Goal: Task Accomplishment & Management: Manage account settings

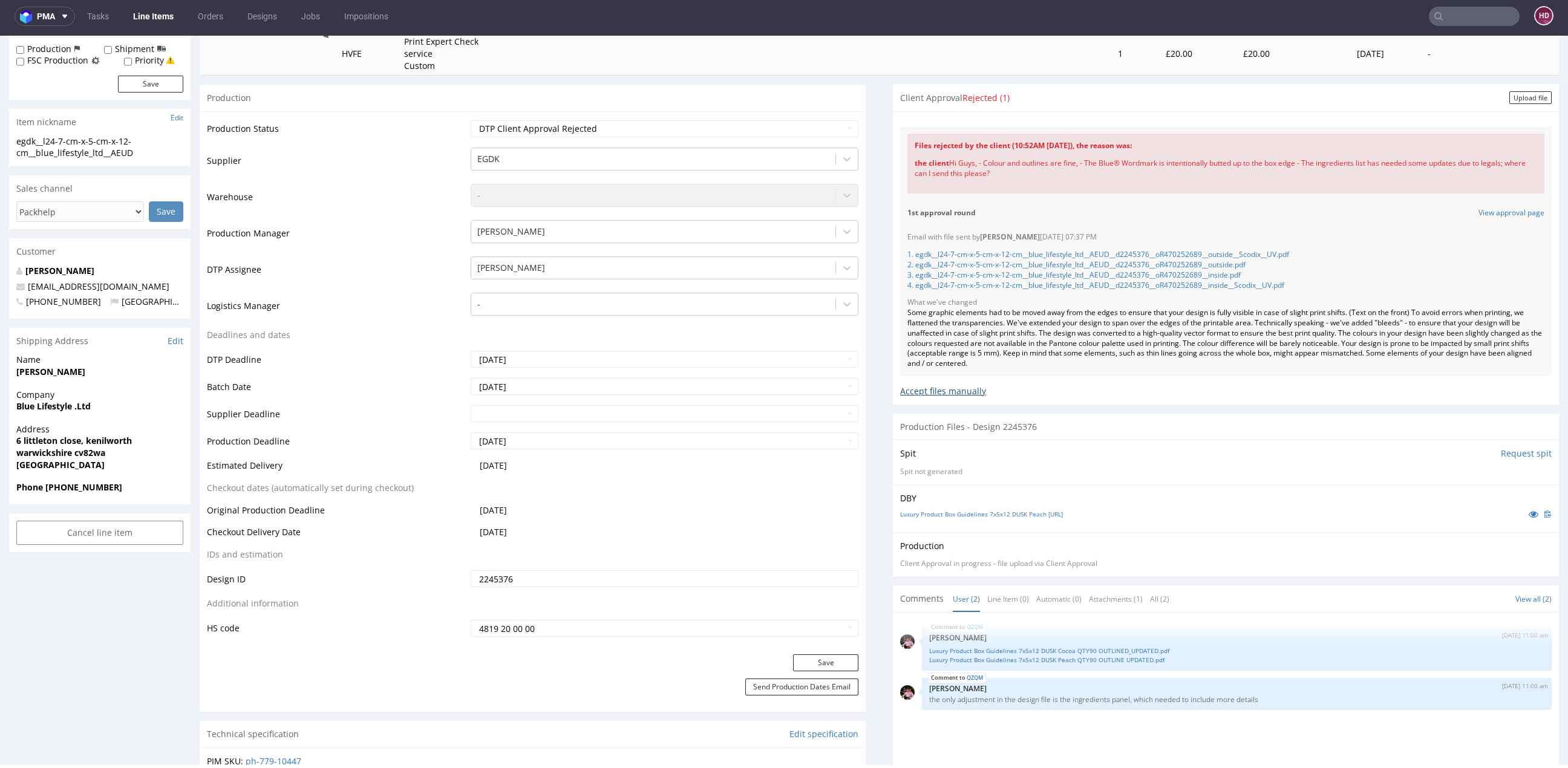
scroll to position [36, 0]
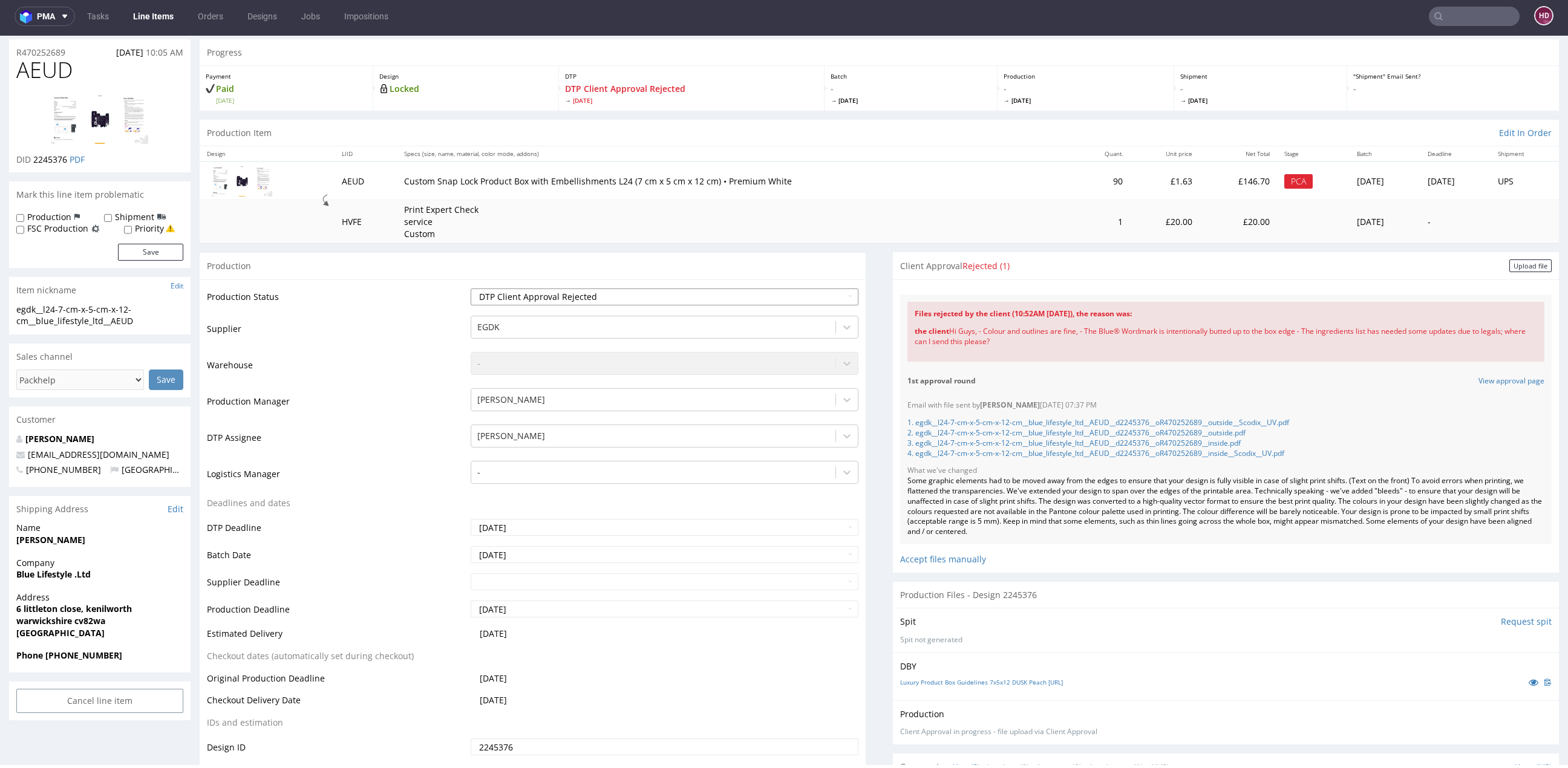
click at [661, 289] on select "Waiting for Artwork Waiting for Diecut Waiting for Mockup Waiting for DTP Waiti…" at bounding box center [664, 297] width 388 height 17
select select "dtp_ca_needed"
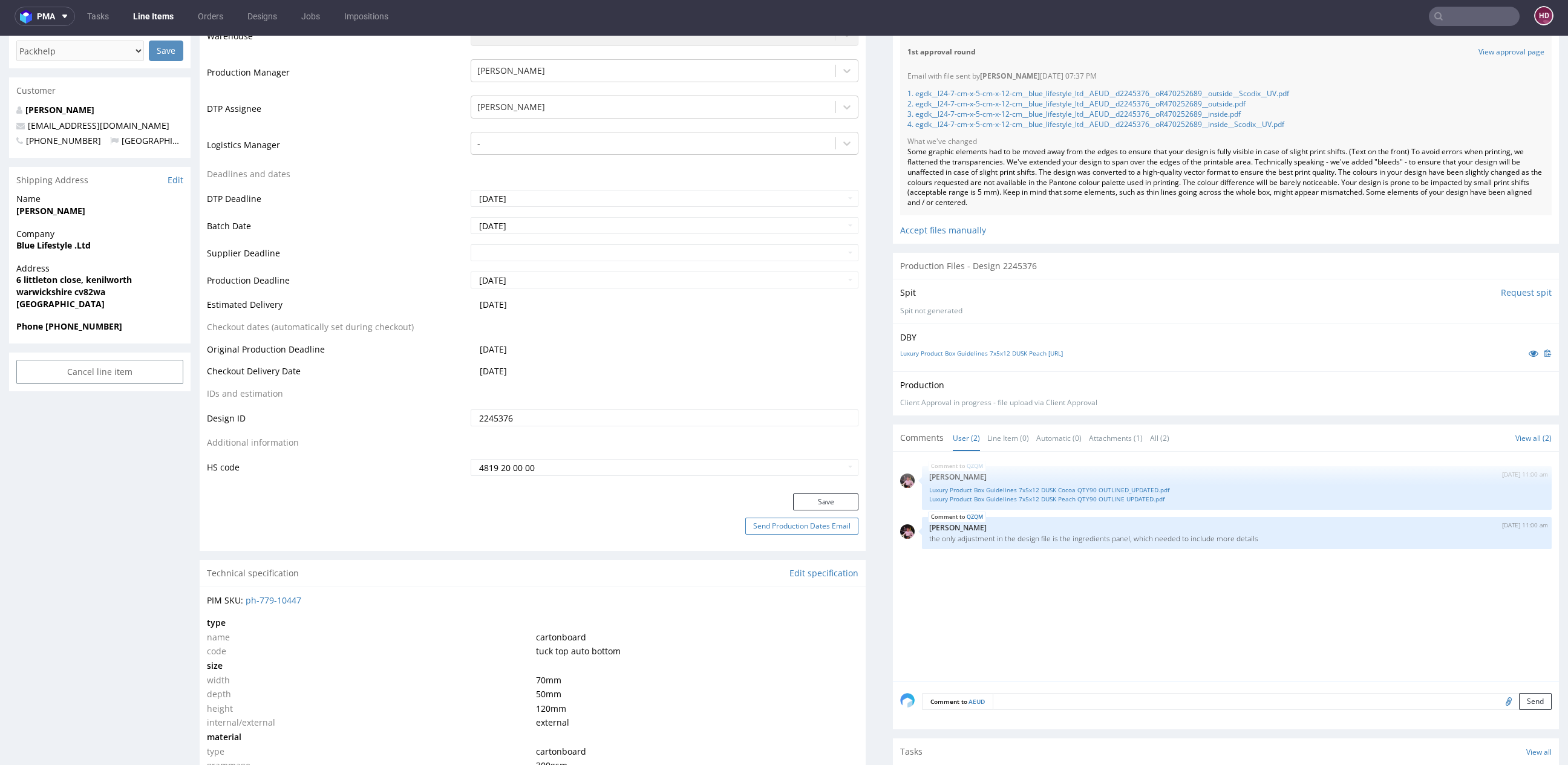
scroll to position [365, 0]
click at [795, 503] on button "Save" at bounding box center [825, 501] width 65 height 17
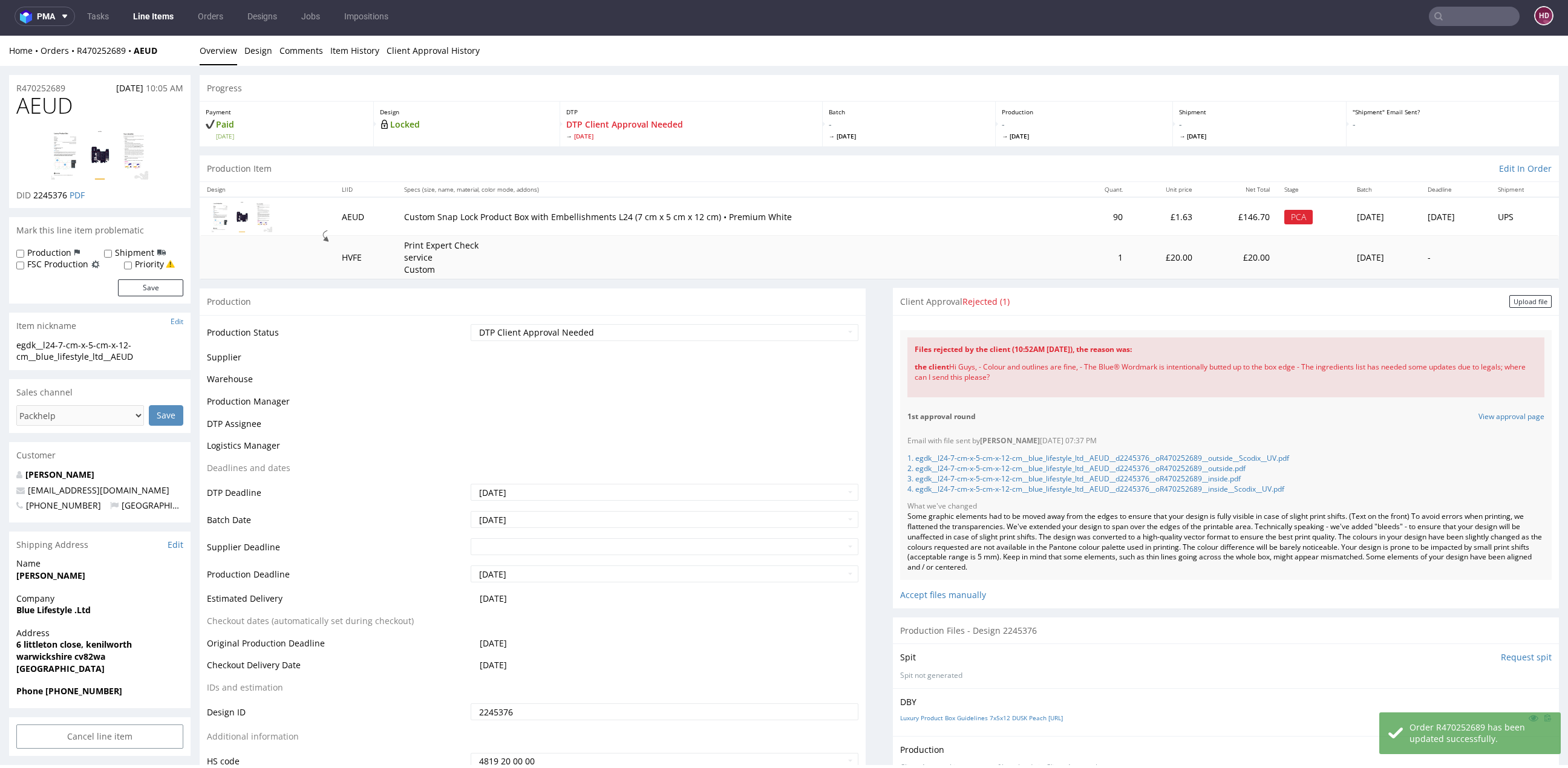
scroll to position [0, 0]
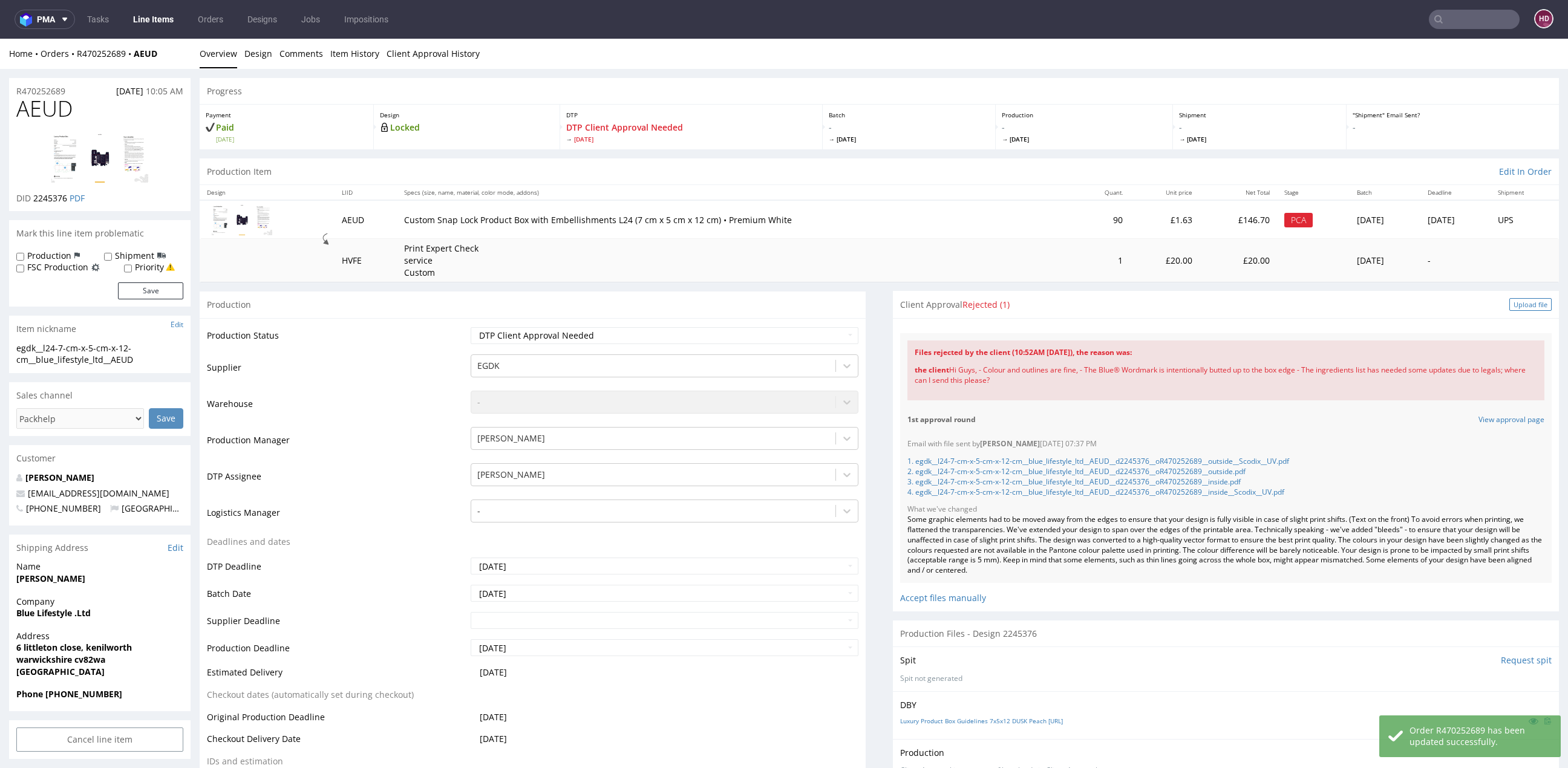
click at [1515, 298] on div "Upload file" at bounding box center [1531, 305] width 43 height 13
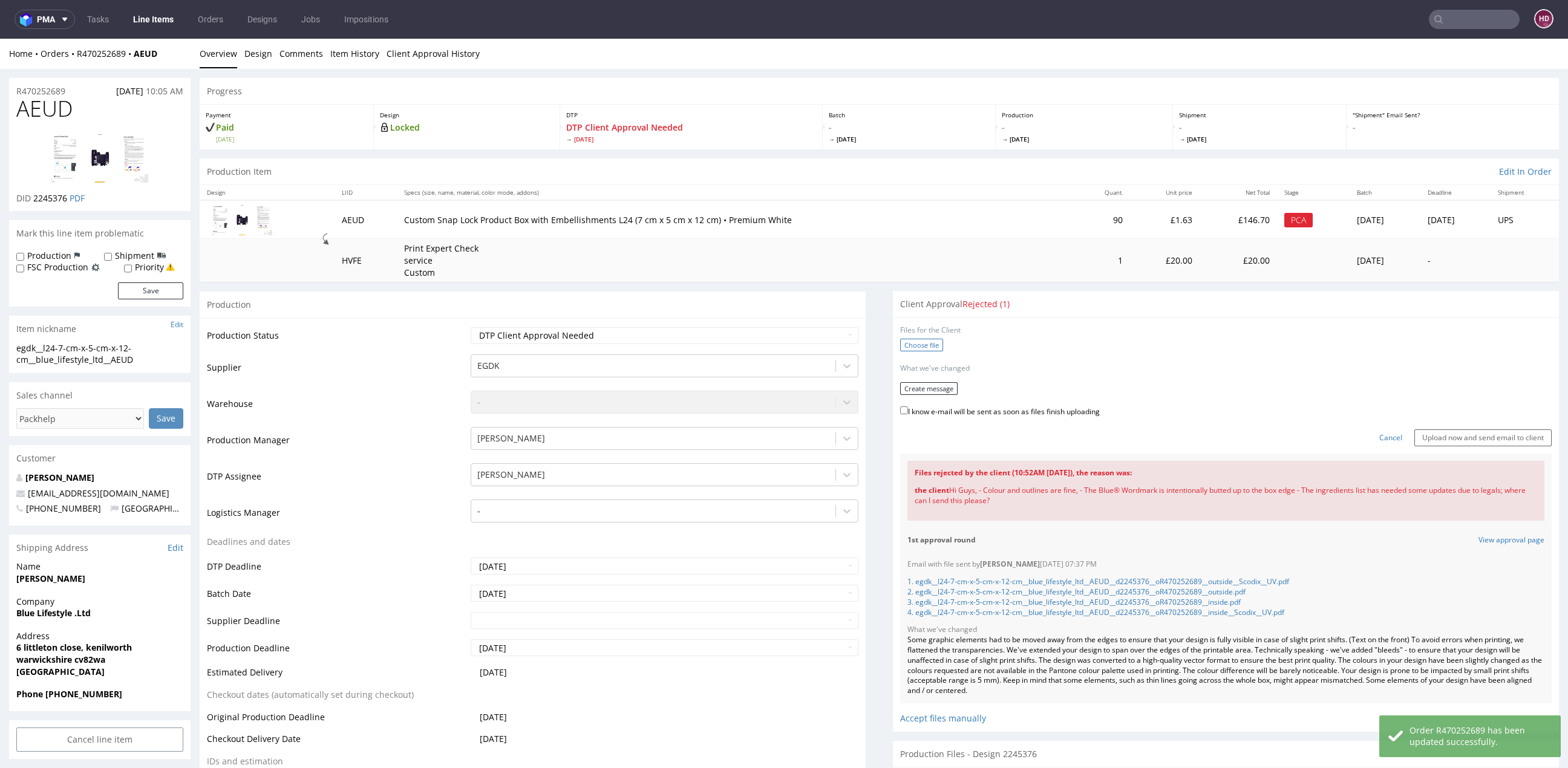
click at [928, 344] on label "Choose file" at bounding box center [921, 345] width 43 height 13
click at [0, 39] on input "Choose file" at bounding box center [0, 39] width 0 height 0
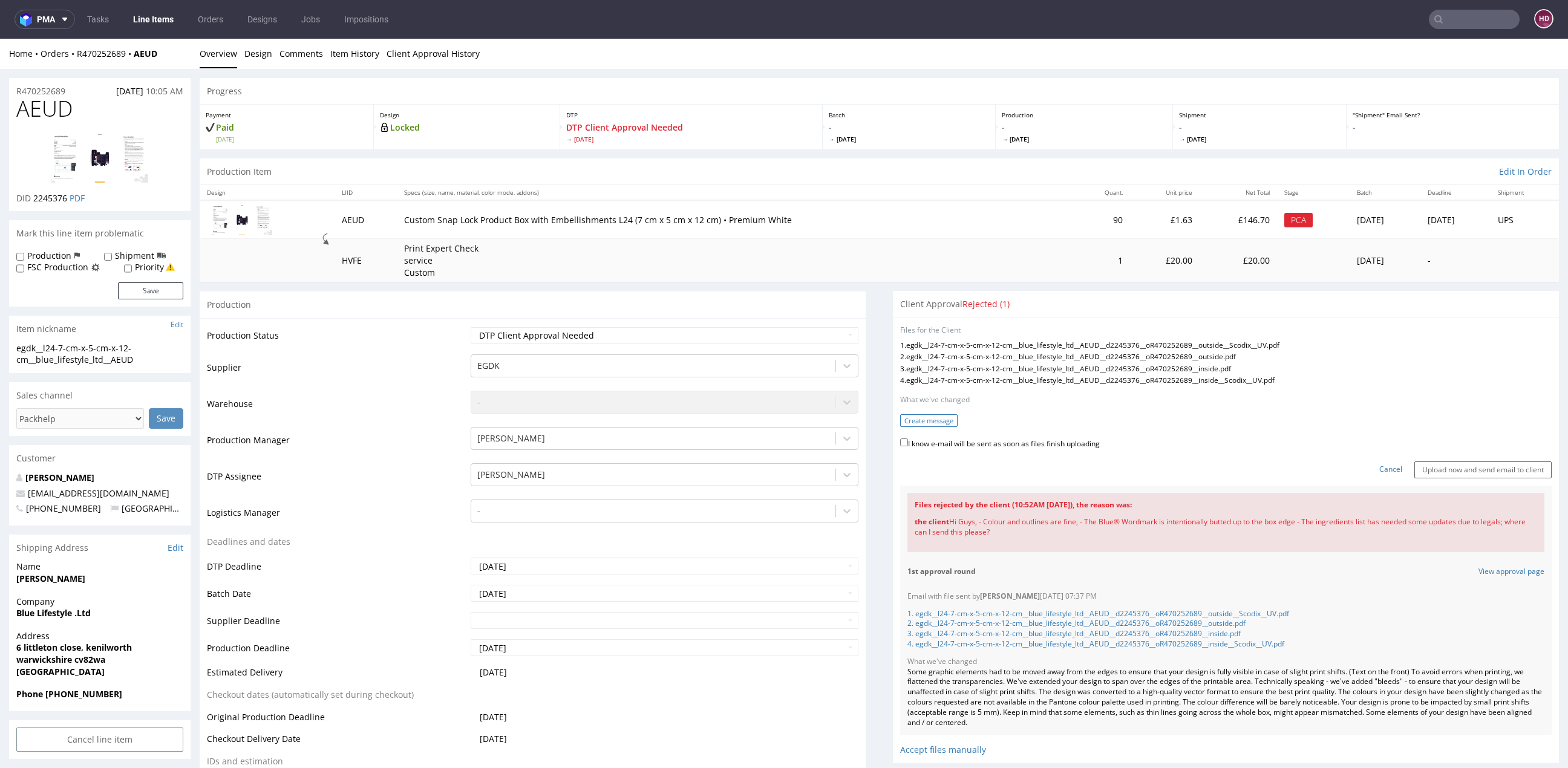
click at [903, 420] on button "Create message" at bounding box center [928, 420] width 57 height 13
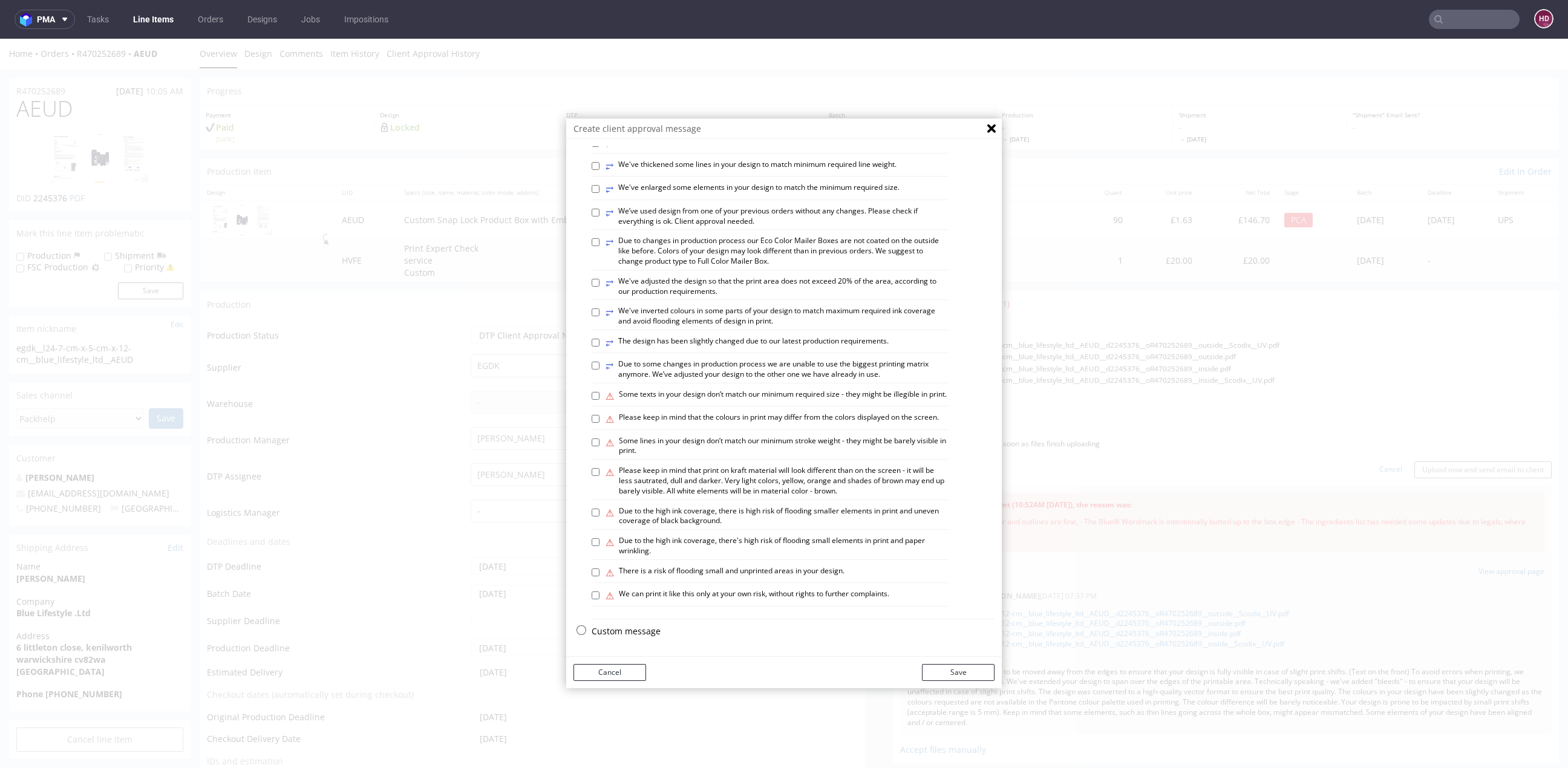
scroll to position [4, 0]
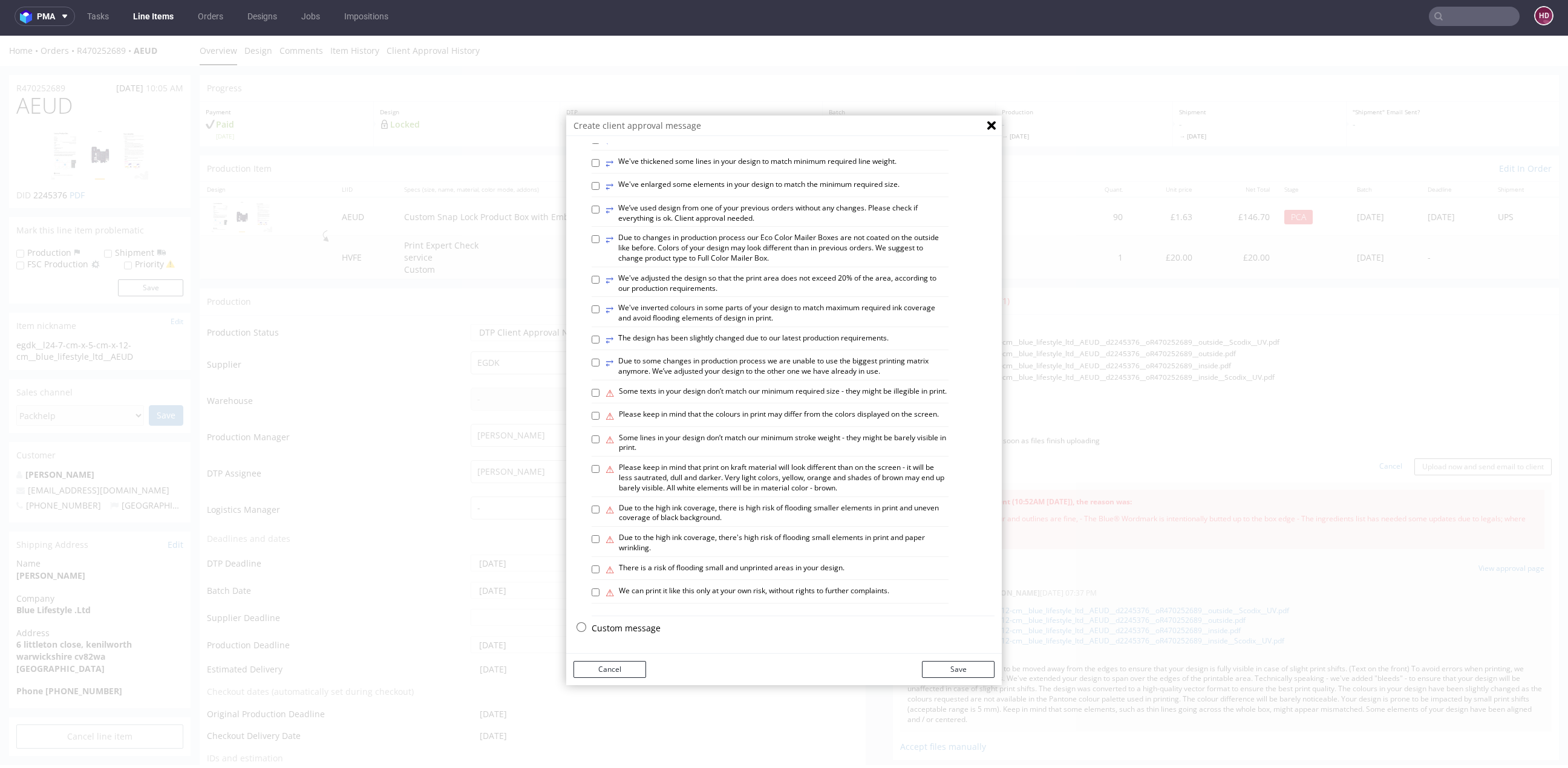
click at [623, 627] on p "Custom message" at bounding box center [793, 628] width 403 height 12
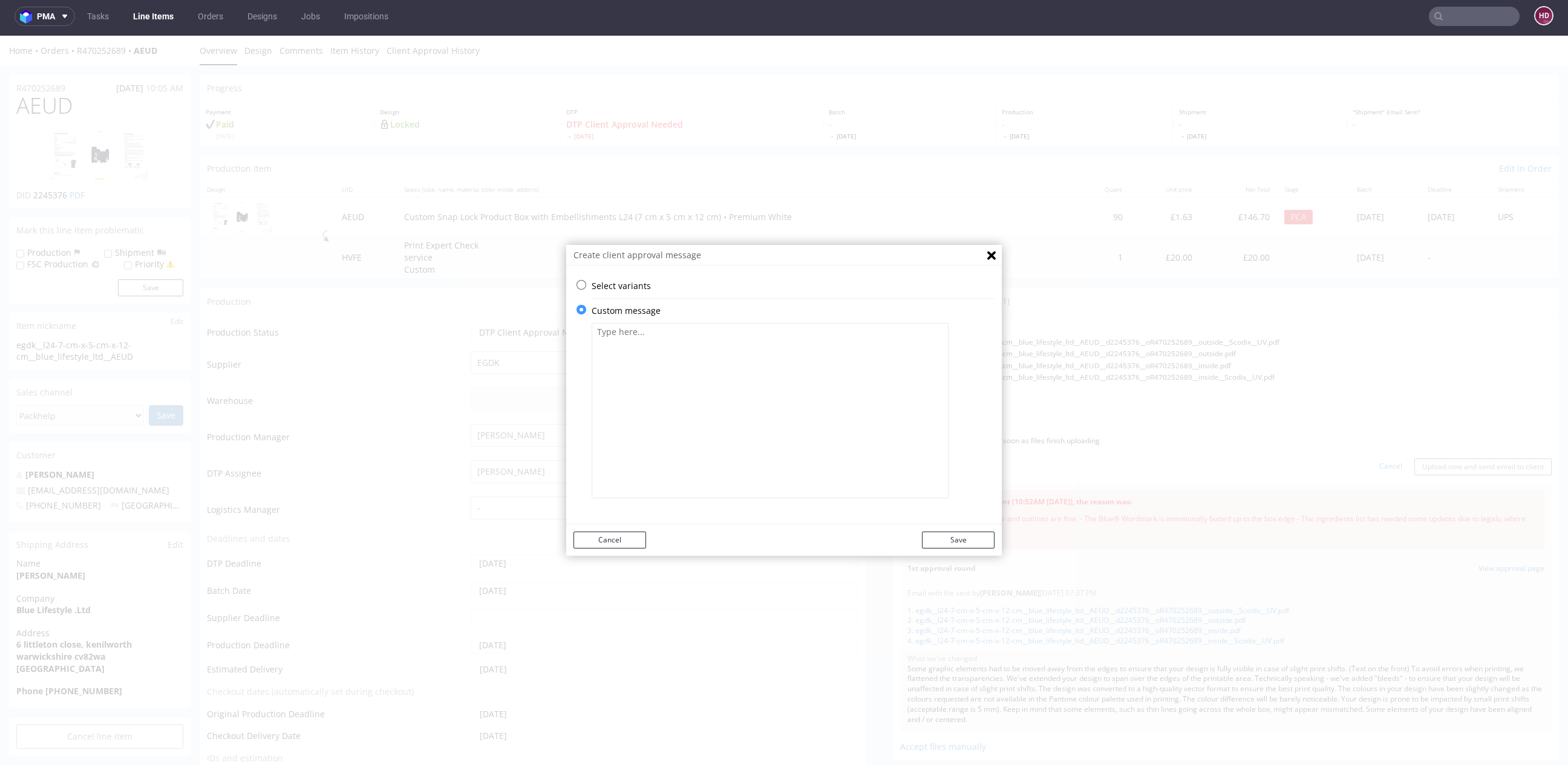
scroll to position [0, 0]
click at [660, 460] on textarea at bounding box center [770, 411] width 357 height 176
paste textarea "OK, we have moved the Blue® wordmark to the edge as requested. Thank you for th…"
type textarea "OK, we have moved the Blue® wordmark to the edge as requested. Thank you for th…"
click at [967, 538] on button "Save" at bounding box center [958, 540] width 72 height 17
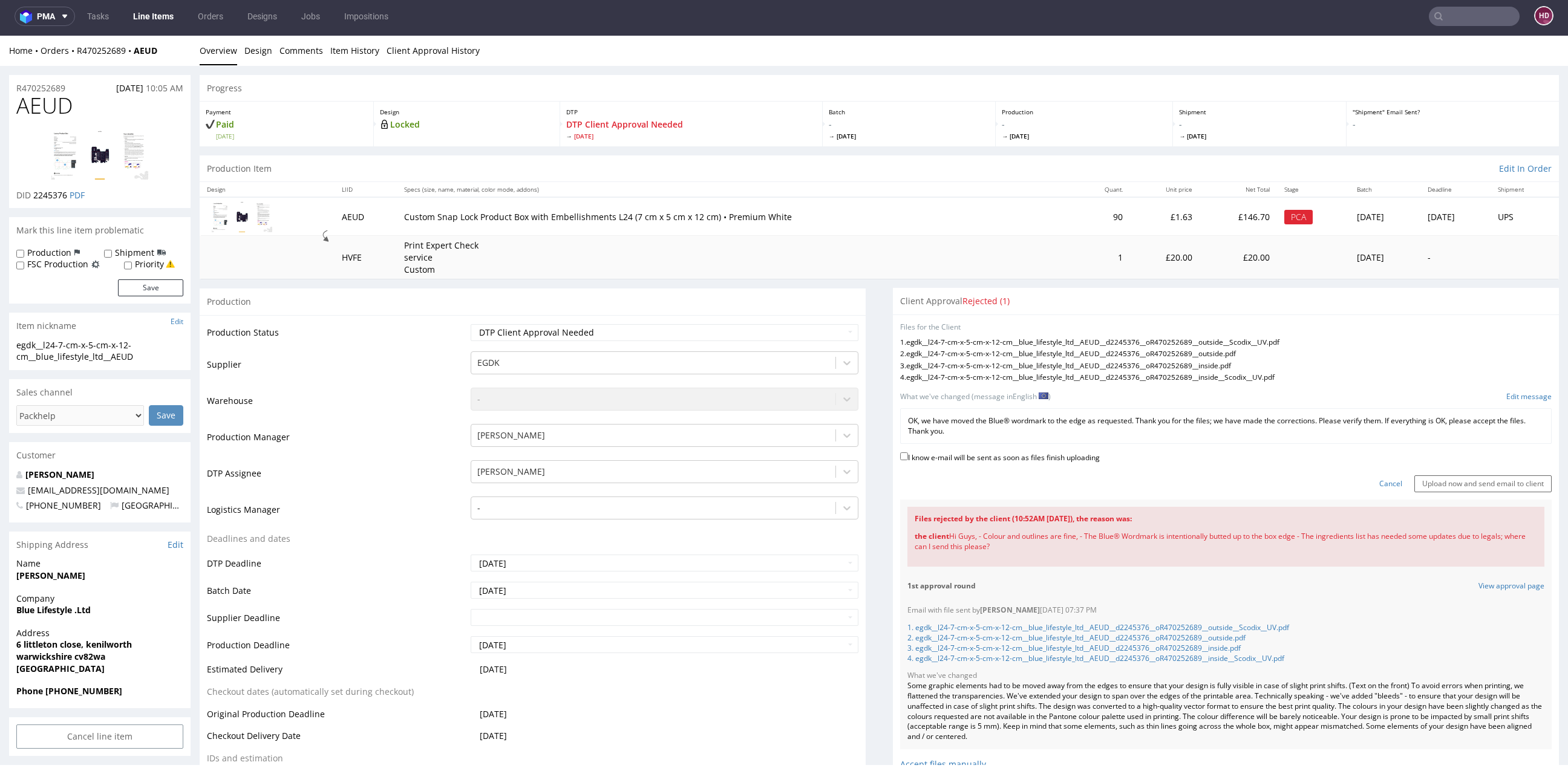
click at [950, 457] on label "I know e-mail will be sent as soon as files finish uploading" at bounding box center [999, 457] width 200 height 14
click at [908, 457] on input "I know e-mail will be sent as soon as files finish uploading" at bounding box center [904, 456] width 8 height 8
checkbox input "true"
click at [1423, 479] on input "Upload now and send email to client" at bounding box center [1483, 484] width 138 height 17
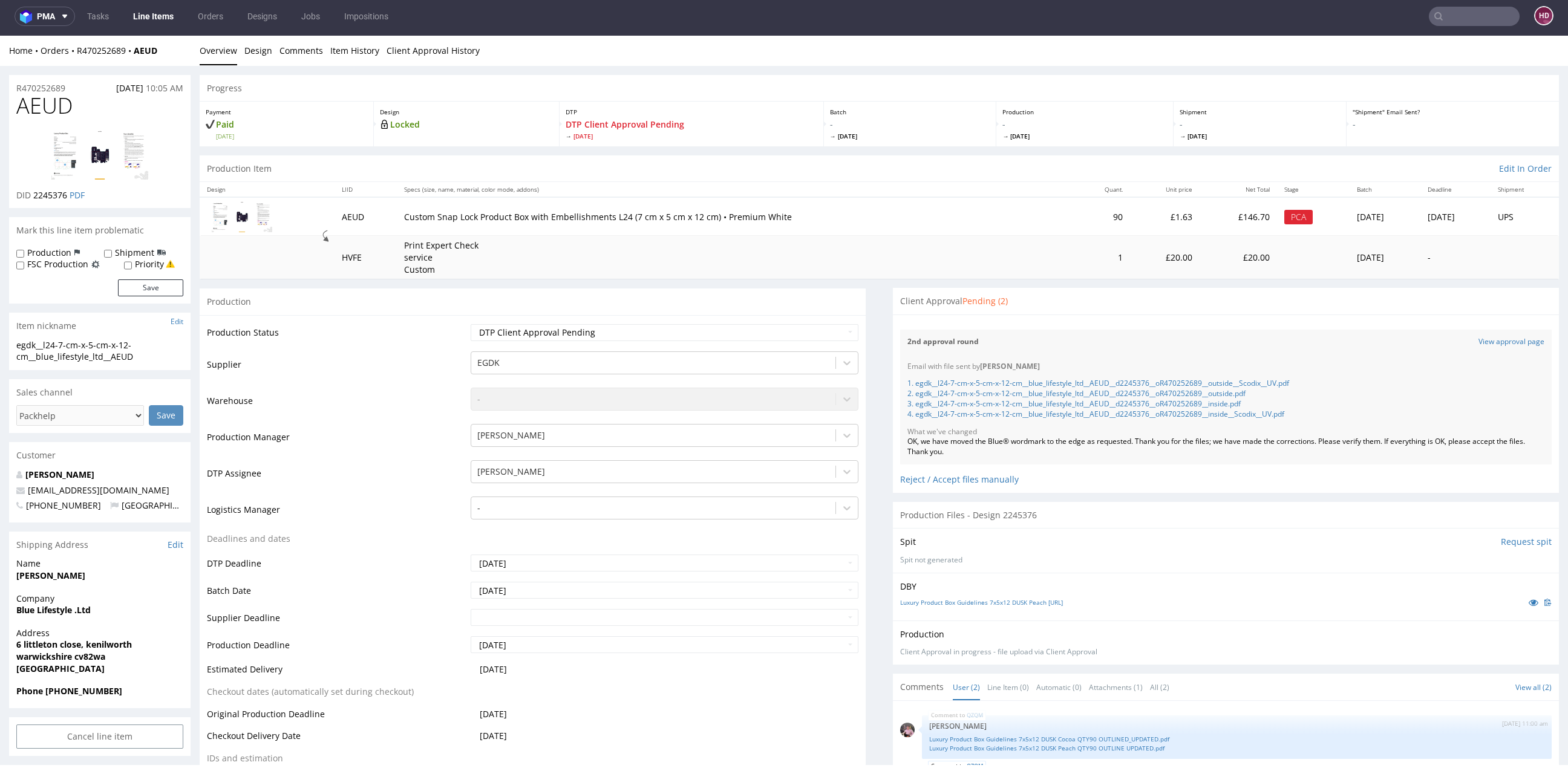
click at [87, 159] on img at bounding box center [100, 154] width 97 height 50
click at [1116, 391] on link "2. egdk__l24-7-cm-x-5-cm-x-12-cm__blue_lifestyle_ltd__AEUD__d2245376__oR4702526…" at bounding box center [1076, 393] width 338 height 10
click at [1119, 382] on link "1. egdk__l24-7-cm-x-5-cm-x-12-cm__blue_lifestyle_ltd__AEUD__d2245376__oR4702526…" at bounding box center [1098, 383] width 382 height 10
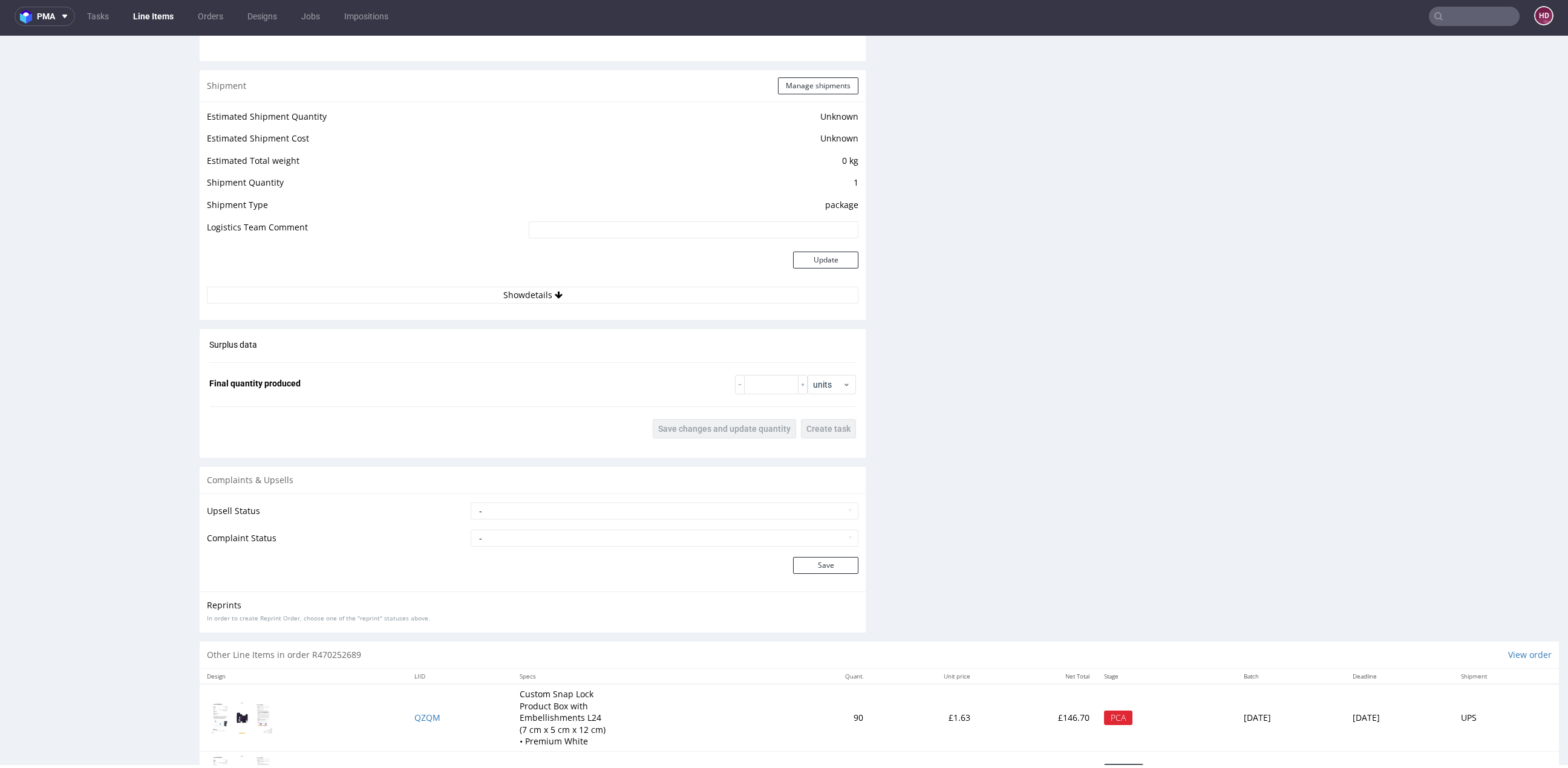
scroll to position [1427, 0]
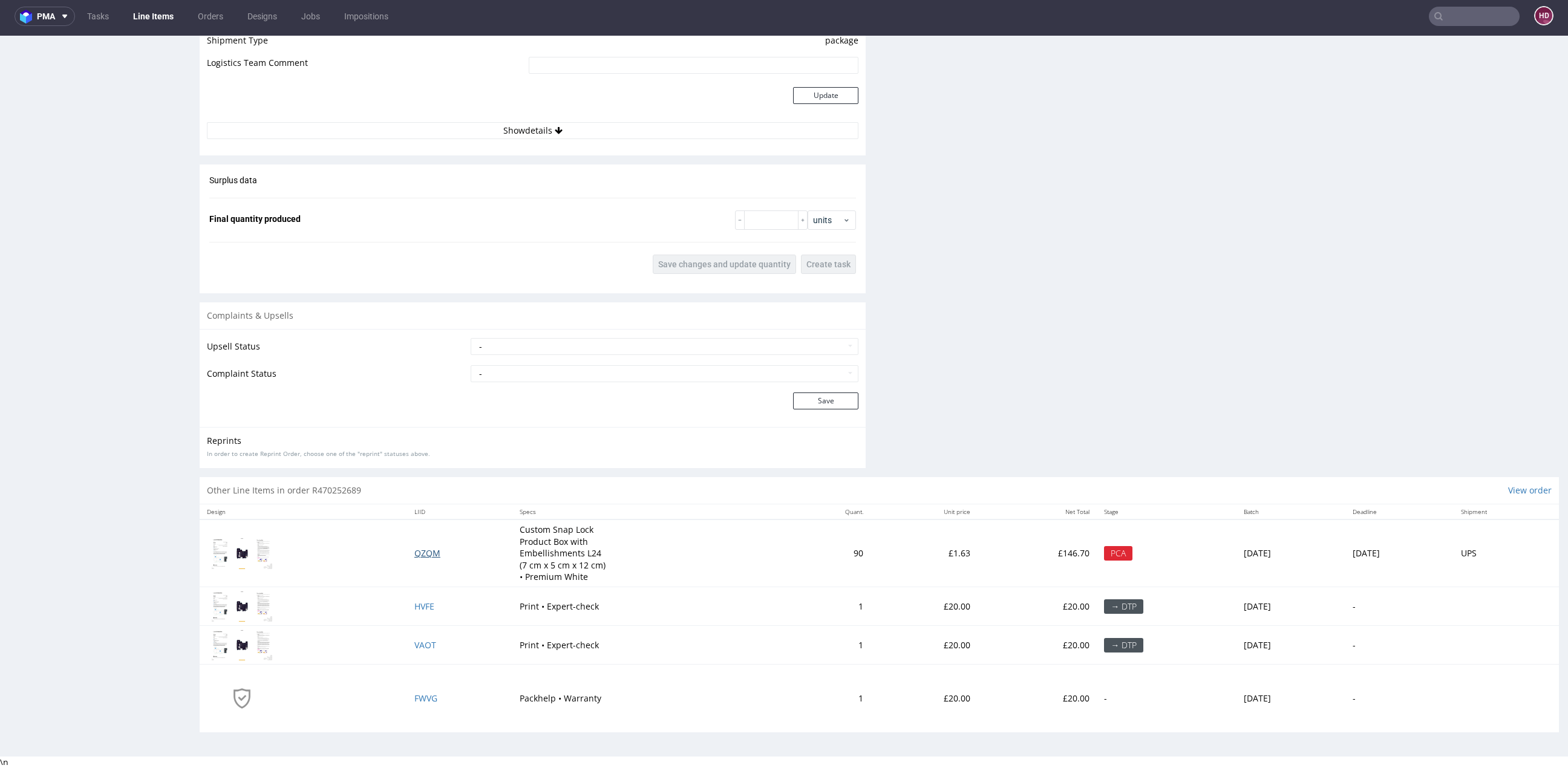
click at [414, 548] on span "QZQM" at bounding box center [427, 553] width 26 height 12
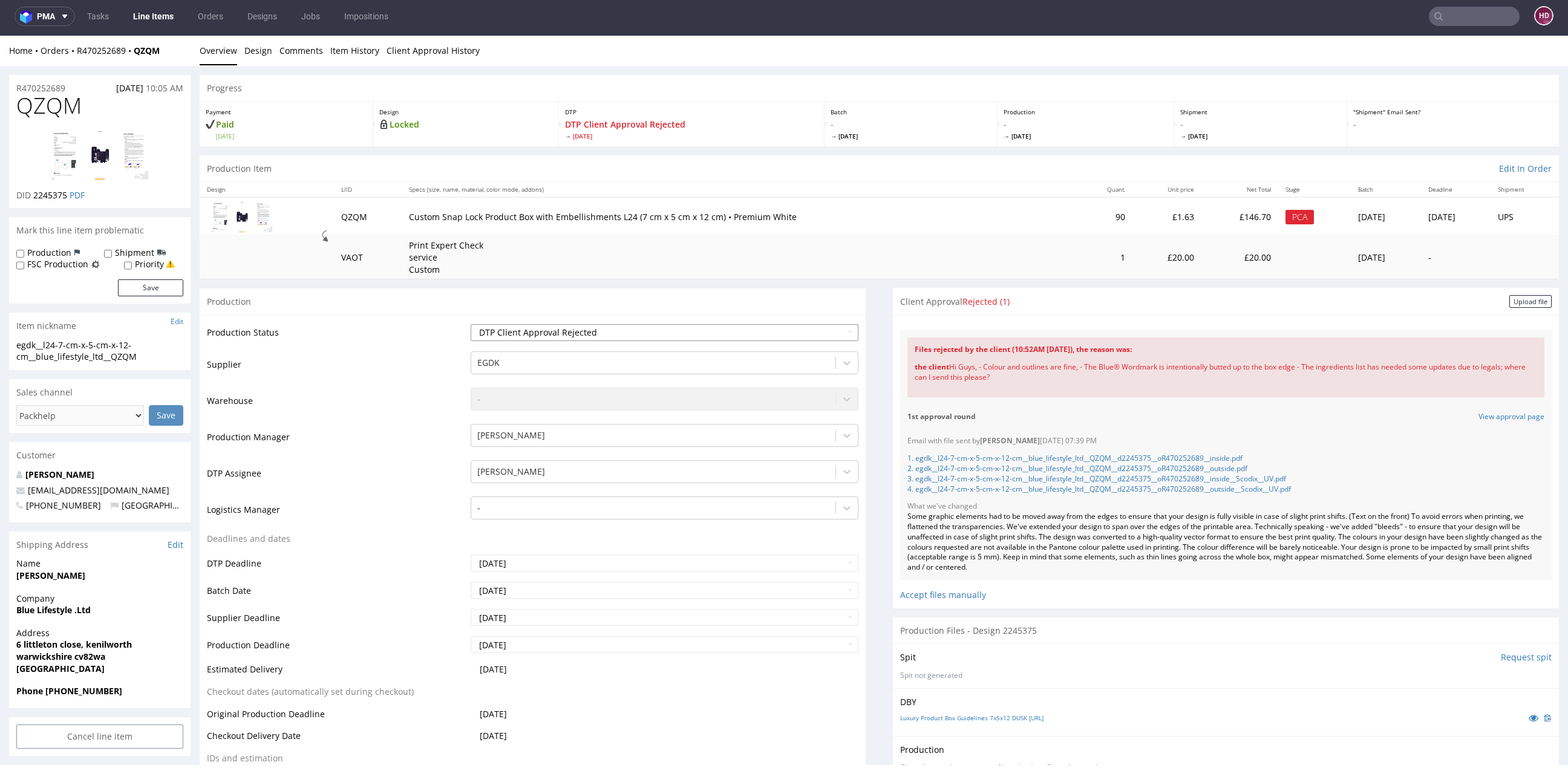
click at [662, 330] on select "Waiting for Artwork Waiting for Diecut Waiting for Mockup Waiting for DTP Waiti…" at bounding box center [664, 333] width 388 height 17
select select "dtp_ca_needed"
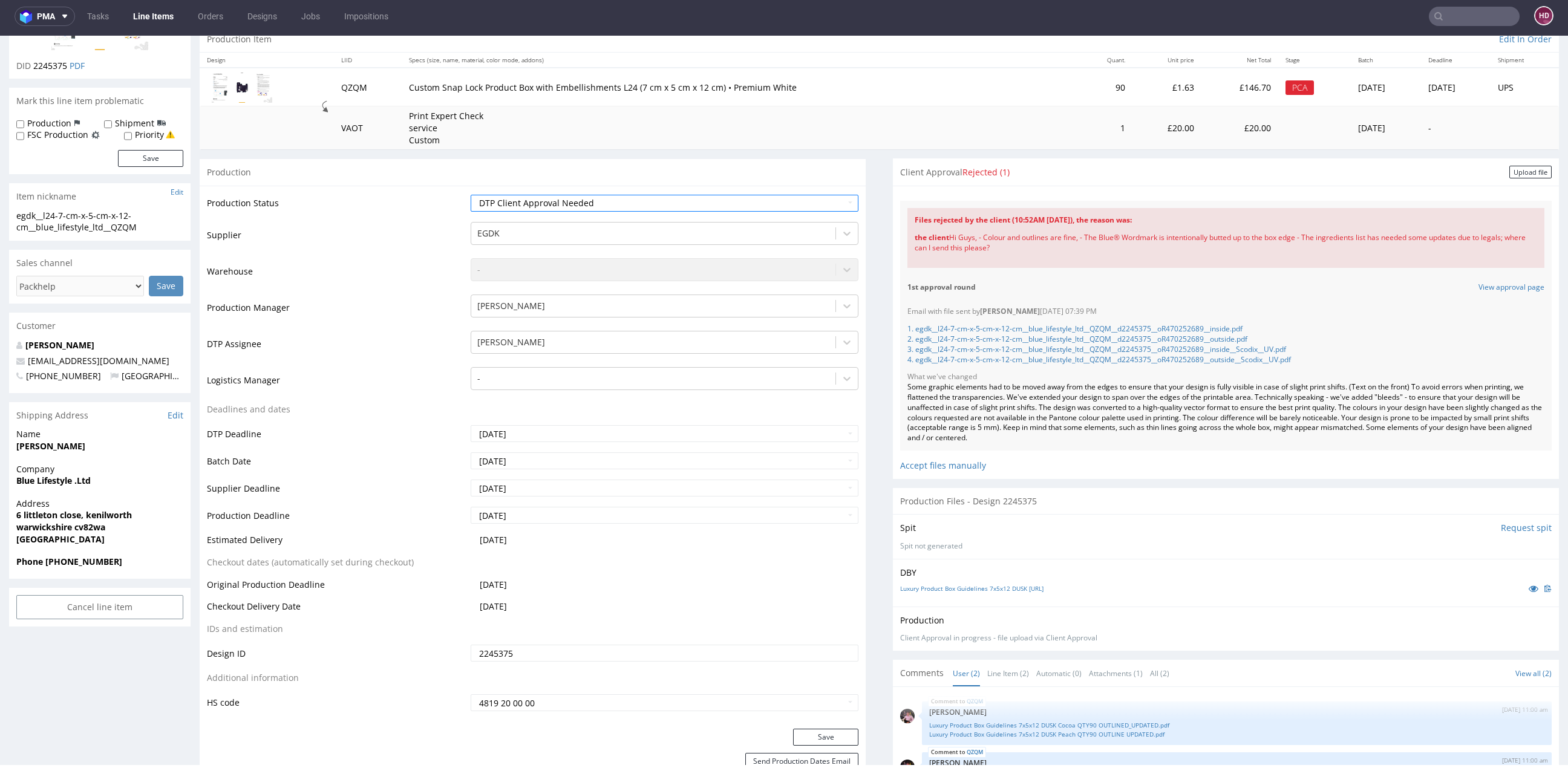
scroll to position [181, 0]
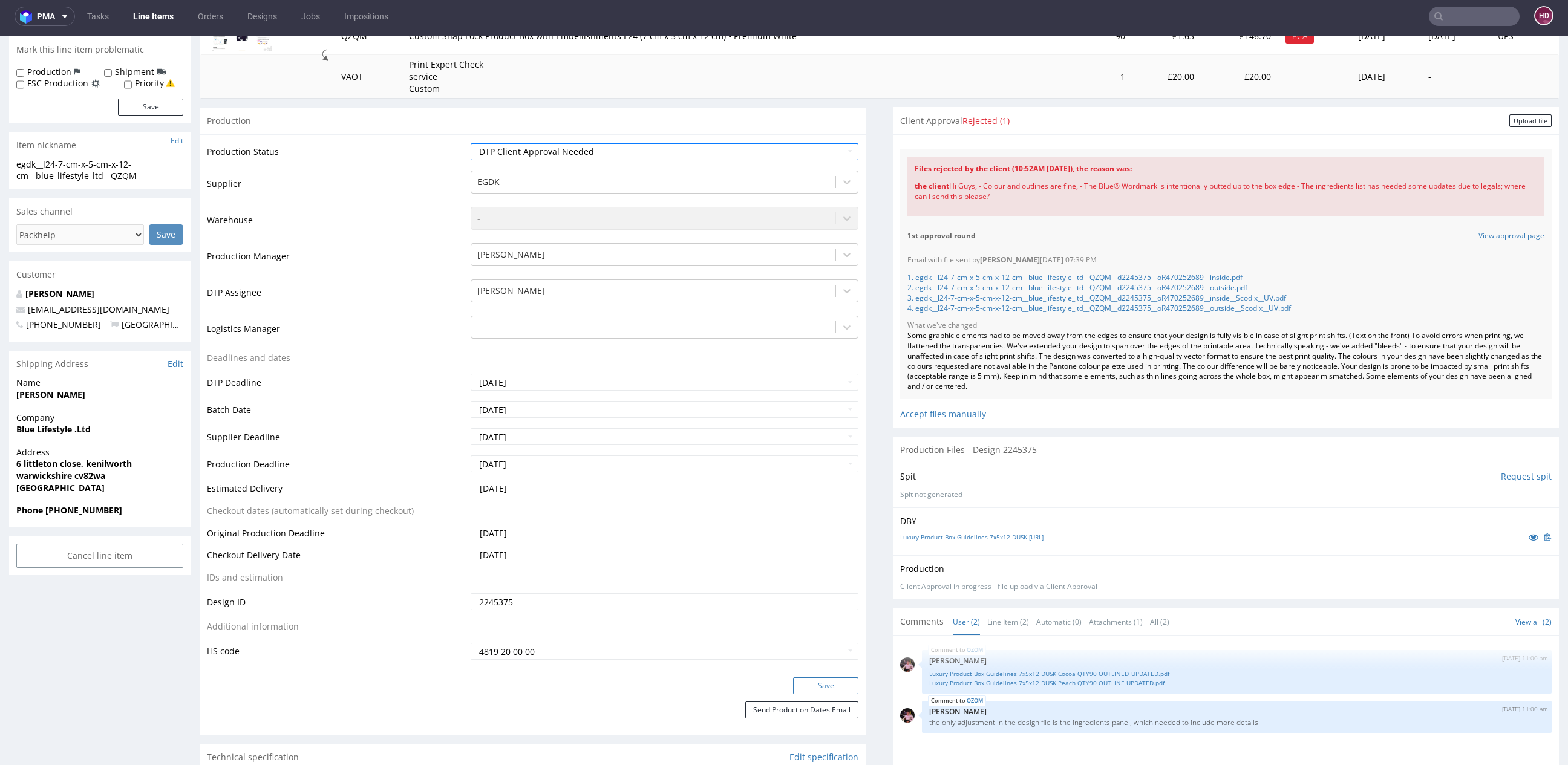
click at [822, 681] on button "Save" at bounding box center [825, 686] width 65 height 17
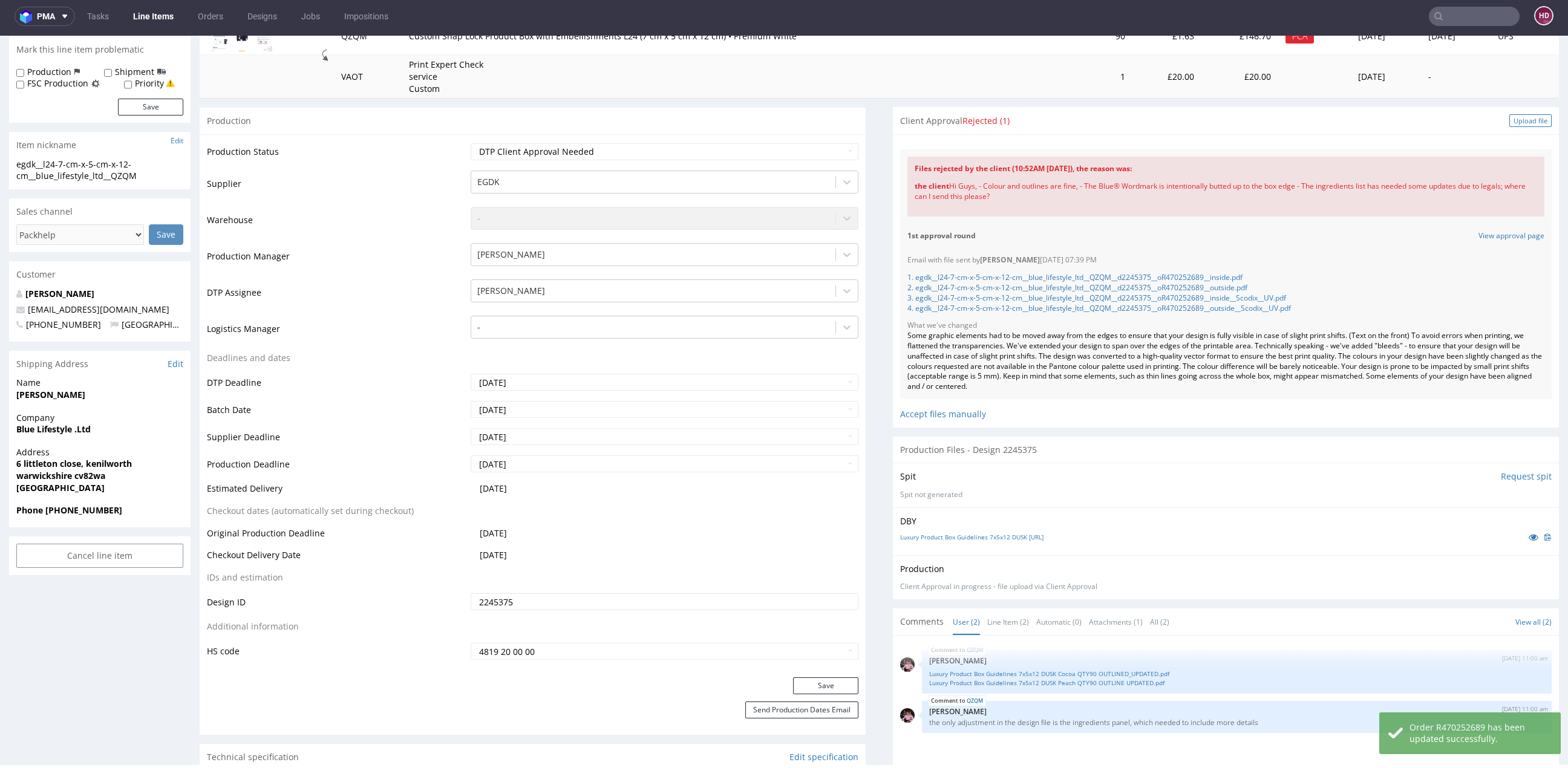
click at [1509, 119] on div "Upload file" at bounding box center [1531, 121] width 43 height 13
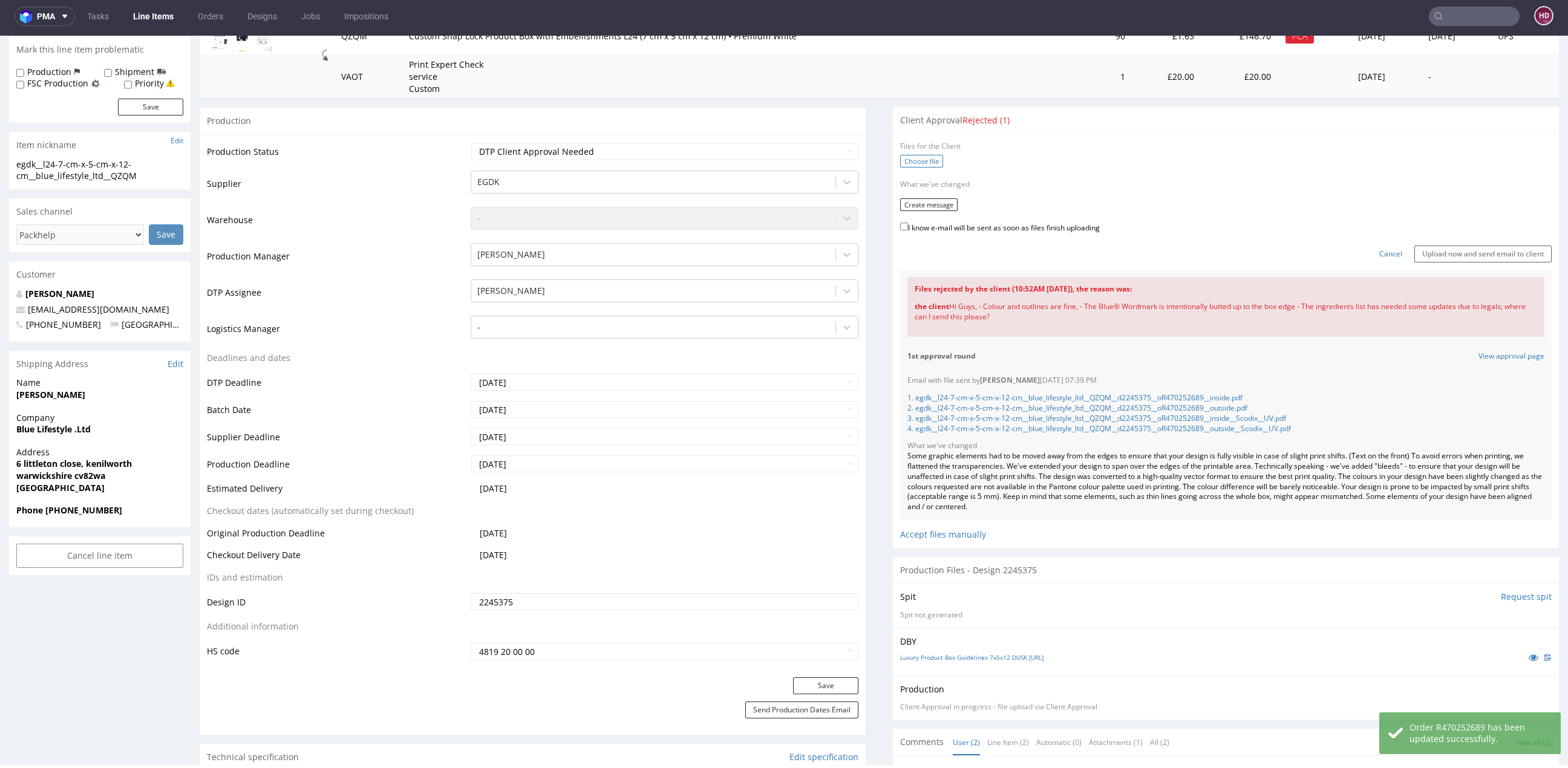
click at [900, 158] on label "Choose file" at bounding box center [921, 161] width 43 height 13
click at [0, 36] on input "Choose file" at bounding box center [0, 36] width 0 height 0
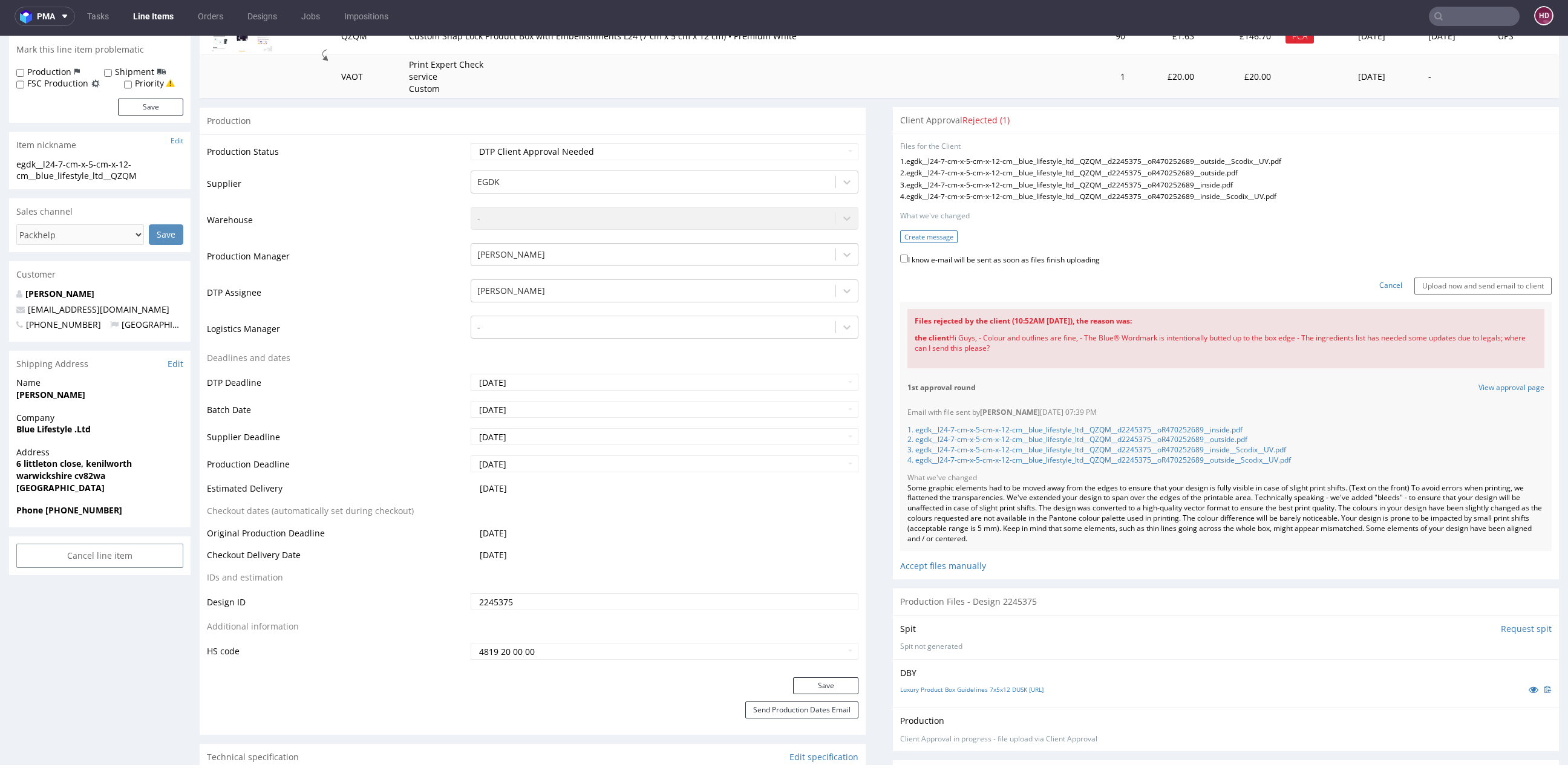
click at [934, 238] on button "Create message" at bounding box center [928, 237] width 57 height 13
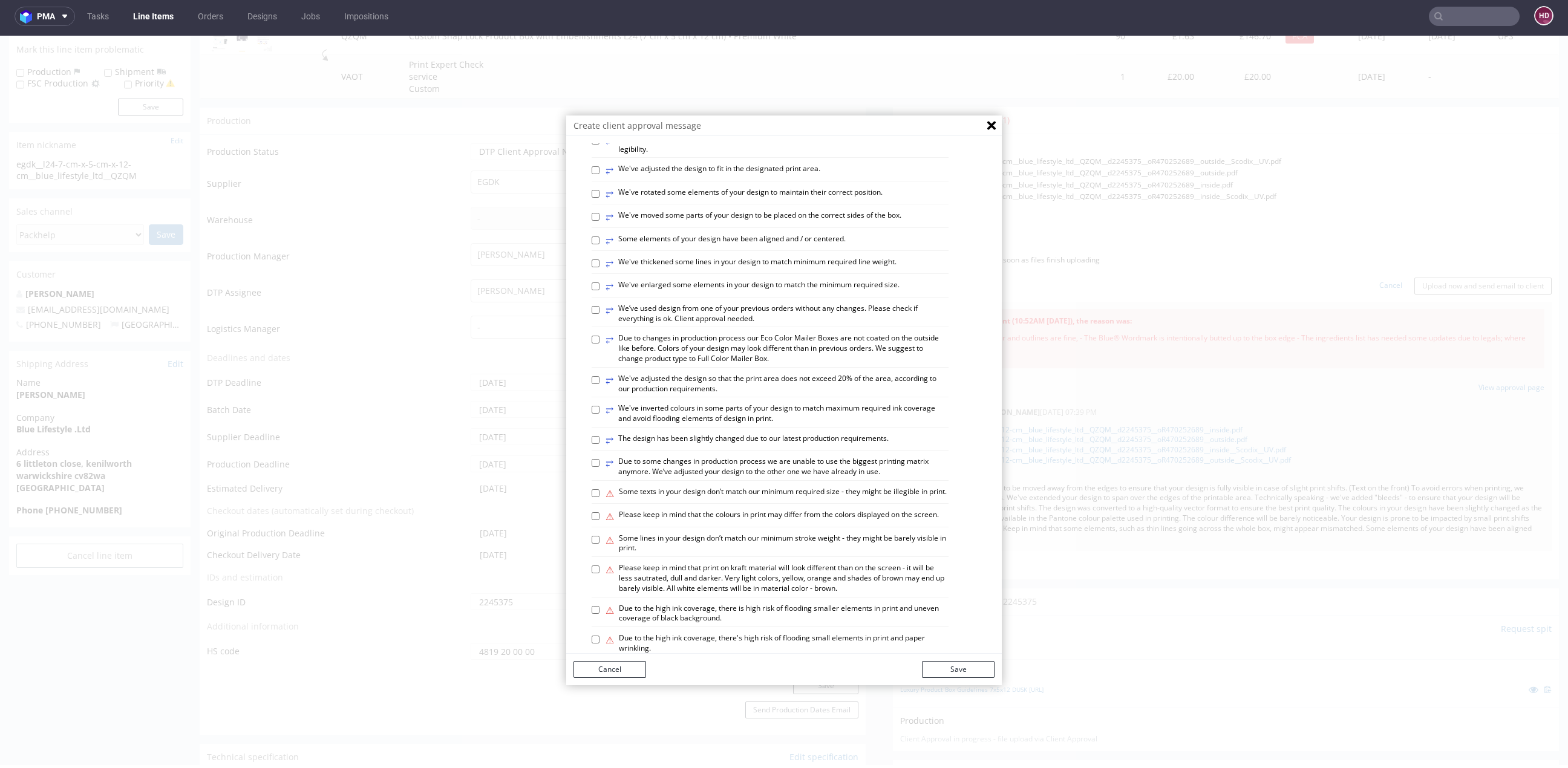
scroll to position [539, 0]
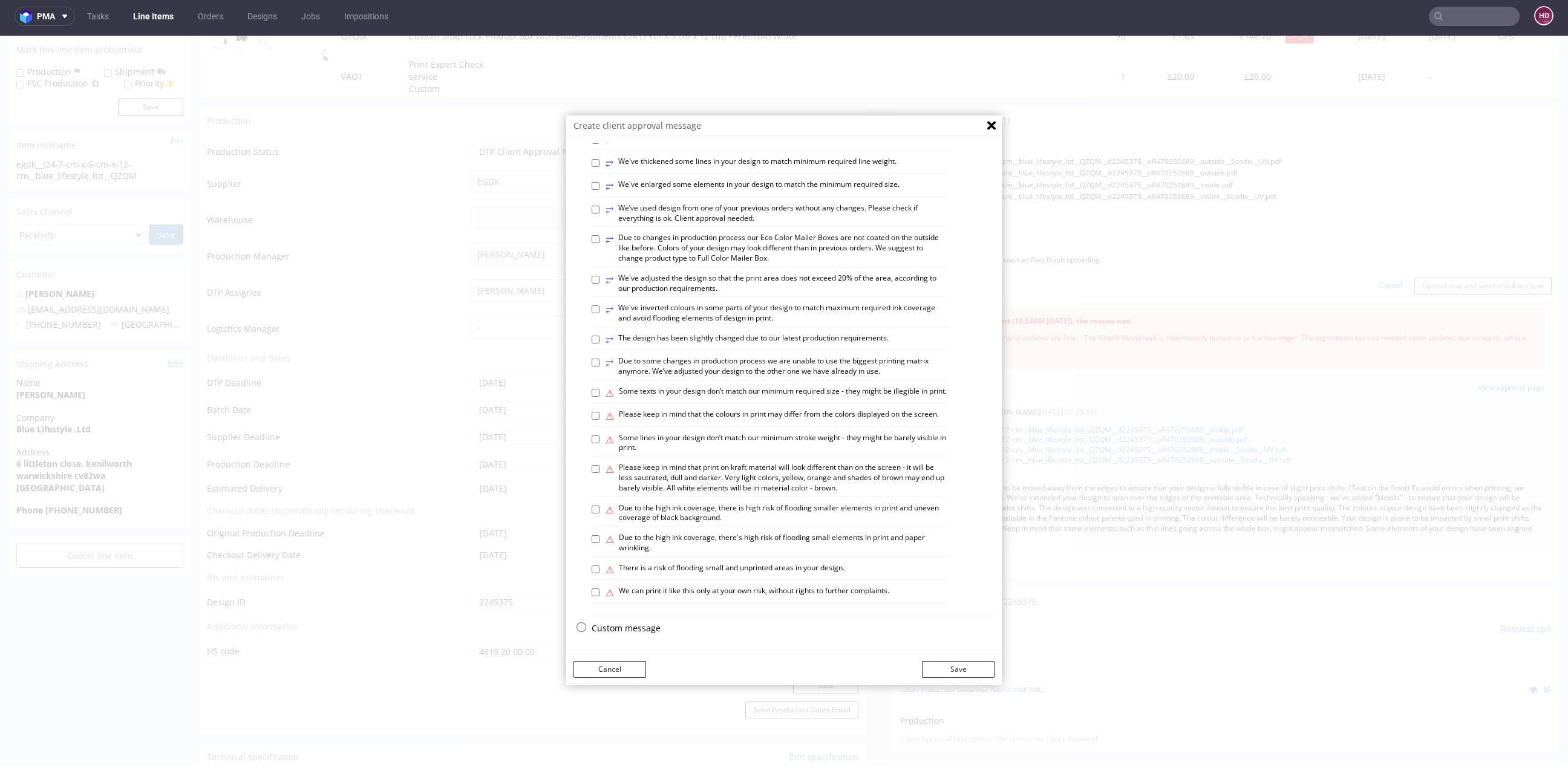
click at [619, 628] on p "Custom message" at bounding box center [793, 628] width 403 height 12
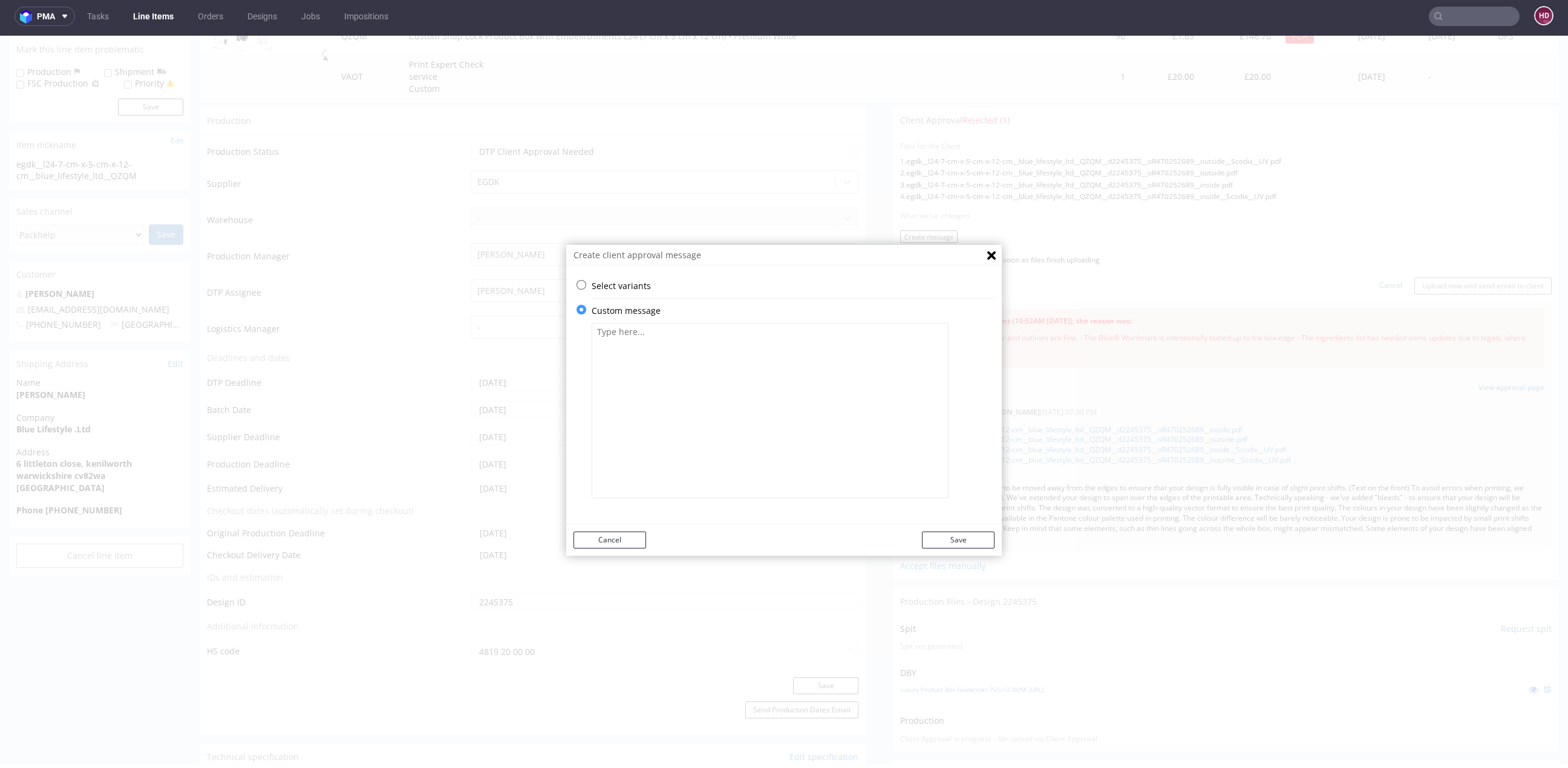
scroll to position [0, 0]
click at [666, 368] on textarea at bounding box center [770, 411] width 357 height 176
paste textarea "OK, we have moved the Blue® wordmark to the edge as requested. Thank you for th…"
click at [601, 331] on textarea "OK, we have moved the Blue® wordmark to the edge as requested. Thank you for th…" at bounding box center [770, 411] width 357 height 176
drag, startPoint x: 609, startPoint y: 354, endPoint x: 601, endPoint y: 352, distance: 8.2
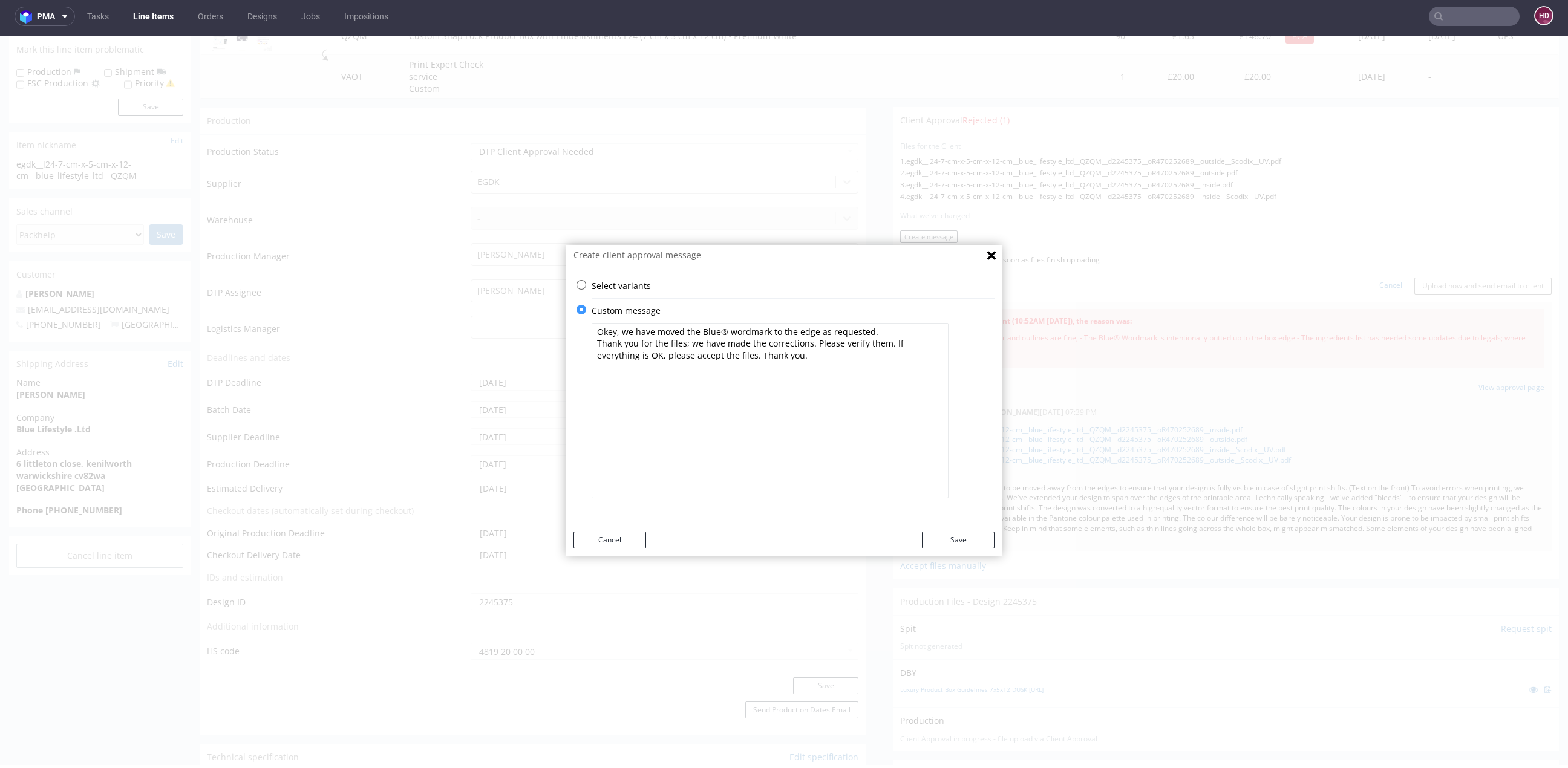
click at [601, 352] on textarea "Okey, we have moved the Blue® wordmark to the edge as requested. Thank you for …" at bounding box center [770, 411] width 357 height 176
click at [786, 361] on textarea "Okey, we have moved the Blue® wordmark to the edge as requested. Thank you for …" at bounding box center [770, 411] width 357 height 176
type textarea "Okey, we have moved the Blue® wordmark to the edge as requested. Thank you for …"
click at [935, 537] on button "Save" at bounding box center [958, 540] width 72 height 17
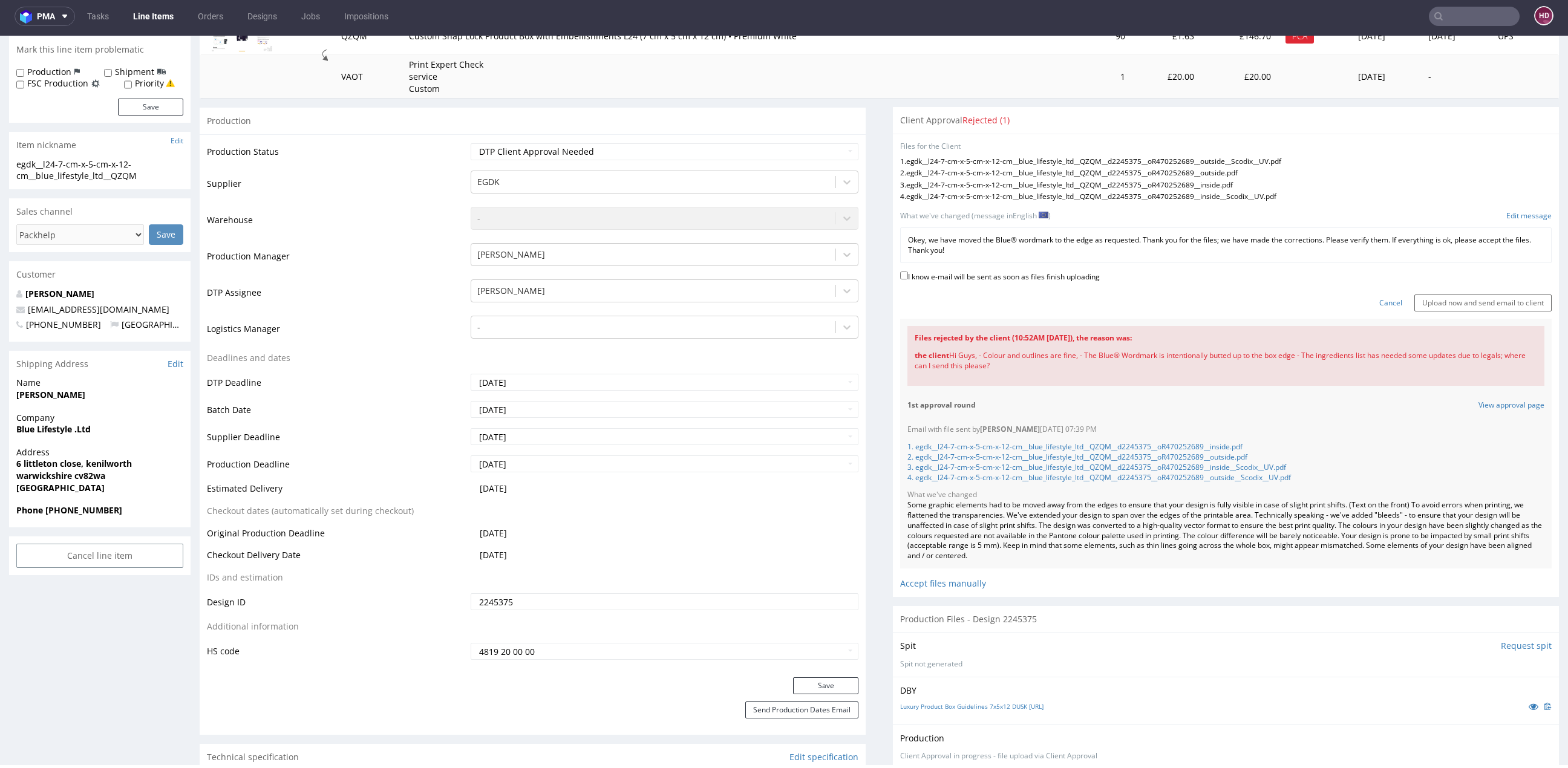
click at [901, 273] on label "I know e-mail will be sent as soon as files finish uploading" at bounding box center [999, 276] width 200 height 14
click at [901, 273] on input "I know e-mail will be sent as soon as files finish uploading" at bounding box center [904, 275] width 8 height 8
checkbox input "true"
click at [1419, 301] on input "Upload now and send email to client" at bounding box center [1483, 303] width 138 height 17
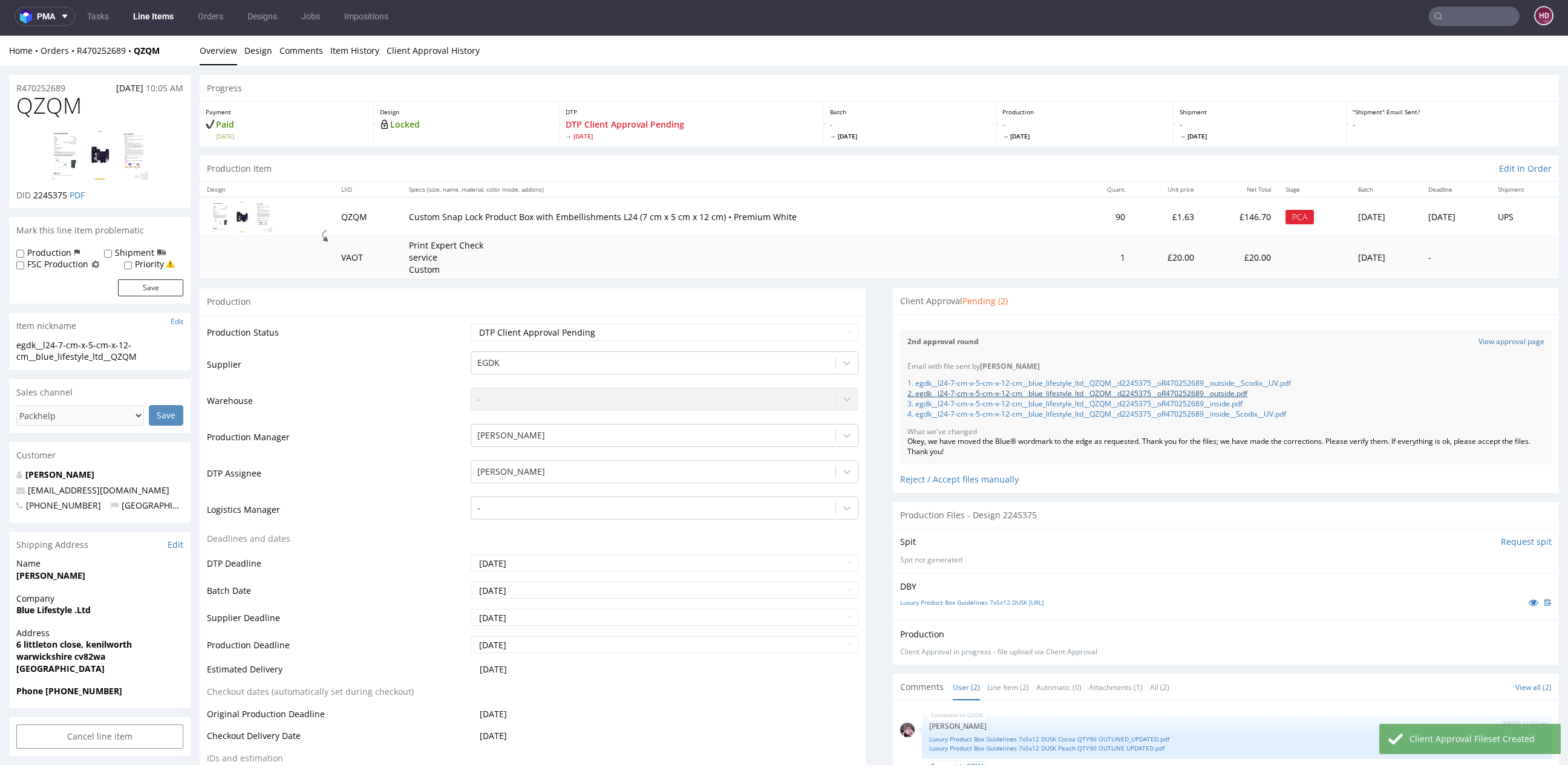
click at [1209, 395] on link "2. egdk__l24-7-cm-x-5-cm-x-12-cm__blue_lifestyle_ltd__QZQM__d2245375__oR4702526…" at bounding box center [1077, 393] width 340 height 10
click at [955, 482] on div "Reject / Accept files manually" at bounding box center [1226, 475] width 651 height 21
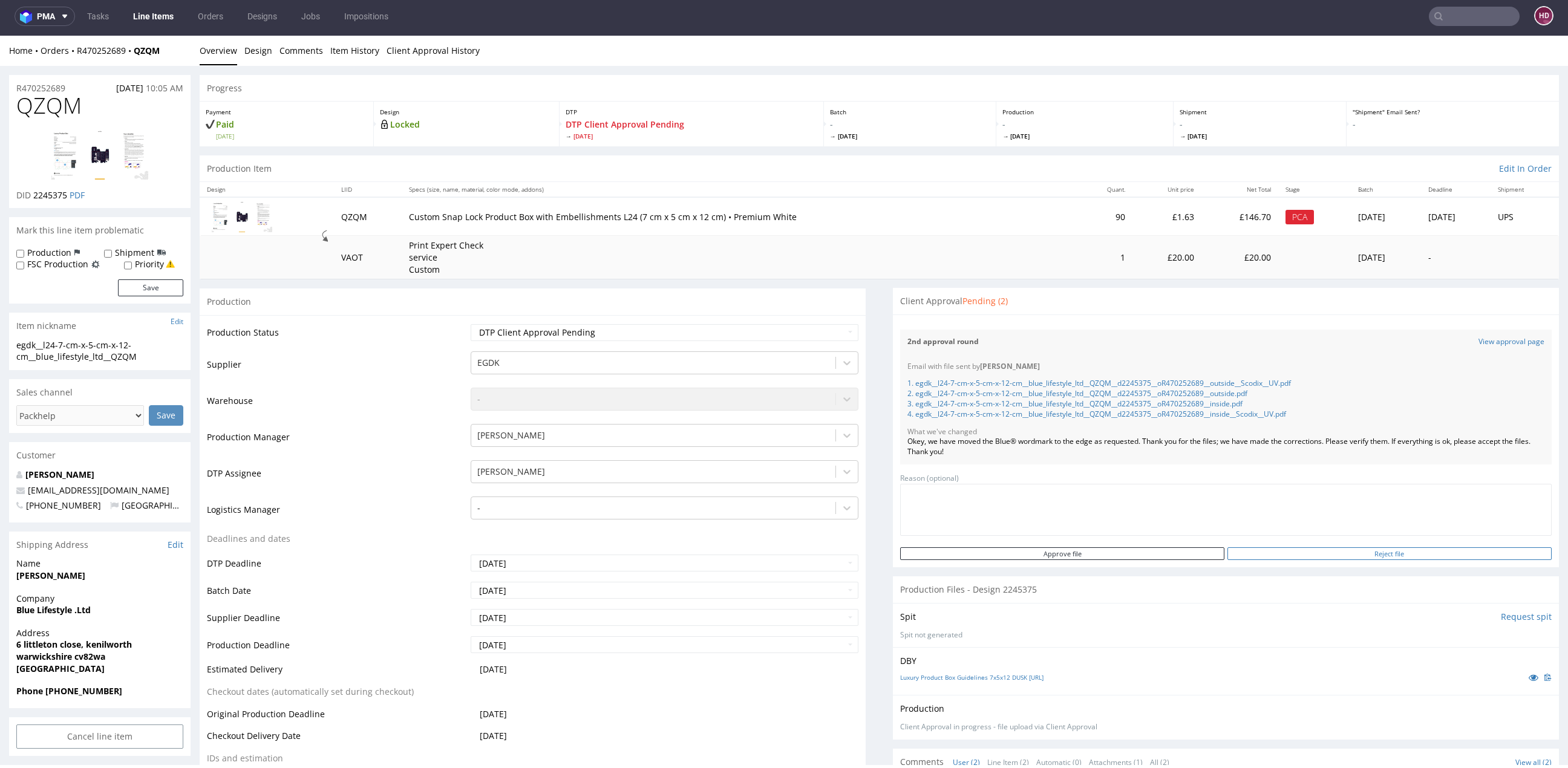
click at [1260, 554] on input "Reject file" at bounding box center [1390, 554] width 325 height 13
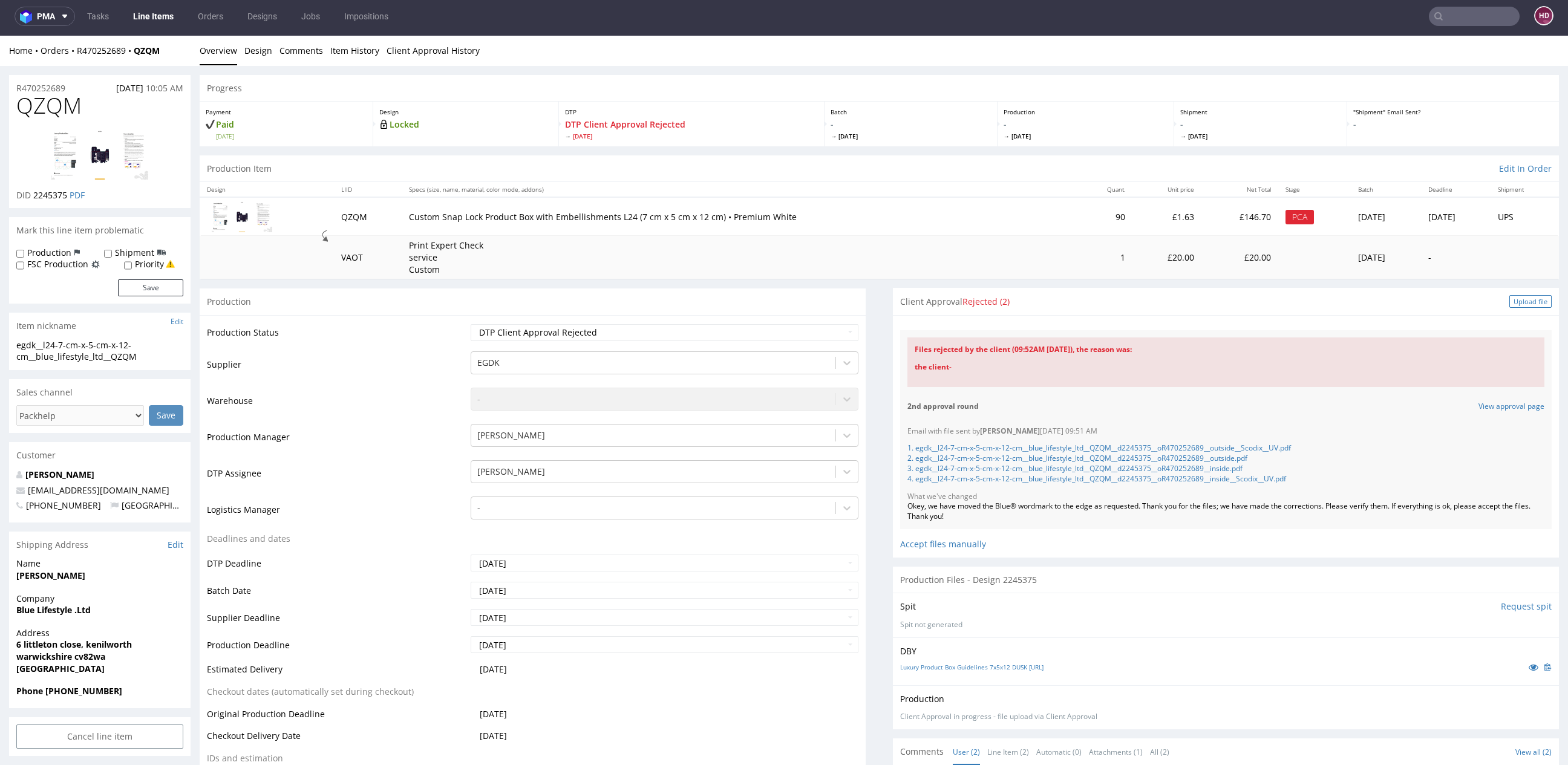
click at [1512, 299] on div "Upload file" at bounding box center [1531, 302] width 43 height 13
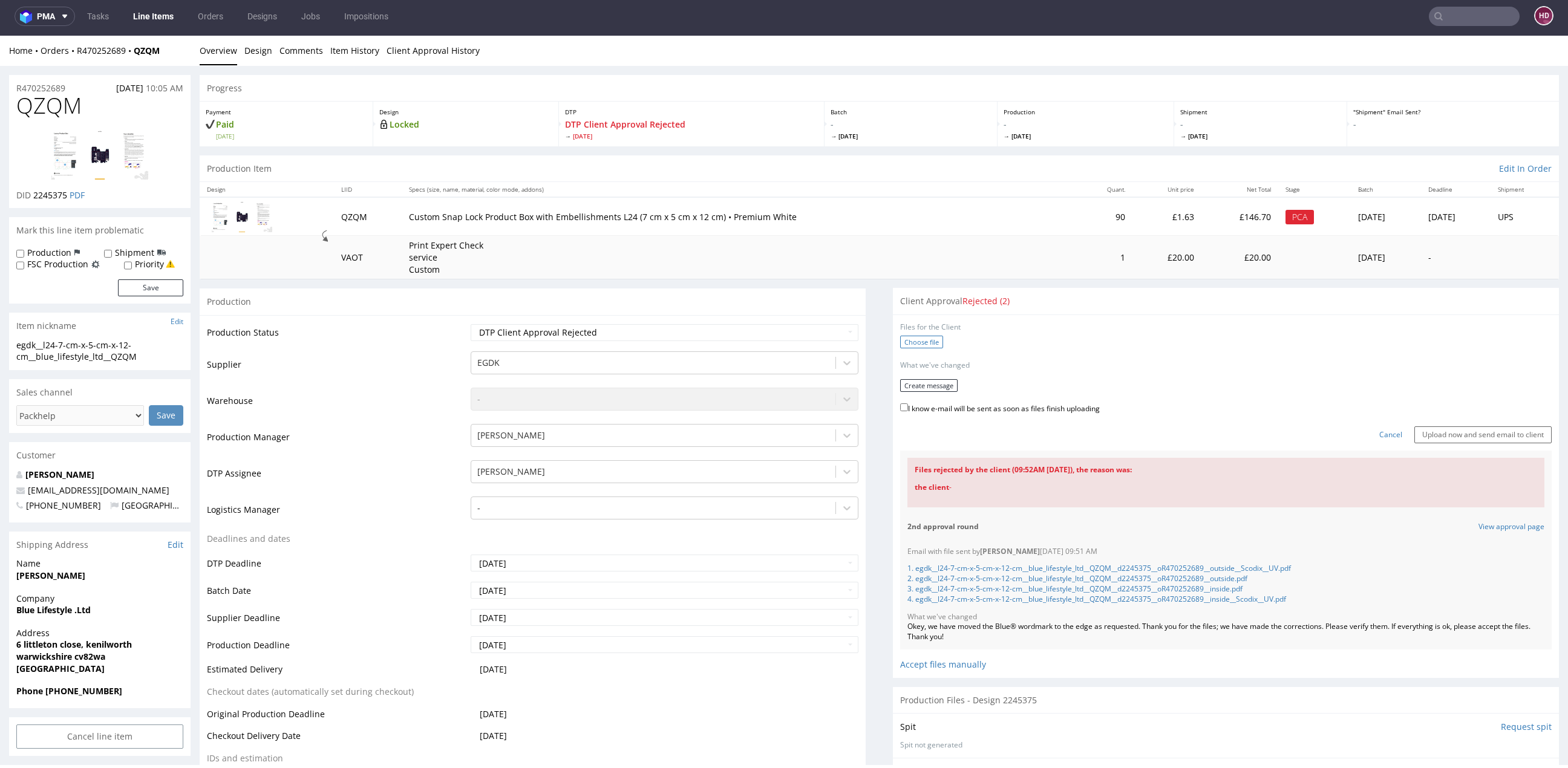
click at [918, 343] on label "Choose file" at bounding box center [921, 342] width 43 height 13
click at [0, 36] on input "Choose file" at bounding box center [0, 36] width 0 height 0
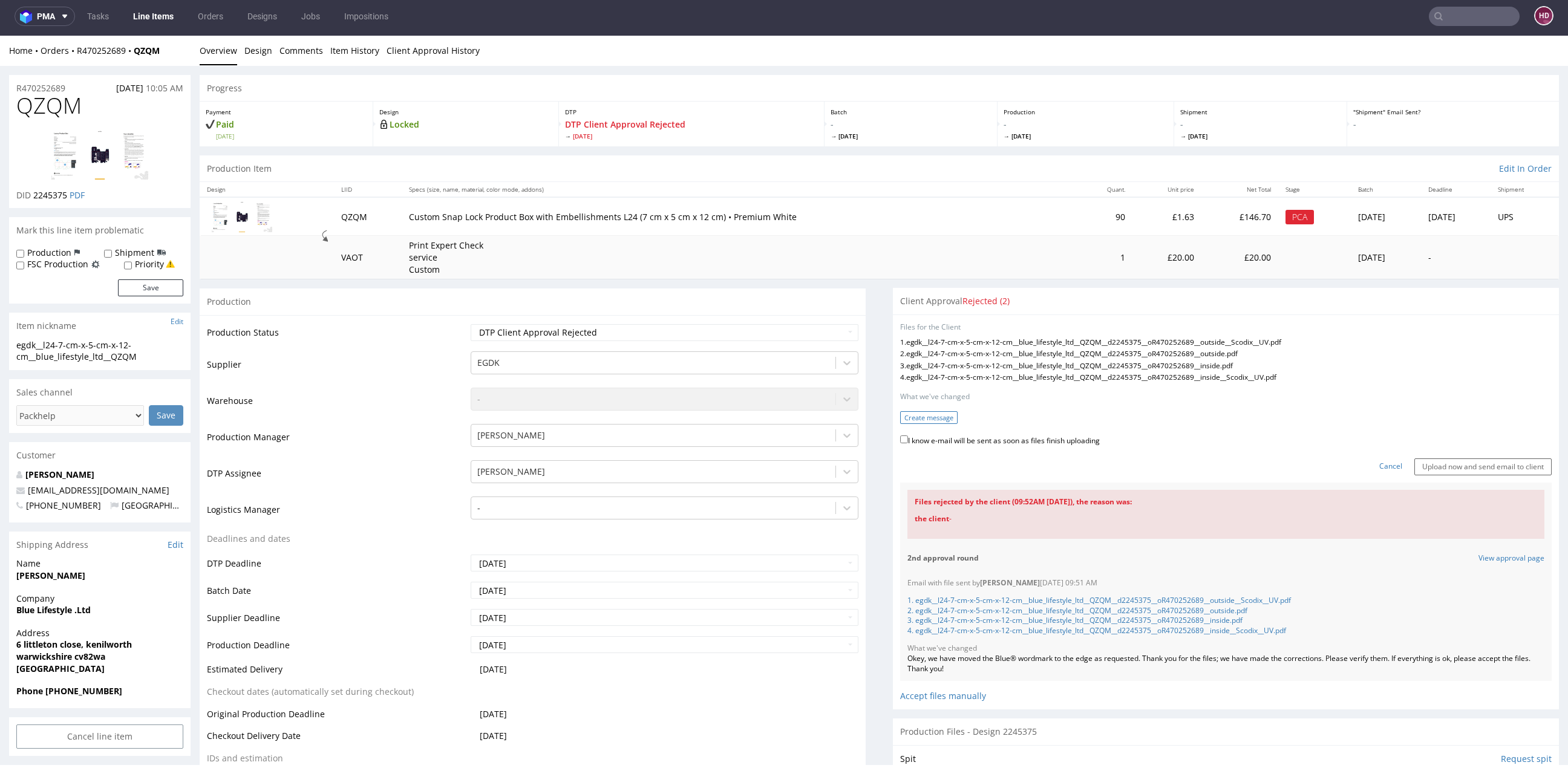
click at [908, 415] on button "Create message" at bounding box center [928, 418] width 57 height 13
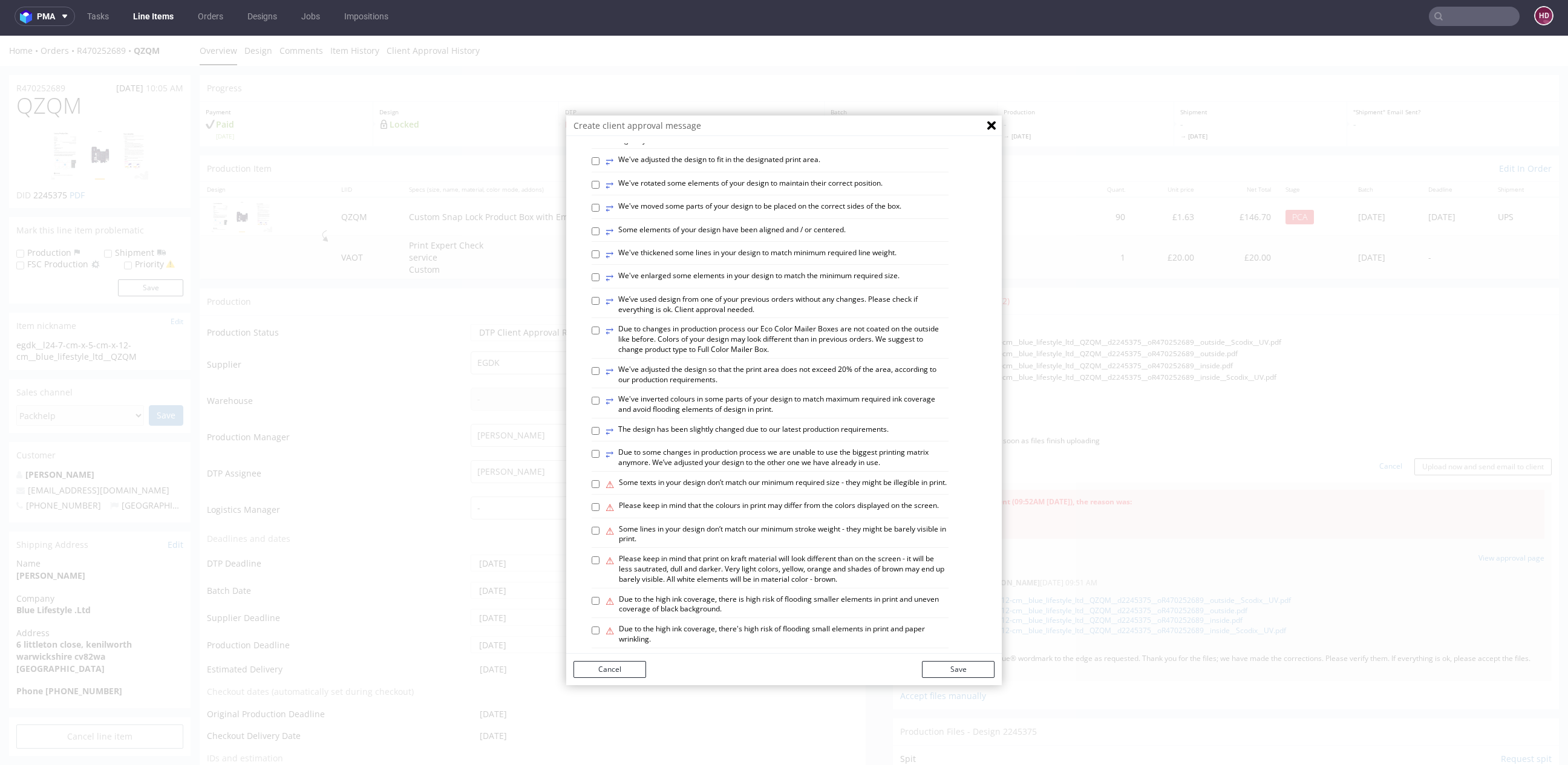
scroll to position [539, 0]
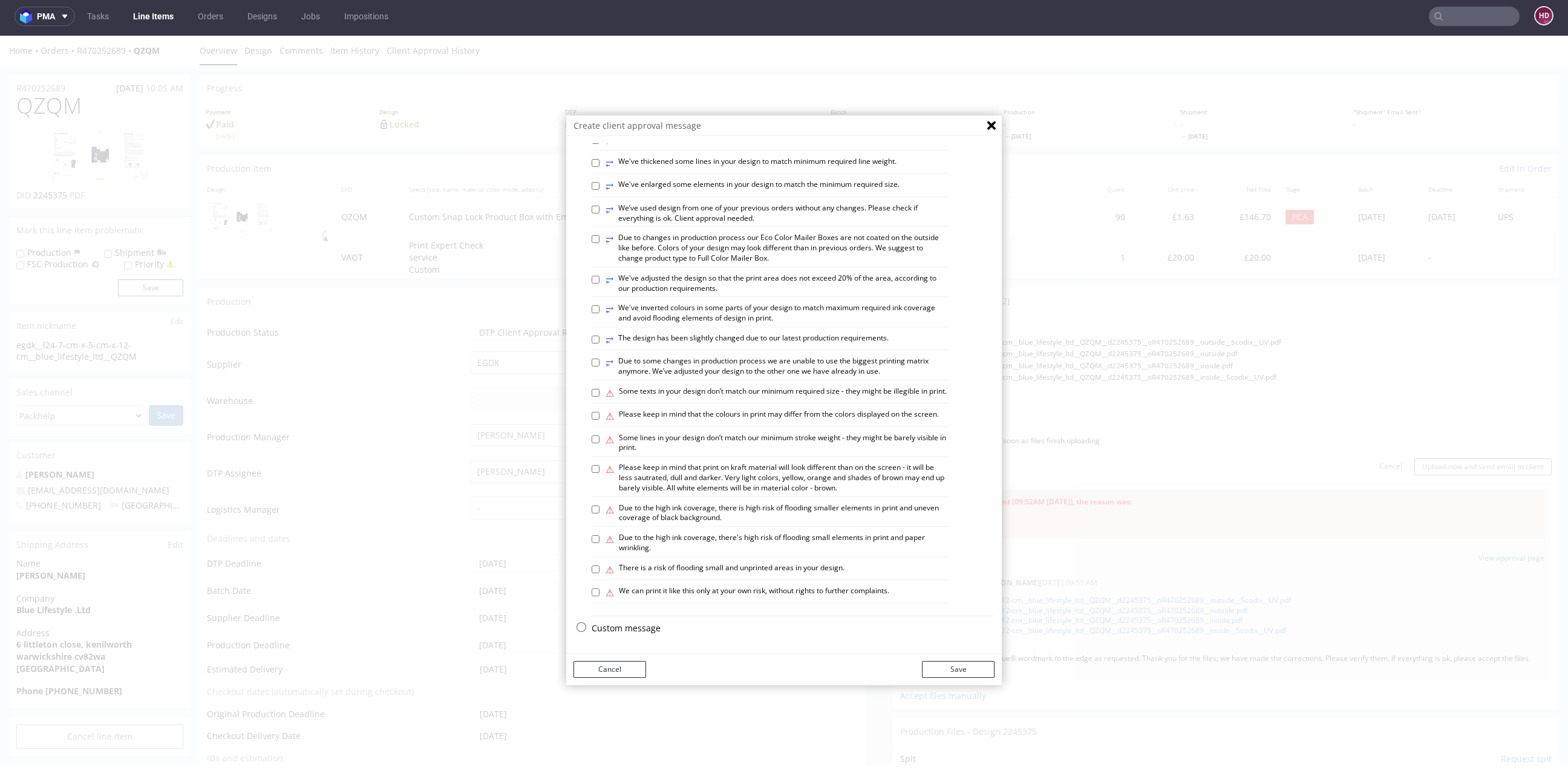
click at [615, 627] on p "Custom message" at bounding box center [793, 628] width 403 height 12
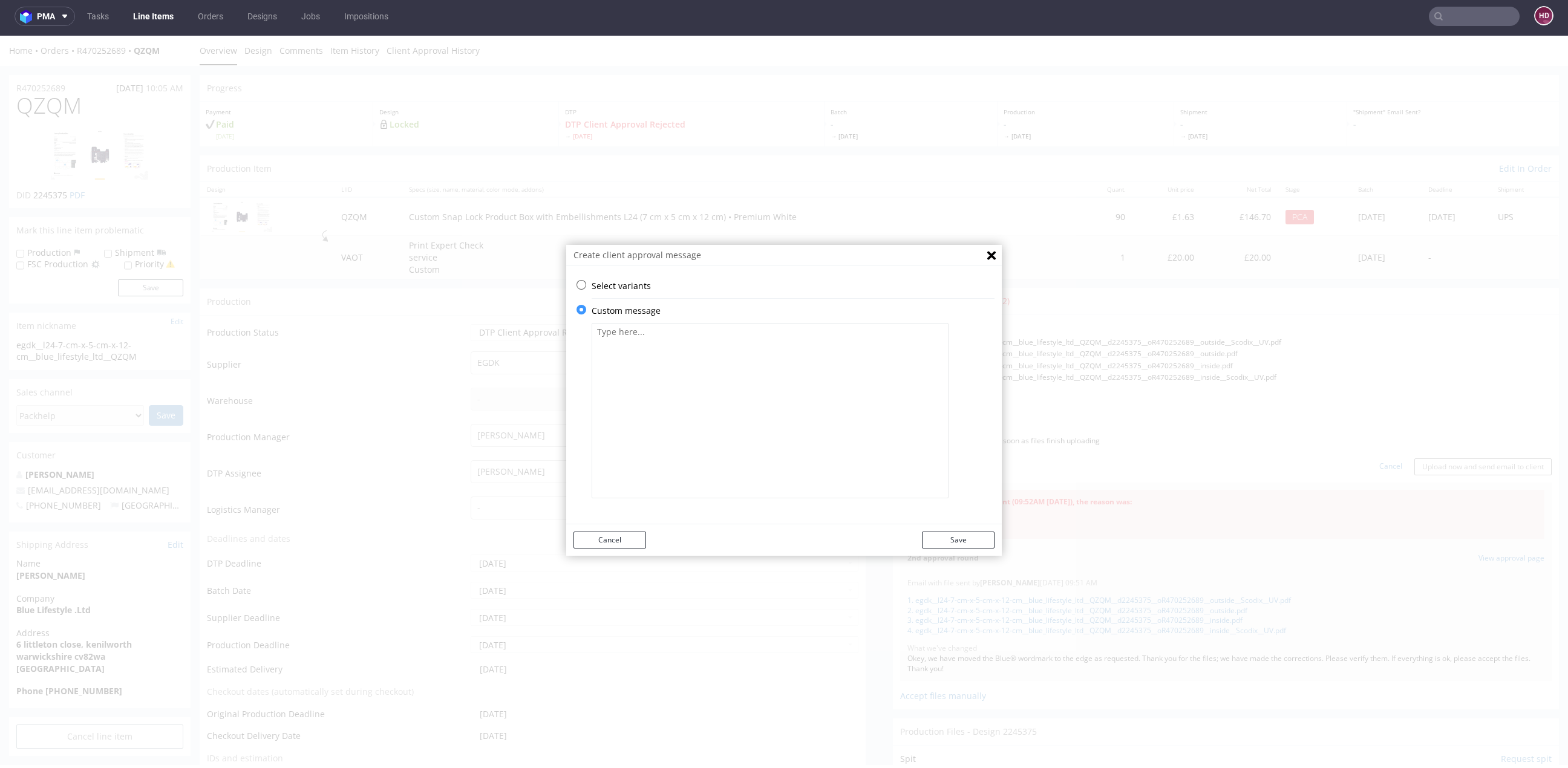
click at [671, 327] on textarea at bounding box center [770, 411] width 357 height 176
paste textarea "<?xml version="1.0" encoding="UTF-8"?> <svg id="artwork" xmlns="http://www.w3.o…"
type textarea "<?xml version="1.0" encoding="UTF-8"?> <svg id="artwork" xmlns="http://www.w3.o…"
click at [877, 381] on textarea at bounding box center [770, 411] width 357 height 176
paste textarea "OK, we have moved the Blue® wordmark to the edge as requested. Thank you for th…"
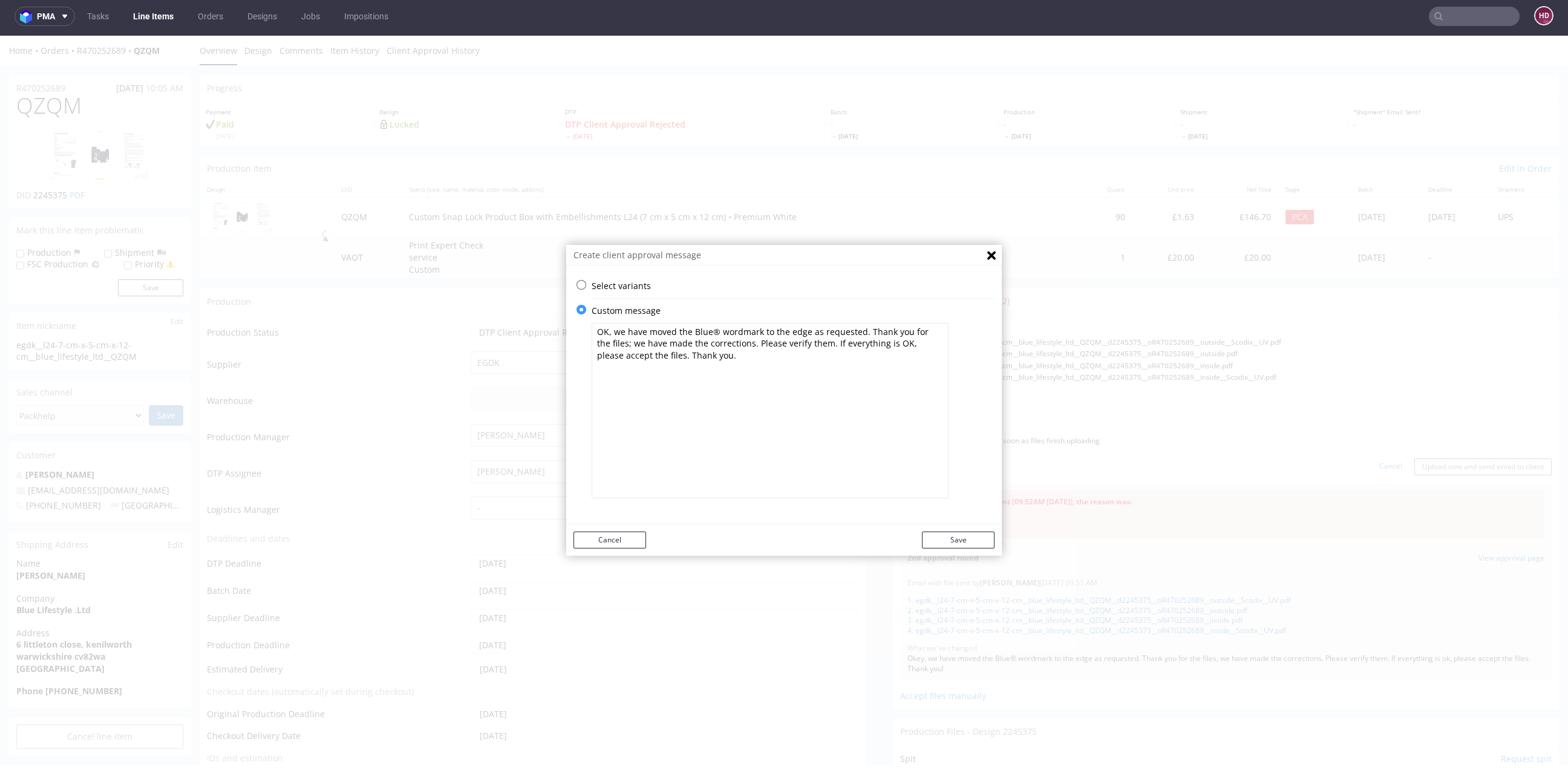
click at [600, 331] on textarea "OK, we have moved the Blue® wordmark to the edge as requested. Thank you for th…" at bounding box center [770, 411] width 357 height 176
click at [878, 342] on textarea "Okey, we have moved the Blue® wordmark to the edge as requested. Thank you for …" at bounding box center [770, 411] width 357 height 176
click at [719, 367] on textarea "Okey, we have moved the Blue® wordmark to the edge as requested. Thank you for …" at bounding box center [770, 411] width 357 height 176
type textarea "Okey, we have moved the Blue® wordmark to the edge as requested. Thank you for …"
click at [946, 538] on button "Save" at bounding box center [958, 540] width 72 height 17
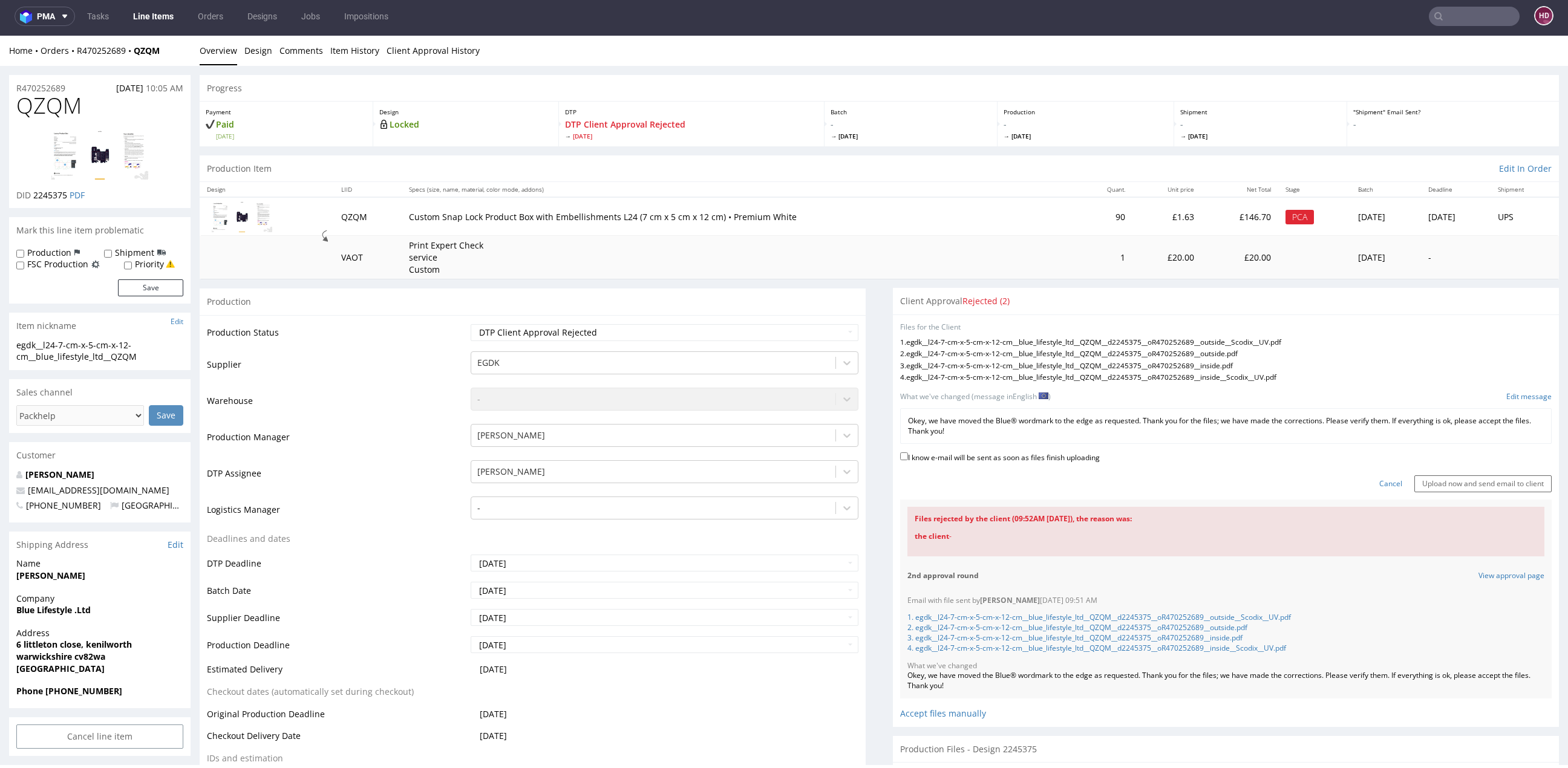
click at [923, 455] on label "I know e-mail will be sent as soon as files finish uploading" at bounding box center [999, 457] width 200 height 14
click at [908, 455] on input "I know e-mail will be sent as soon as files finish uploading" at bounding box center [904, 456] width 8 height 8
checkbox input "true"
click at [1492, 477] on input "Upload now and send email to client" at bounding box center [1483, 484] width 138 height 17
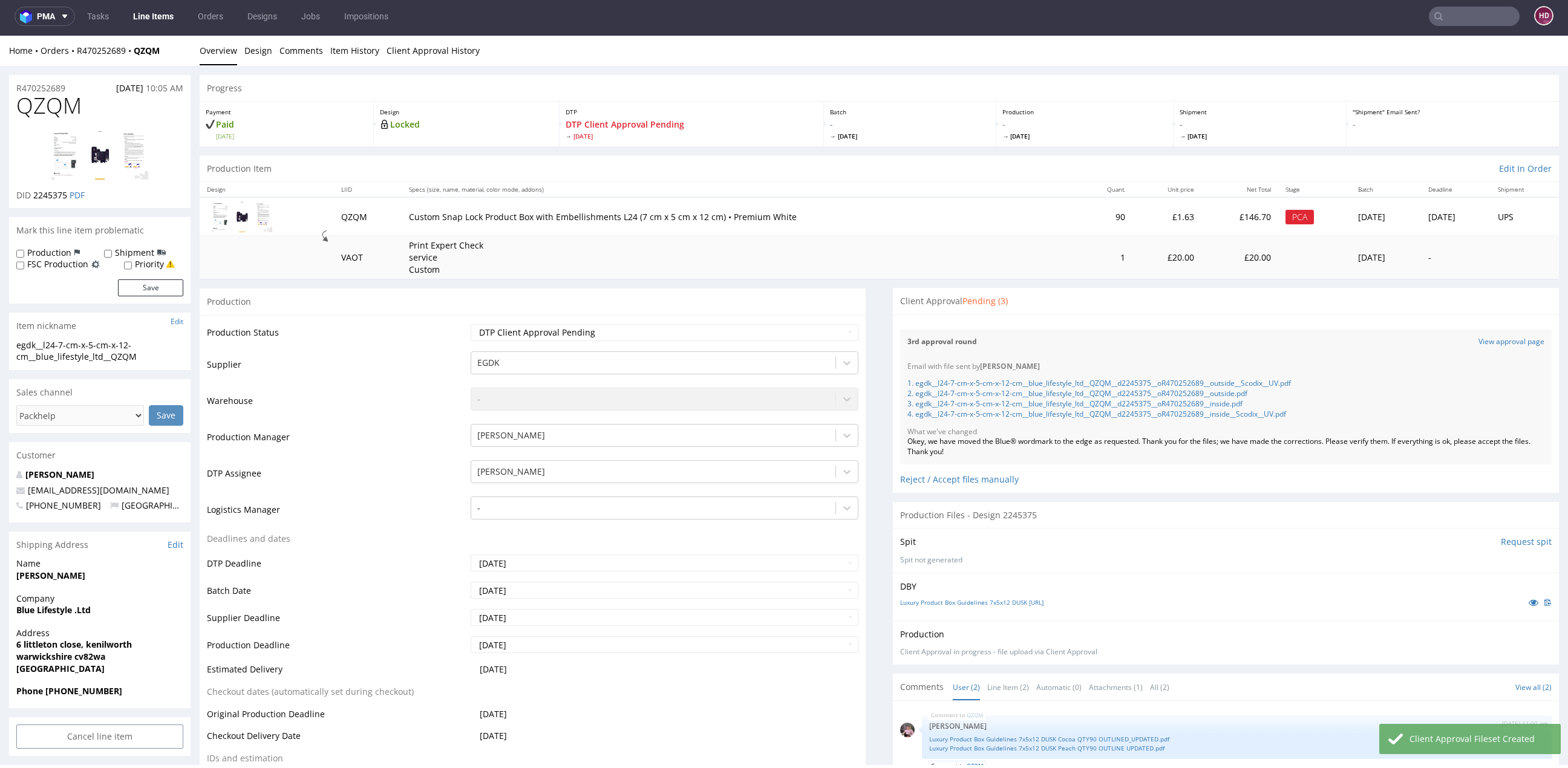
scroll to position [369, 0]
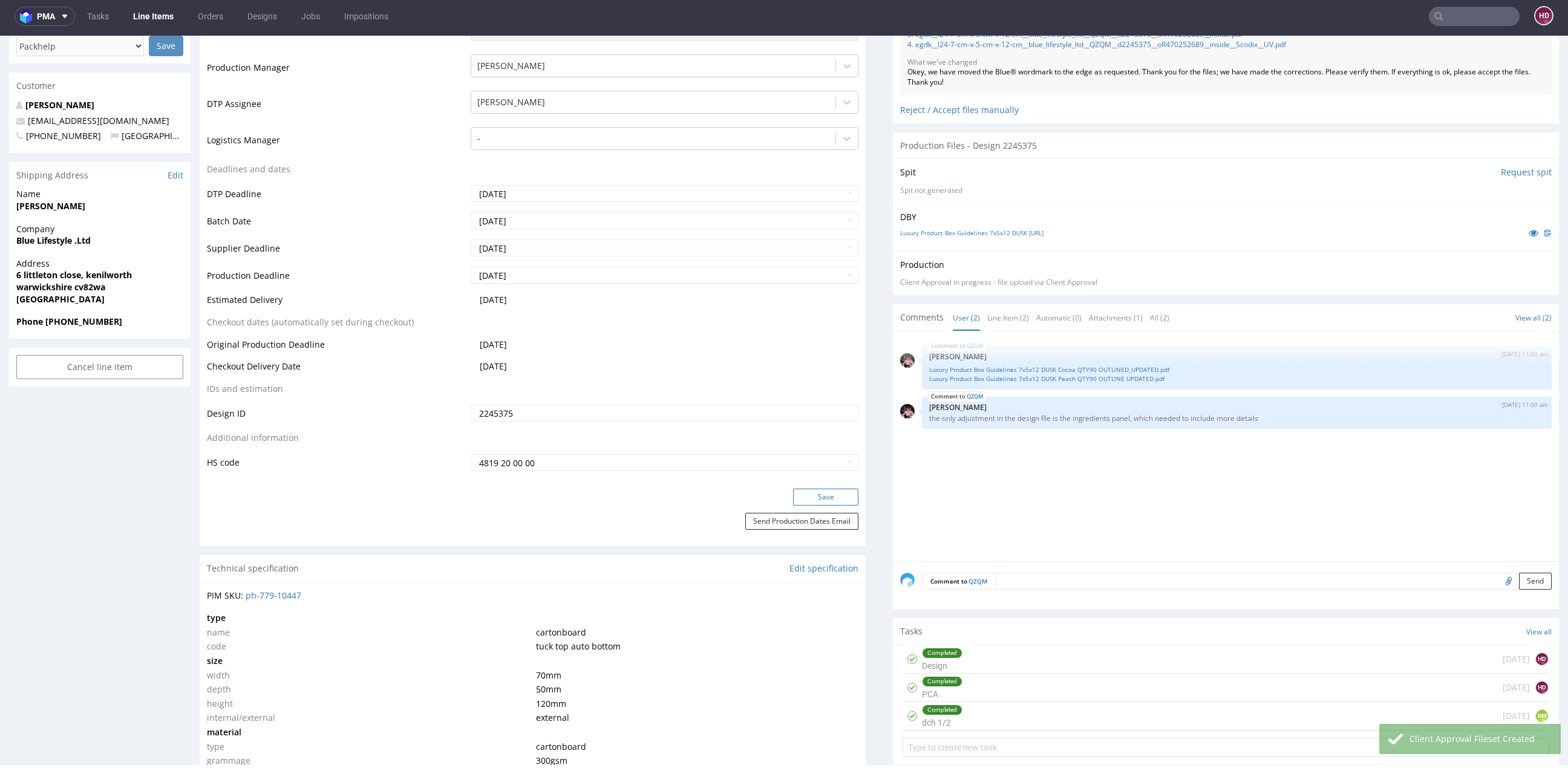
click at [809, 490] on button "Save" at bounding box center [825, 497] width 65 height 17
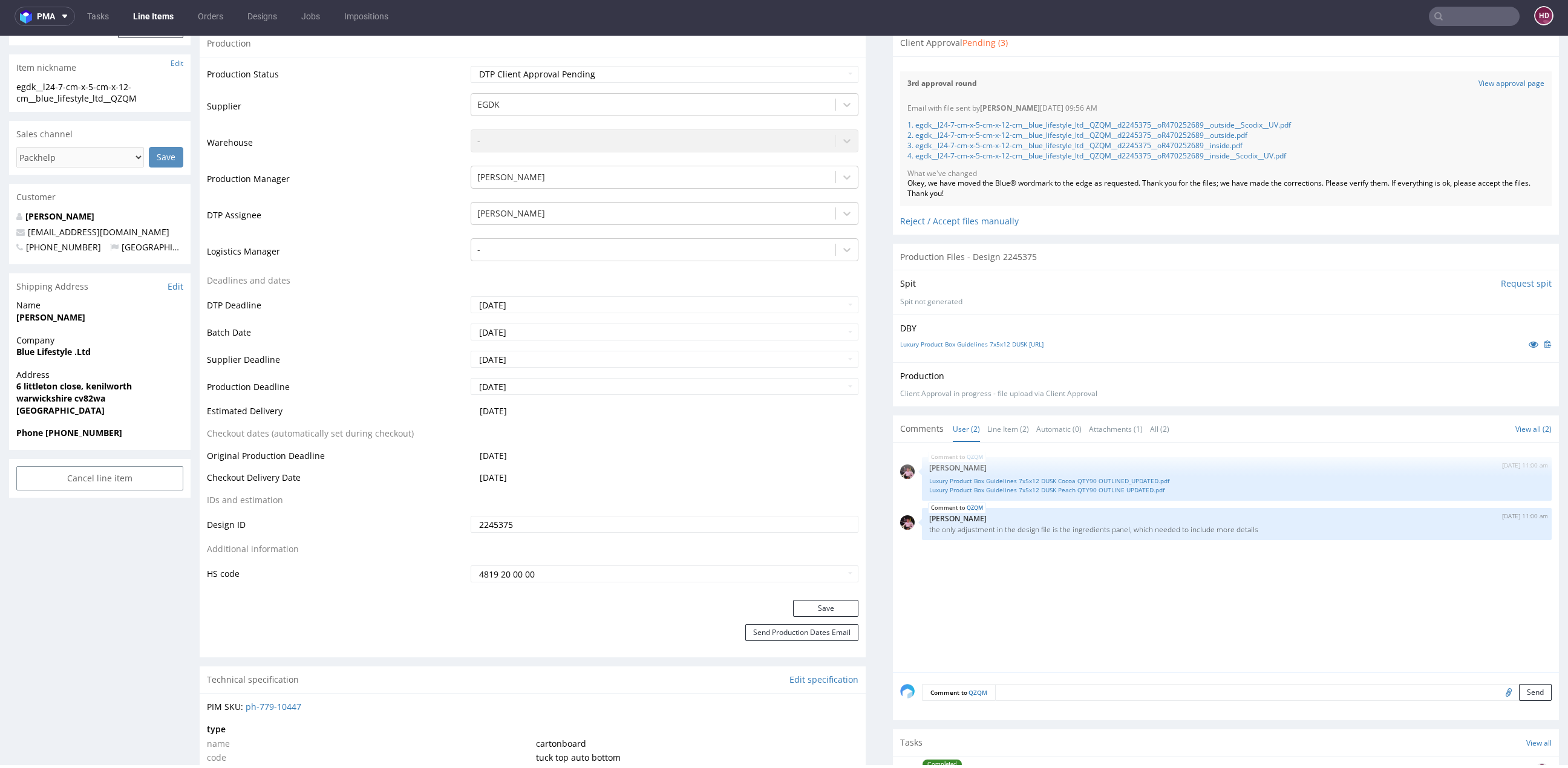
scroll to position [0, 0]
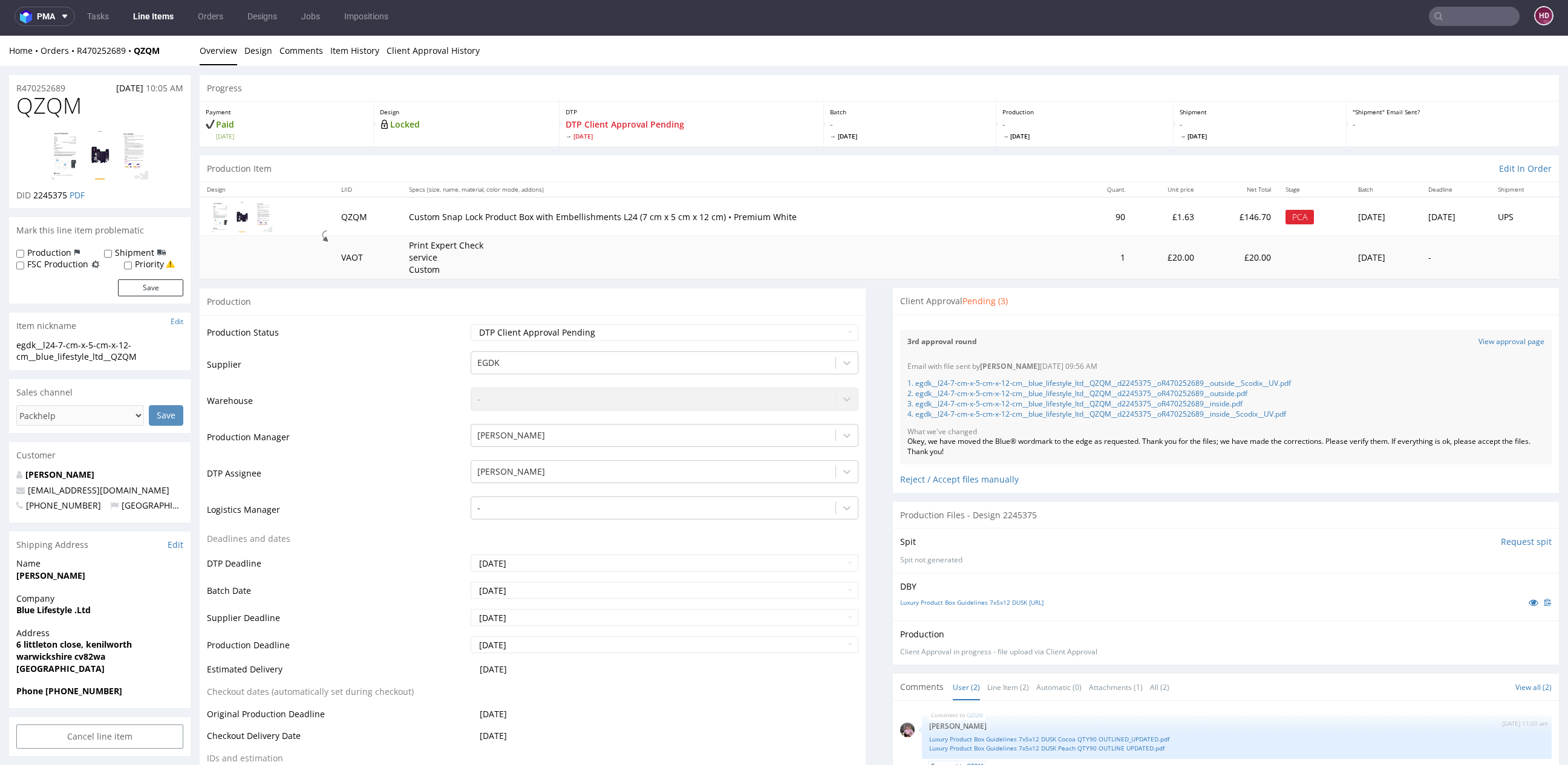
click at [145, 19] on link "Line Items" at bounding box center [153, 16] width 55 height 19
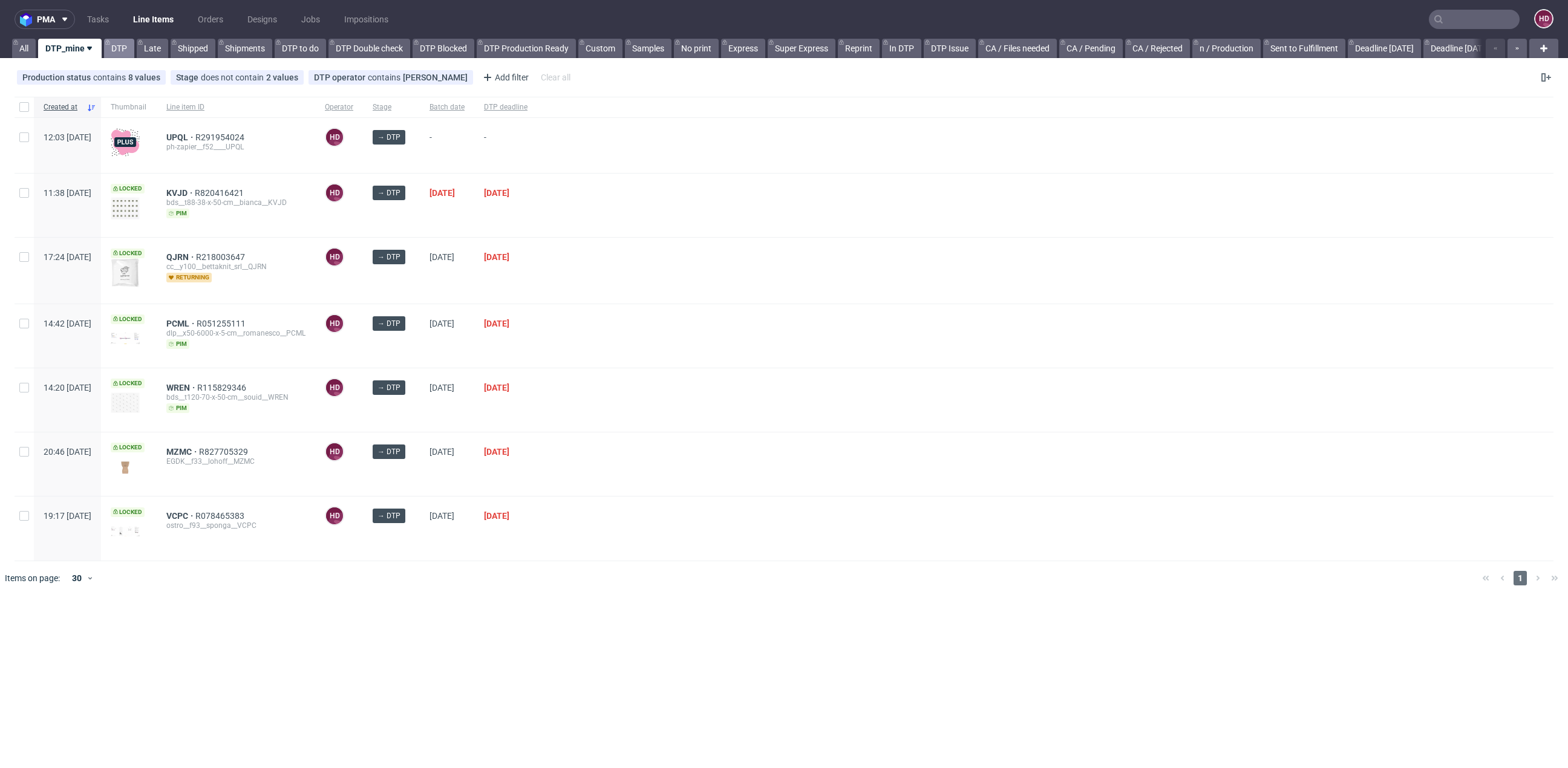
click at [129, 45] on link "DTP" at bounding box center [119, 48] width 30 height 19
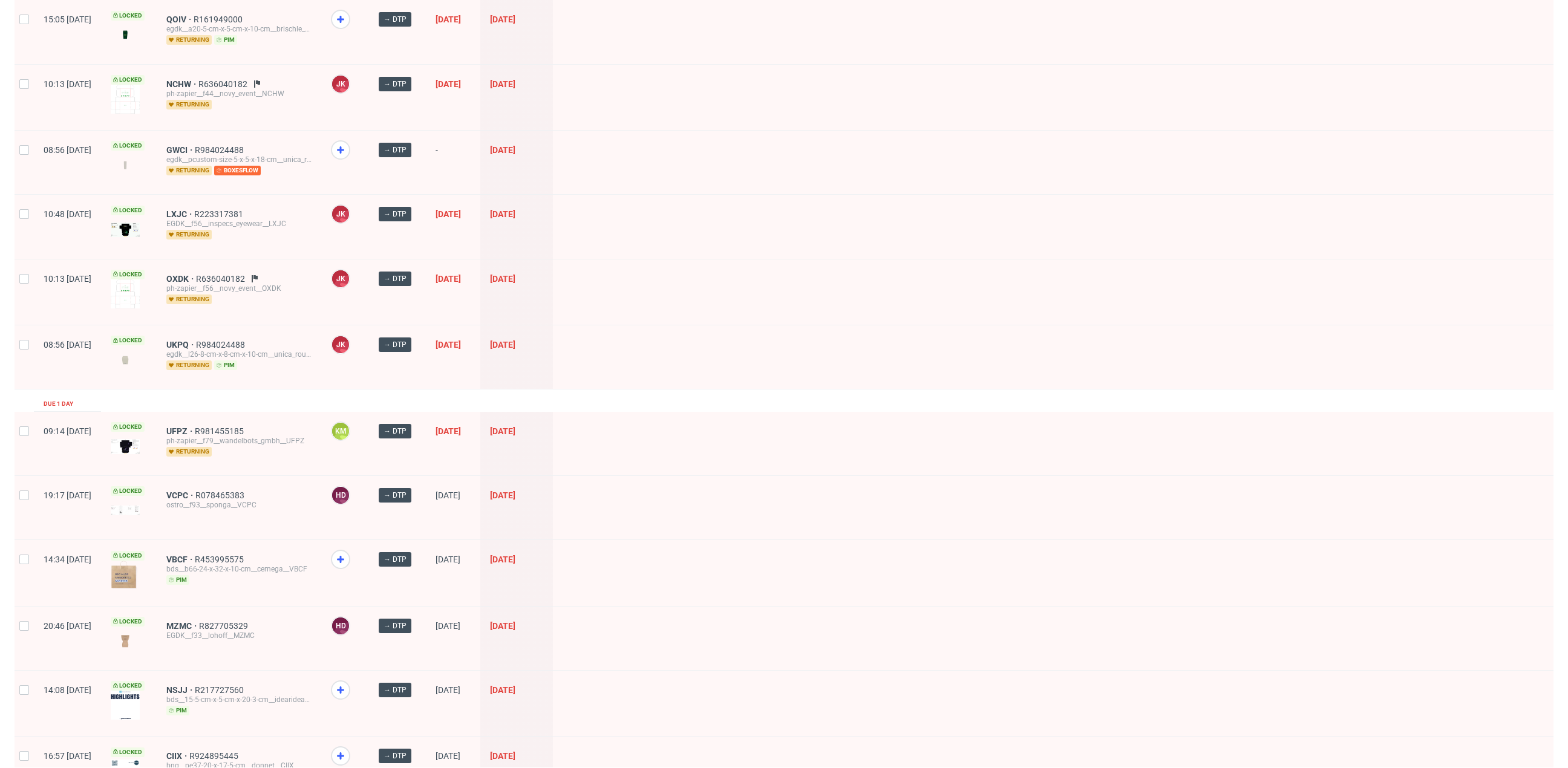
scroll to position [646, 0]
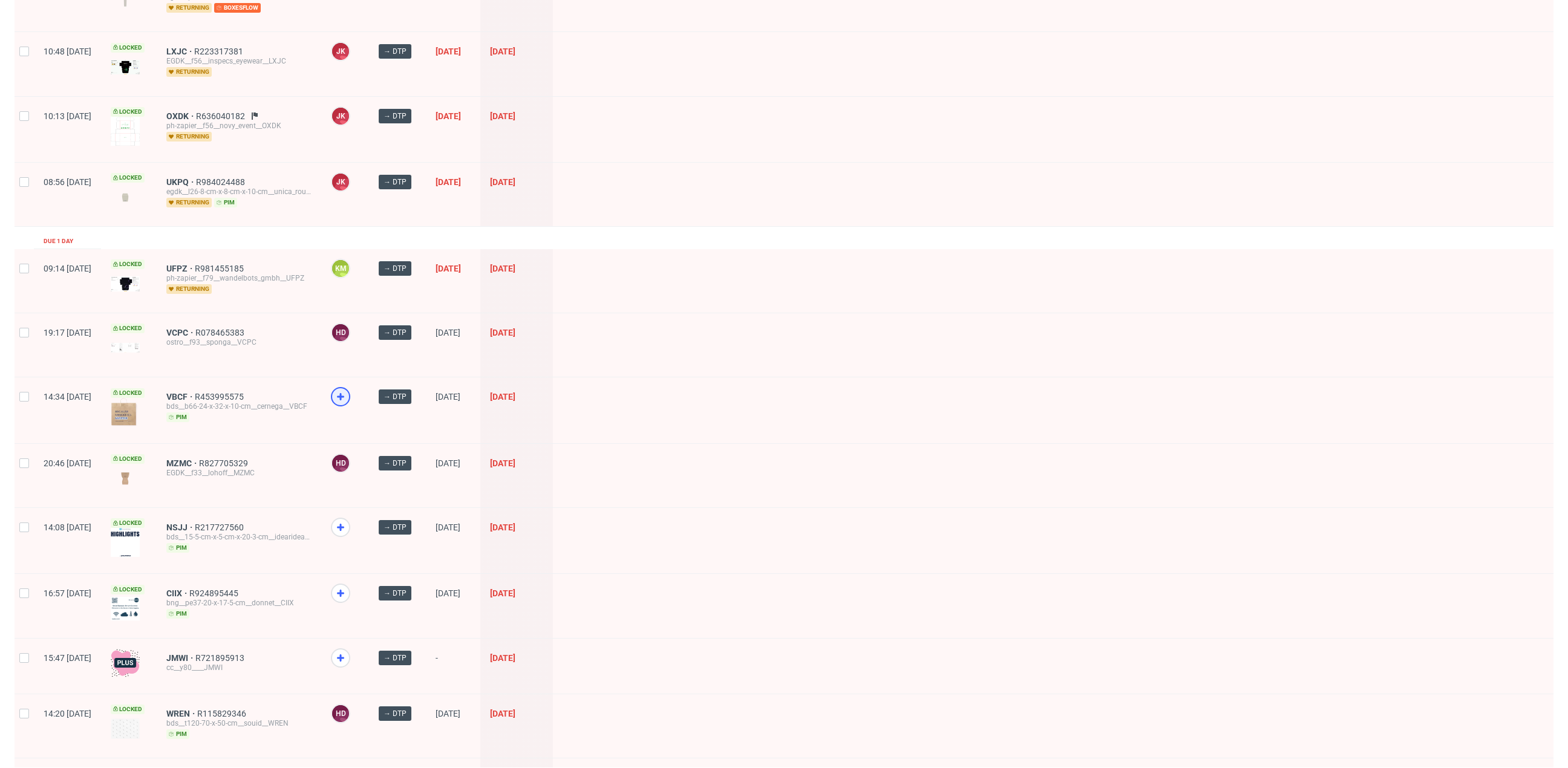
click at [348, 389] on icon at bounding box center [340, 397] width 14 height 14
click at [348, 520] on icon at bounding box center [340, 527] width 14 height 14
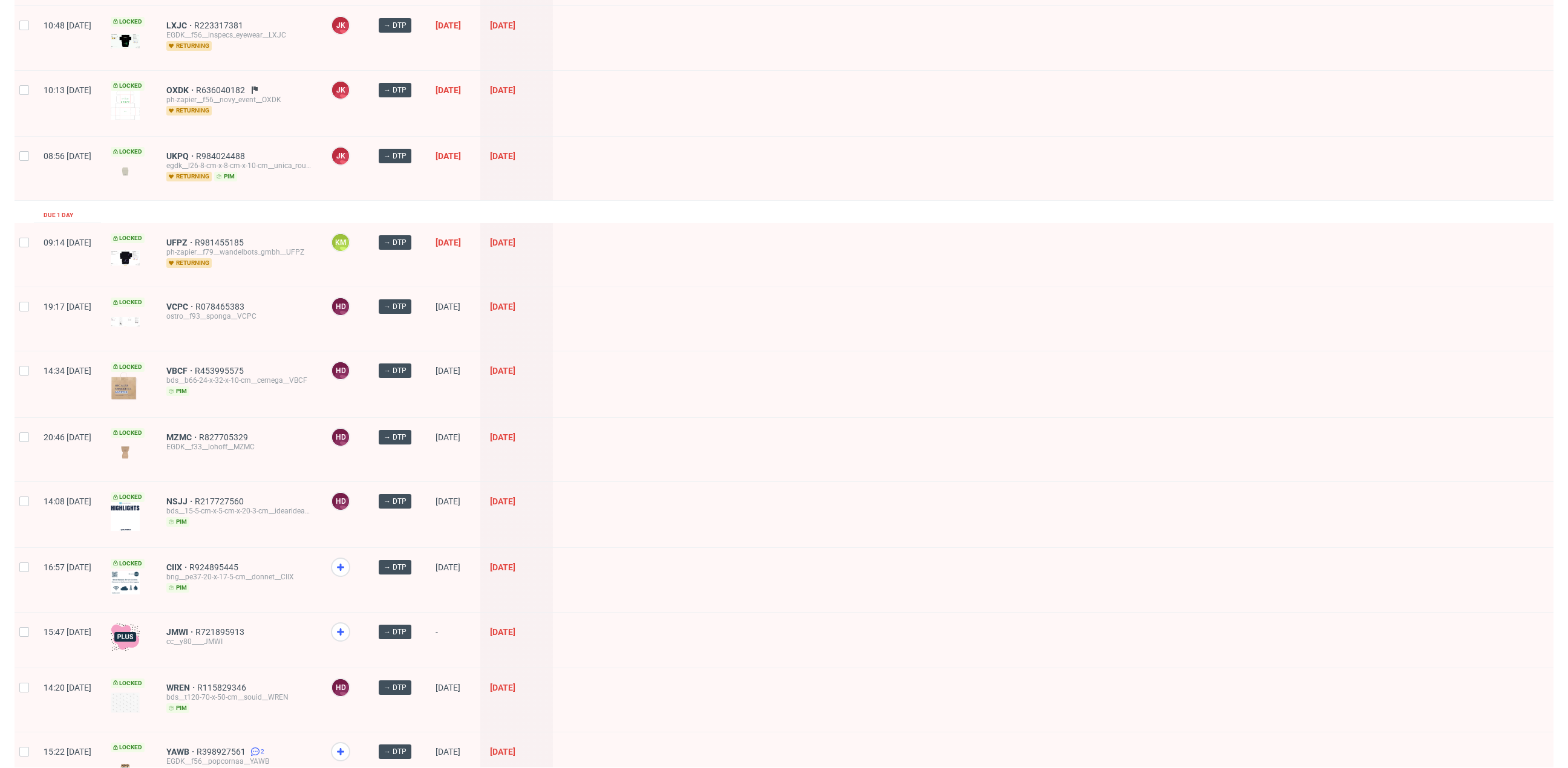
scroll to position [785, 0]
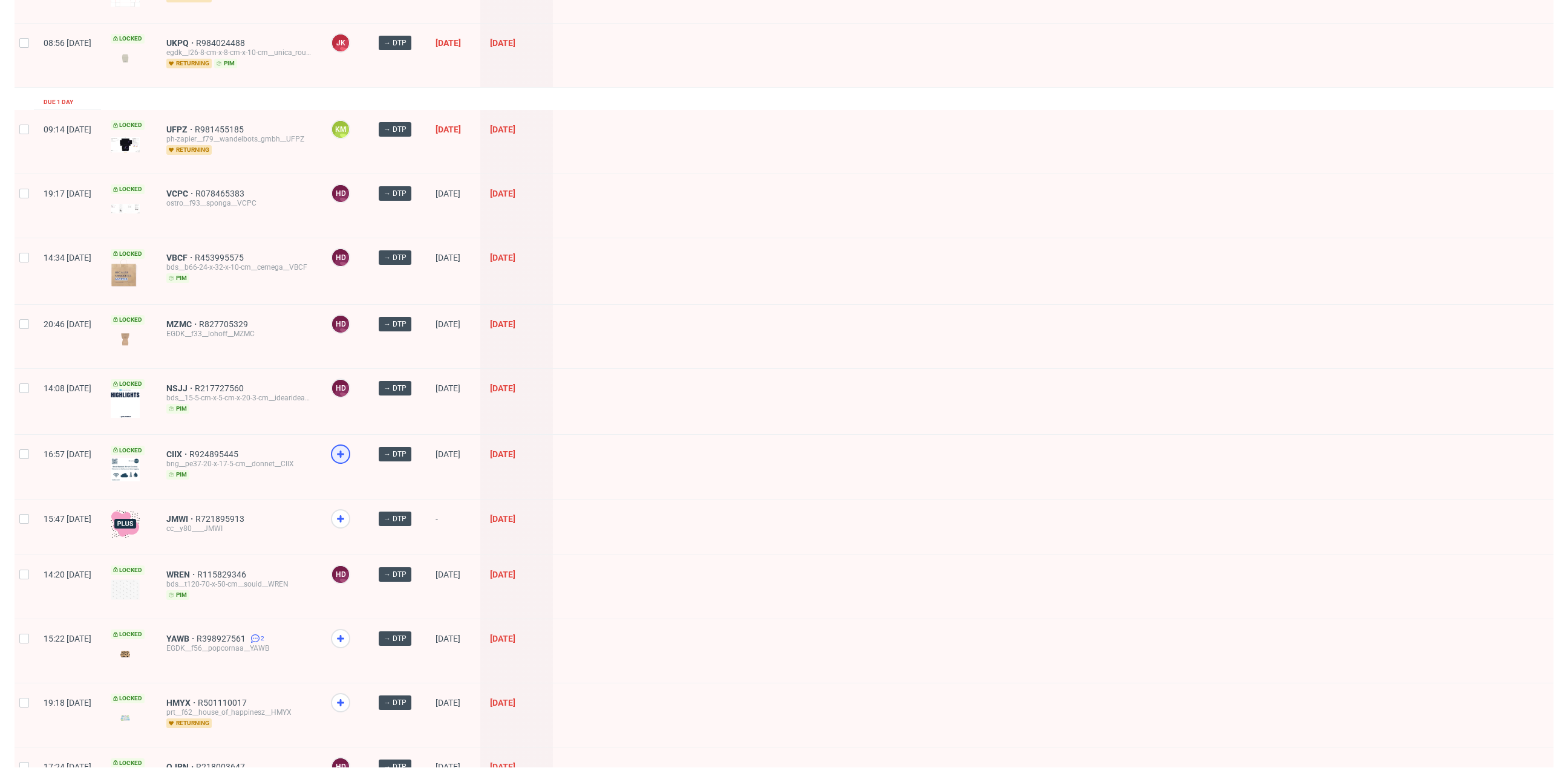
click at [348, 447] on icon at bounding box center [340, 454] width 14 height 14
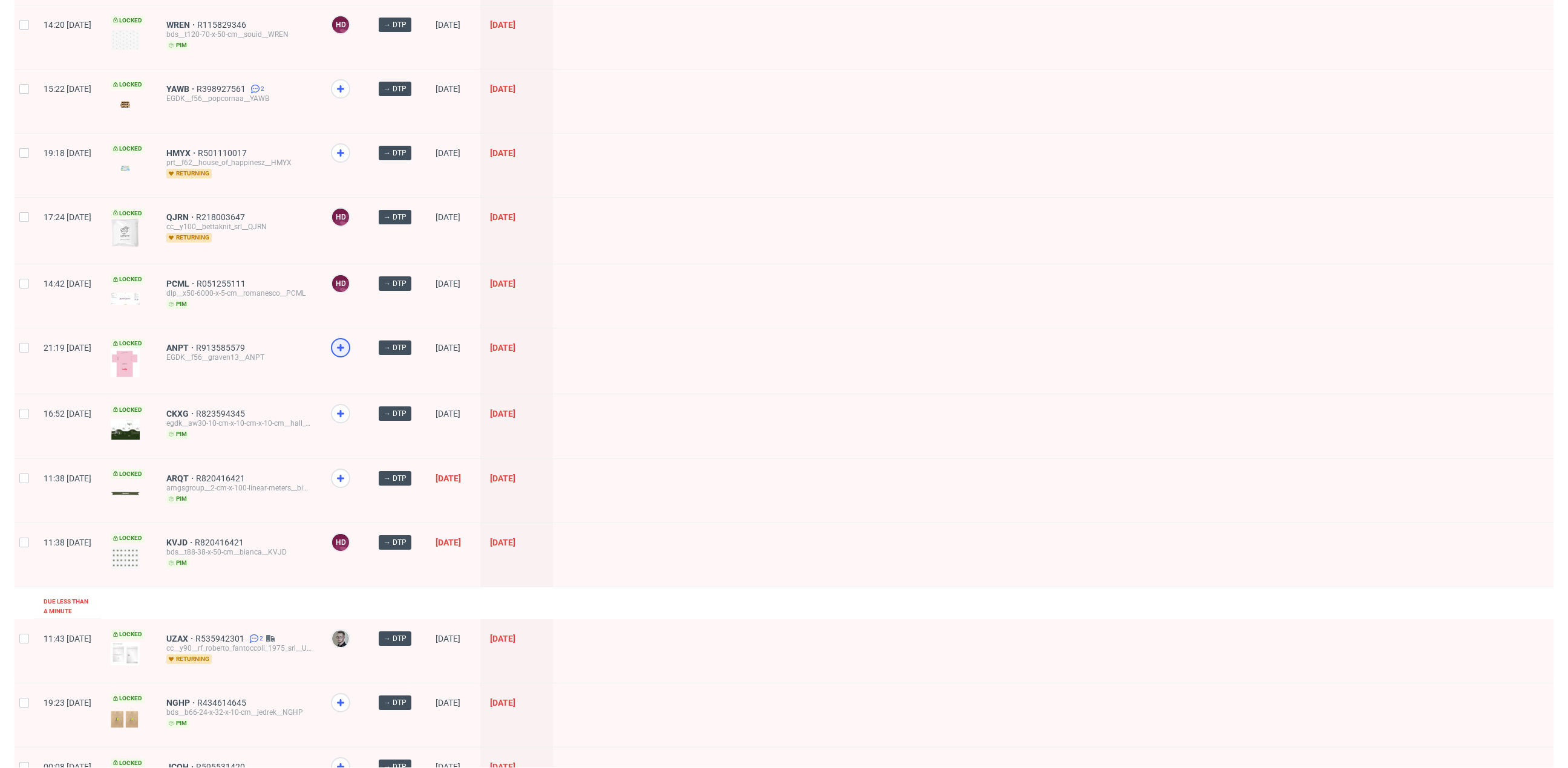
scroll to position [1391, 0]
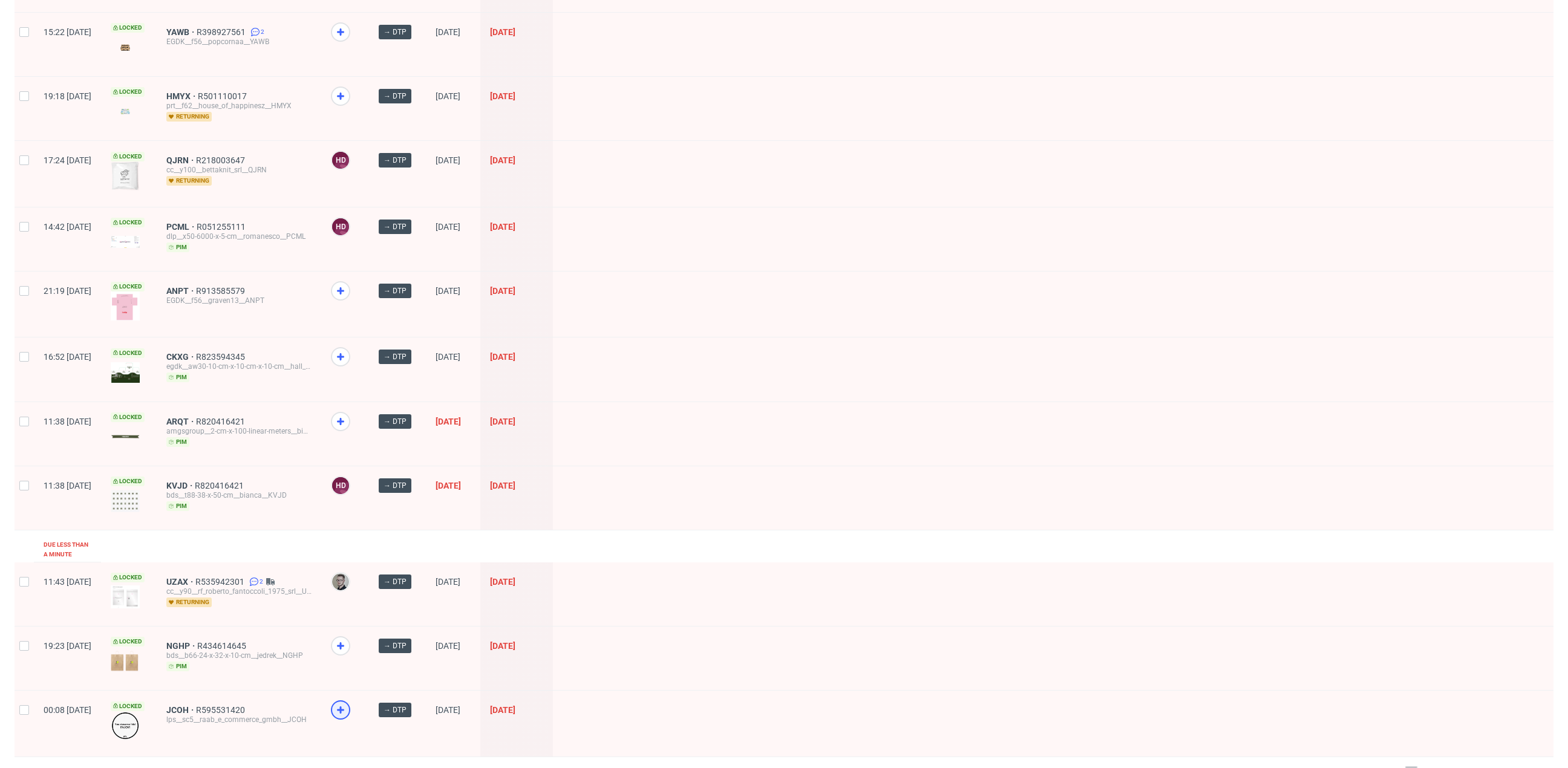
click at [344, 707] on use at bounding box center [340, 710] width 7 height 7
click at [348, 639] on icon at bounding box center [340, 646] width 14 height 14
click at [1423, 767] on span "2" at bounding box center [1429, 774] width 14 height 14
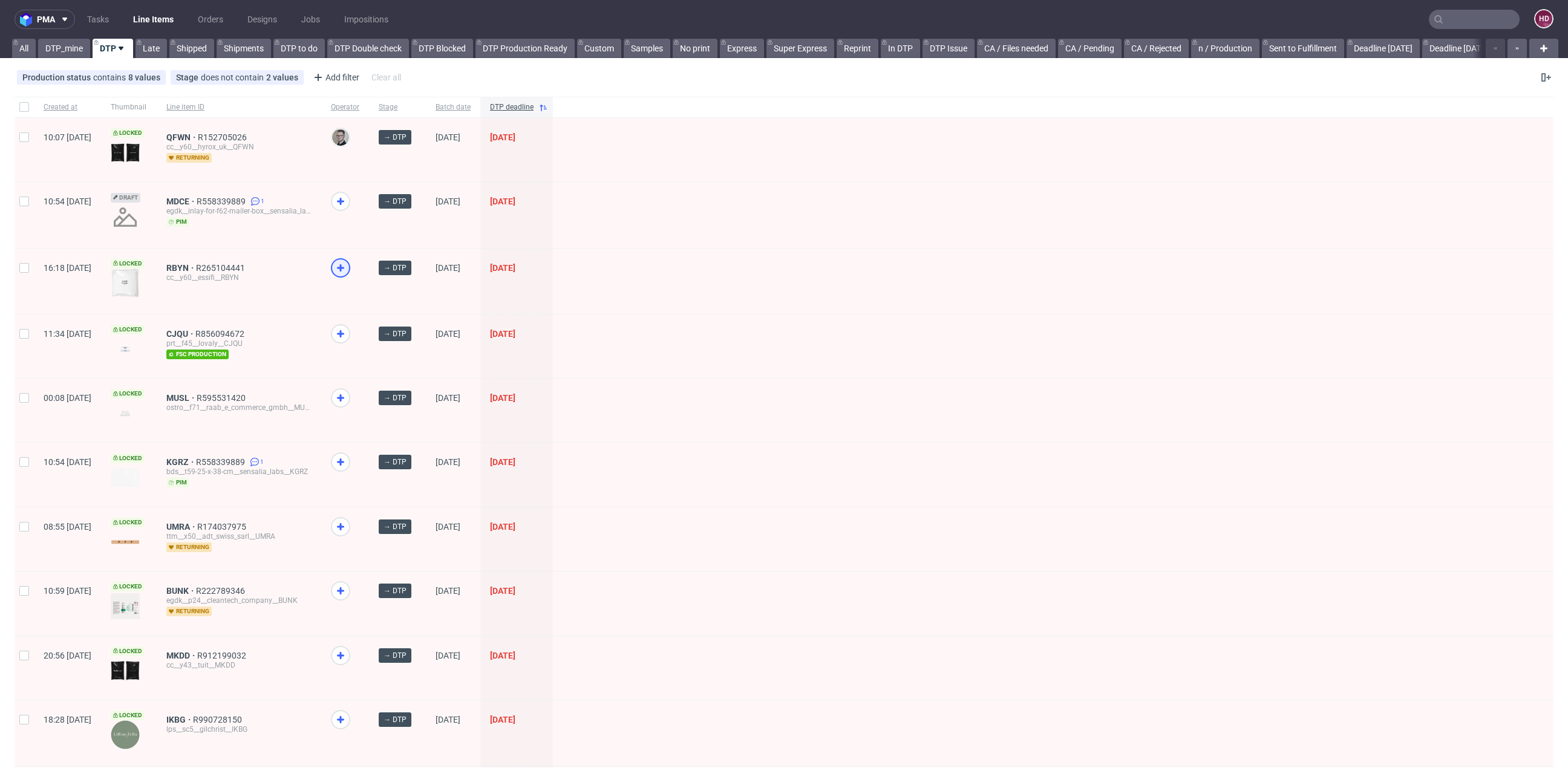
click at [344, 264] on use at bounding box center [340, 267] width 7 height 7
click at [344, 399] on use at bounding box center [340, 397] width 7 height 7
click at [344, 523] on use at bounding box center [340, 526] width 7 height 7
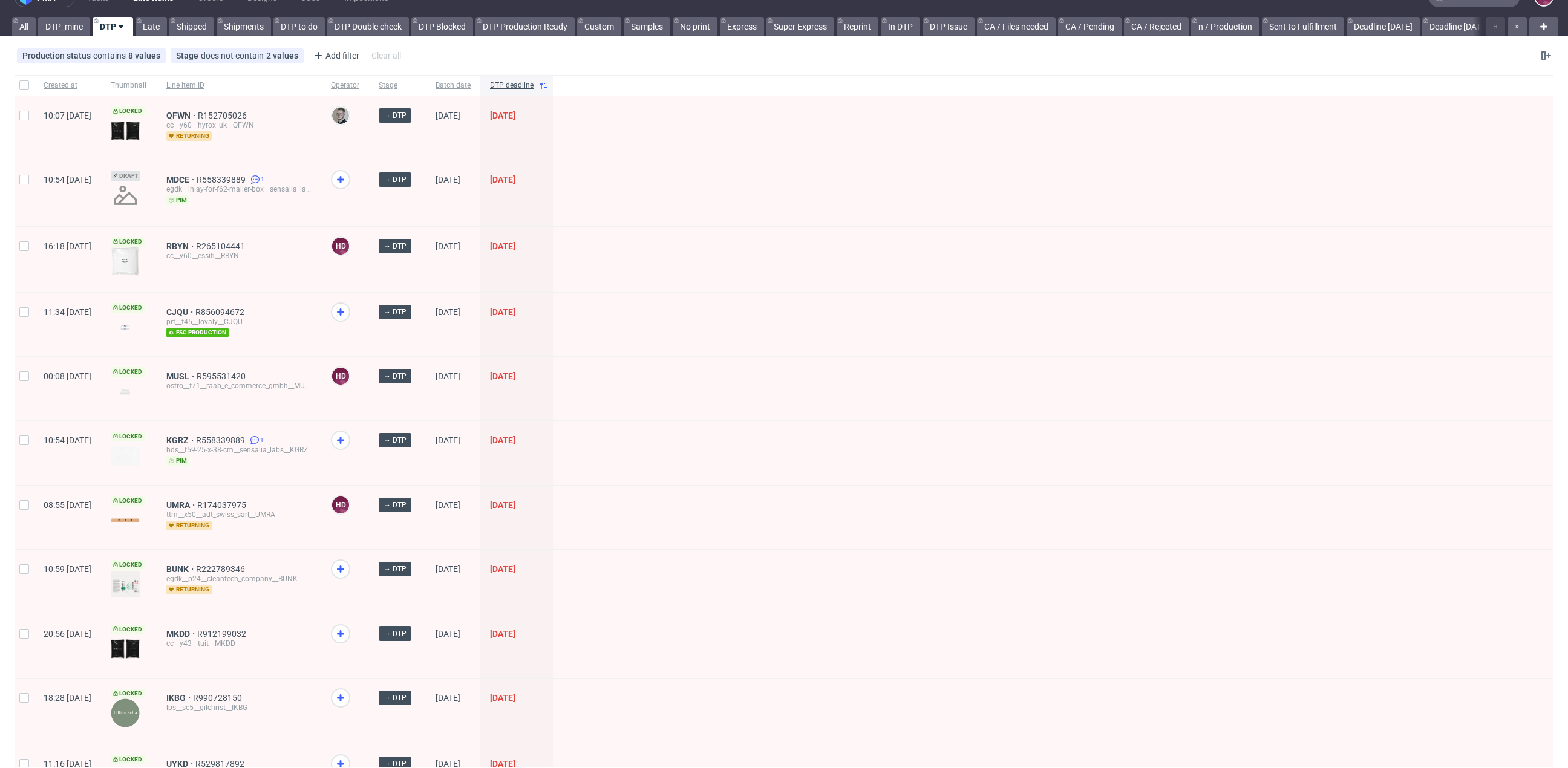
scroll to position [118, 0]
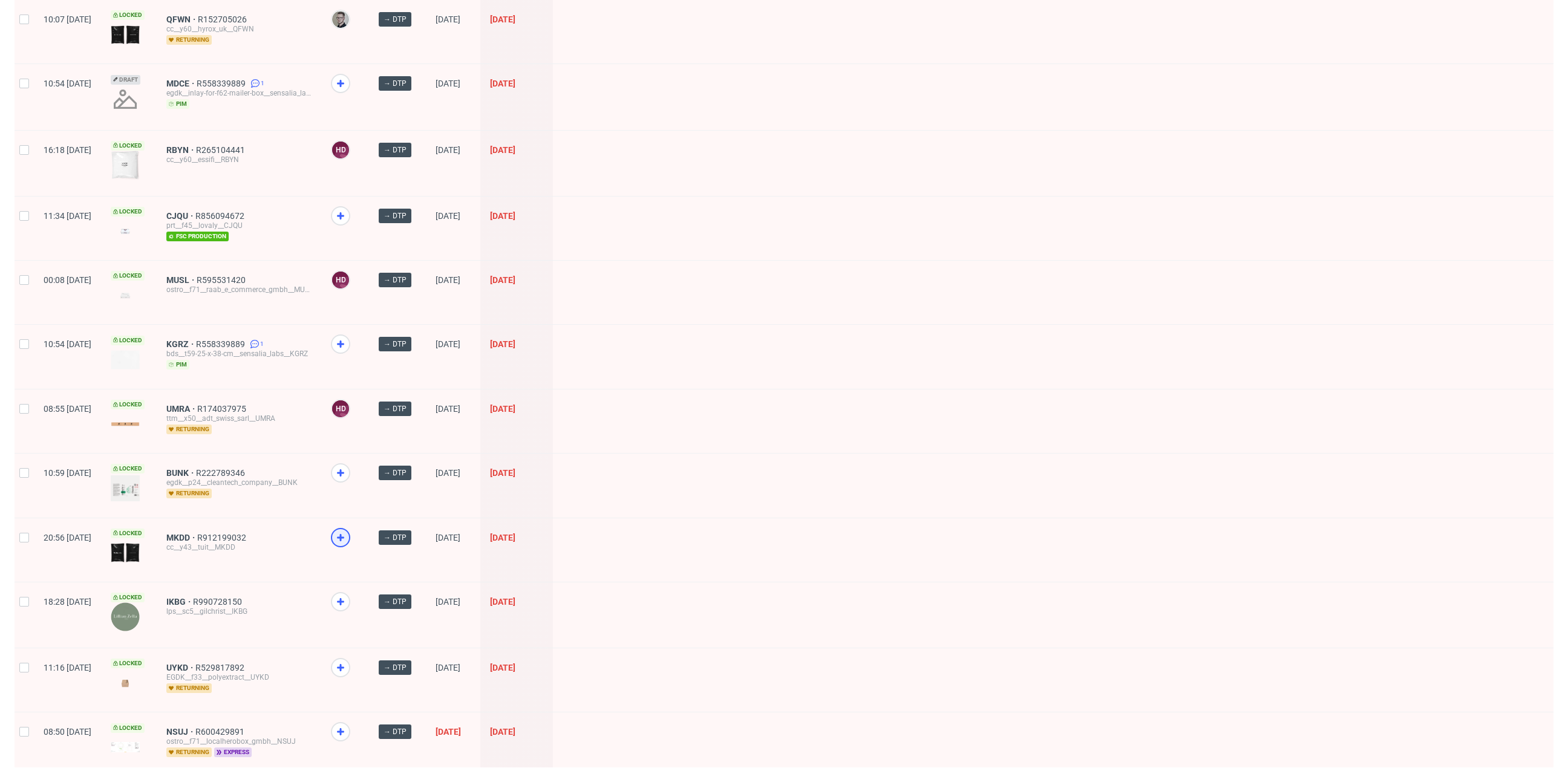
click at [348, 535] on icon at bounding box center [340, 537] width 14 height 14
click at [348, 597] on icon at bounding box center [340, 601] width 14 height 14
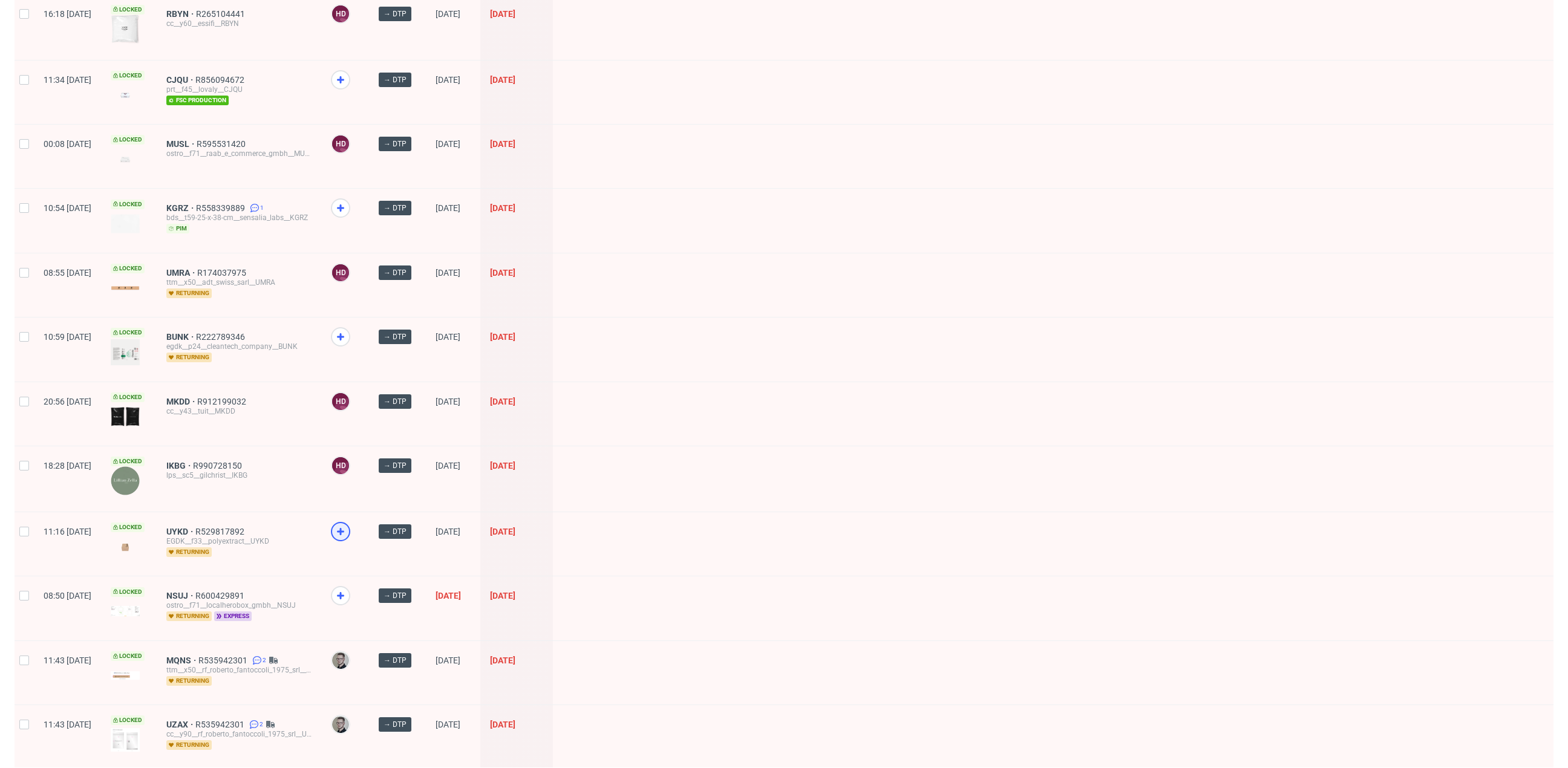
click at [348, 528] on icon at bounding box center [340, 532] width 14 height 14
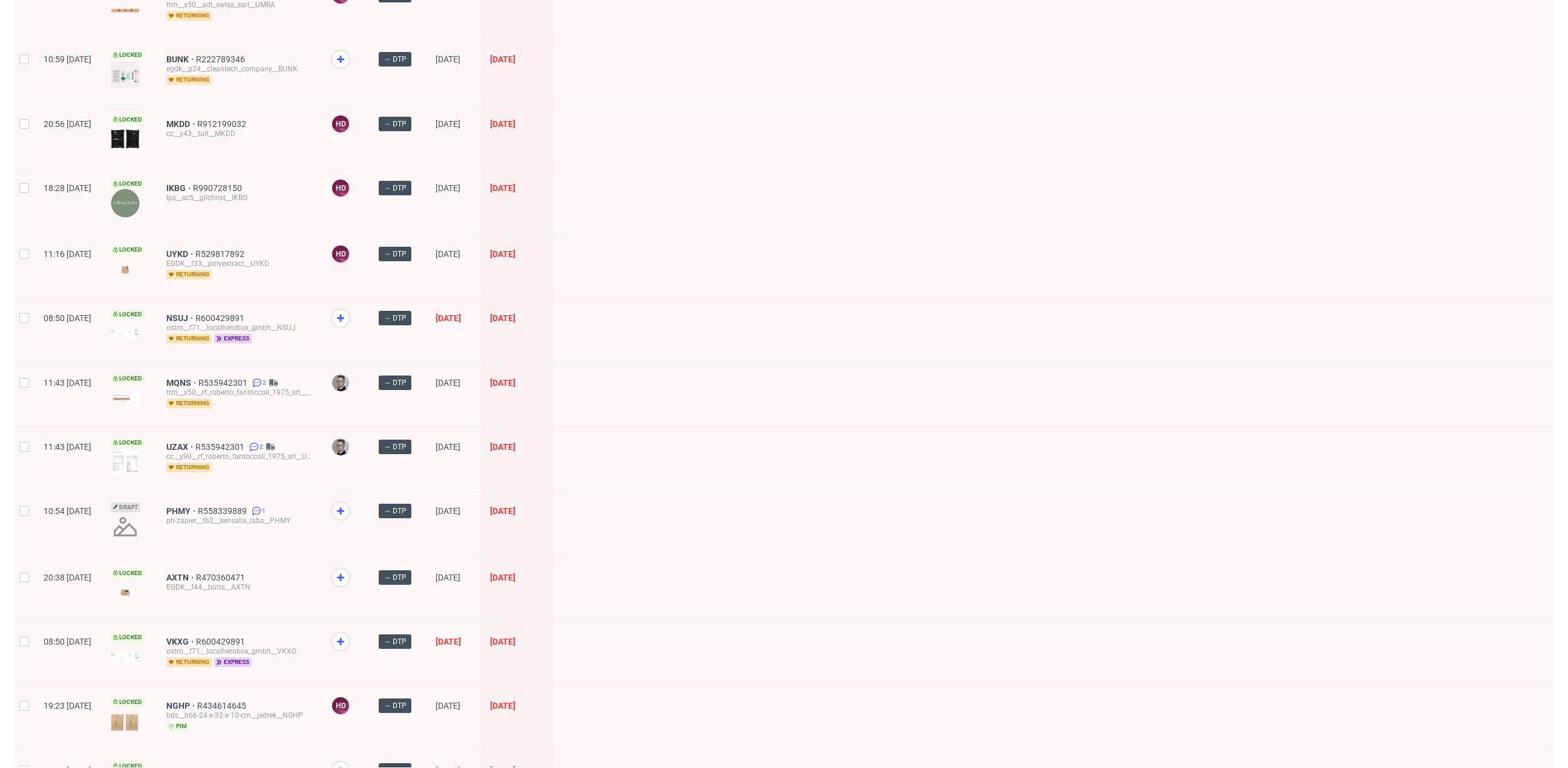
scroll to position [552, 0]
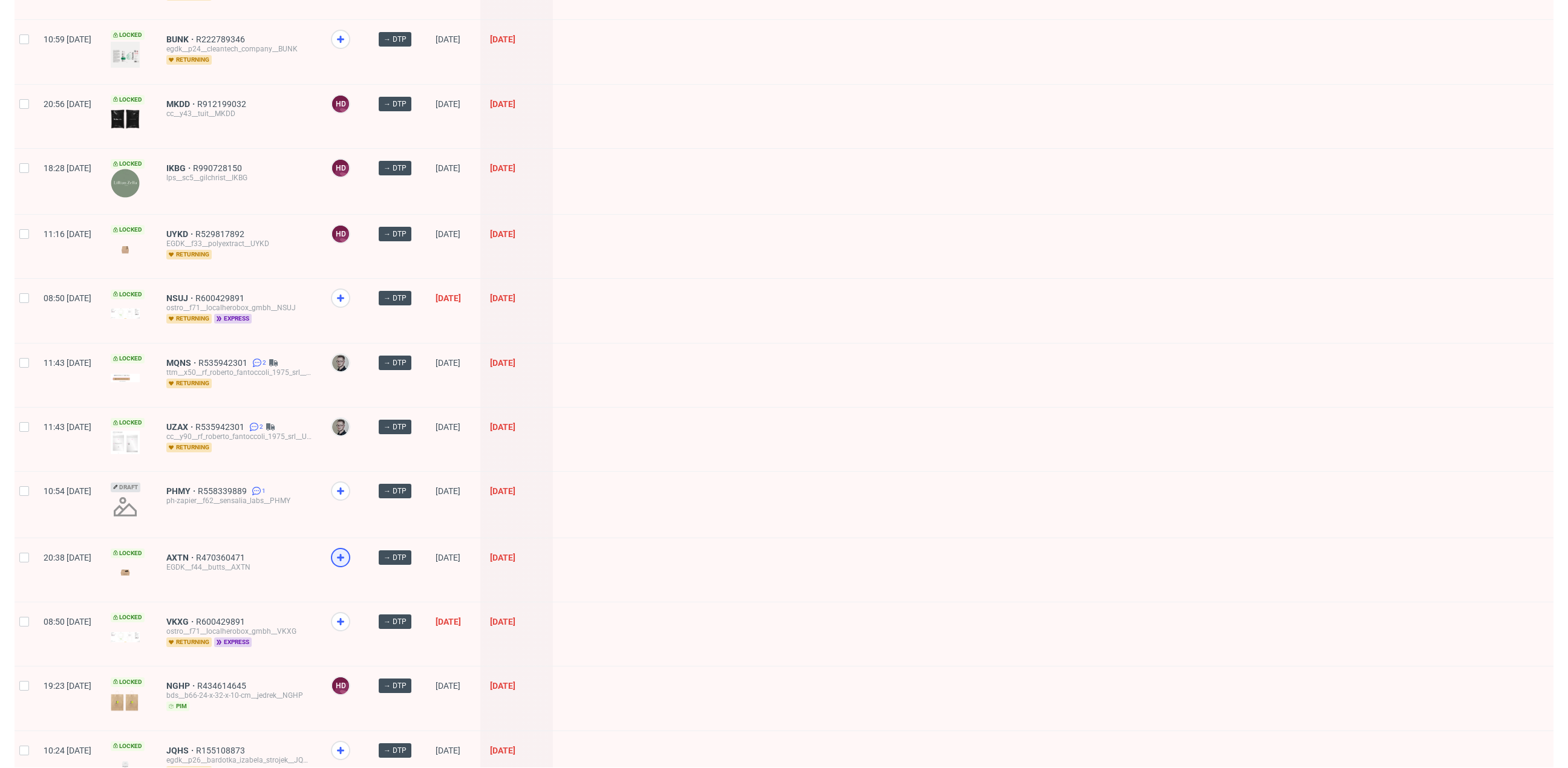
click at [348, 550] on icon at bounding box center [340, 557] width 14 height 14
click at [344, 618] on use at bounding box center [340, 621] width 7 height 7
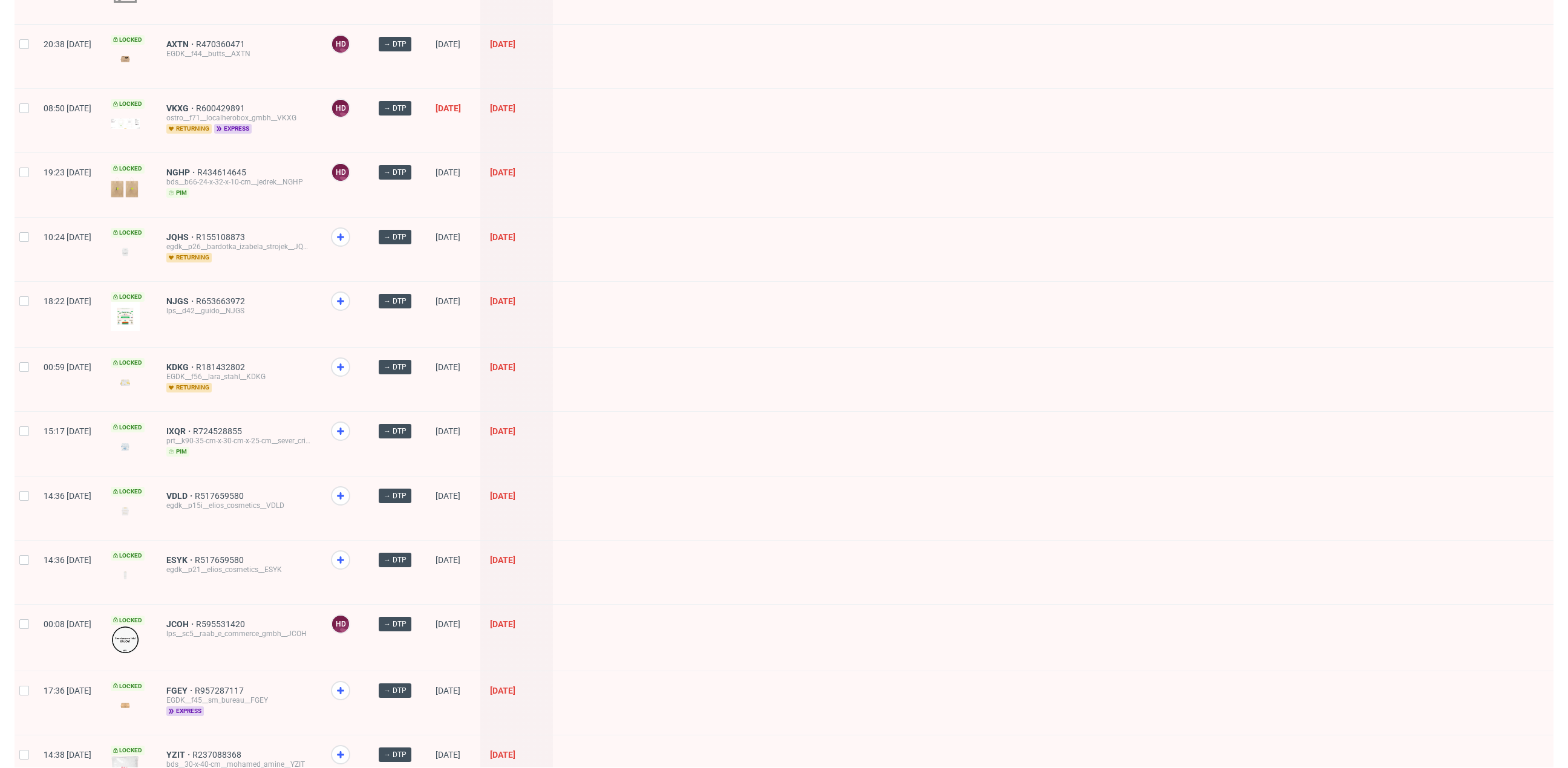
scroll to position [1223, 0]
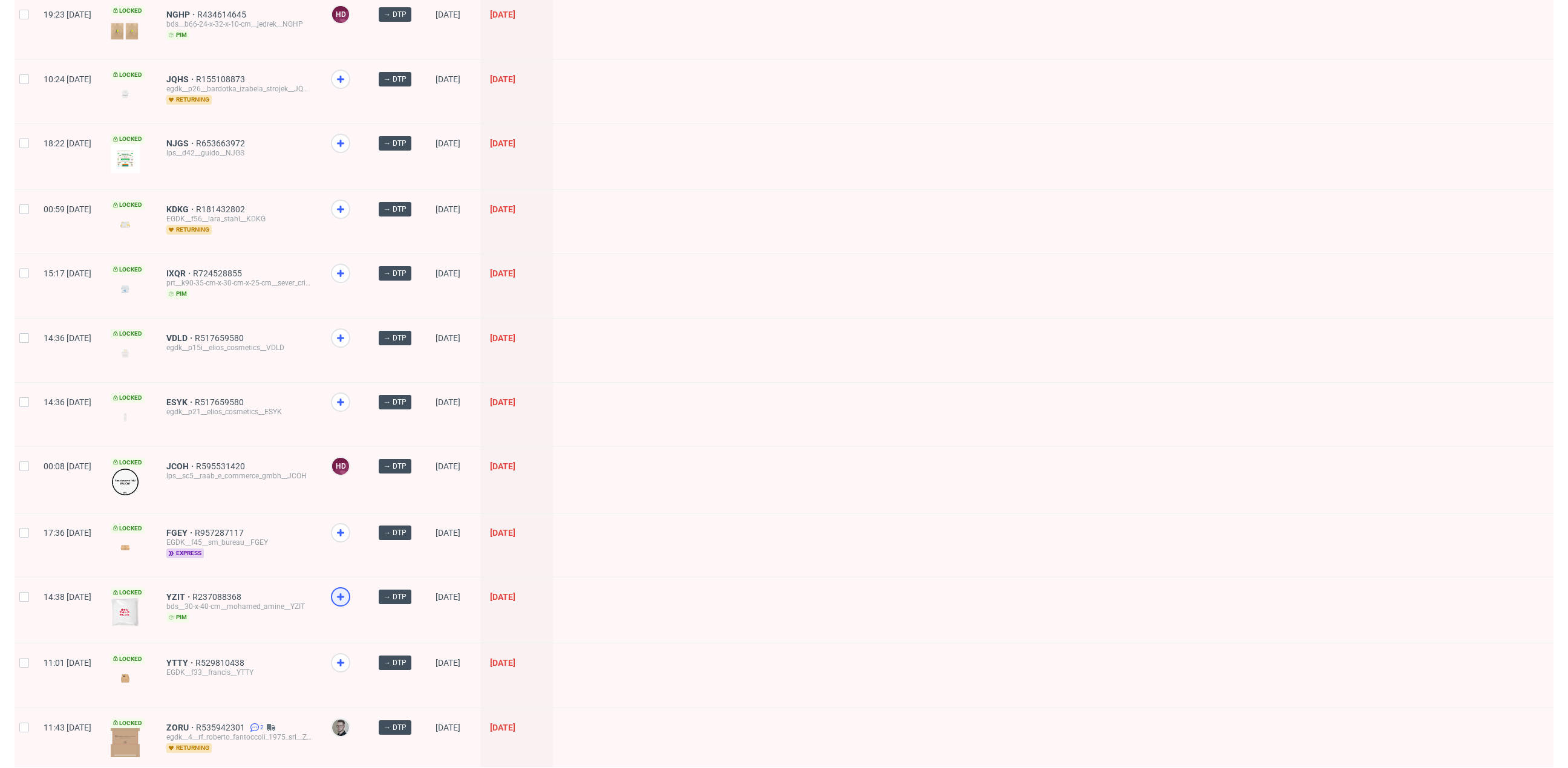
click at [348, 590] on icon at bounding box center [340, 597] width 14 height 14
click at [348, 526] on icon at bounding box center [340, 533] width 14 height 14
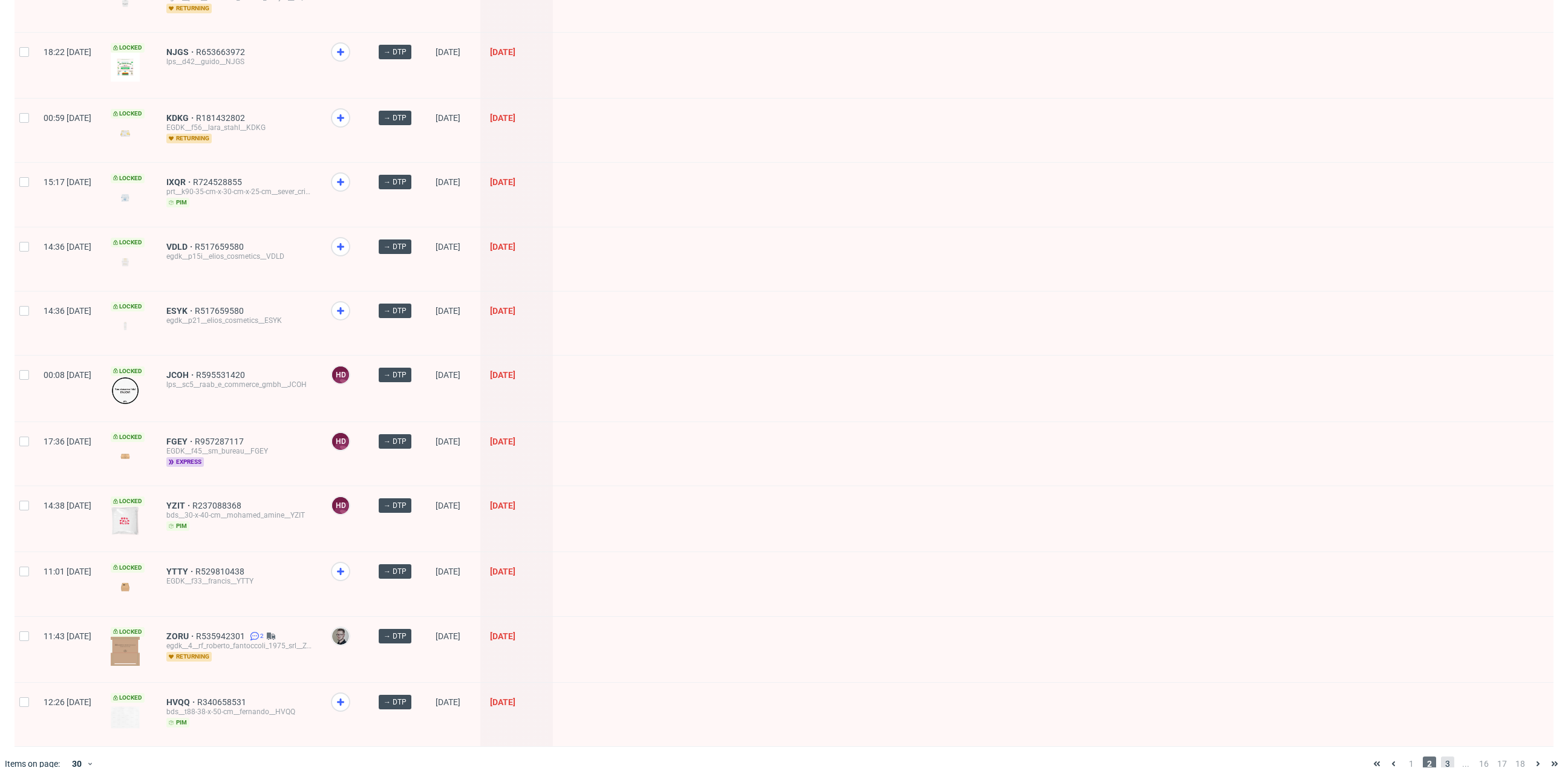
click at [1441, 756] on span "3" at bounding box center [1447, 763] width 14 height 14
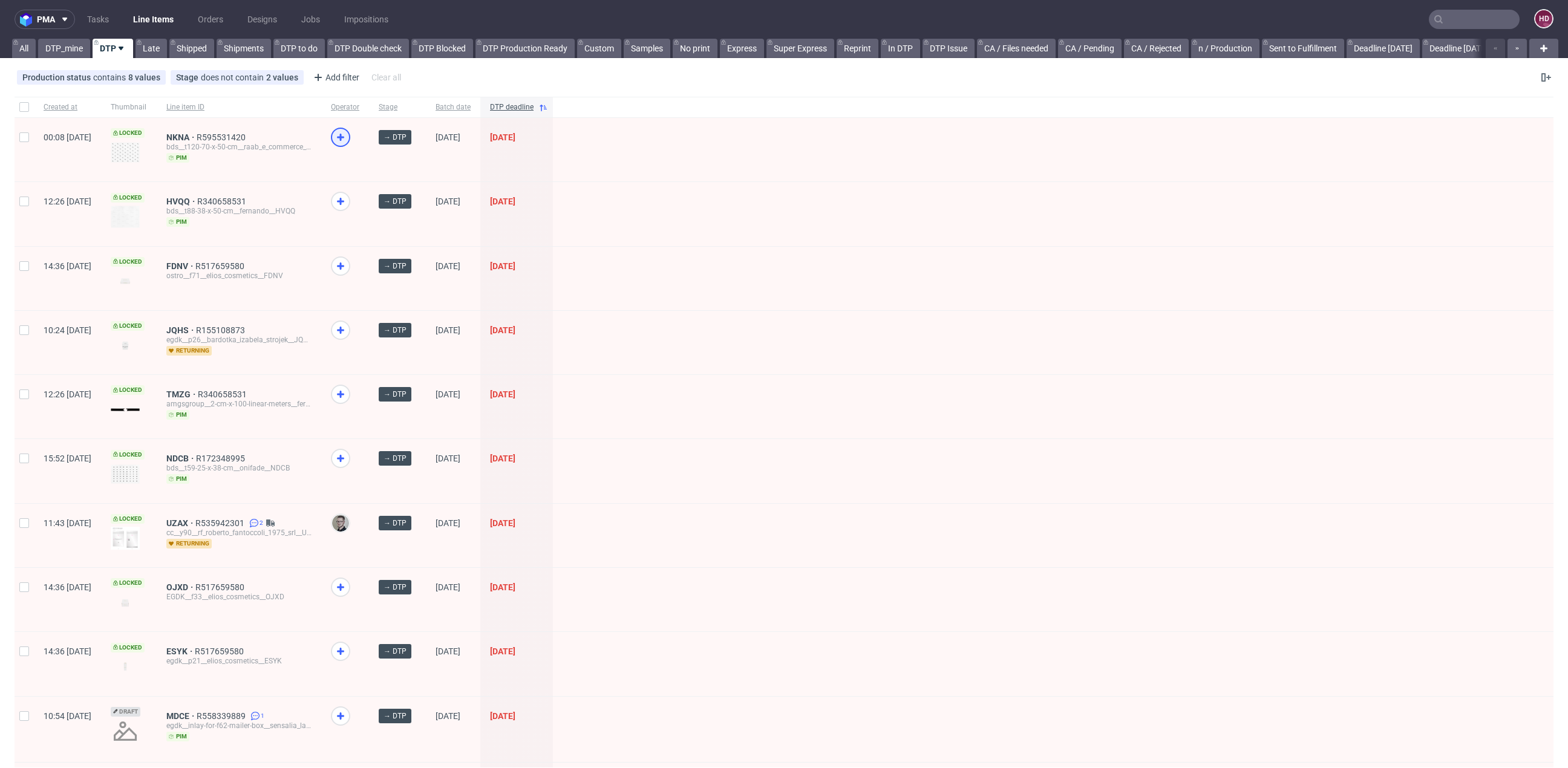
click at [348, 136] on icon at bounding box center [340, 137] width 14 height 14
click at [348, 459] on icon at bounding box center [340, 458] width 14 height 14
click at [47, 43] on link "DTP_mine" at bounding box center [64, 48] width 52 height 19
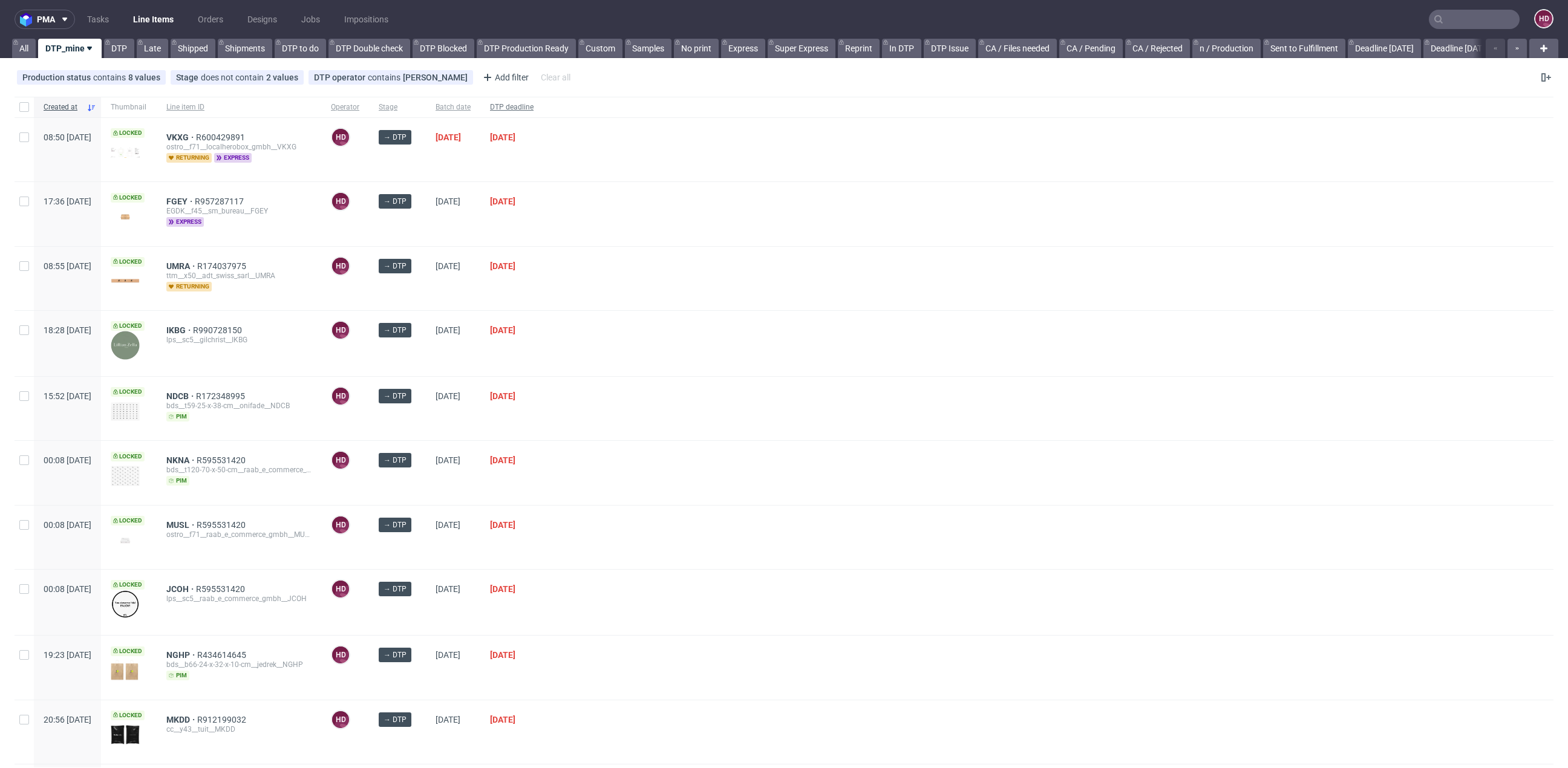
click at [543, 99] on div "DTP deadline" at bounding box center [511, 107] width 63 height 21
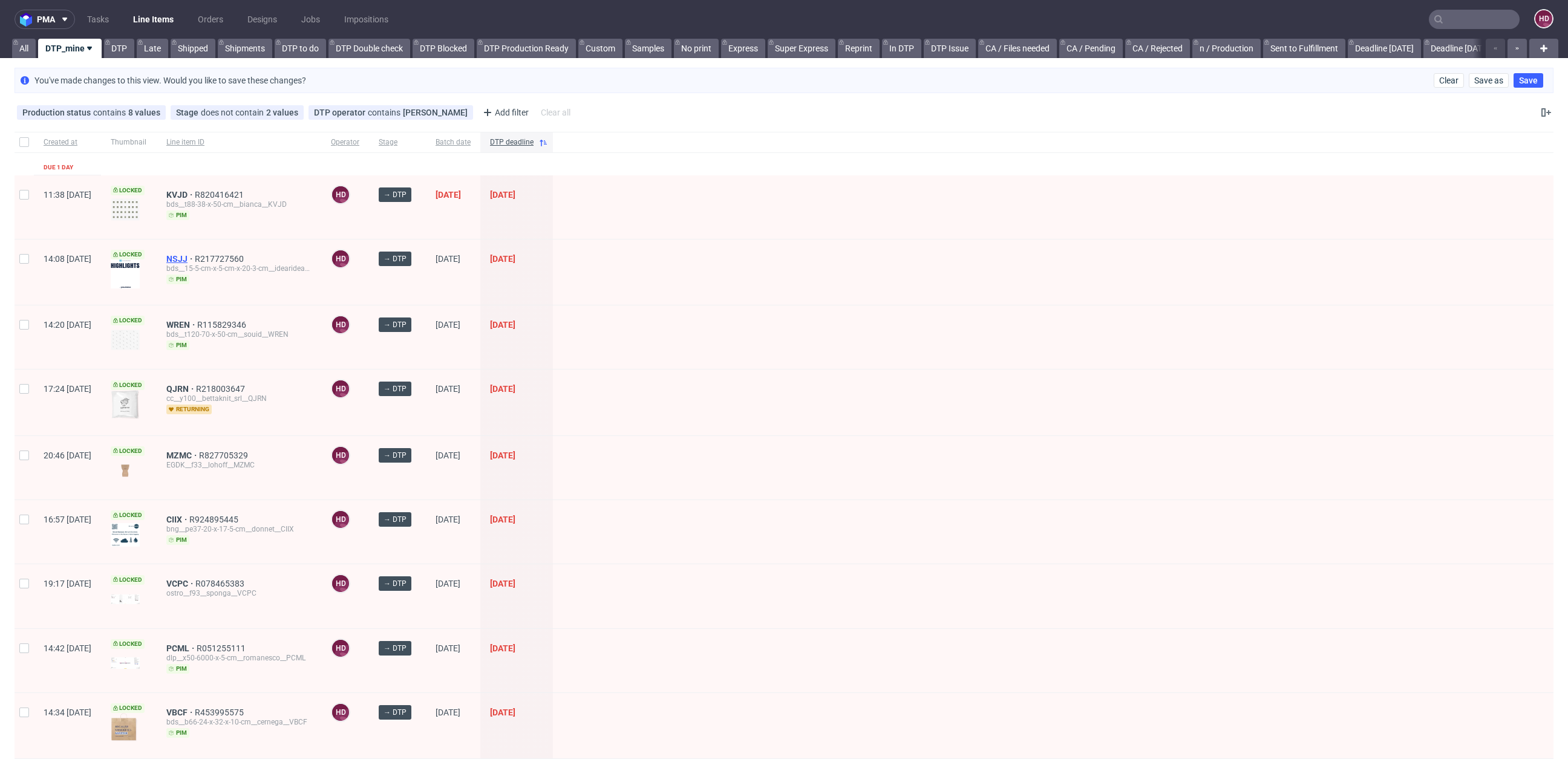
click at [194, 260] on span "NSJJ" at bounding box center [180, 258] width 28 height 10
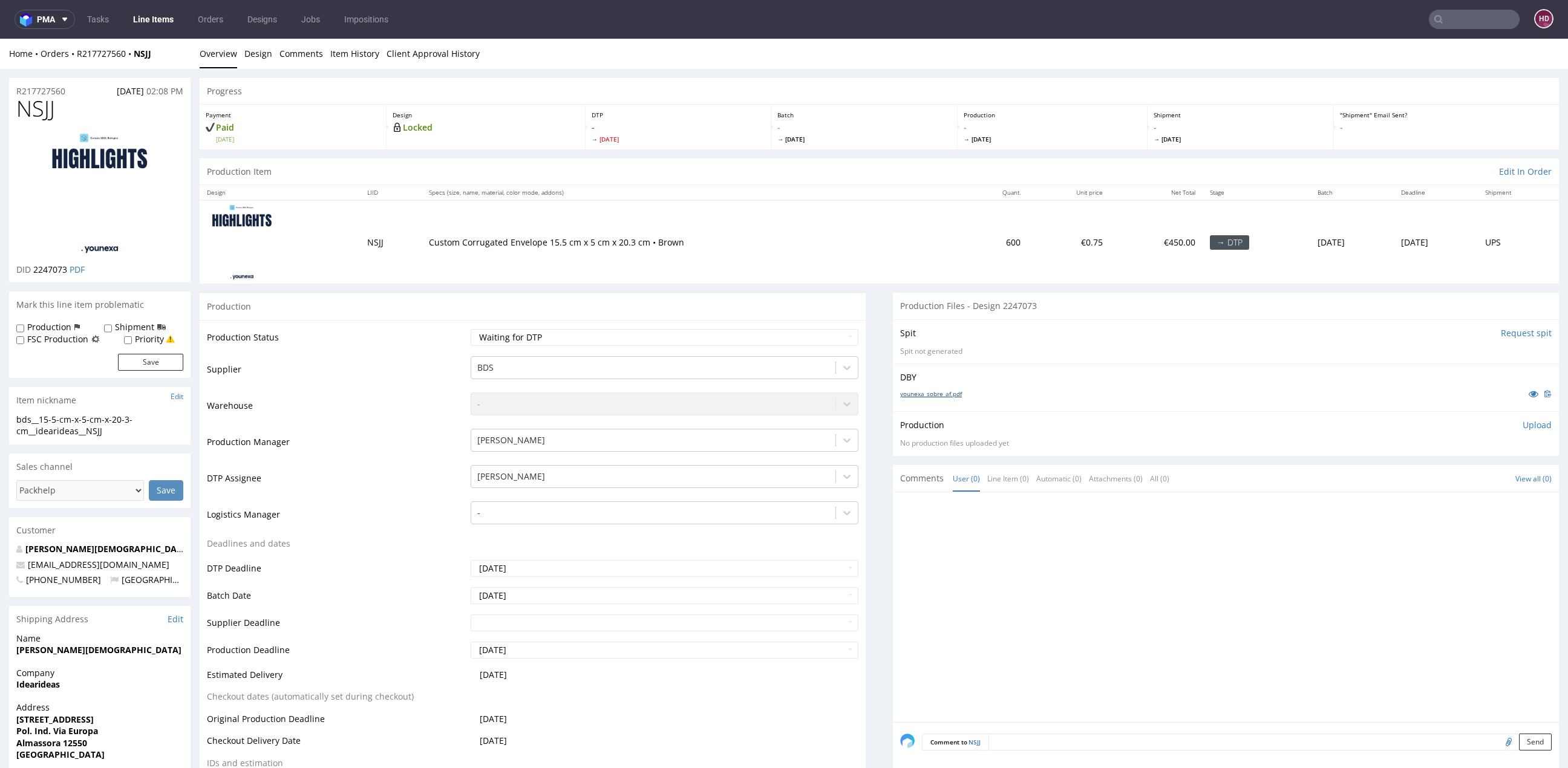
click at [930, 391] on link "younexa_sobre_af.pdf" at bounding box center [930, 393] width 61 height 8
click at [115, 156] on img at bounding box center [100, 193] width 97 height 121
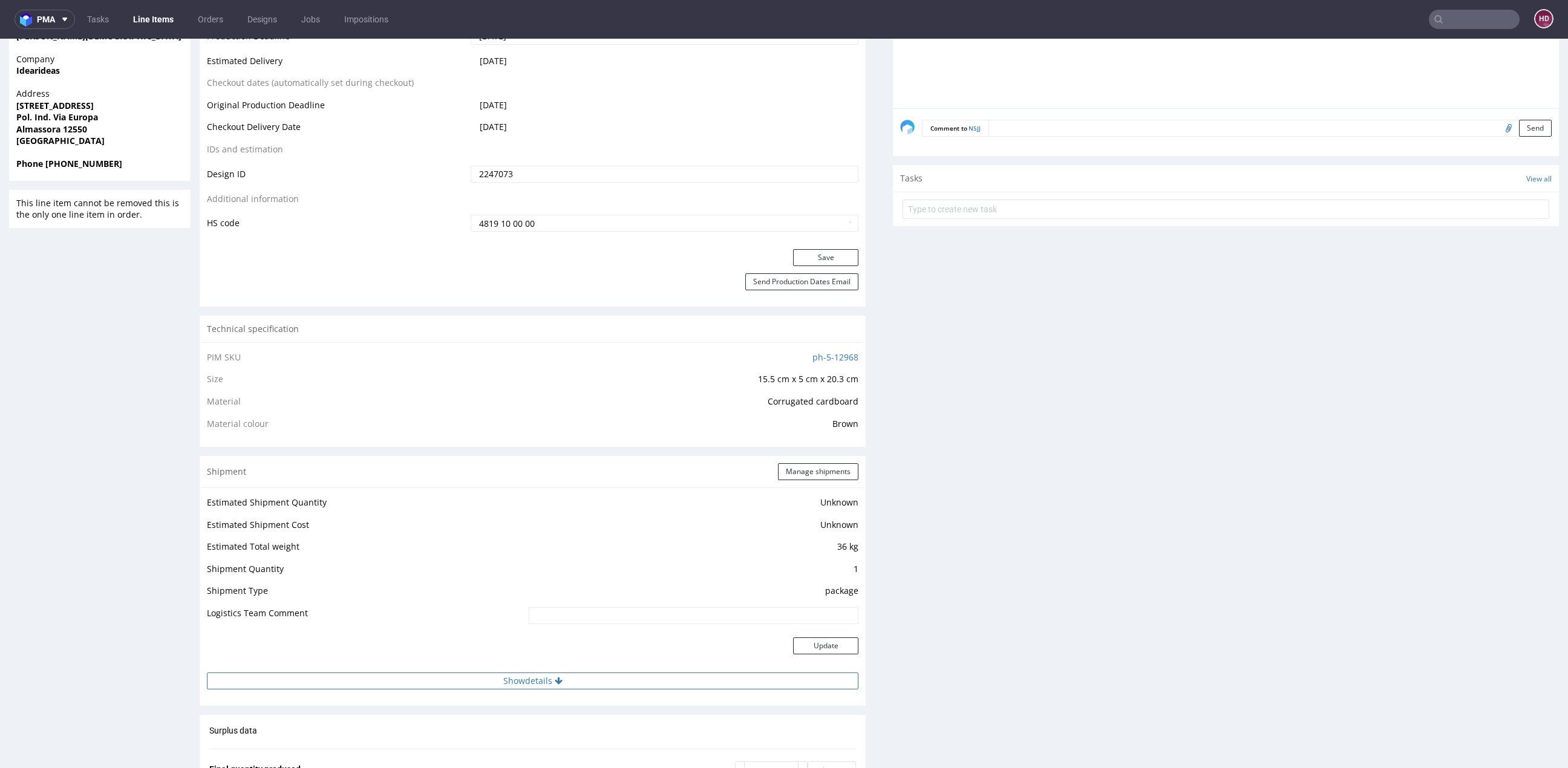
click at [563, 680] on button "Show details" at bounding box center [532, 681] width 651 height 17
click at [563, 680] on button "Hide details" at bounding box center [532, 681] width 651 height 17
click at [563, 680] on button "Show details" at bounding box center [532, 681] width 651 height 17
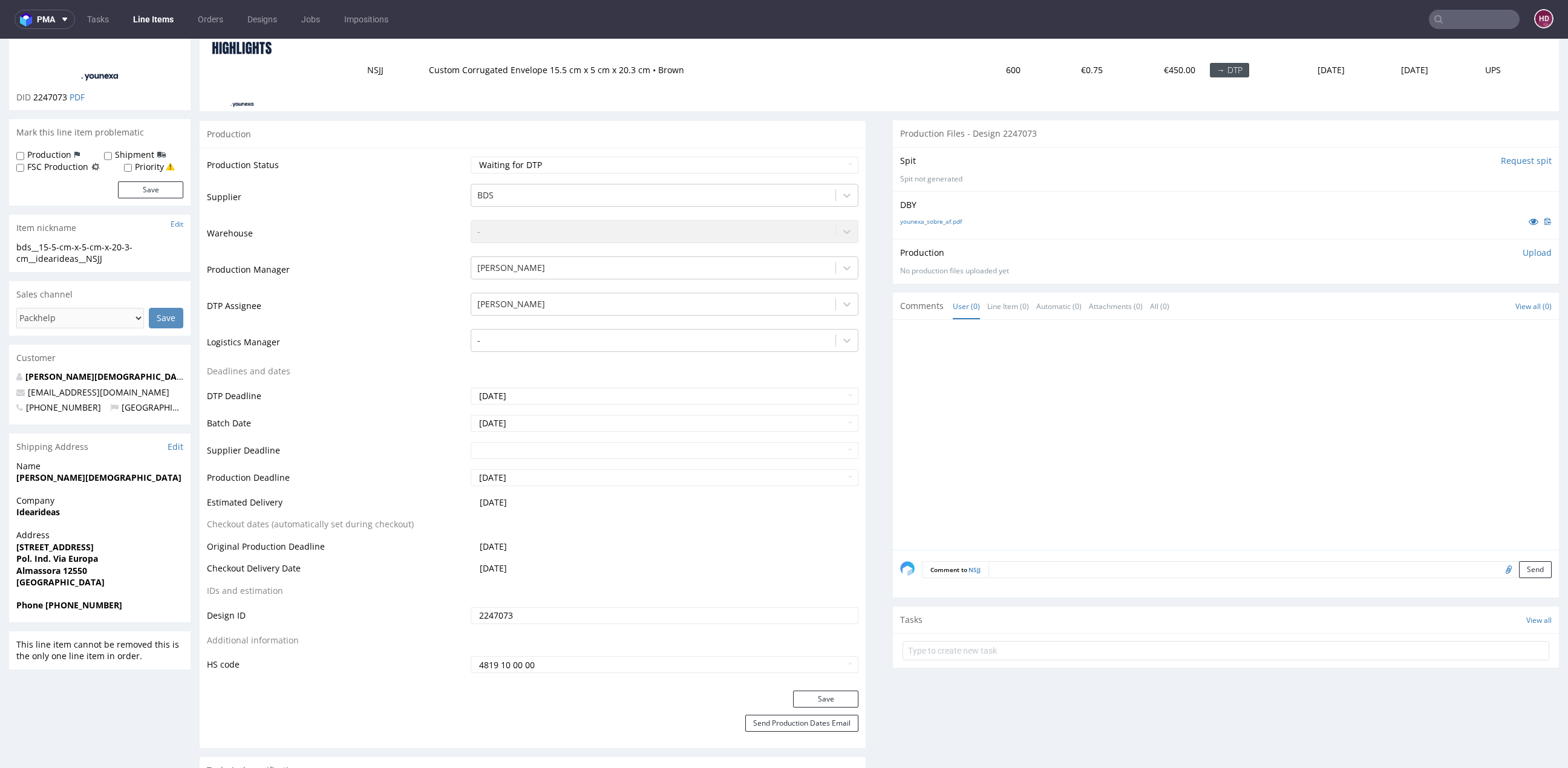
scroll to position [0, 0]
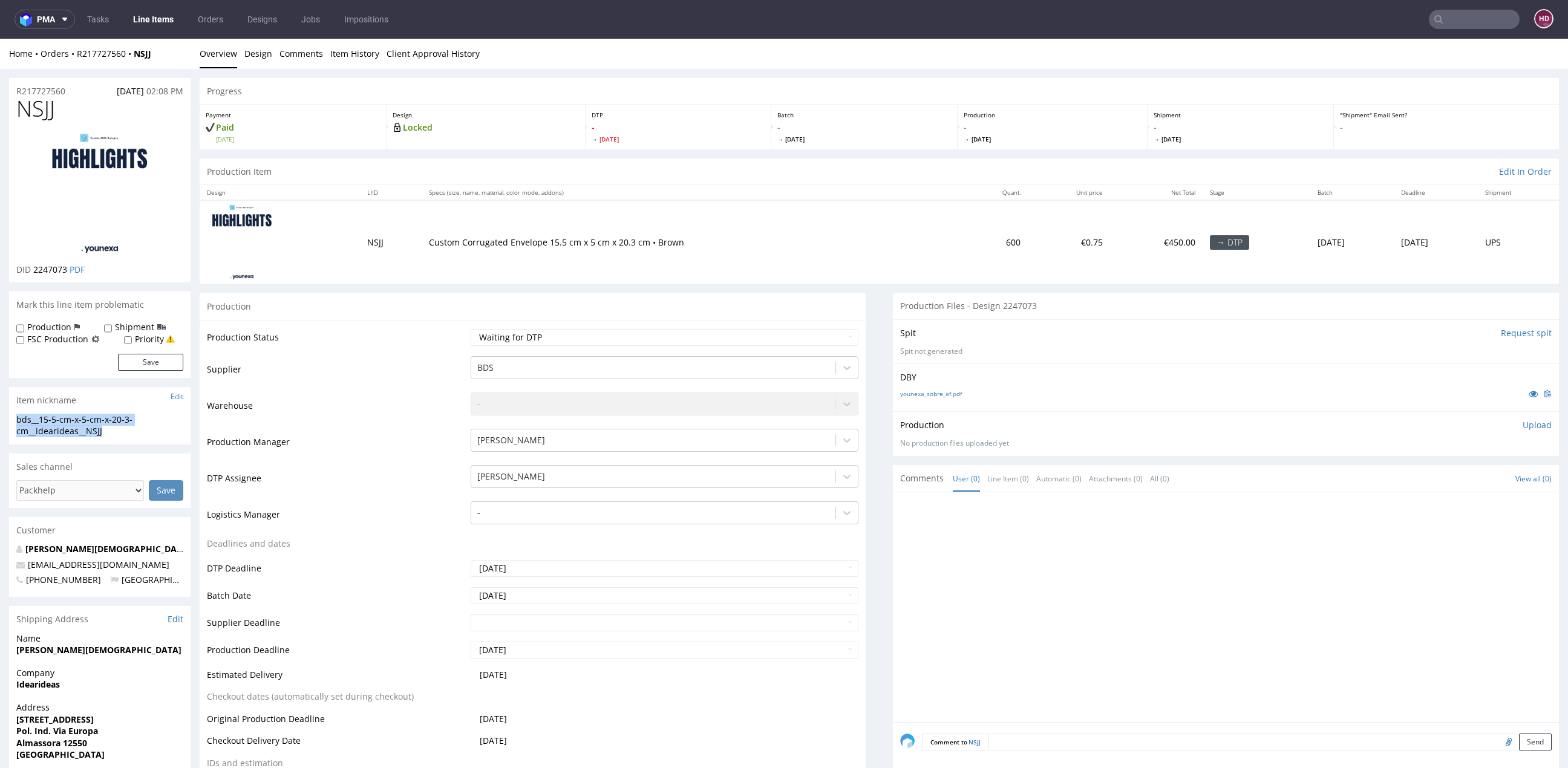
drag, startPoint x: 108, startPoint y: 433, endPoint x: -34, endPoint y: 415, distance: 143.1
copy div "bds__15-5-cm-x-5-cm-x-20-3-cm__idearideas__NSJJ"
click at [63, 84] on div "R217727560 07.08.2025 02:08 PM" at bounding box center [99, 88] width 182 height 19
drag, startPoint x: 75, startPoint y: 88, endPoint x: -91, endPoint y: 76, distance: 166.4
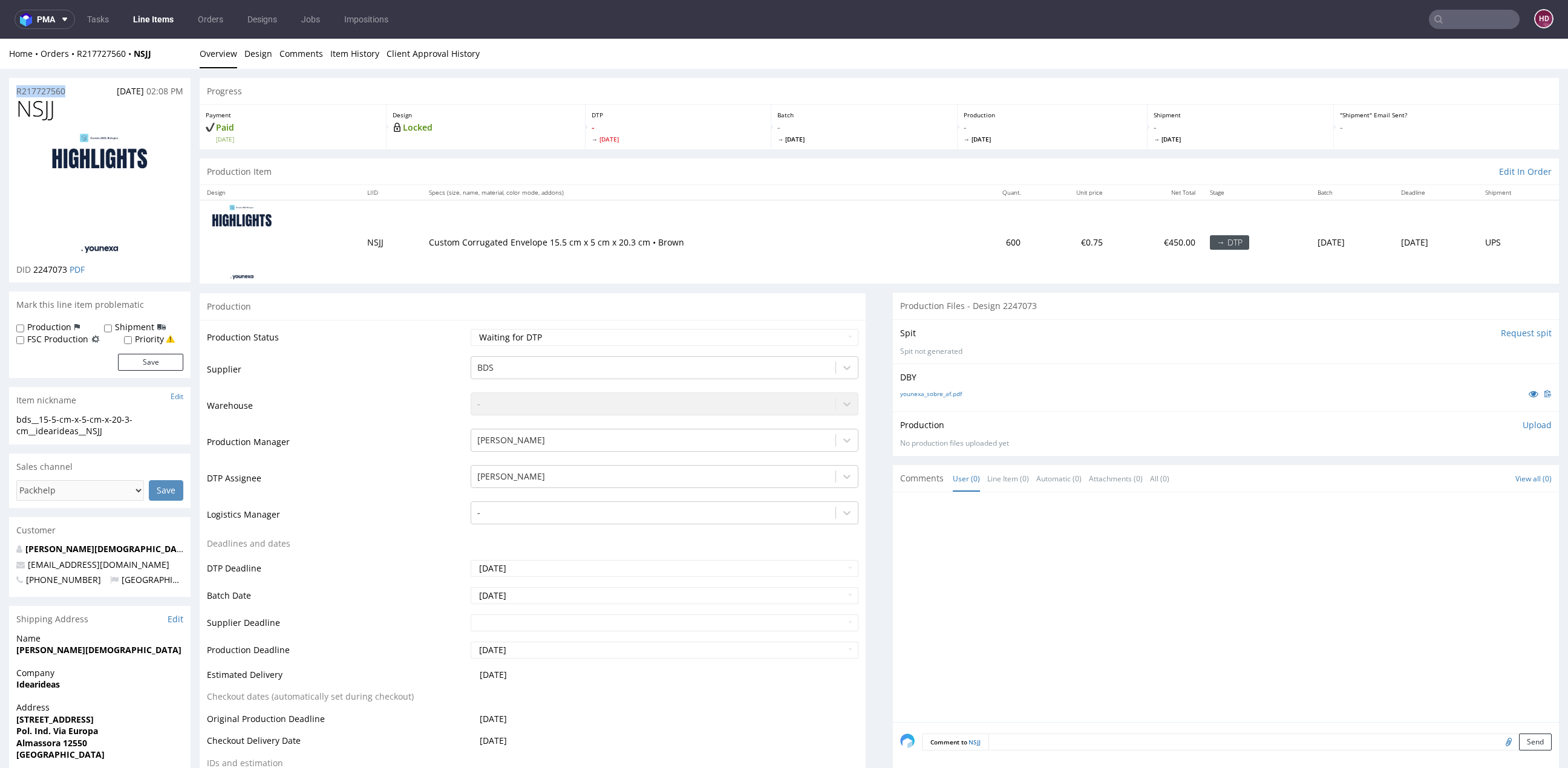
copy p "R217727560"
drag, startPoint x: 67, startPoint y: 267, endPoint x: 35, endPoint y: 267, distance: 32.0
click at [35, 267] on span "2247073" at bounding box center [50, 269] width 34 height 12
copy span "2247073"
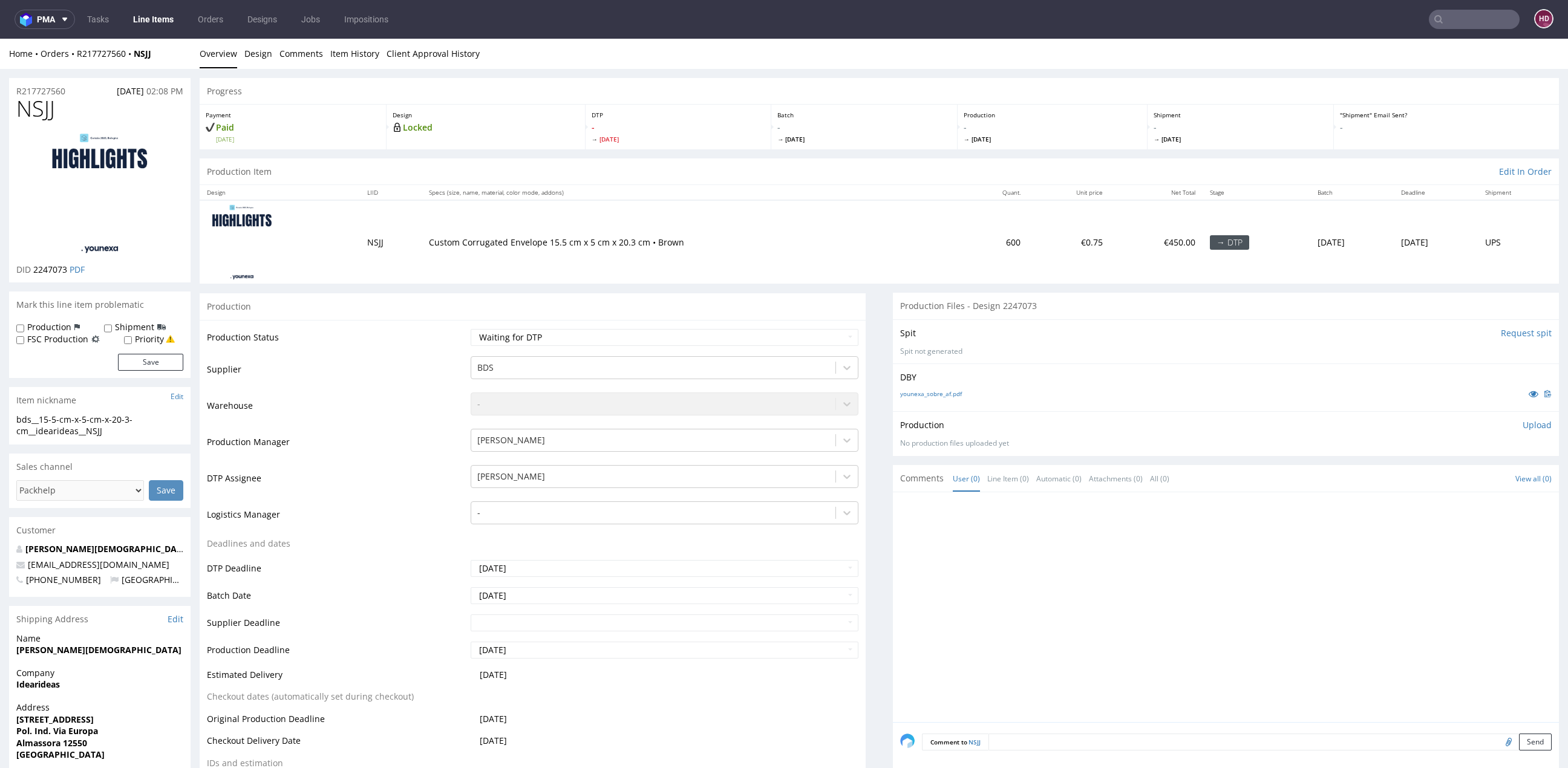
click at [1522, 422] on p "Upload" at bounding box center [1536, 425] width 29 height 12
click at [1436, 483] on div "Add files" at bounding box center [1466, 481] width 61 height 18
type input "C:\fakepath\bds__15-5-cm-x-5-cm-x-20-3-cm__idearideas__NSJJ__d2247073__oR217727…"
click at [1496, 494] on button "Upload now" at bounding box center [1523, 499] width 56 height 17
click at [488, 335] on select "Waiting for Artwork Waiting for Diecut Waiting for Mockup Waiting for DTP Waiti…" at bounding box center [664, 337] width 388 height 17
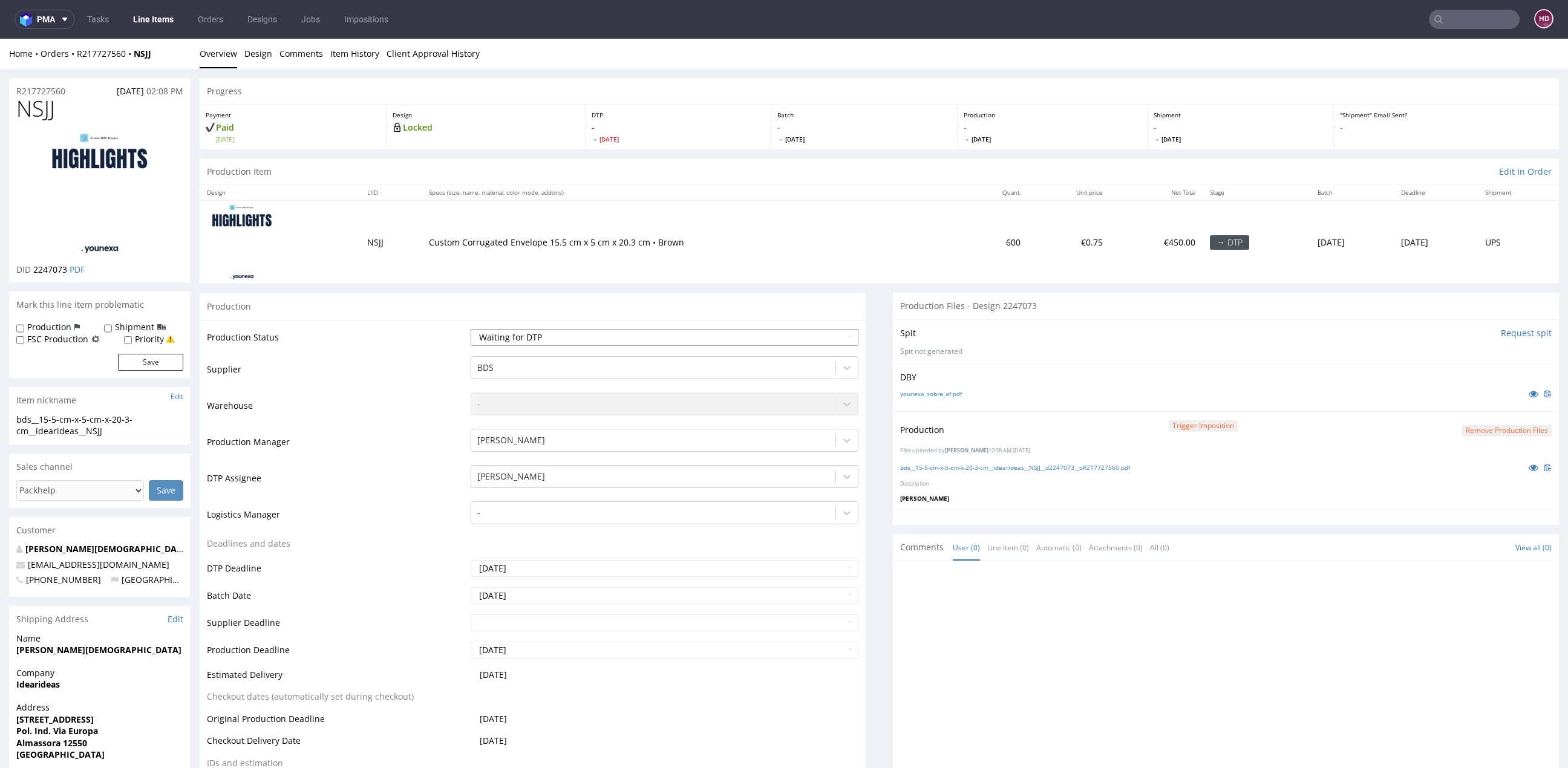
click at [488, 335] on select "Waiting for Artwork Waiting for Diecut Waiting for Mockup Waiting for DTP Waiti…" at bounding box center [664, 337] width 388 height 17
click at [496, 338] on select "Waiting for Artwork Waiting for Diecut Waiting for Mockup Waiting for DTP Waiti…" at bounding box center [664, 337] width 388 height 17
select select "dtp_in_process"
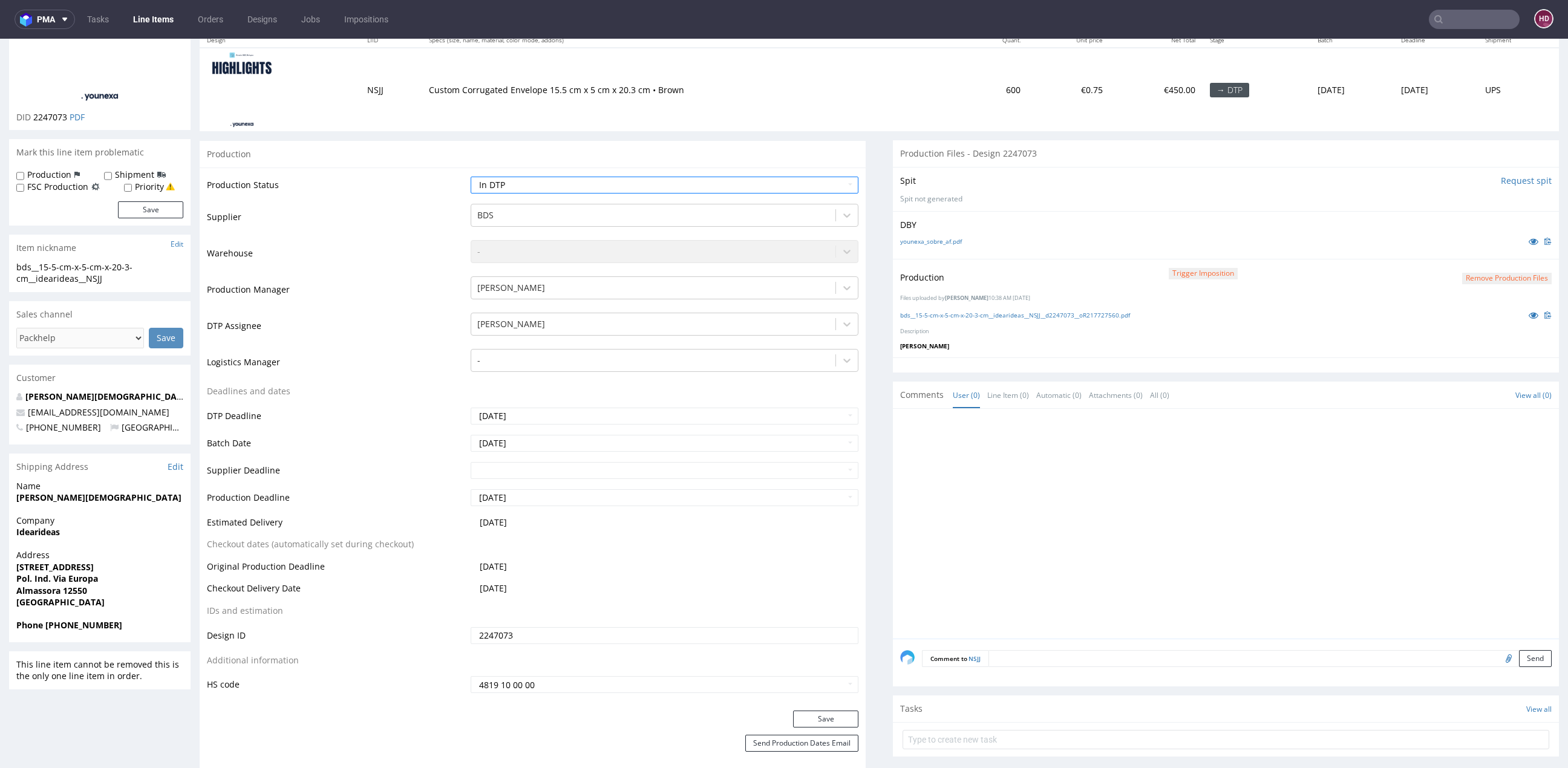
scroll to position [365, 0]
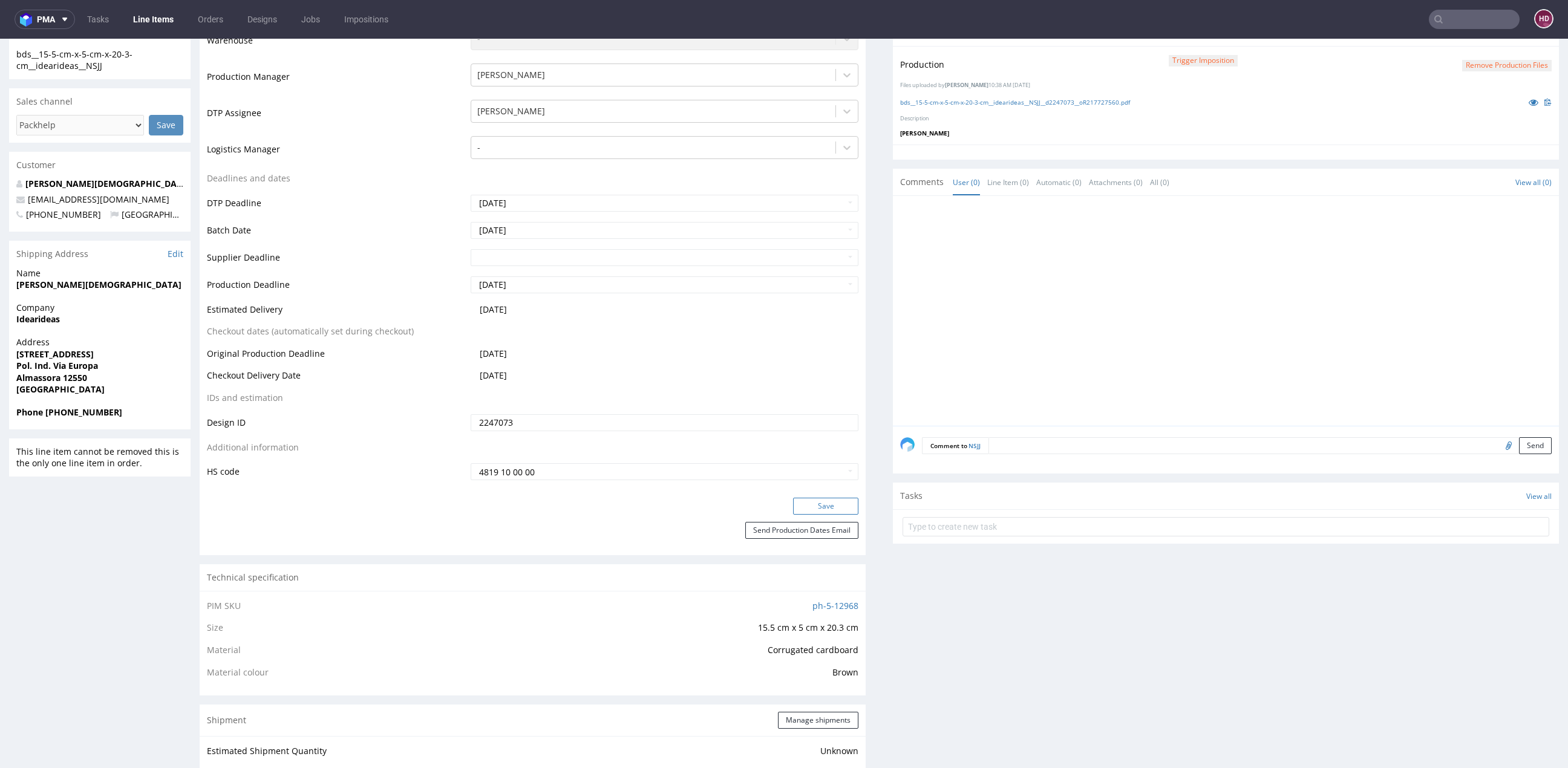
click at [796, 507] on button "Save" at bounding box center [825, 506] width 65 height 17
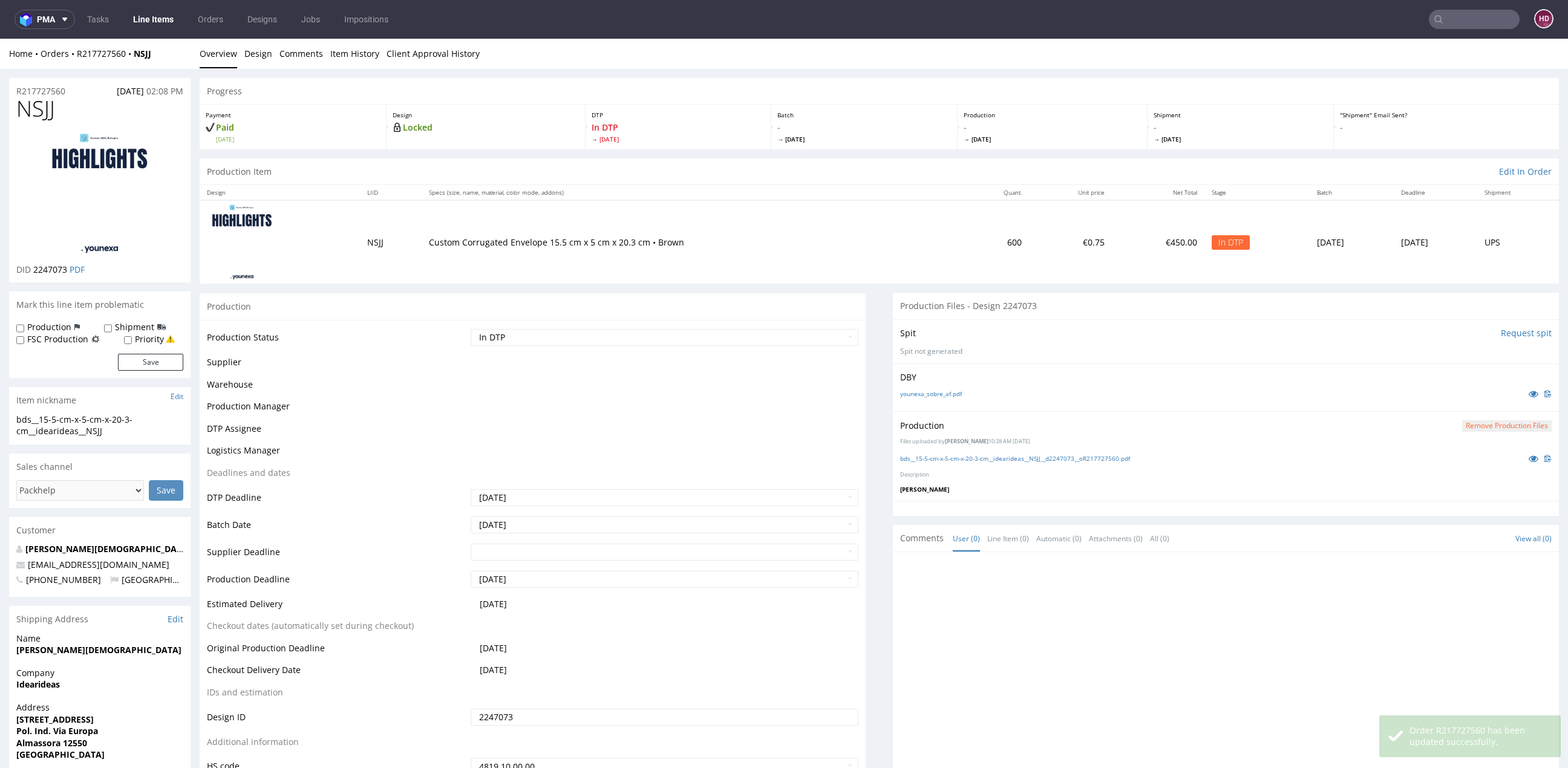
scroll to position [357, 0]
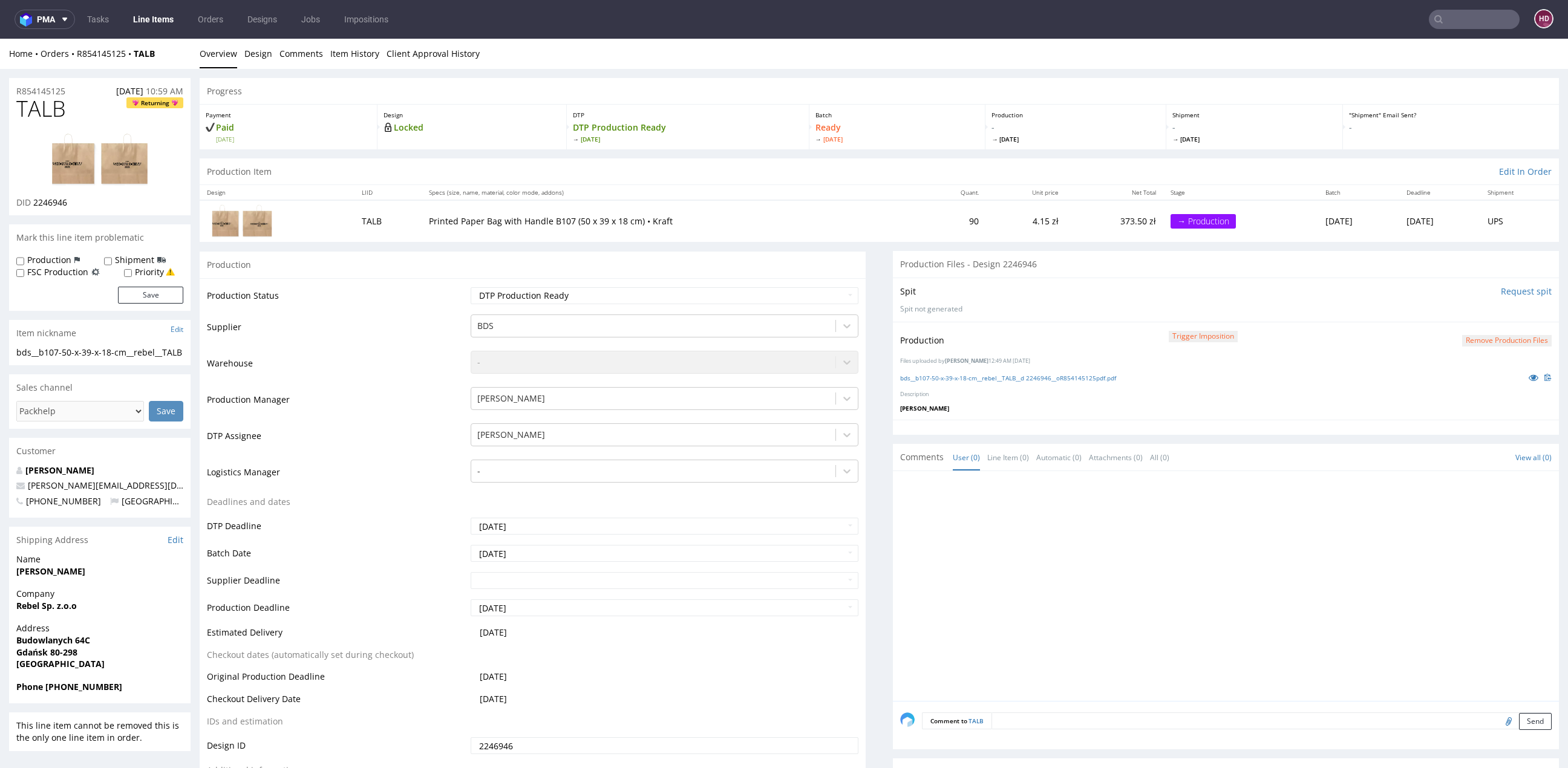
scroll to position [4, 0]
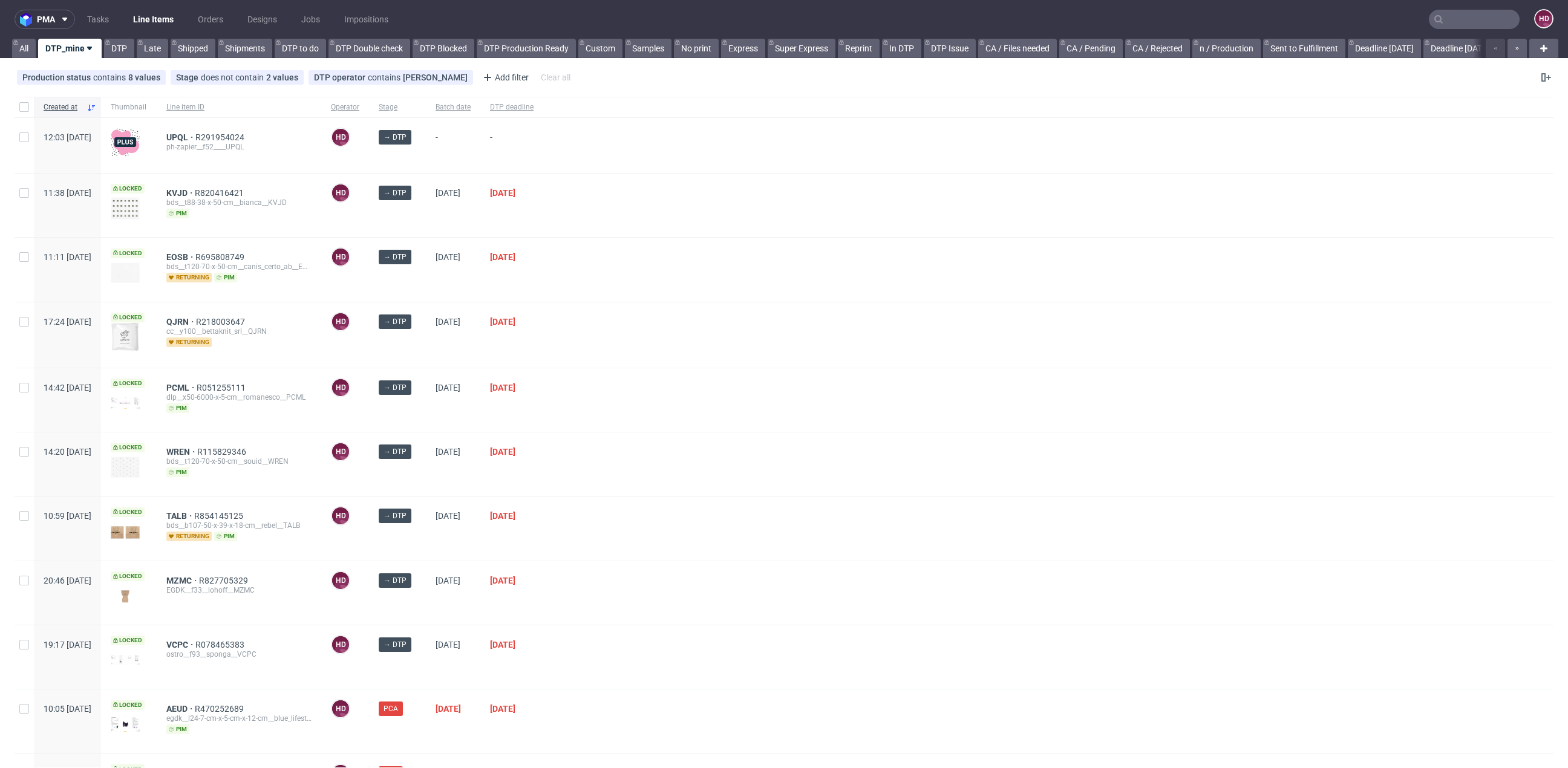
scroll to position [82, 0]
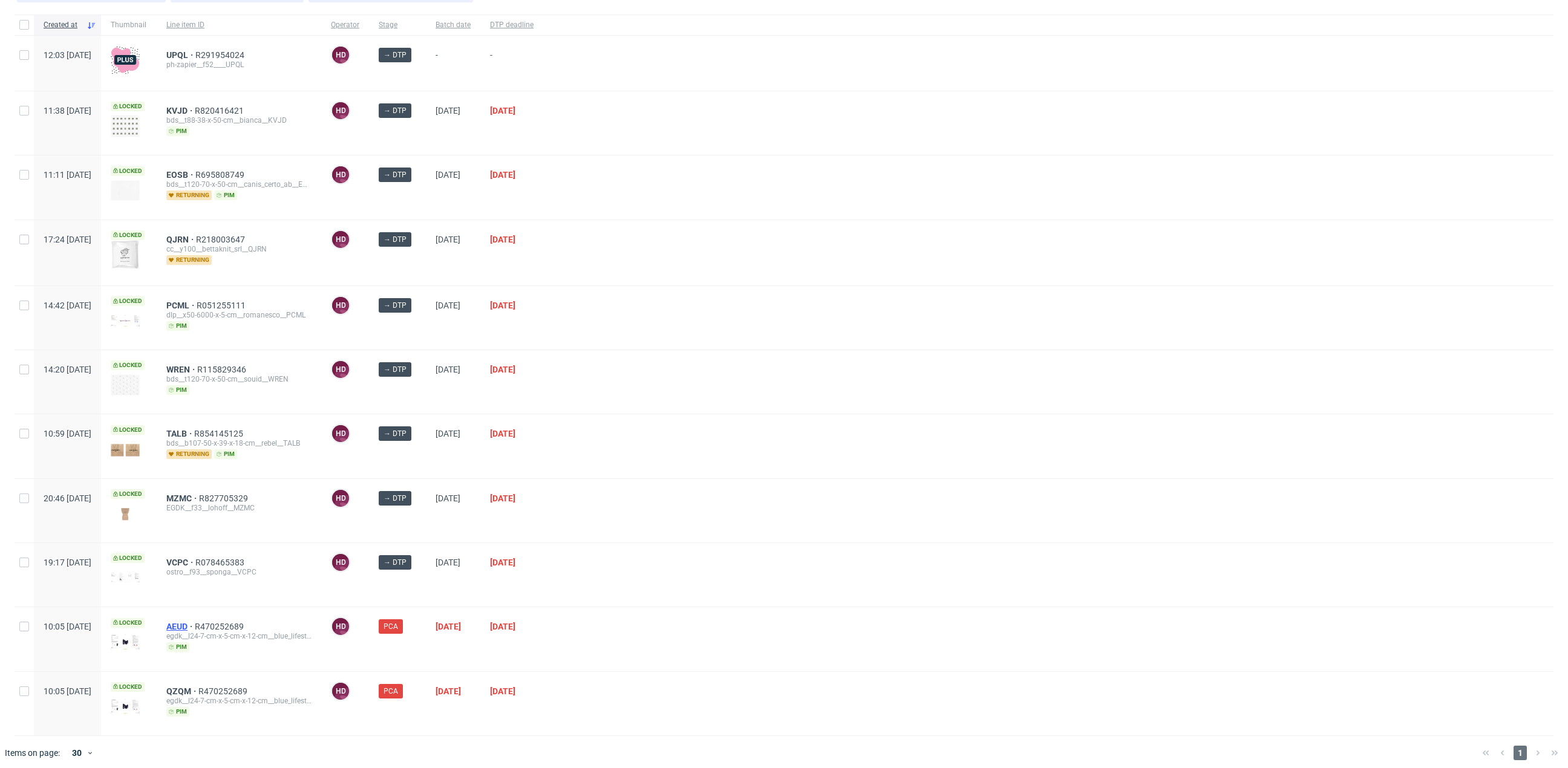
click at [194, 621] on span "AEUD" at bounding box center [180, 626] width 28 height 10
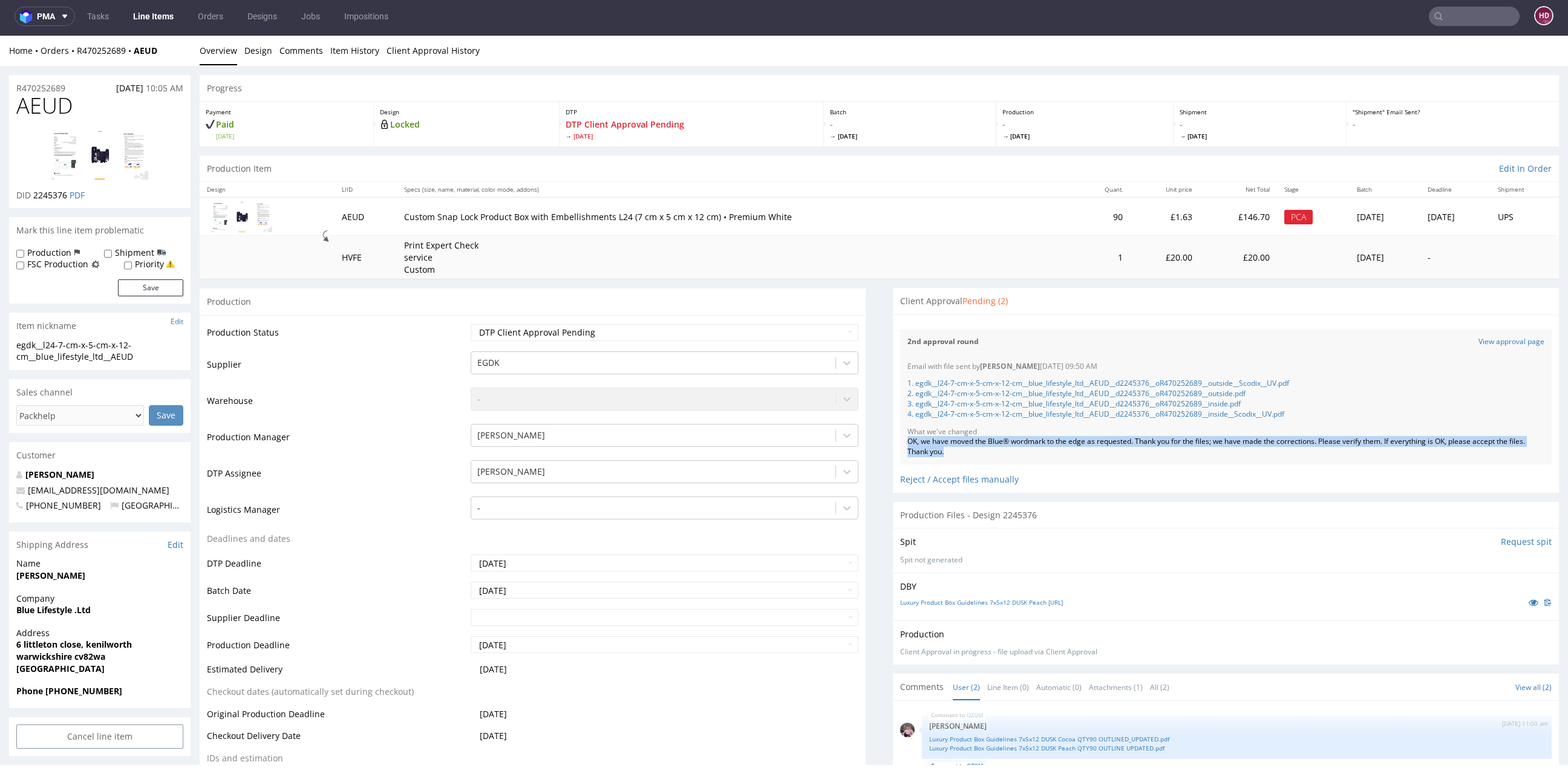
drag, startPoint x: 977, startPoint y: 455, endPoint x: 868, endPoint y: 437, distance: 110.5
copy div "OK, we have moved the Blue® wordmark to the edge as requested. Thank you for th…"
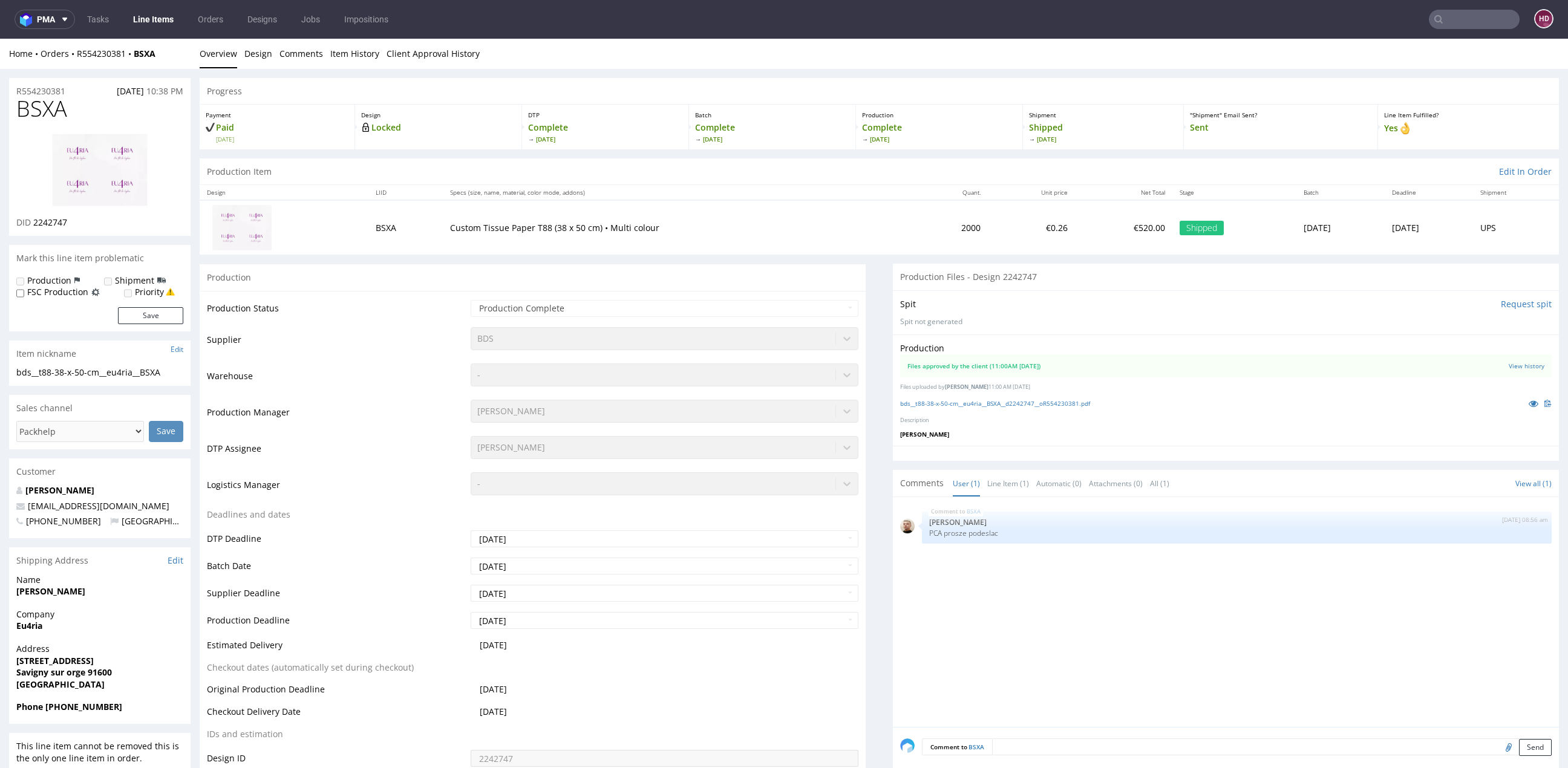
click at [141, 169] on img at bounding box center [100, 170] width 97 height 74
click at [159, 18] on link "Line Items" at bounding box center [153, 19] width 55 height 19
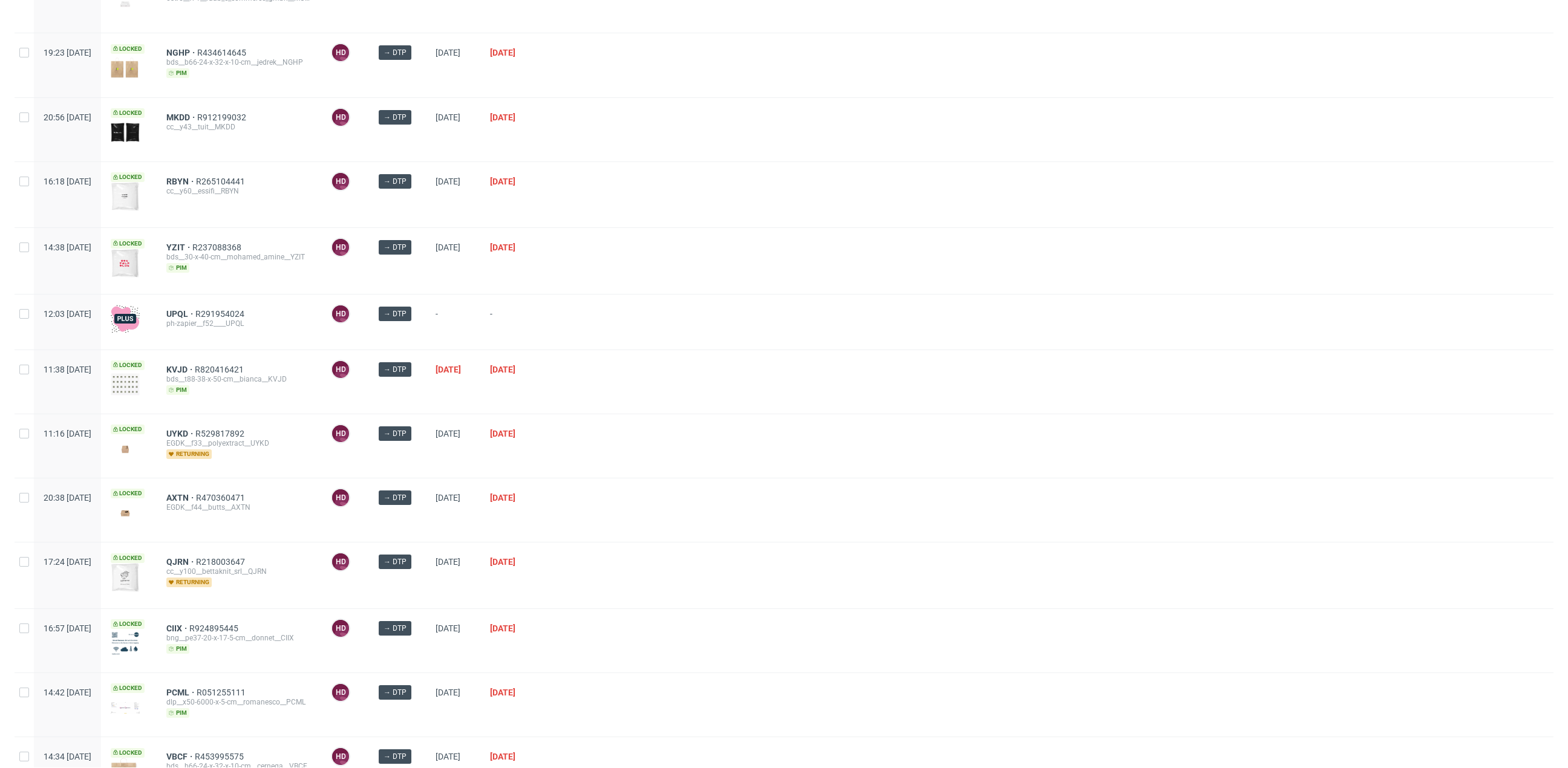
scroll to position [10, 0]
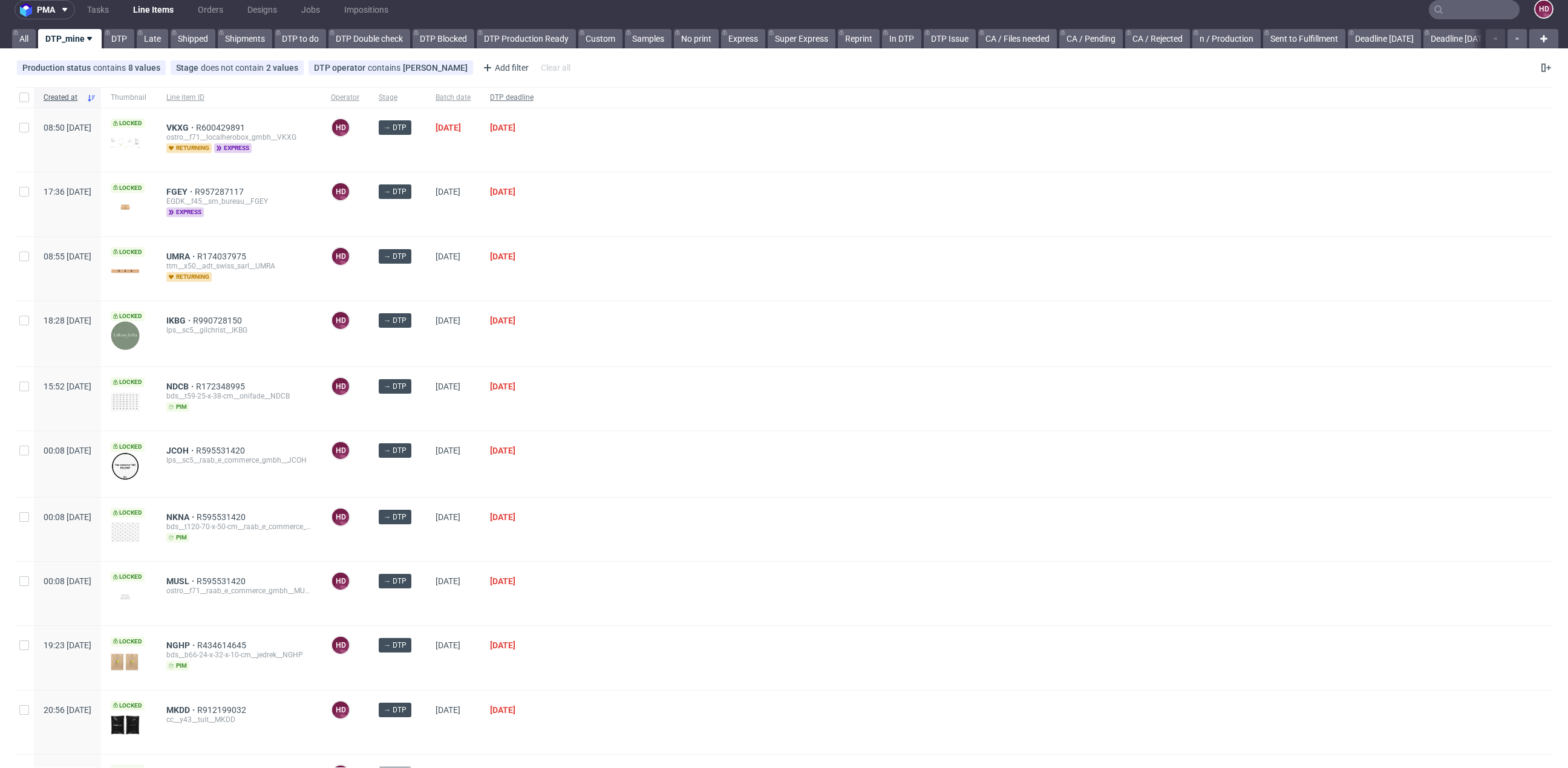
click at [534, 101] on span "DTP deadline" at bounding box center [511, 98] width 43 height 10
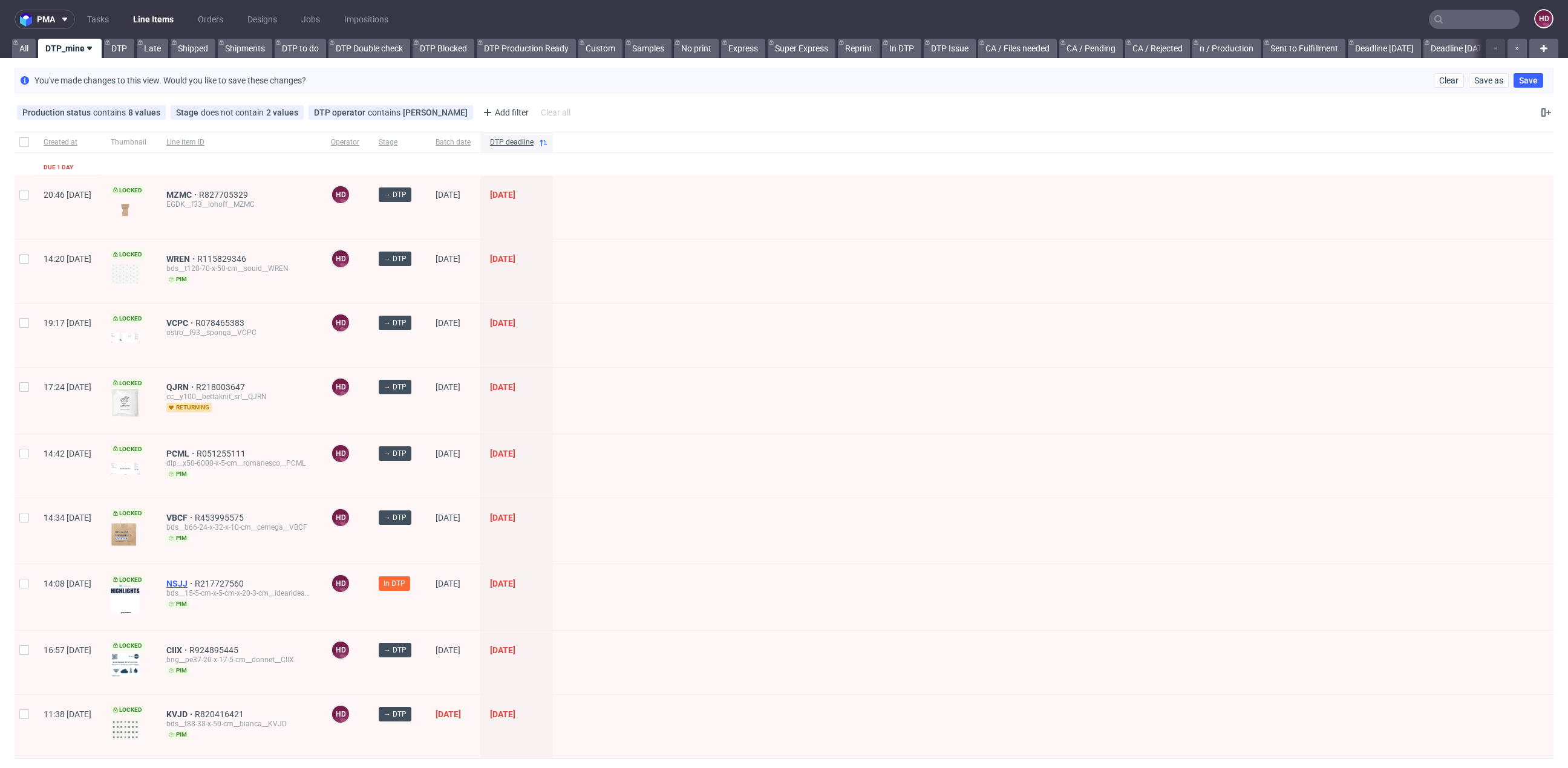
click at [194, 579] on span "NSJJ" at bounding box center [180, 583] width 28 height 10
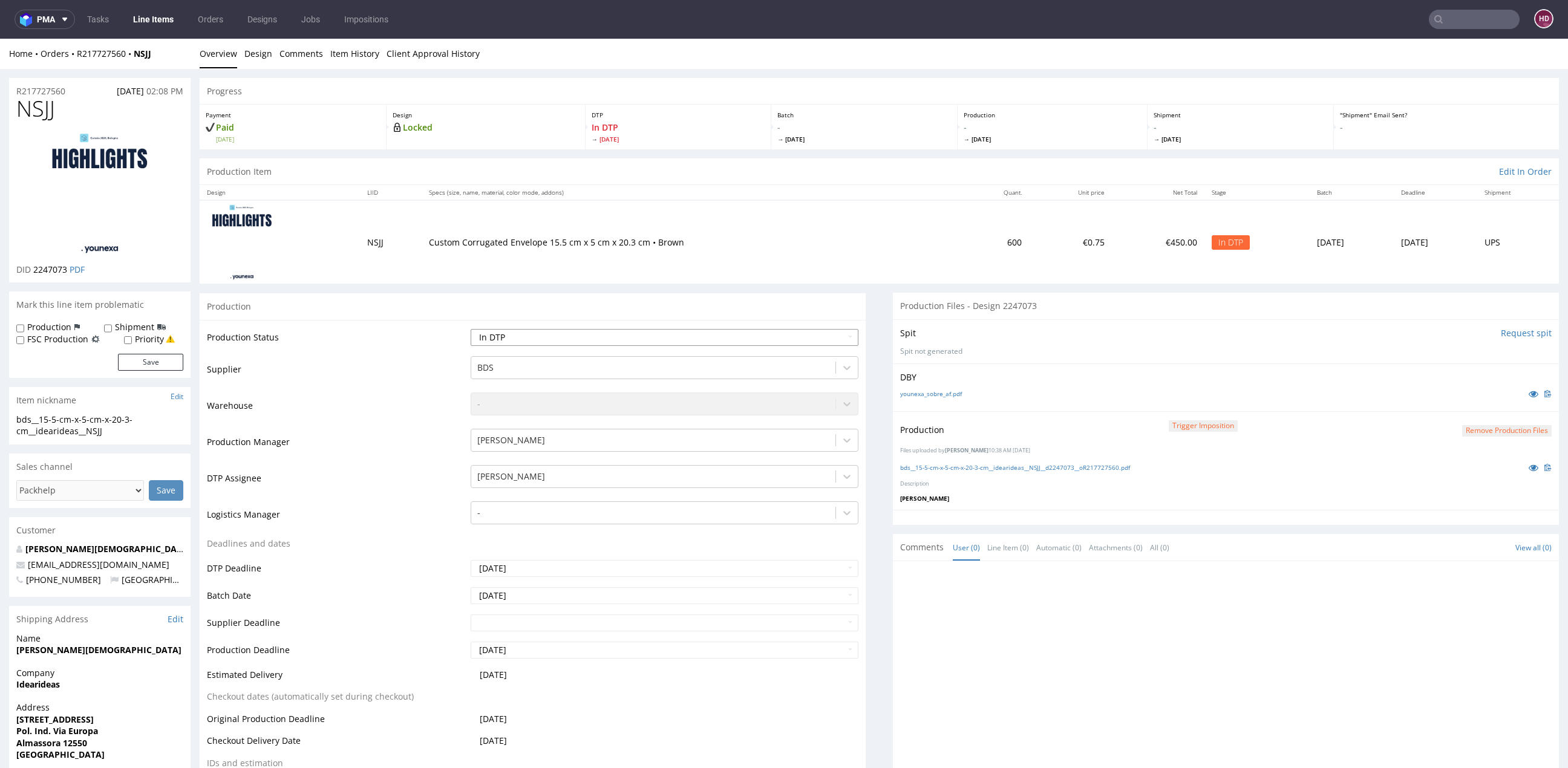
click at [640, 340] on select "Waiting for Artwork Waiting for Diecut Waiting for Mockup Waiting for DTP Waiti…" at bounding box center [664, 337] width 388 height 17
select select "dtp_production_ready"
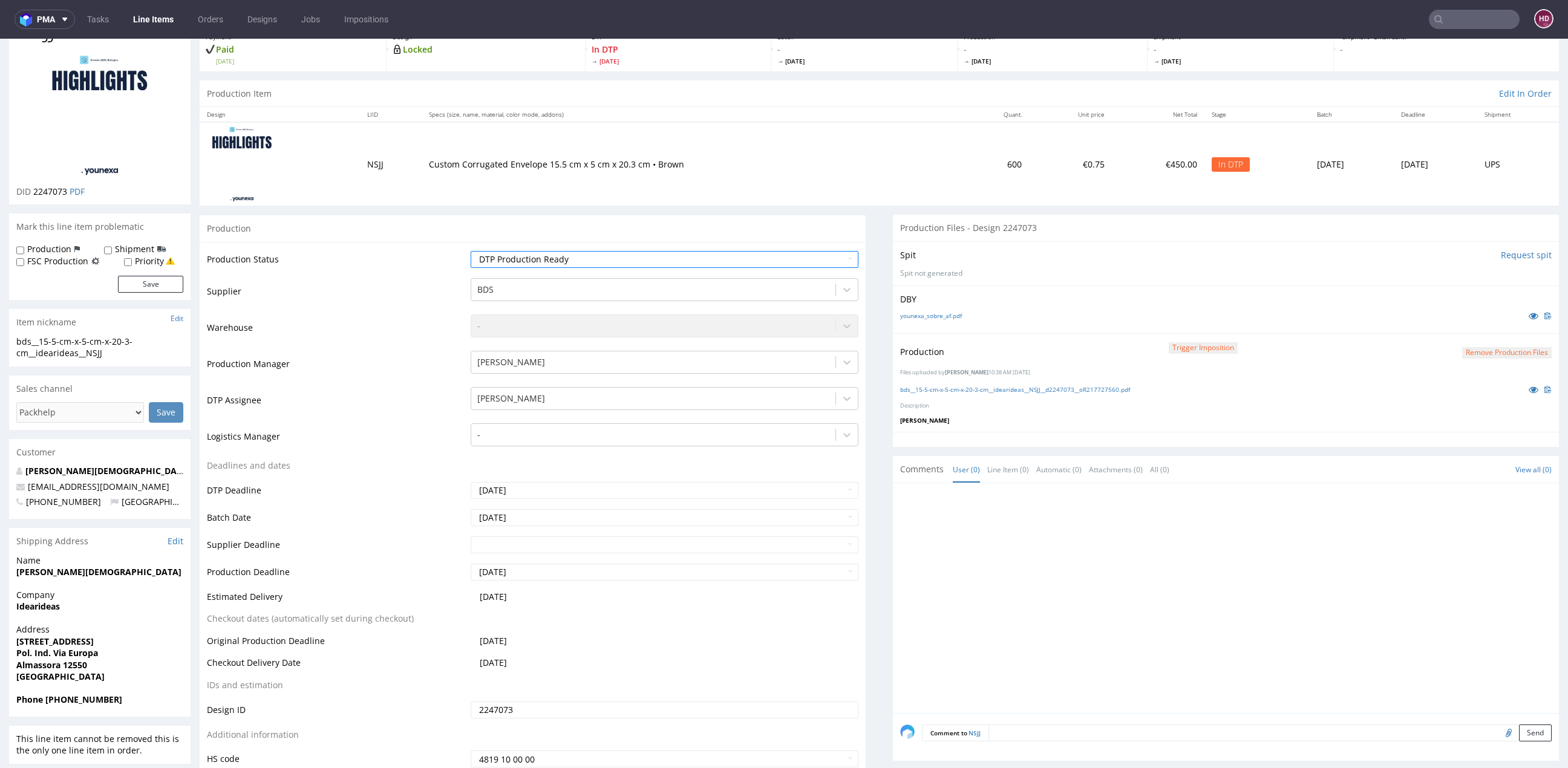
scroll to position [278, 0]
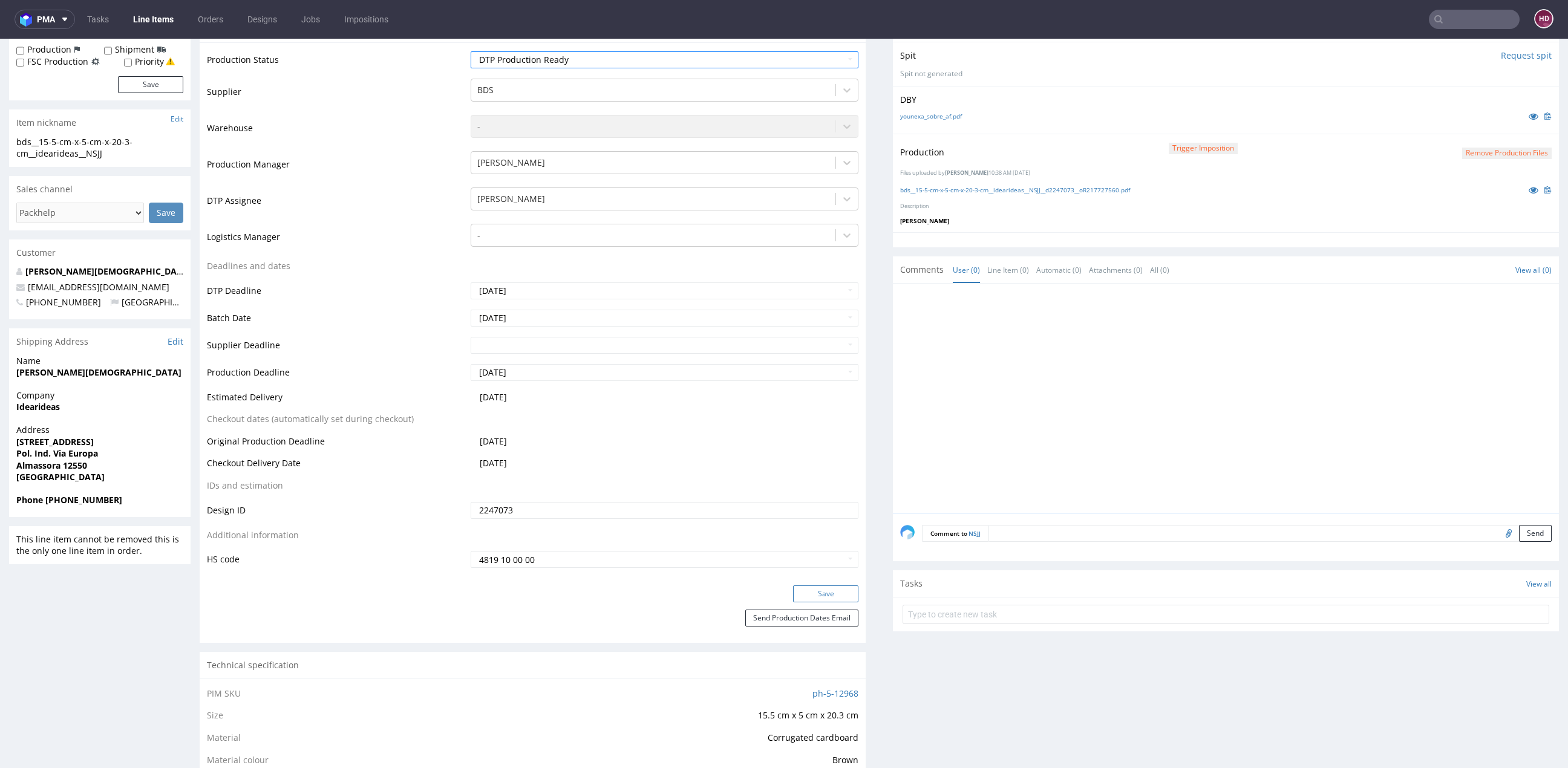
click at [793, 595] on button "Save" at bounding box center [825, 594] width 65 height 17
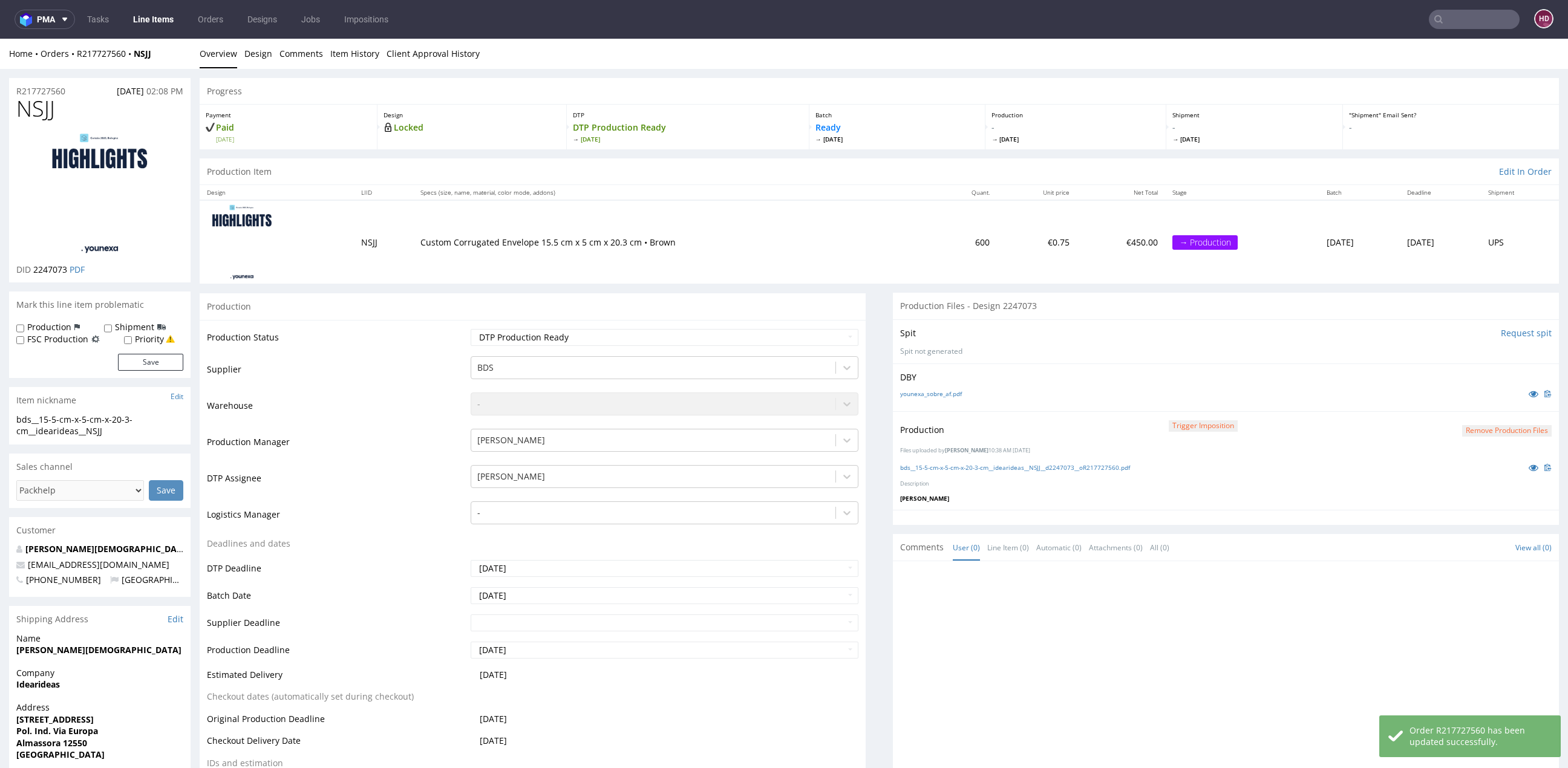
scroll to position [0, 0]
click at [153, 19] on link "Line Items" at bounding box center [153, 19] width 55 height 19
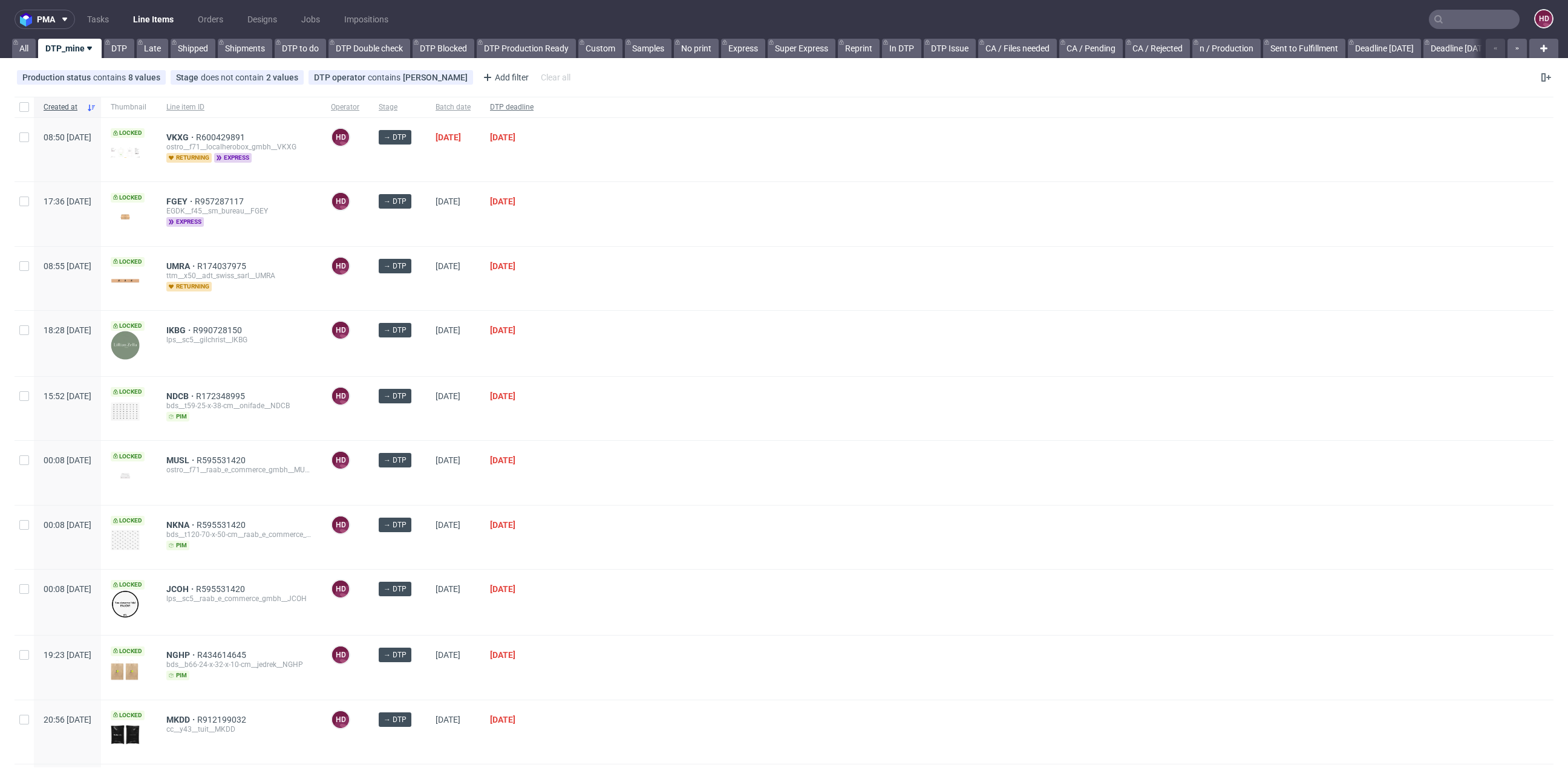
click at [543, 99] on div "DTP deadline" at bounding box center [511, 107] width 63 height 21
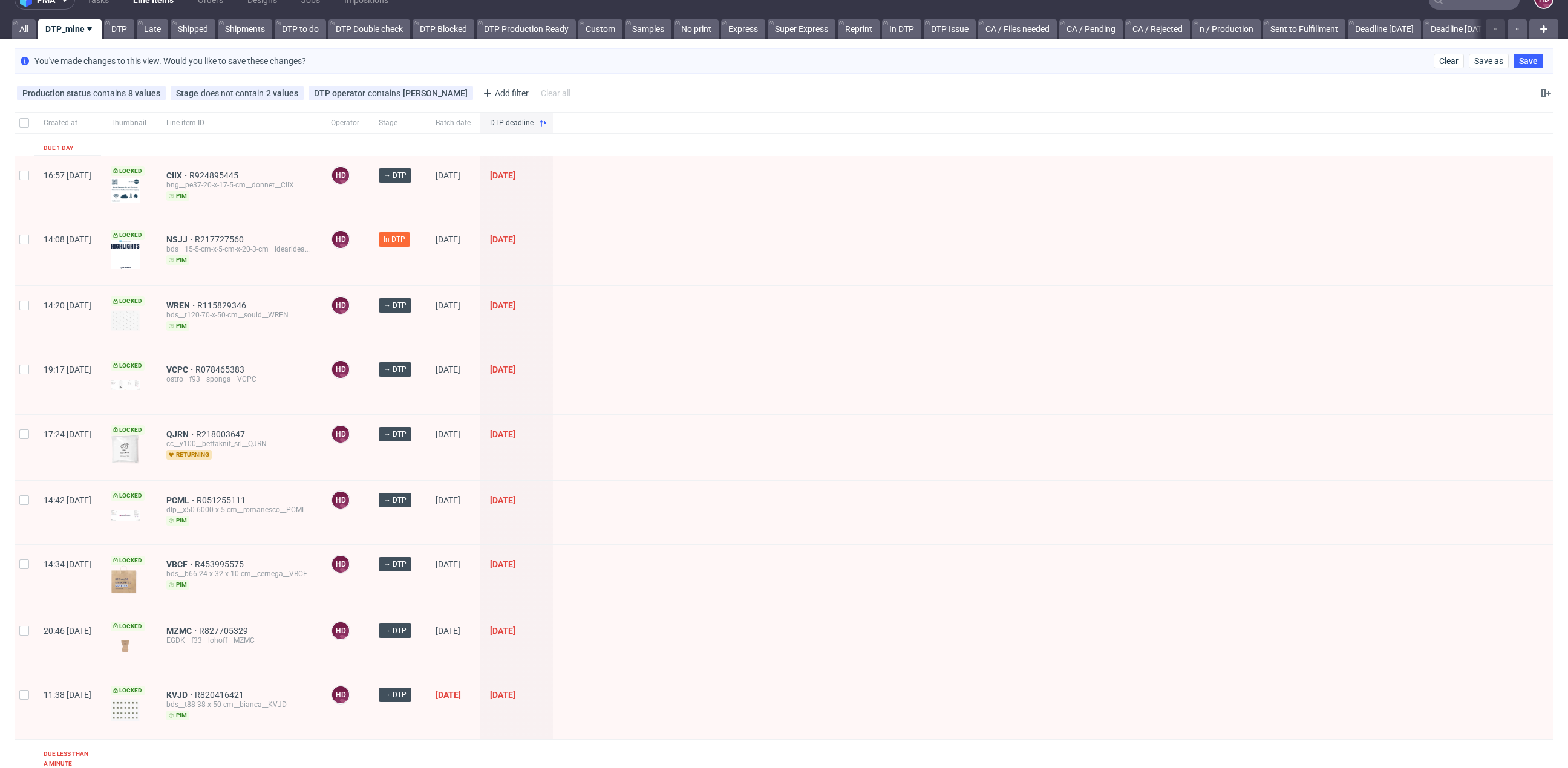
scroll to position [52, 0]
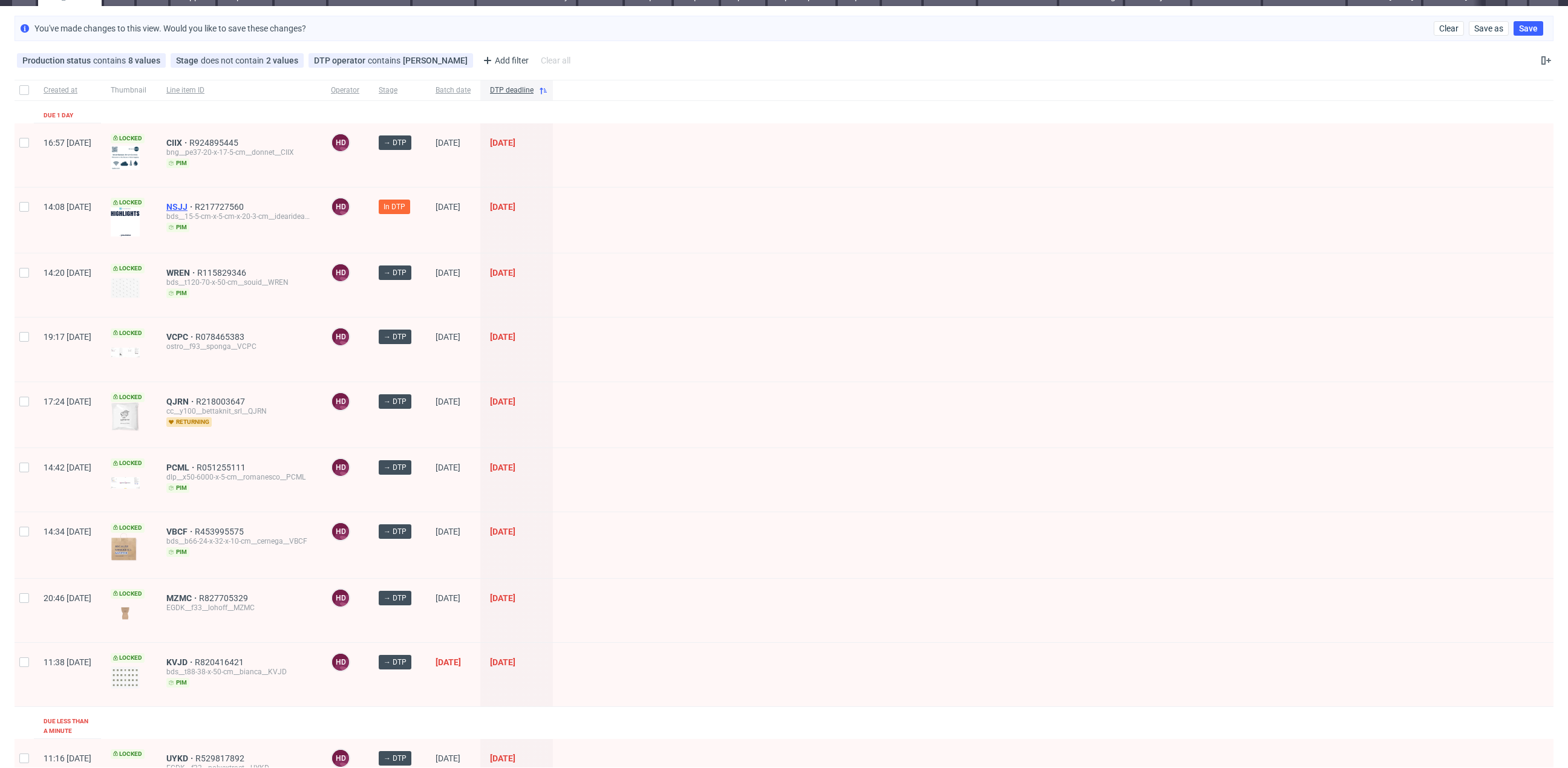
click at [194, 203] on span "NSJJ" at bounding box center [180, 207] width 28 height 10
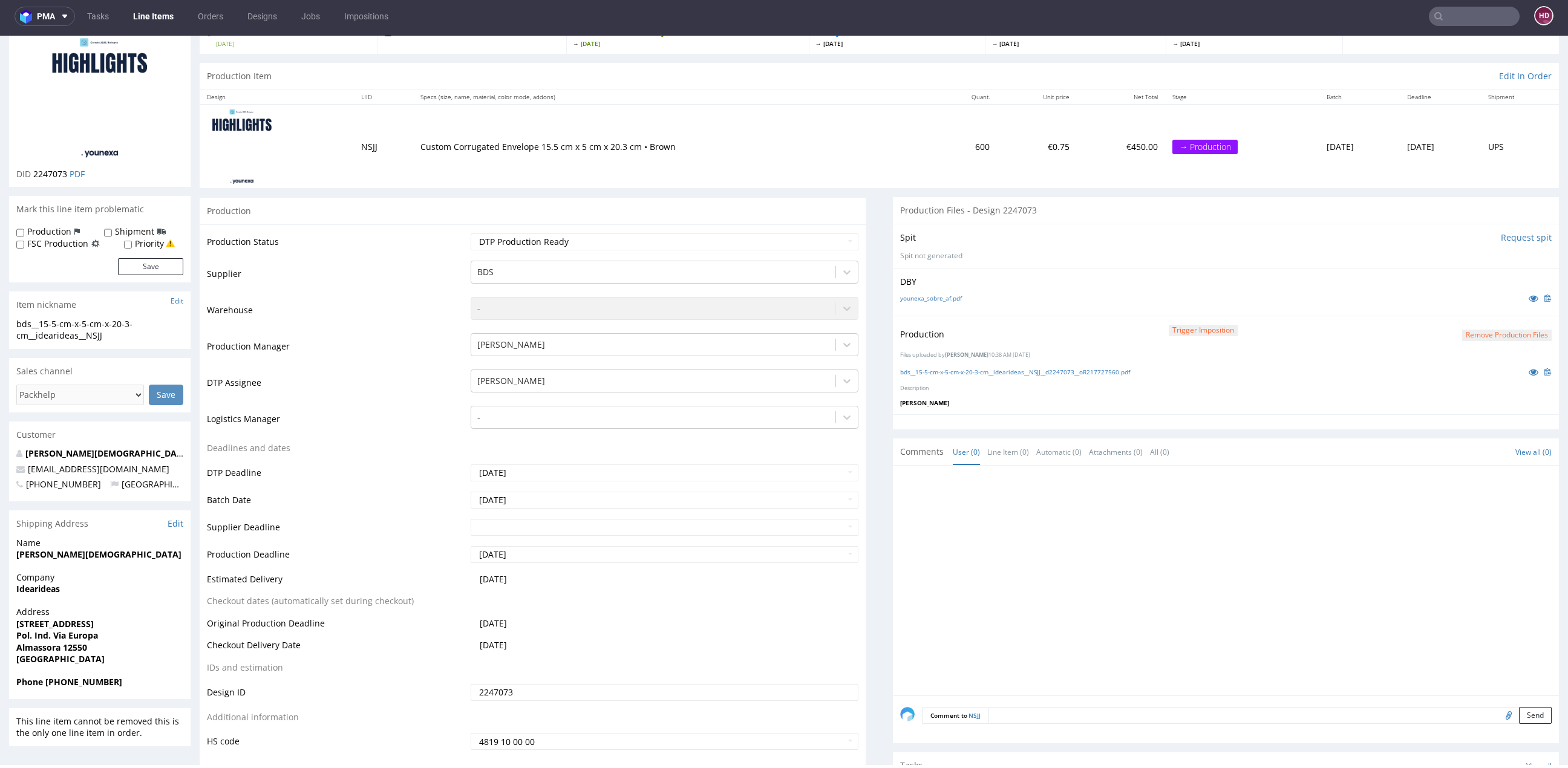
scroll to position [167, 0]
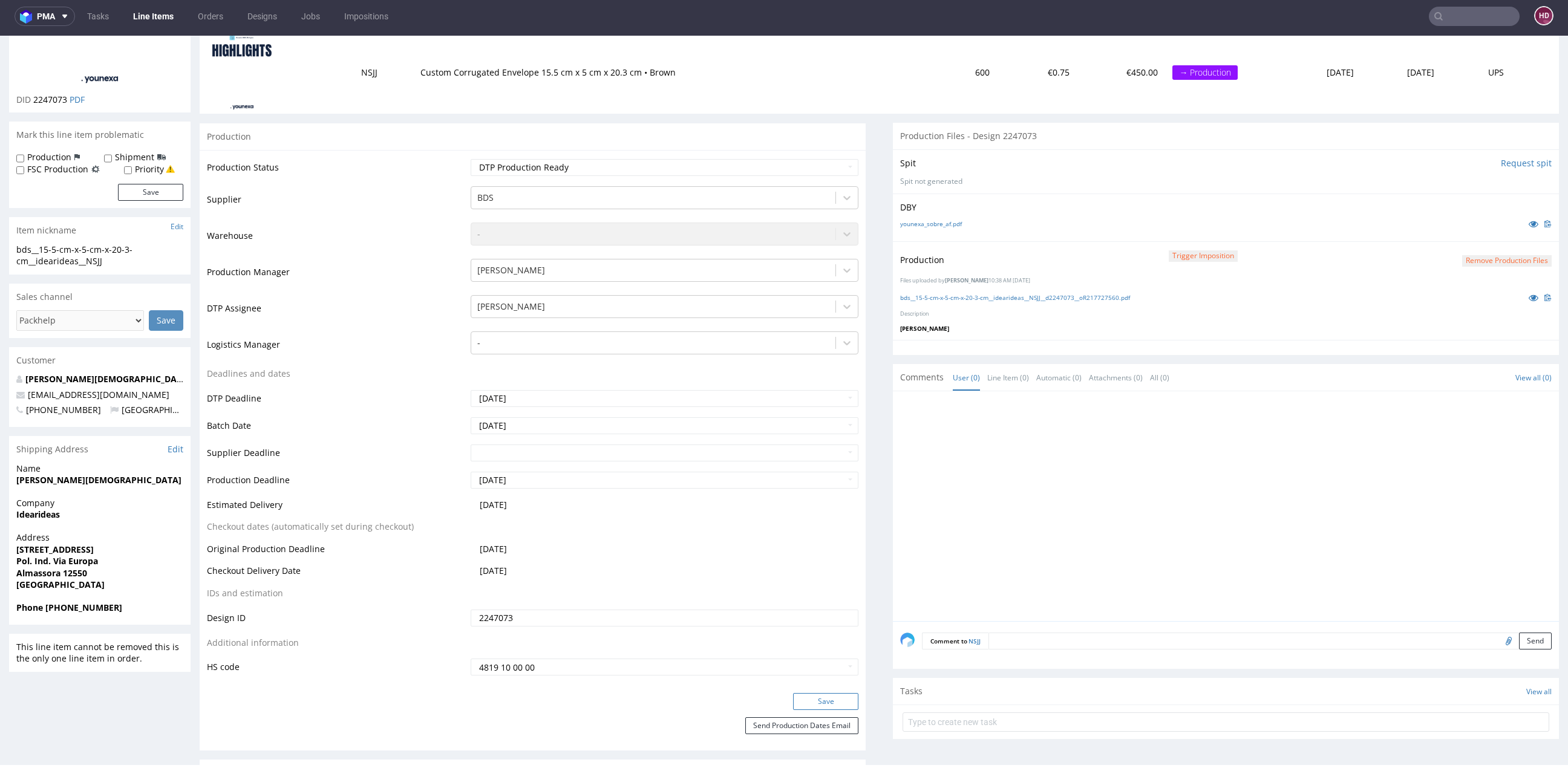
click at [803, 700] on button "Save" at bounding box center [825, 701] width 65 height 17
click at [167, 6] on link "Line Items" at bounding box center [153, 16] width 55 height 19
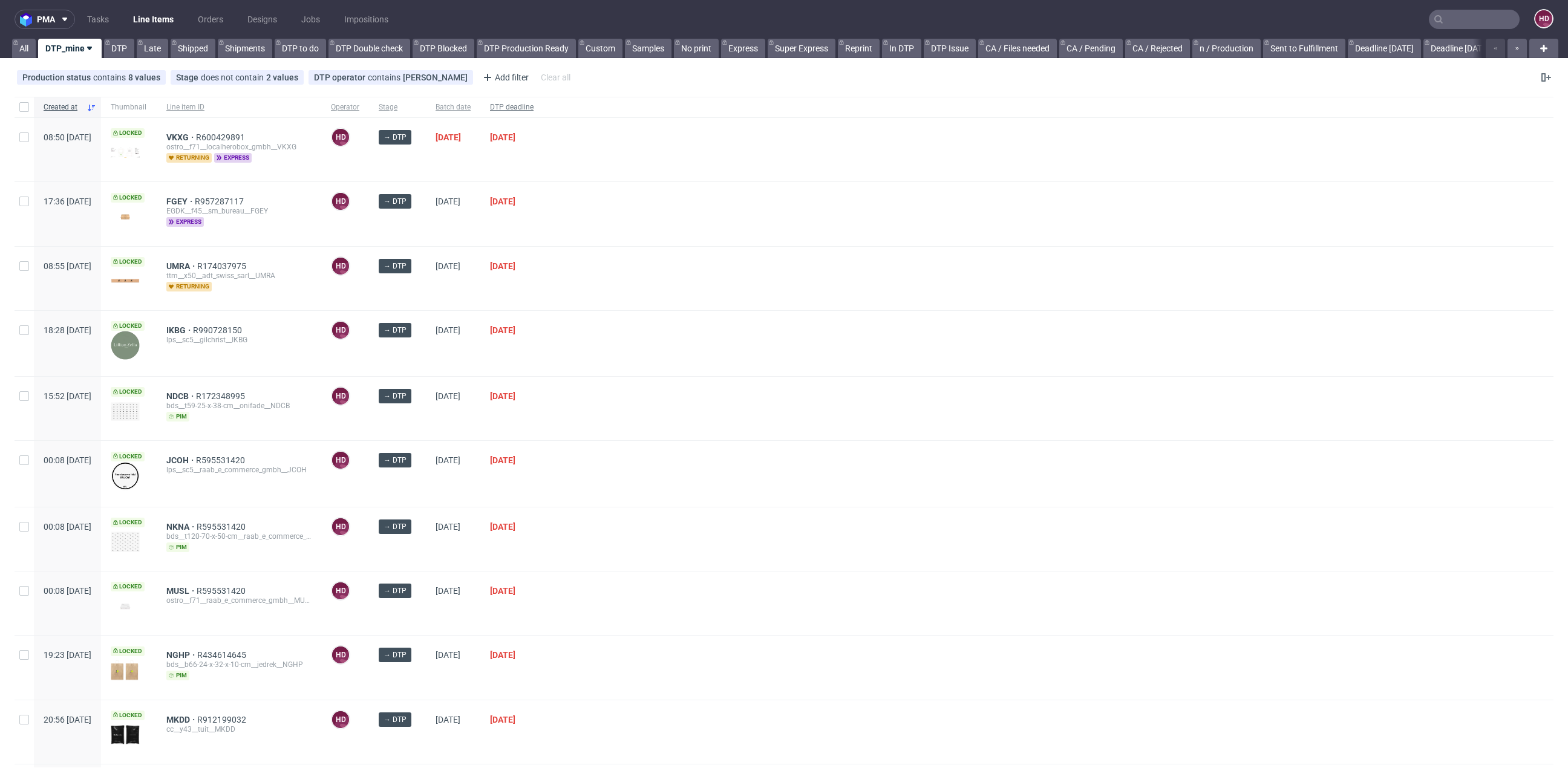
click at [534, 107] on span "DTP deadline" at bounding box center [511, 107] width 43 height 10
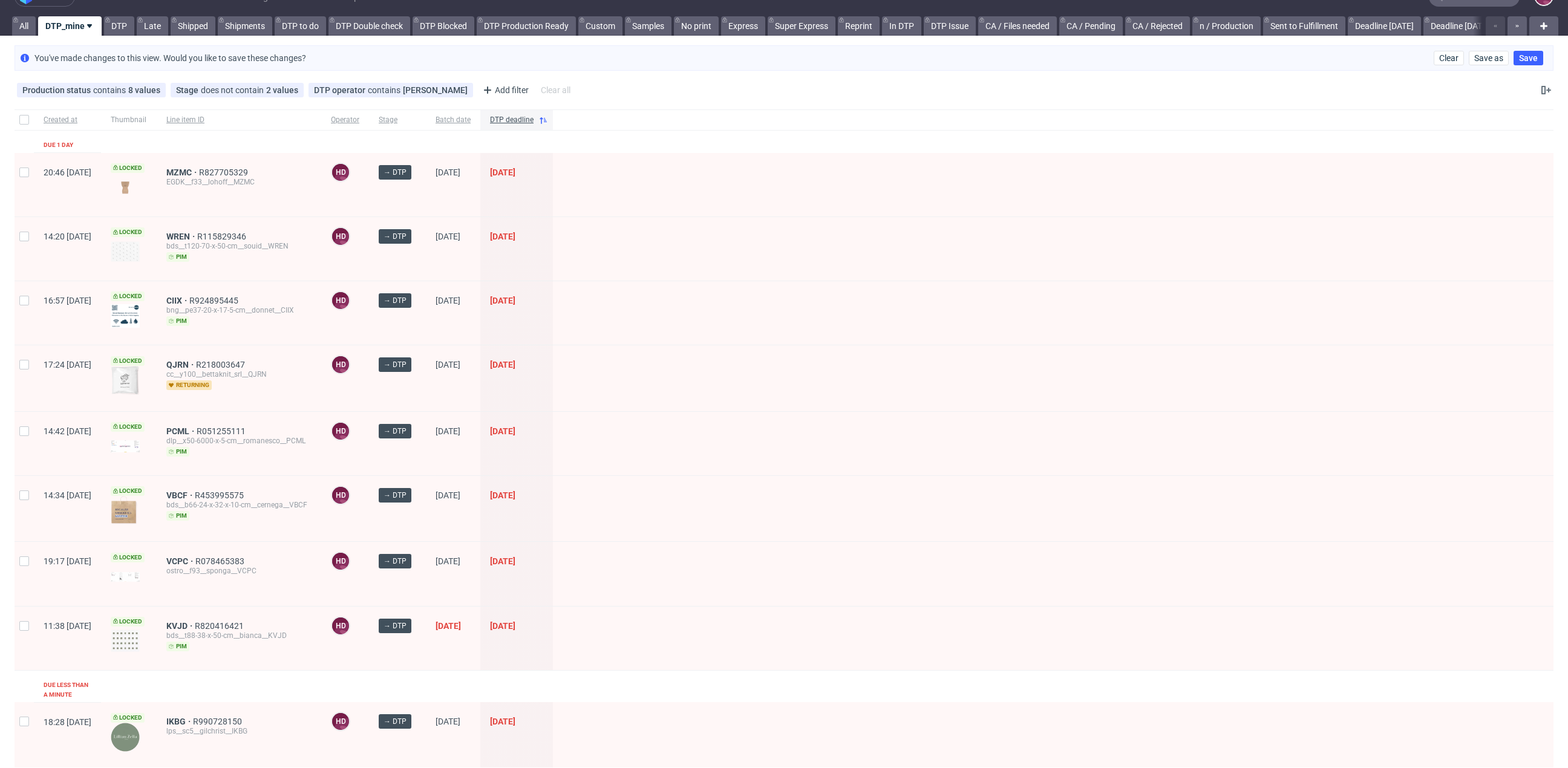
scroll to position [23, 0]
click at [194, 490] on span "VBCF" at bounding box center [180, 494] width 28 height 10
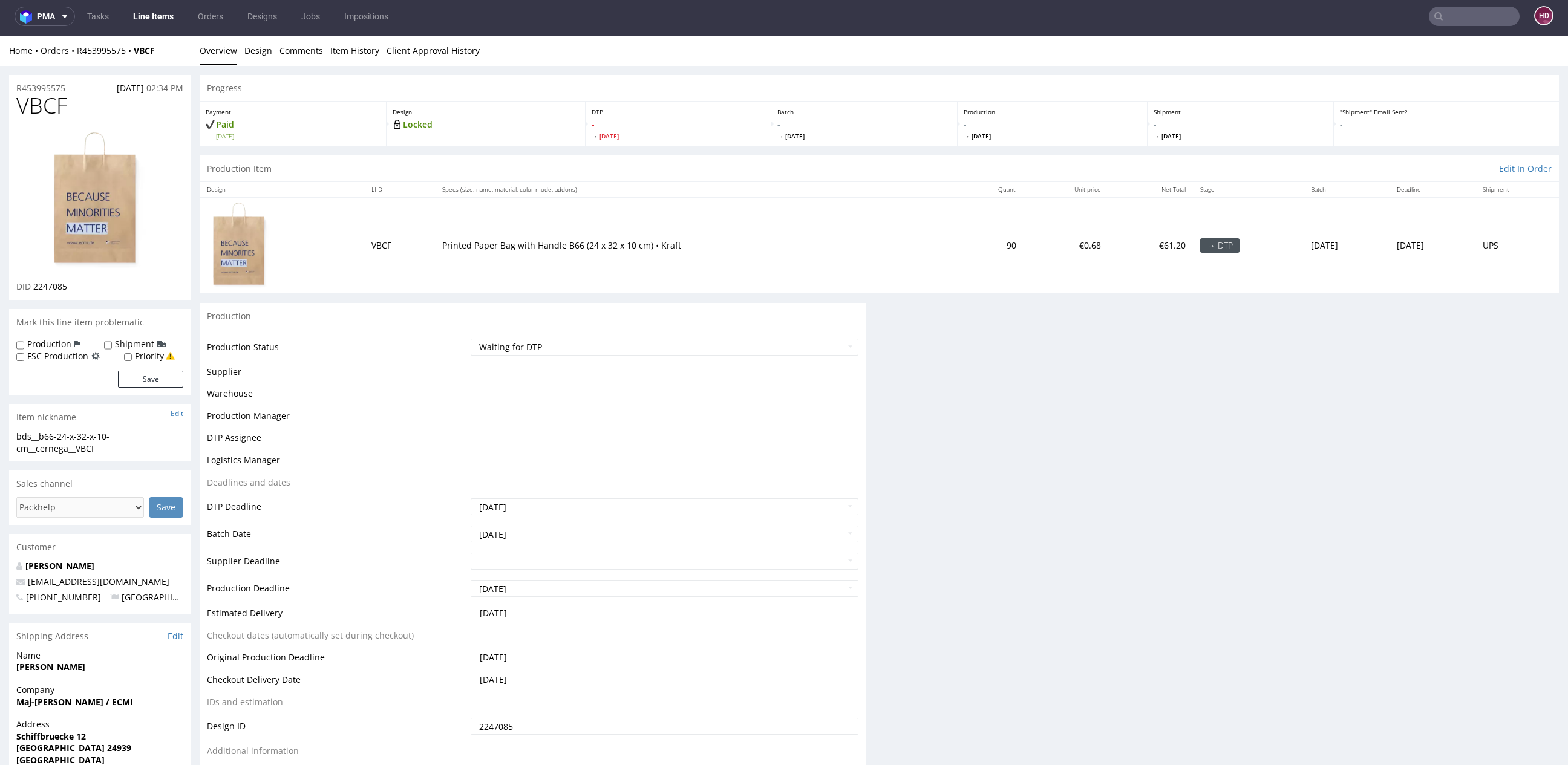
scroll to position [4, 0]
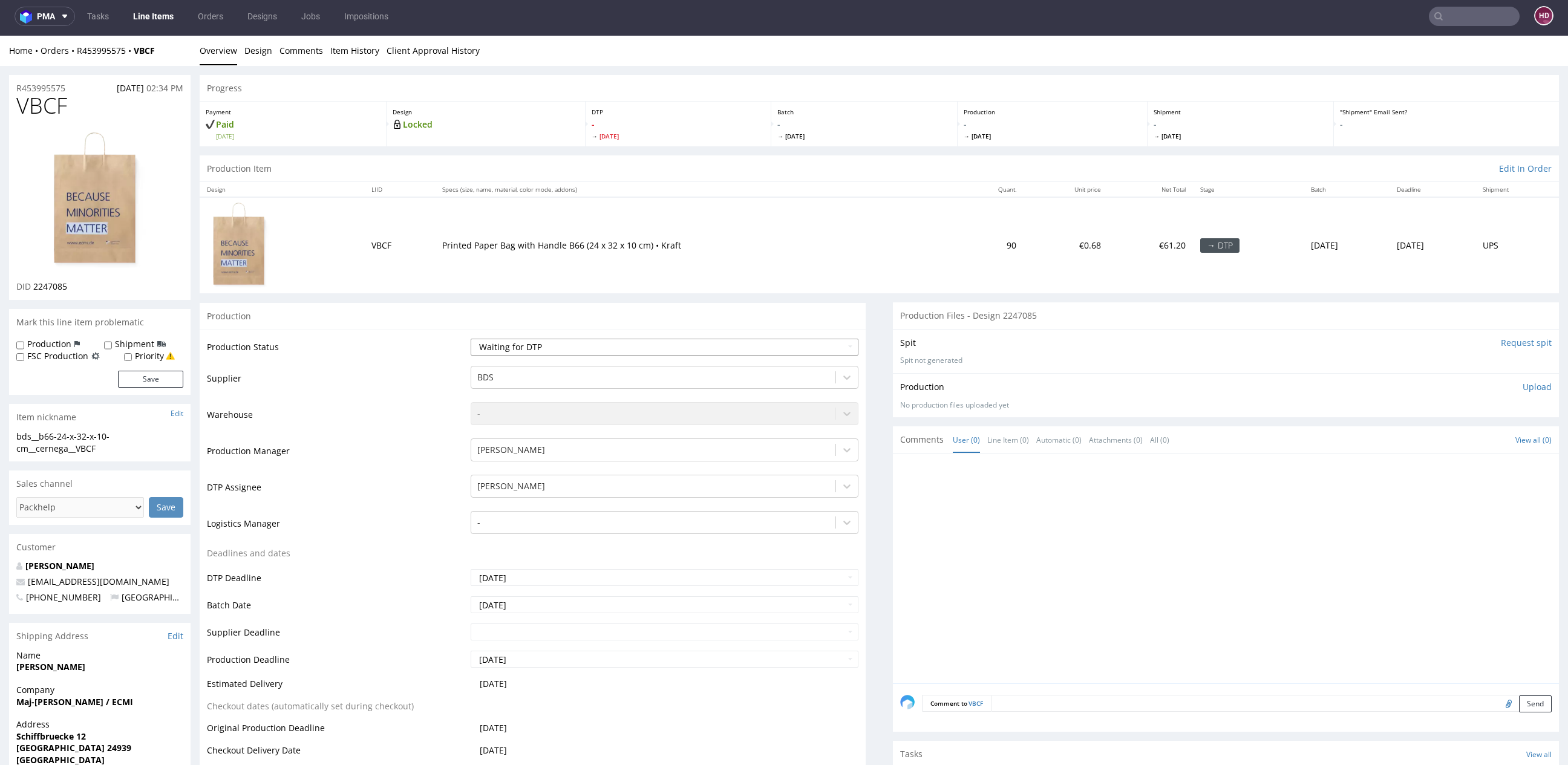
click at [494, 348] on select "Waiting for Artwork Waiting for Diecut Waiting for Mockup Waiting for DTP Waiti…" at bounding box center [664, 347] width 388 height 17
select select "dtp_in_process"
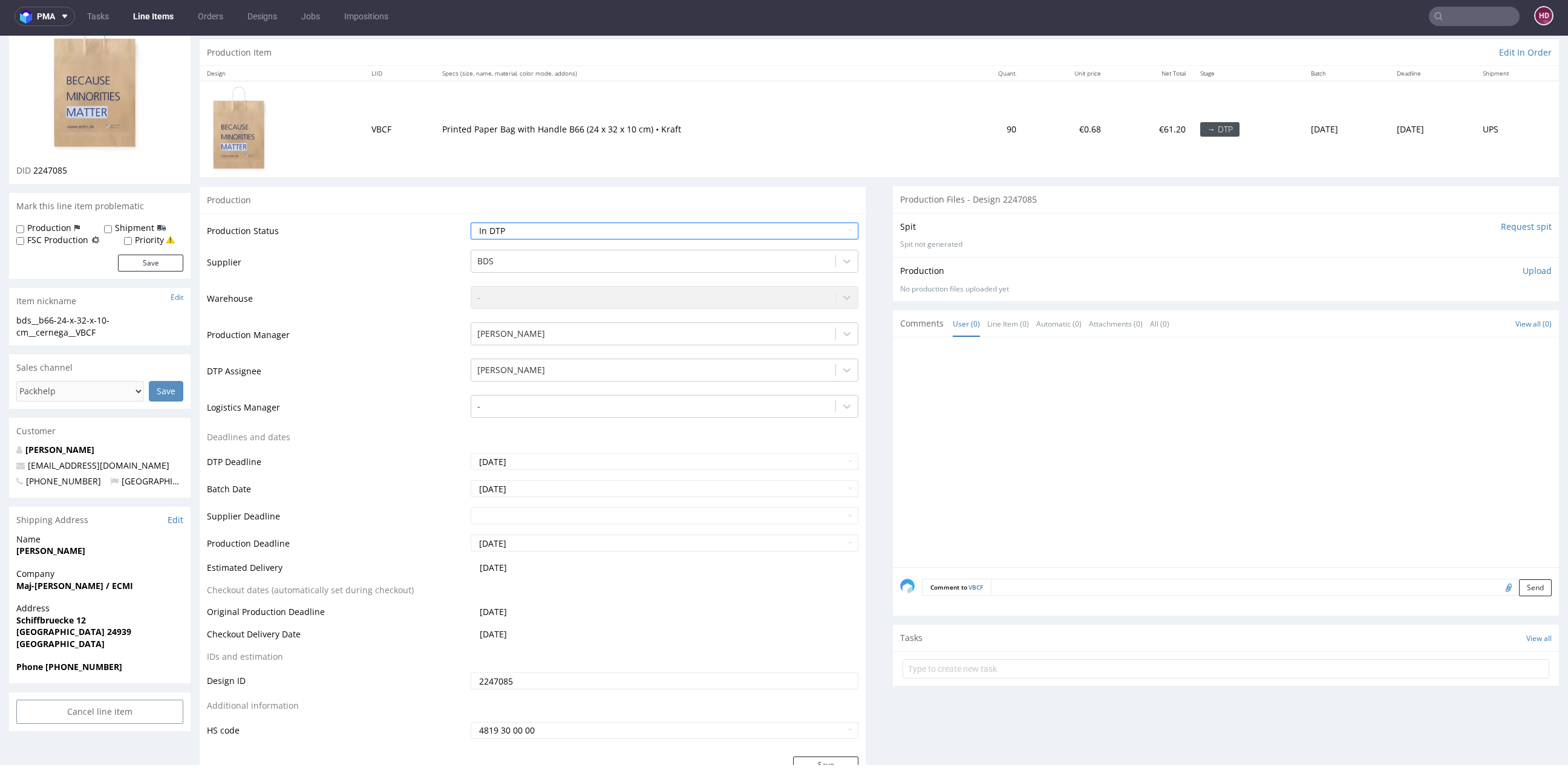
scroll to position [130, 0]
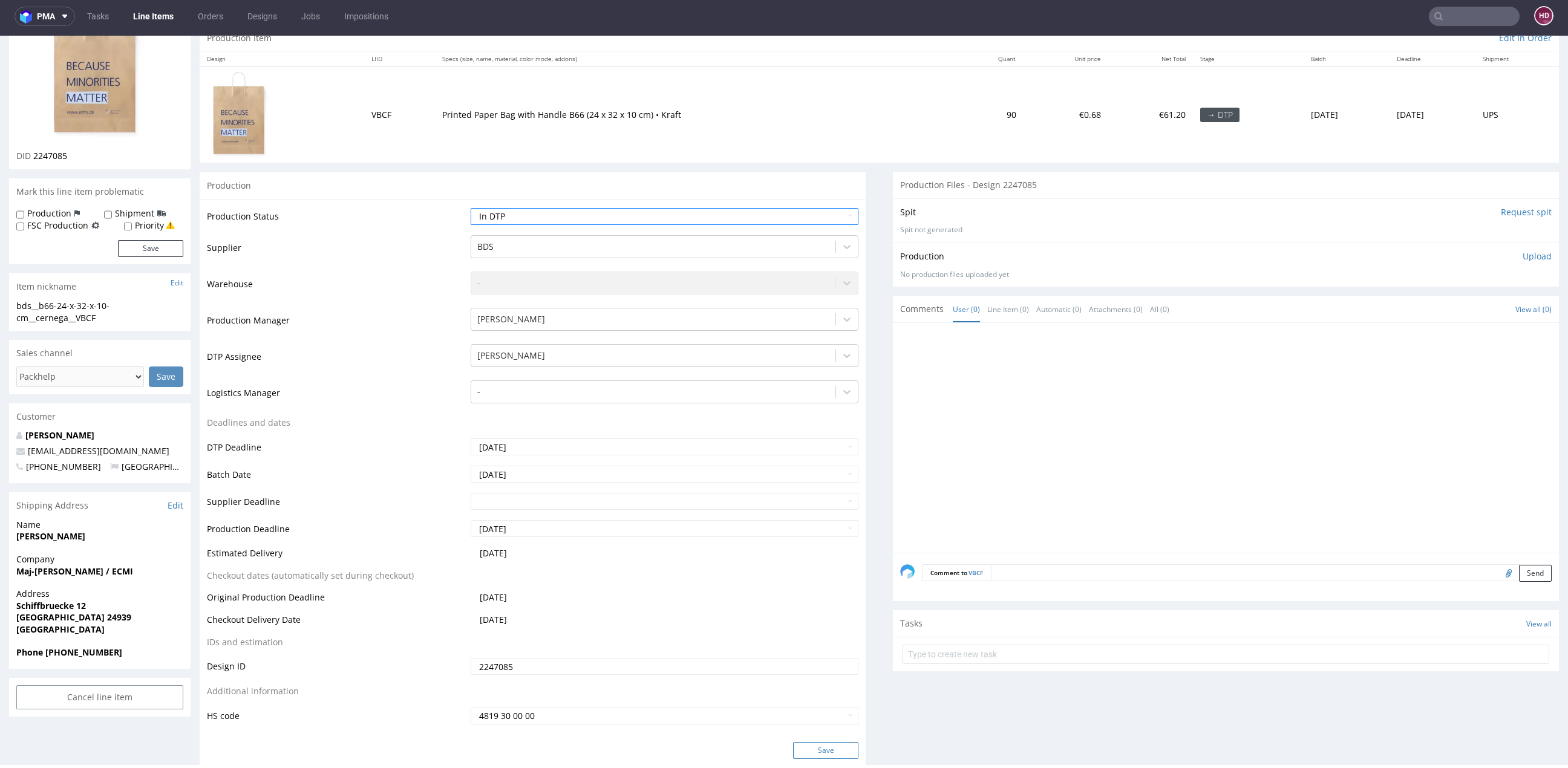
click at [829, 744] on button "Save" at bounding box center [825, 751] width 65 height 17
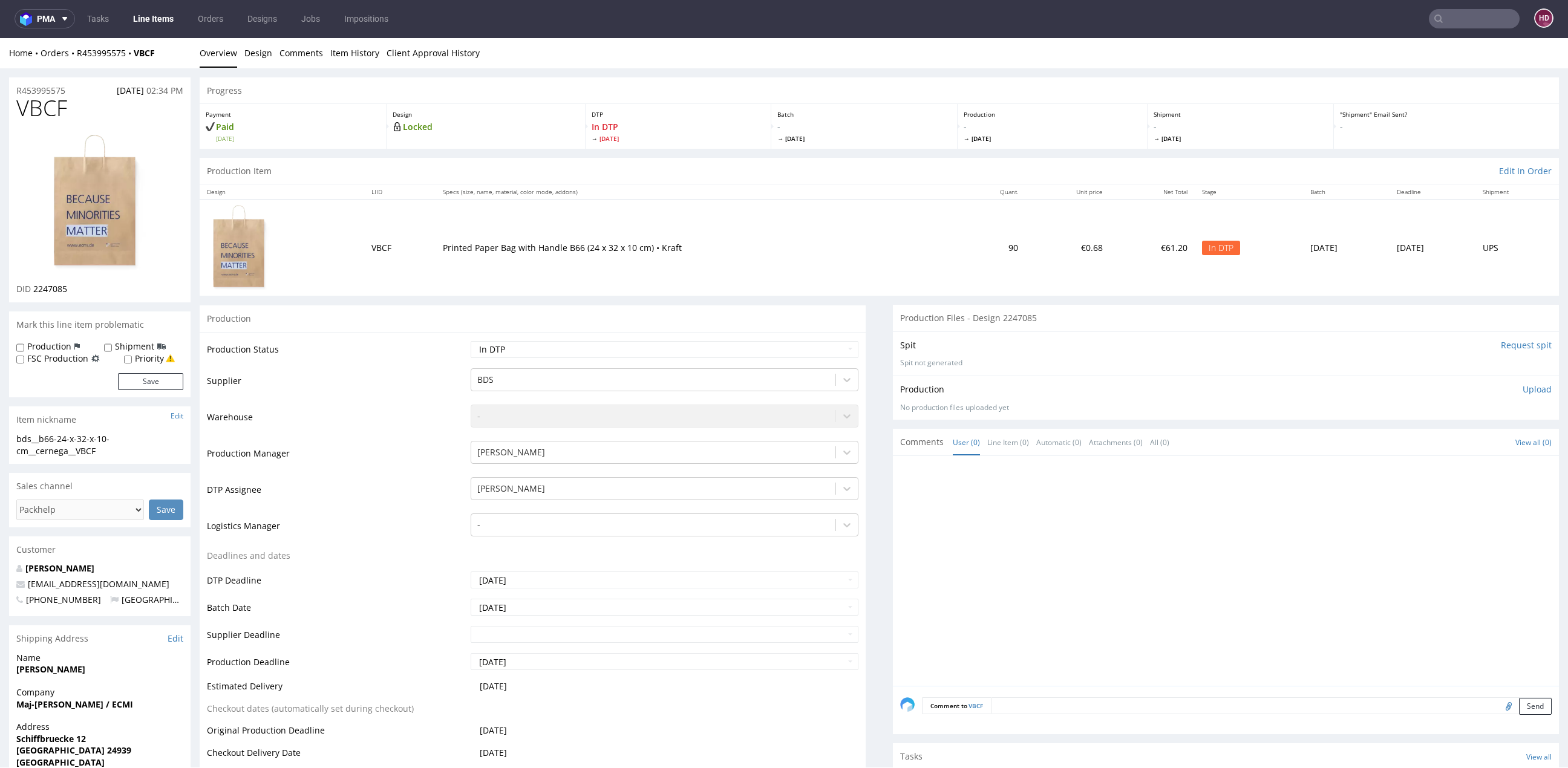
scroll to position [0, 0]
drag, startPoint x: 24, startPoint y: 101, endPoint x: -2, endPoint y: 99, distance: 26.1
drag, startPoint x: 86, startPoint y: 287, endPoint x: 34, endPoint y: 292, distance: 52.2
click at [34, 292] on div "DID 2247085" at bounding box center [99, 289] width 167 height 12
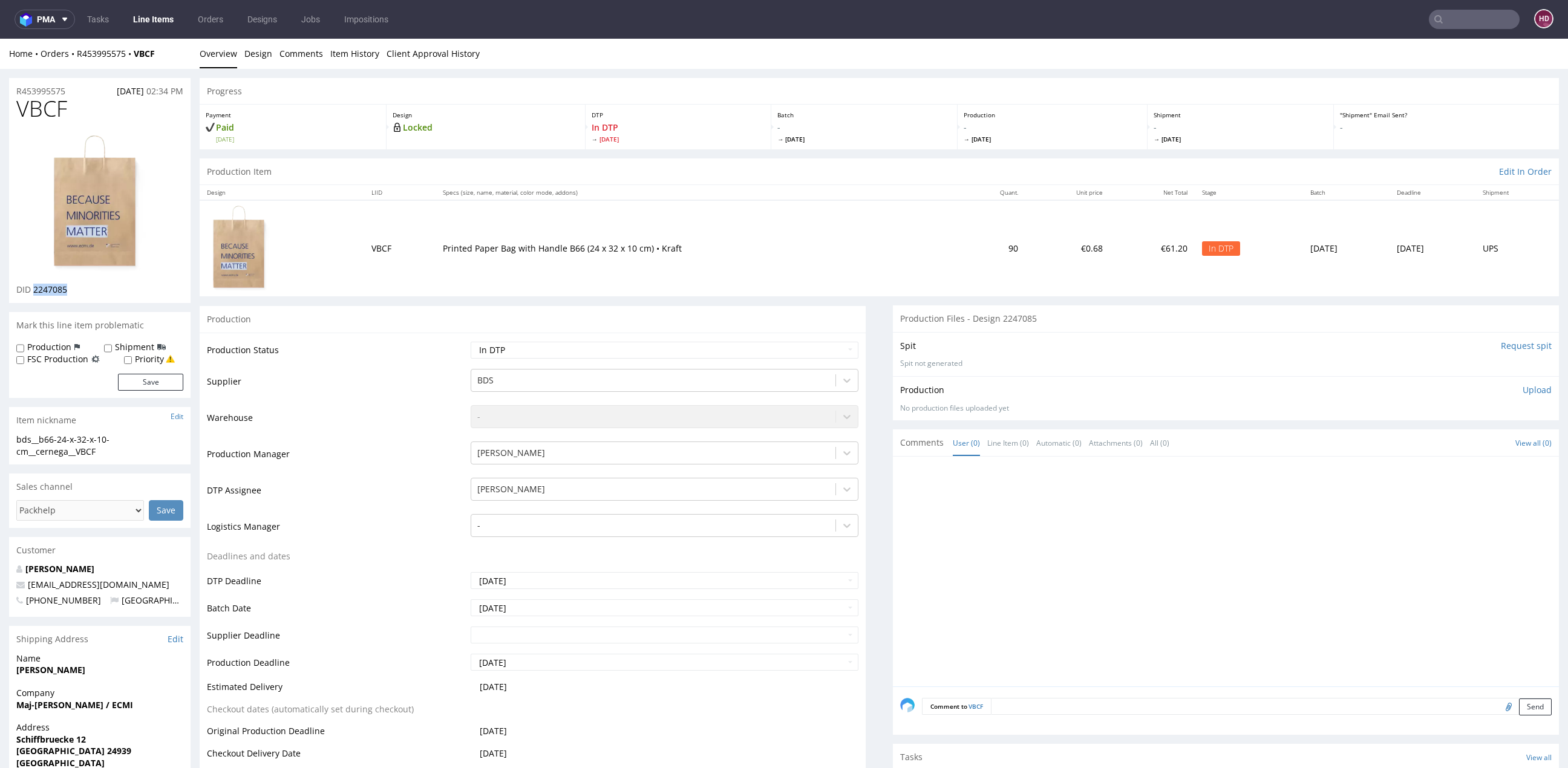
copy span "2247085"
click at [253, 56] on link "Design" at bounding box center [258, 54] width 28 height 30
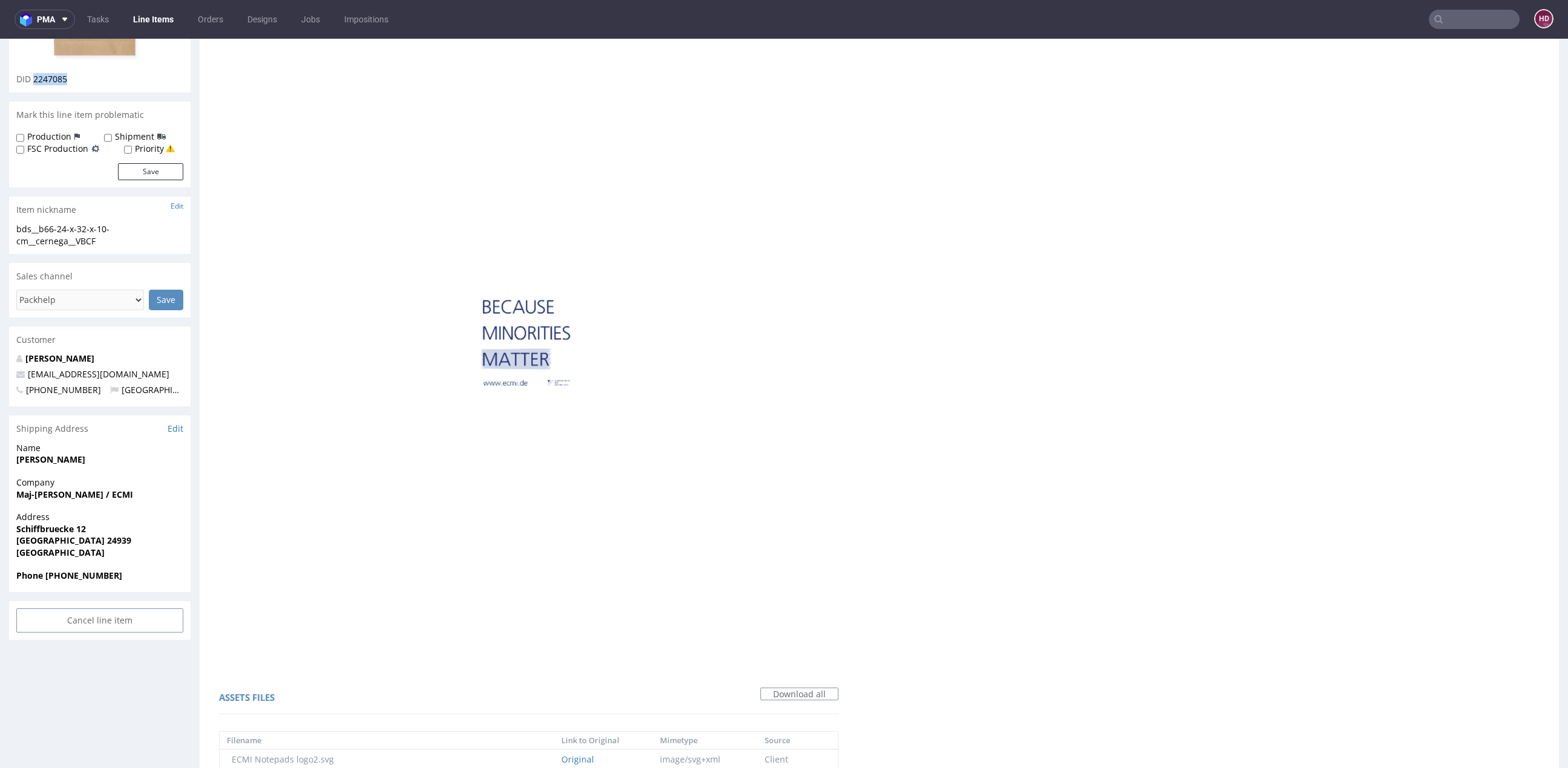
scroll to position [600, 0]
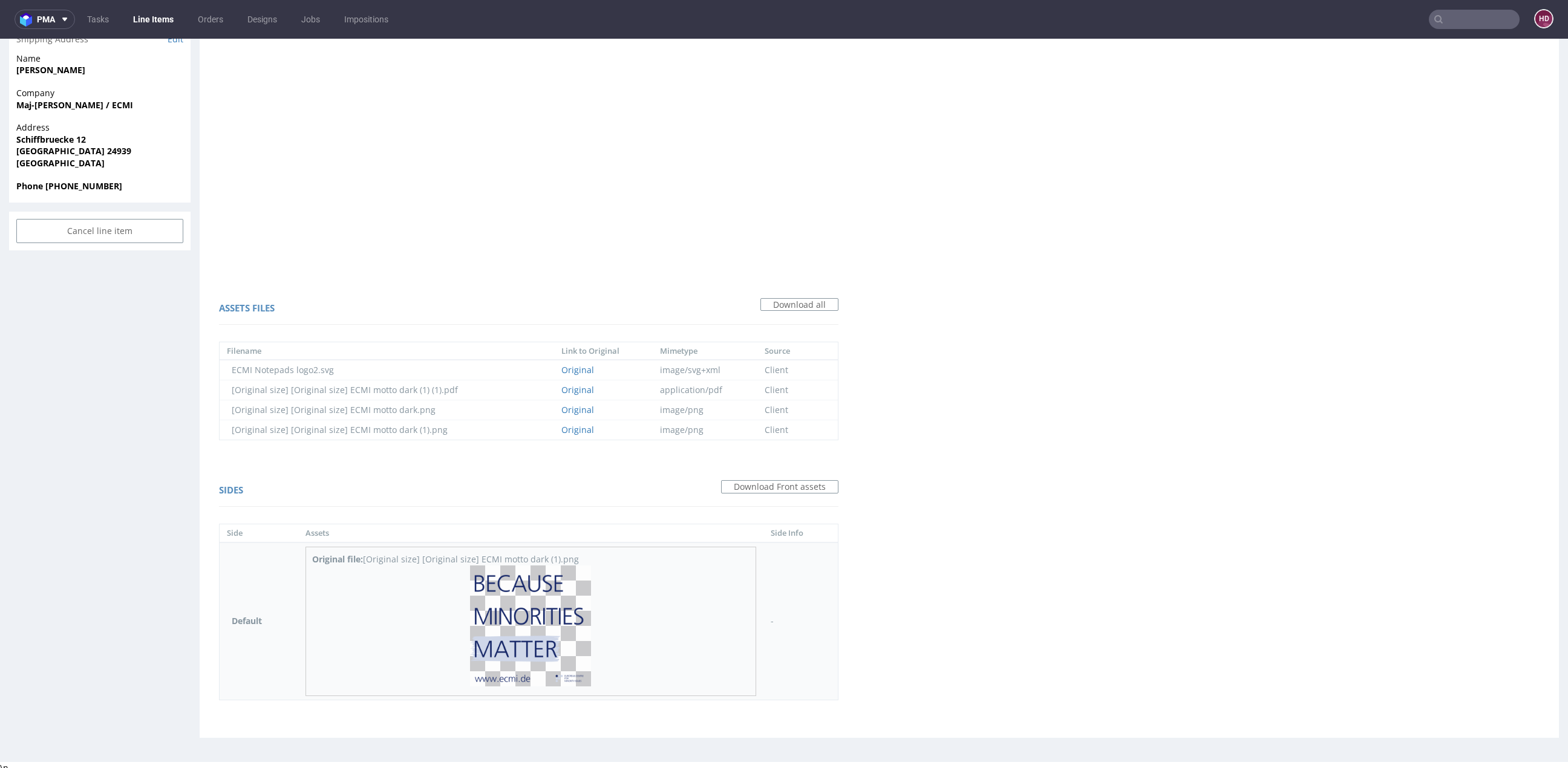
click at [532, 594] on img at bounding box center [530, 625] width 121 height 121
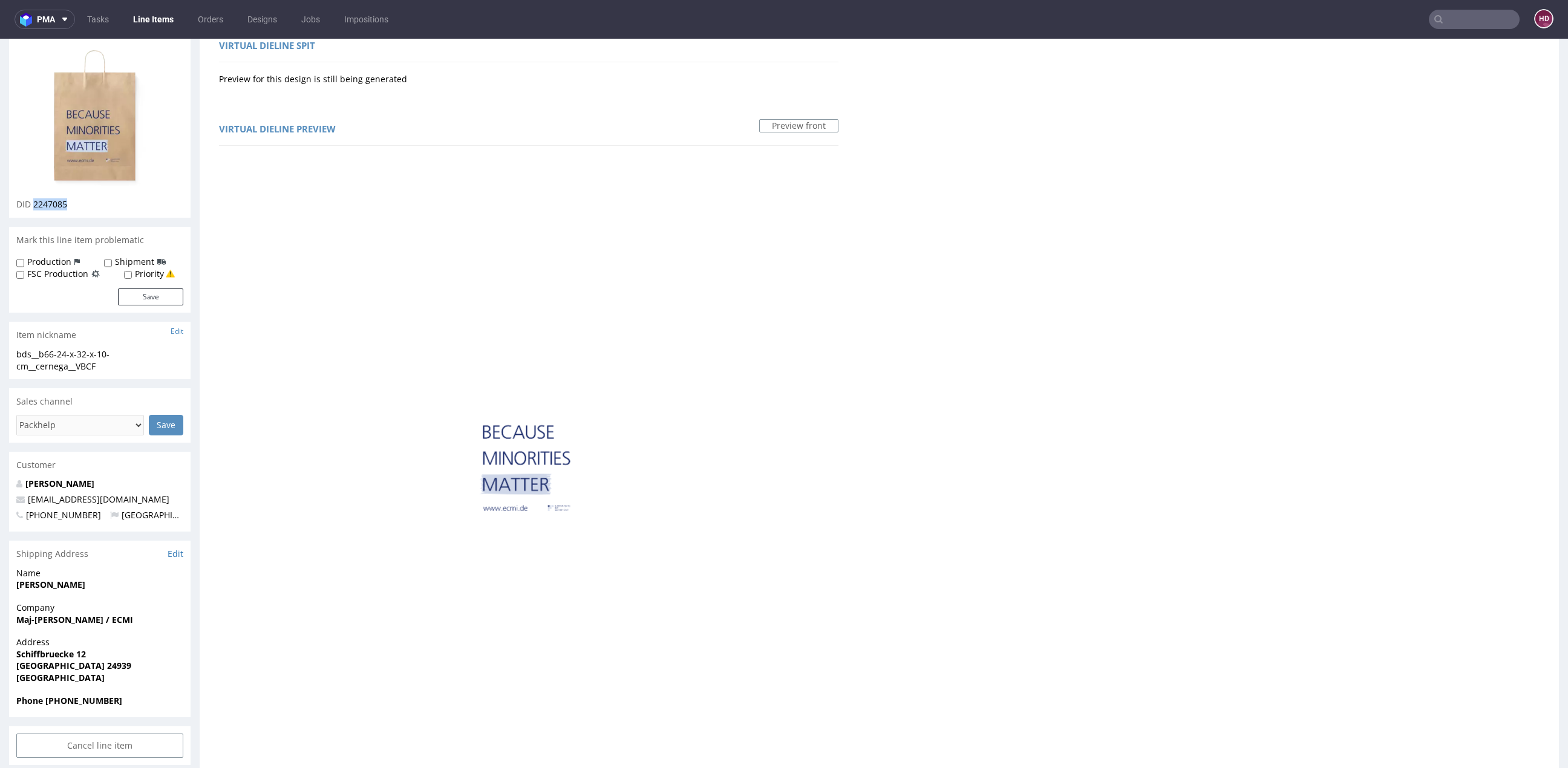
scroll to position [0, 0]
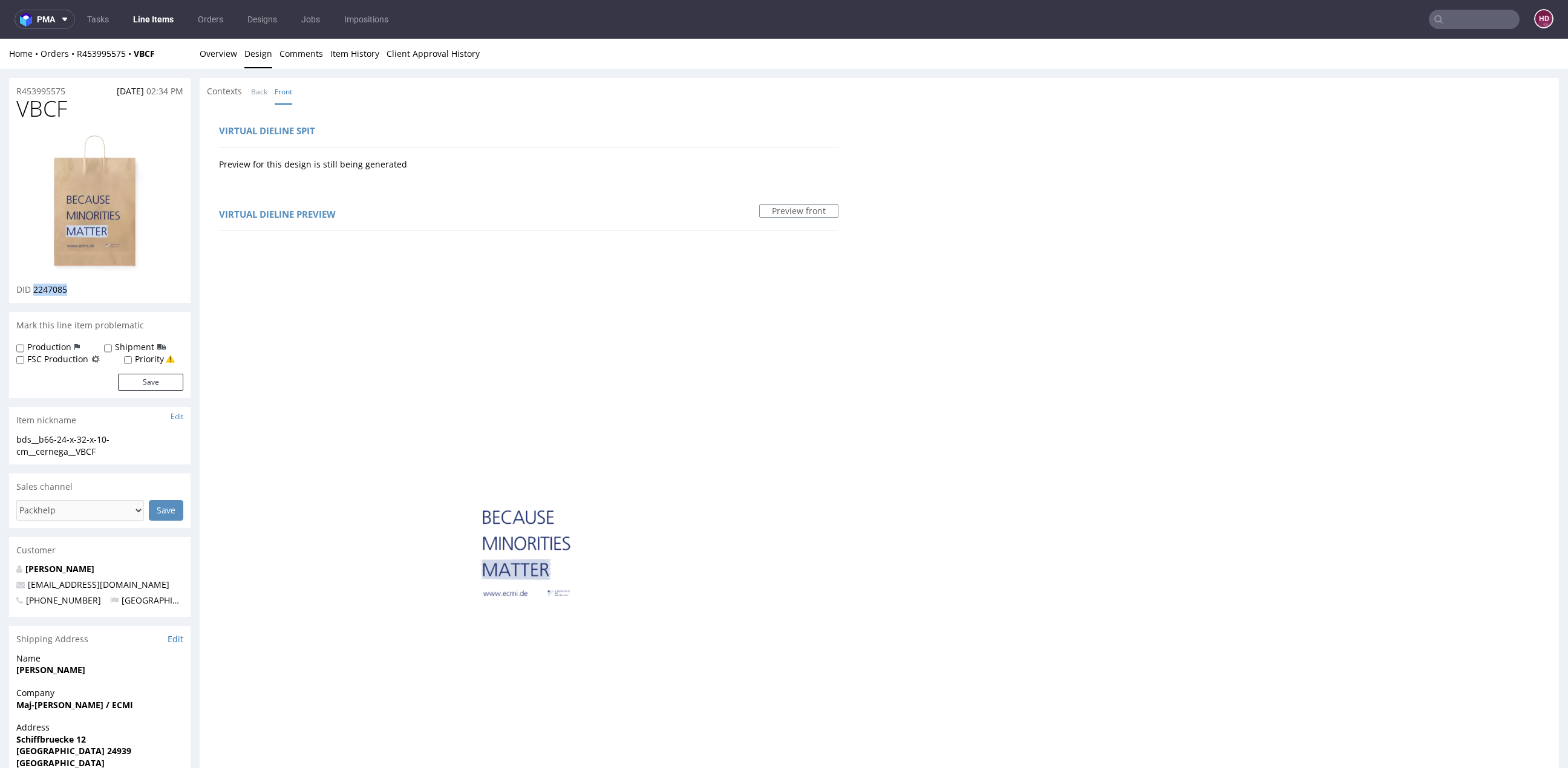
click at [113, 229] on img at bounding box center [100, 203] width 97 height 141
click at [872, 385] on div "Virtual dieline spit Preview for this design is still being generated Virtual d…" at bounding box center [879, 720] width 1359 height 1233
drag, startPoint x: 103, startPoint y: 453, endPoint x: 3, endPoint y: 438, distance: 101.1
click at [3, 438] on div "R453995575 07.08.2025 02:34 PM VBCF DID 2247085 Mark this line item problematic…" at bounding box center [784, 712] width 1568 height 1287
copy div "bds__b66-24-x-32-x-10-cm__cernega__VBCF"
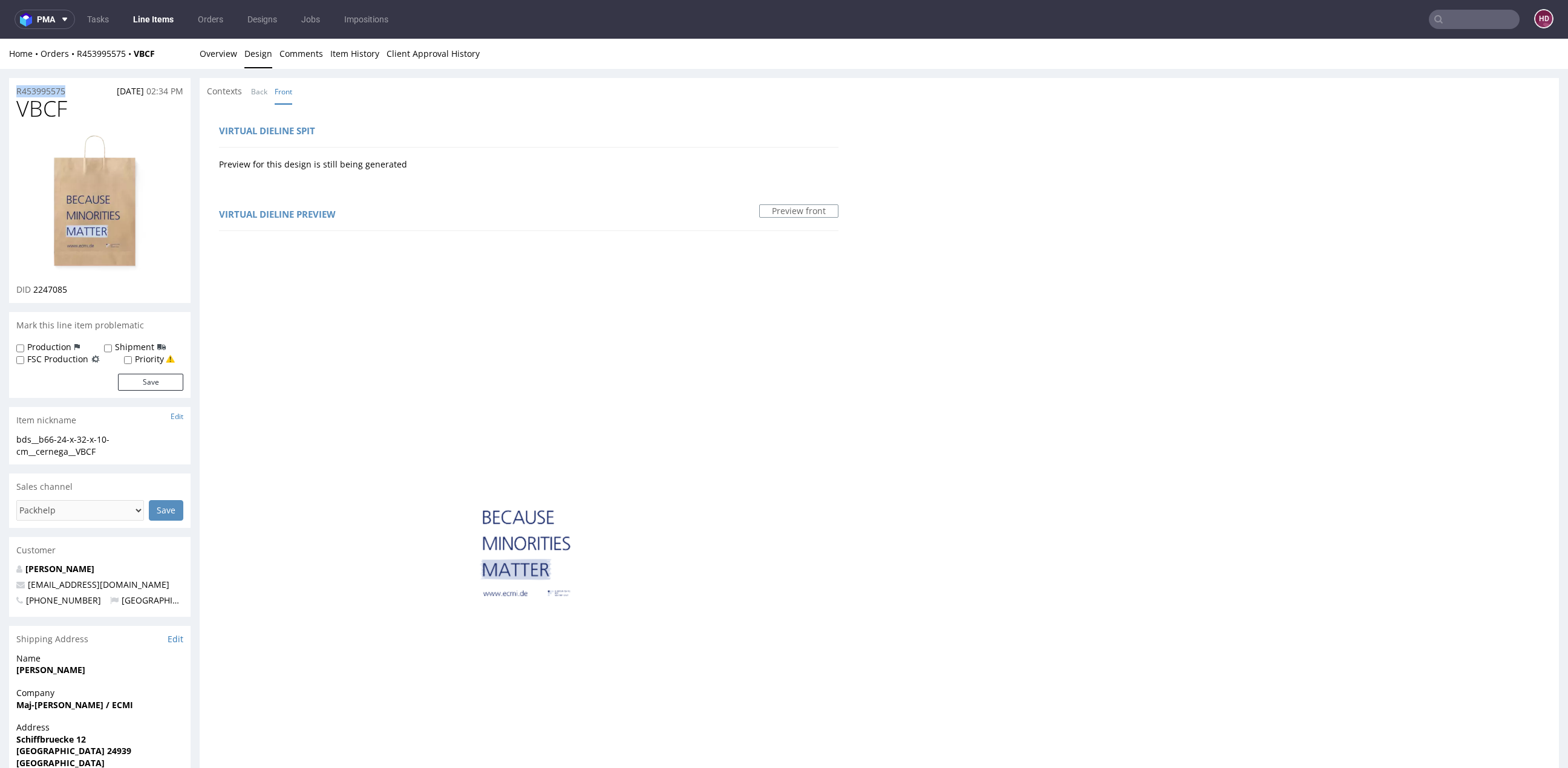
drag, startPoint x: 74, startPoint y: 90, endPoint x: -21, endPoint y: 88, distance: 95.0
click at [0, 88] on html "Production Shipped DTP Orders Offers Shipments Designs Promotions Users Jobs Ad…" at bounding box center [784, 706] width 1568 height 1334
copy p "R453995575"
drag, startPoint x: 67, startPoint y: 289, endPoint x: 34, endPoint y: 287, distance: 33.1
click at [34, 287] on div "DID 2247085" at bounding box center [99, 289] width 167 height 12
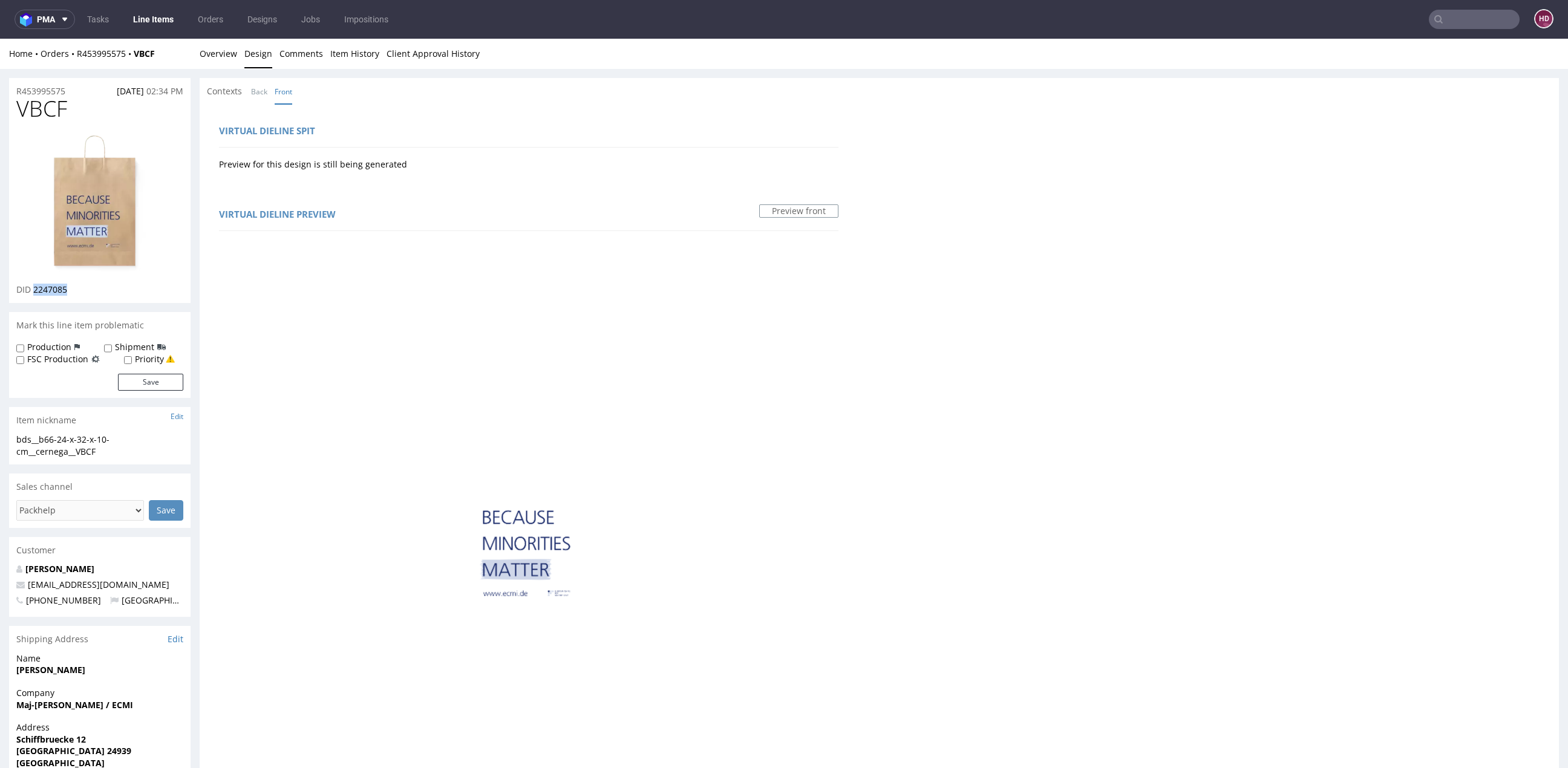
copy span "2247085"
click at [410, 529] on img at bounding box center [528, 551] width 620 height 619
click at [28, 114] on span "VBCF" at bounding box center [41, 109] width 51 height 24
click at [57, 112] on span "VBCF" at bounding box center [41, 109] width 51 height 24
drag, startPoint x: 71, startPoint y: 108, endPoint x: -1, endPoint y: 113, distance: 72.2
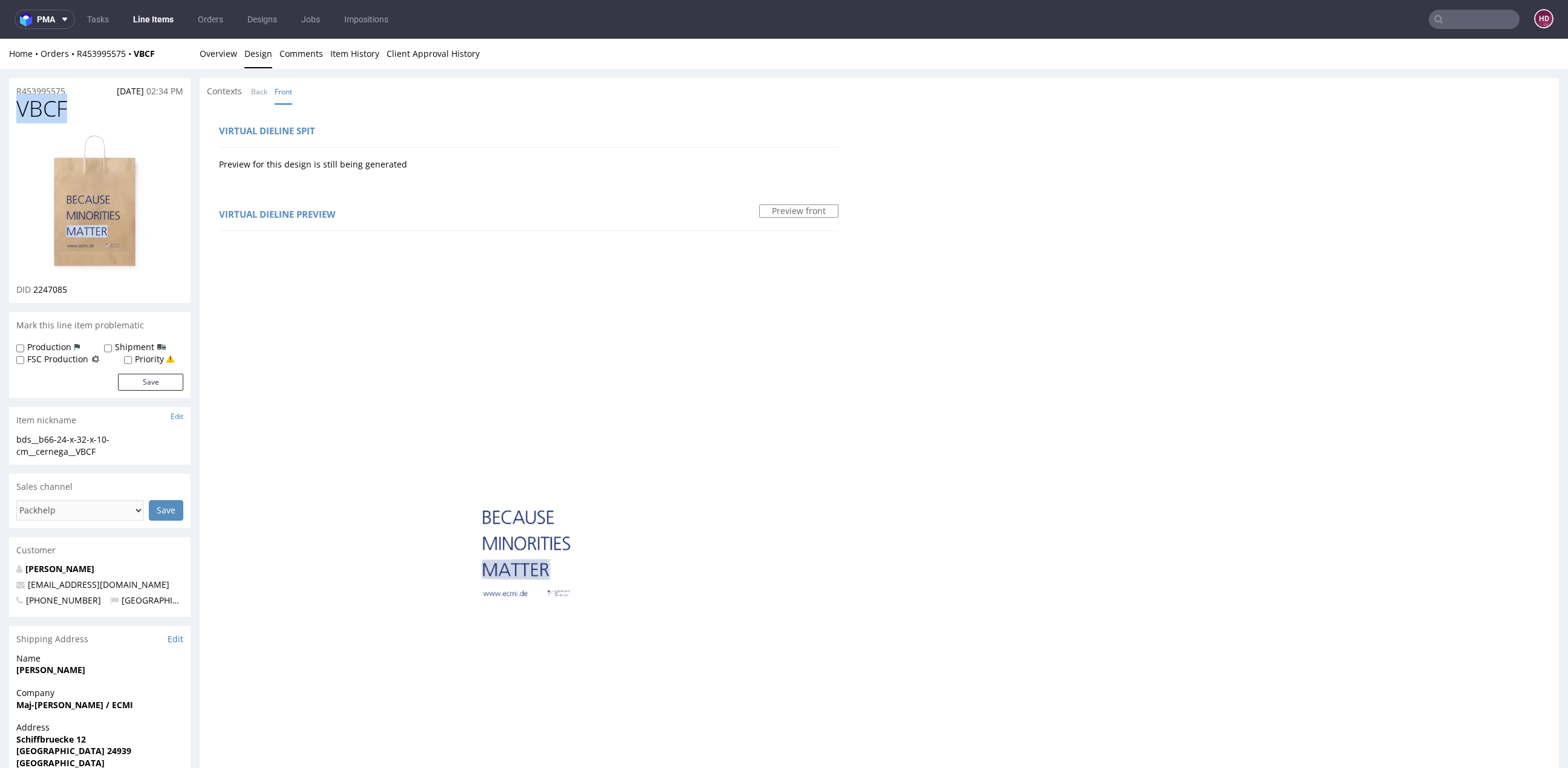
click at [0, 113] on div "R453995575 07.08.2025 02:34 PM VBCF DID 2247085 Mark this line item problematic…" at bounding box center [784, 712] width 1568 height 1287
copy span "VBCF"
drag, startPoint x: 70, startPoint y: 290, endPoint x: 33, endPoint y: 288, distance: 37.1
click at [33, 288] on div "DID 2247085" at bounding box center [99, 289] width 167 height 12
copy span "2247085"
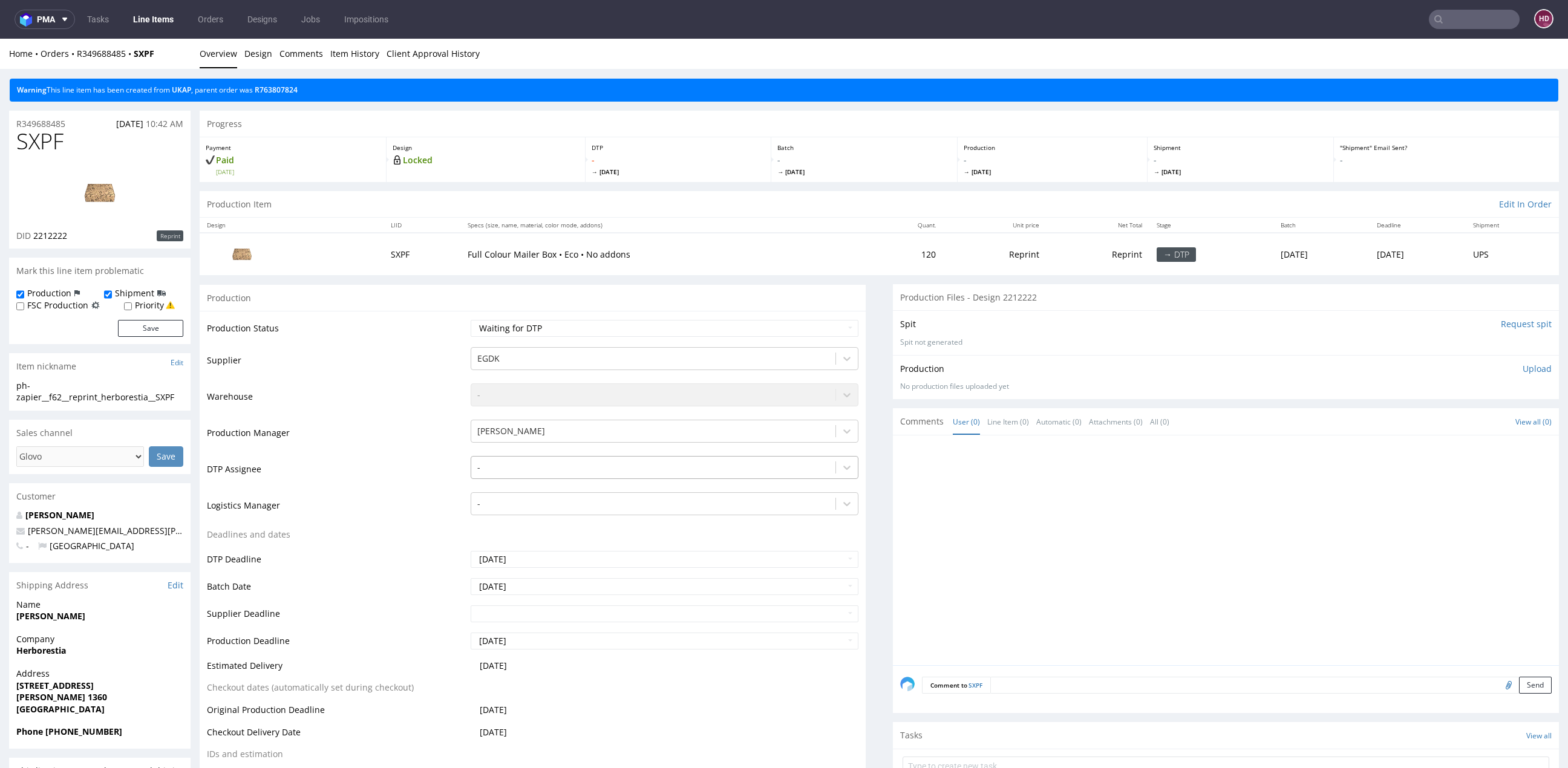
click at [550, 468] on div at bounding box center [653, 467] width 352 height 14
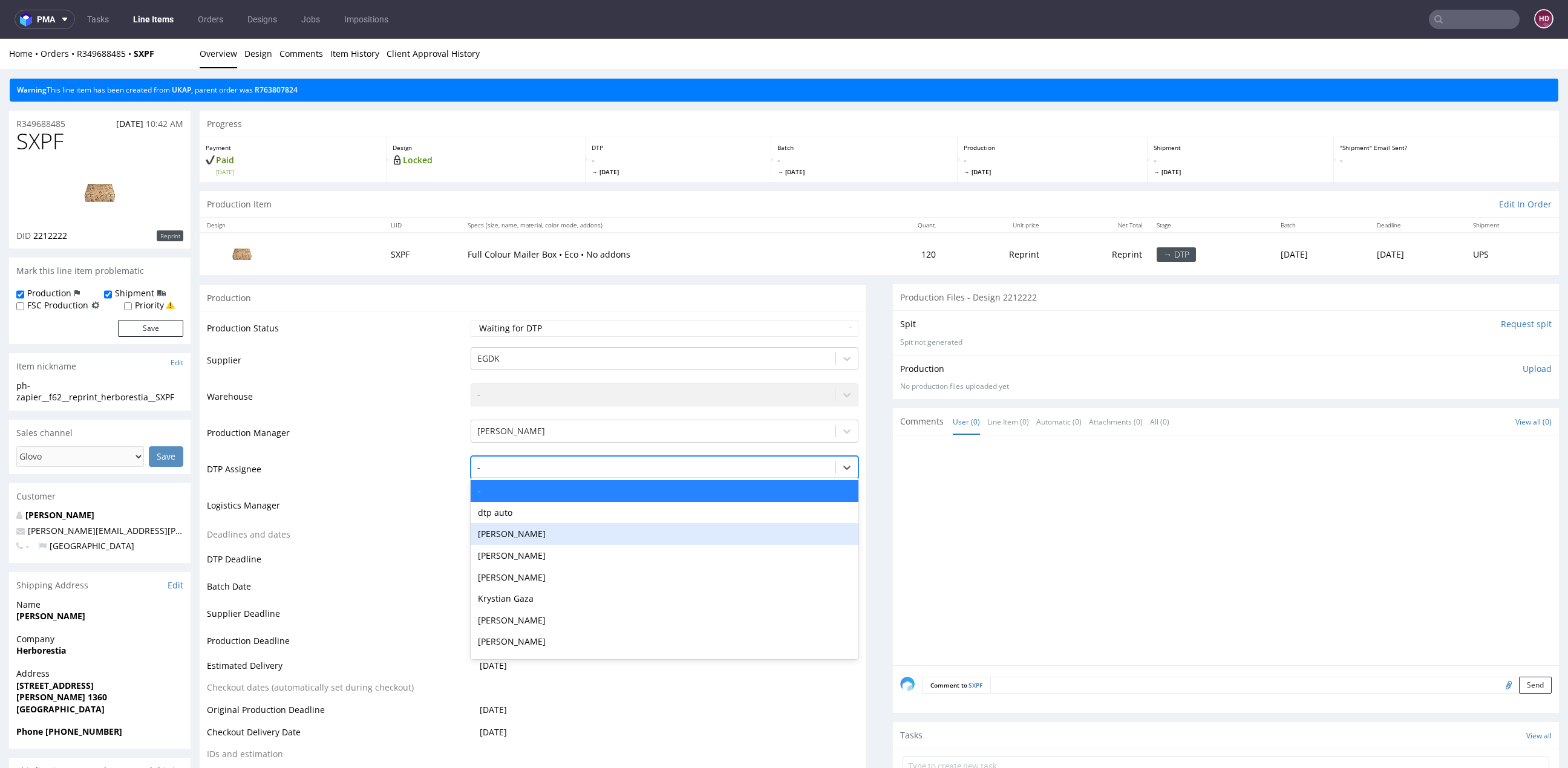
click at [545, 527] on div "[PERSON_NAME]" at bounding box center [664, 534] width 388 height 22
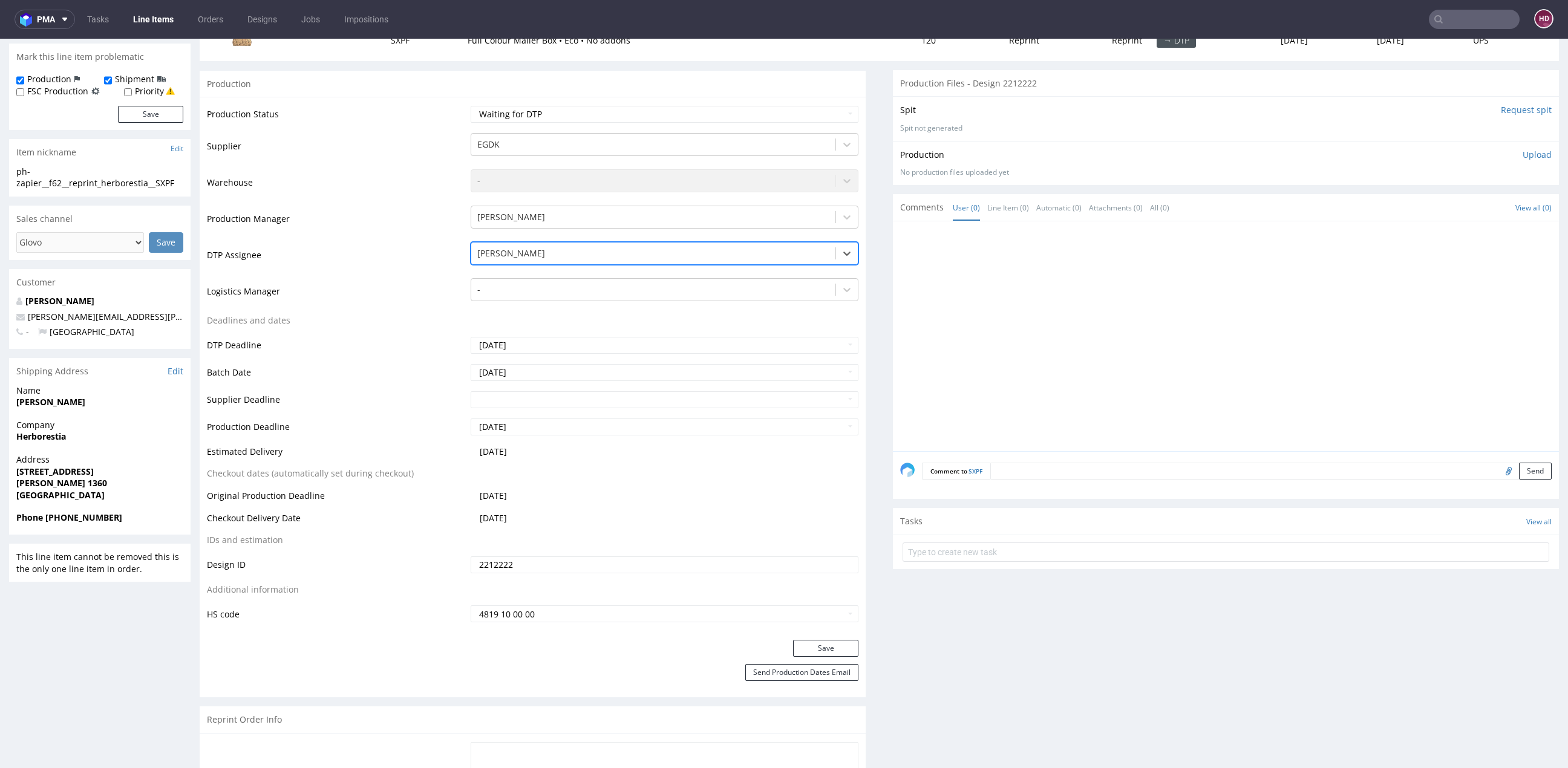
scroll to position [216, 0]
click at [816, 642] on button "Save" at bounding box center [825, 647] width 65 height 17
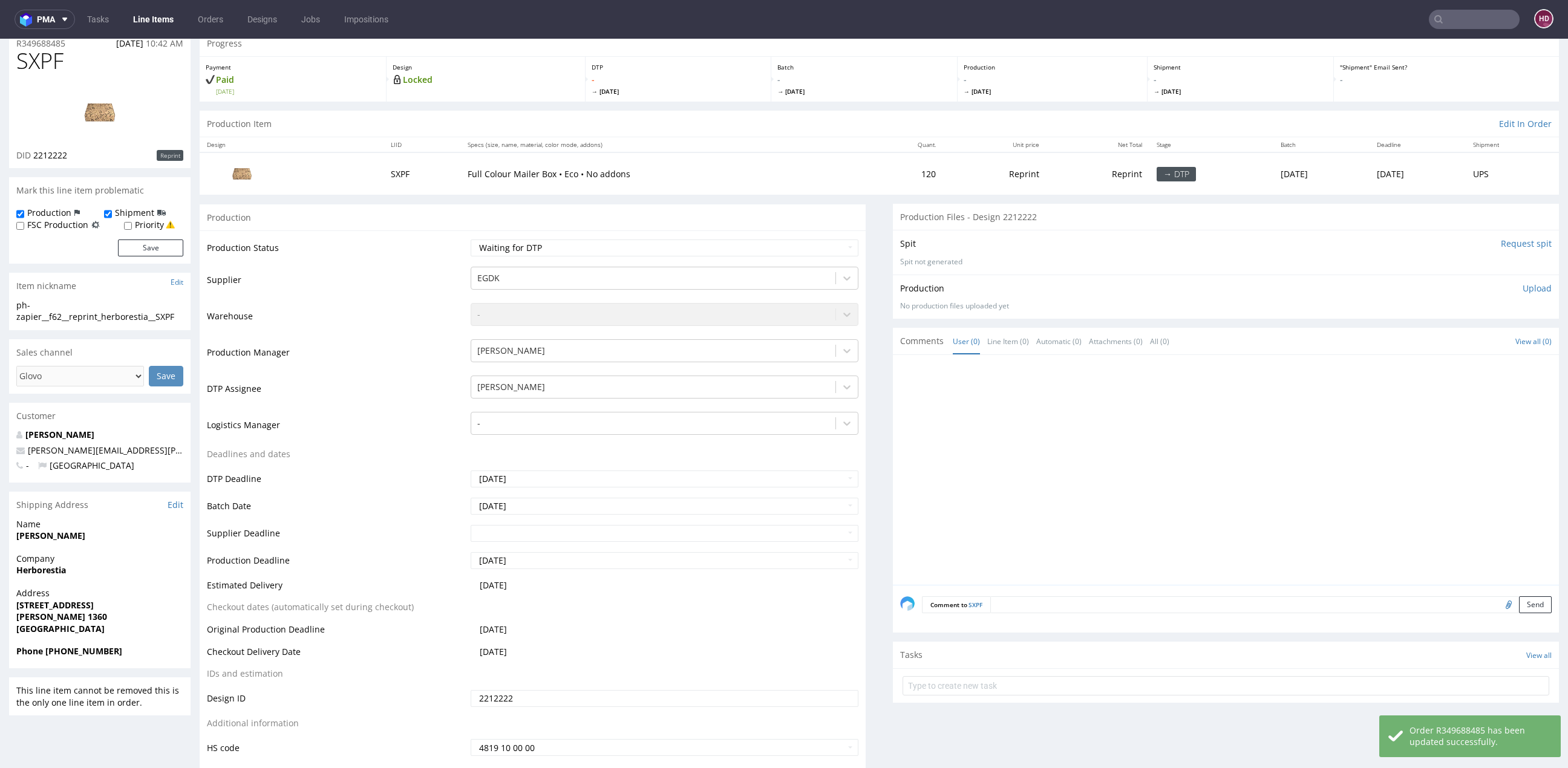
scroll to position [0, 0]
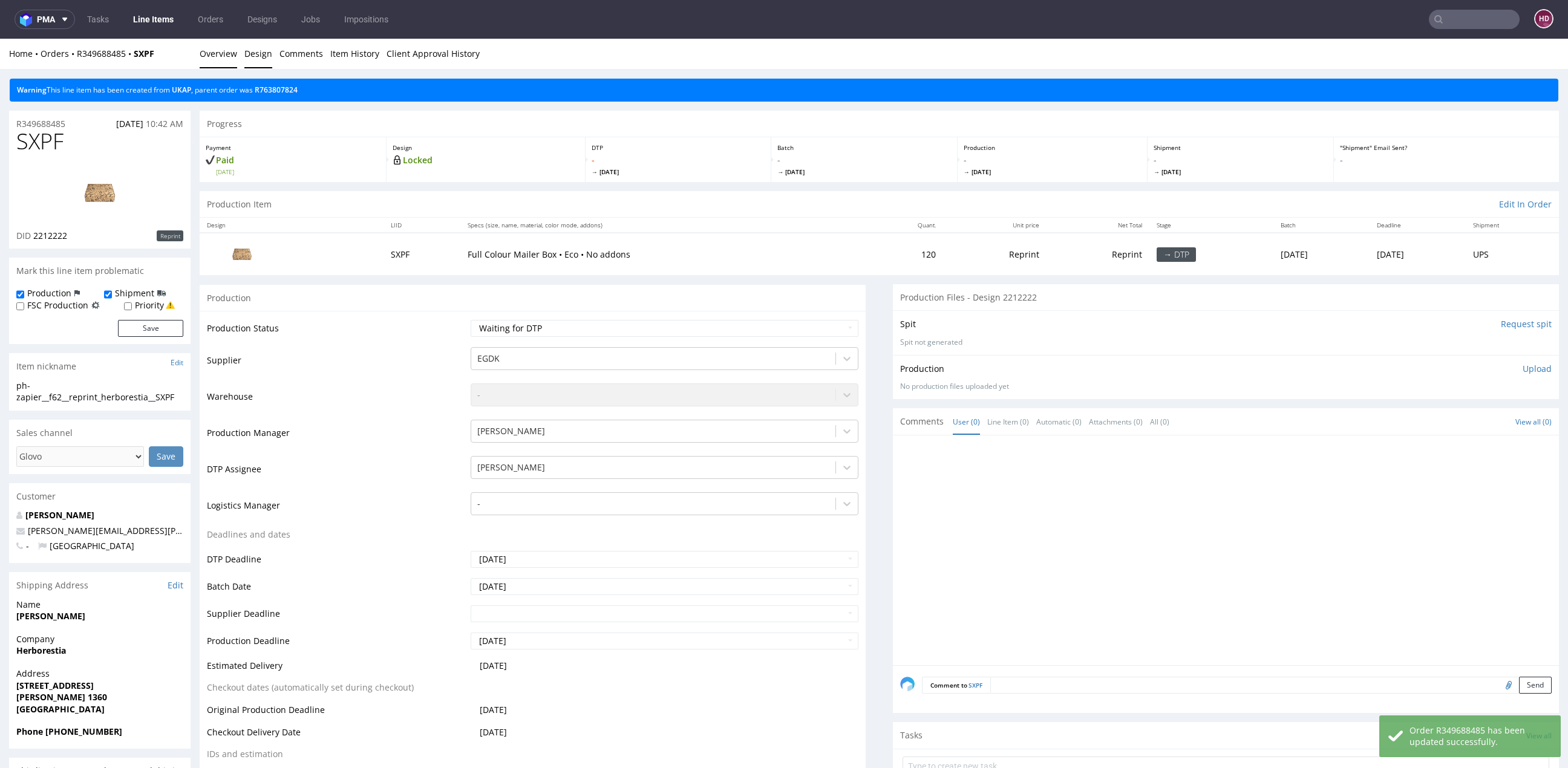
click at [255, 51] on link "Design" at bounding box center [258, 54] width 28 height 30
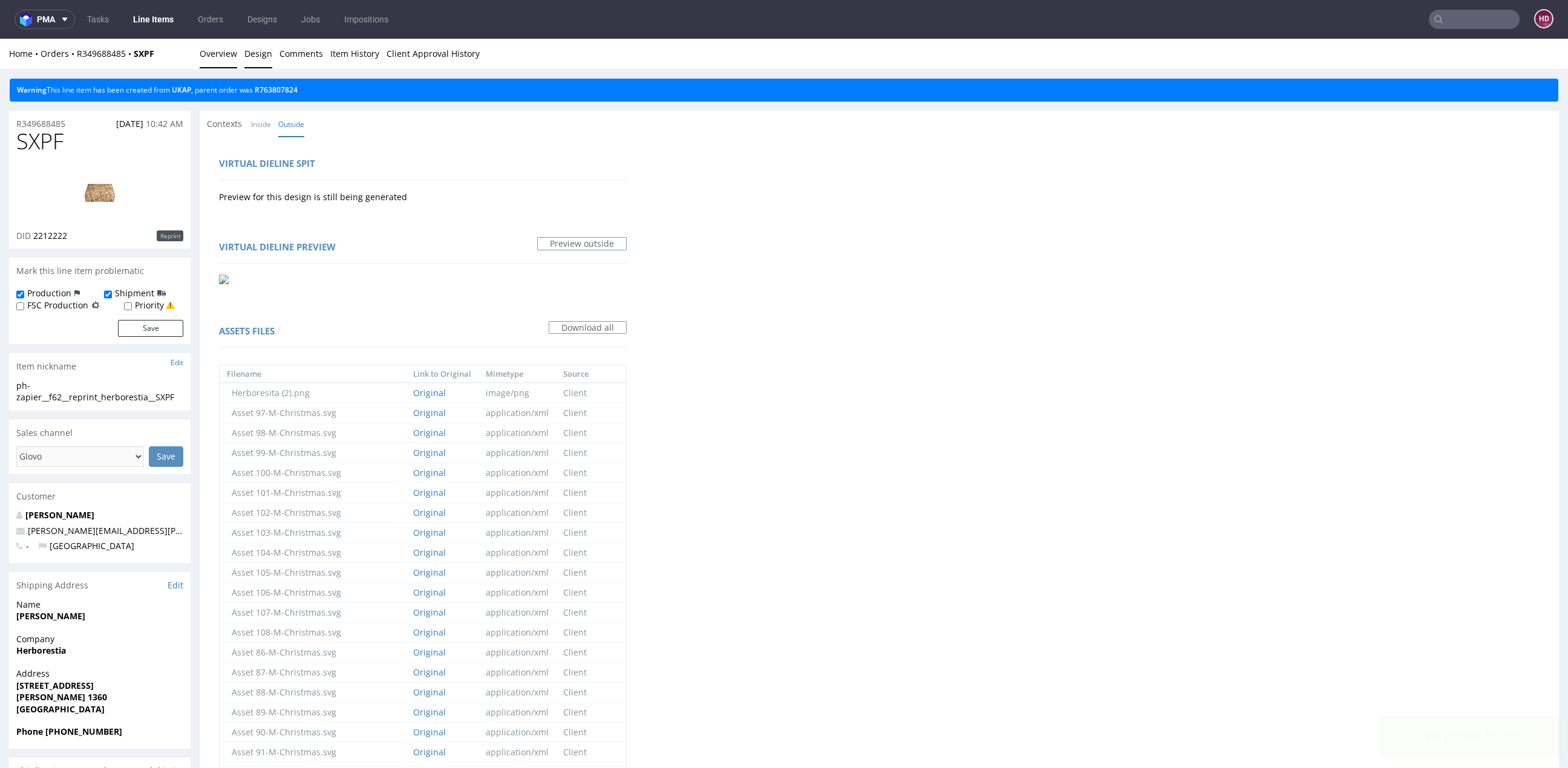
click at [220, 49] on link "Overview" at bounding box center [218, 54] width 37 height 30
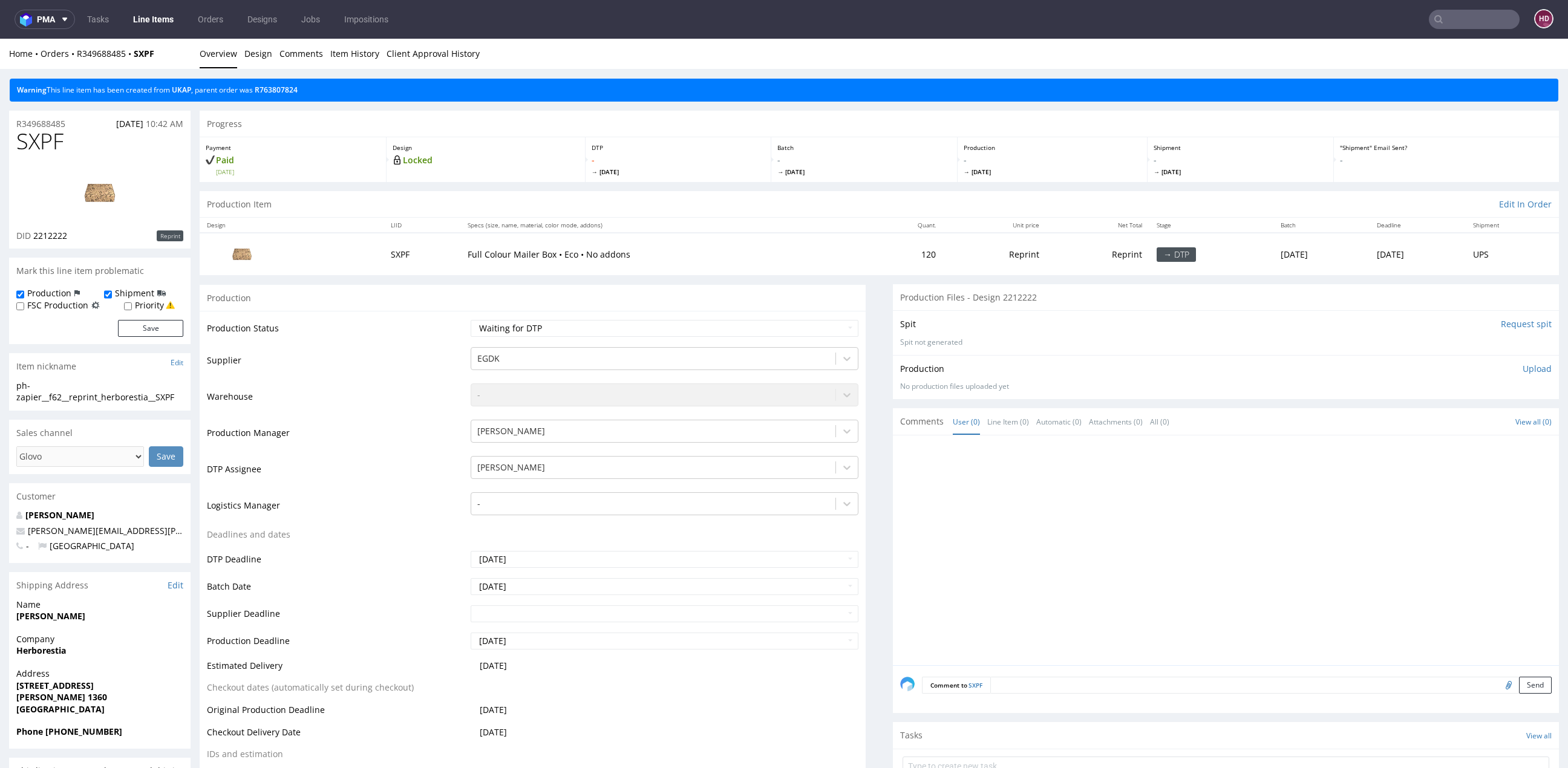
click at [169, 19] on link "Line Items" at bounding box center [153, 19] width 55 height 19
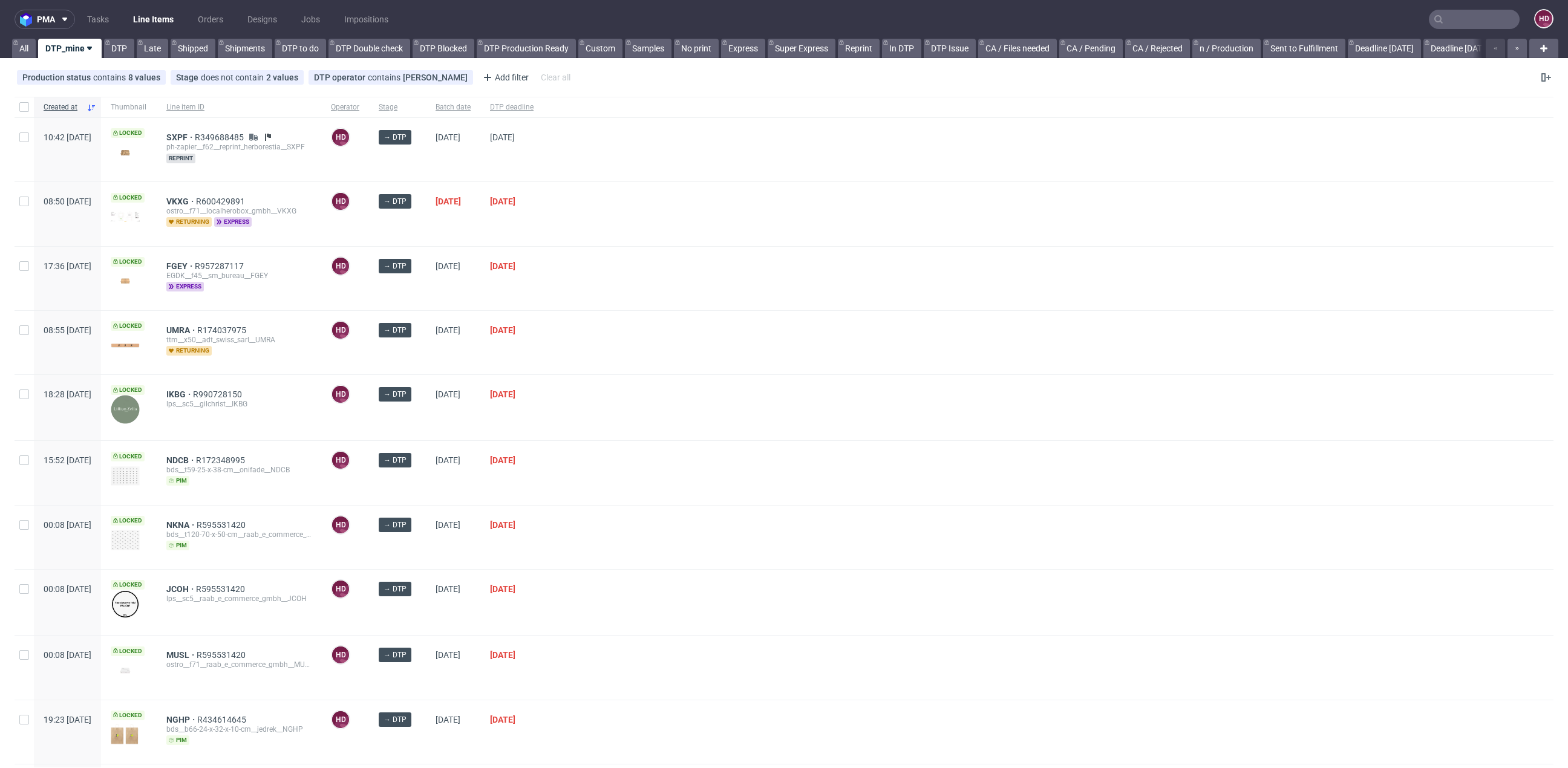
click at [1074, 260] on div at bounding box center [1048, 278] width 1010 height 63
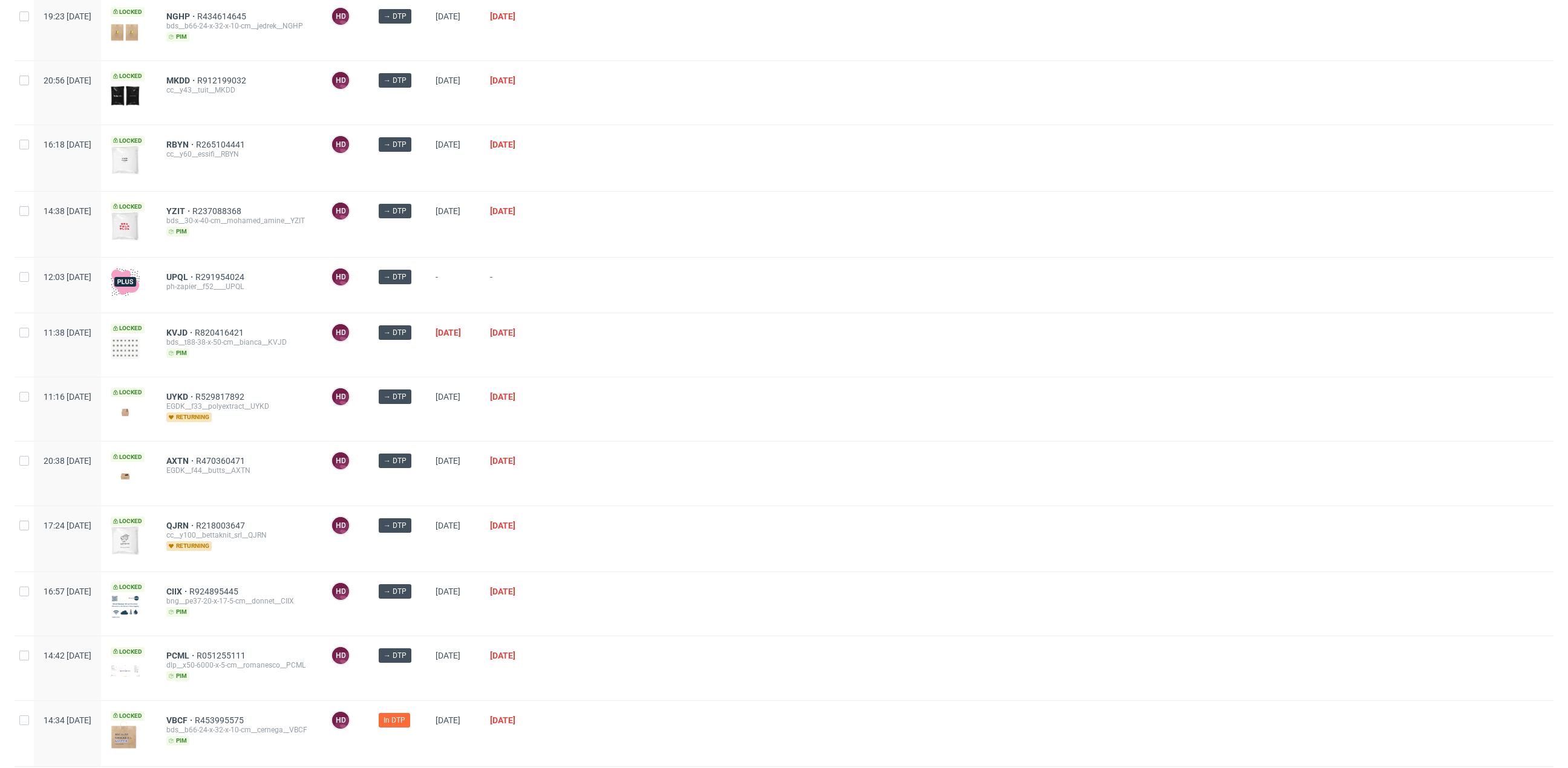
scroll to position [734, 0]
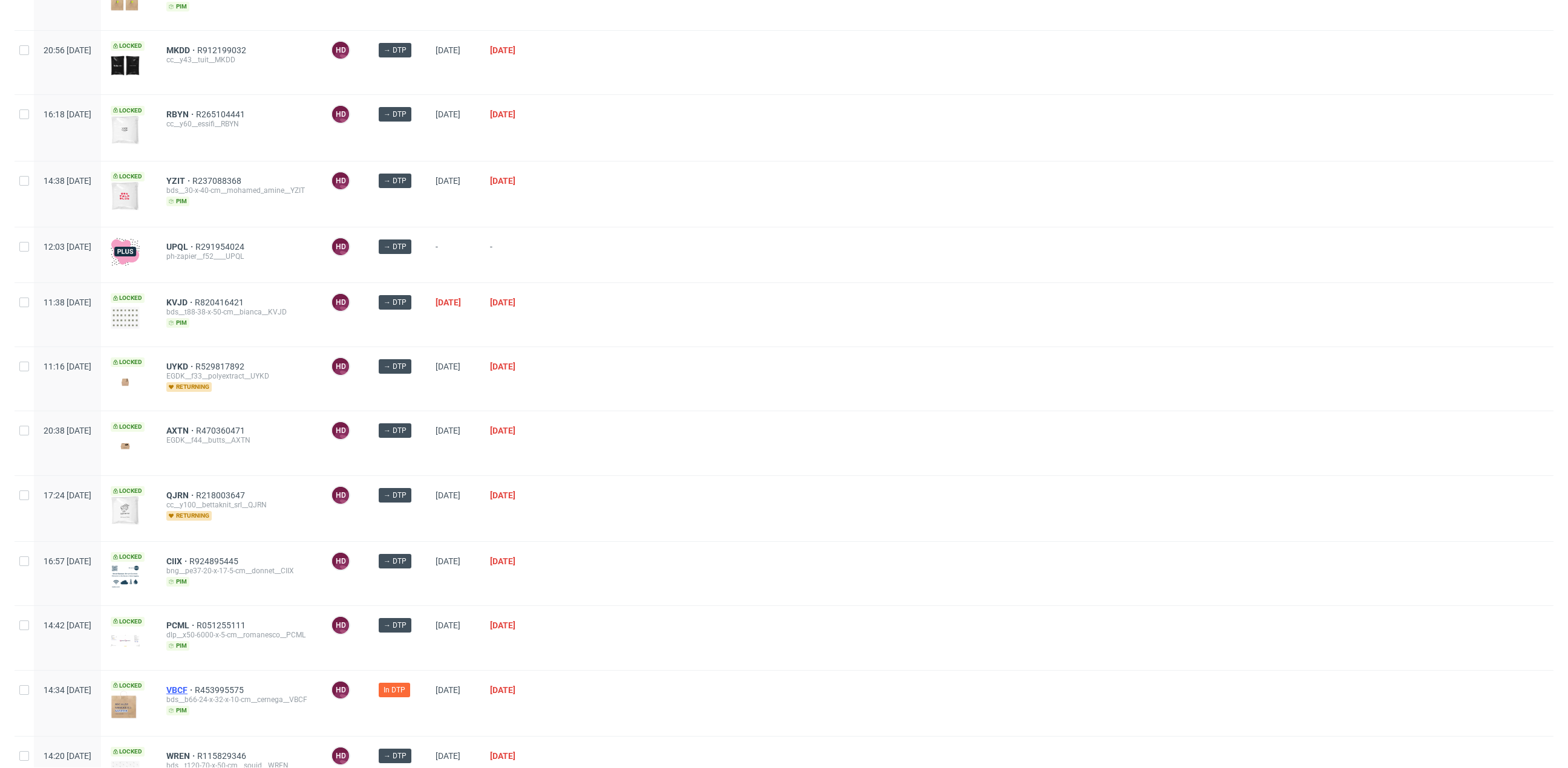
click at [194, 685] on span "VBCF" at bounding box center [180, 690] width 28 height 10
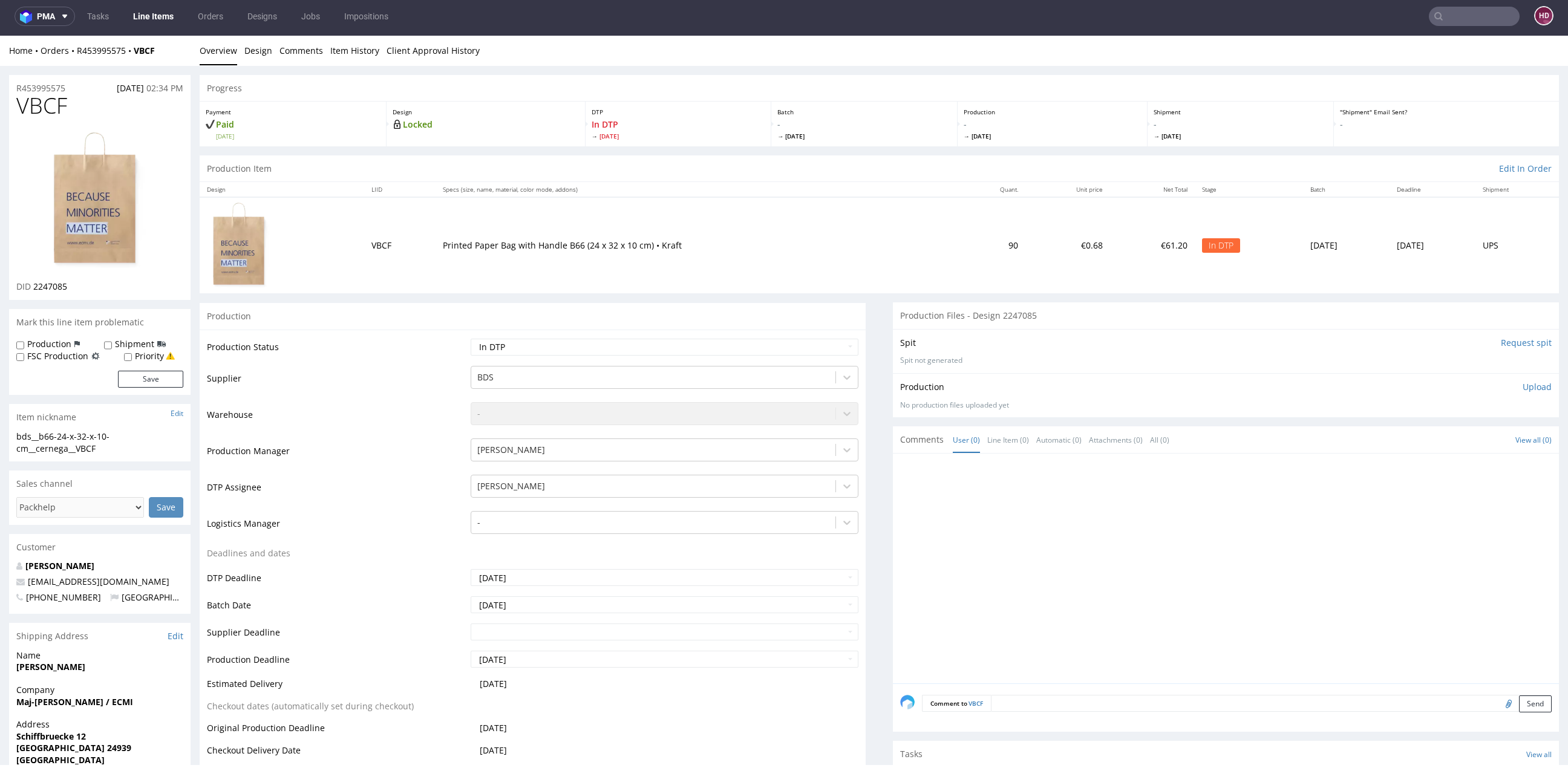
click at [94, 259] on img at bounding box center [100, 200] width 97 height 141
drag, startPoint x: 107, startPoint y: 450, endPoint x: -14, endPoint y: 439, distance: 121.5
copy div "bds__b66-24-x-32-x-10-cm__cernega__VBCF"
click at [156, 450] on div "bds__b66-24-x-32-x-10-cm__cernega__VBCF" at bounding box center [99, 442] width 167 height 24
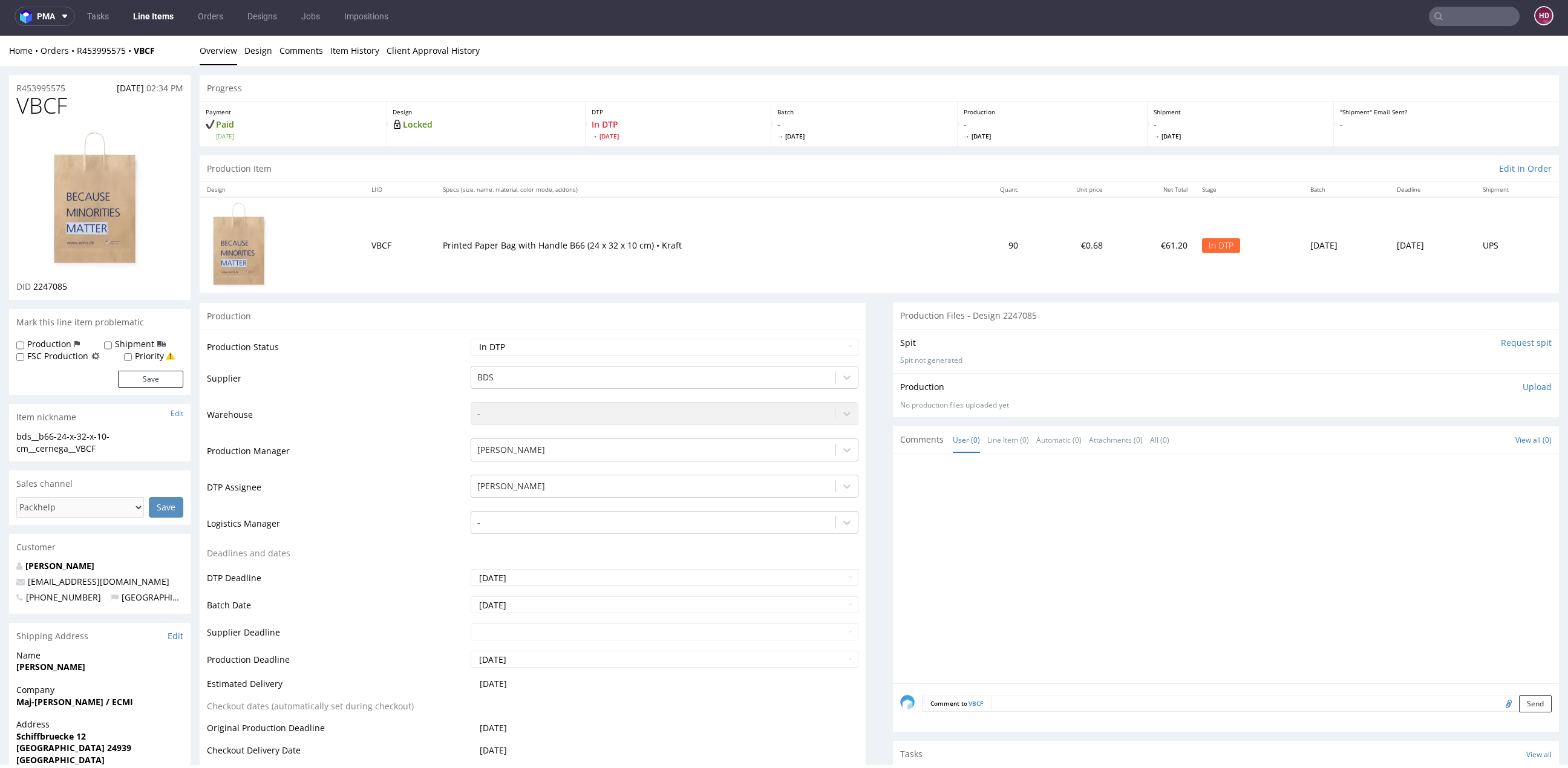
click at [1507, 379] on section "Production Files - Design 2247085 Spit Request spit Spit not generated Producti…" at bounding box center [1226, 360] width 666 height 115
click at [1522, 388] on p "Upload" at bounding box center [1536, 387] width 29 height 12
click at [1437, 445] on div "Add files" at bounding box center [1466, 442] width 61 height 18
type input "C:\fakepath\bds__b66-24-x-32-x-10-cm__cernega__VBCF__d2247085__oR453995575.pdf"
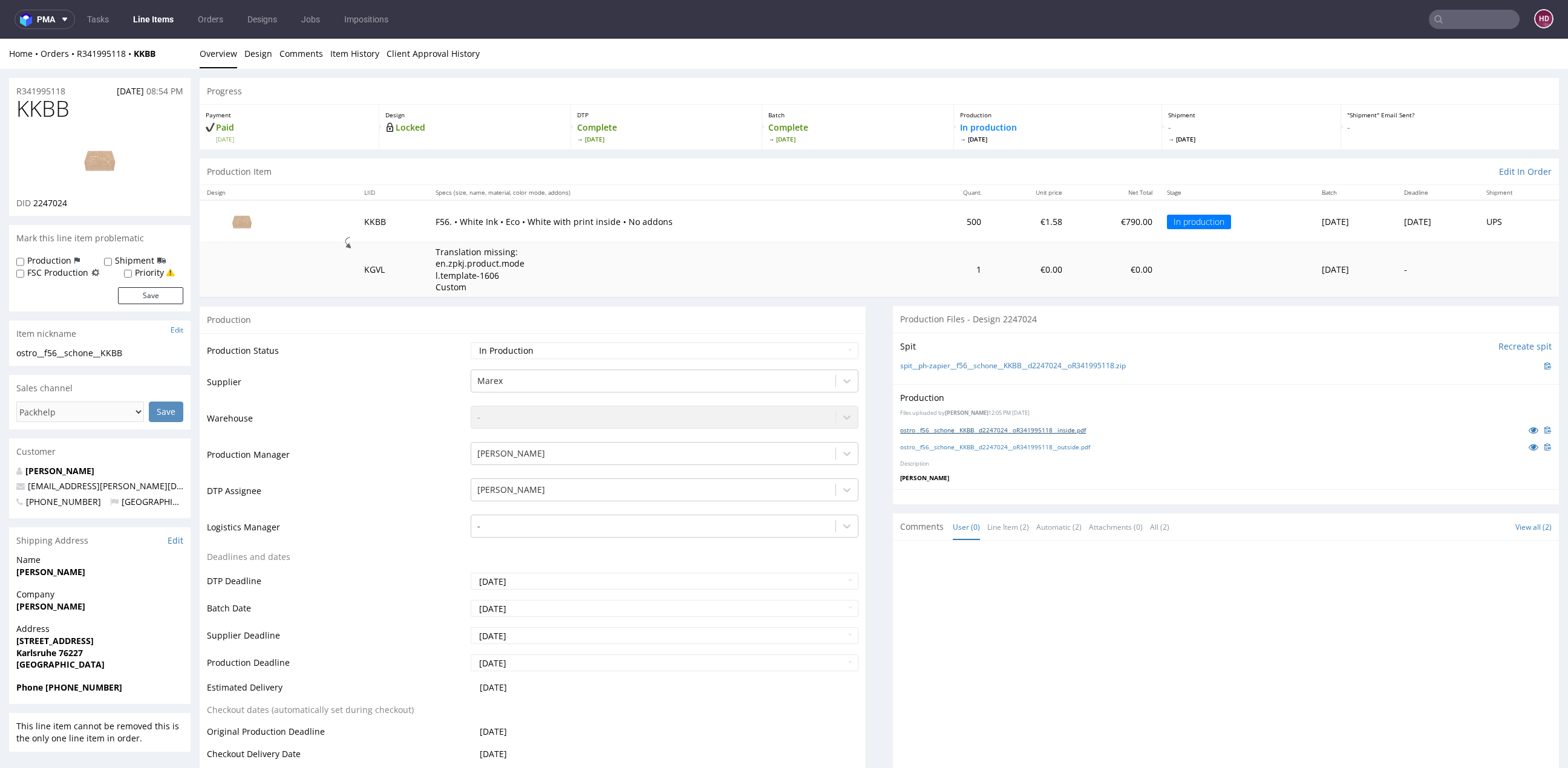
click at [996, 430] on link "ostro__f56__schone__KKBB__d2247024__oR341995118__inside.pdf" at bounding box center [992, 430] width 185 height 8
click at [254, 56] on link "Design" at bounding box center [258, 54] width 28 height 30
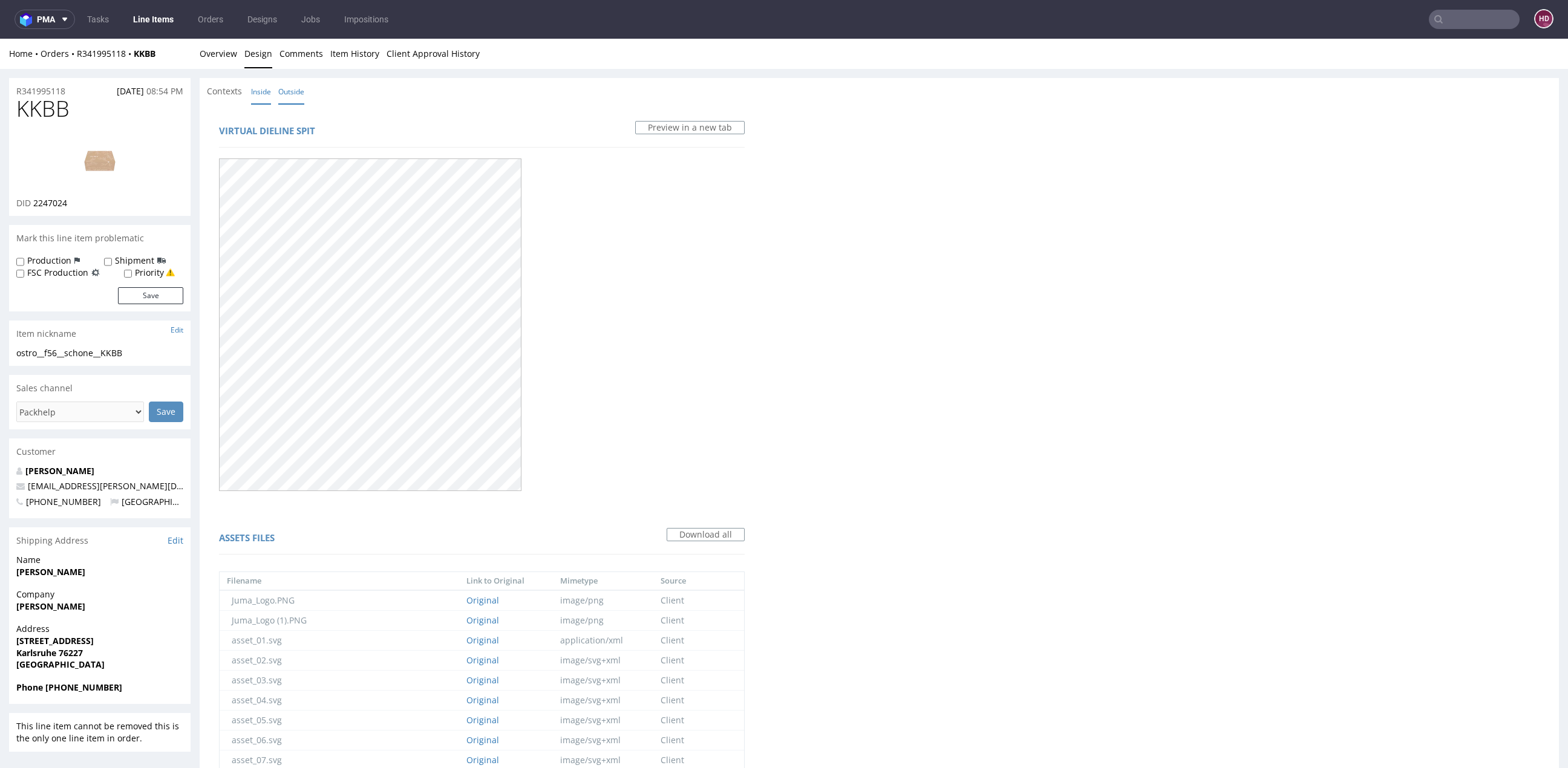
click at [267, 100] on link "Inside" at bounding box center [261, 92] width 20 height 26
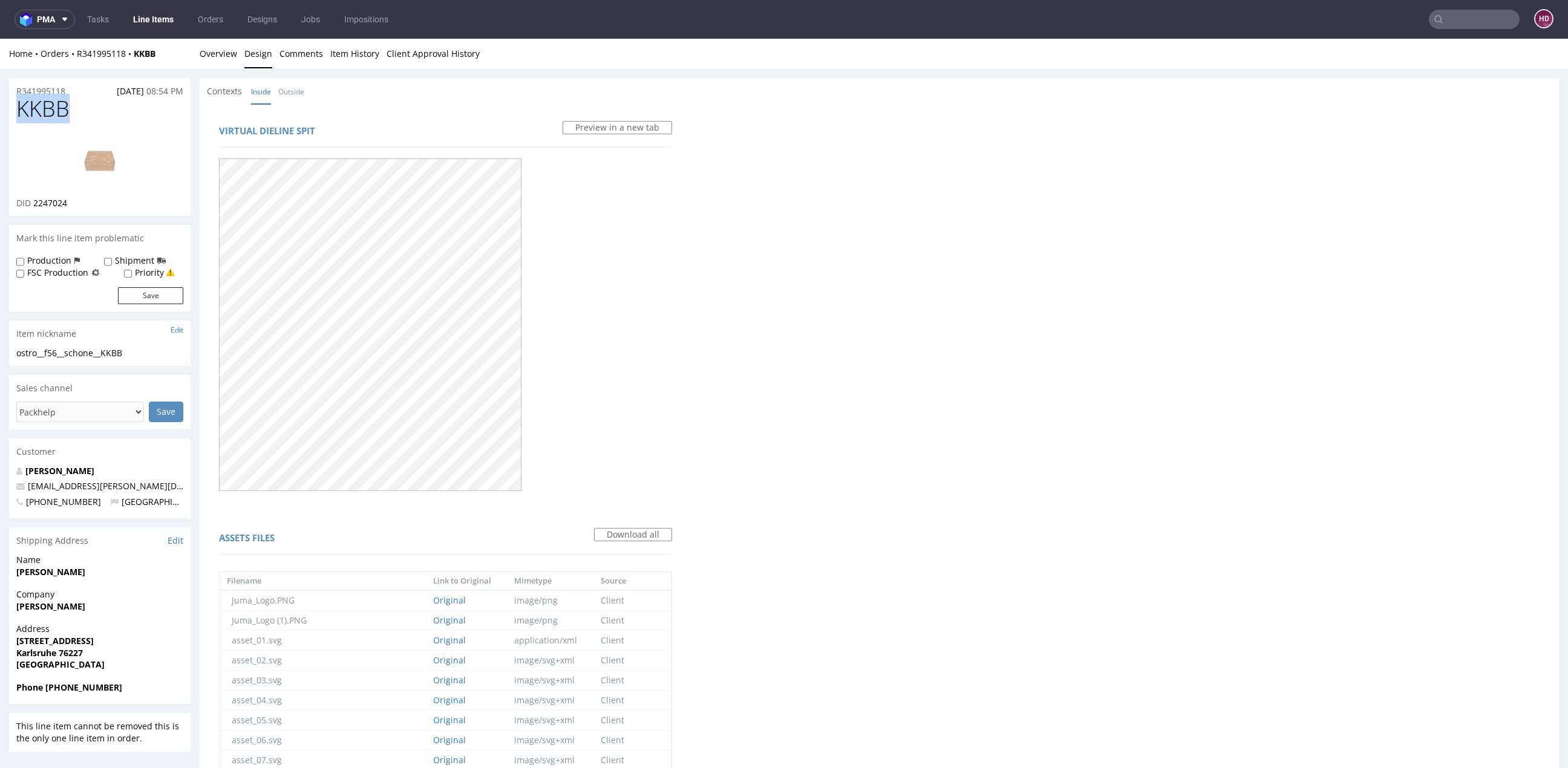
drag, startPoint x: 67, startPoint y: 112, endPoint x: -81, endPoint y: 109, distance: 148.0
copy span "KKBB"
drag, startPoint x: 34, startPoint y: 200, endPoint x: 69, endPoint y: 206, distance: 35.5
click at [69, 206] on div "DID 2247024" at bounding box center [99, 203] width 167 height 12
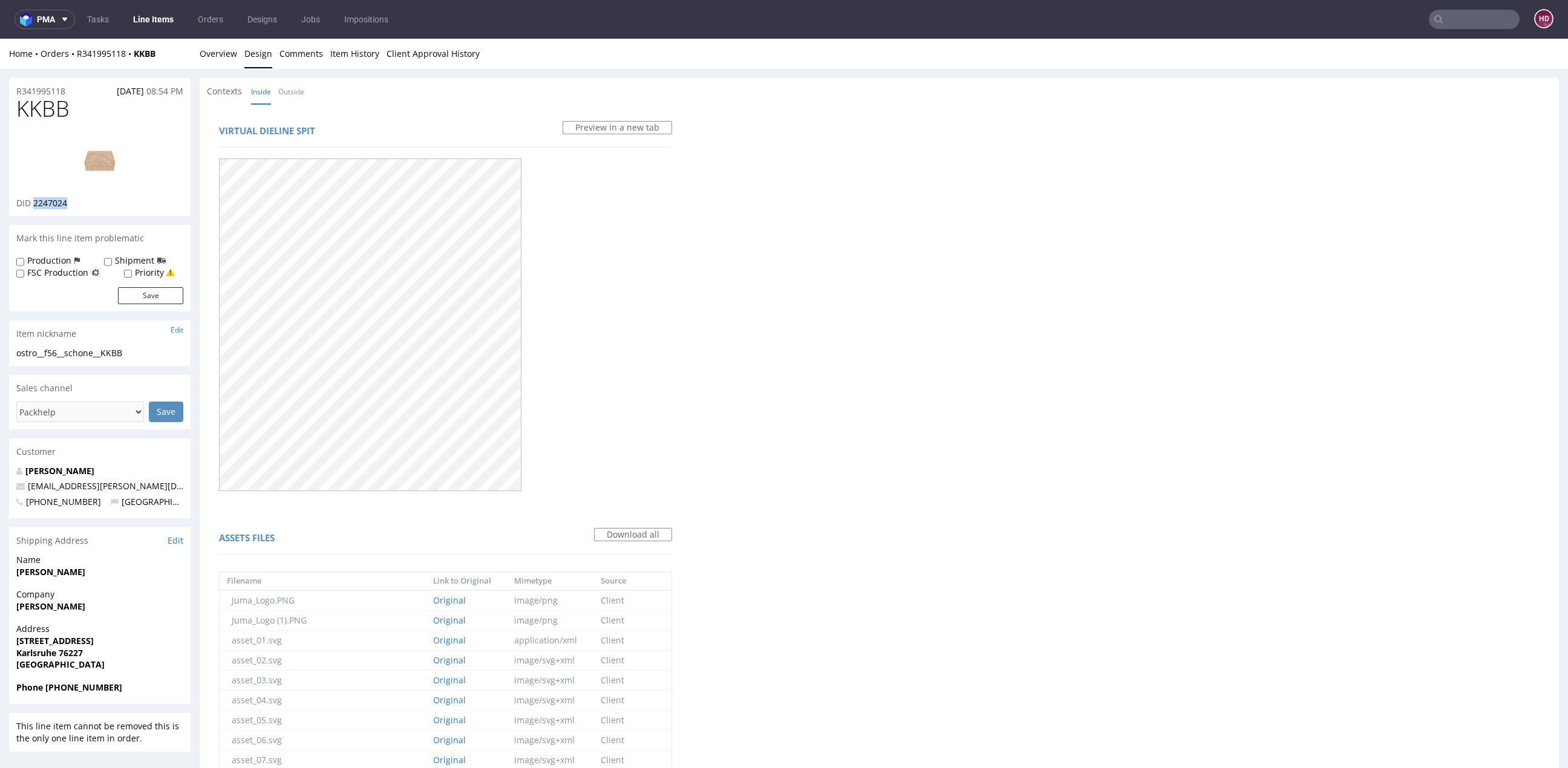
copy span "2247024"
click at [232, 58] on link "Overview" at bounding box center [218, 54] width 37 height 30
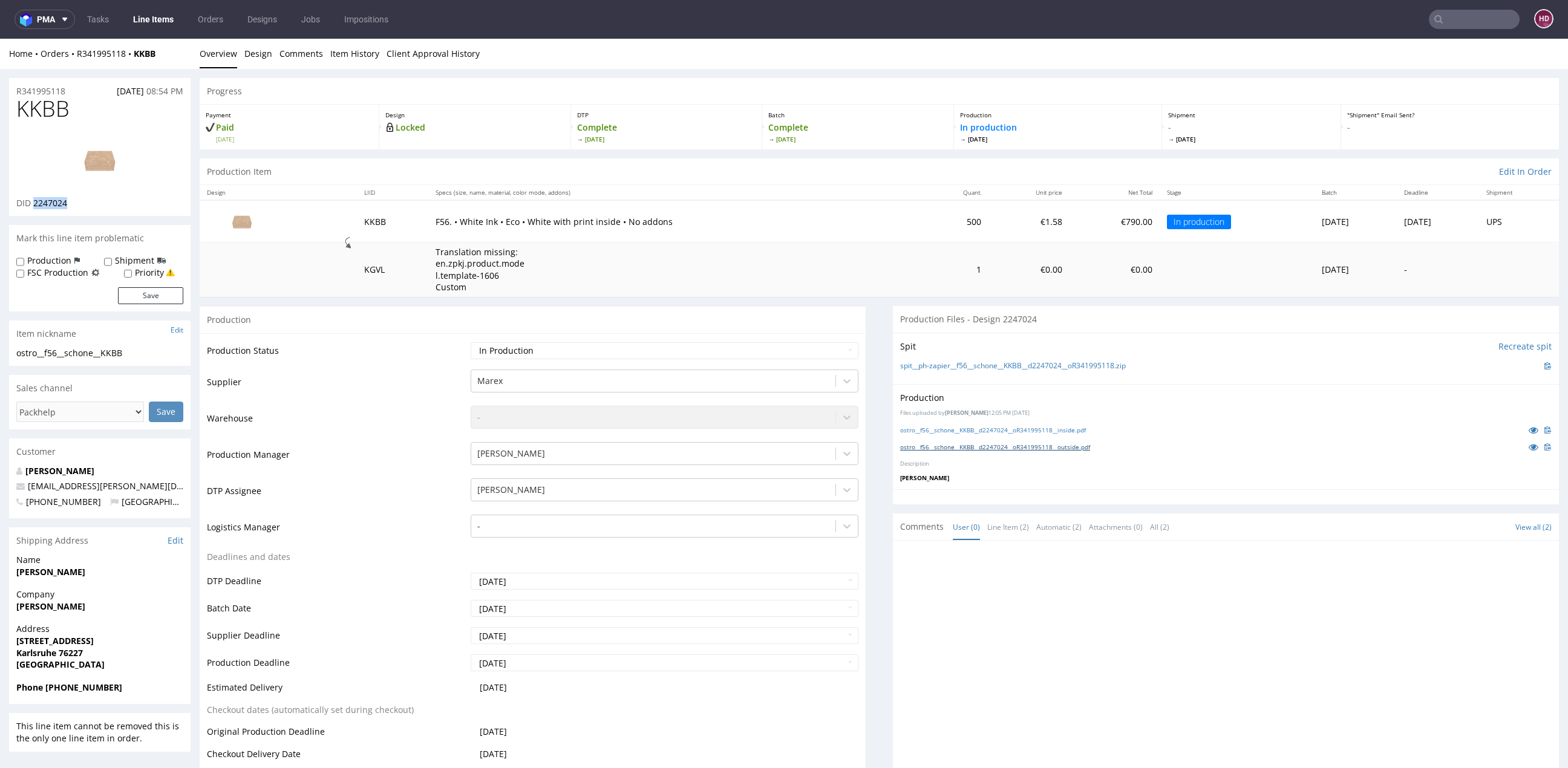
click at [1087, 448] on link "ostro__f56__schone__KKBB__d2247024__oR341995118__outside.pdf" at bounding box center [995, 446] width 190 height 8
click at [665, 349] on select "Waiting for Artwork Waiting for Diecut Waiting for Mockup Waiting for DTP Waiti…" at bounding box center [664, 351] width 388 height 17
select select "dtp_in_process"
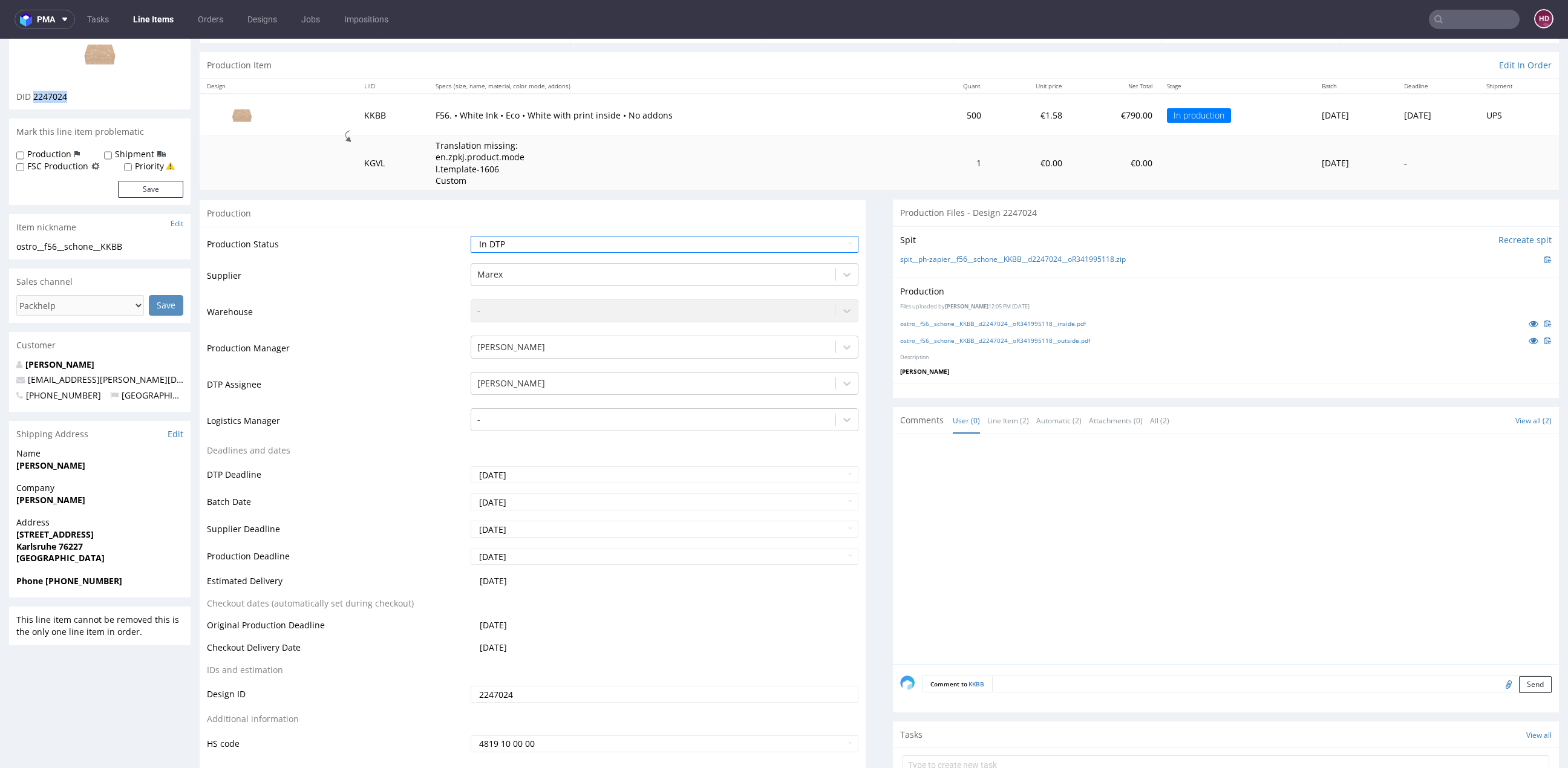
scroll to position [133, 0]
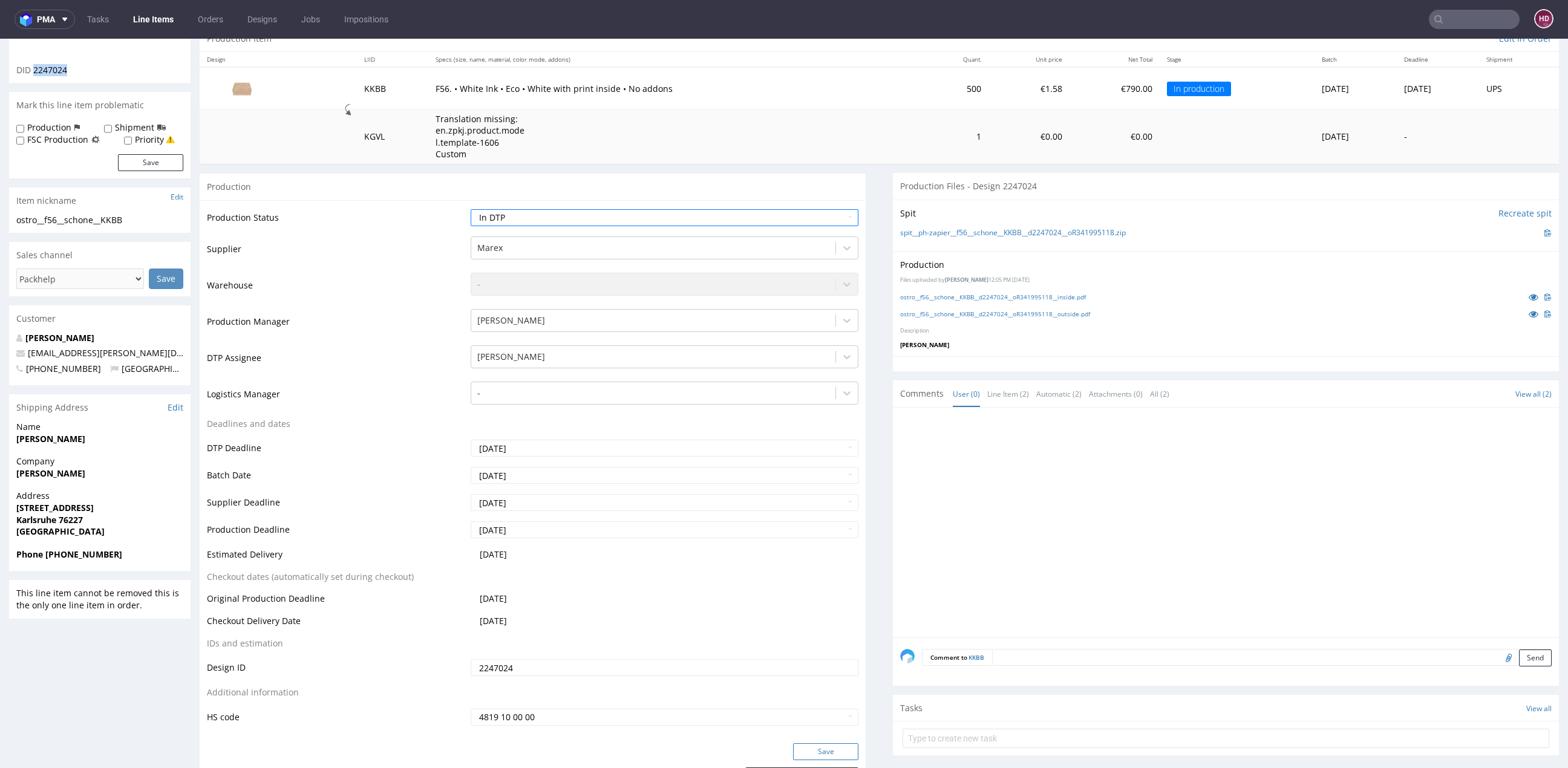
click at [802, 743] on button "Save" at bounding box center [825, 752] width 65 height 17
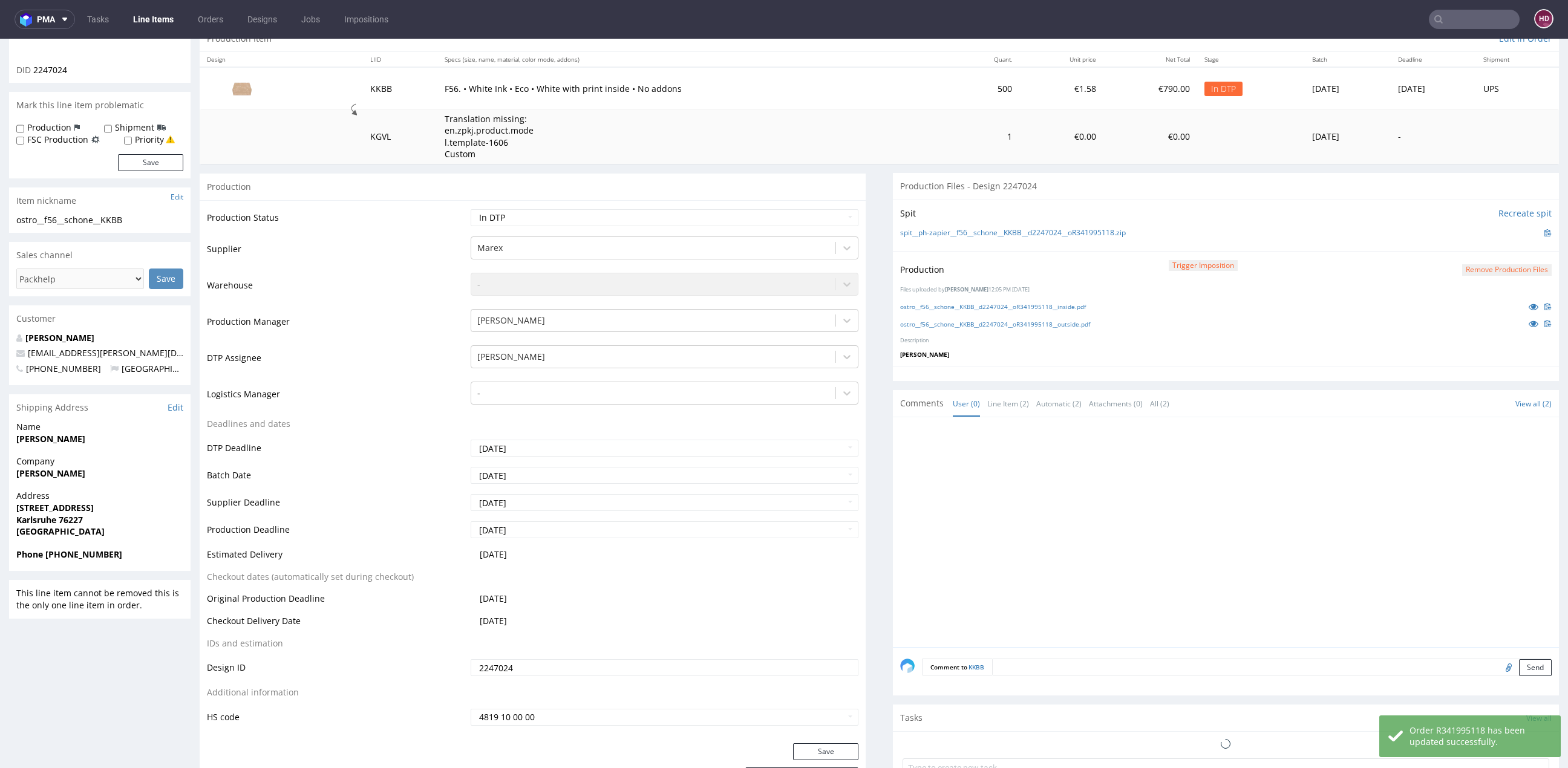
click at [1496, 256] on div "Production Trigger Imposition Remove production files Files uploaded by Hapka D…" at bounding box center [1226, 309] width 666 height 116
click at [1496, 264] on button "Remove production files" at bounding box center [1507, 270] width 90 height 12
click at [1469, 236] on link "Yes" at bounding box center [1459, 242] width 34 height 18
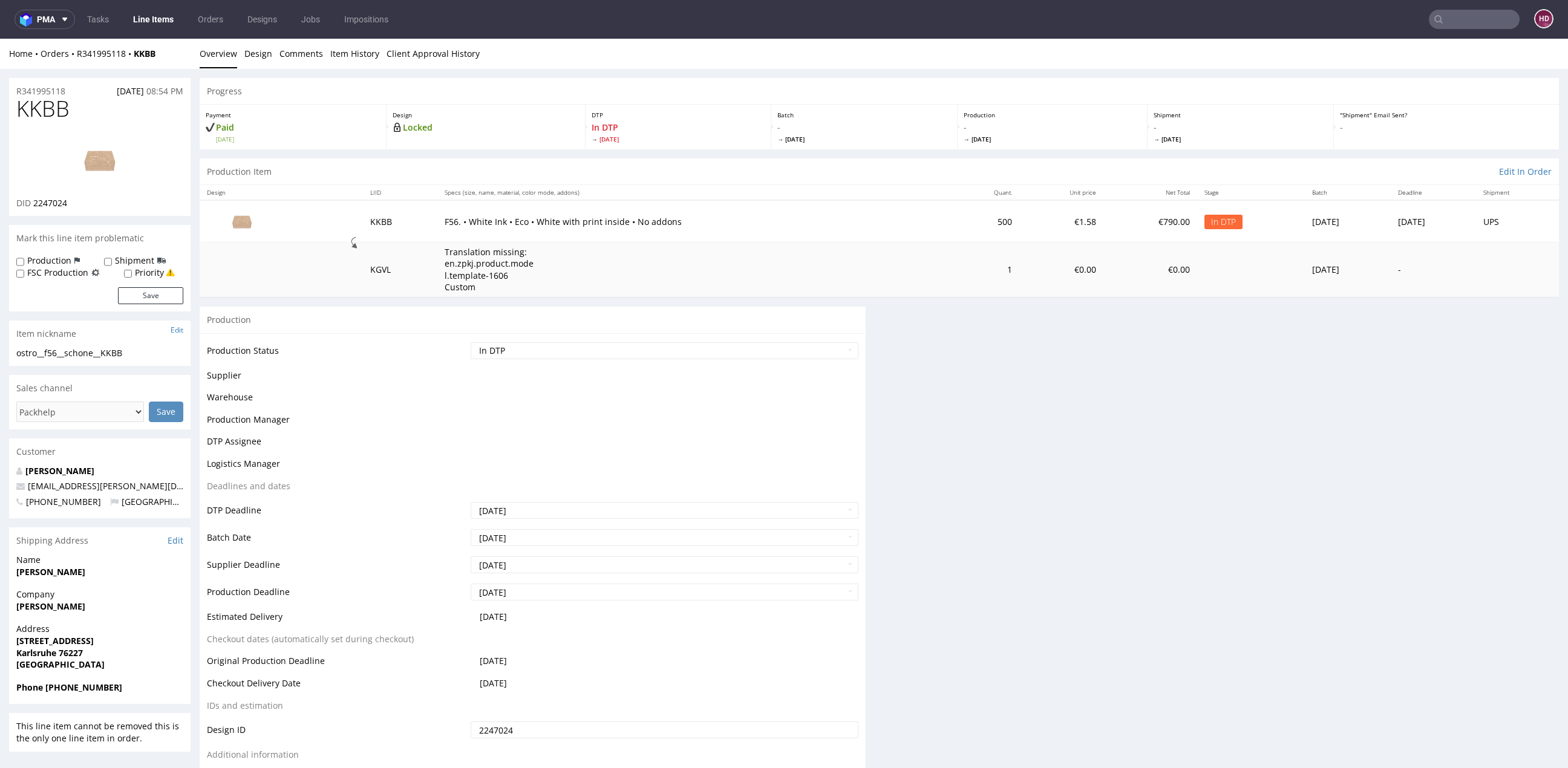
scroll to position [0, 0]
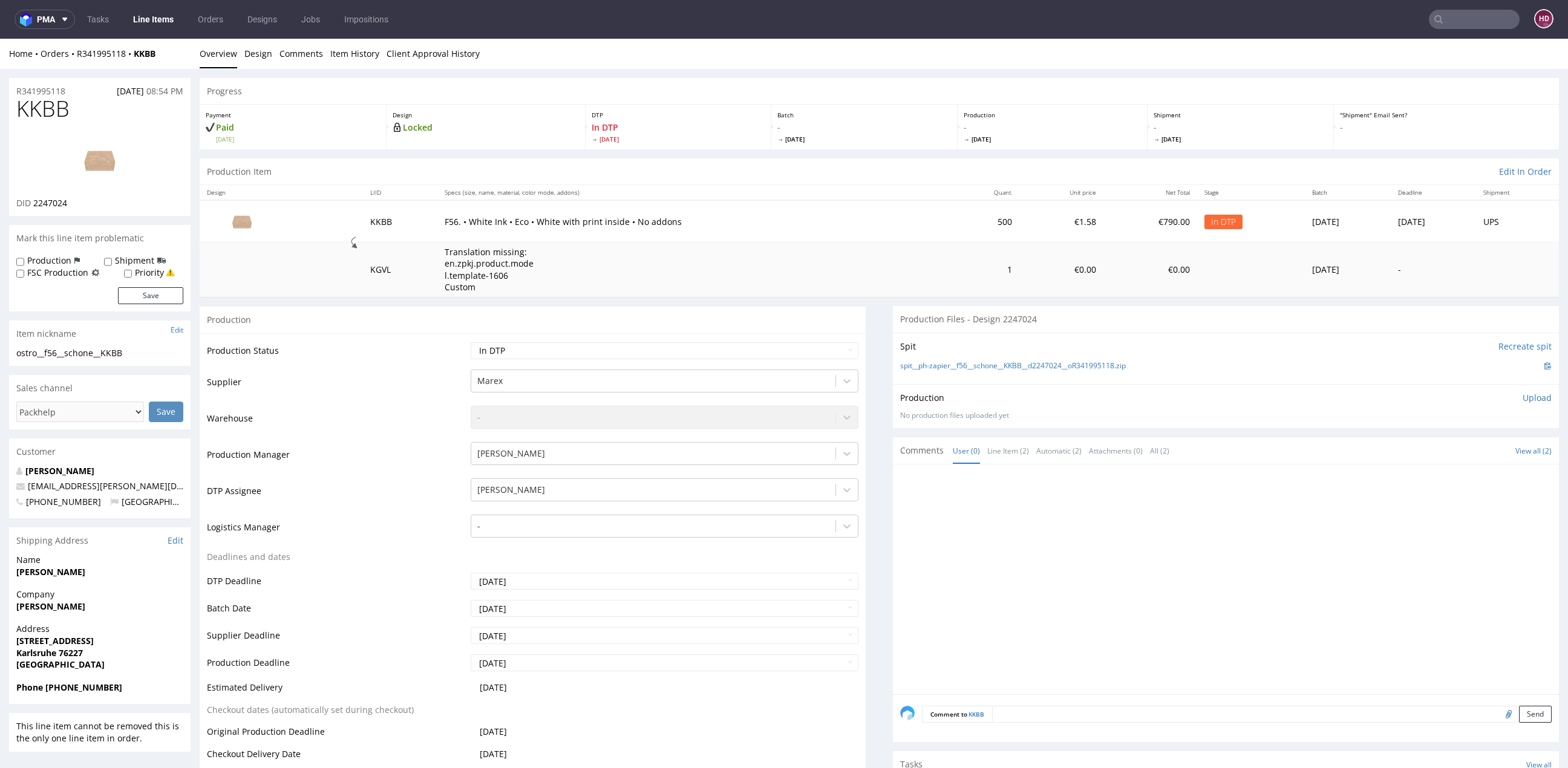
click at [94, 168] on img at bounding box center [100, 160] width 97 height 54
click at [251, 52] on link "Design" at bounding box center [258, 54] width 28 height 30
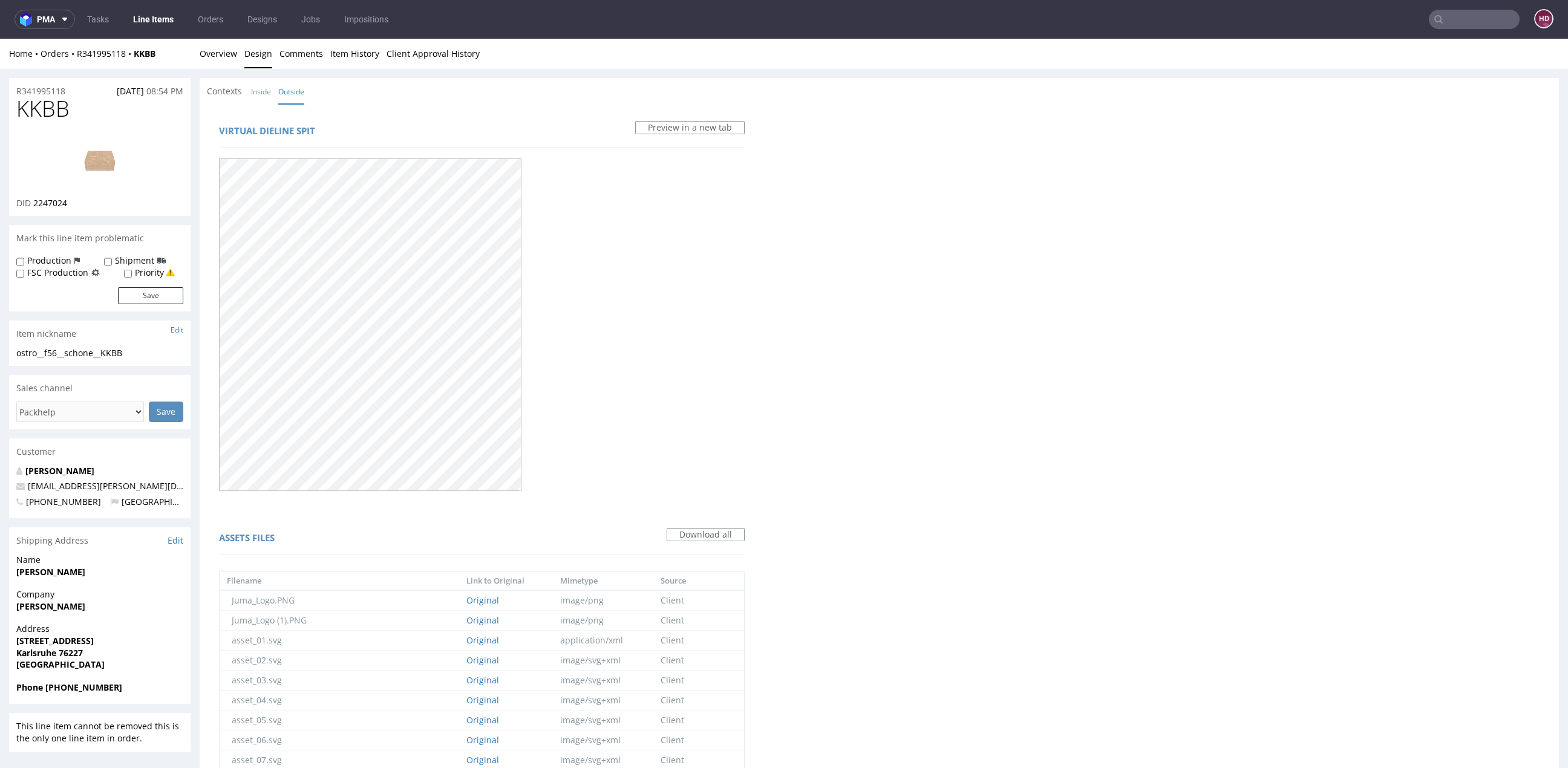
click at [112, 153] on img at bounding box center [100, 160] width 97 height 54
click at [225, 59] on link "Overview" at bounding box center [218, 54] width 37 height 30
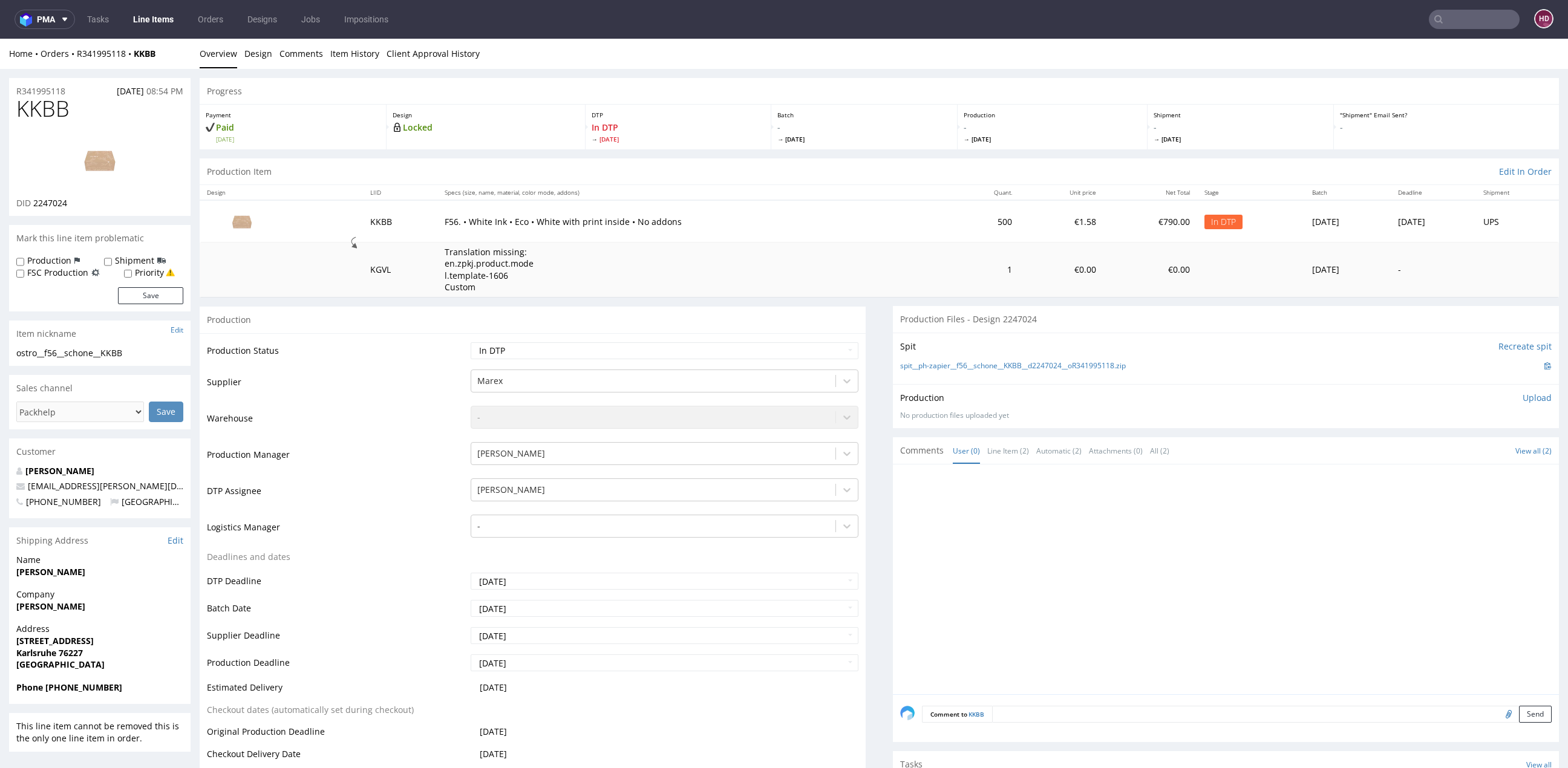
click at [1525, 397] on div "Production Upload No production files uploaded yet Description (optional) Add f…" at bounding box center [1226, 406] width 666 height 44
click at [1522, 398] on p "Upload" at bounding box center [1536, 398] width 29 height 12
click at [1448, 450] on div "Add files" at bounding box center [1466, 453] width 61 height 18
type input "C:\fakepath\ostro__f56__schone__KKBB__d2247024__oR341995118__outside.pdf"
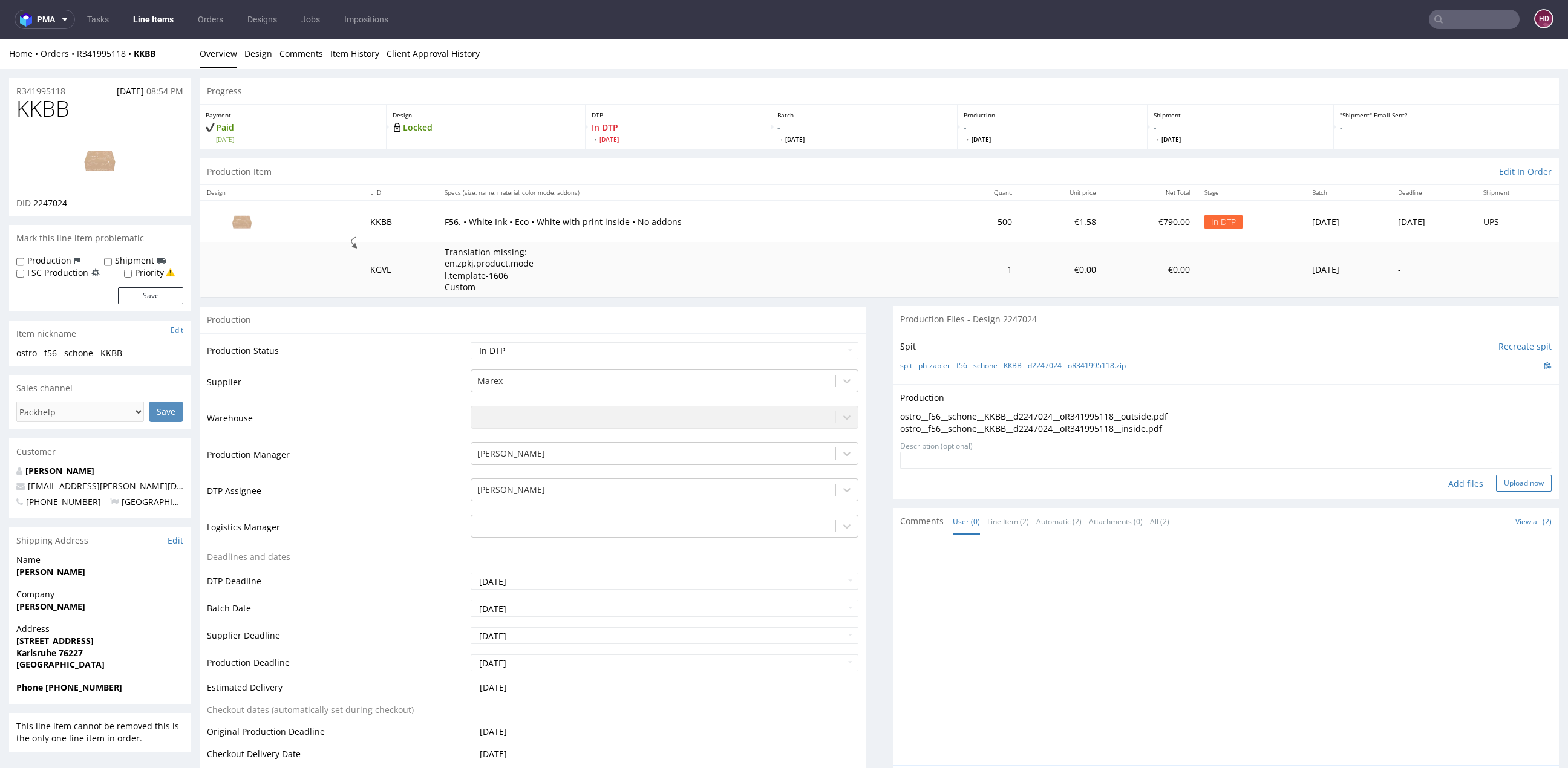
click at [1496, 479] on button "Upload now" at bounding box center [1523, 483] width 56 height 17
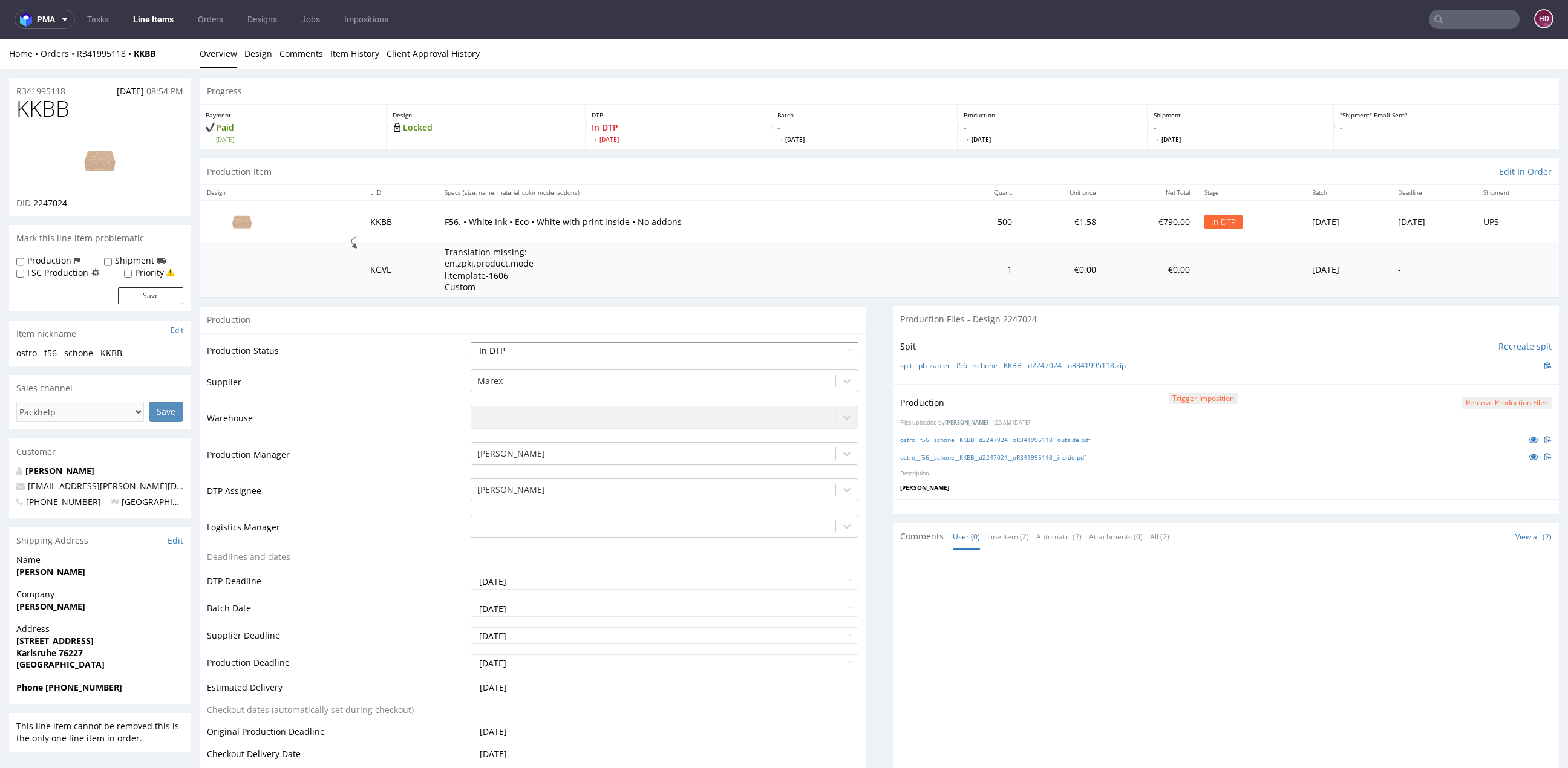
click at [620, 355] on select "Waiting for Artwork Waiting for Diecut Waiting for Mockup Waiting for DTP Waiti…" at bounding box center [664, 351] width 388 height 17
select select "production_in_process"
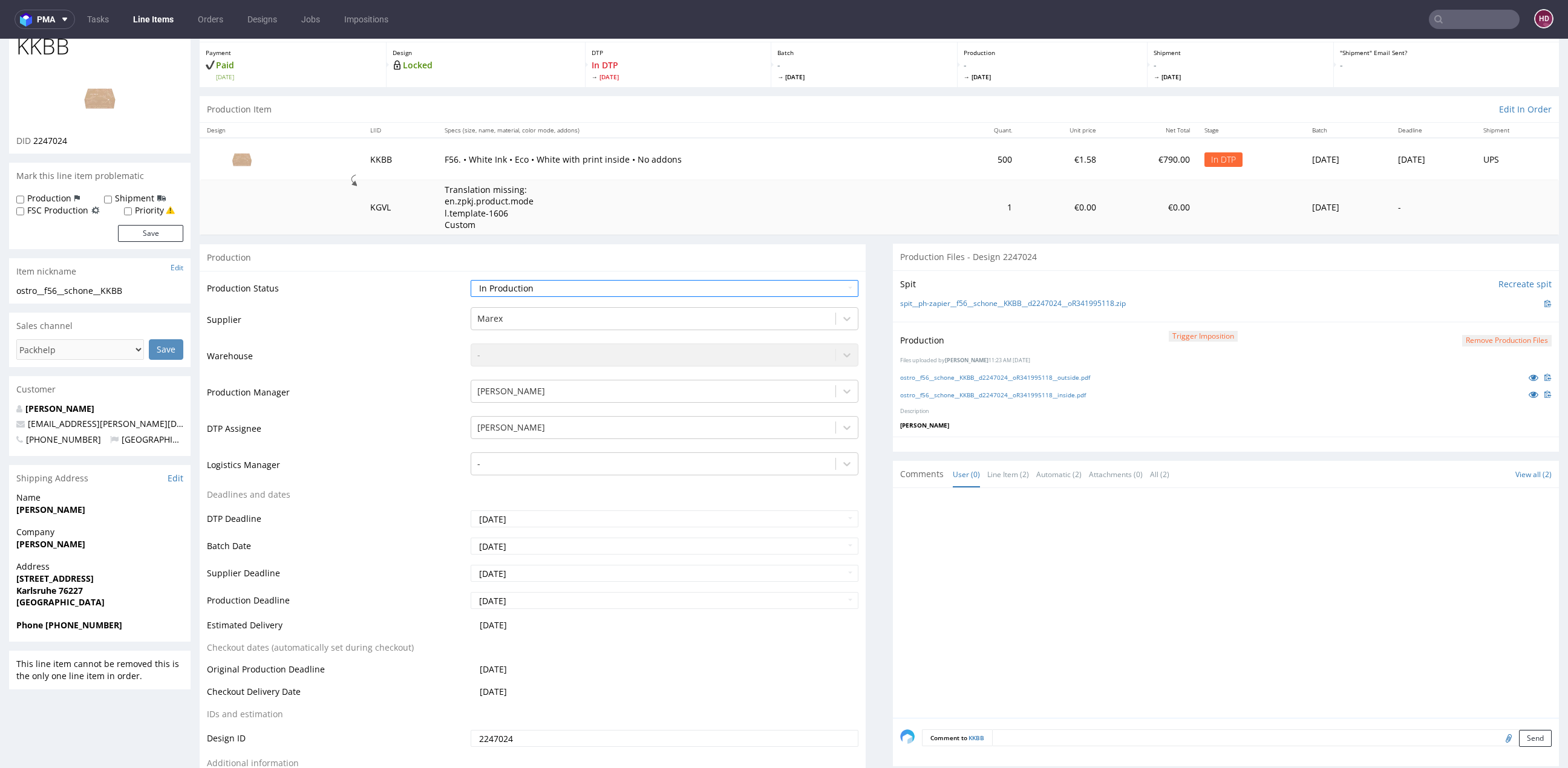
scroll to position [159, 0]
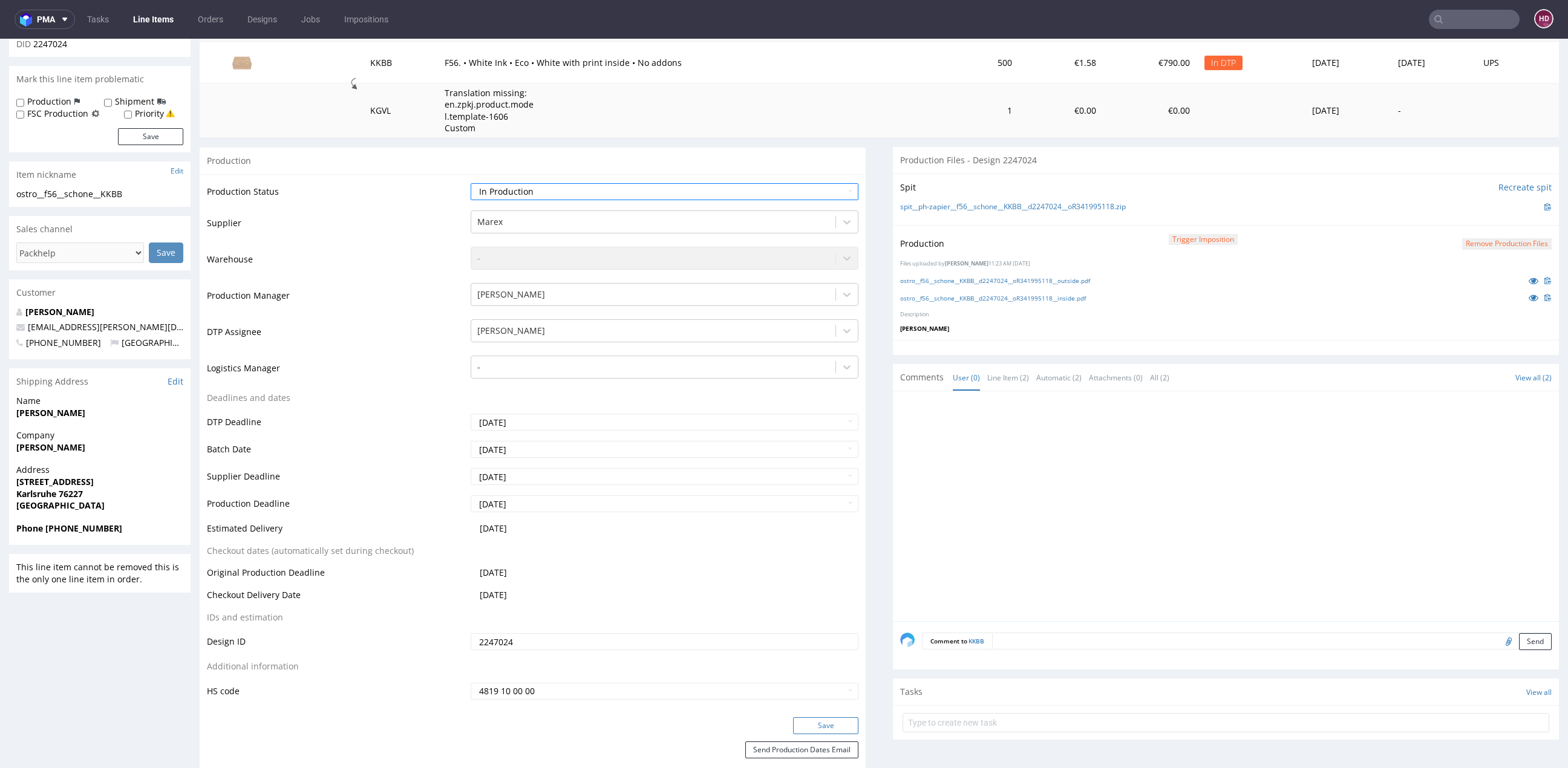
click at [793, 722] on button "Save" at bounding box center [825, 725] width 65 height 17
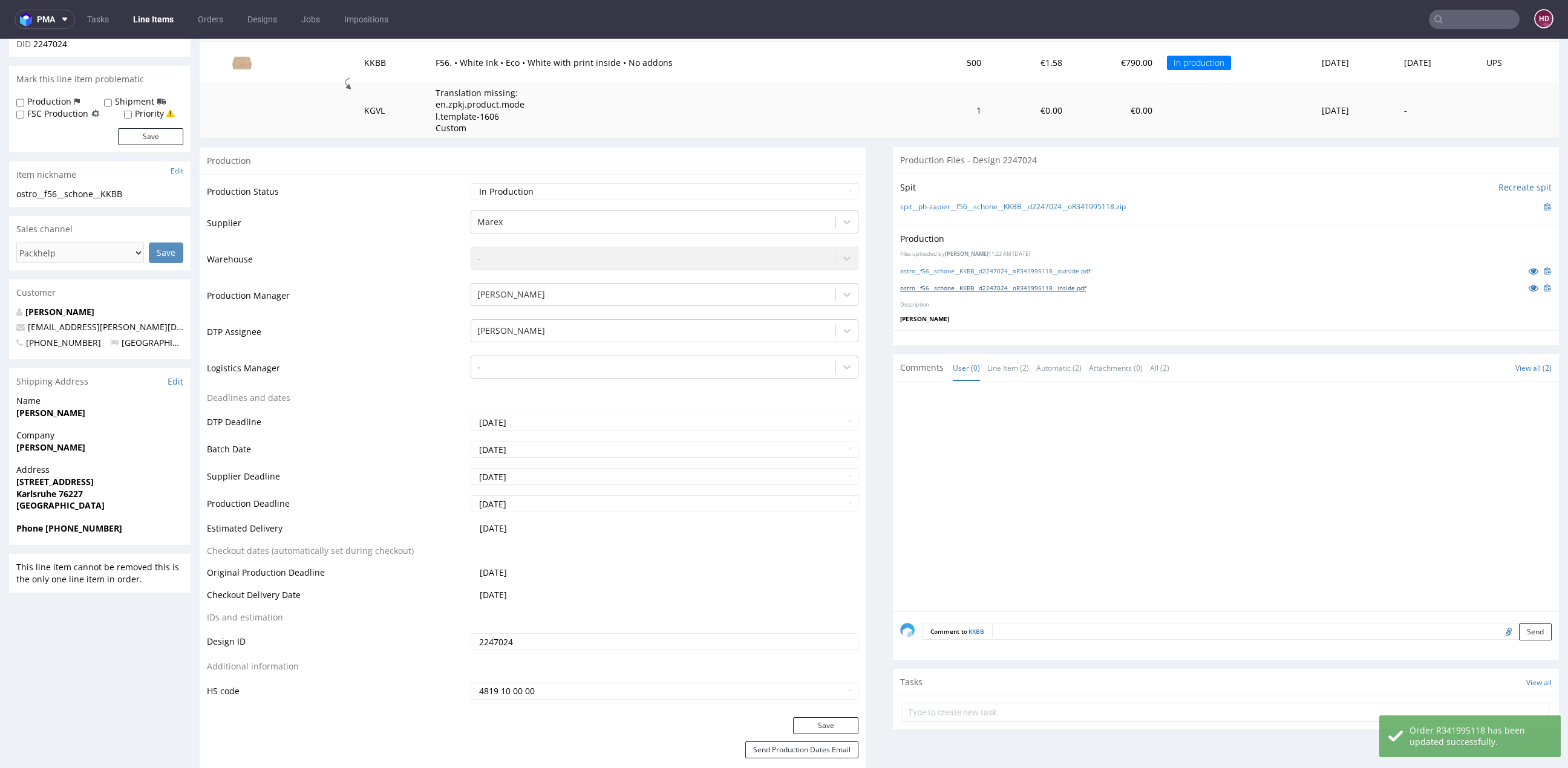
click at [1001, 285] on link "ostro__f56__schone__KKBB__d2247024__oR341995118__inside.pdf" at bounding box center [992, 287] width 185 height 8
click at [823, 727] on button "Save" at bounding box center [825, 725] width 65 height 17
click at [152, 25] on link "Line Items" at bounding box center [153, 19] width 55 height 19
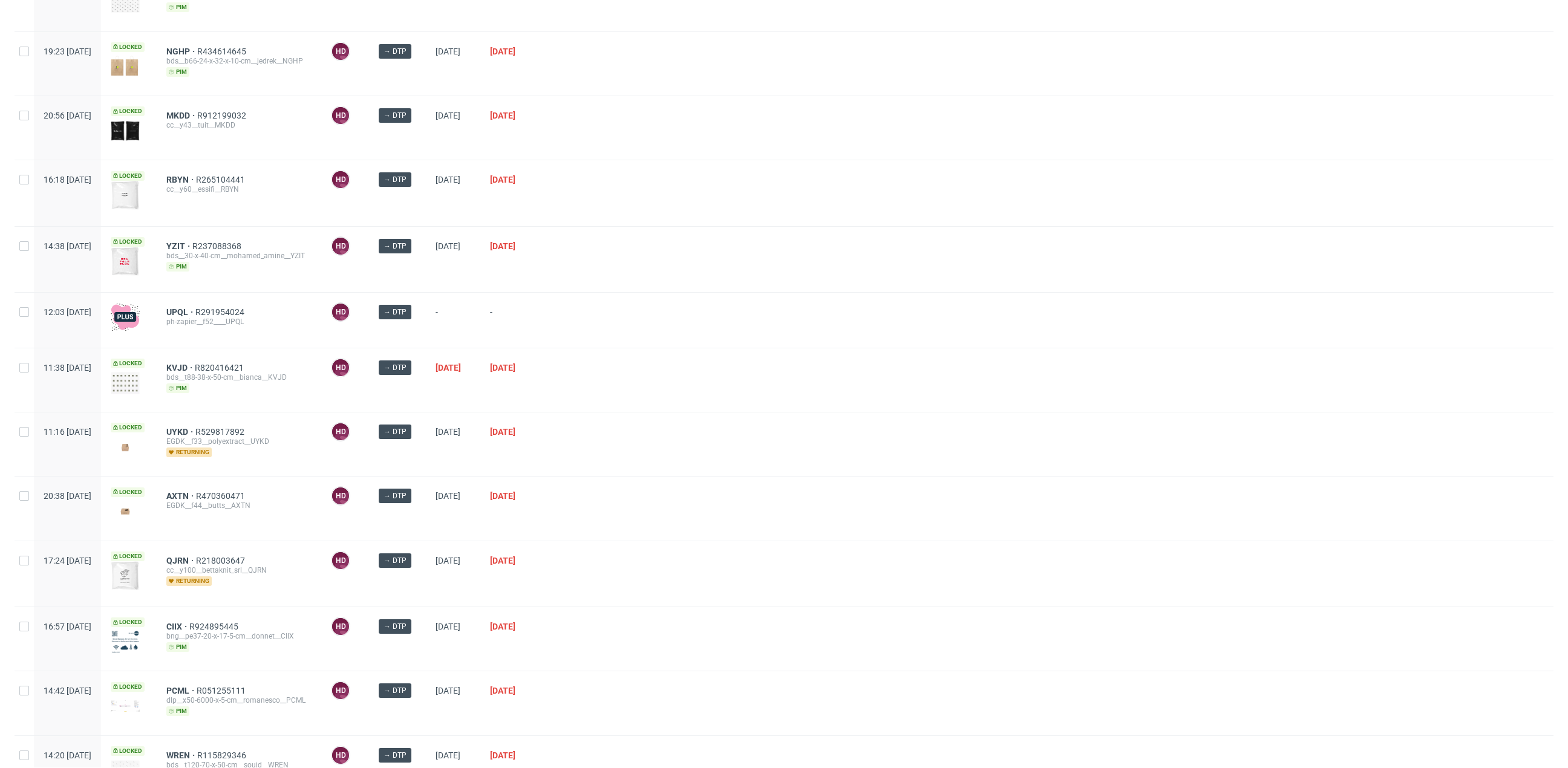
scroll to position [855, 0]
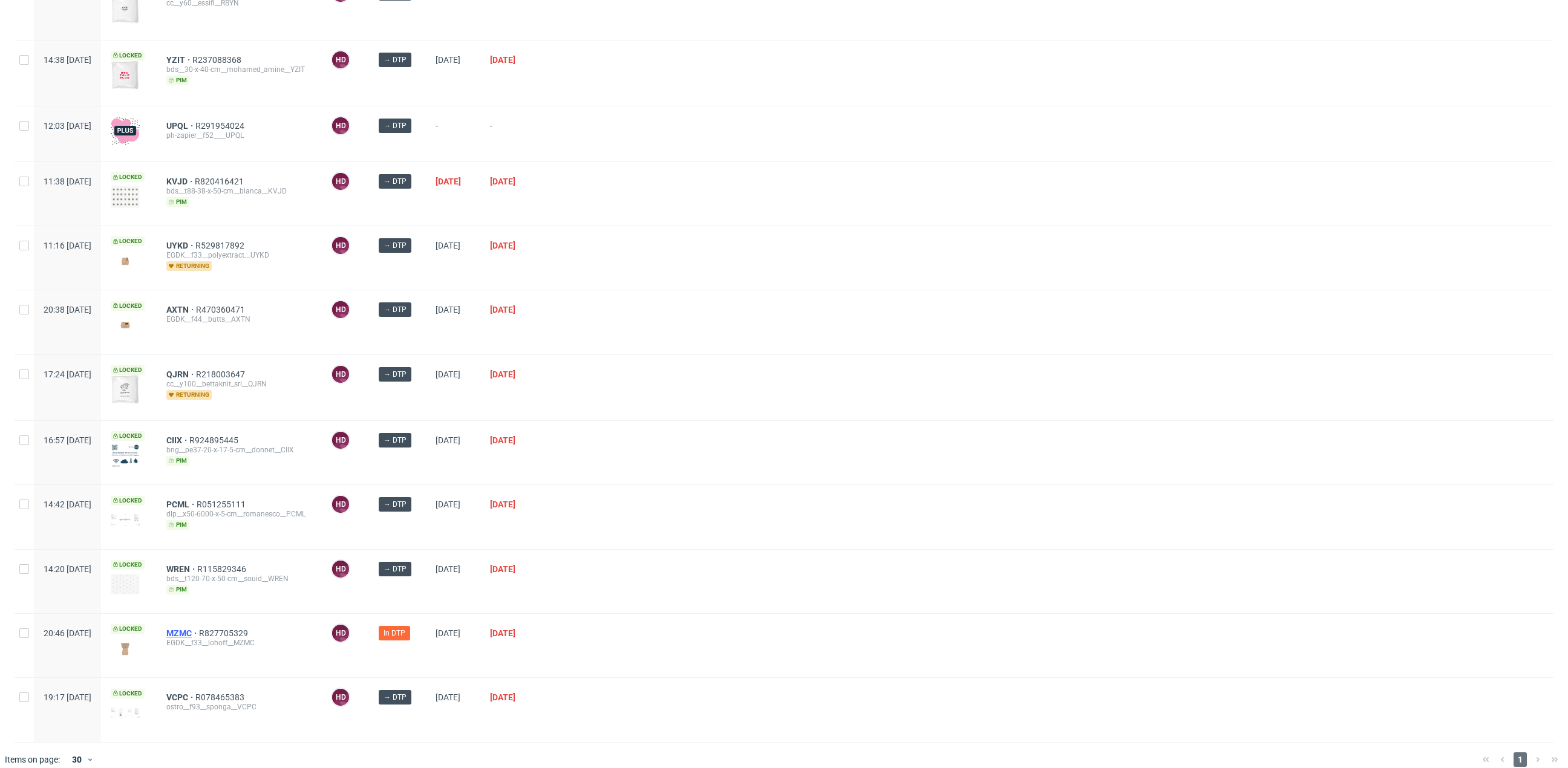
click at [199, 628] on span "MZMC" at bounding box center [182, 633] width 33 height 10
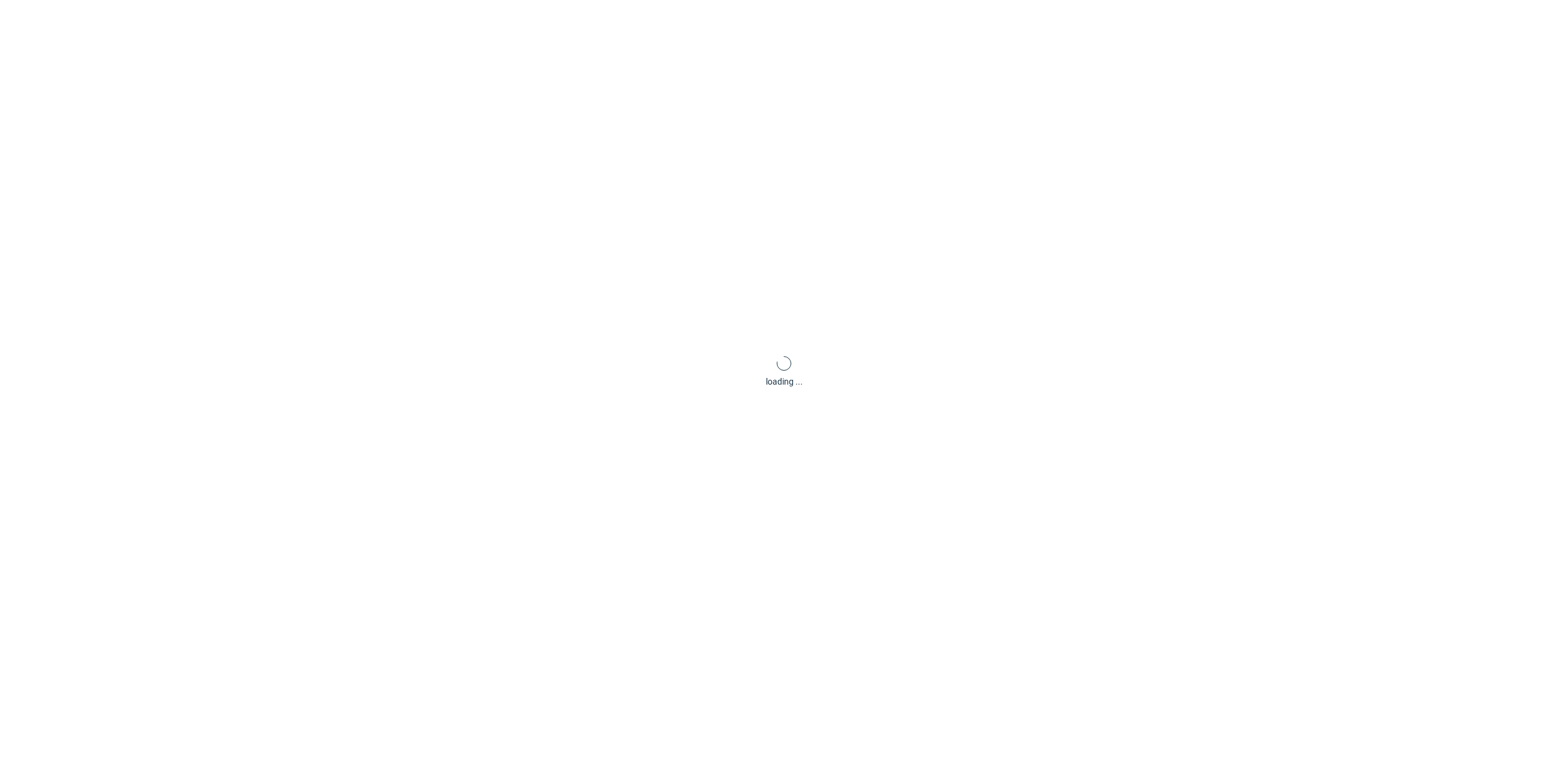
scroll to position [4, 0]
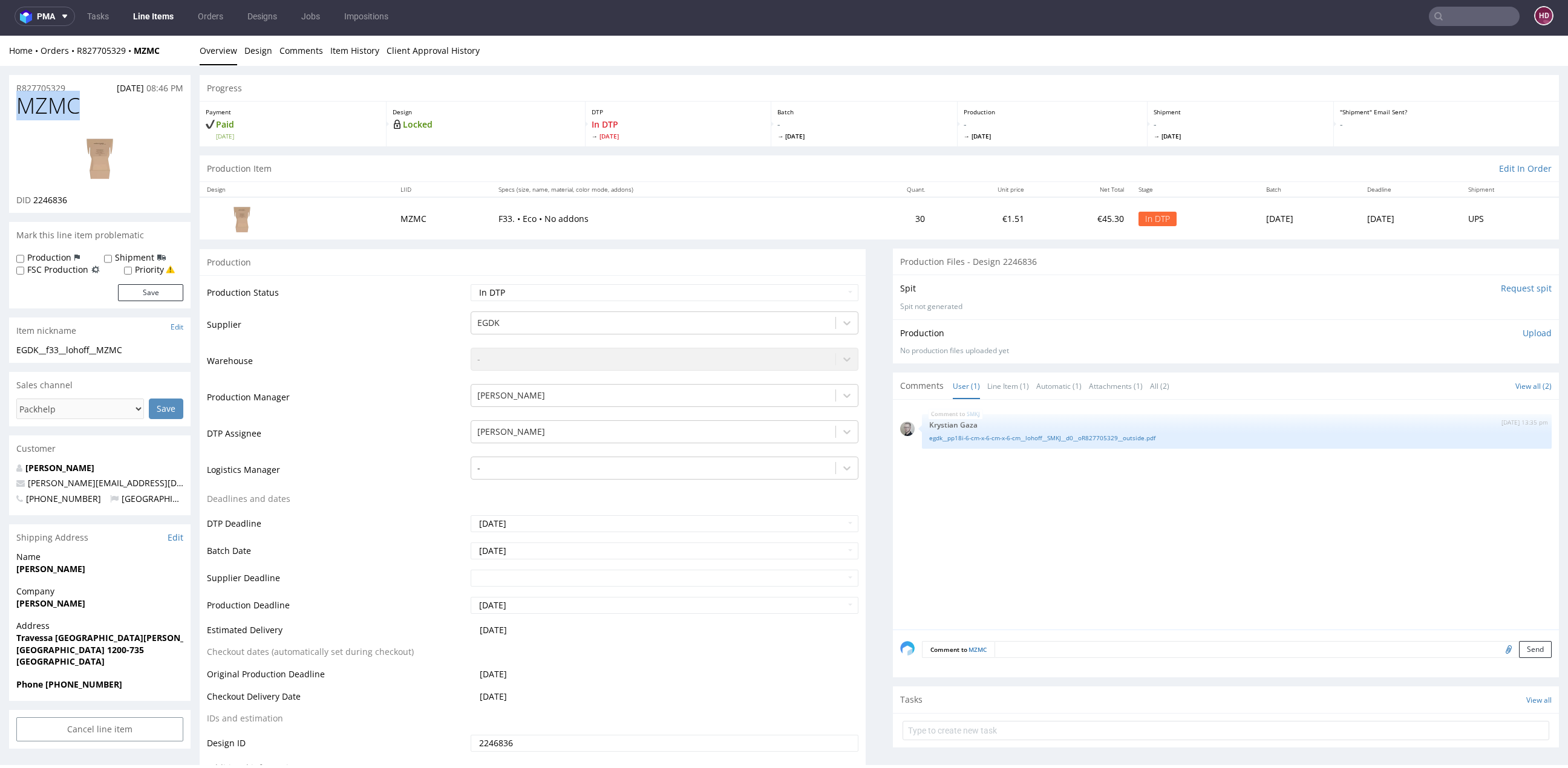
drag, startPoint x: 80, startPoint y: 109, endPoint x: -63, endPoint y: 115, distance: 143.1
copy span "MZMC"
drag, startPoint x: 76, startPoint y: 202, endPoint x: 34, endPoint y: 196, distance: 42.4
click at [34, 196] on div "DID 2246836" at bounding box center [99, 200] width 167 height 12
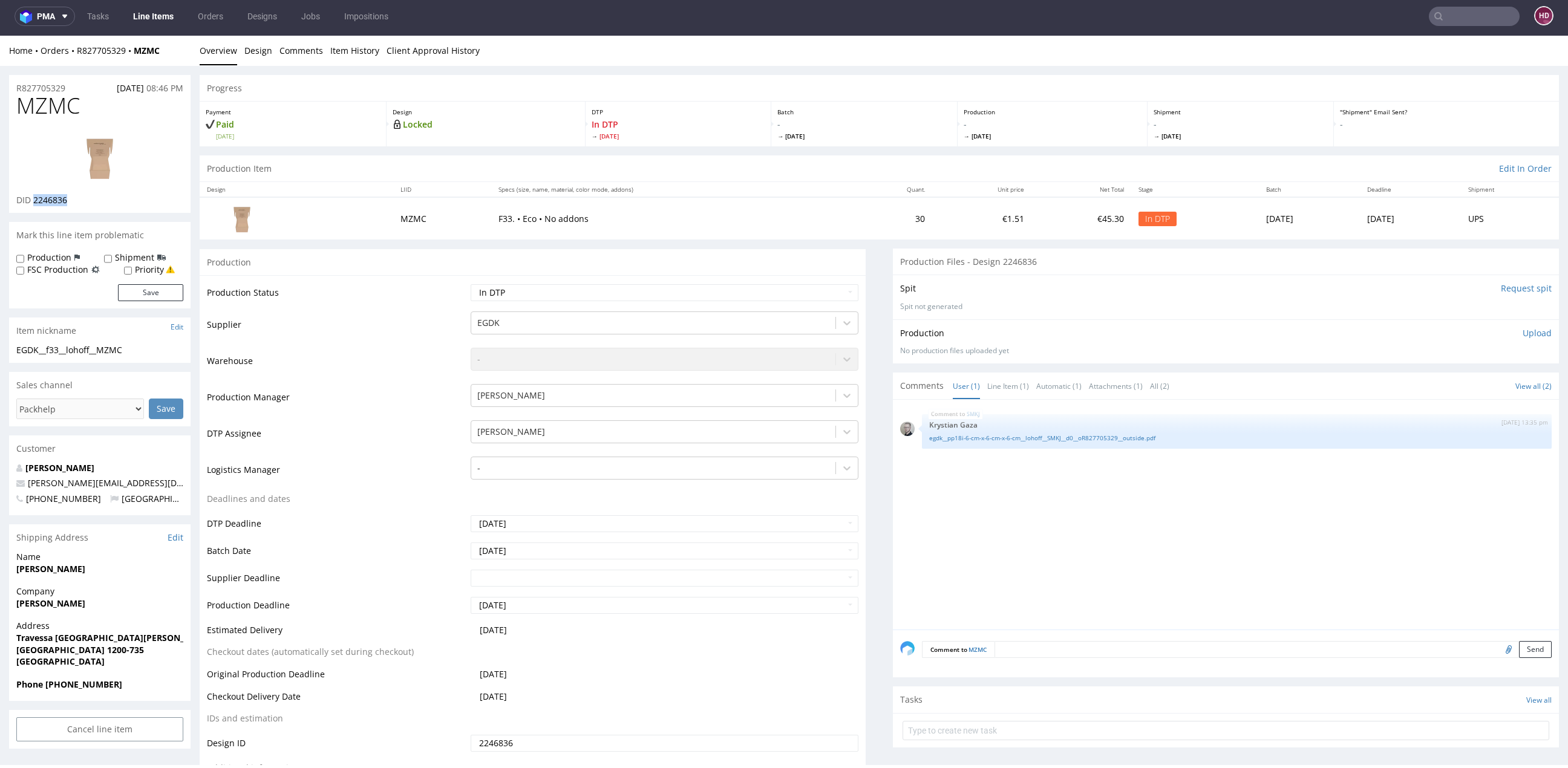
copy span "2246836"
drag, startPoint x: 78, startPoint y: 105, endPoint x: -3, endPoint y: 94, distance: 81.7
copy span "MZMC"
drag, startPoint x: 75, startPoint y: 200, endPoint x: 33, endPoint y: 194, distance: 42.4
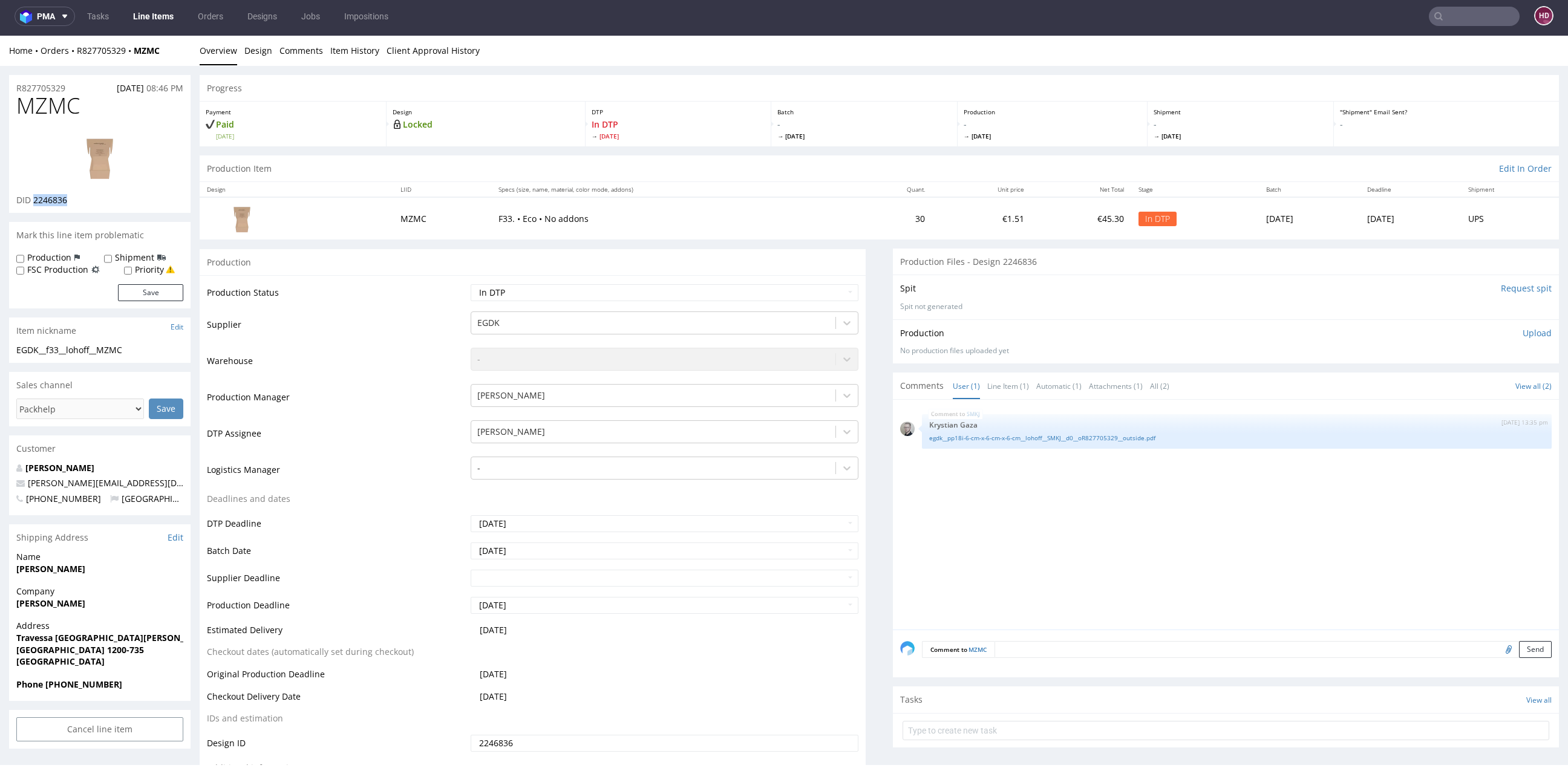
click at [33, 194] on div "DID 2246836" at bounding box center [99, 200] width 167 height 12
copy span "2246836"
click at [256, 50] on link "Design" at bounding box center [258, 50] width 28 height 30
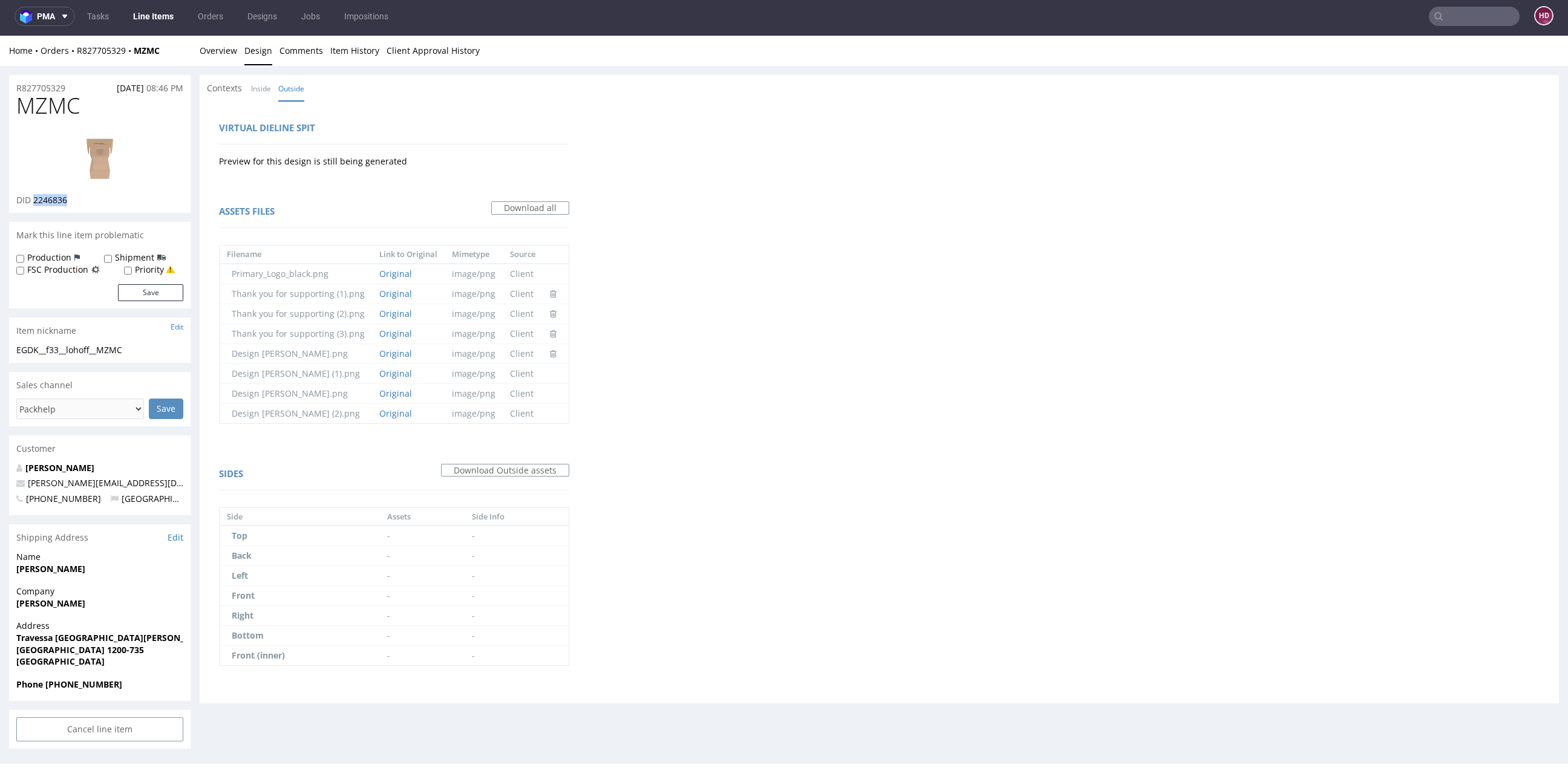
click at [96, 176] on img at bounding box center [100, 157] width 97 height 54
click at [42, 254] on label "Production" at bounding box center [49, 257] width 44 height 12
click at [24, 254] on input "Production" at bounding box center [20, 258] width 8 height 10
checkbox input "true"
click at [139, 292] on button "Save" at bounding box center [151, 293] width 65 height 17
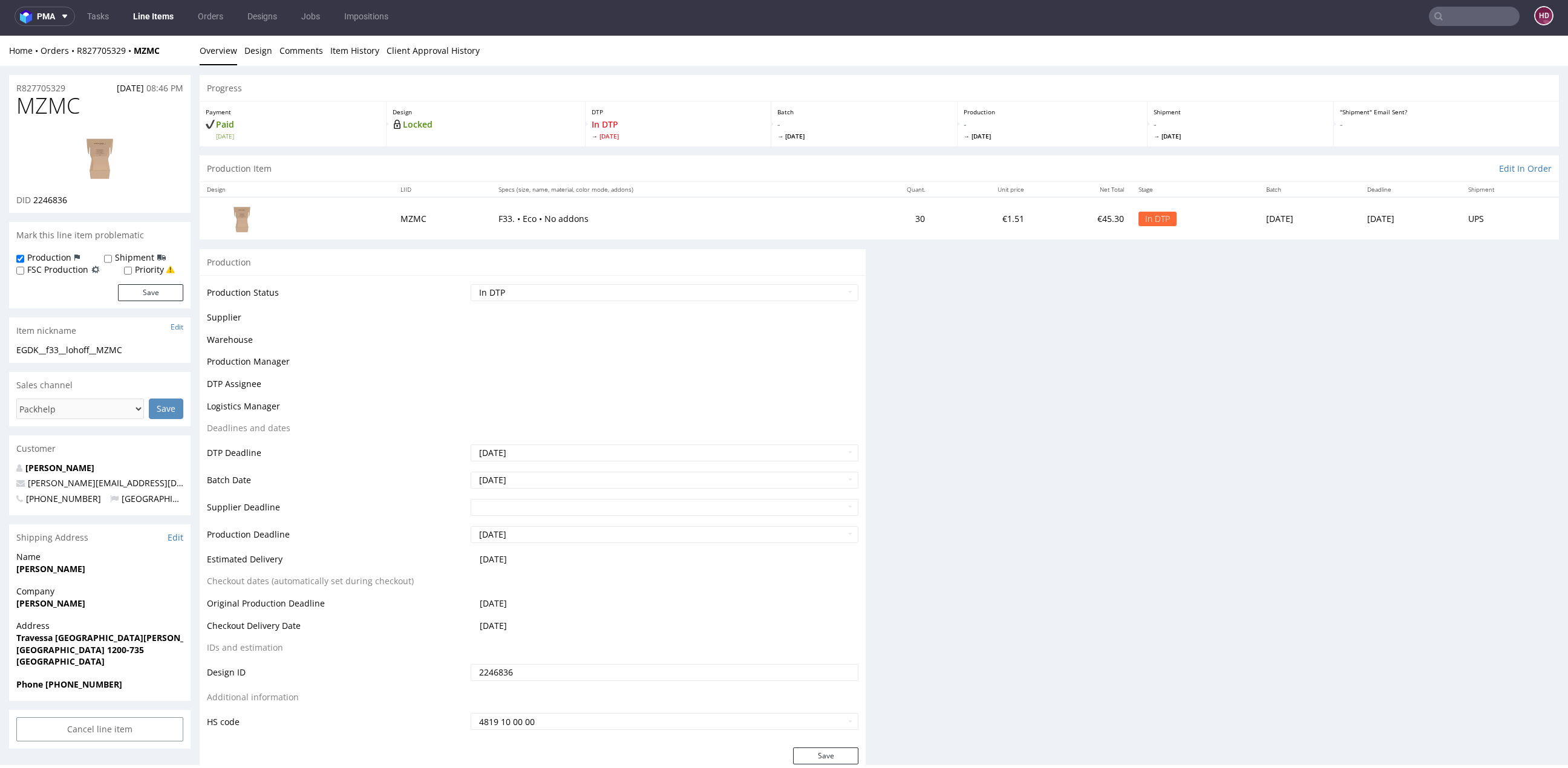
scroll to position [0, 0]
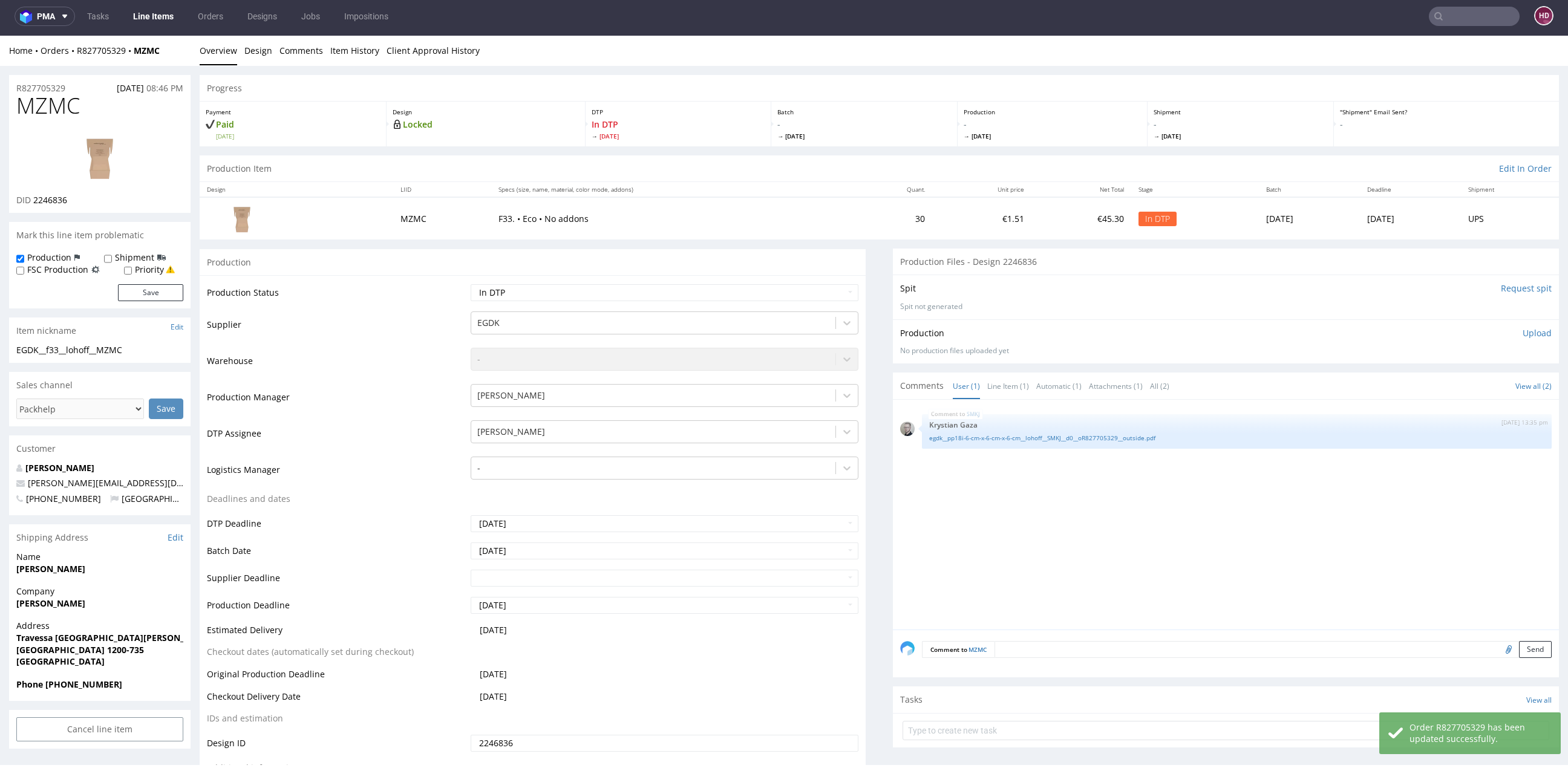
click at [1035, 649] on textarea at bounding box center [1273, 649] width 557 height 17
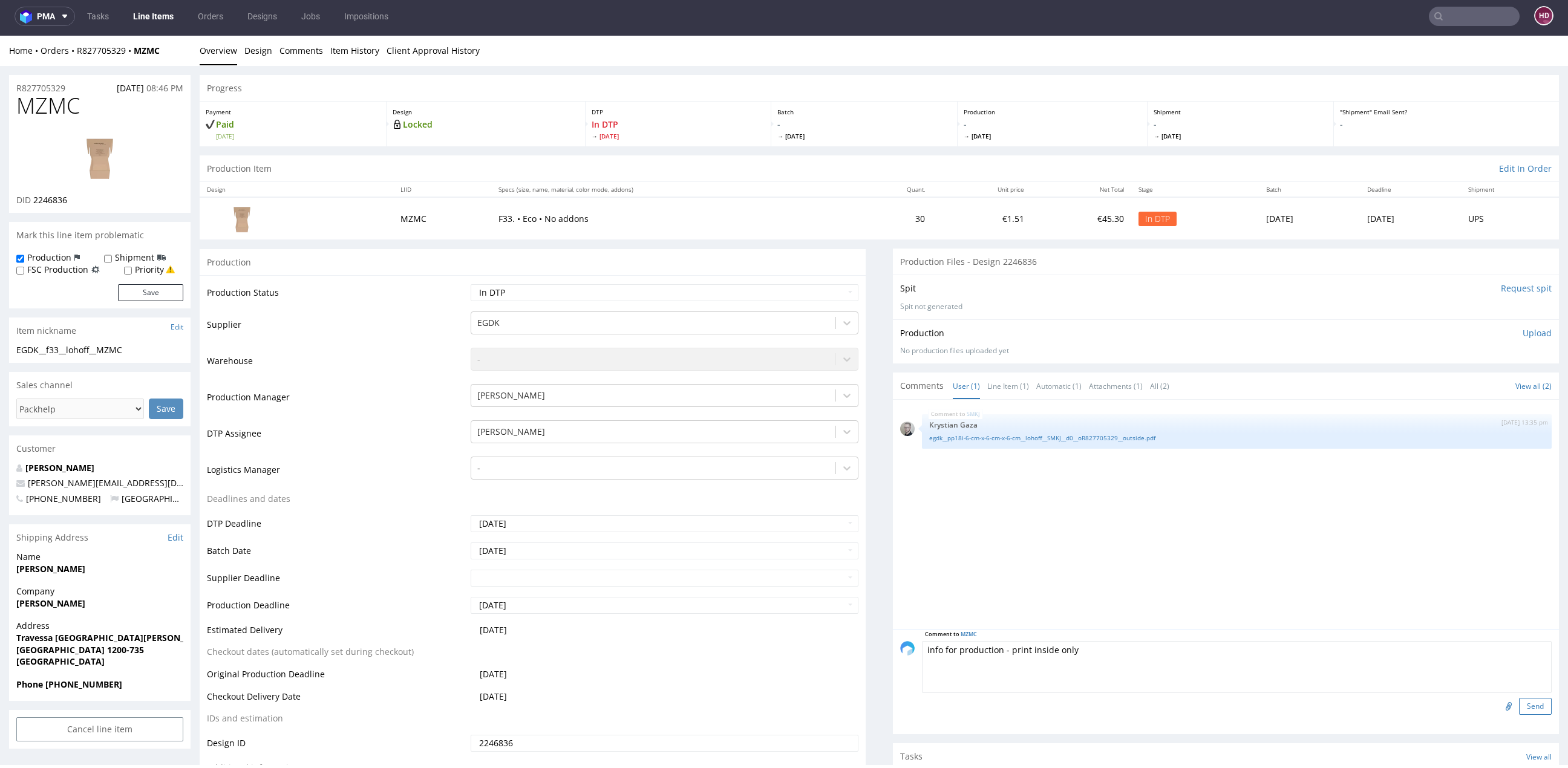
type textarea "info for production - print inside only"
click at [1519, 707] on button "Send" at bounding box center [1535, 706] width 33 height 17
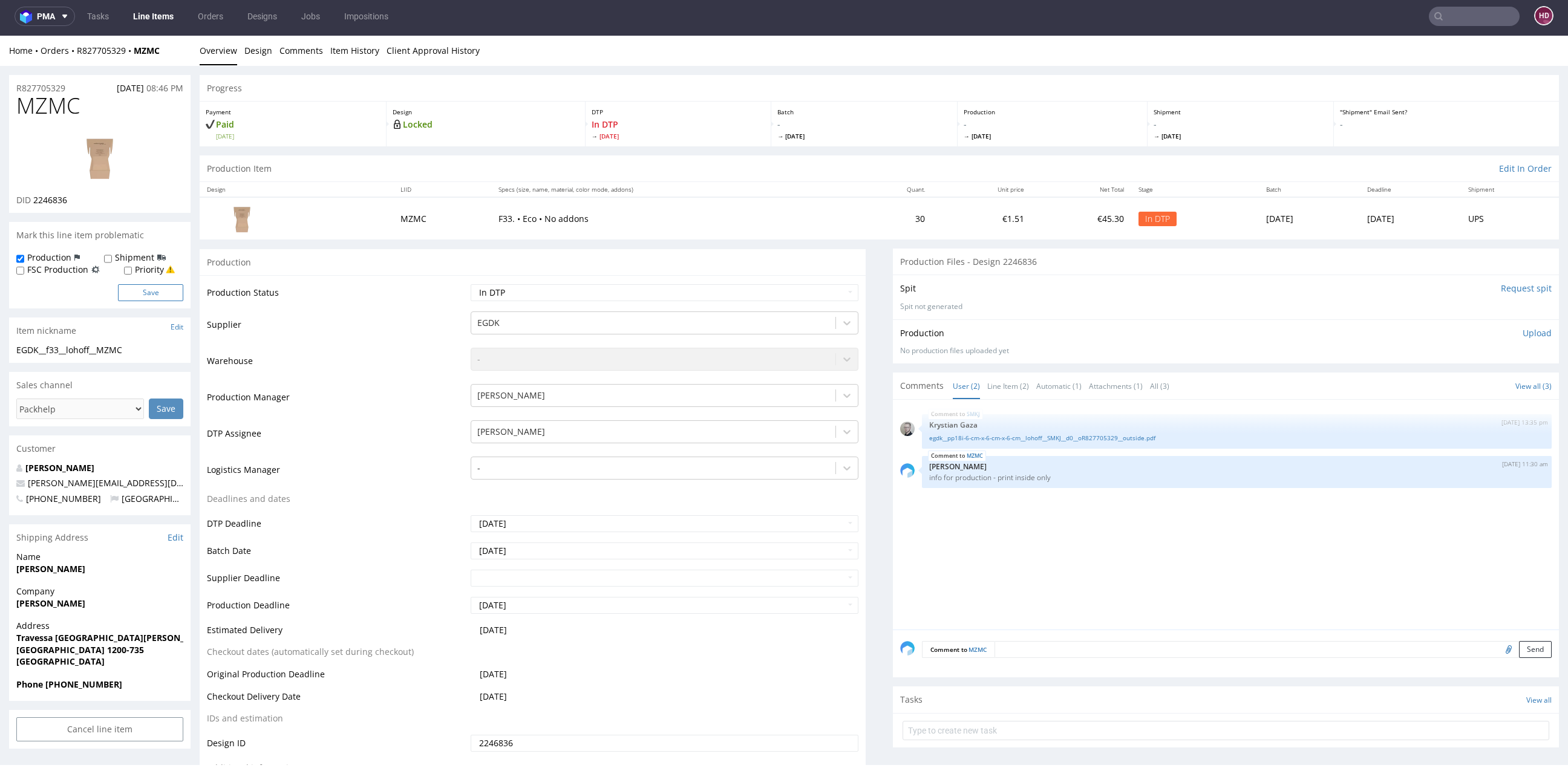
click at [162, 292] on button "Save" at bounding box center [151, 293] width 65 height 17
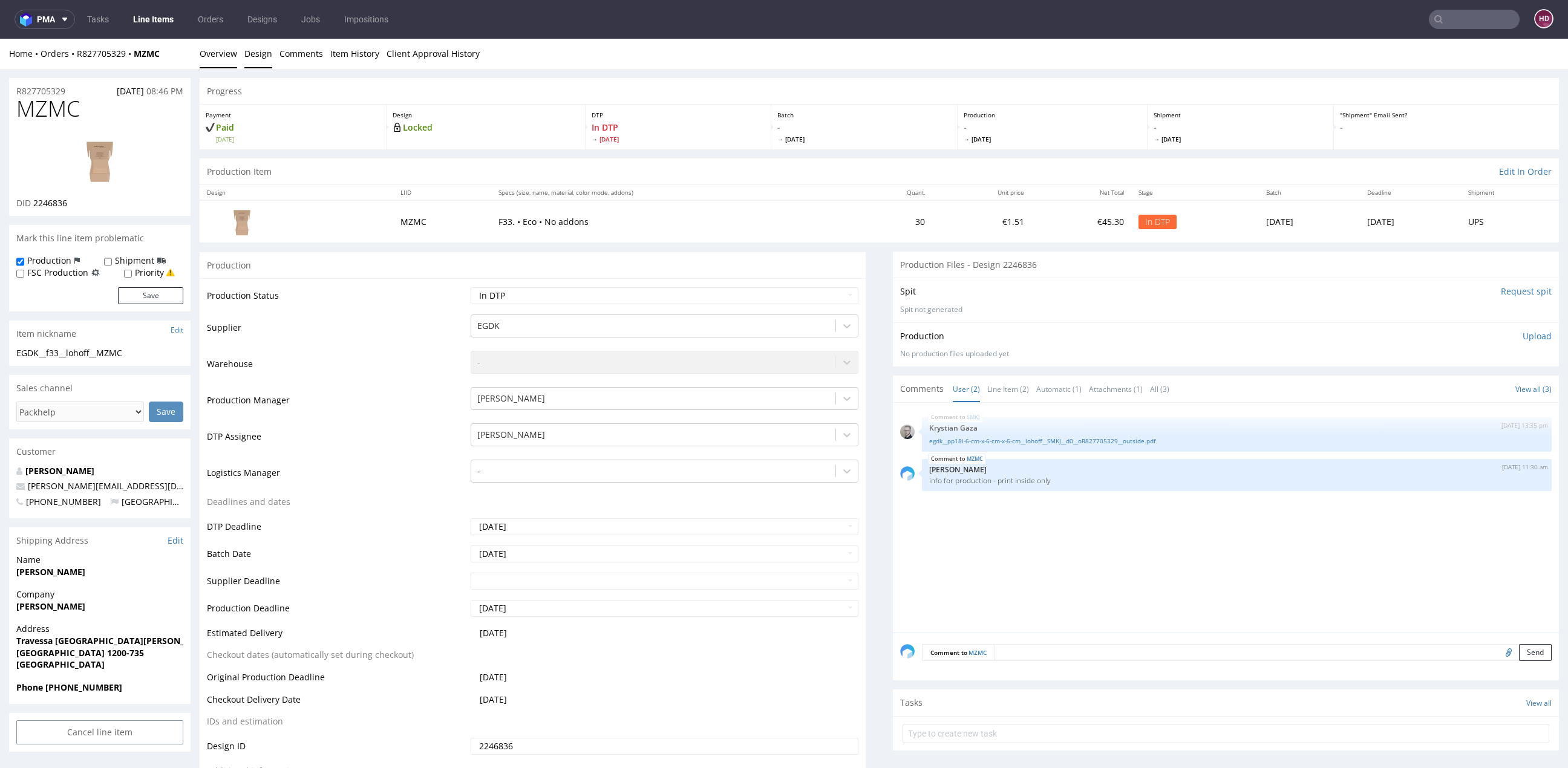
click at [263, 59] on link "Design" at bounding box center [258, 54] width 28 height 30
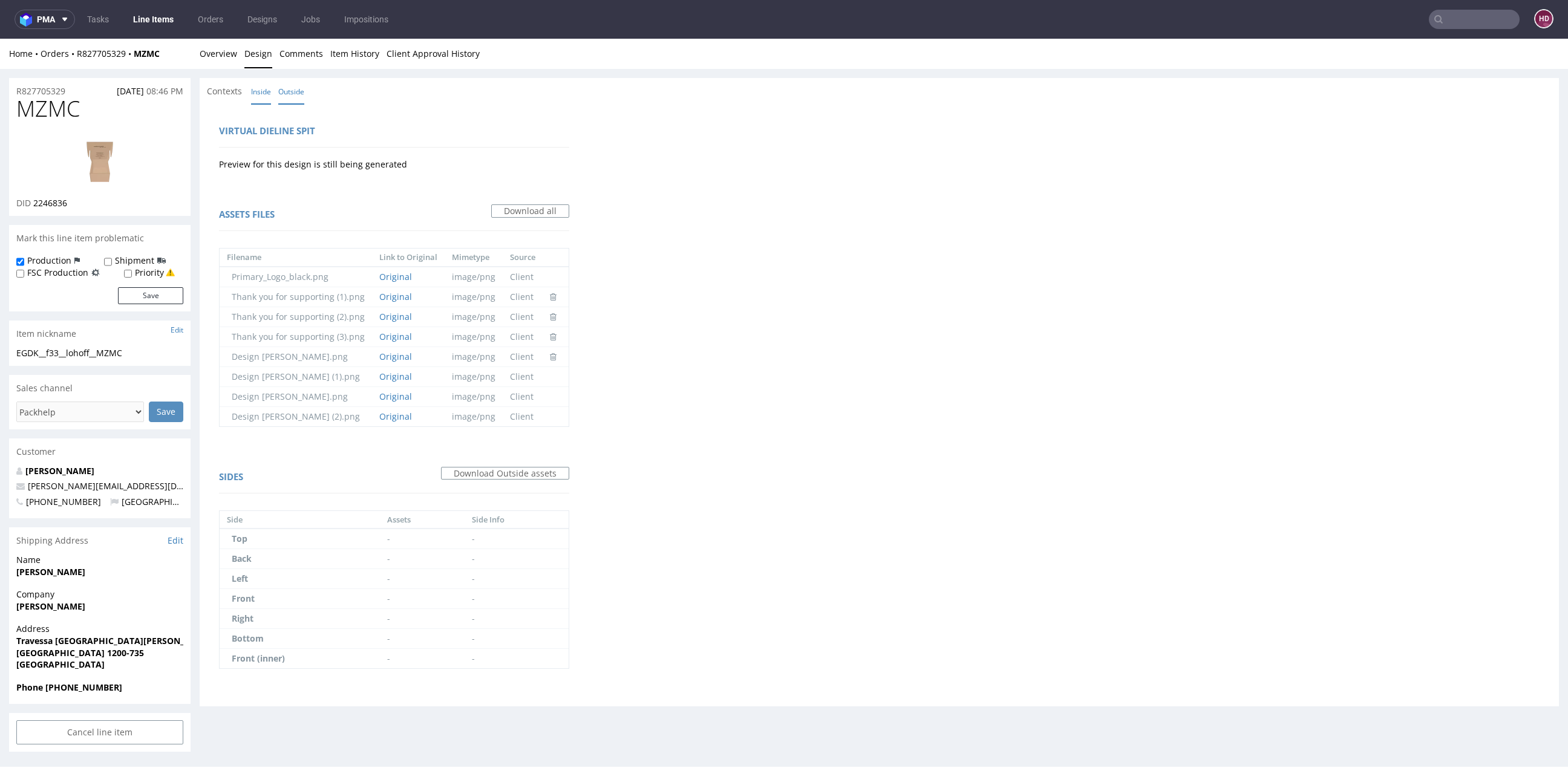
click at [260, 90] on link "Inside" at bounding box center [261, 92] width 20 height 26
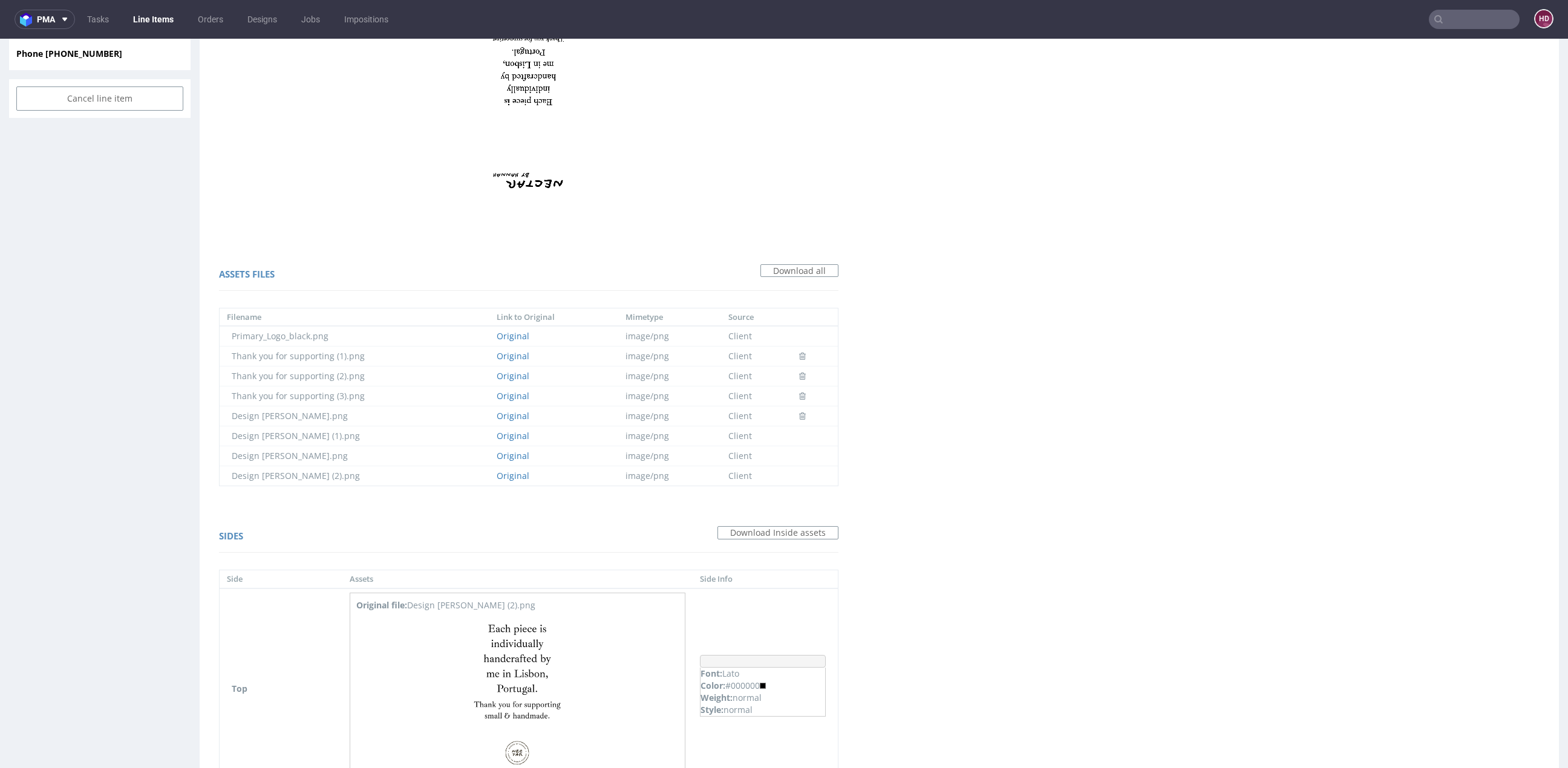
scroll to position [756, 0]
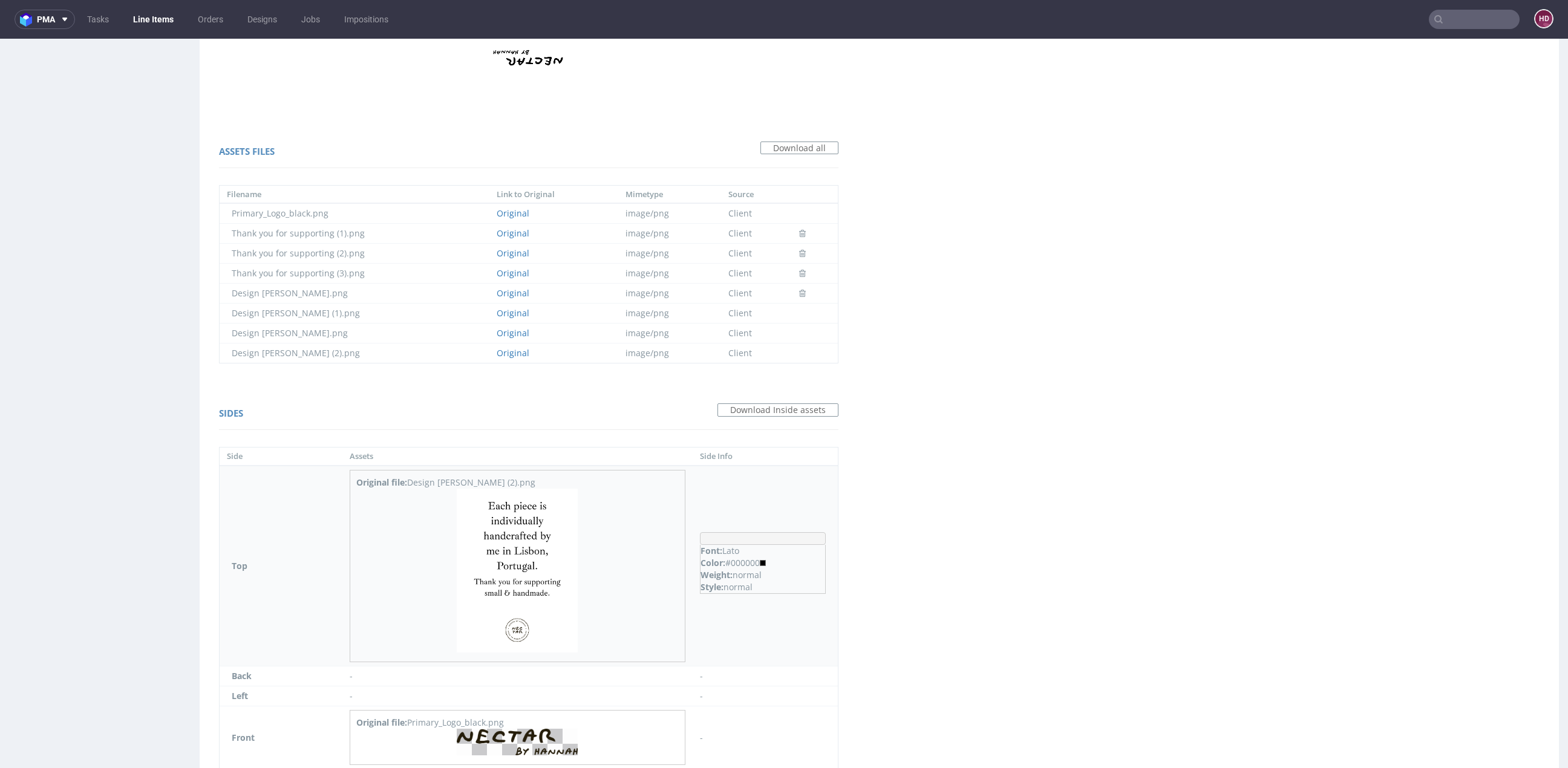
click at [547, 599] on img at bounding box center [517, 570] width 121 height 165
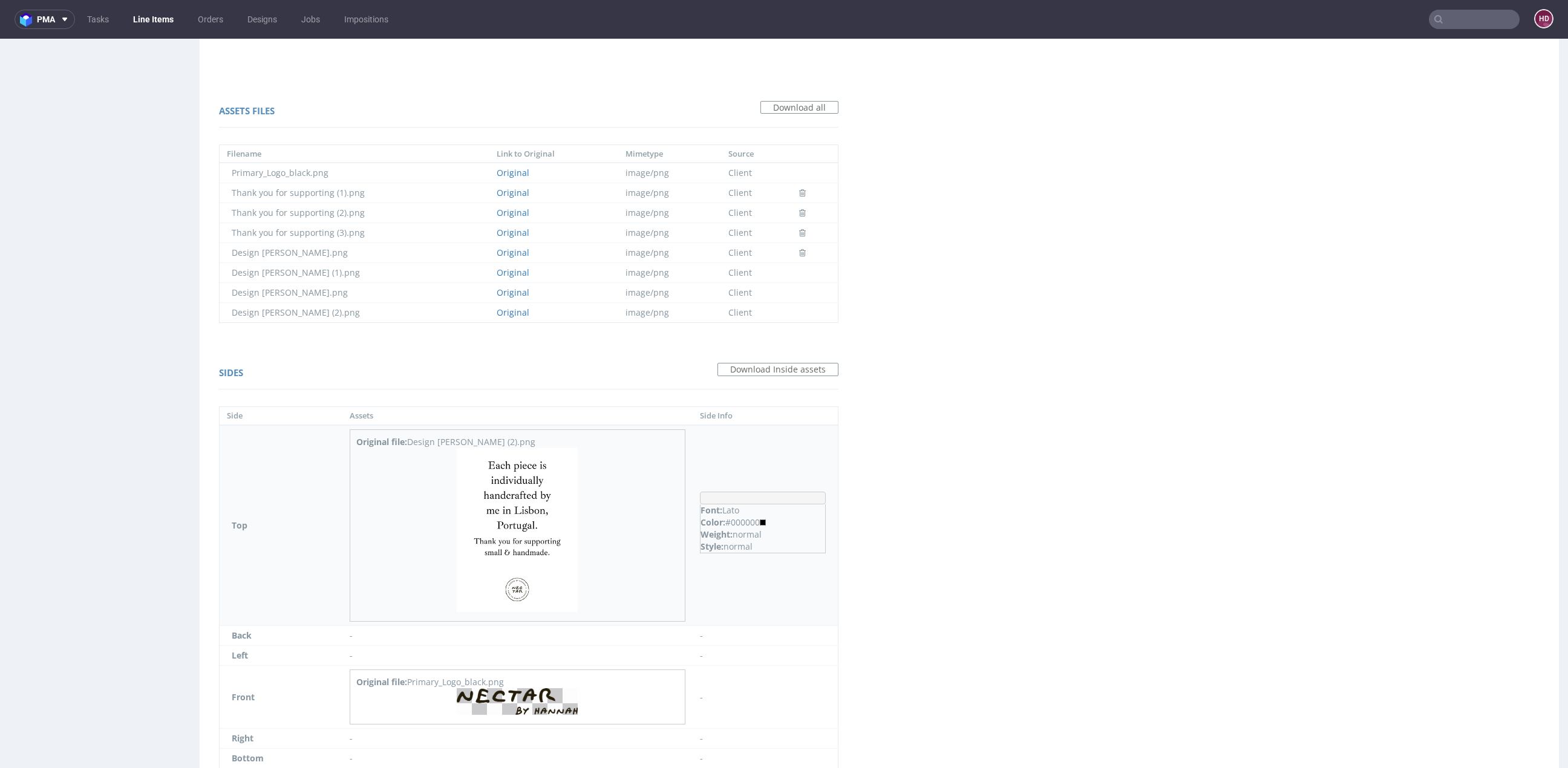
scroll to position [887, 0]
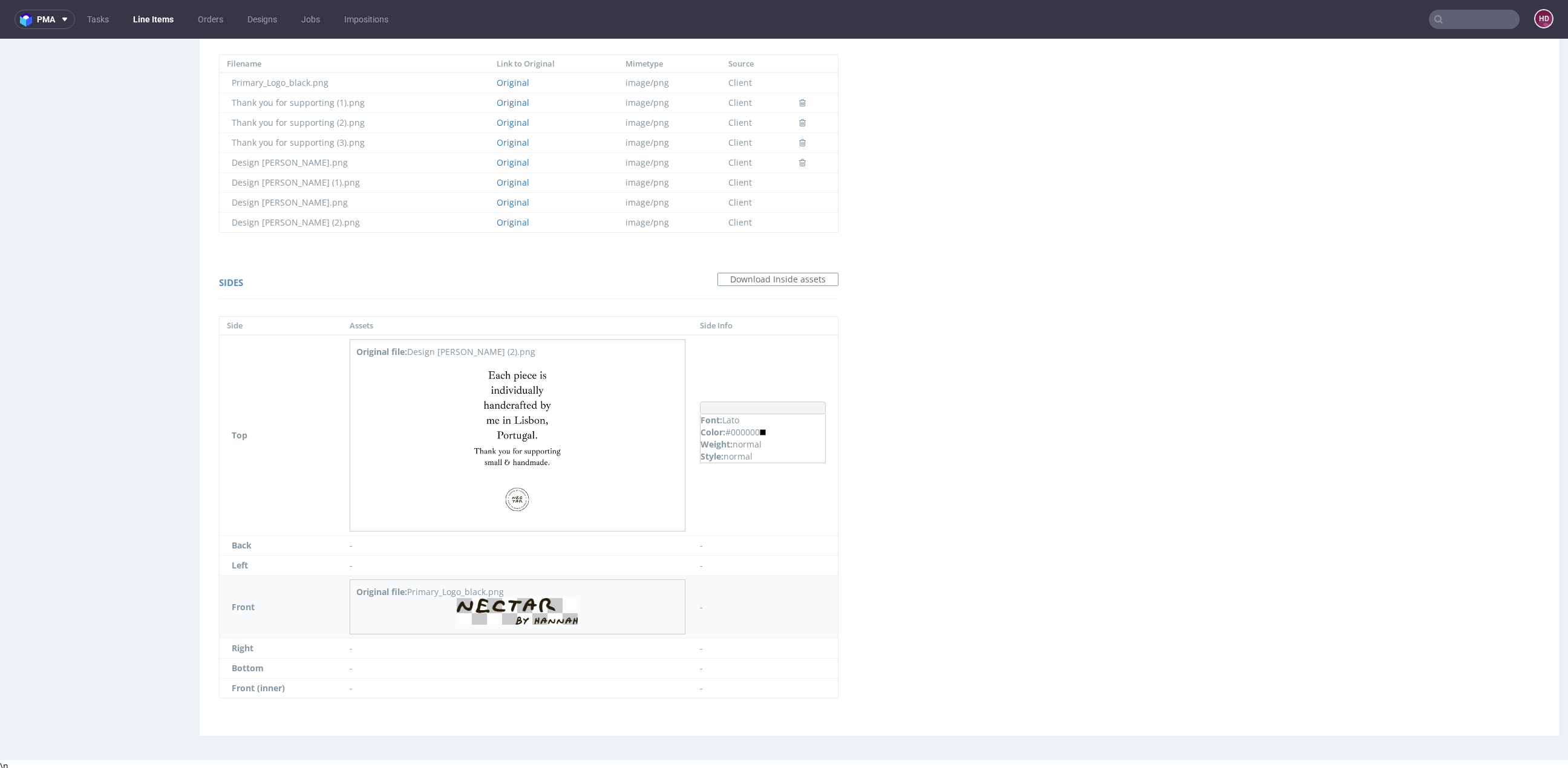
click at [534, 609] on img at bounding box center [517, 611] width 121 height 26
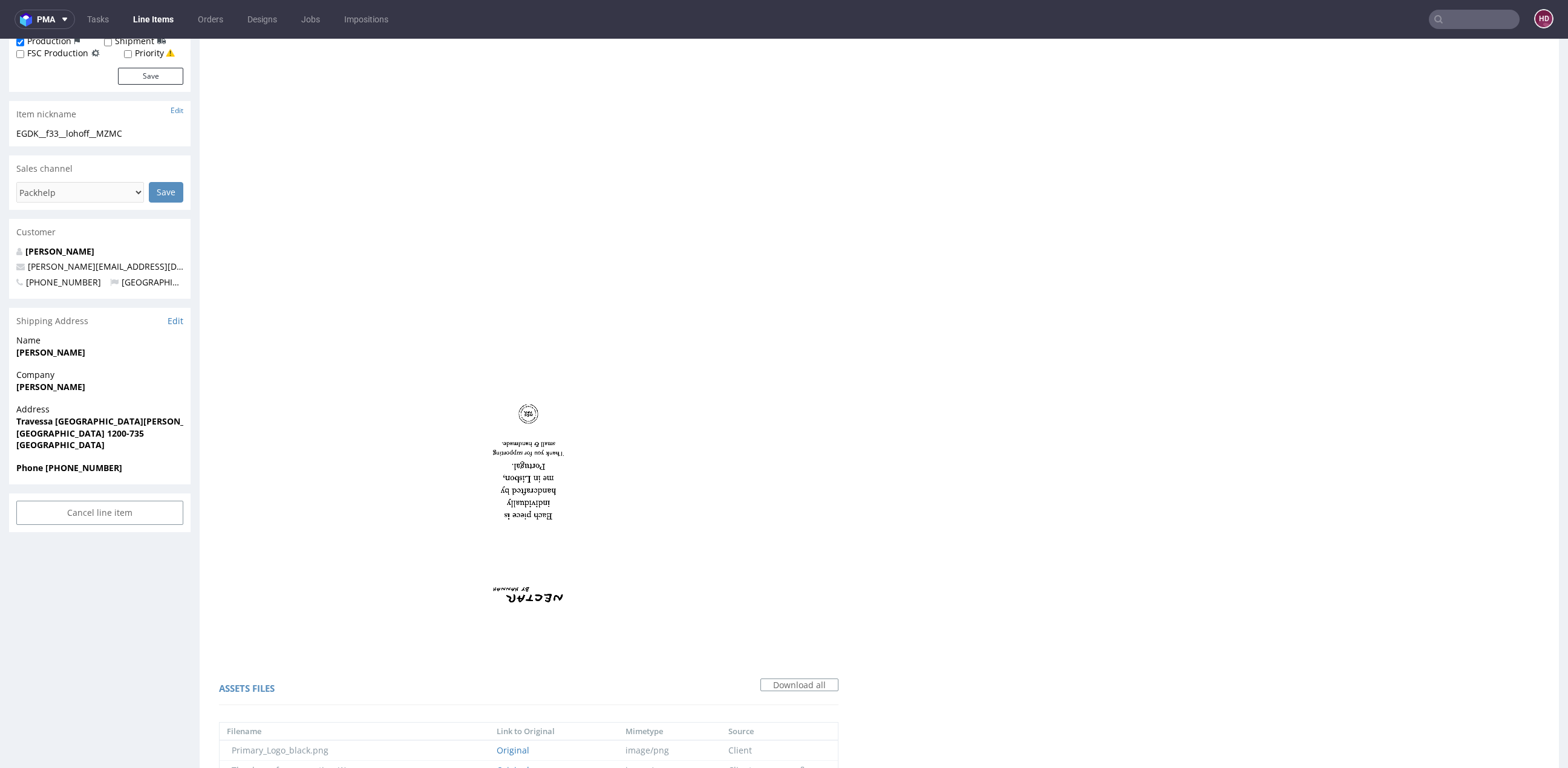
scroll to position [0, 0]
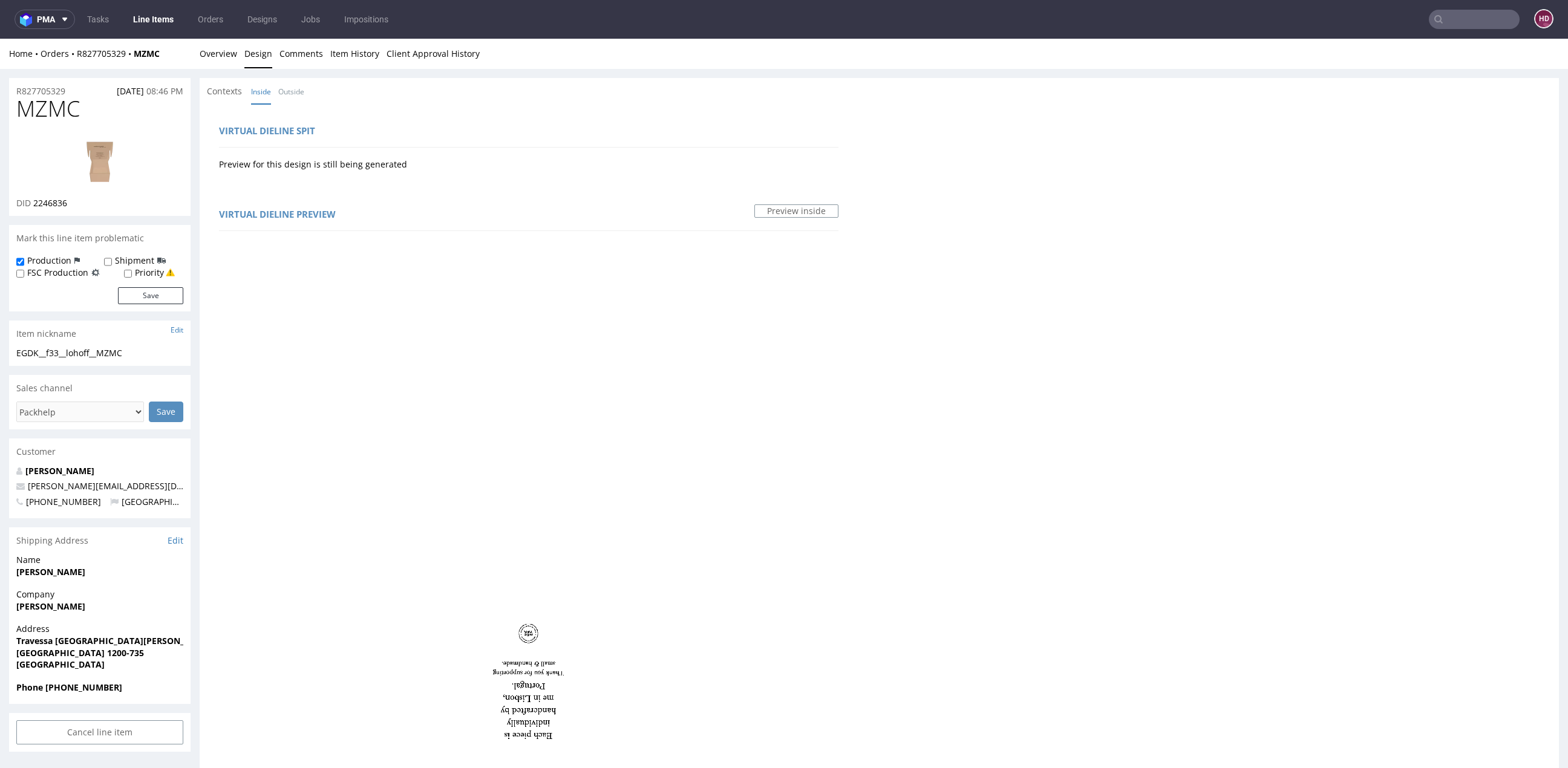
click at [103, 98] on h1 "MZMC" at bounding box center [99, 109] width 167 height 24
drag, startPoint x: 58, startPoint y: 105, endPoint x: -19, endPoint y: 99, distance: 77.2
copy span "MZMC"
drag, startPoint x: 126, startPoint y: 351, endPoint x: -87, endPoint y: 343, distance: 213.2
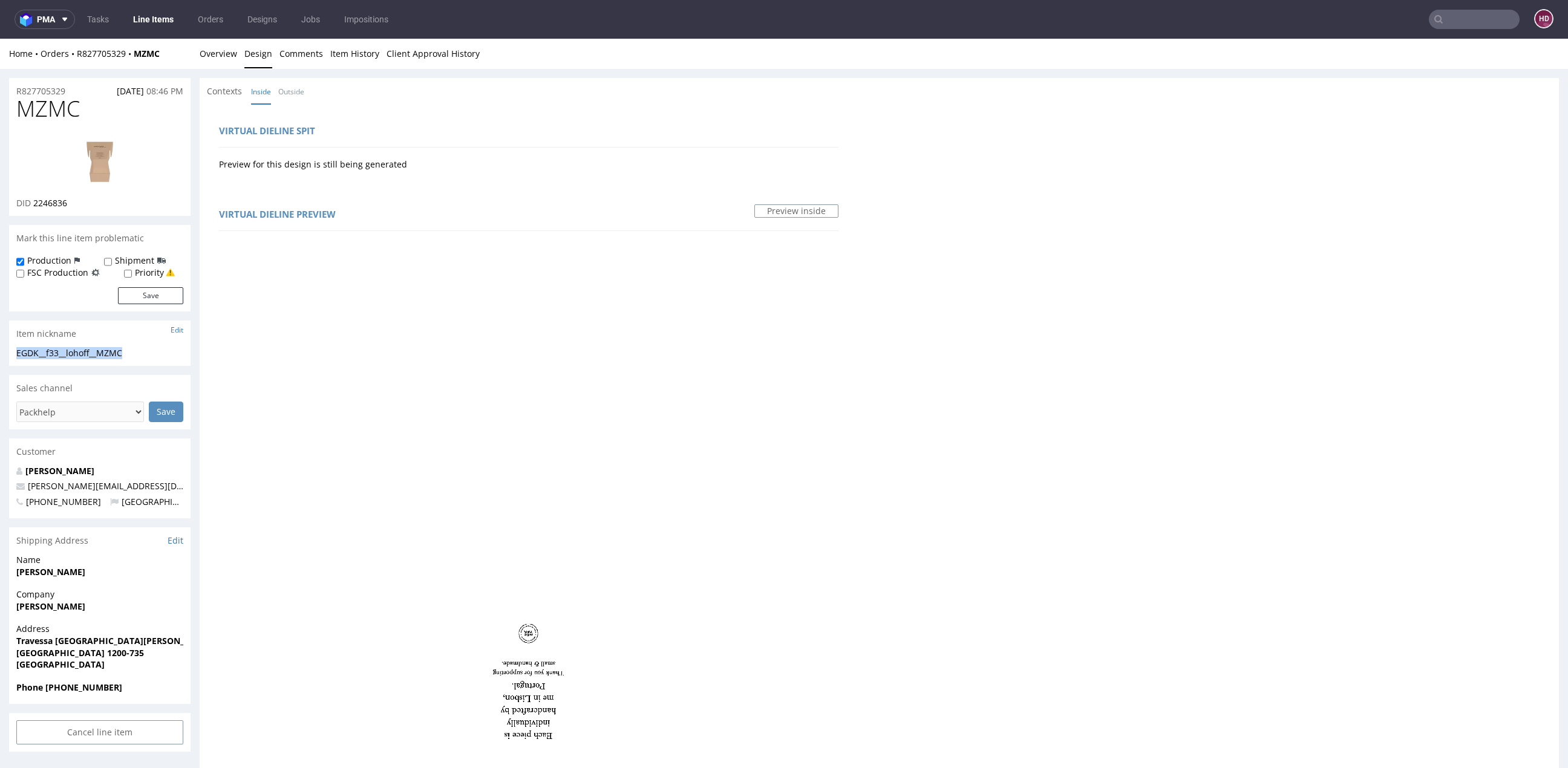
copy section "EGDK__f33__lohoff__MZMC"
click at [214, 54] on link "Overview" at bounding box center [218, 54] width 37 height 30
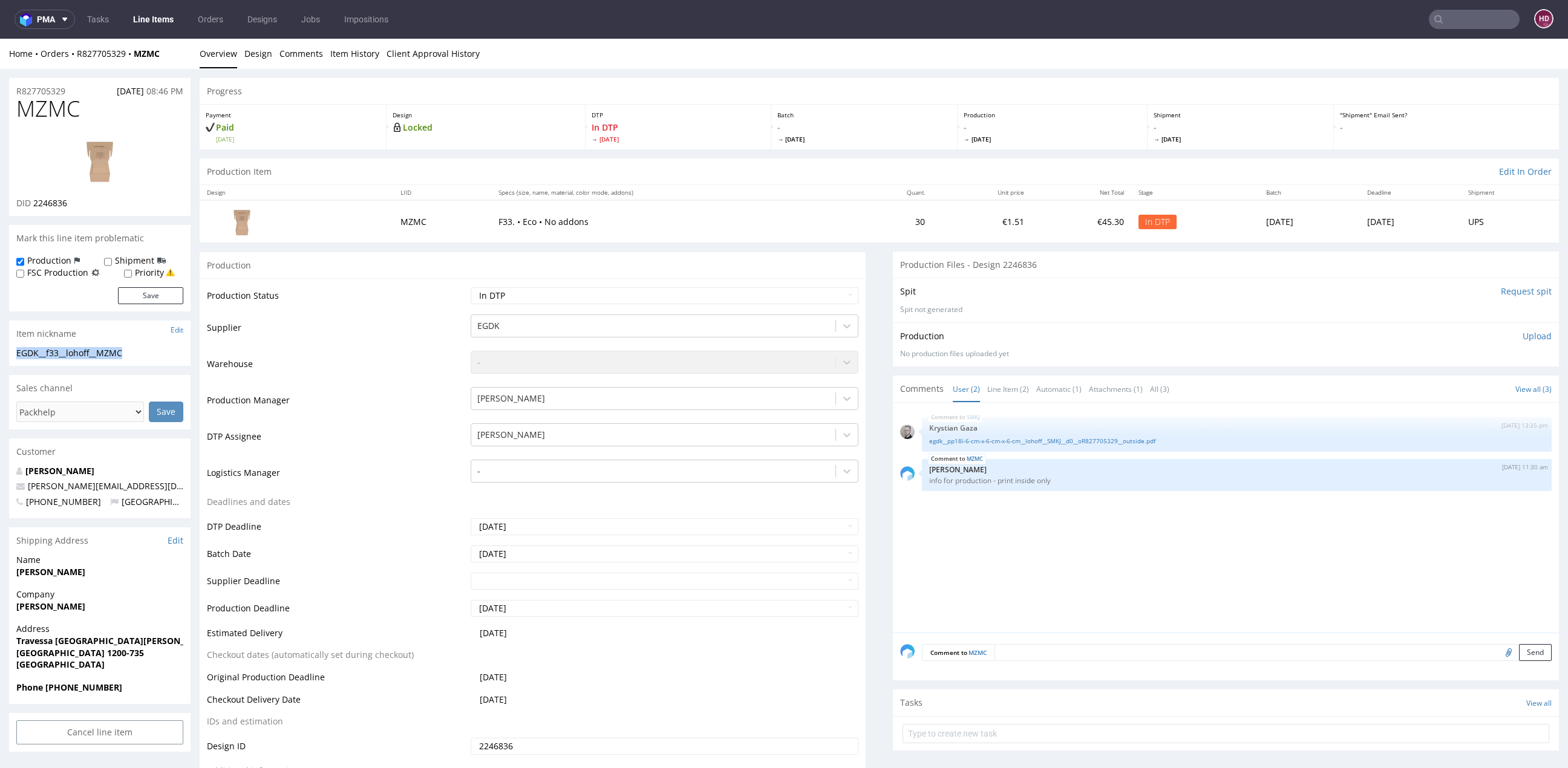
click at [72, 90] on div "R827705329 06.08.2025 08:46 PM" at bounding box center [99, 88] width 182 height 19
drag, startPoint x: 69, startPoint y: 90, endPoint x: -84, endPoint y: 95, distance: 153.1
drag, startPoint x: 105, startPoint y: 200, endPoint x: 32, endPoint y: 204, distance: 73.1
click at [32, 204] on div "DID 2246836" at bounding box center [99, 203] width 167 height 12
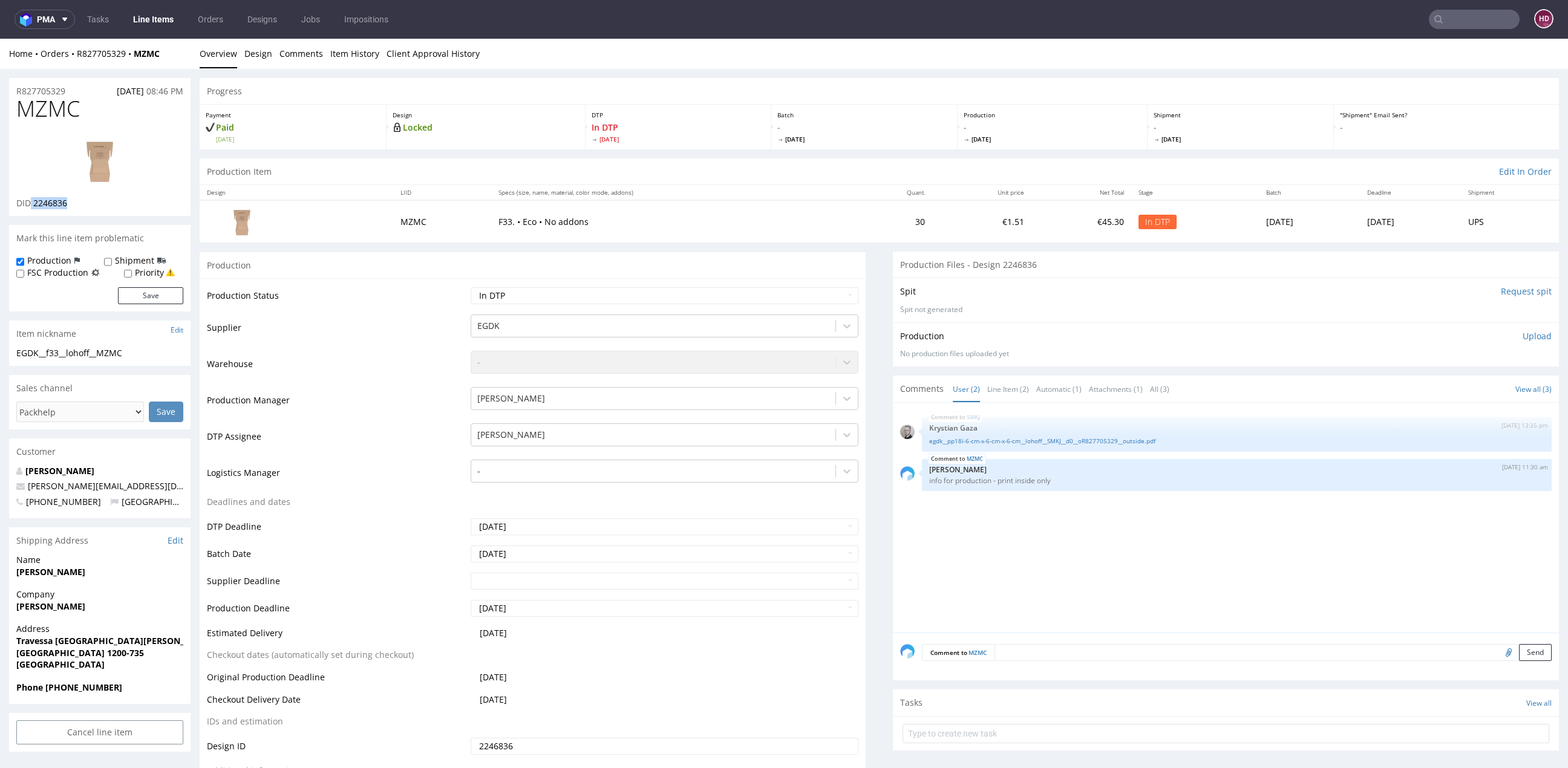
copy p "2246836"
click at [1522, 333] on p "Upload" at bounding box center [1536, 336] width 29 height 12
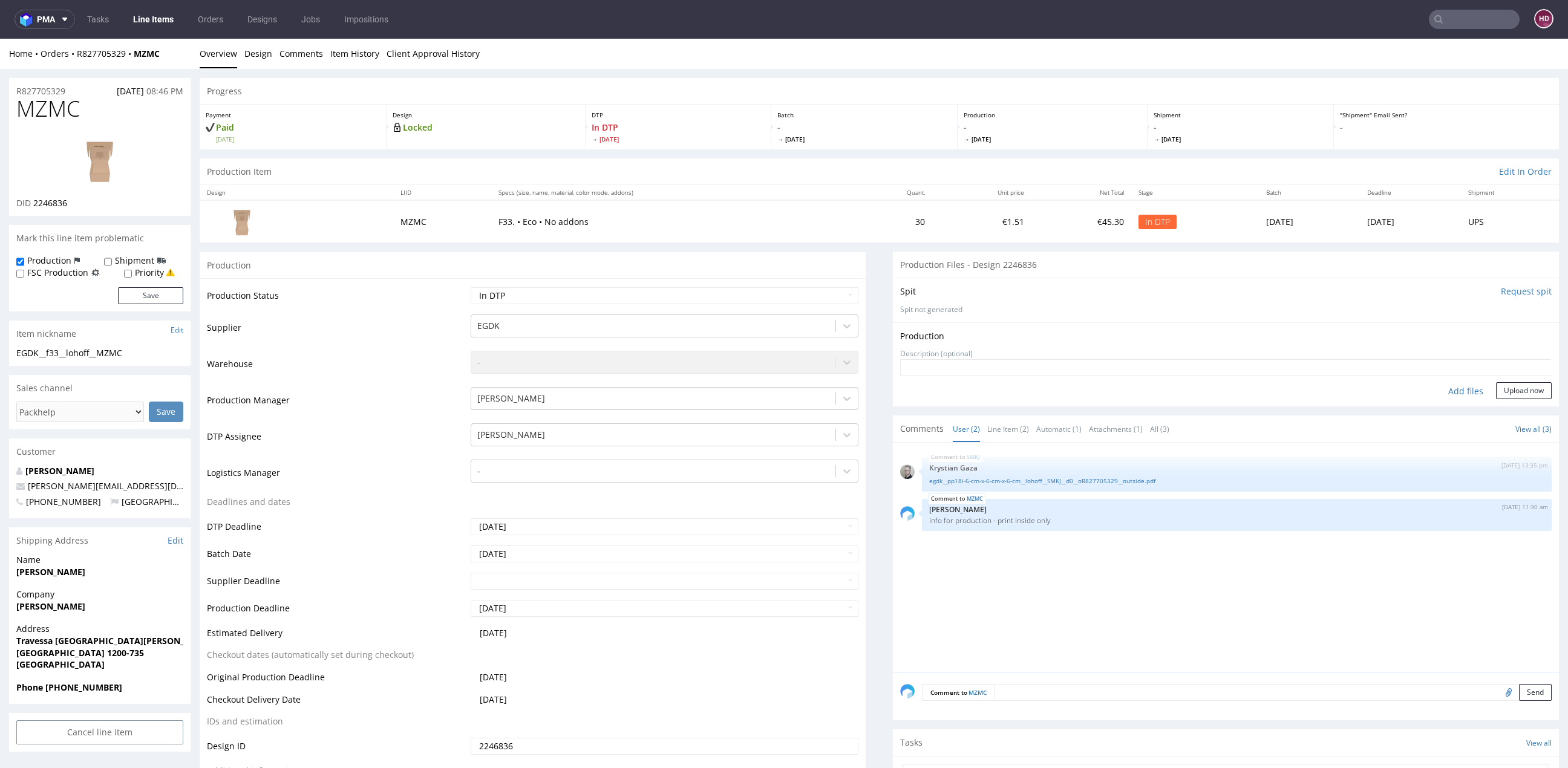
click at [1454, 384] on div "Add files" at bounding box center [1466, 391] width 61 height 18
type input "C:\fakepath\ EGDK__f33__lohoff__MZMC__d2246836__oR827705329.pdf"
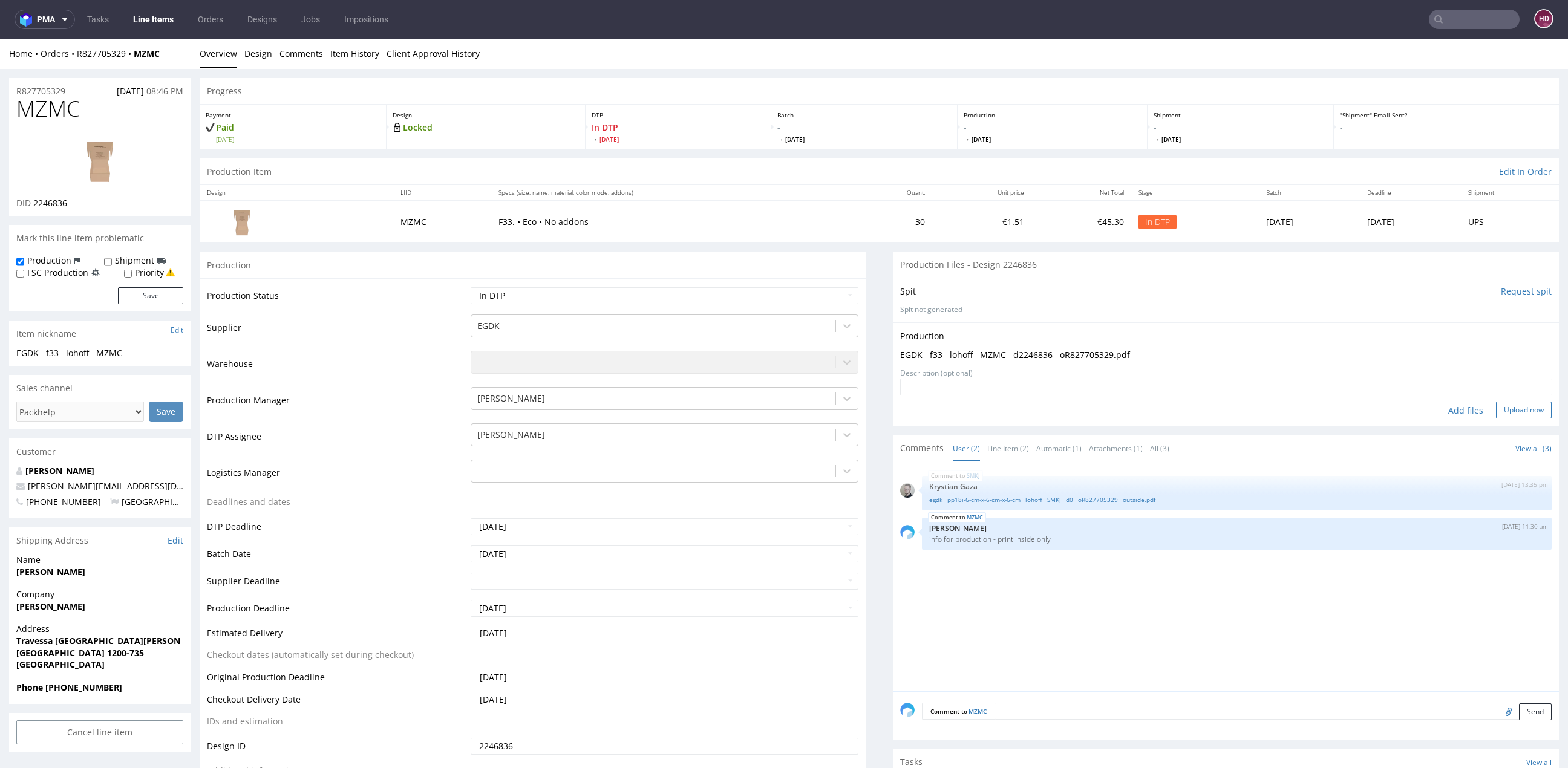
click at [1511, 409] on button "Upload now" at bounding box center [1523, 410] width 56 height 17
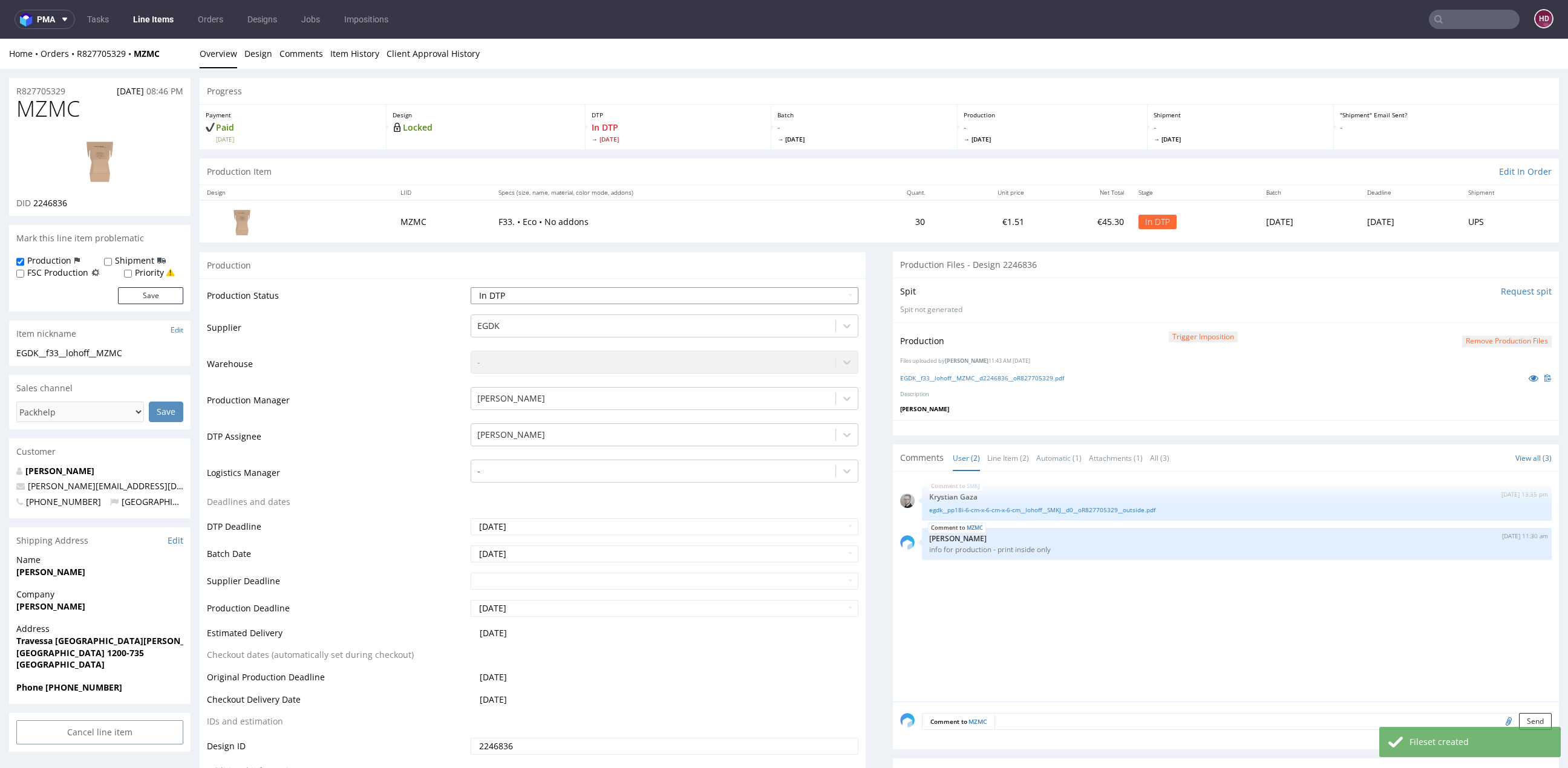
click at [556, 296] on select "Waiting for Artwork Waiting for Diecut Waiting for Mockup Waiting for DTP Waiti…" at bounding box center [664, 296] width 388 height 17
select select "dtp_production_ready"
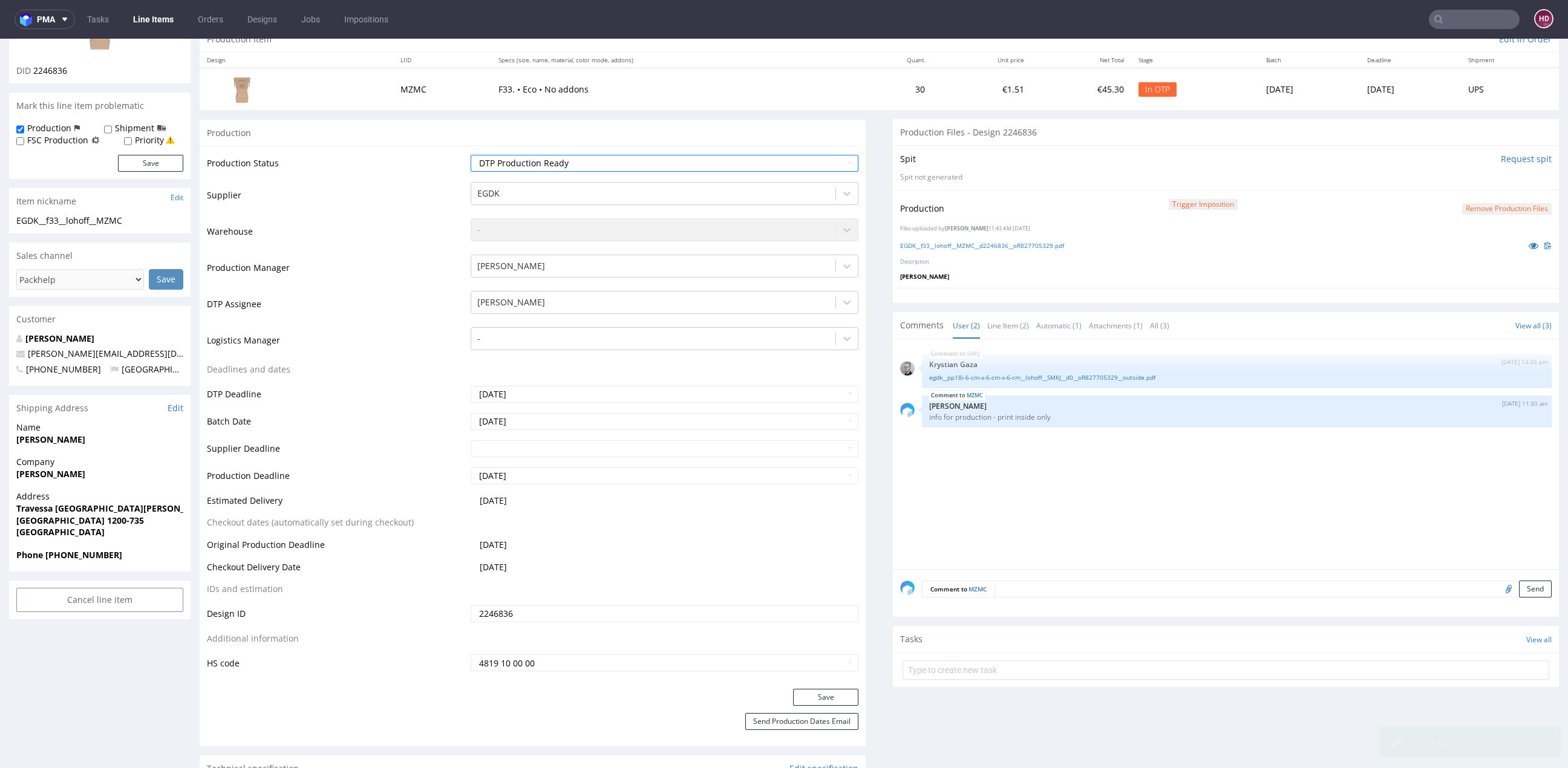
scroll to position [132, 0]
click at [802, 690] on button "Save" at bounding box center [825, 697] width 65 height 17
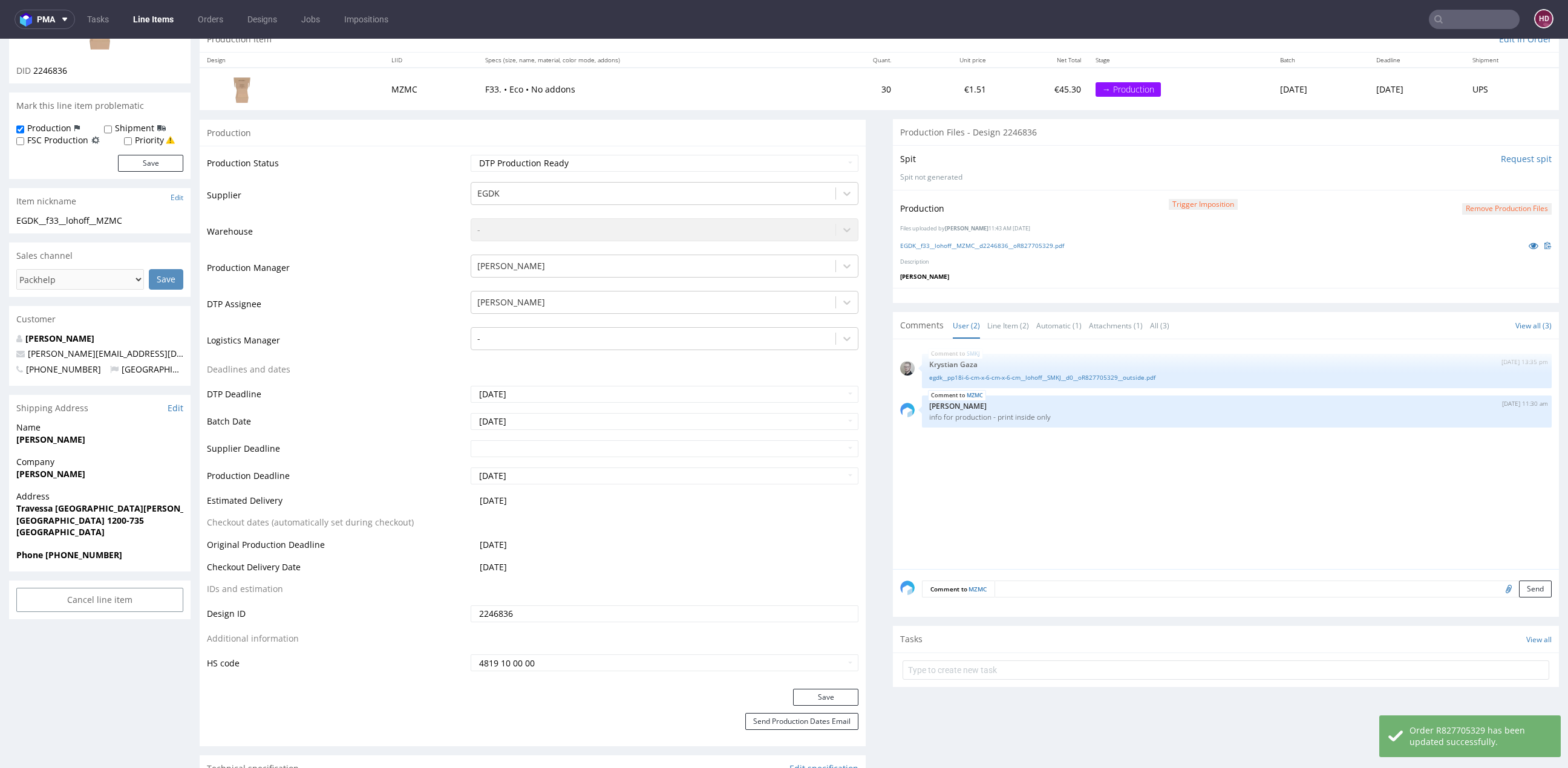
click at [981, 249] on div "EGDK__f33__lohoff__MZMC__d2246836__oR827705329.pdf" at bounding box center [1226, 245] width 651 height 14
click at [983, 246] on link "EGDK__f33__lohoff__MZMC__d2246836__oR827705329.pdf" at bounding box center [982, 245] width 164 height 8
click at [1474, 203] on button "Remove production files" at bounding box center [1507, 209] width 90 height 12
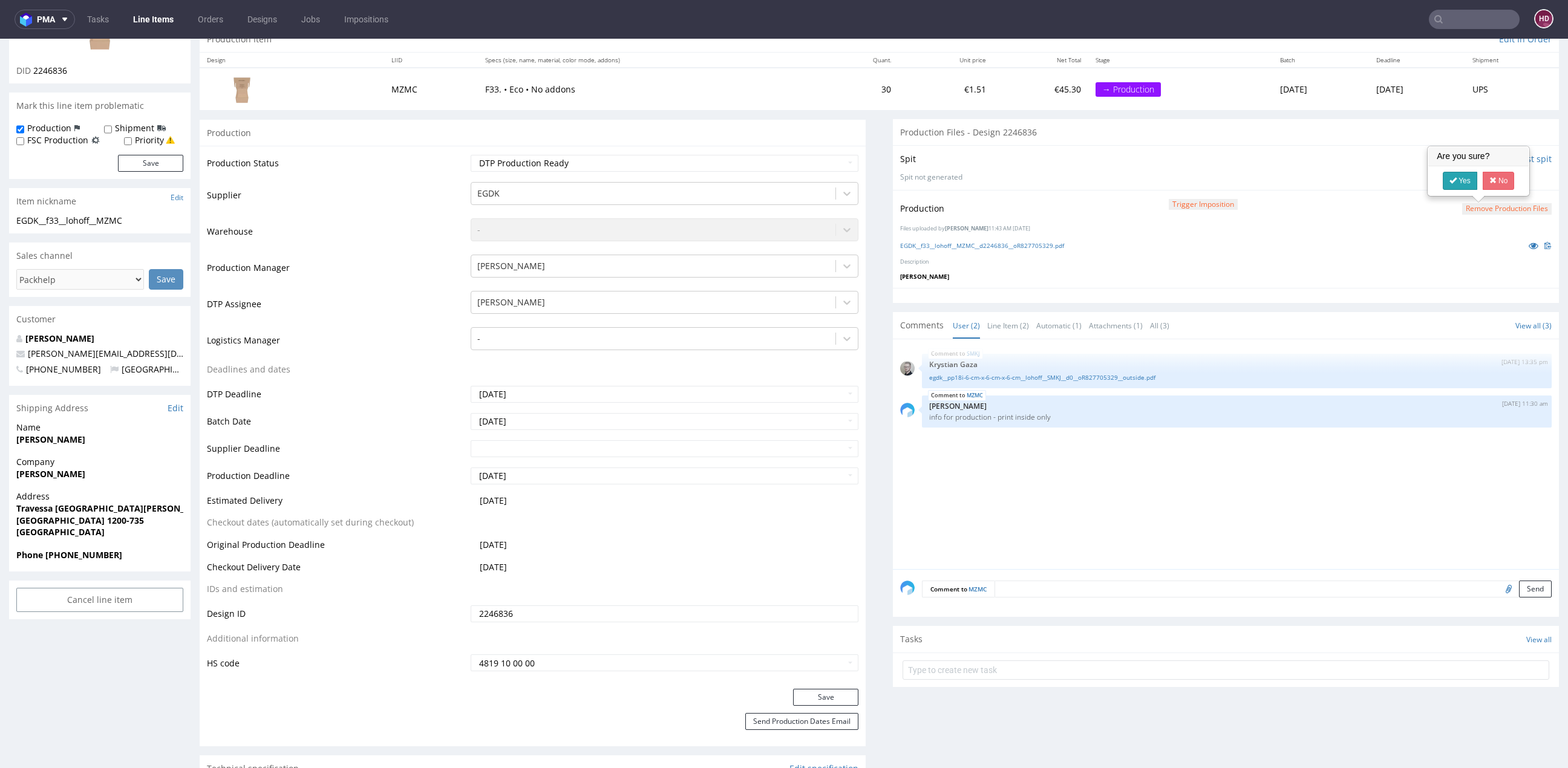
click at [1458, 176] on link "Yes" at bounding box center [1459, 181] width 34 height 18
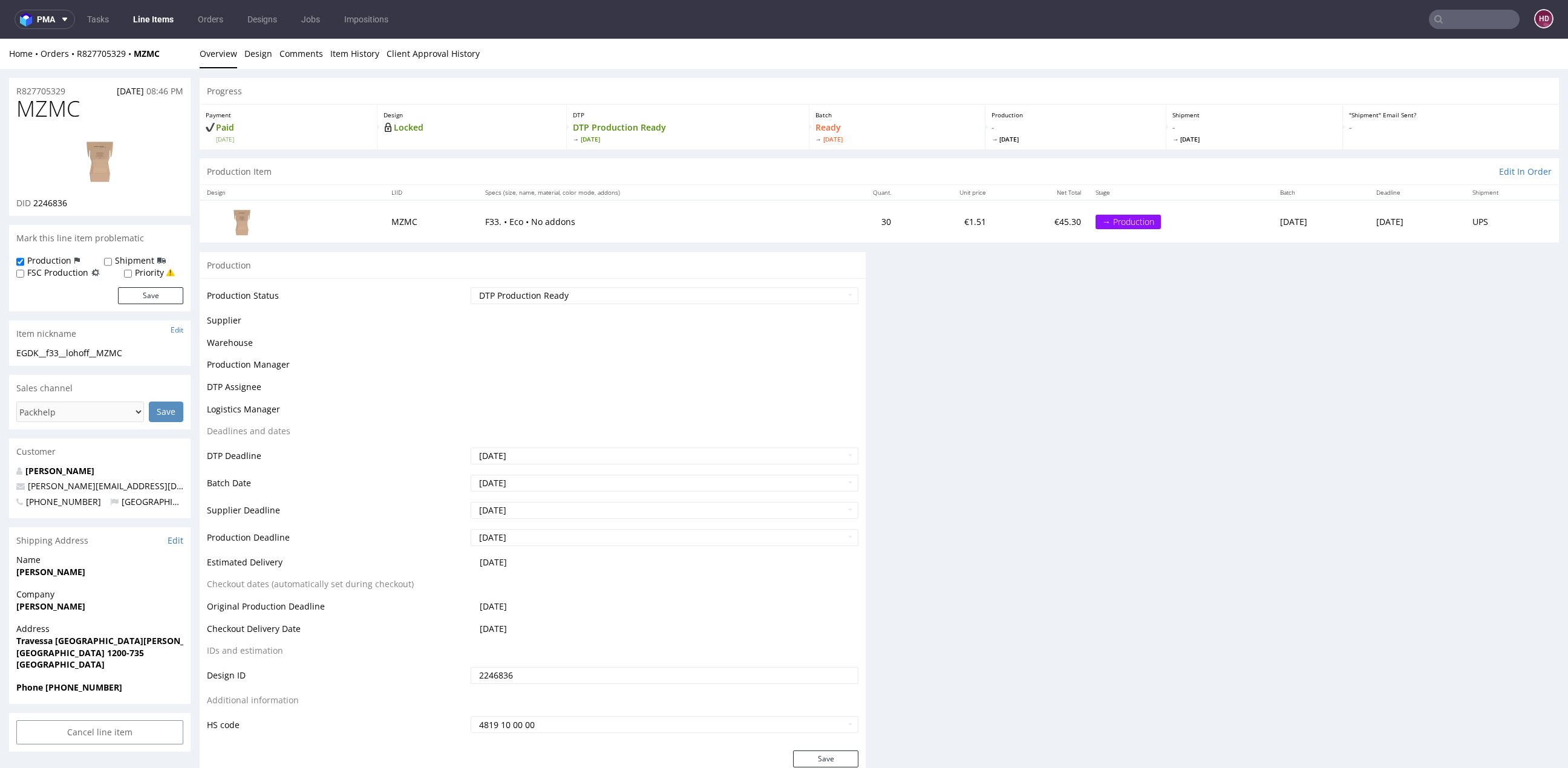
scroll to position [0, 0]
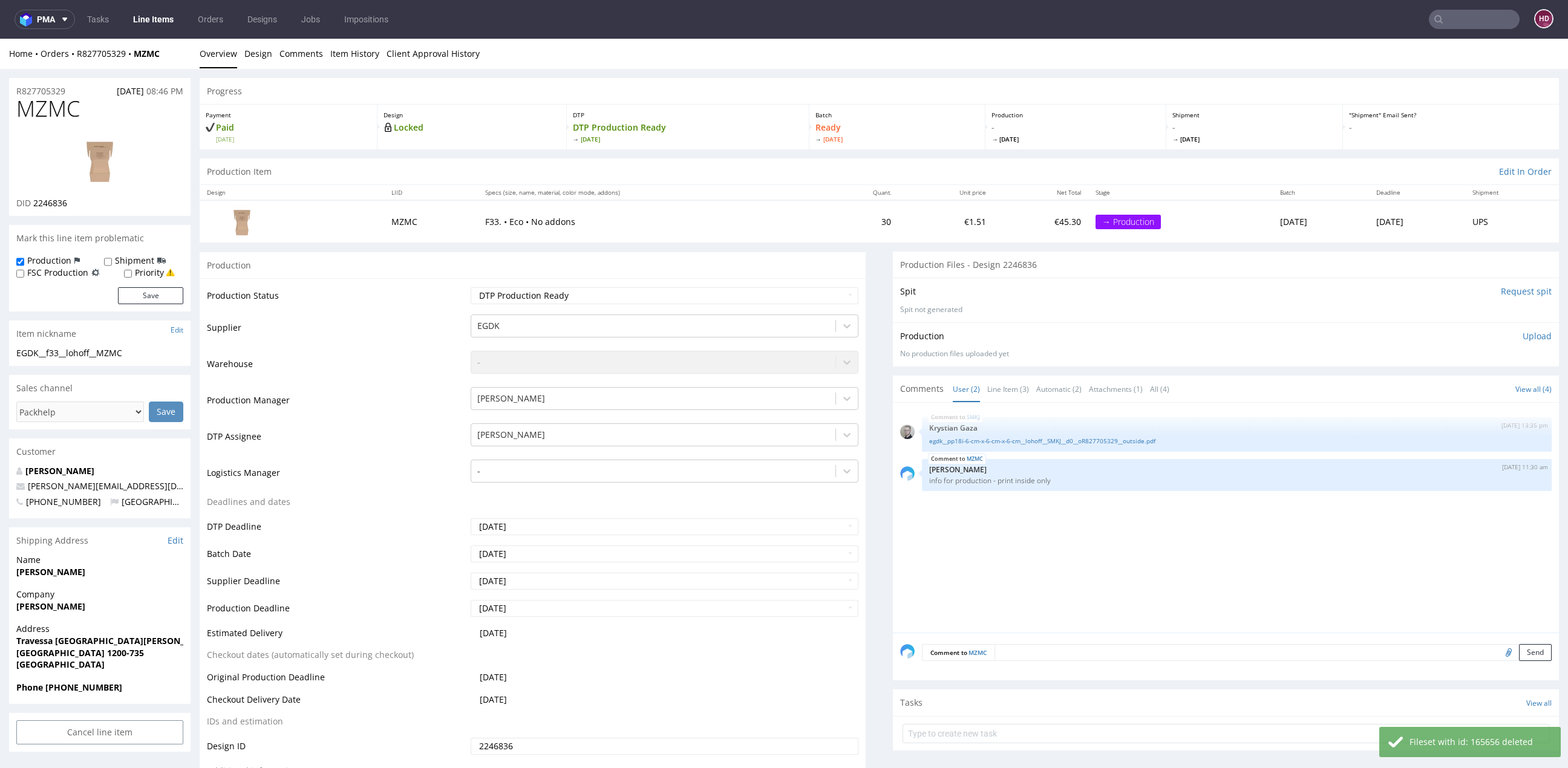
click at [1522, 337] on p "Upload" at bounding box center [1536, 336] width 29 height 12
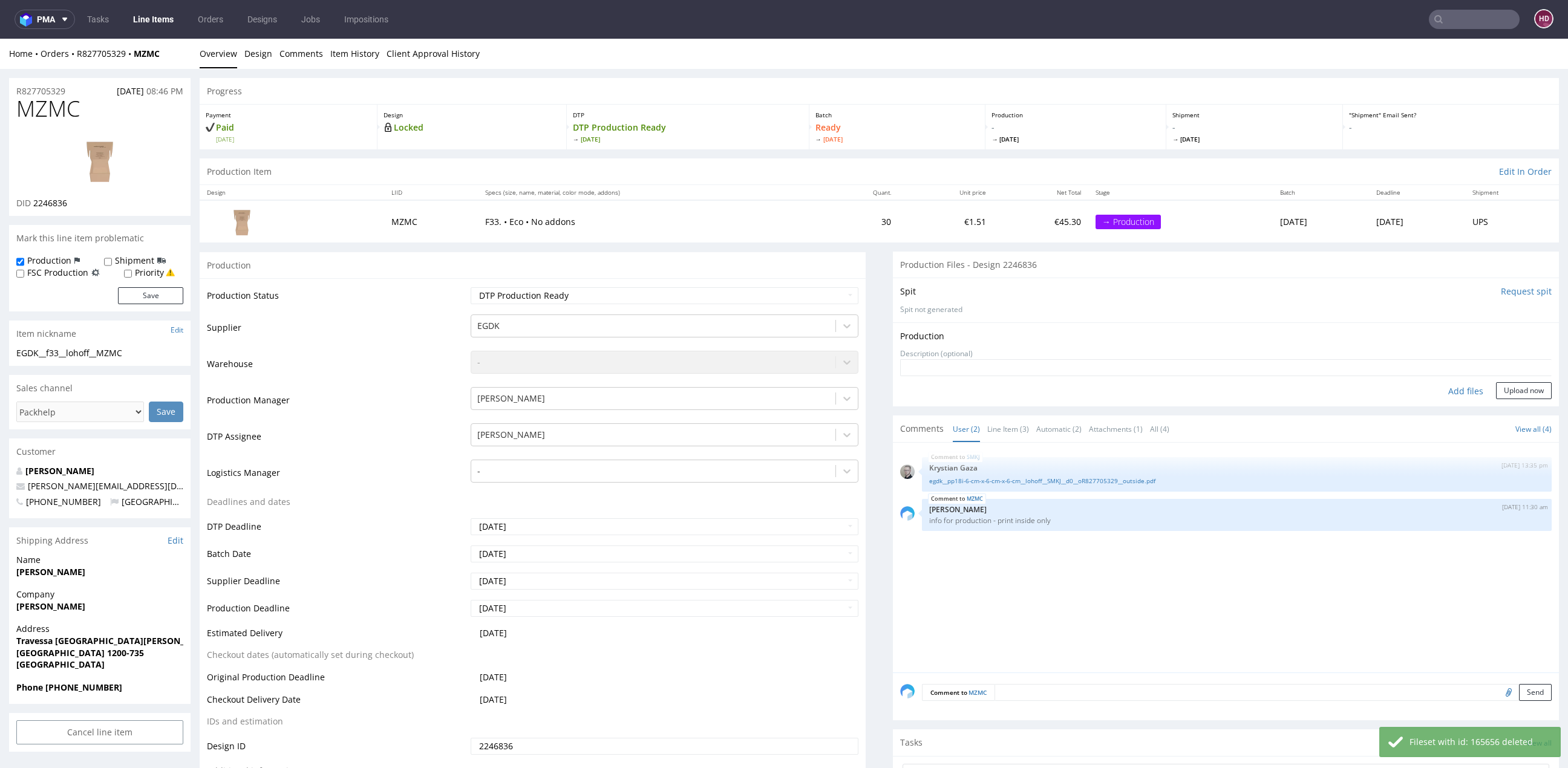
click at [1444, 389] on div "Add files" at bounding box center [1466, 391] width 61 height 18
type input "C:\fakepath\ EGDK__f33__lohoff__MZMC__d2246836__oR827705329__inside.pdf"
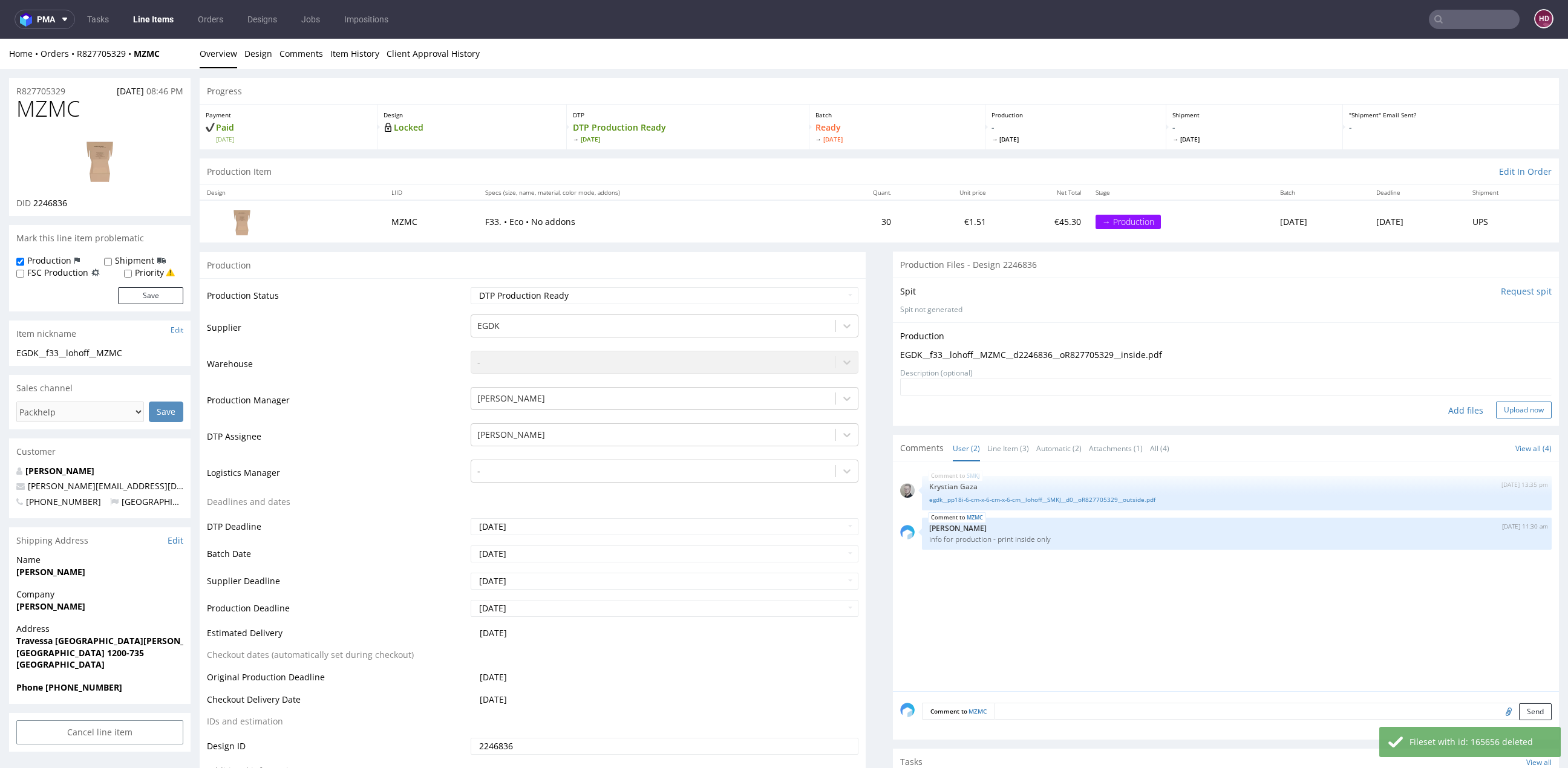
click at [1503, 403] on form "Add files Upload now" at bounding box center [1226, 399] width 651 height 40
click at [1503, 406] on button "Upload now" at bounding box center [1523, 410] width 56 height 17
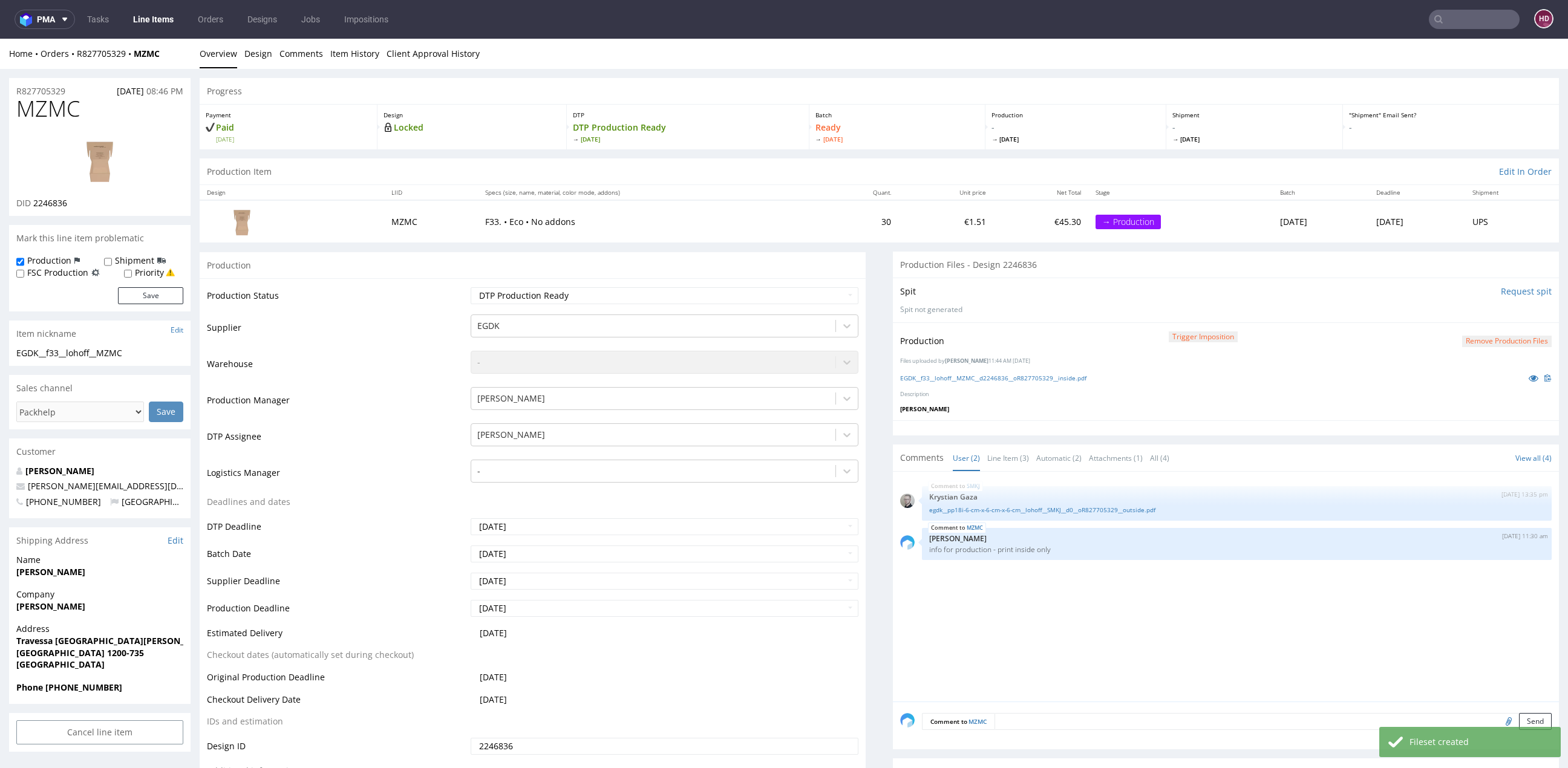
click at [1082, 382] on div "EGDK__f33__lohoff__MZMC__d2246836__oR827705329__inside.pdf" at bounding box center [1226, 378] width 651 height 14
click at [1051, 376] on link "EGDK__f33__lohoff__MZMC__d2246836__oR827705329__inside.pdf" at bounding box center [993, 378] width 186 height 8
click at [649, 291] on select "Waiting for Artwork Waiting for Diecut Waiting for Mockup Waiting for DTP Waiti…" at bounding box center [664, 296] width 388 height 17
select select "dtp_ca_needed"
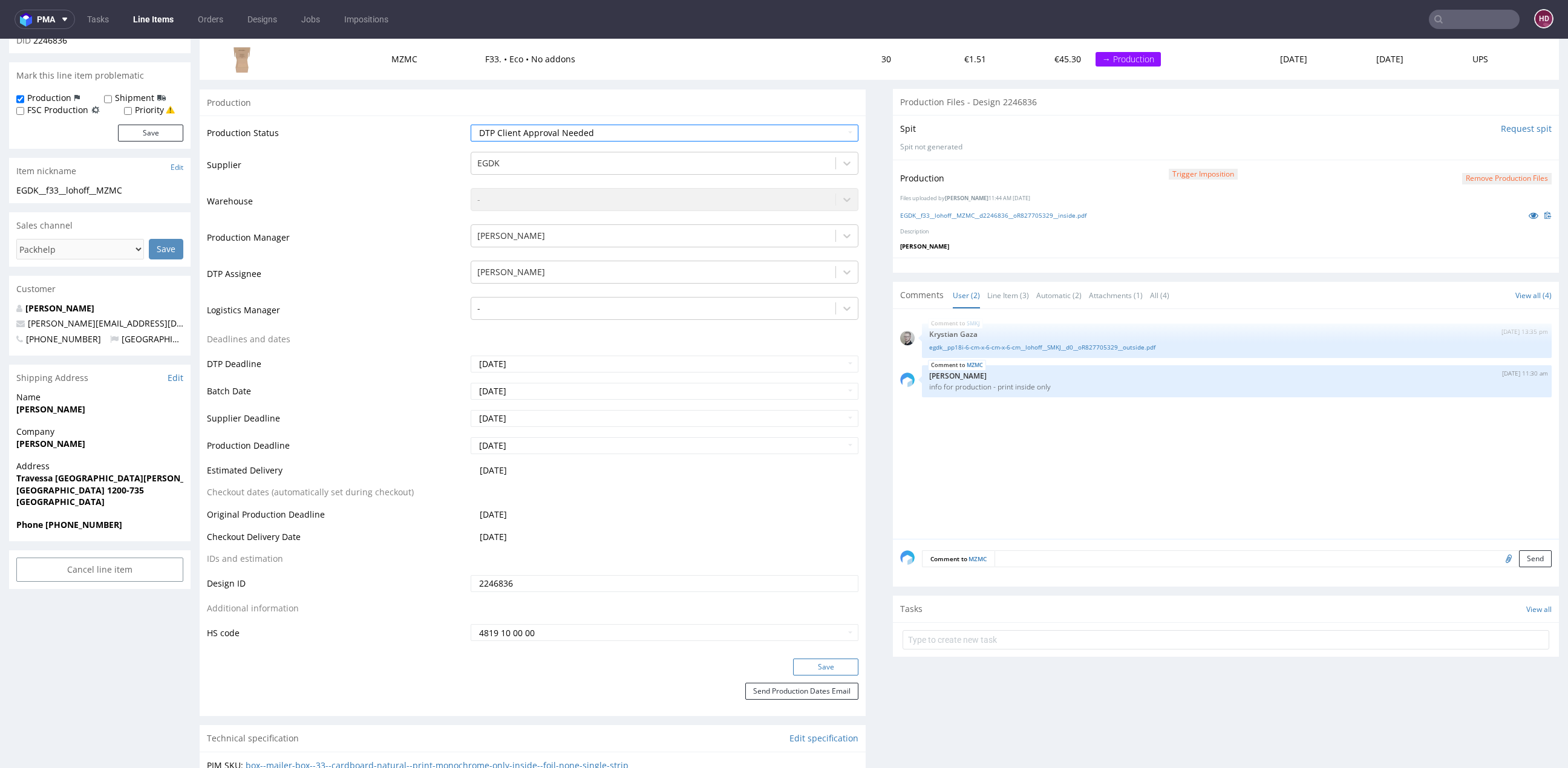
drag, startPoint x: 786, startPoint y: 669, endPoint x: 792, endPoint y: 665, distance: 7.2
click at [793, 669] on button "Save" at bounding box center [825, 667] width 65 height 17
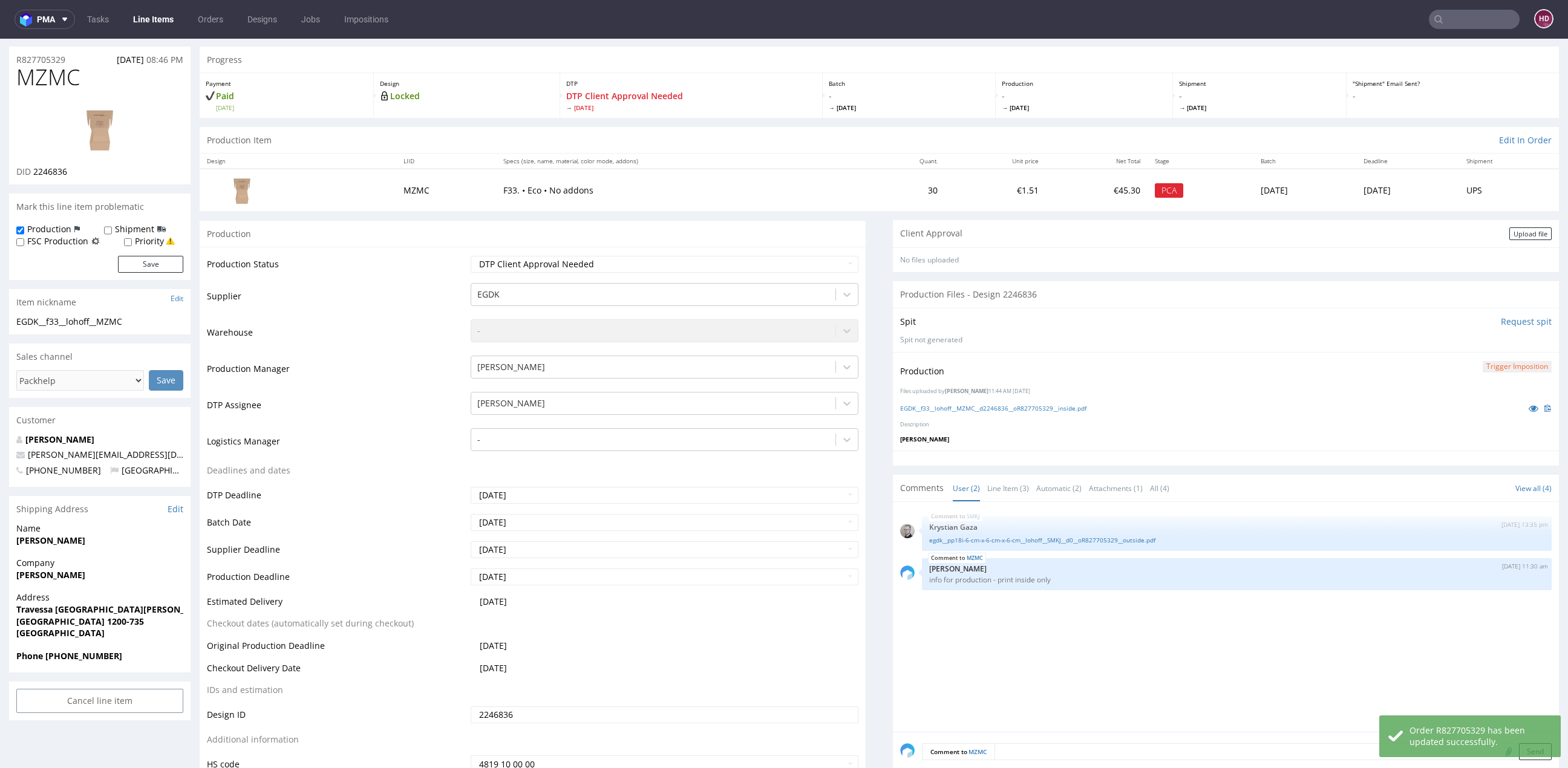
scroll to position [0, 0]
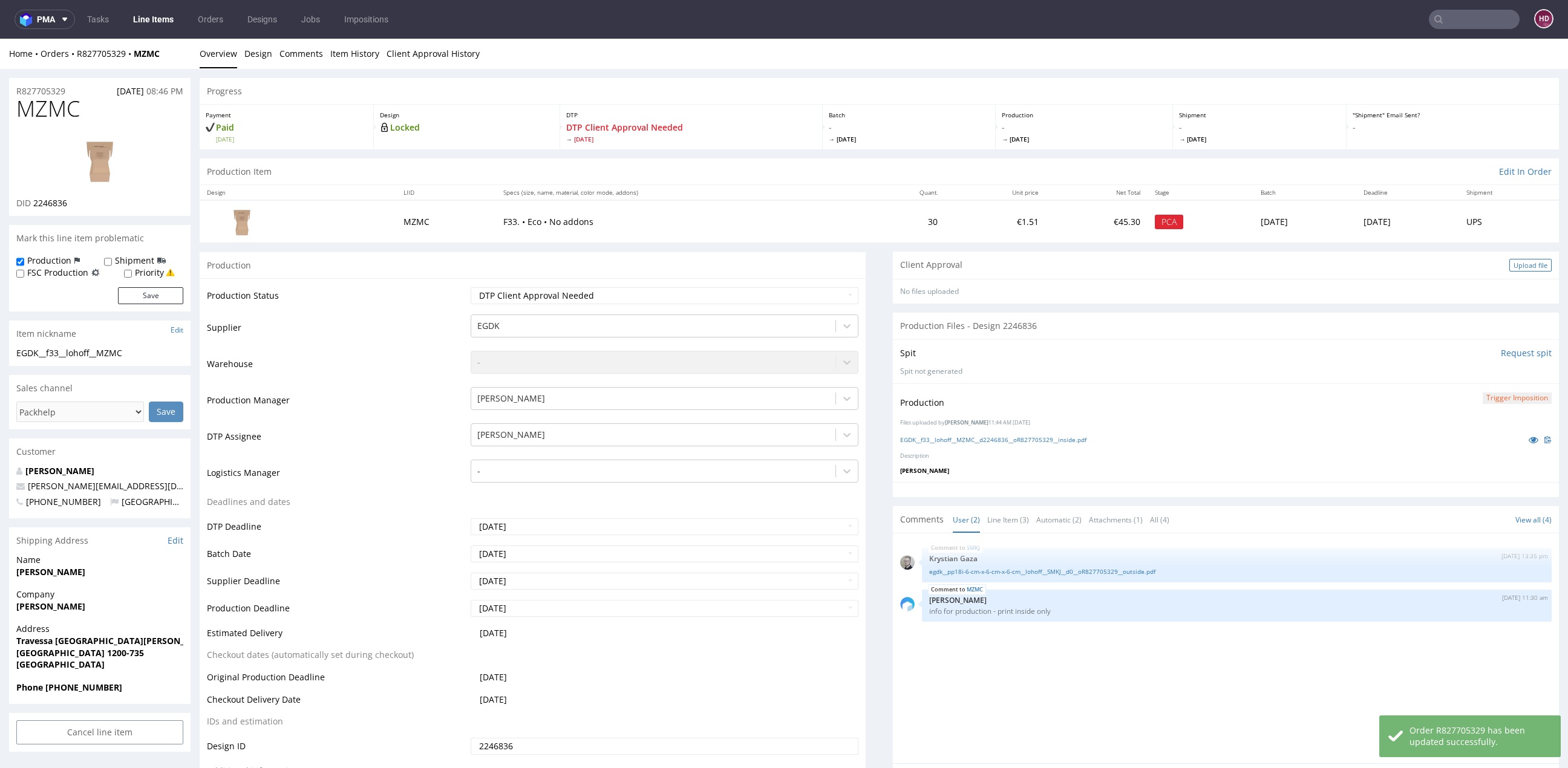
click at [1509, 260] on div "Upload file" at bounding box center [1531, 265] width 43 height 13
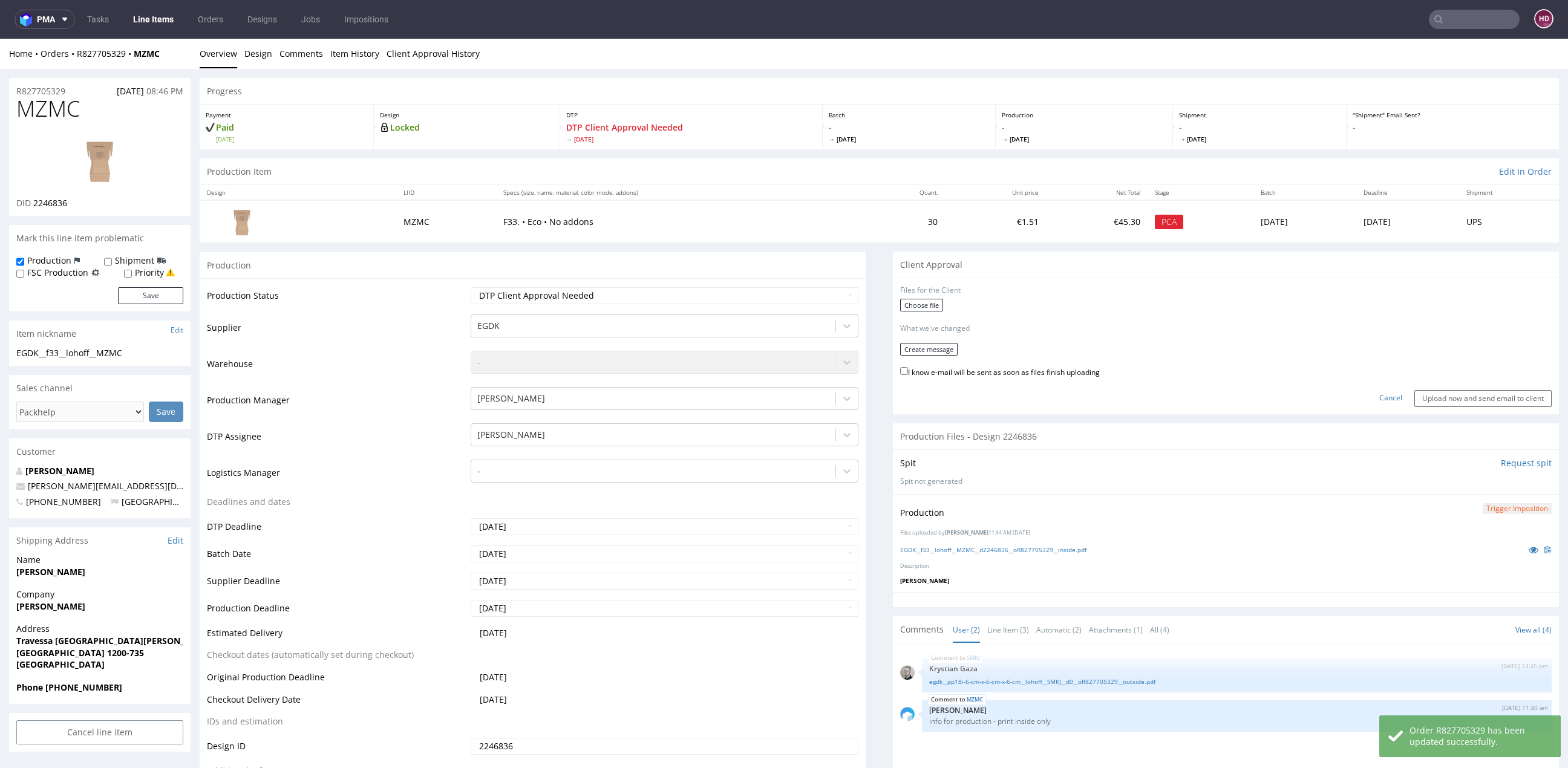
click at [926, 298] on div "Choose file" at bounding box center [1226, 306] width 651 height 16
click at [923, 302] on label "Choose file" at bounding box center [921, 305] width 43 height 13
click at [0, 39] on input "Choose file" at bounding box center [0, 39] width 0 height 0
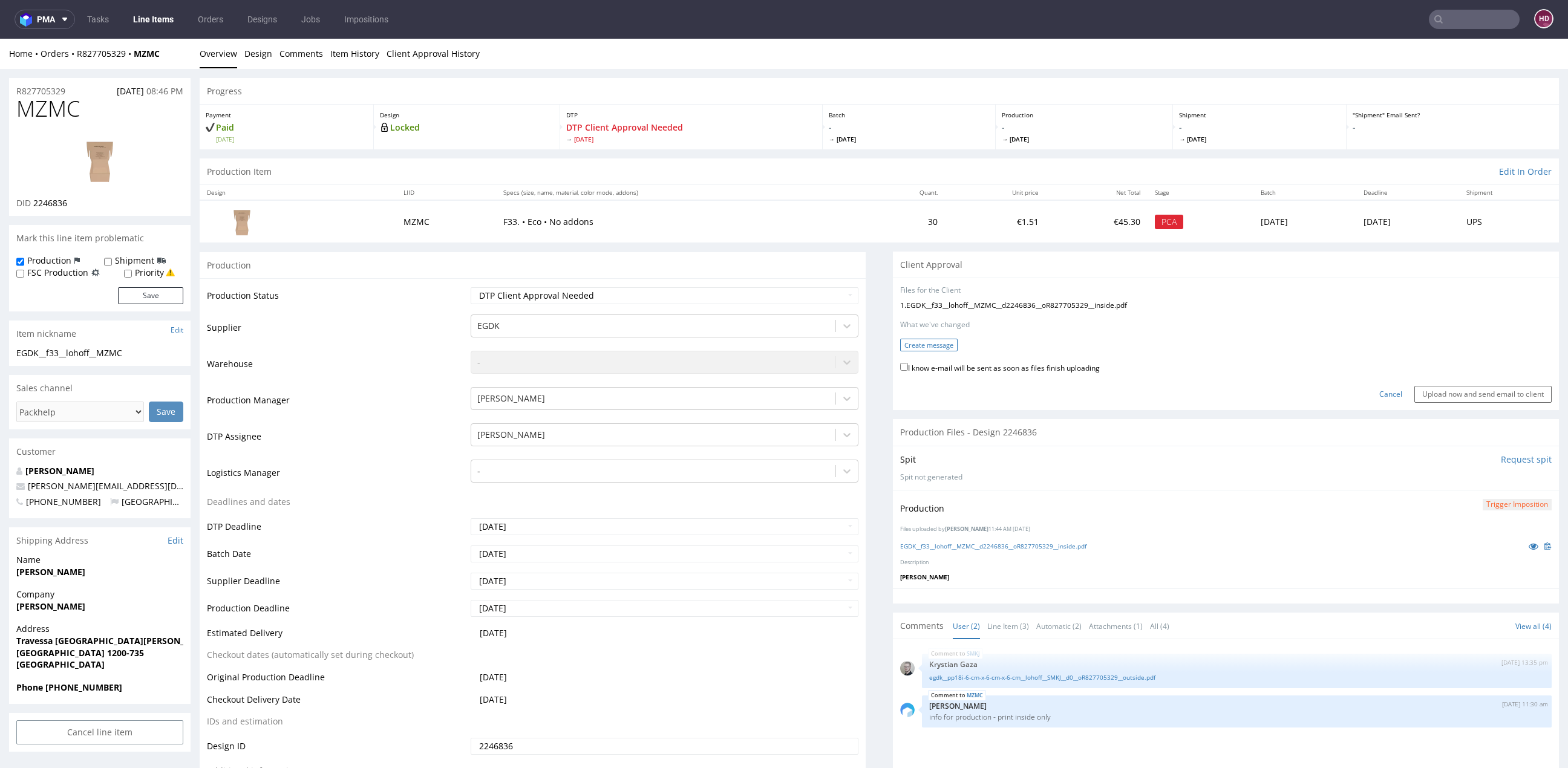
click at [900, 342] on button "Create message" at bounding box center [928, 345] width 57 height 13
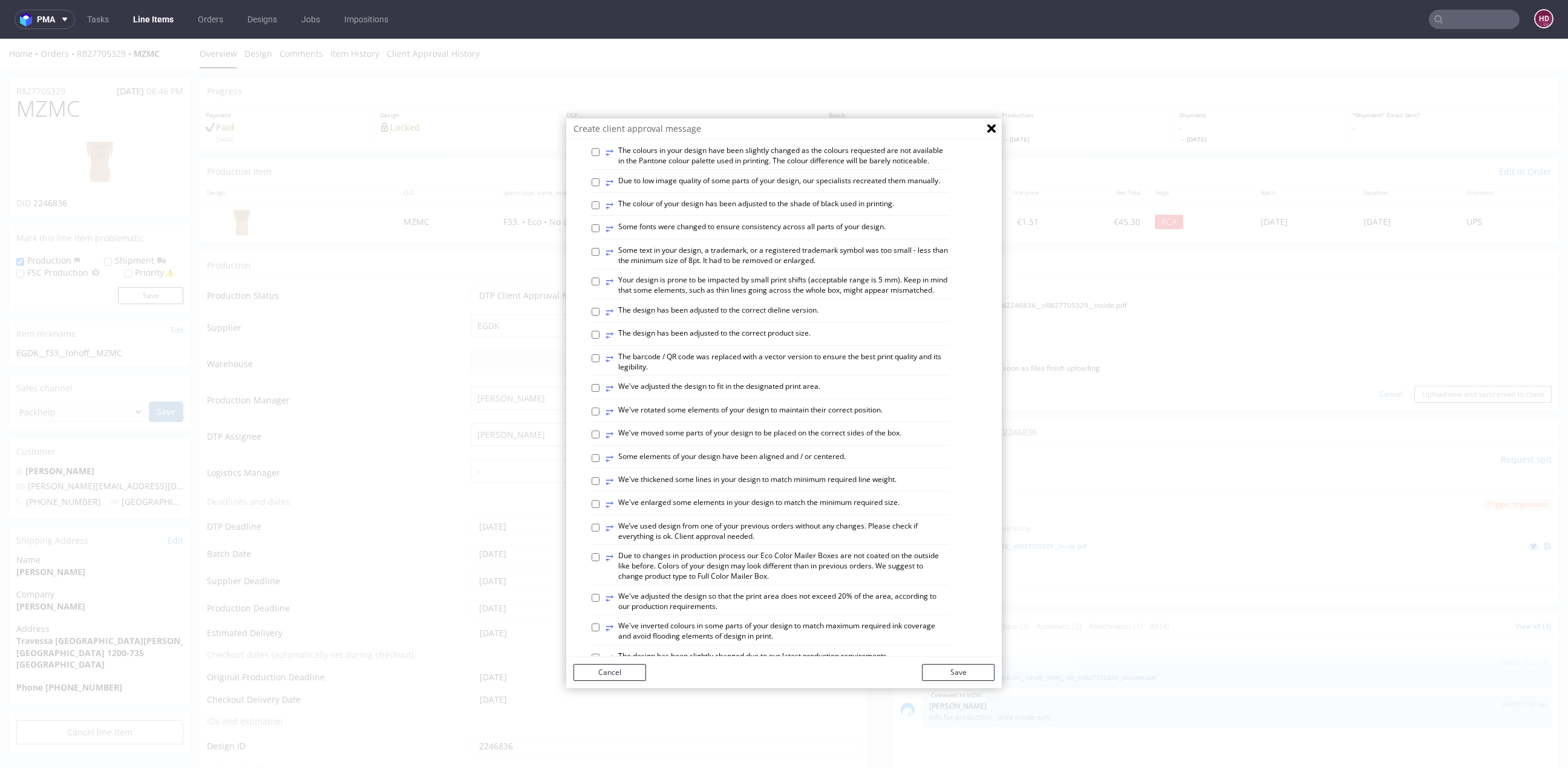
scroll to position [539, 0]
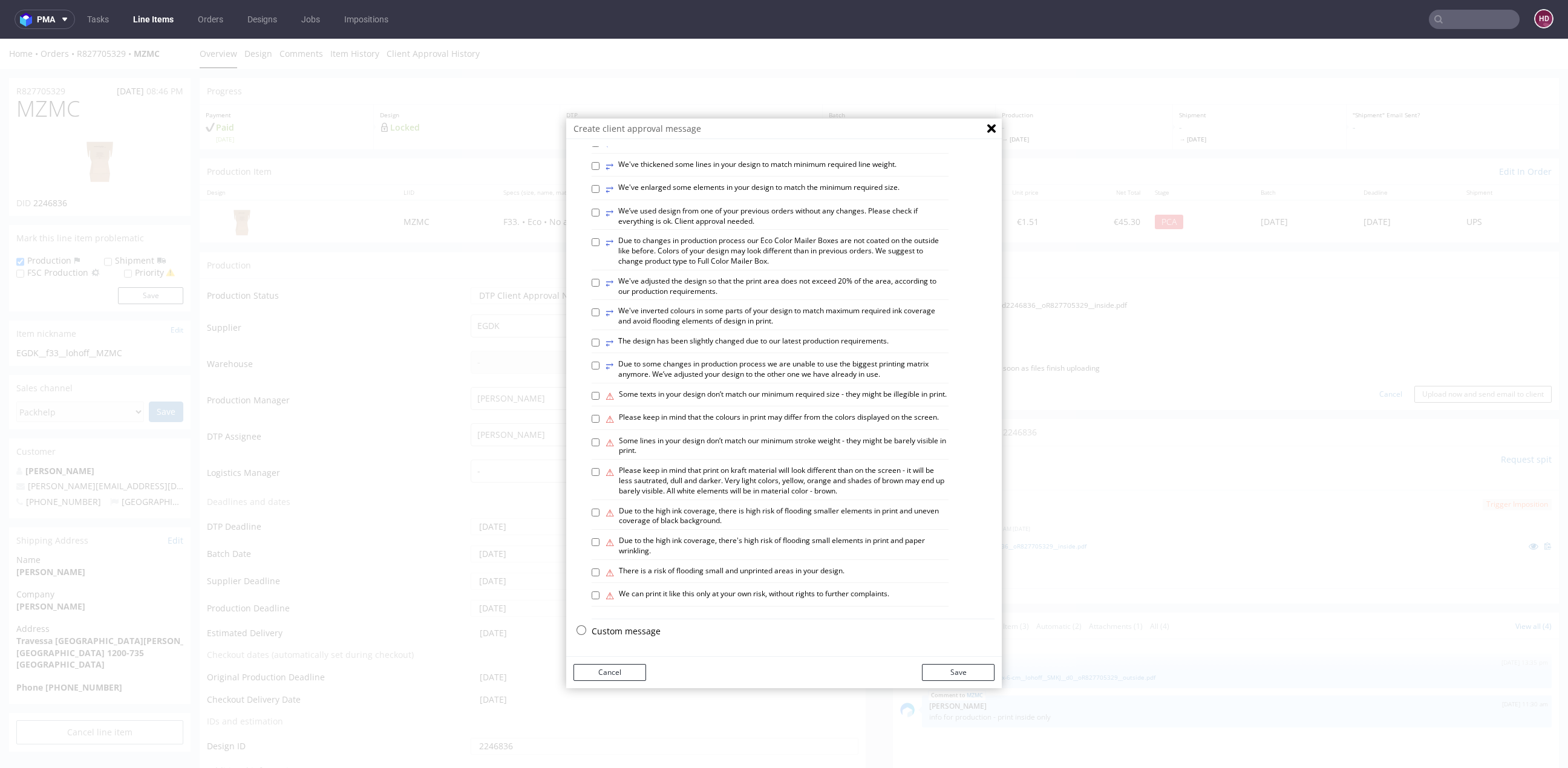
click at [652, 633] on p "Custom message" at bounding box center [793, 631] width 403 height 12
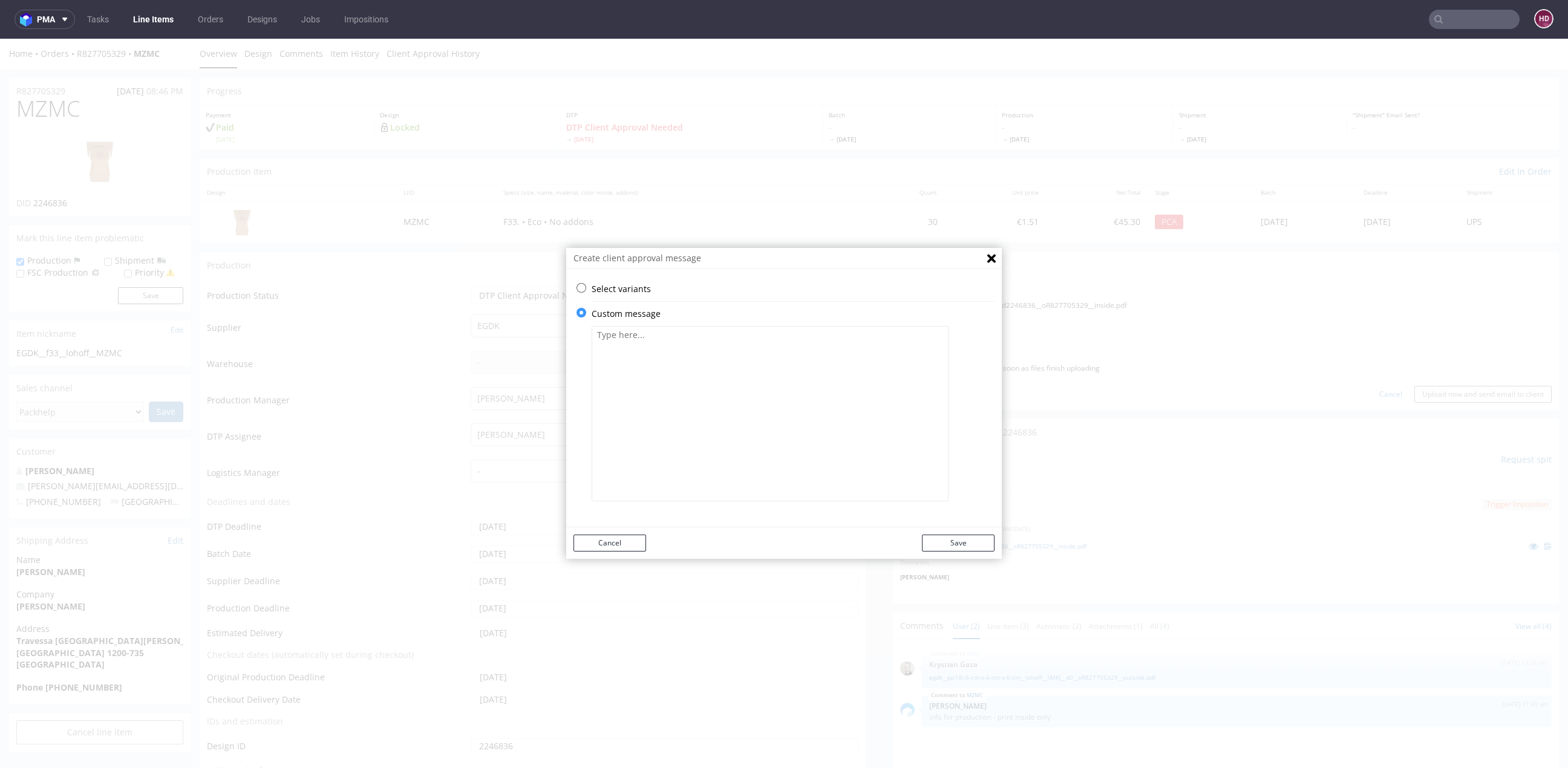
scroll to position [0, 0]
click at [693, 468] on textarea at bounding box center [770, 414] width 357 height 176
paste textarea "We moved the inscription to a different location because it was originally on t…"
click at [642, 342] on textarea "We moved the inscription to a different location because it was originally on t…" at bounding box center [770, 414] width 357 height 176
type textarea "We moved the inscription to a different location because it was originally on t…"
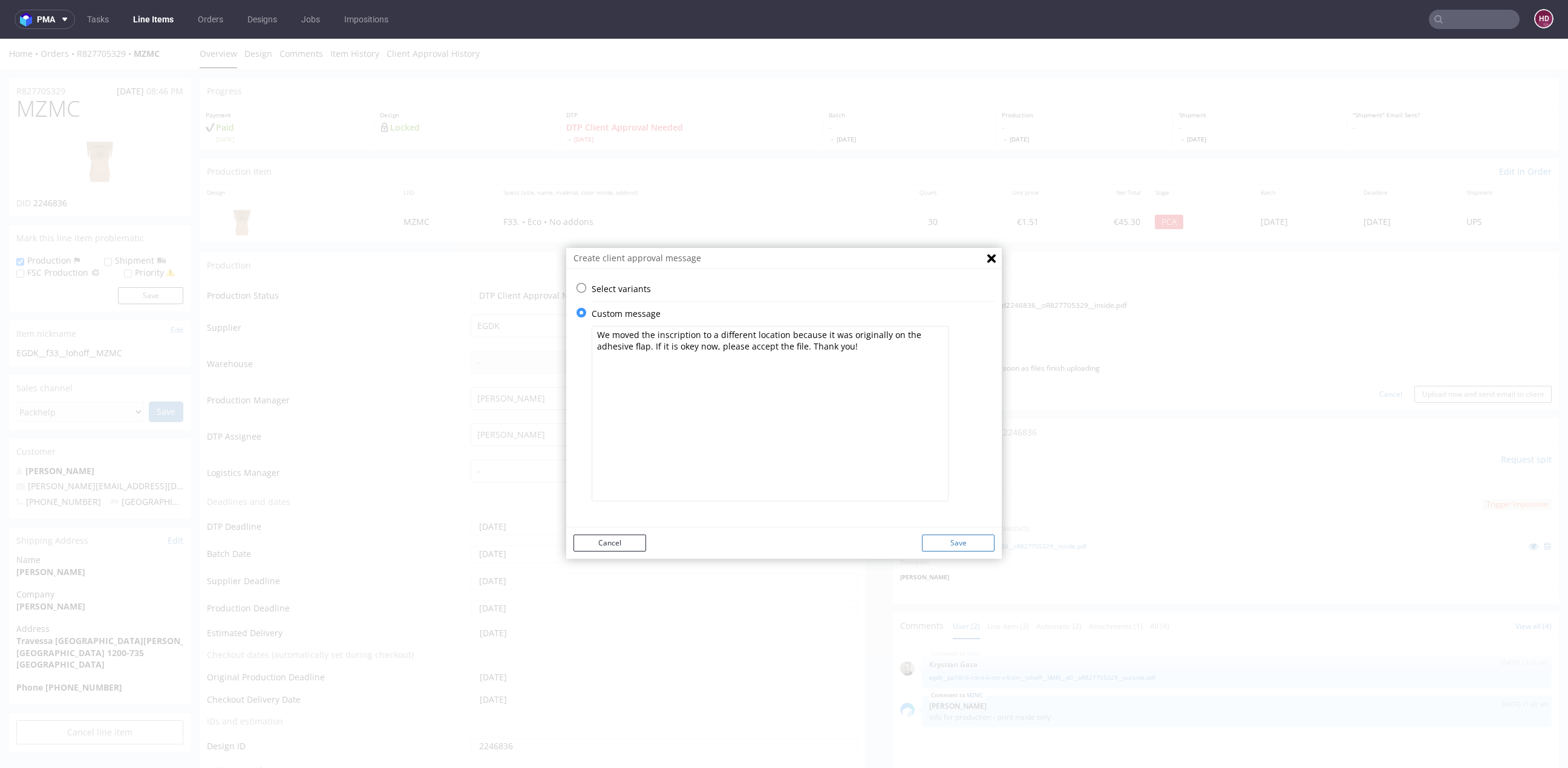
click at [956, 546] on button "Save" at bounding box center [958, 543] width 72 height 17
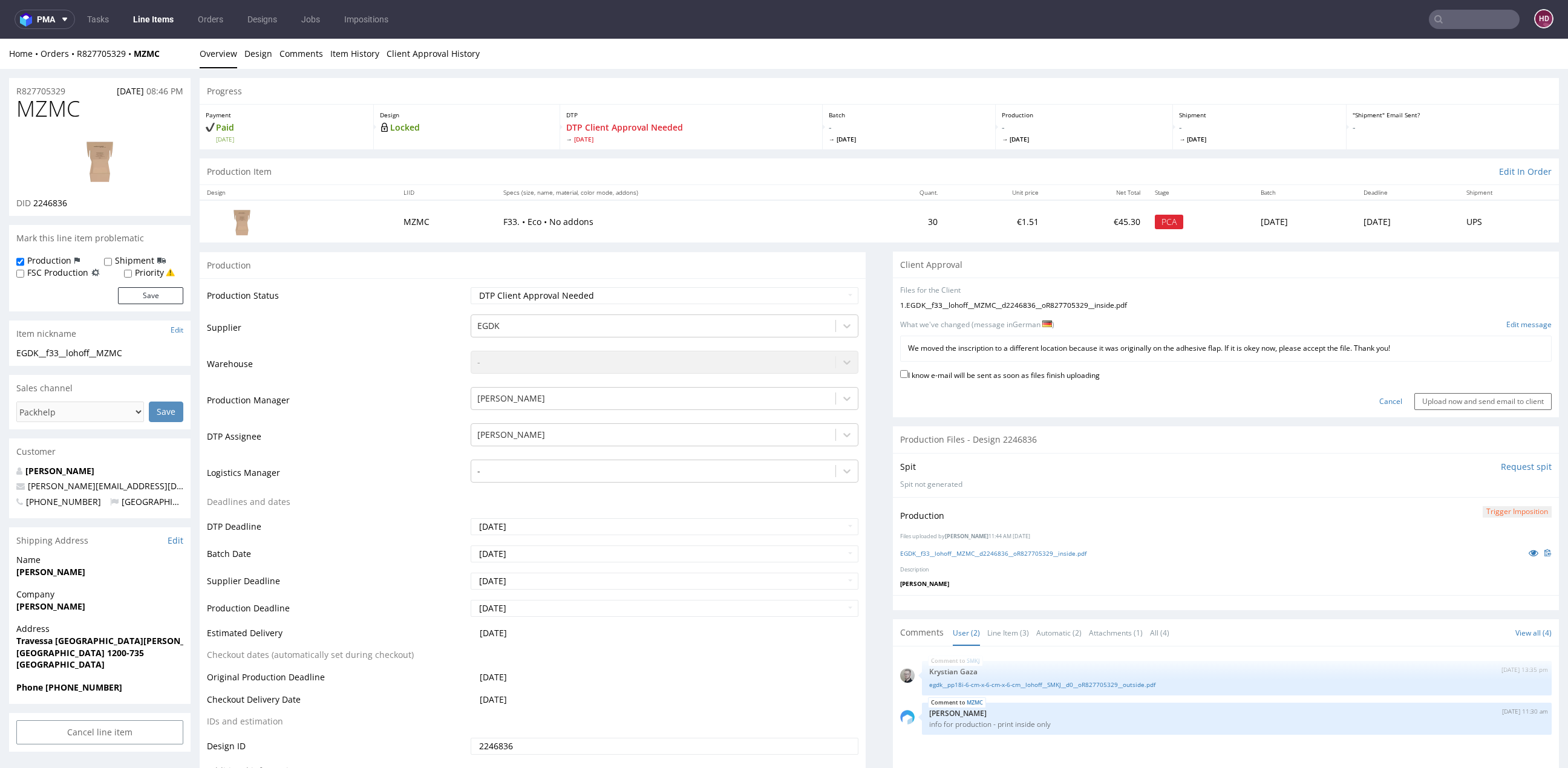
click at [972, 372] on label "I know e-mail will be sent as soon as files finish uploading" at bounding box center [999, 374] width 200 height 14
click at [908, 372] on input "I know e-mail will be sent as soon as files finish uploading" at bounding box center [904, 374] width 8 height 8
checkbox input "true"
click at [1418, 393] on input "Upload now and send email to client" at bounding box center [1483, 402] width 138 height 17
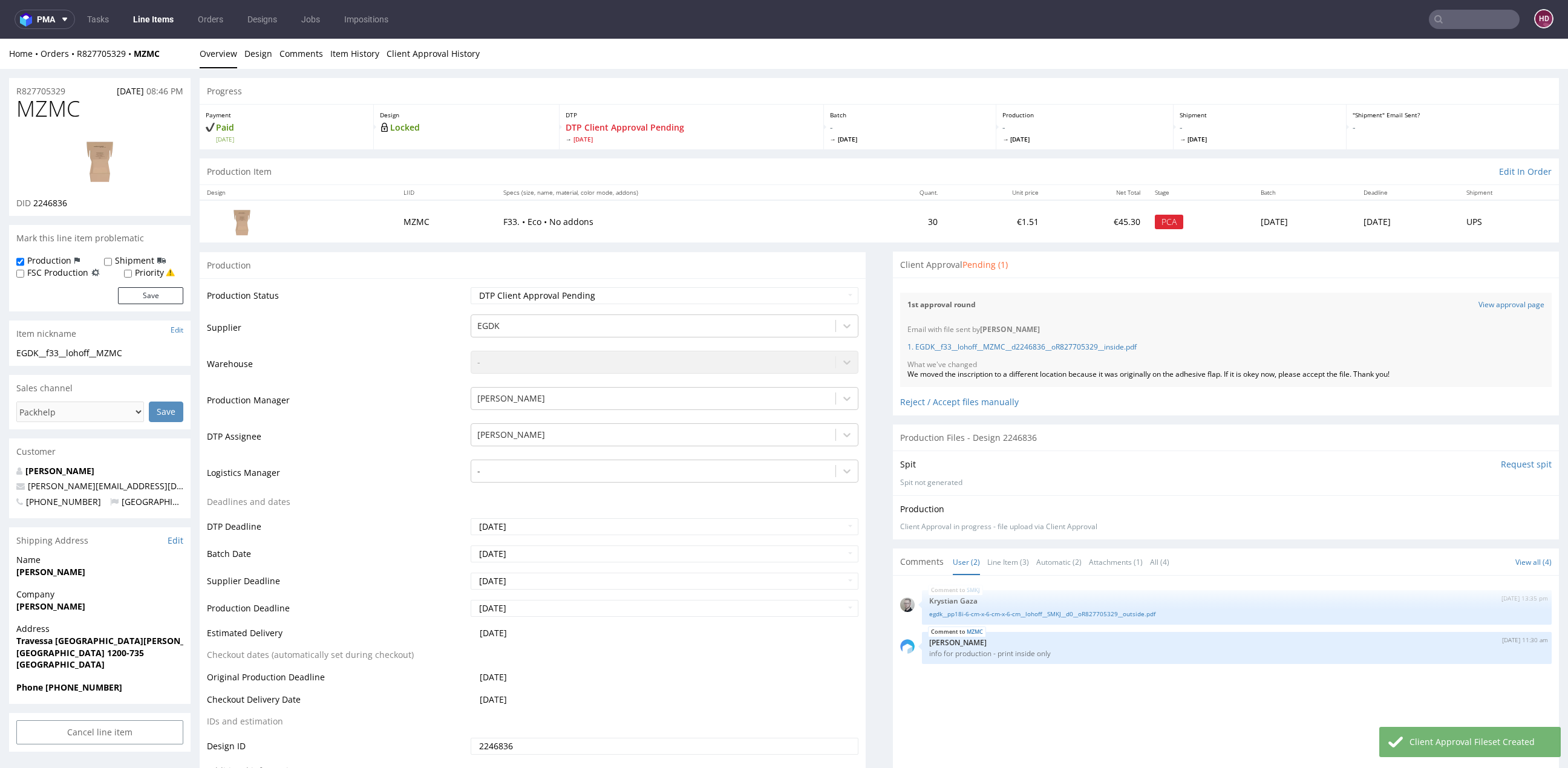
click at [1006, 340] on div "1. EGDK__f33__lohoff__MZMC__d2246836__oR827705329__inside.pdf" at bounding box center [1226, 348] width 637 height 25
click at [1006, 345] on link "1. EGDK__f33__lohoff__MZMC__d2246836__oR827705329__inside.pdf" at bounding box center [1021, 347] width 229 height 10
click at [91, 118] on h1 "MZMC" at bounding box center [99, 109] width 167 height 24
click at [110, 110] on h1 "MZMC" at bounding box center [99, 109] width 167 height 24
drag, startPoint x: 86, startPoint y: 110, endPoint x: 5, endPoint y: 114, distance: 81.1
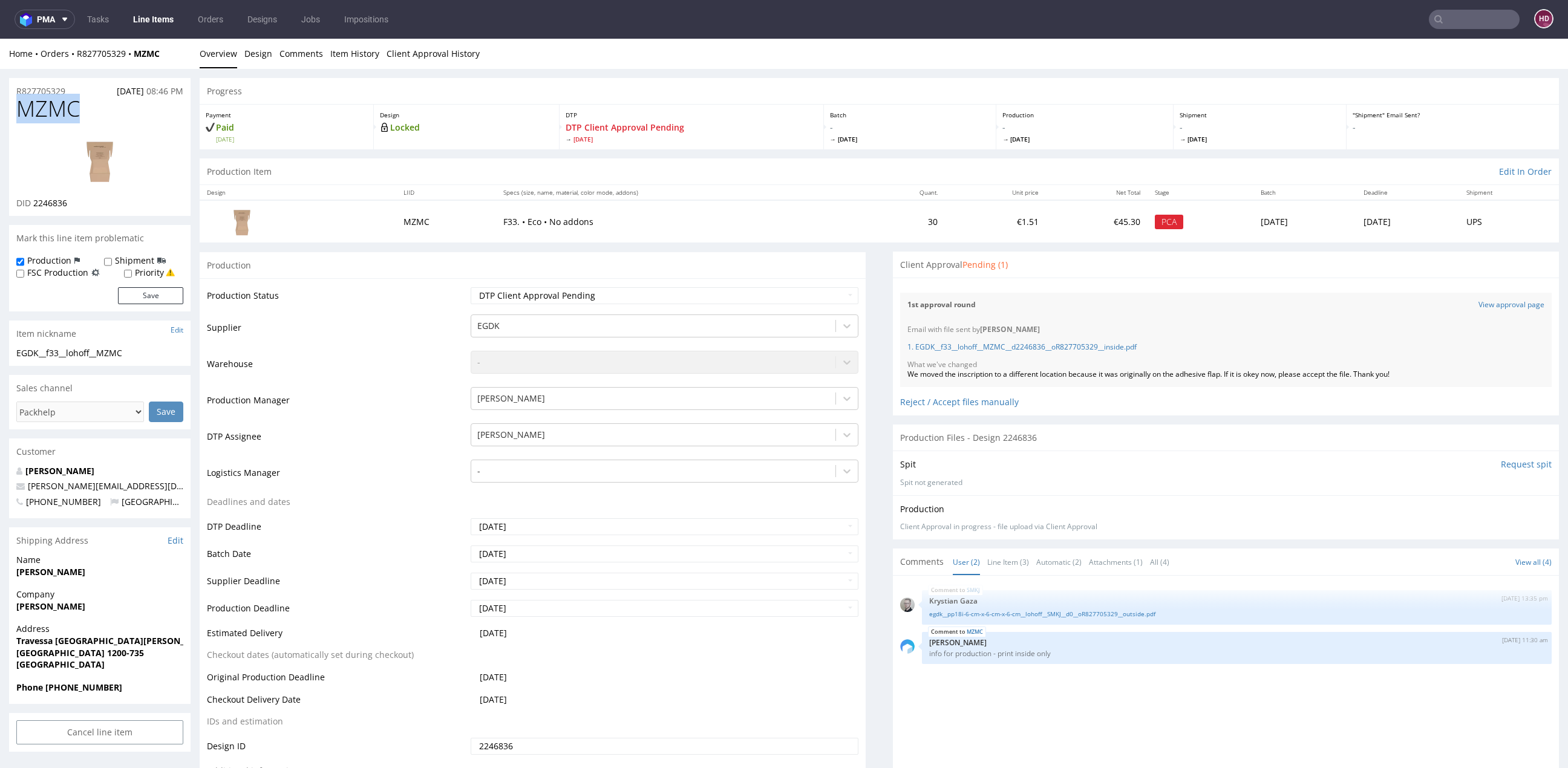
copy span "MZMC"
click at [176, 25] on link "Line Items" at bounding box center [153, 19] width 55 height 19
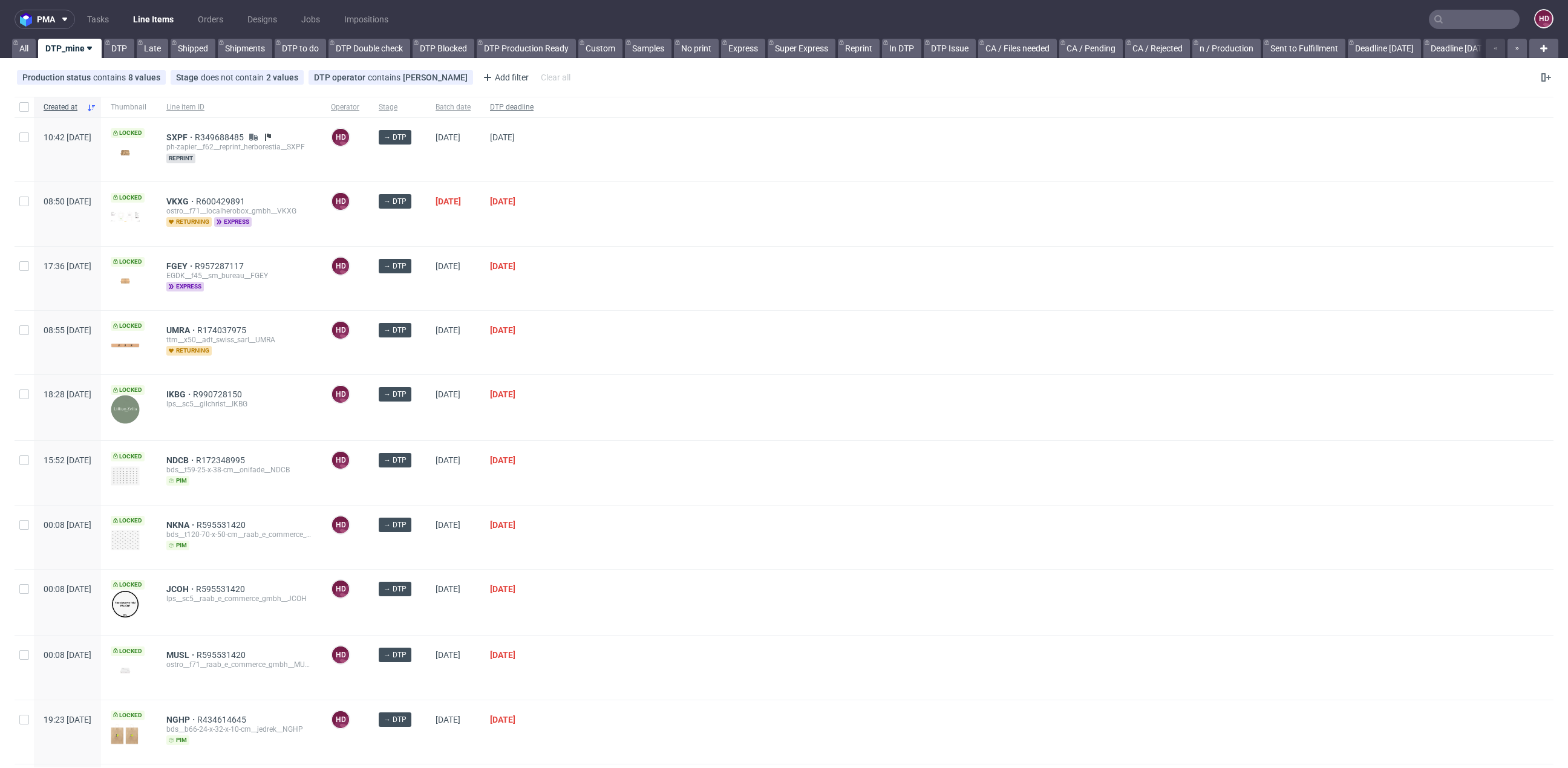
click at [534, 109] on span "DTP deadline" at bounding box center [511, 107] width 43 height 10
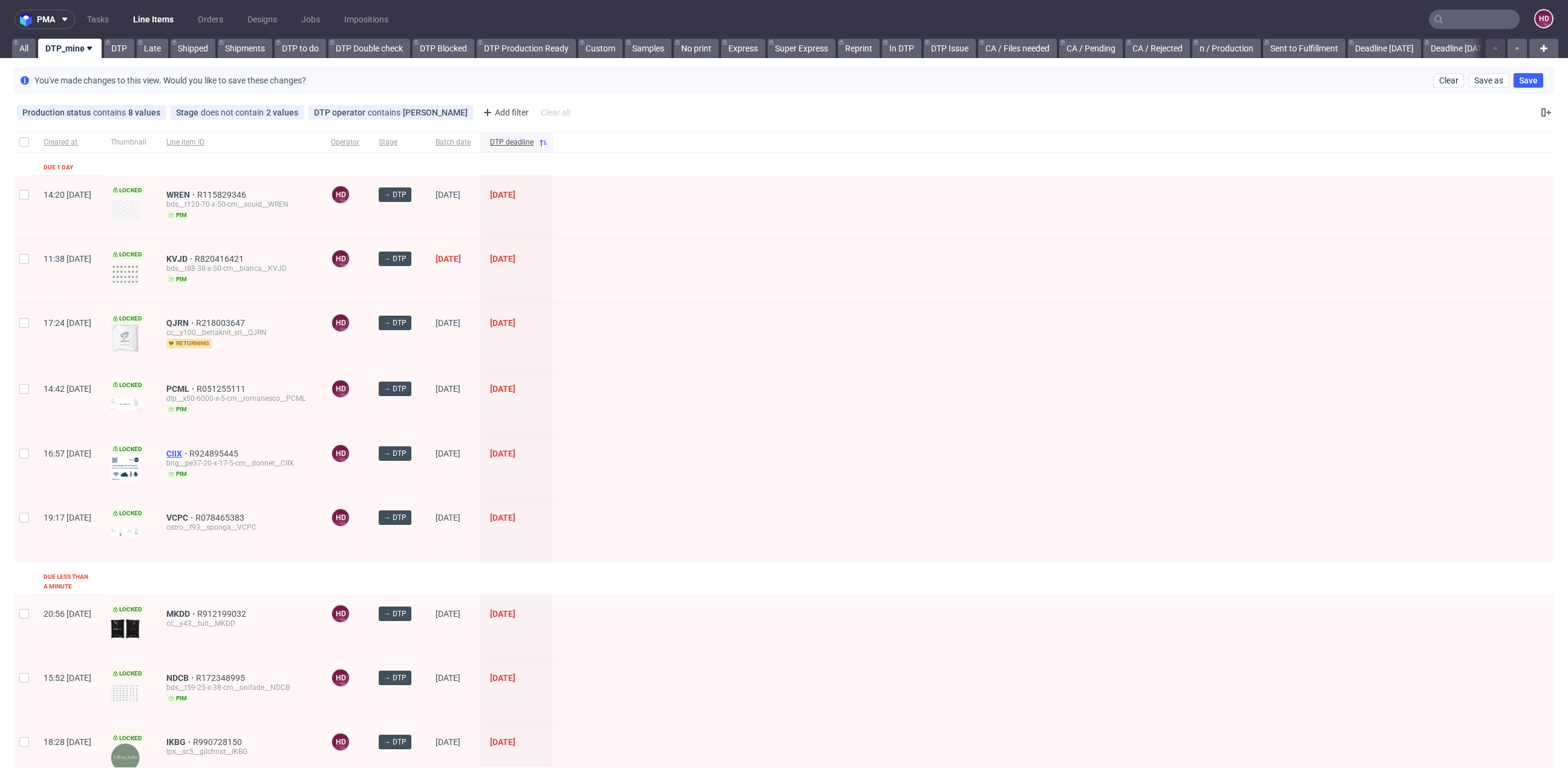
click at [189, 454] on span "CIIX" at bounding box center [178, 453] width 23 height 10
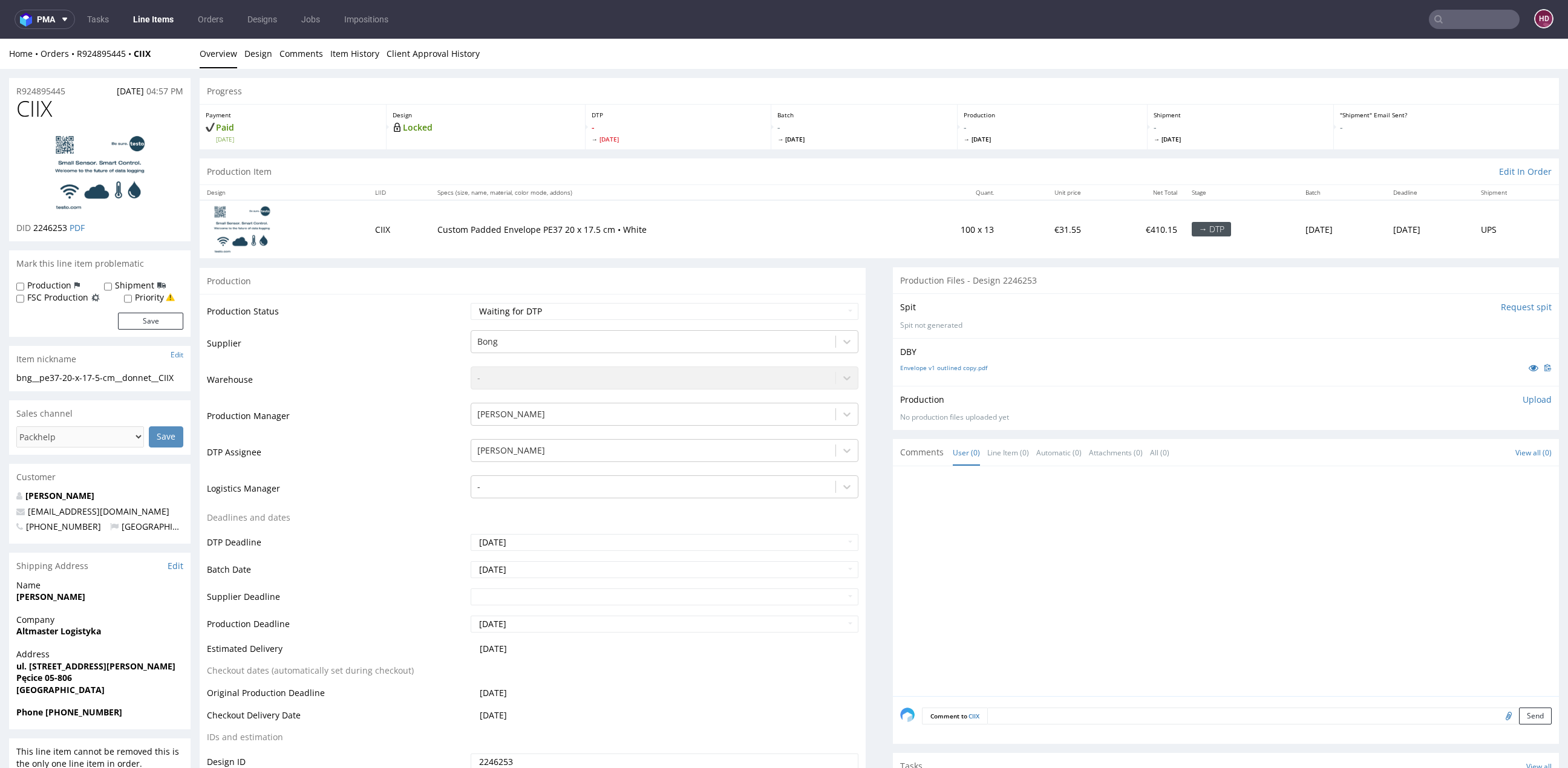
click at [547, 297] on div "Production Status Waiting for Artwork Waiting for Diecut Waiting for Mockup Wai…" at bounding box center [532, 565] width 666 height 543
click at [549, 311] on select "Waiting for Artwork Waiting for Diecut Waiting for Mockup Waiting for DTP Waiti…" at bounding box center [664, 311] width 388 height 17
select select "dtp_in_process"
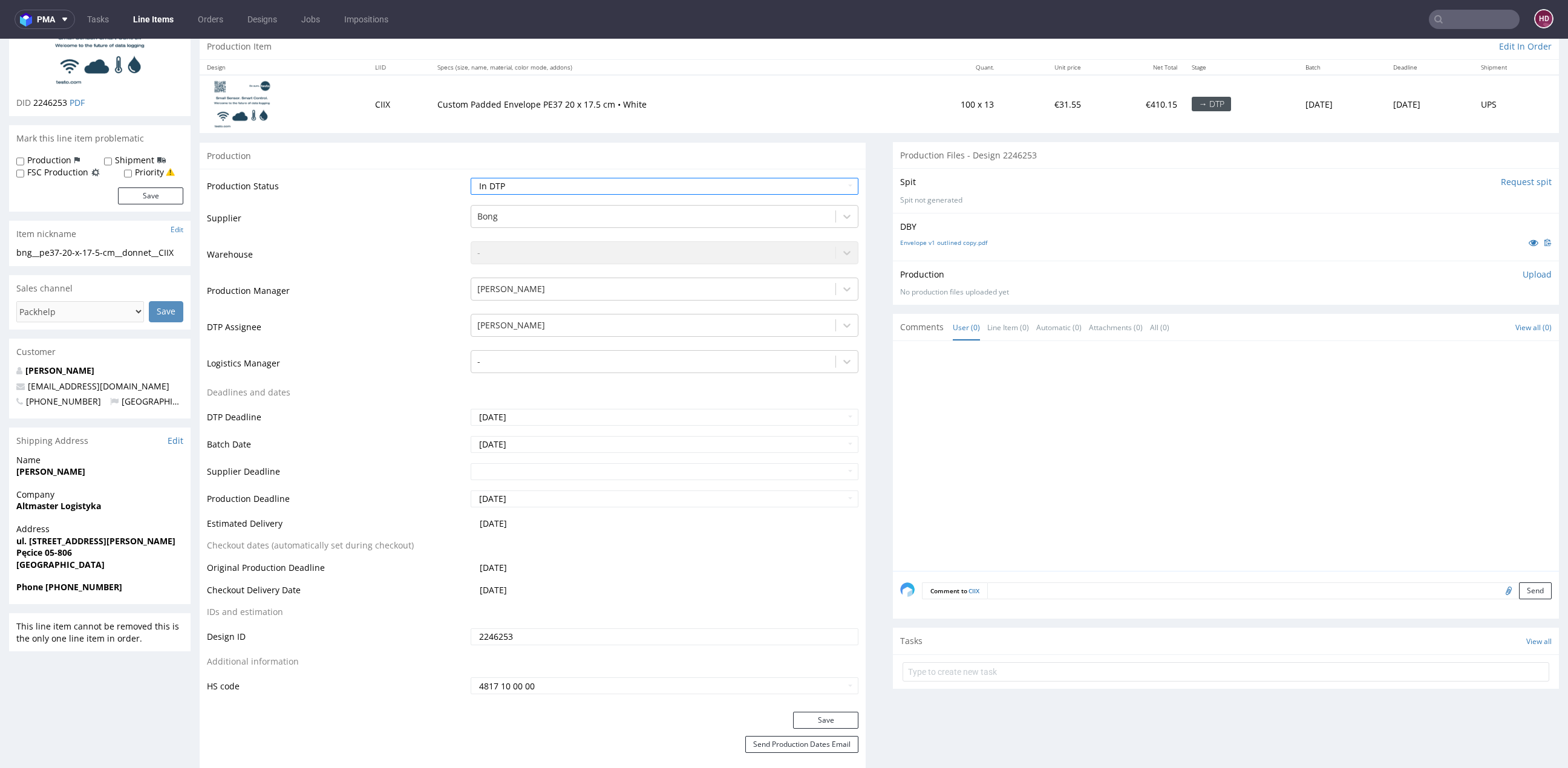
scroll to position [298, 0]
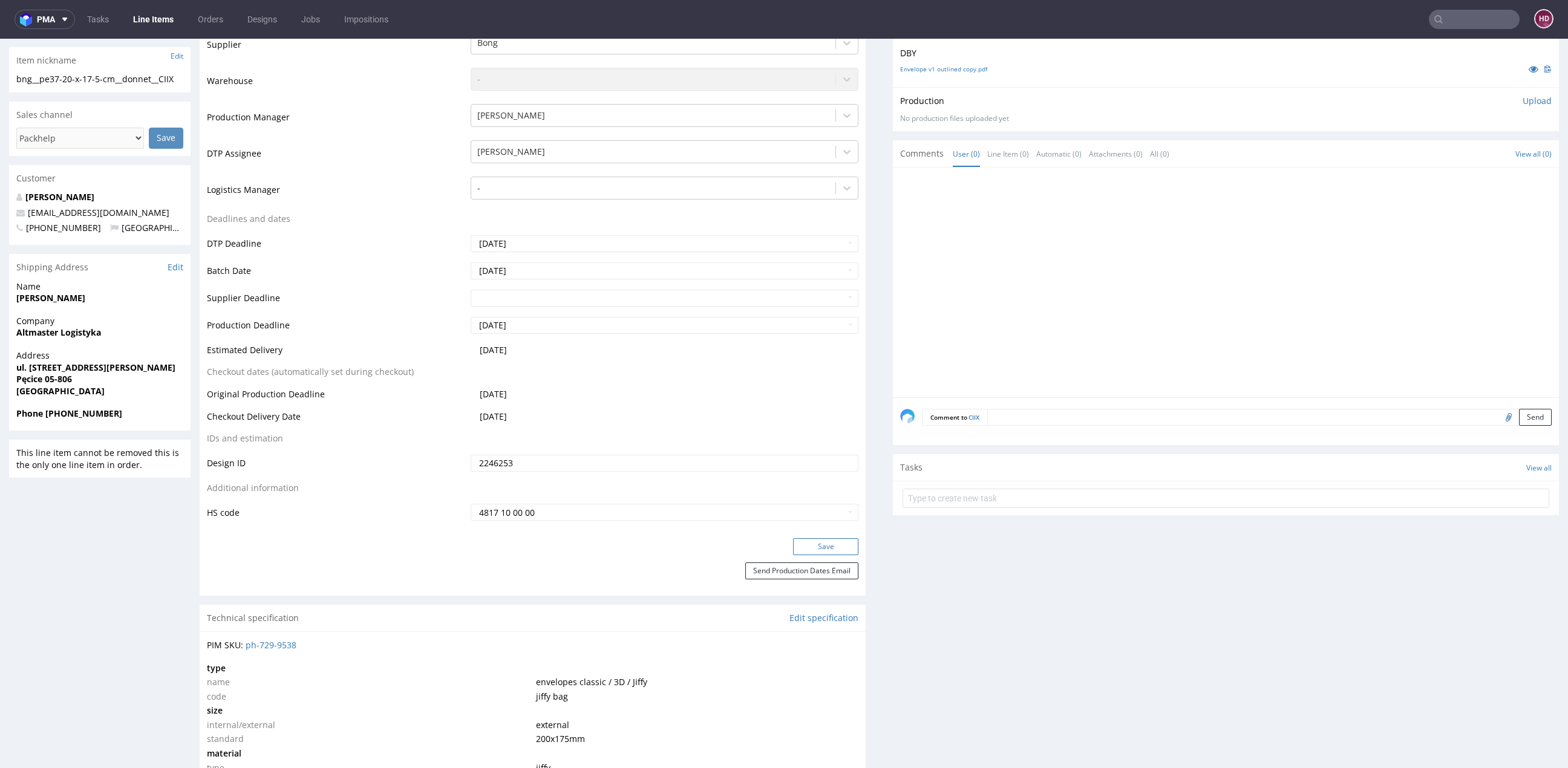
click at [809, 546] on button "Save" at bounding box center [825, 546] width 65 height 17
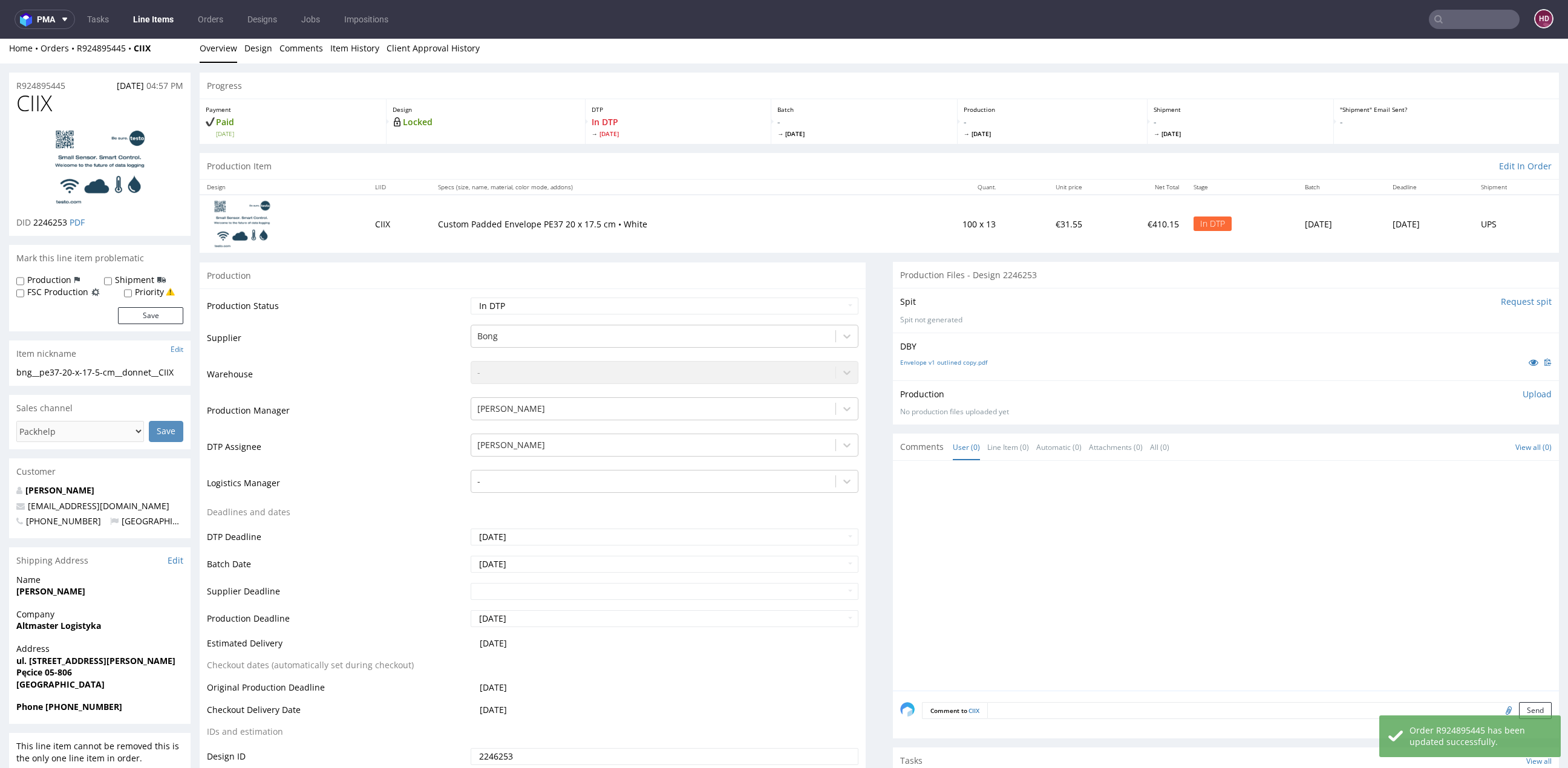
scroll to position [0, 0]
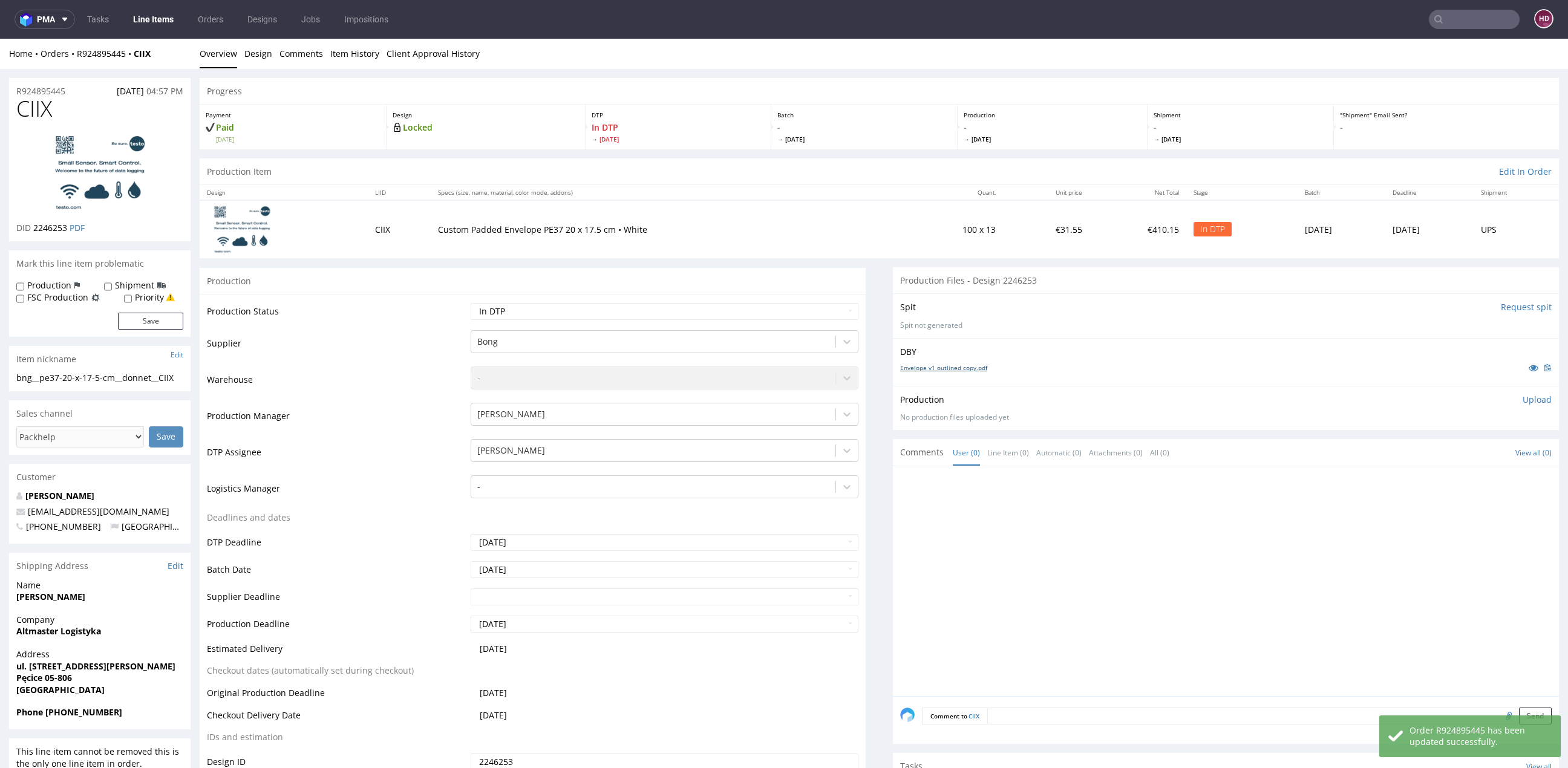
click at [965, 370] on link "Envelope v1 outlined copy.pdf" at bounding box center [943, 368] width 87 height 8
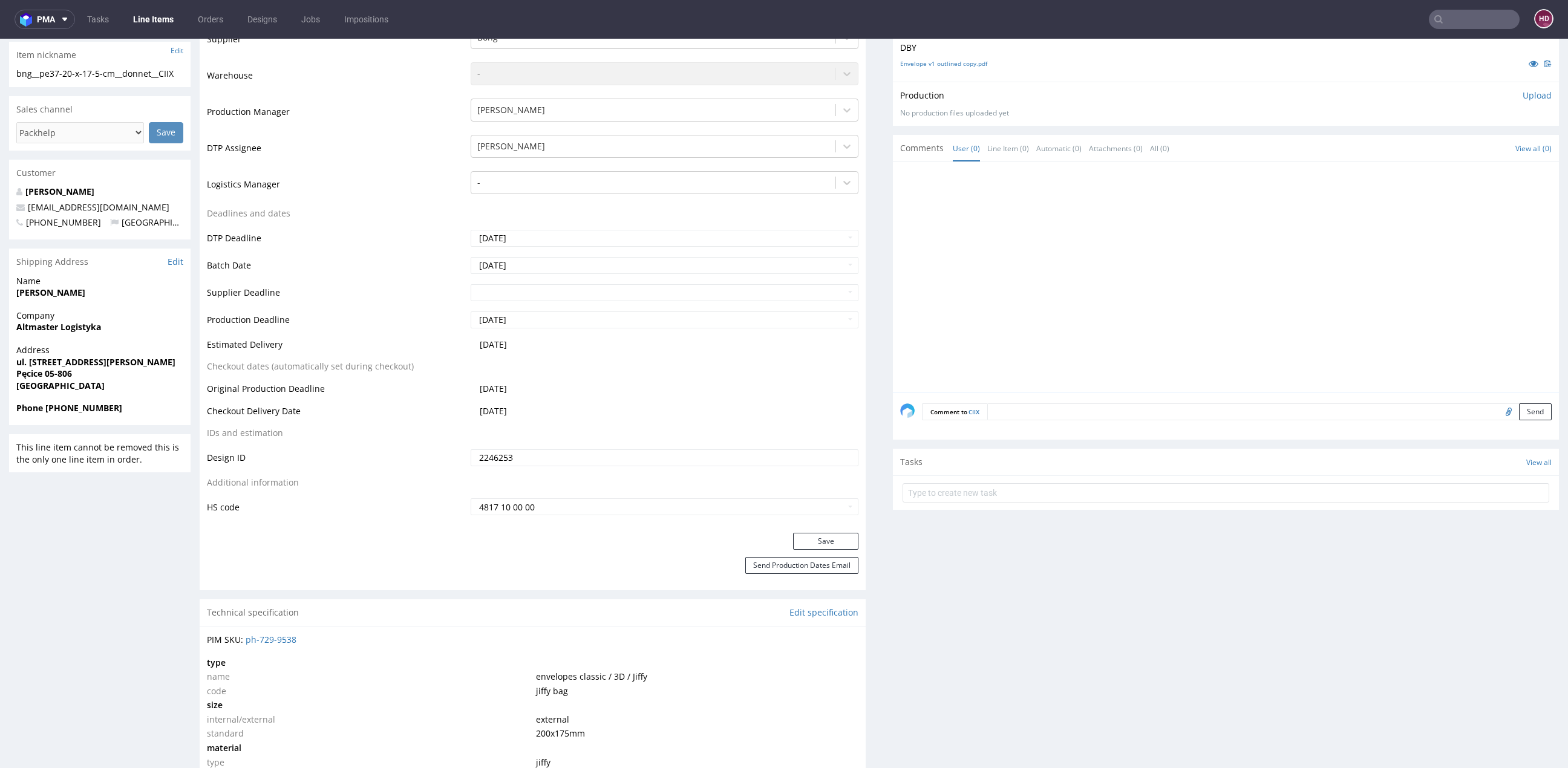
scroll to position [635, 0]
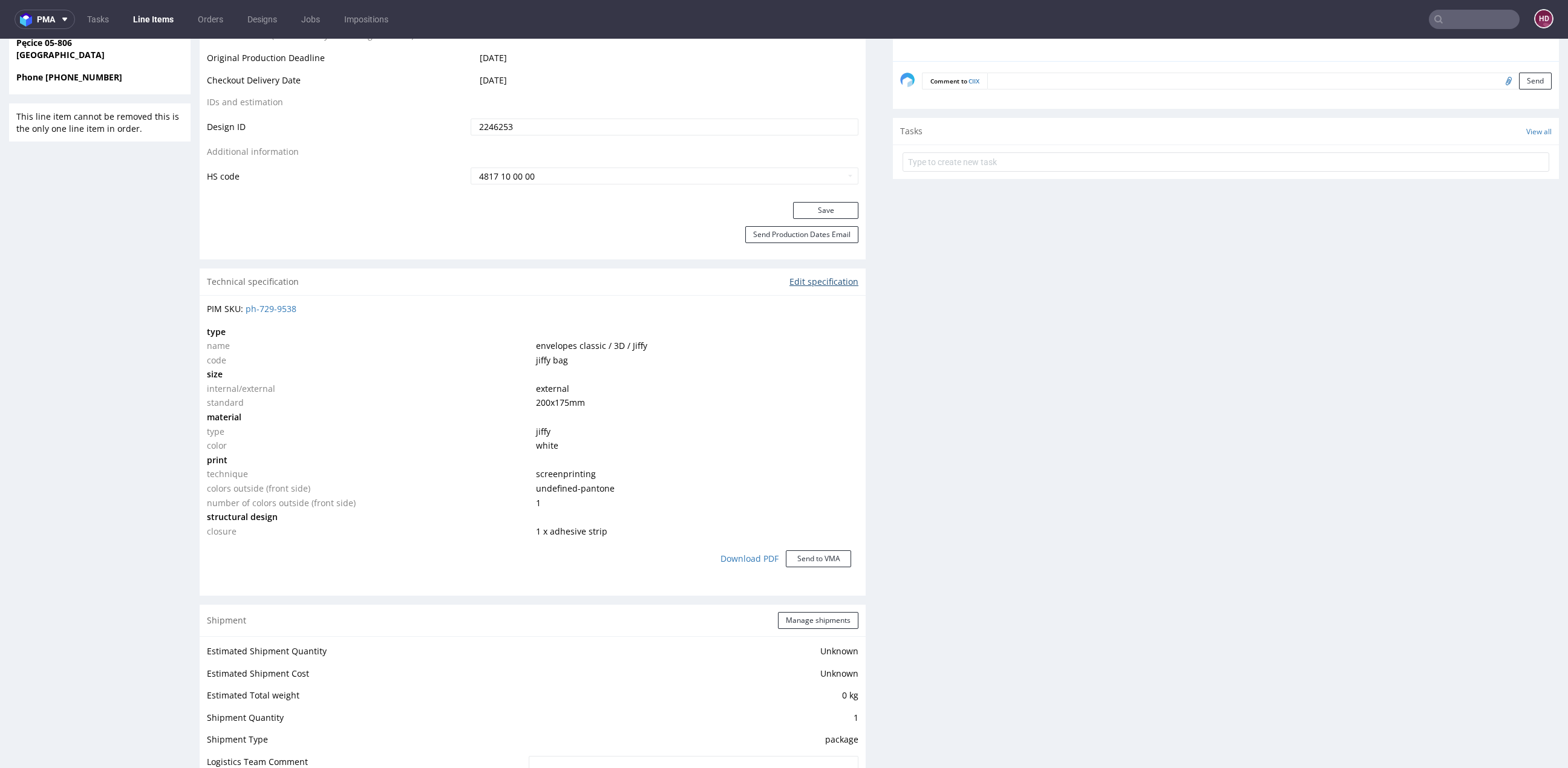
click at [821, 282] on link "Edit specification" at bounding box center [824, 282] width 69 height 12
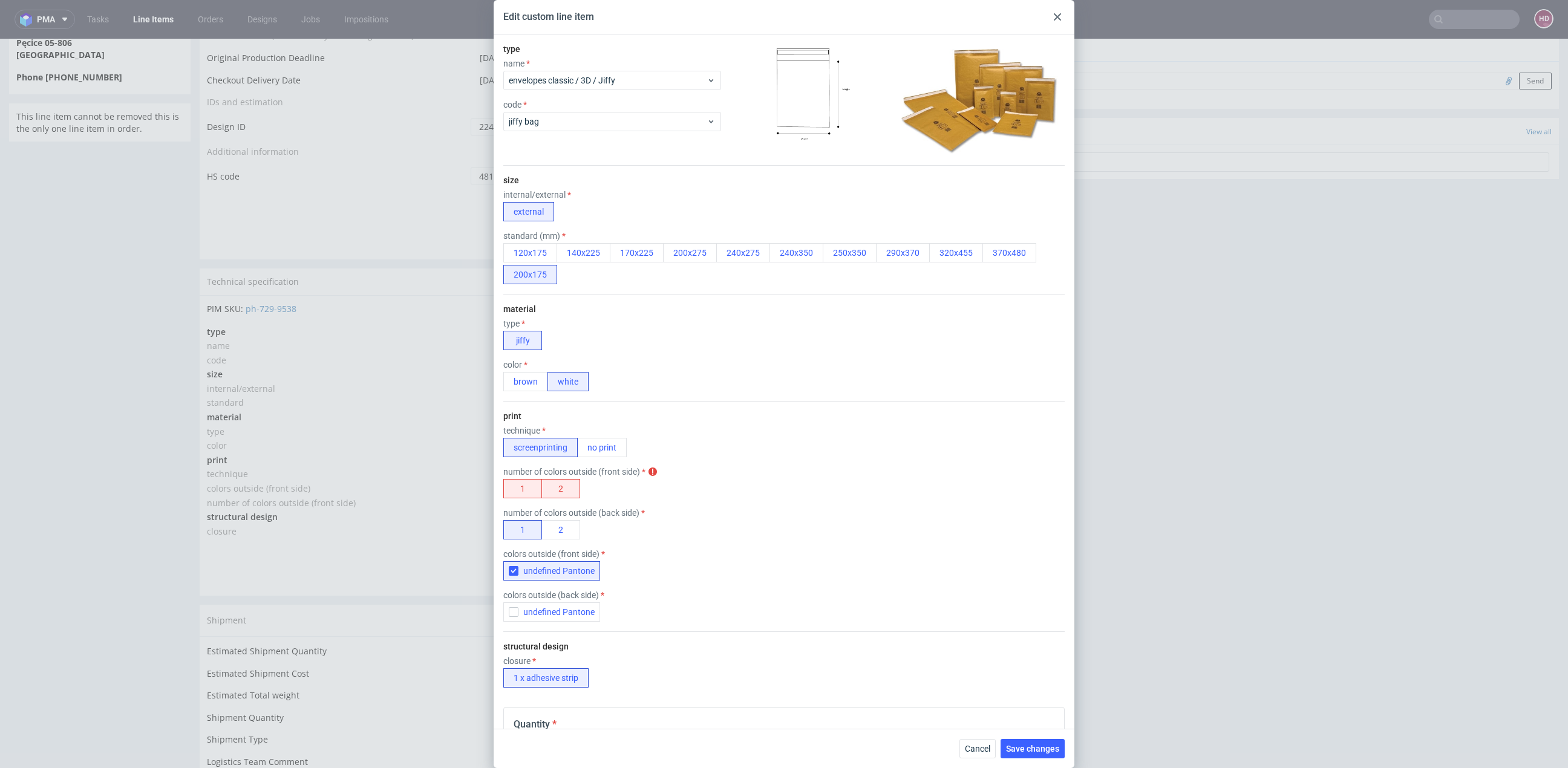
scroll to position [0, 0]
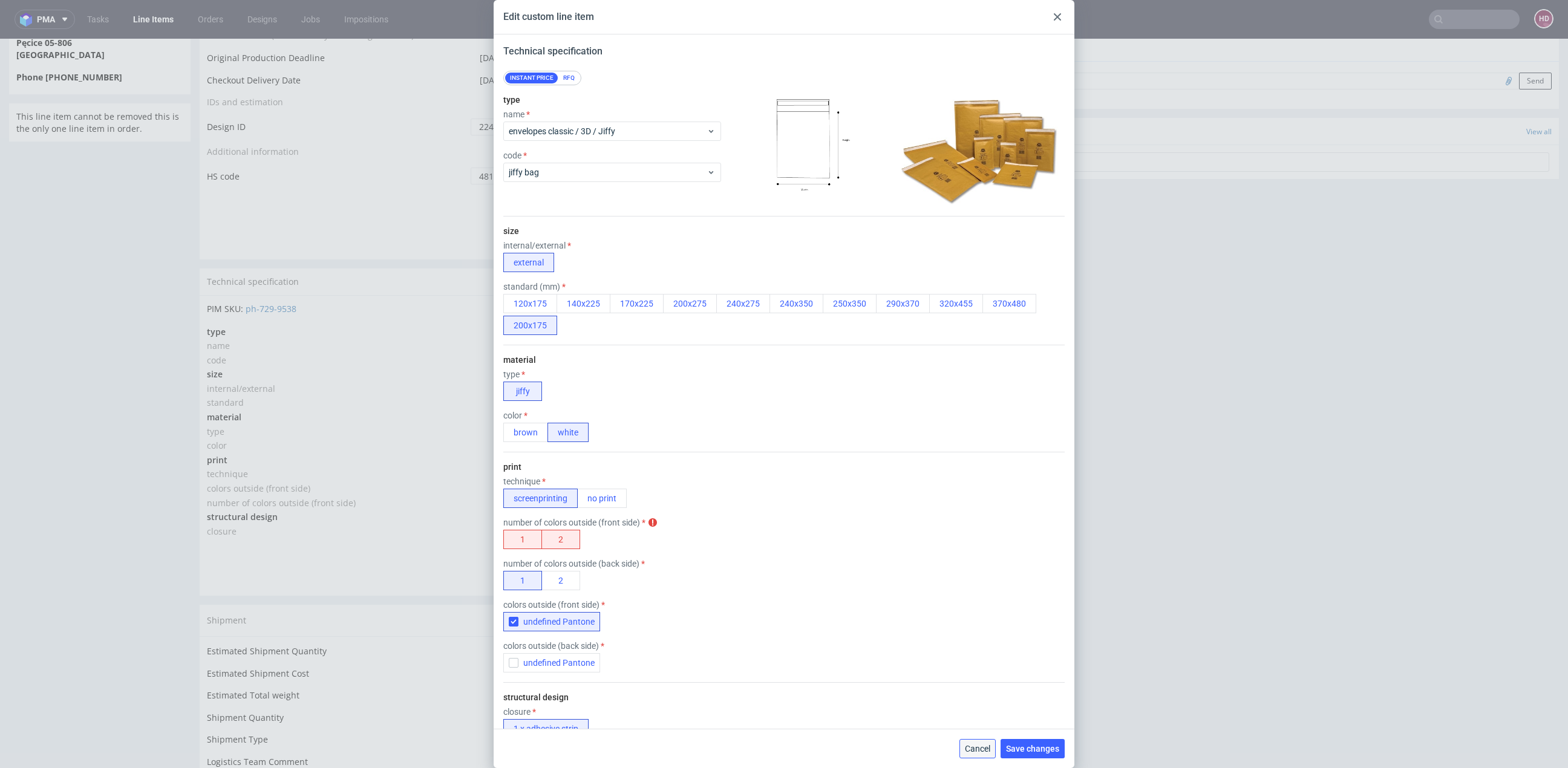
click at [980, 750] on span "Cancel" at bounding box center [977, 748] width 25 height 8
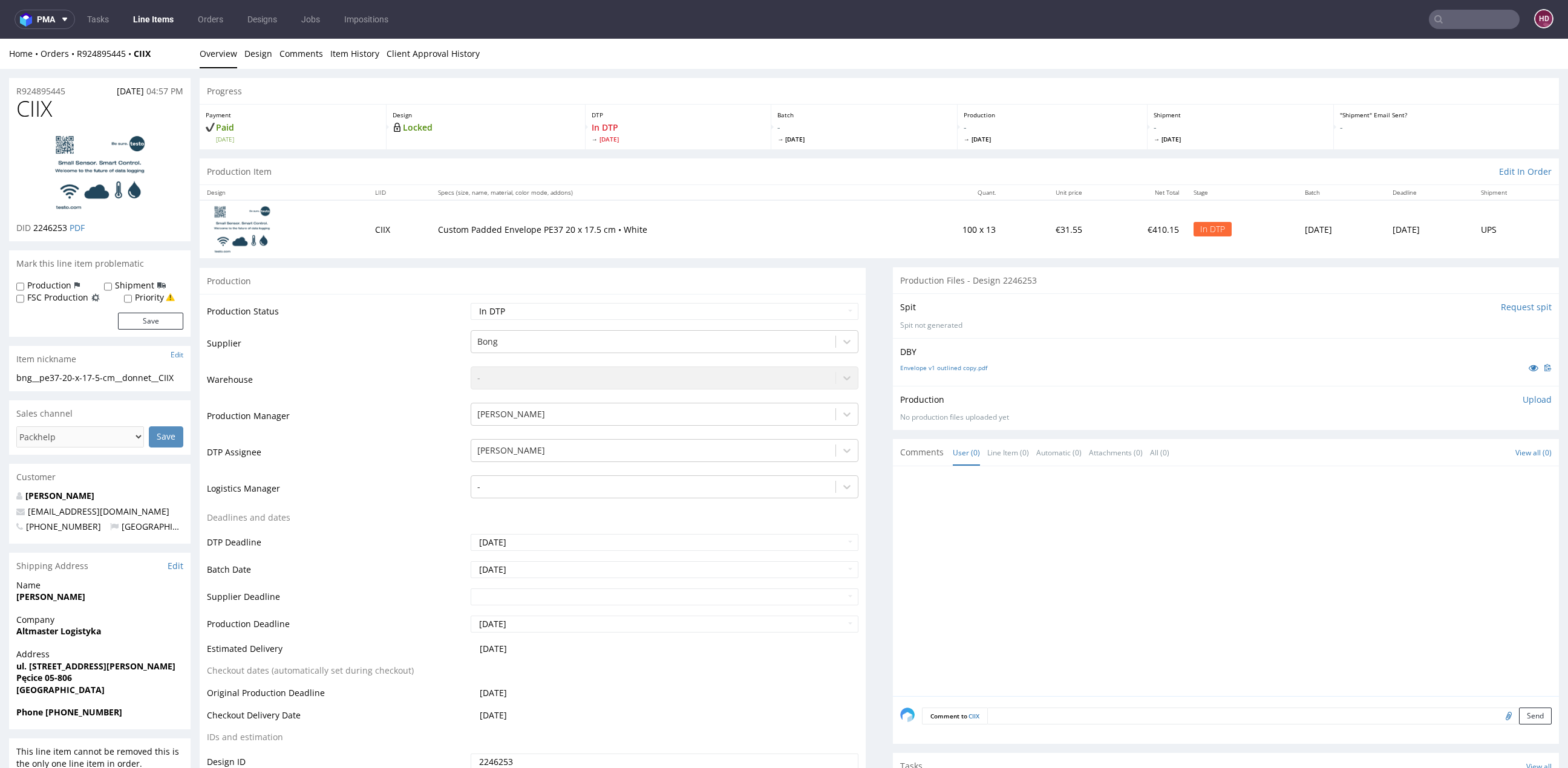
click at [56, 109] on h1 "CIIX" at bounding box center [99, 109] width 167 height 24
drag, startPoint x: 14, startPoint y: 102, endPoint x: 2, endPoint y: 100, distance: 12.2
copy span "CIIX"
drag, startPoint x: 70, startPoint y: 227, endPoint x: 34, endPoint y: 224, distance: 36.1
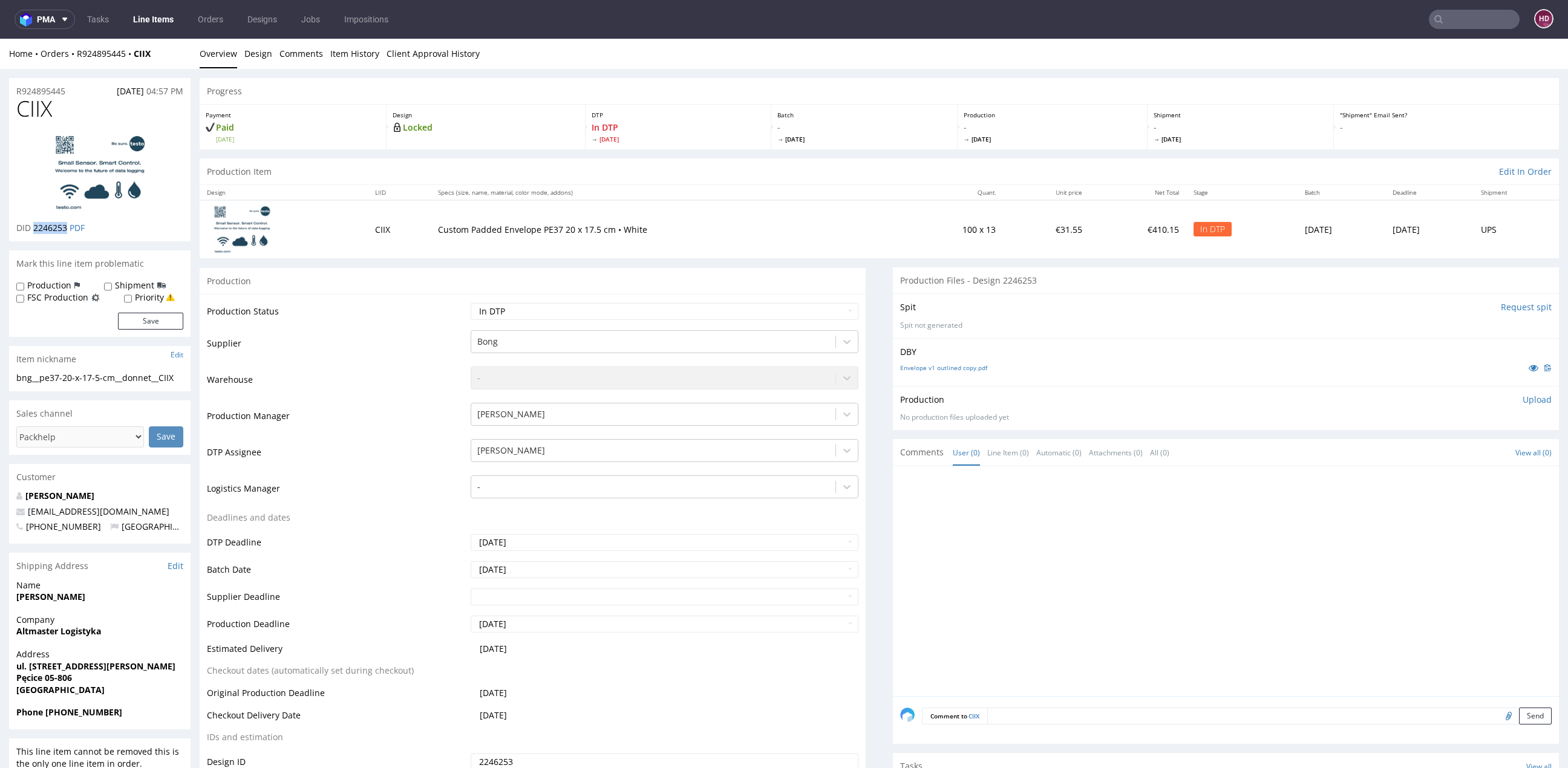
click at [34, 224] on p "DID 2246253 PDF" at bounding box center [50, 228] width 68 height 12
copy span "2246253"
click at [172, 379] on div "bng__pe37-20-x-17-5-cm__donnet__CIIX" at bounding box center [99, 378] width 167 height 12
drag, startPoint x: 183, startPoint y: 380, endPoint x: 11, endPoint y: 379, distance: 172.0
click at [11, 379] on div "bng__pe37-20-x-17-5-cm__donnet__CIIX bng__pe37-20-x-17-5-cm __donnet__CIIX Upda…" at bounding box center [99, 382] width 182 height 19
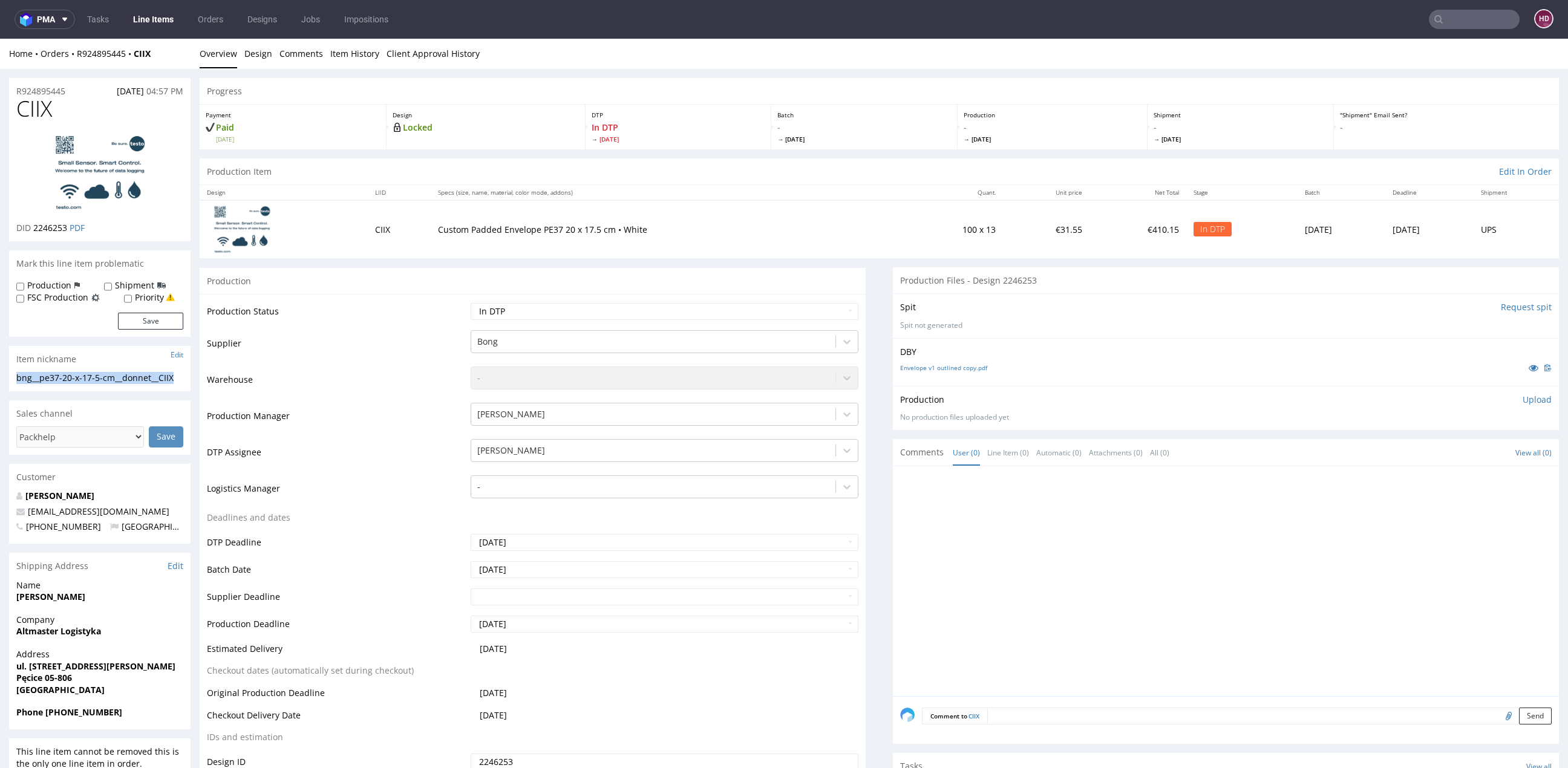
copy div "bng__pe37-20-x-17-5-cm__donnet__CIIX"
drag, startPoint x: 76, startPoint y: 90, endPoint x: 13, endPoint y: 84, distance: 63.3
click at [13, 84] on div "R924895445 07.08.2025 04:57 PM" at bounding box center [99, 88] width 182 height 19
copy p "R924895445"
drag, startPoint x: 69, startPoint y: 228, endPoint x: 34, endPoint y: 228, distance: 35.0
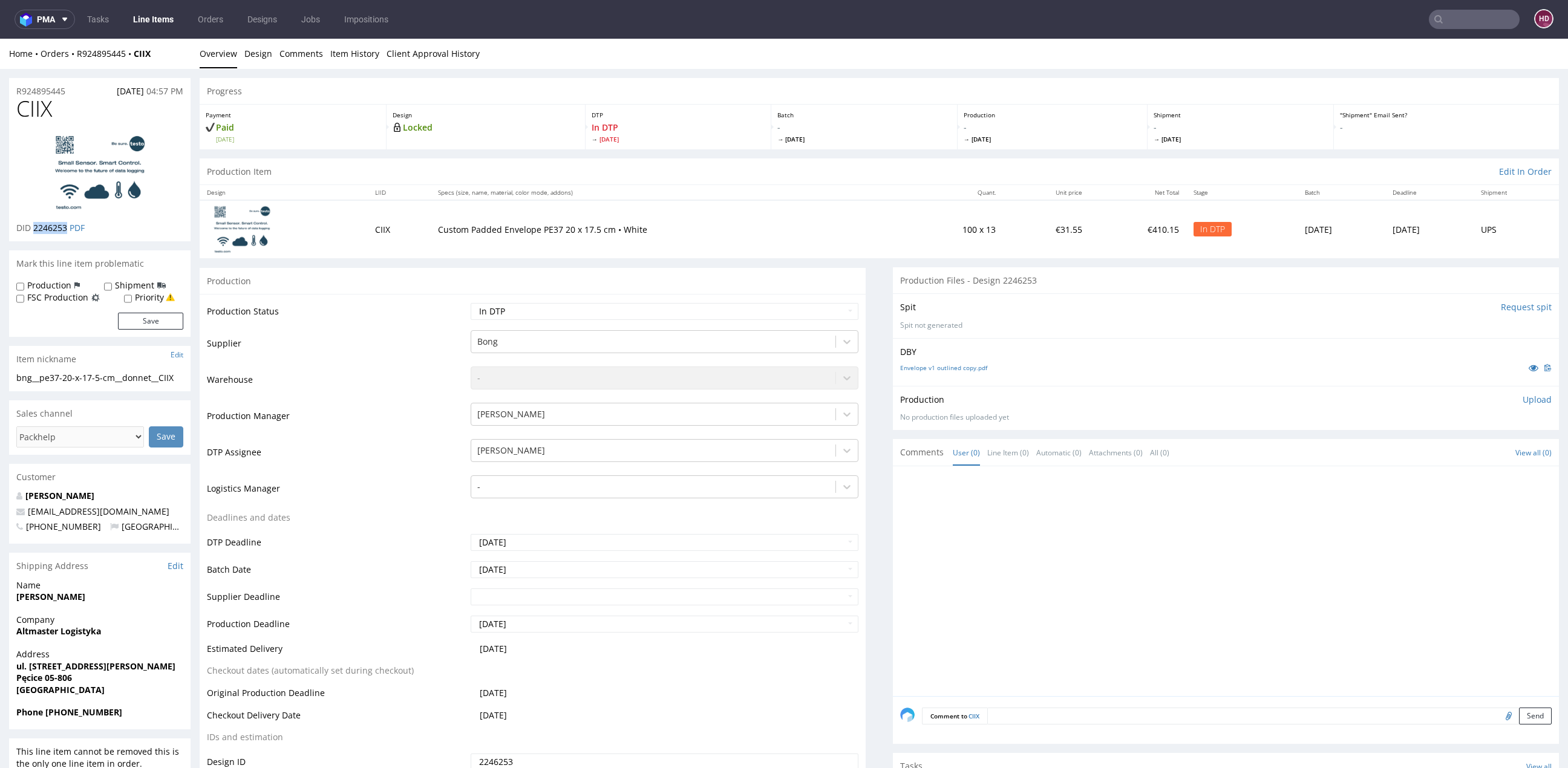
click at [34, 228] on p "DID 2246253 PDF" at bounding box center [50, 228] width 68 height 12
copy span "2246253"
click at [1522, 397] on p "Upload" at bounding box center [1536, 399] width 29 height 12
click at [1449, 455] on div "Add files" at bounding box center [1466, 455] width 61 height 18
type input "C:\fakepath\bng__pe37-20-x-17-5-cm__donnet__CIIX__d2246253__oR924895445.pdf"
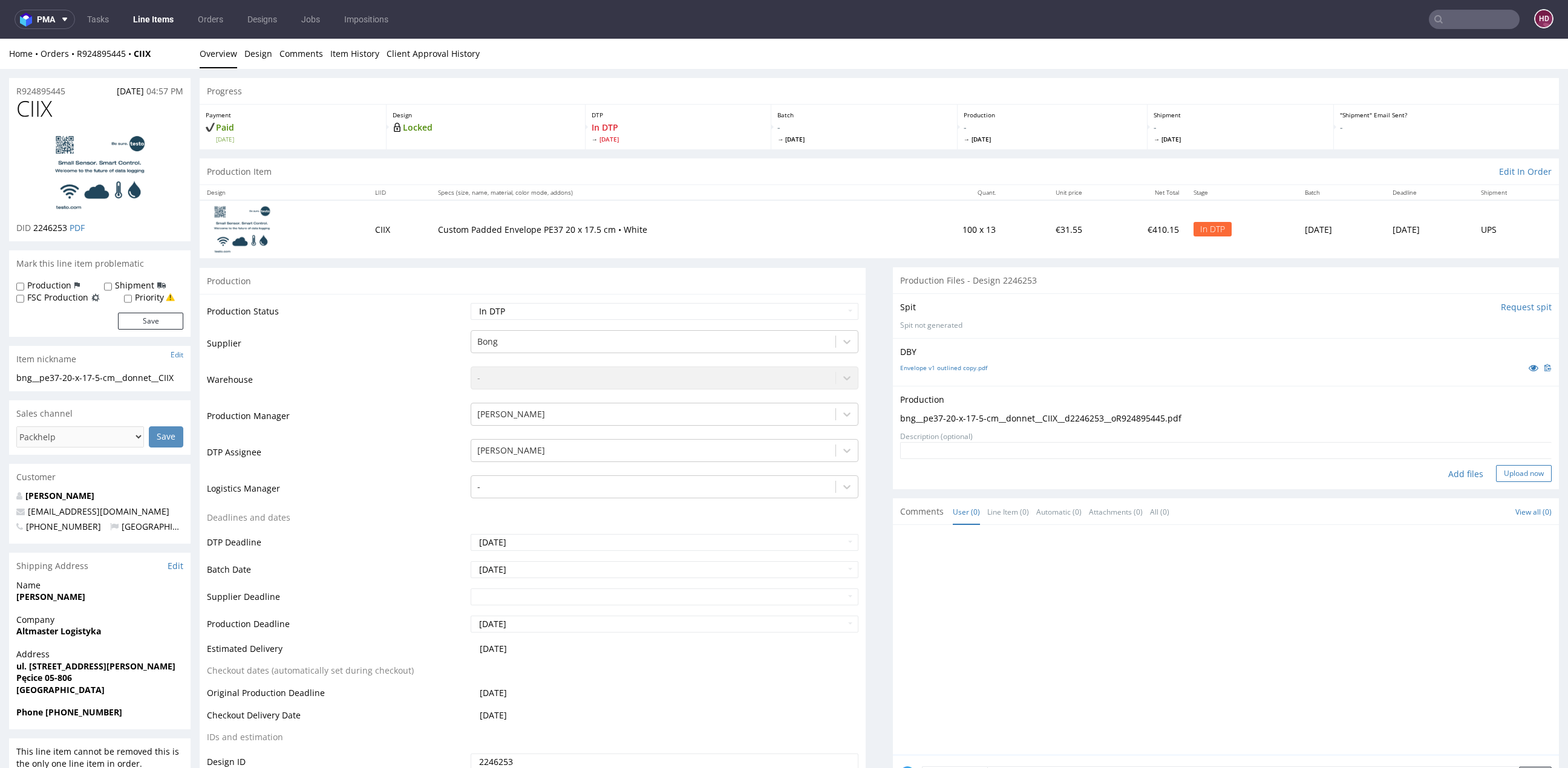
click at [1496, 470] on button "Upload now" at bounding box center [1523, 473] width 56 height 17
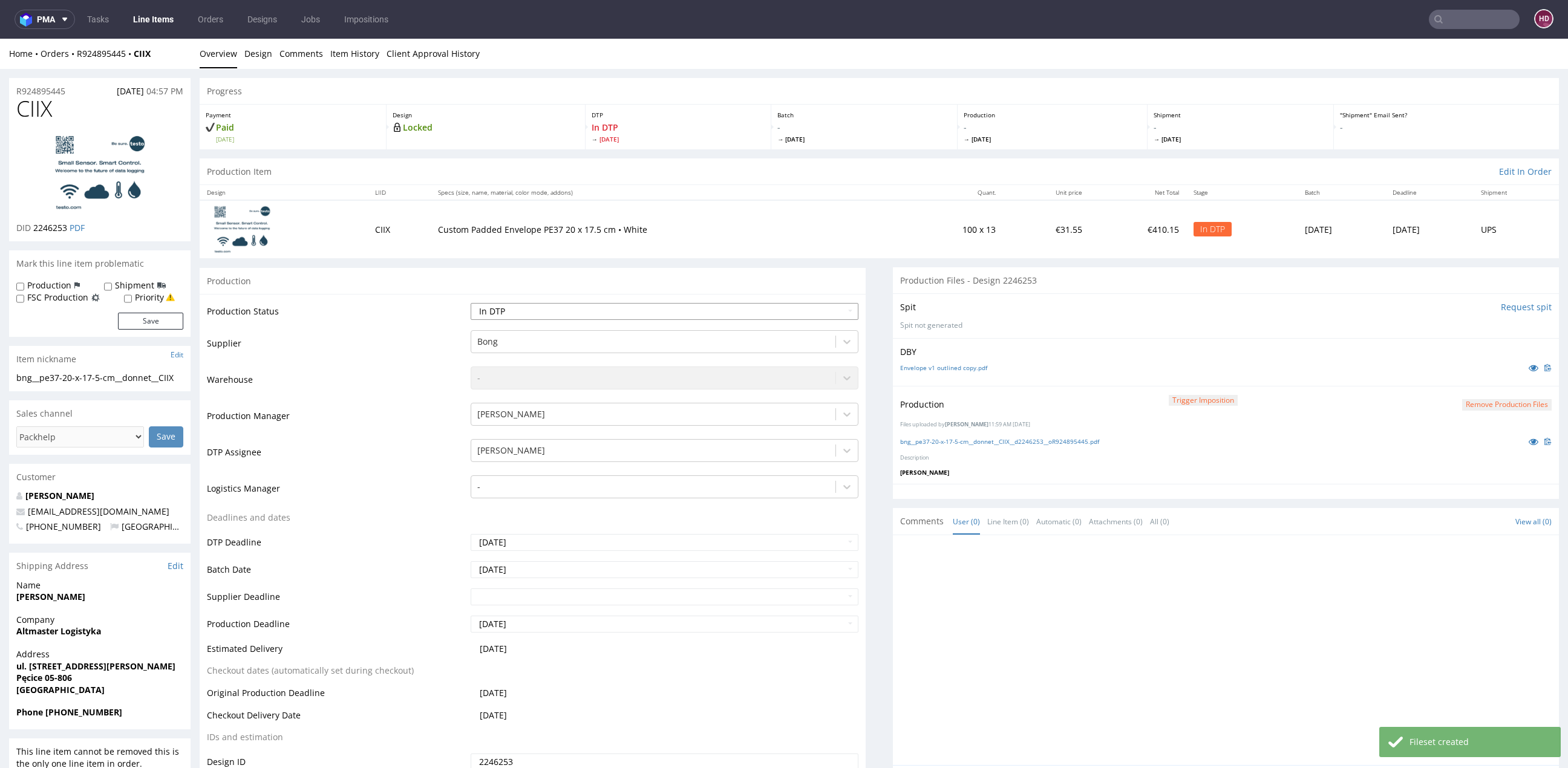
click at [592, 305] on select "Waiting for Artwork Waiting for Diecut Waiting for Mockup Waiting for DTP Waiti…" at bounding box center [664, 311] width 388 height 17
select select "dtp_production_ready"
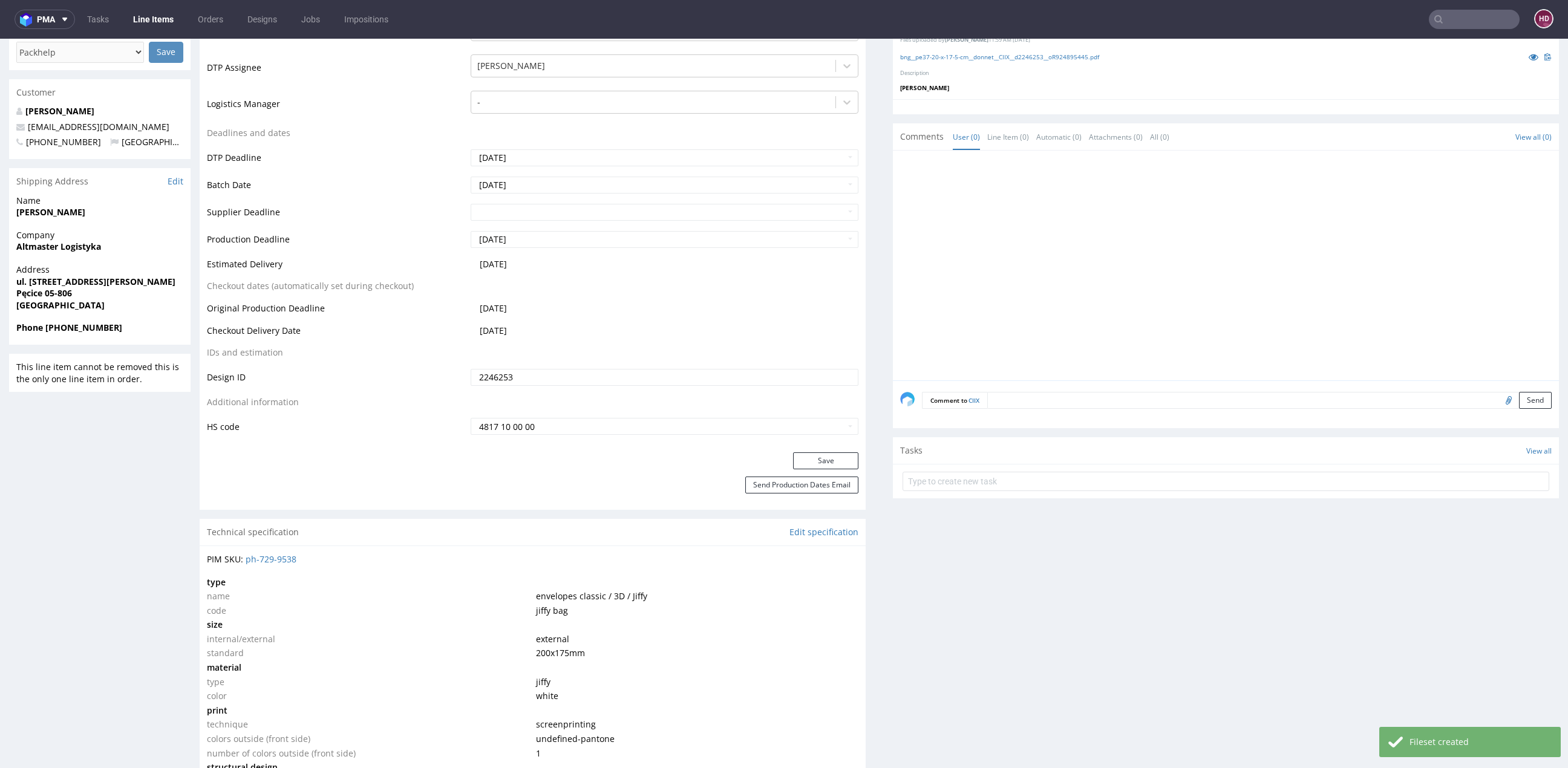
scroll to position [404, 0]
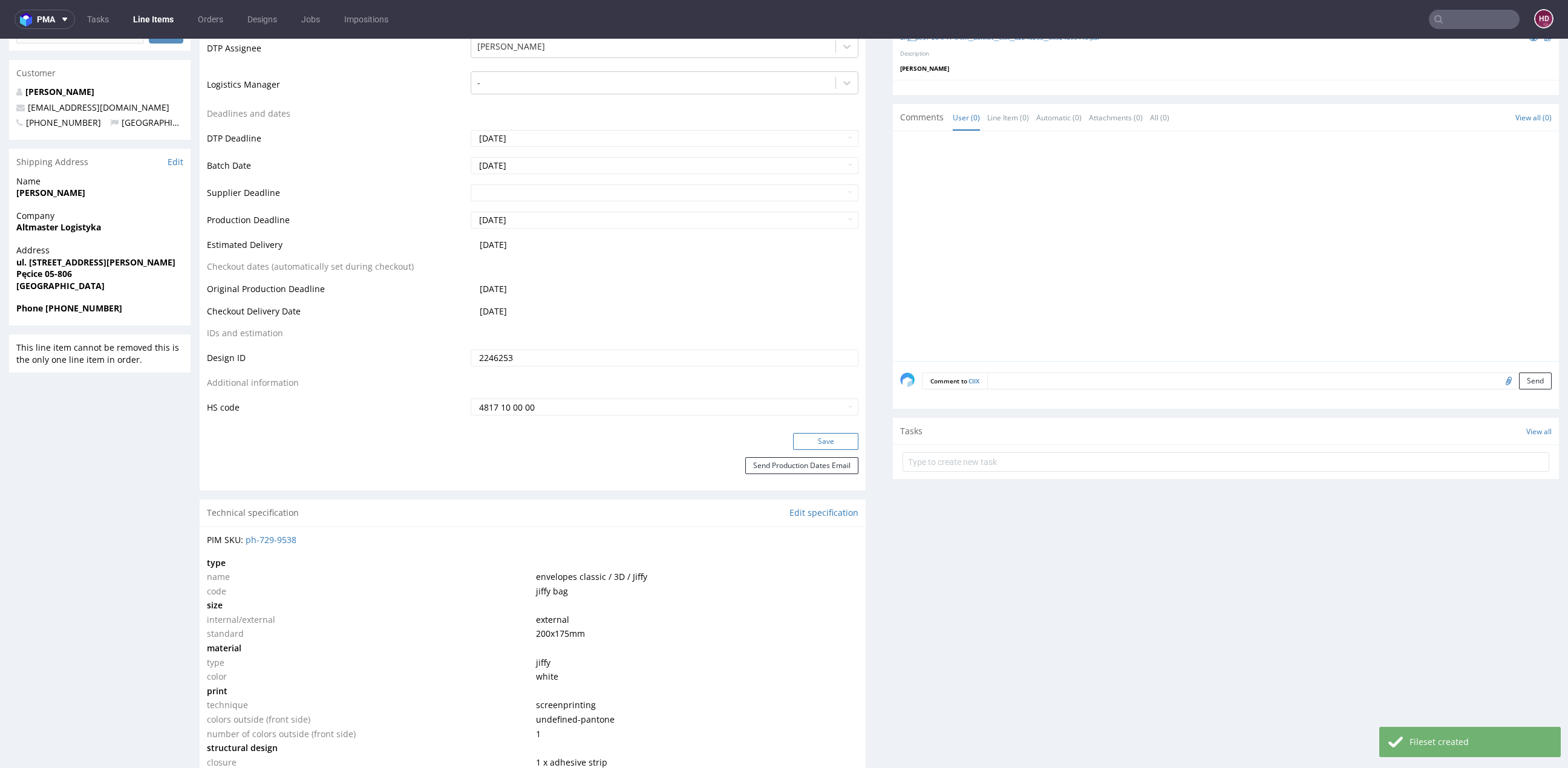
click at [823, 442] on button "Save" at bounding box center [825, 441] width 65 height 17
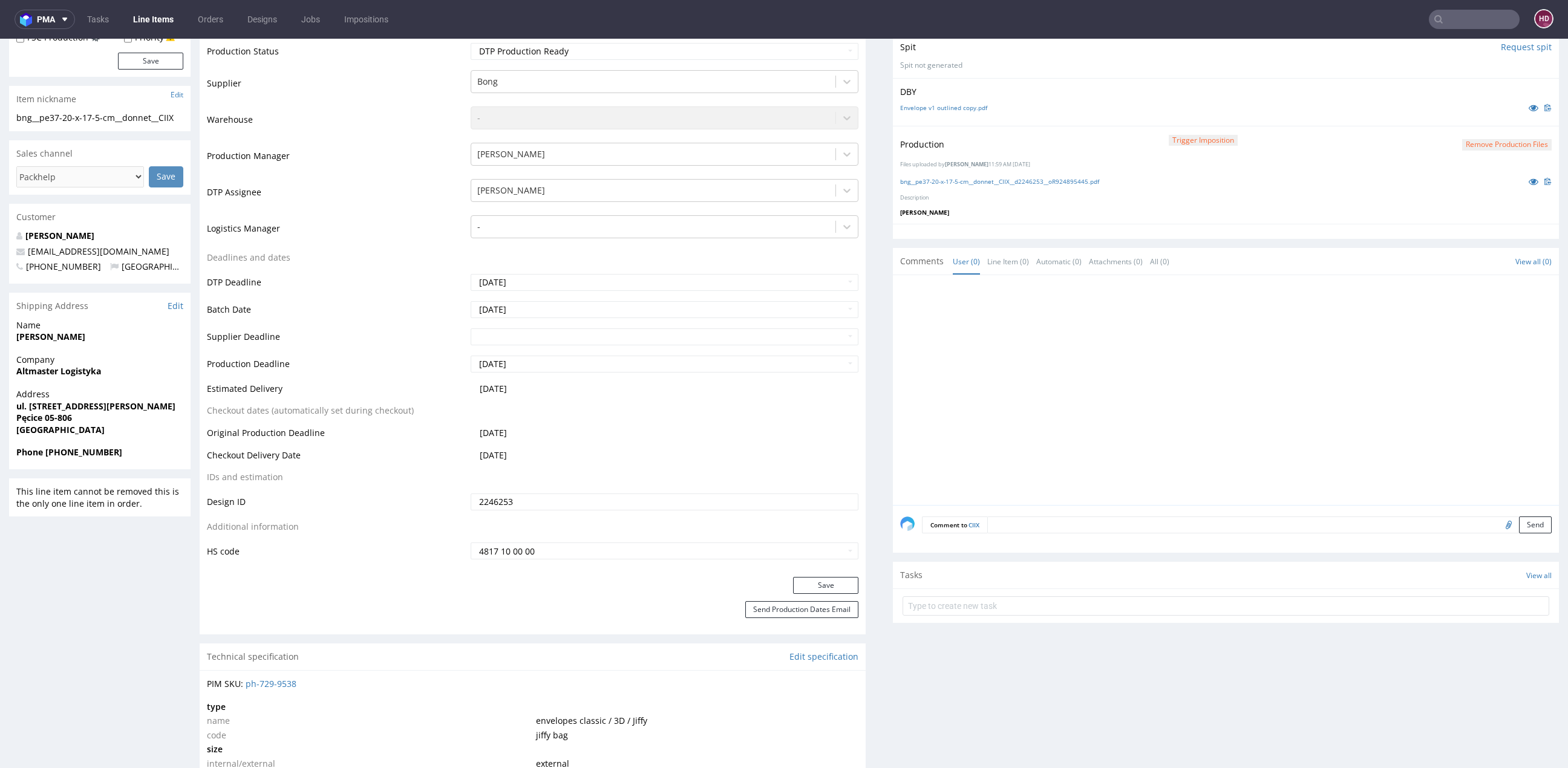
scroll to position [287, 0]
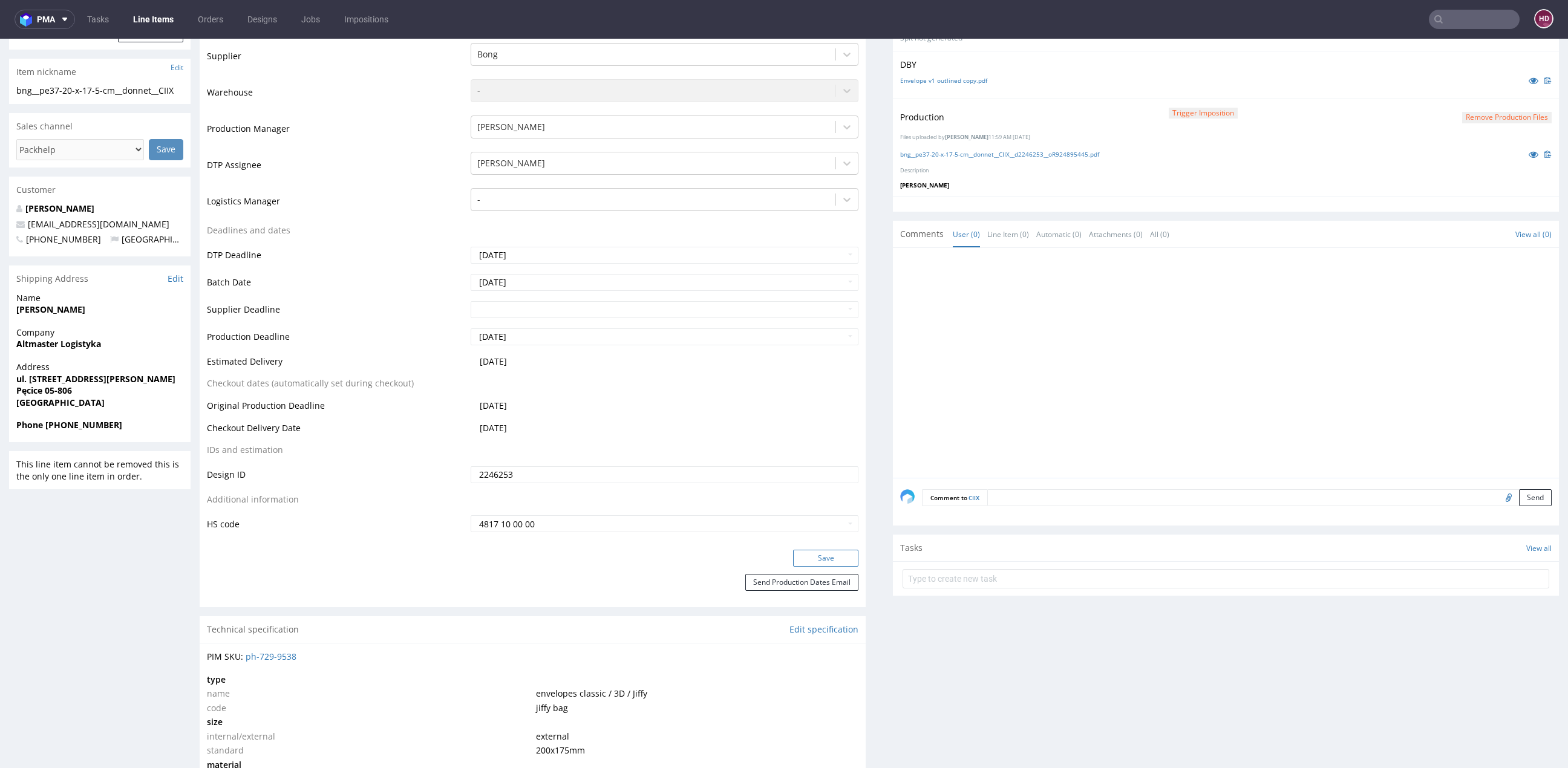
click at [793, 562] on button "Save" at bounding box center [825, 558] width 65 height 17
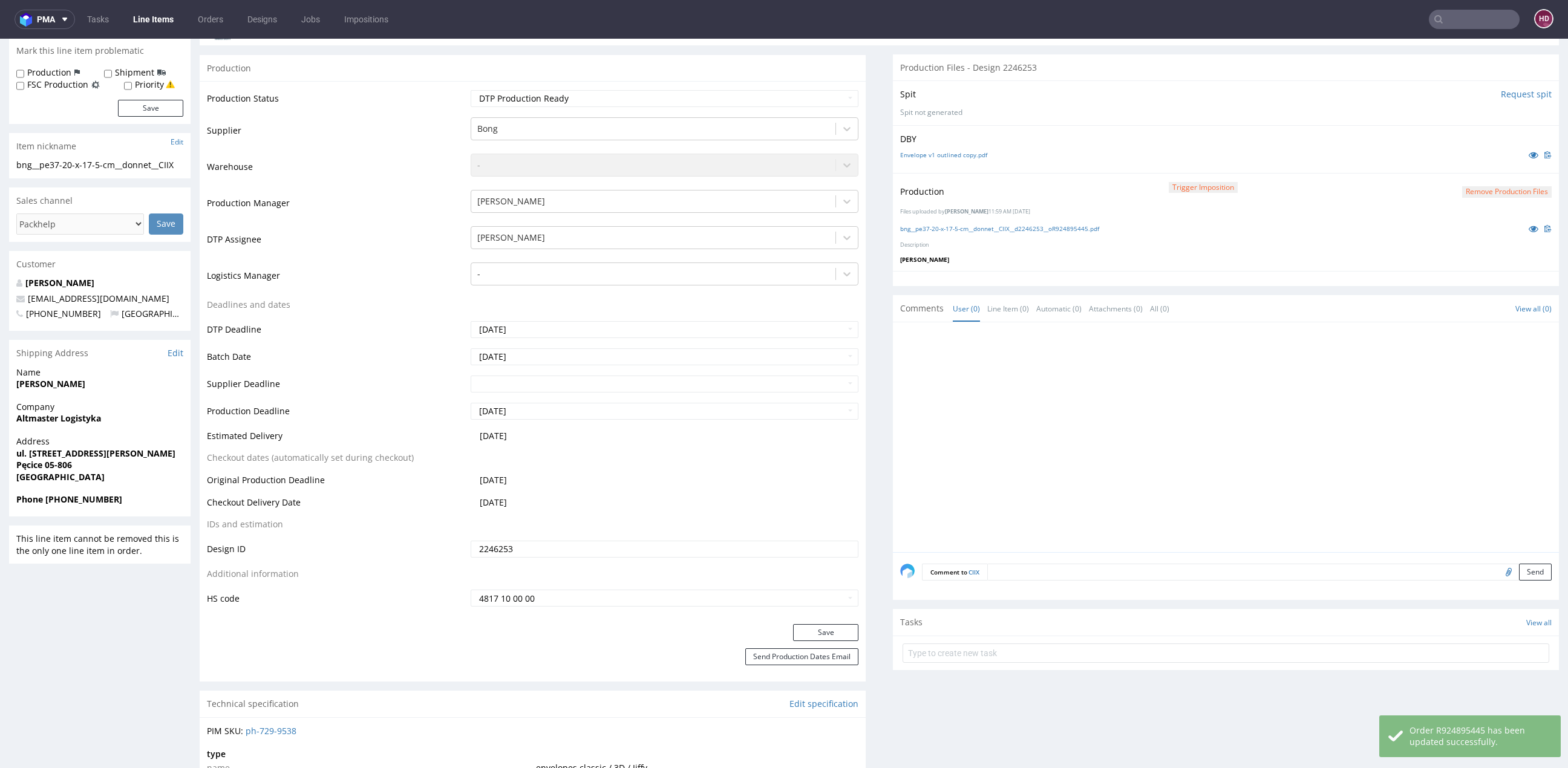
scroll to position [0, 0]
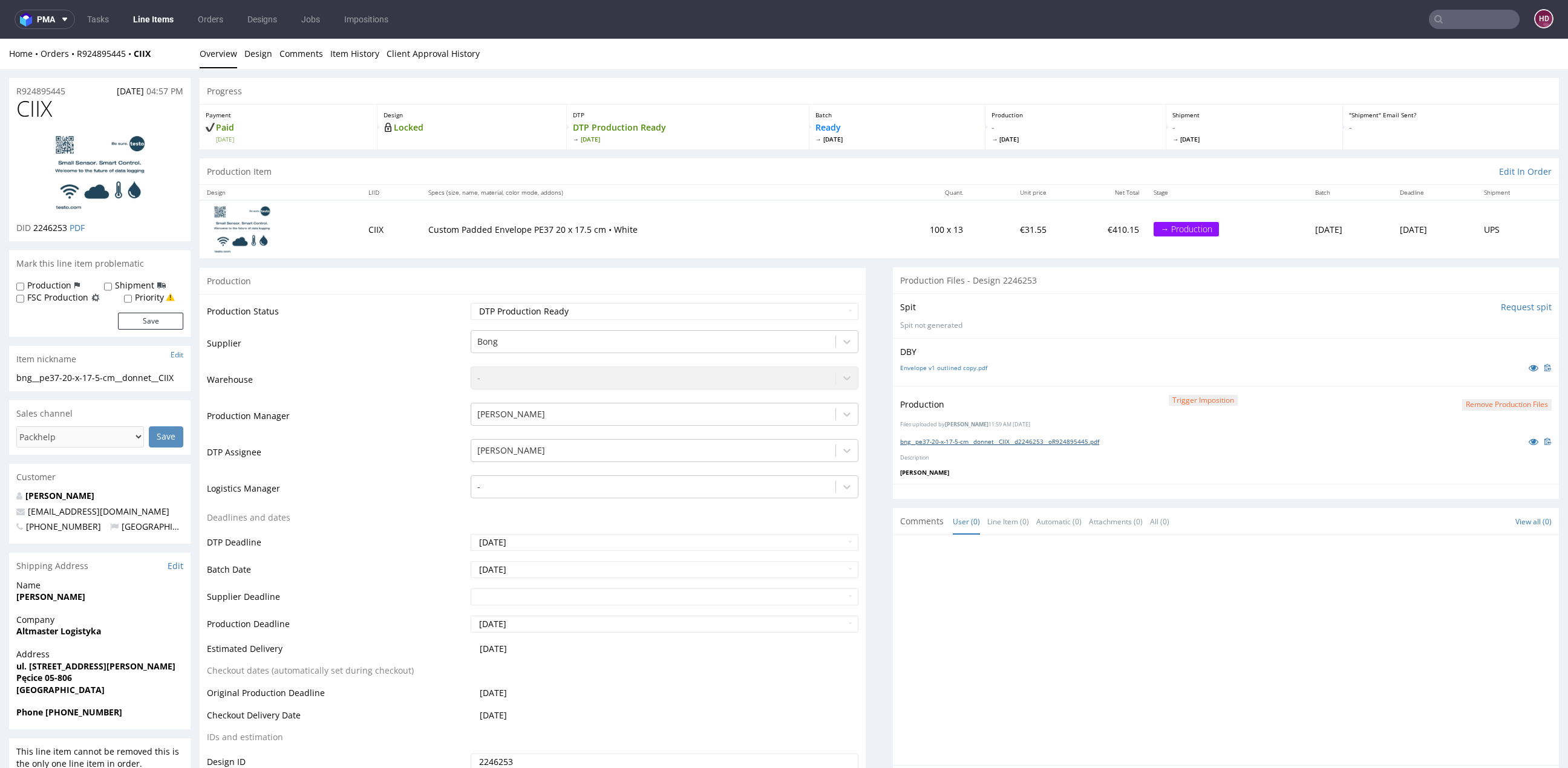
click at [979, 440] on link "bng__pe37-20-x-17-5-cm__donnet__CIIX__d2246253__oR924895445.pdf" at bounding box center [999, 441] width 199 height 8
click at [136, 26] on link "Line Items" at bounding box center [153, 19] width 55 height 19
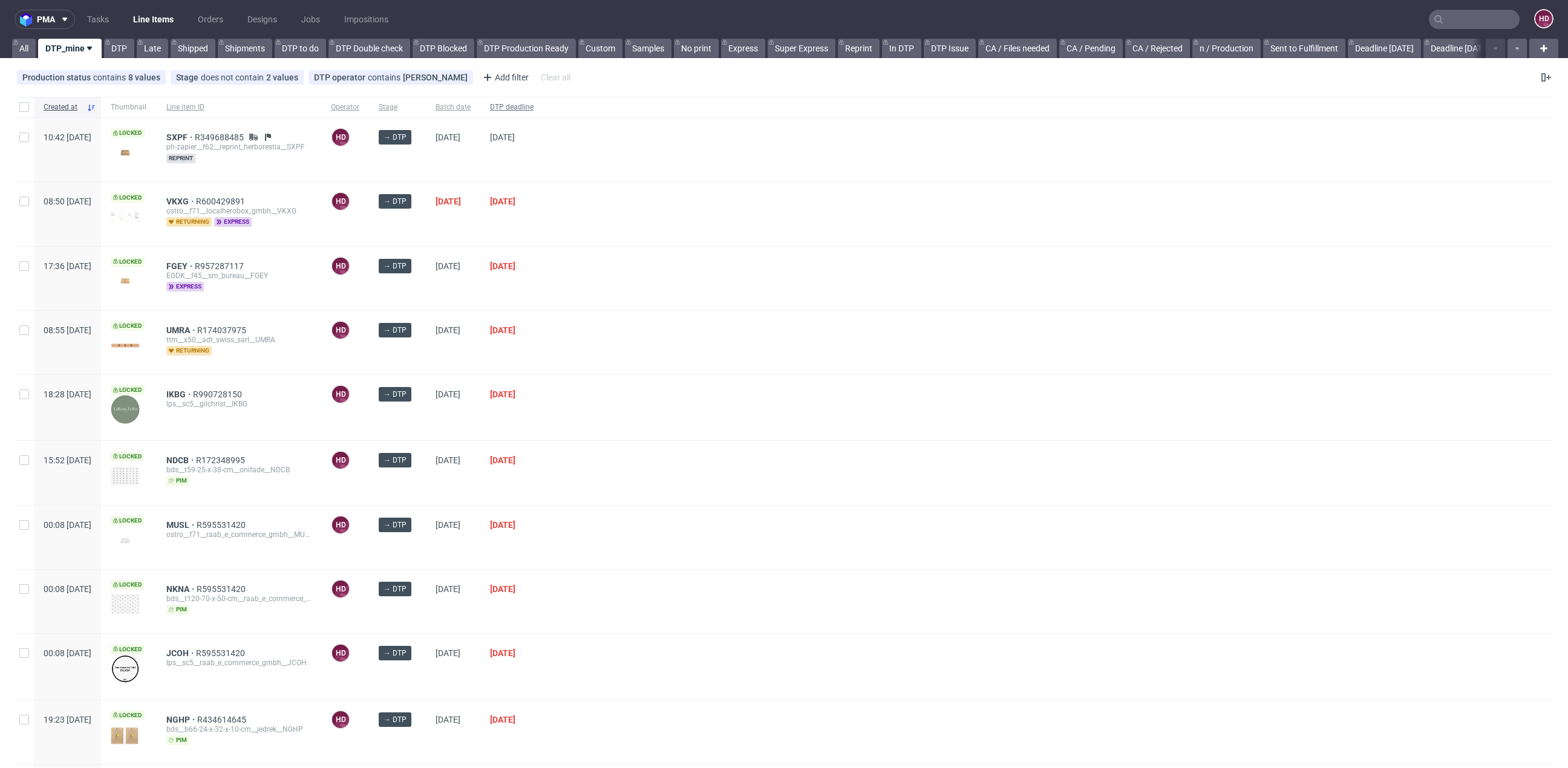
click at [534, 105] on span "DTP deadline" at bounding box center [511, 107] width 43 height 10
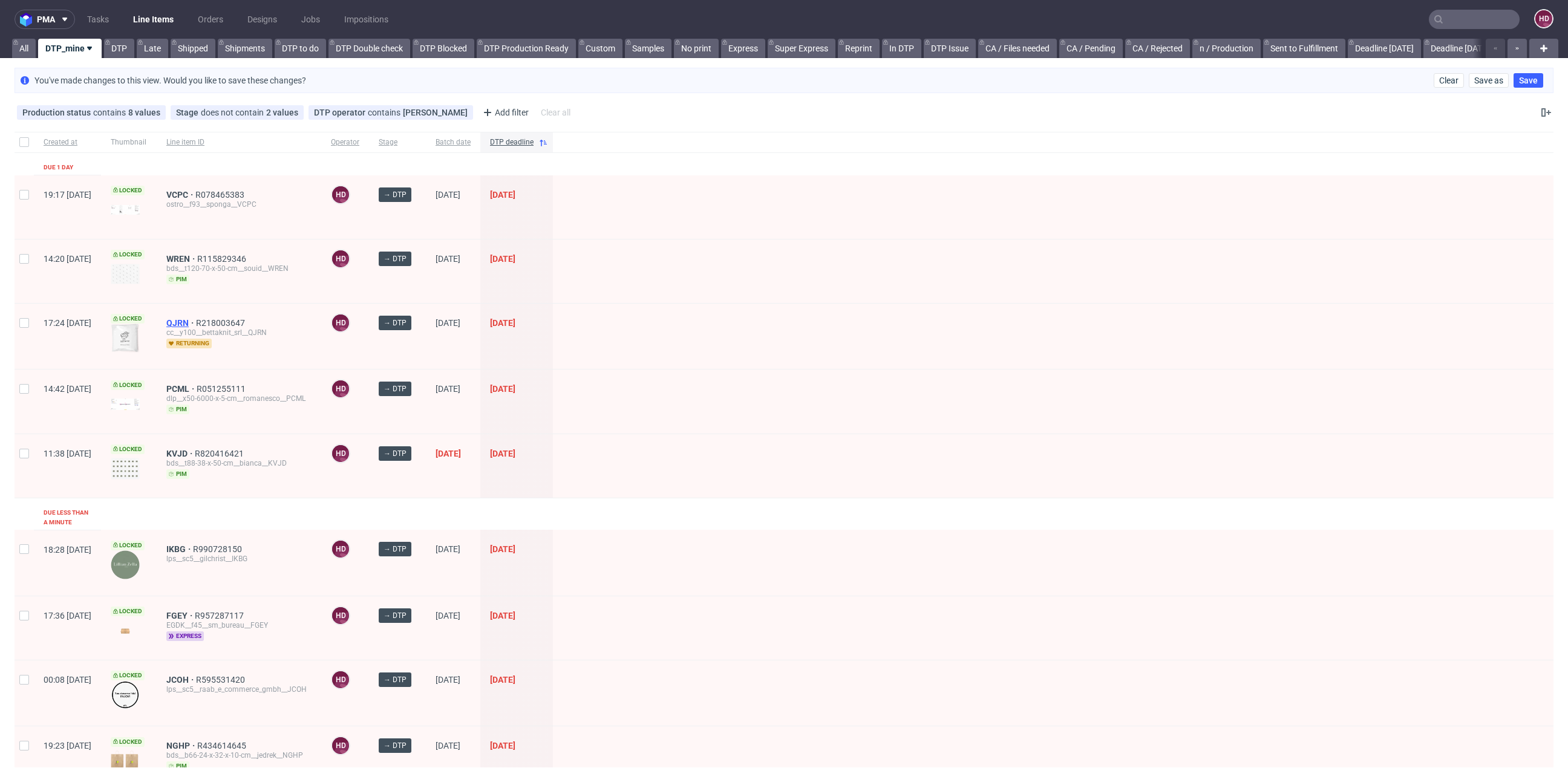
click at [196, 318] on span "QJRN" at bounding box center [181, 322] width 30 height 10
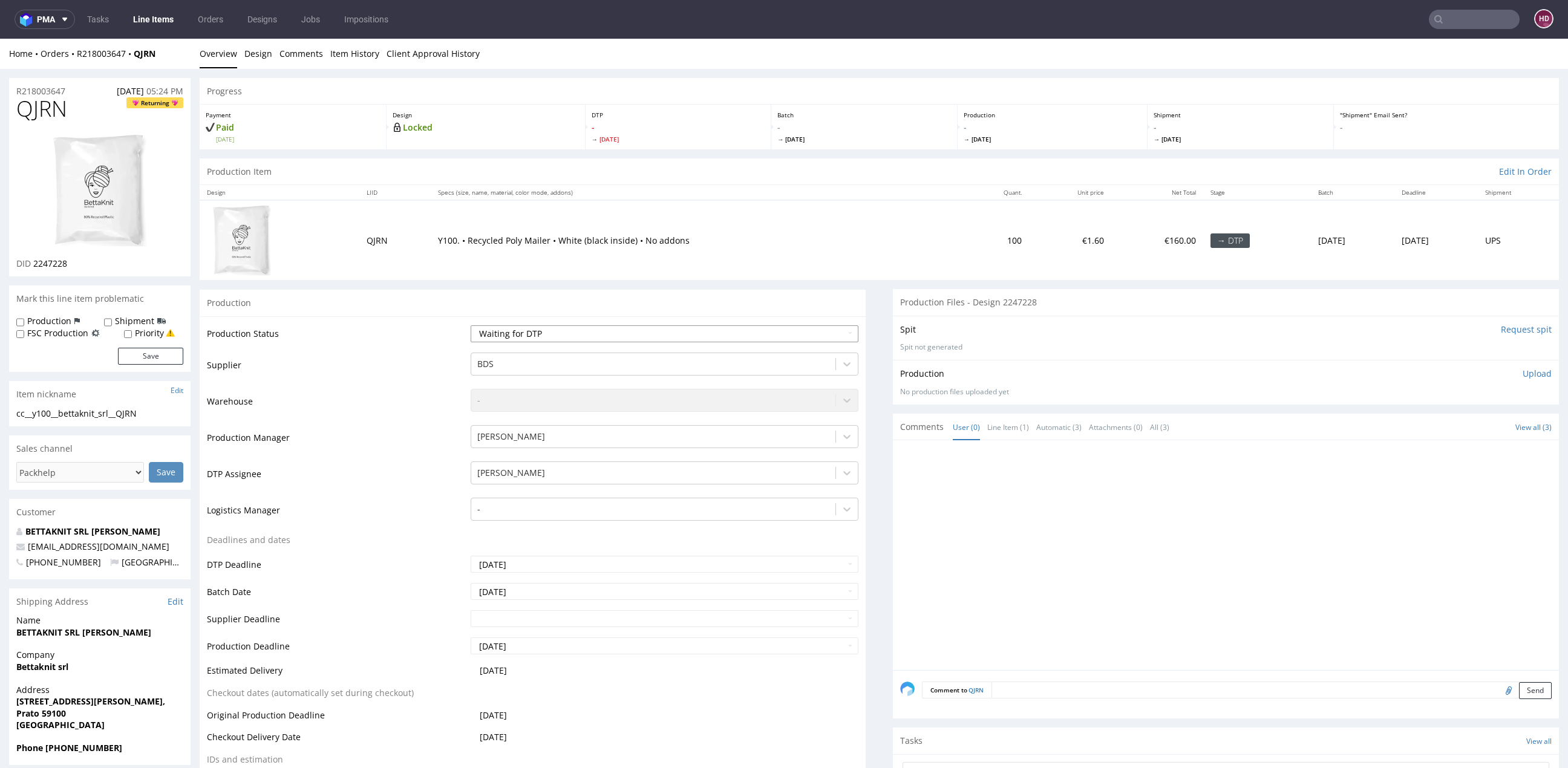
click at [685, 326] on select "Waiting for Artwork Waiting for Diecut Waiting for Mockup Waiting for DTP Waiti…" at bounding box center [664, 334] width 388 height 17
select select "dtp_in_process"
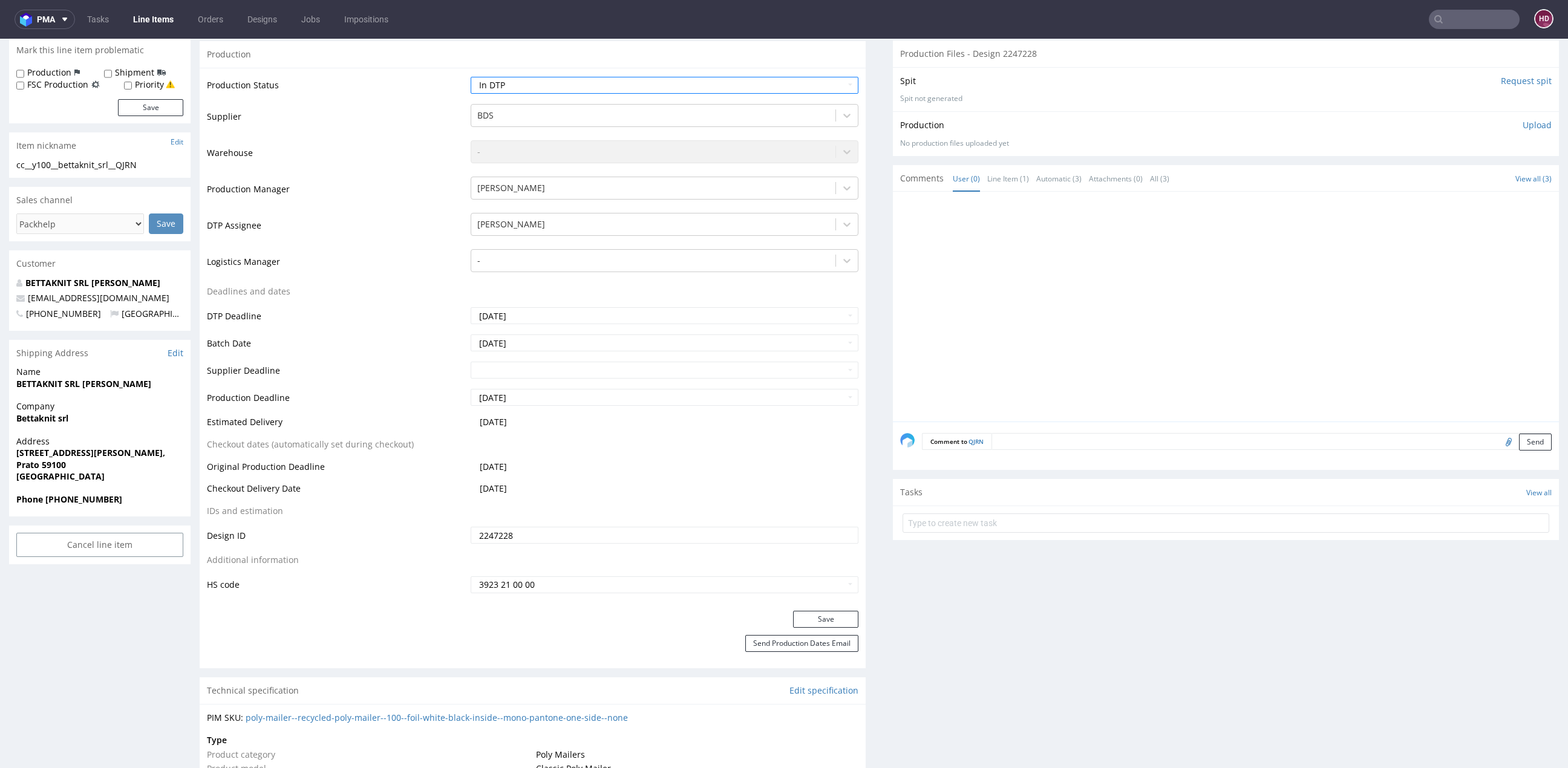
scroll to position [296, 0]
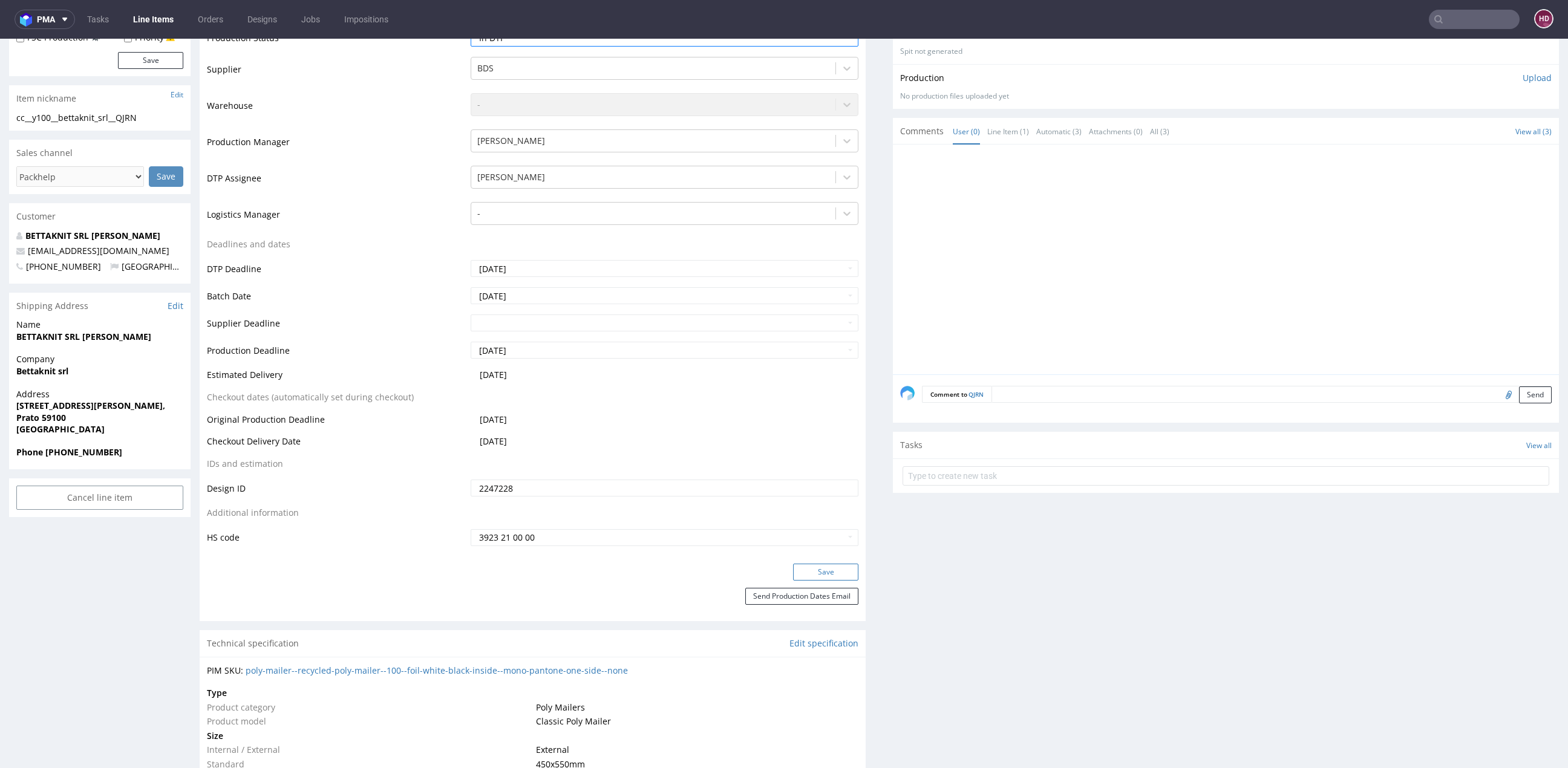
click at [793, 565] on button "Save" at bounding box center [825, 572] width 65 height 17
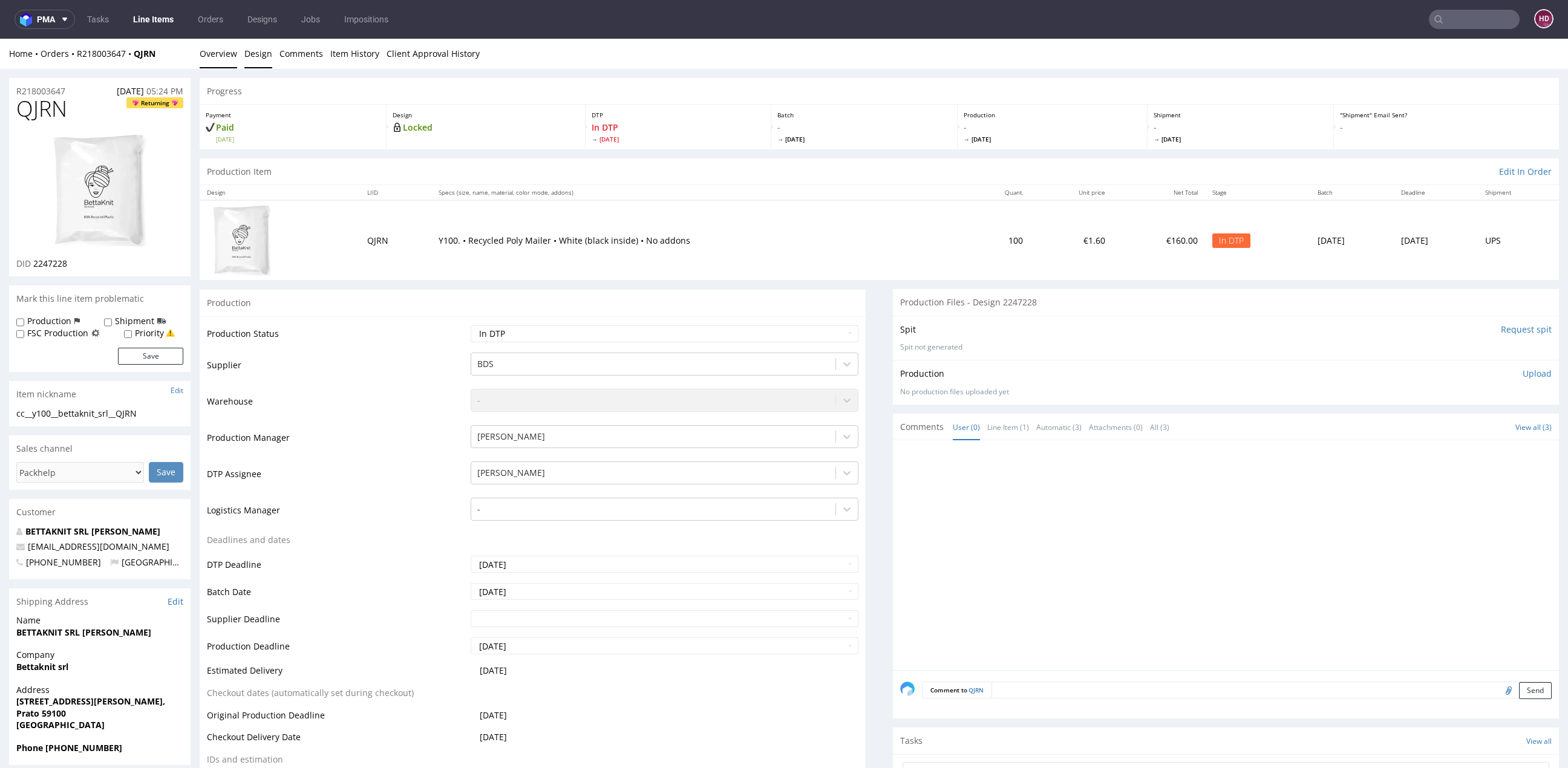
click at [266, 52] on link "Design" at bounding box center [258, 54] width 28 height 30
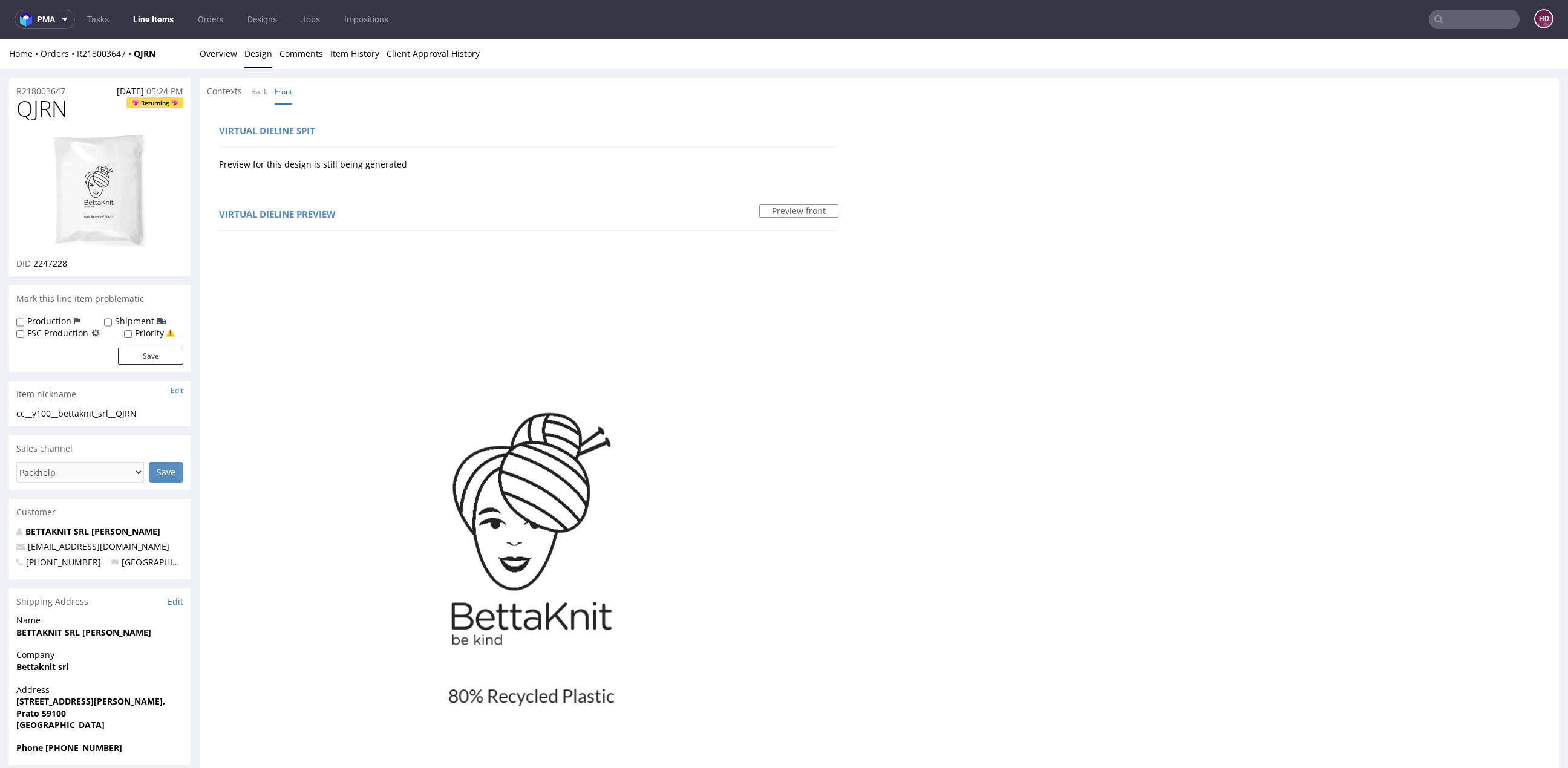
click at [266, 52] on link "Design" at bounding box center [258, 54] width 28 height 30
drag, startPoint x: 79, startPoint y: 110, endPoint x: -85, endPoint y: 106, distance: 164.0
click at [0, 106] on html "Production Shipped DTP Orders Offers Shipments Designs Promotions Users Jobs Ad…" at bounding box center [784, 696] width 1568 height 1316
copy span "QJRN"
drag, startPoint x: 114, startPoint y: 261, endPoint x: 33, endPoint y: 260, distance: 81.0
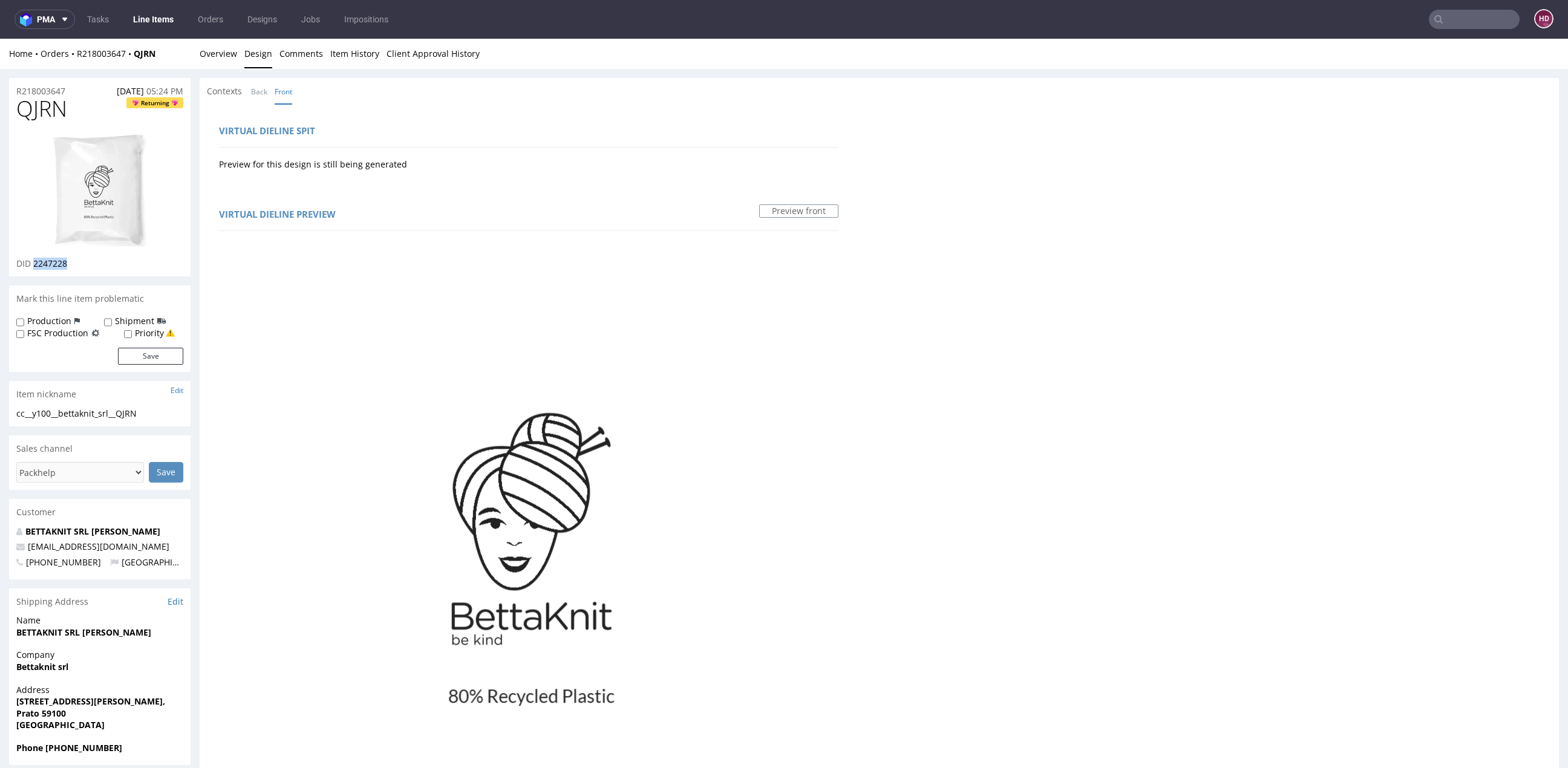
click at [33, 260] on div "DID 2247228" at bounding box center [99, 264] width 167 height 12
copy span "2247228"
click at [82, 196] on img at bounding box center [100, 191] width 97 height 115
click at [89, 116] on h1 "QJRN Returning" at bounding box center [99, 109] width 167 height 24
drag, startPoint x: 59, startPoint y: 110, endPoint x: -68, endPoint y: 111, distance: 127.0
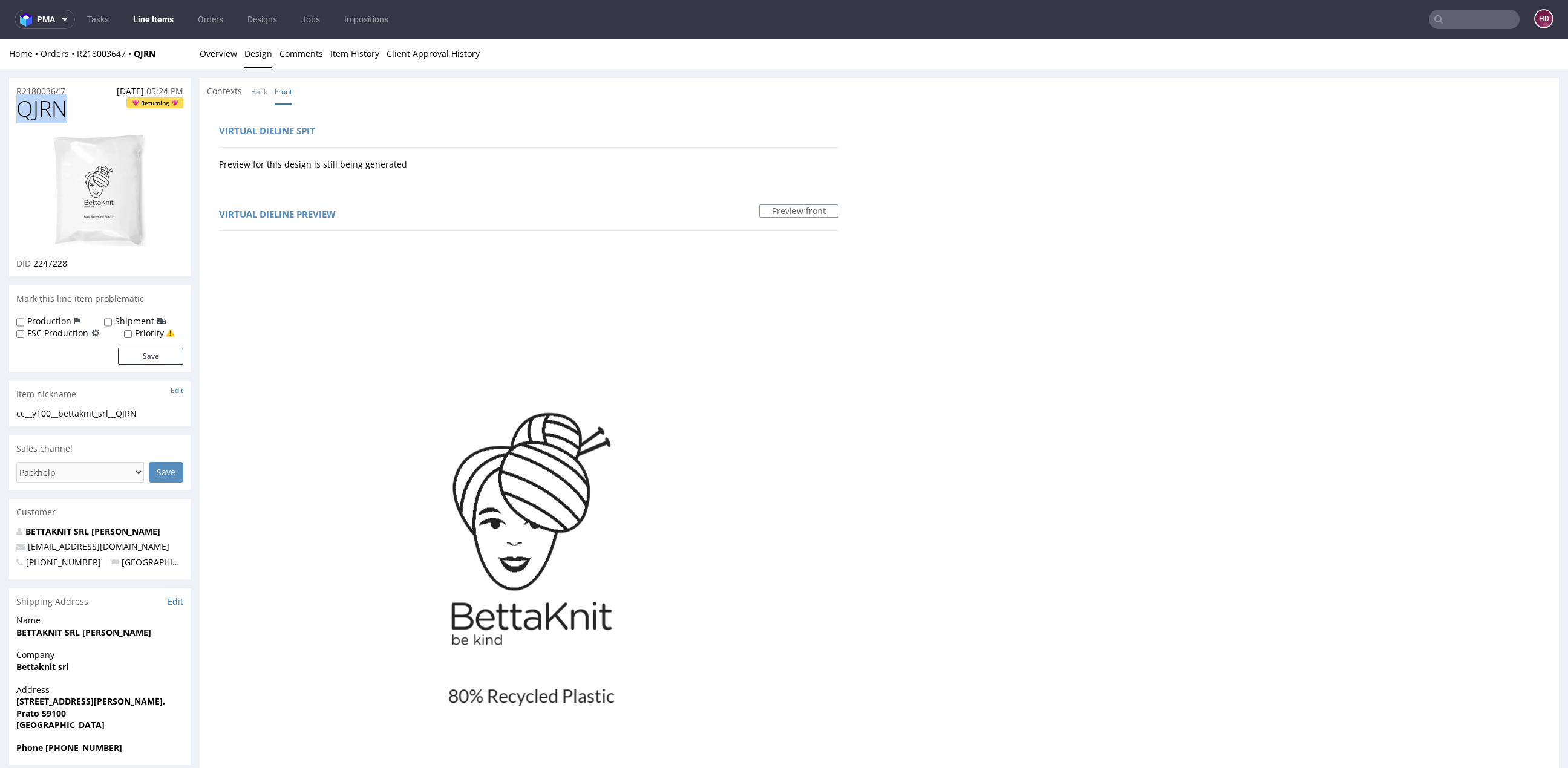
click at [0, 111] on html "Production Shipped DTP Orders Offers Shipments Designs Promotions Users Jobs Ad…" at bounding box center [784, 696] width 1568 height 1316
copy span "QJRN"
click at [154, 413] on div "cc__y100__bettaknit_srl__QJRN" at bounding box center [99, 413] width 167 height 12
drag, startPoint x: 41, startPoint y: 400, endPoint x: -10, endPoint y: 413, distance: 52.6
click at [0, 413] on html "Production Shipped DTP Orders Offers Shipments Designs Promotions Users Jobs Ad…" at bounding box center [784, 696] width 1568 height 1316
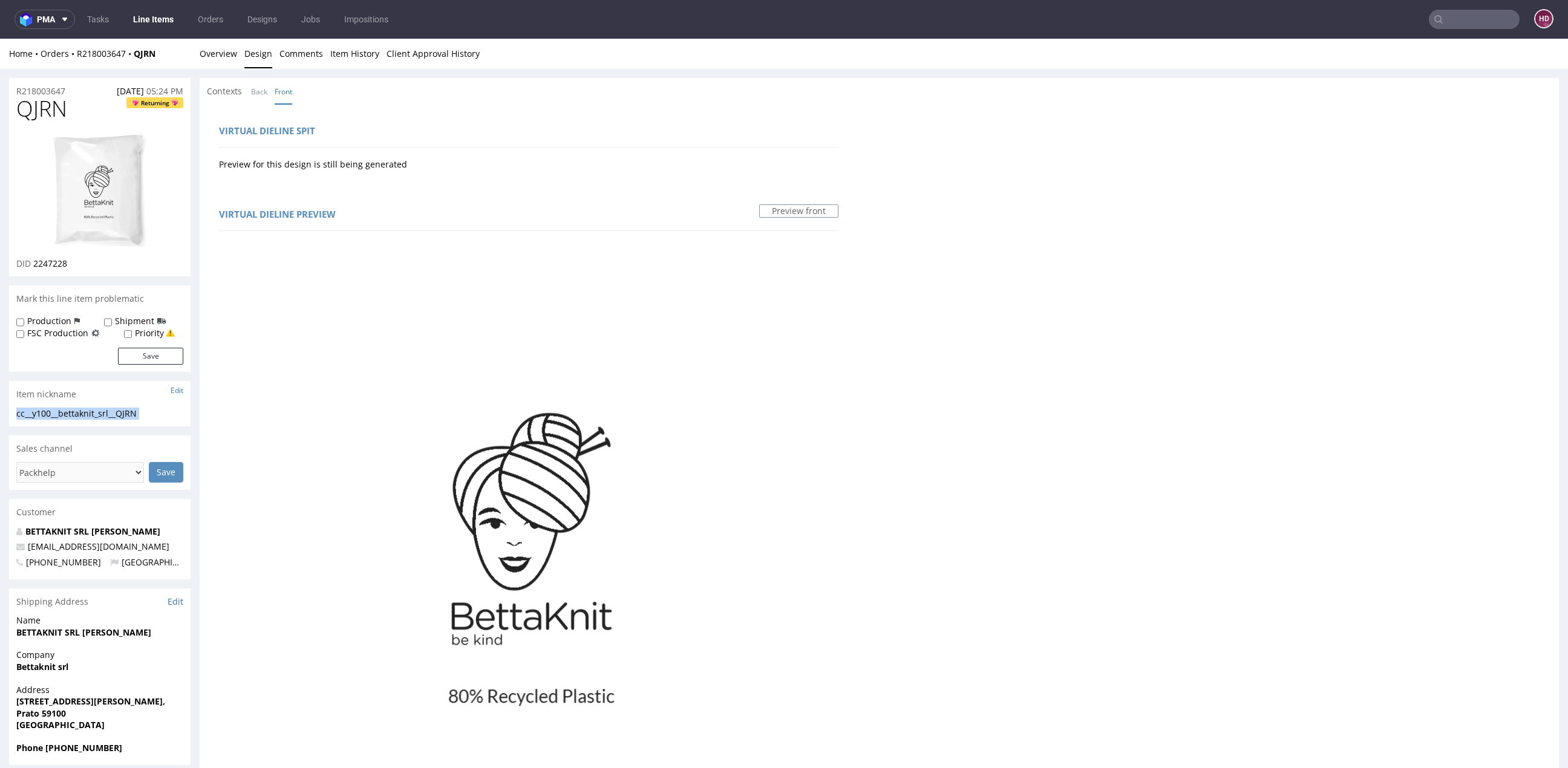
copy div "cc__y100__bettaknit_srl__QJRN Update"
drag, startPoint x: 61, startPoint y: 89, endPoint x: 4, endPoint y: 85, distance: 57.1
click at [4, 85] on div "R218003647 07.08.2025 05:24 PM QJRN Returning DID 2247228 Mark this line item p…" at bounding box center [784, 703] width 1568 height 1268
click at [73, 263] on div "DID 2247228" at bounding box center [99, 264] width 167 height 12
drag, startPoint x: 73, startPoint y: 263, endPoint x: 38, endPoint y: 264, distance: 35.0
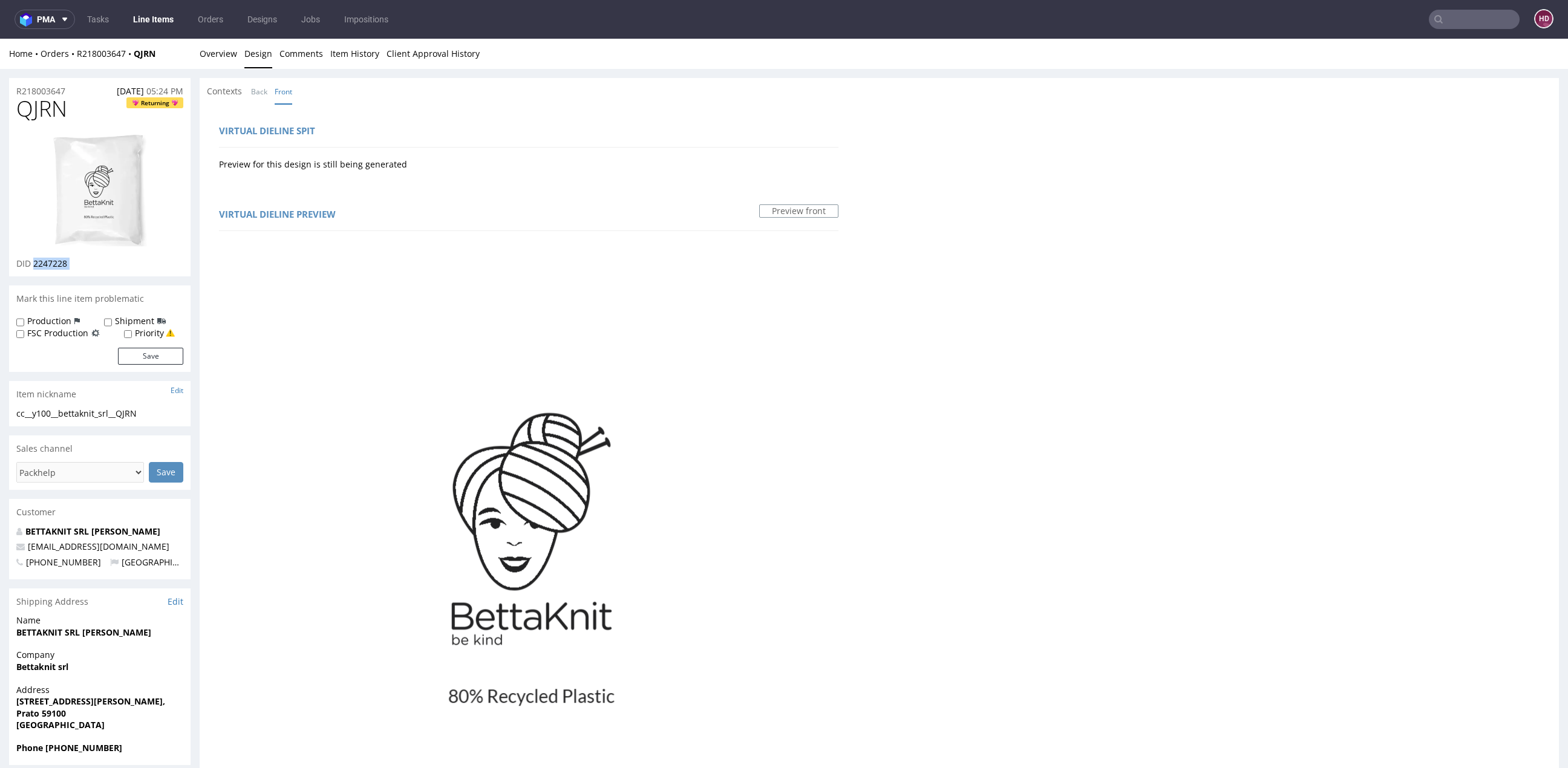
click at [38, 264] on div "DID 2247228" at bounding box center [99, 264] width 167 height 12
click at [230, 56] on link "Overview" at bounding box center [218, 54] width 37 height 30
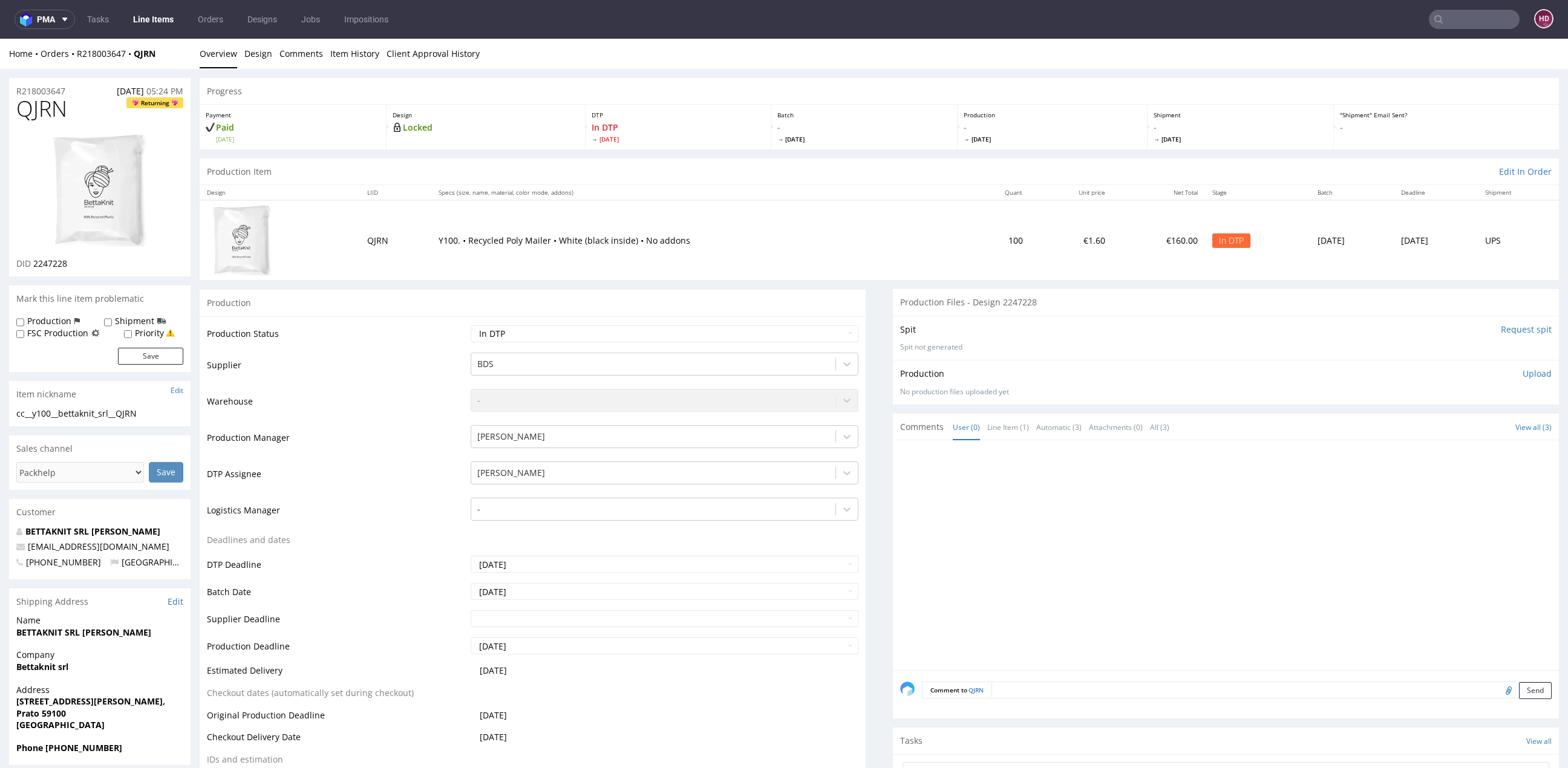
click at [1523, 373] on p "Upload" at bounding box center [1536, 373] width 29 height 12
click at [1452, 428] on div "Add files" at bounding box center [1466, 430] width 61 height 18
type input "C:\fakepath\cc__y100__bettaknit_srl__QJRN__d2247228__oR218003647.pdf"
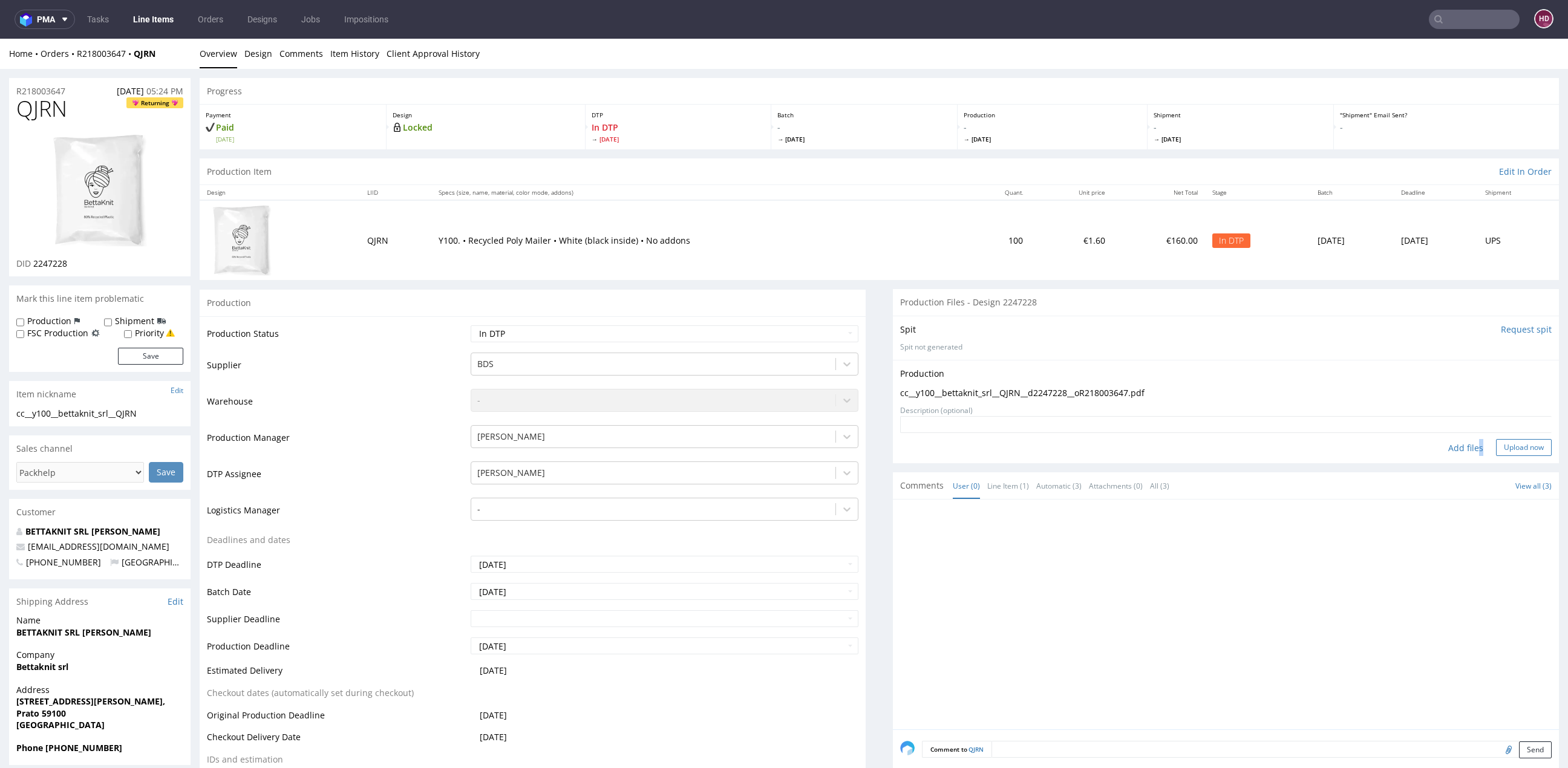
click at [1496, 449] on button "Upload now" at bounding box center [1523, 448] width 56 height 17
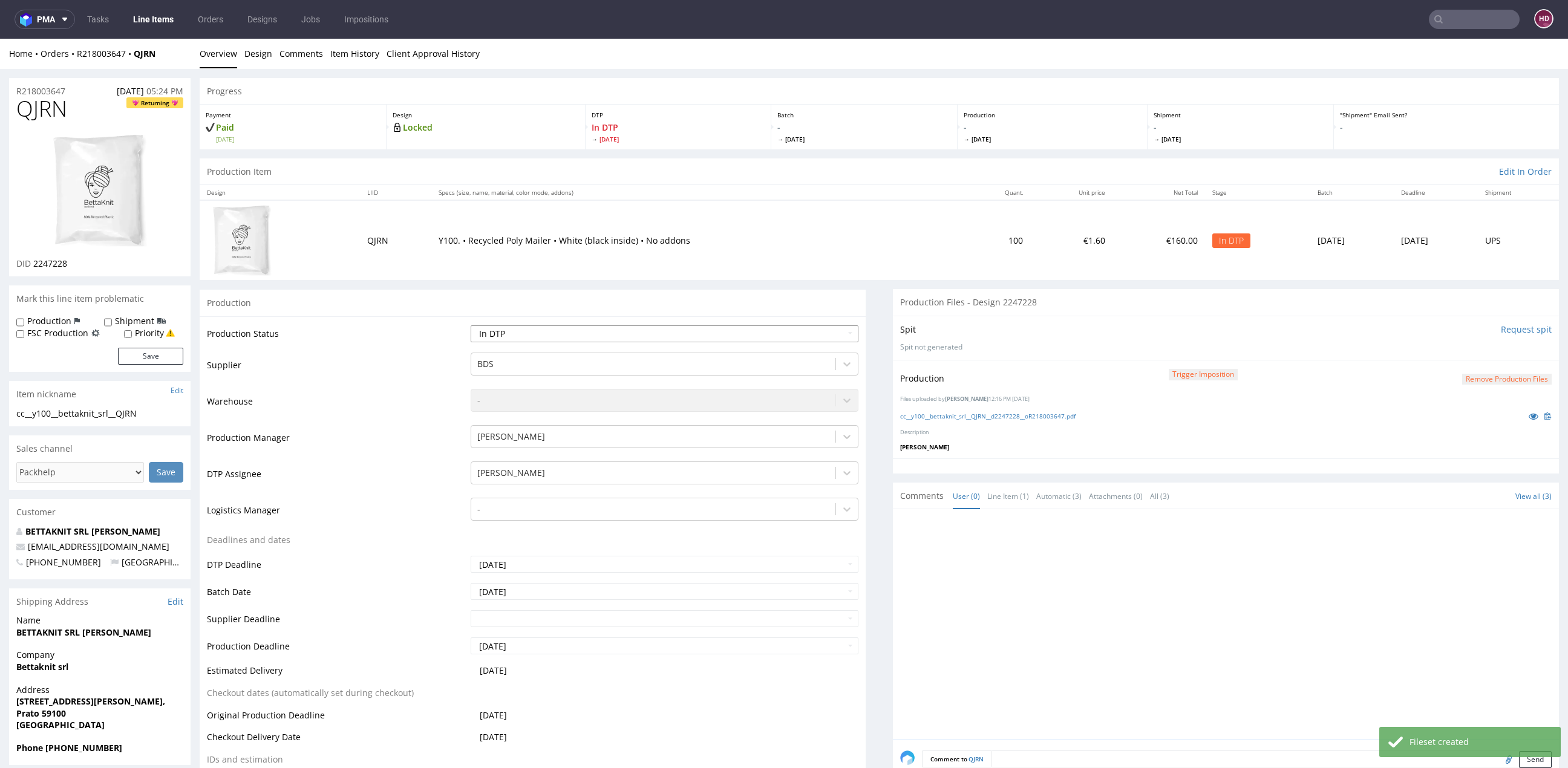
click at [592, 337] on select "Waiting for Artwork Waiting for Diecut Waiting for Mockup Waiting for DTP Waiti…" at bounding box center [664, 334] width 388 height 17
select select "dtp_production_ready"
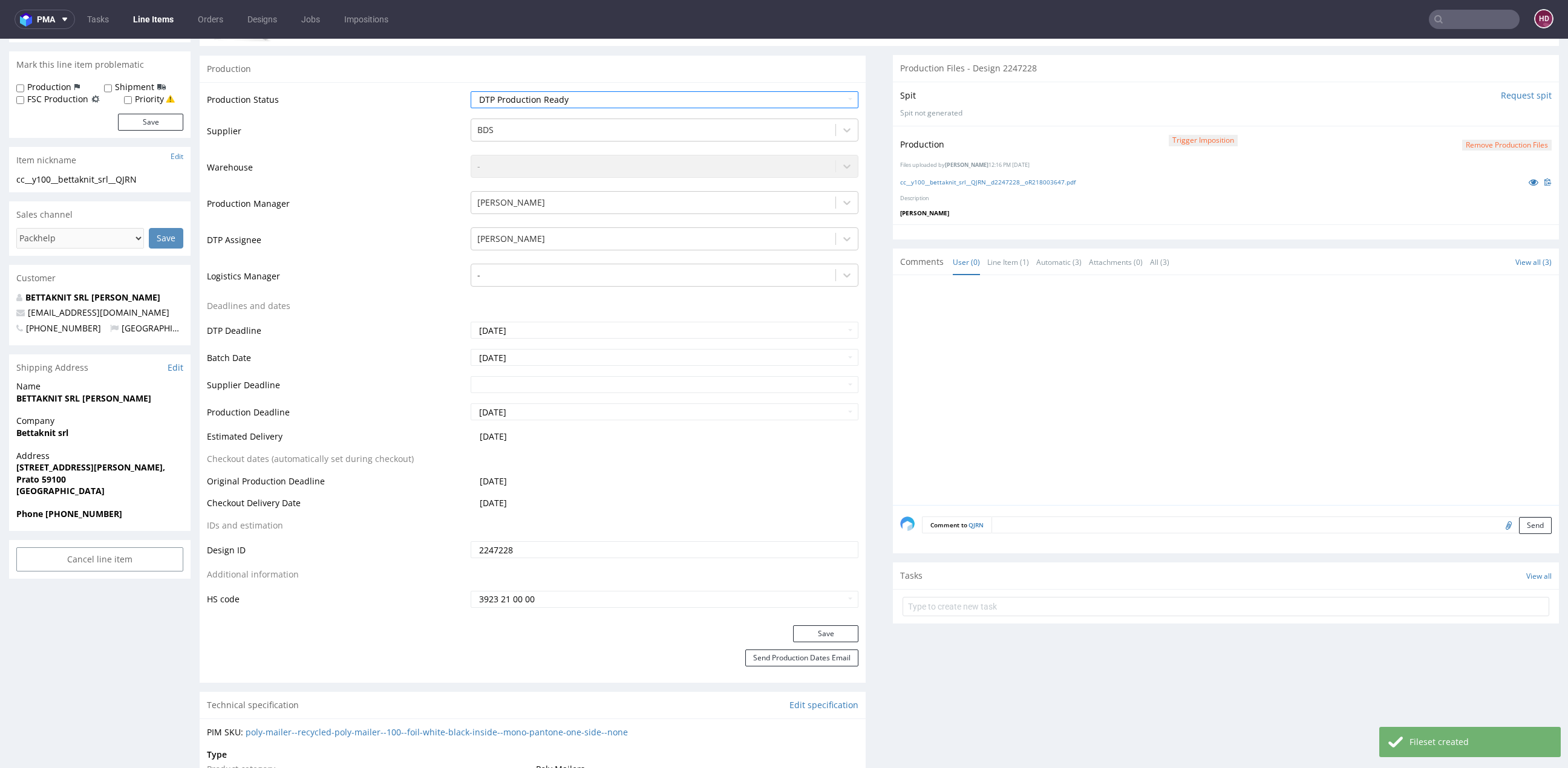
scroll to position [236, 0]
click at [808, 634] on button "Save" at bounding box center [825, 631] width 65 height 17
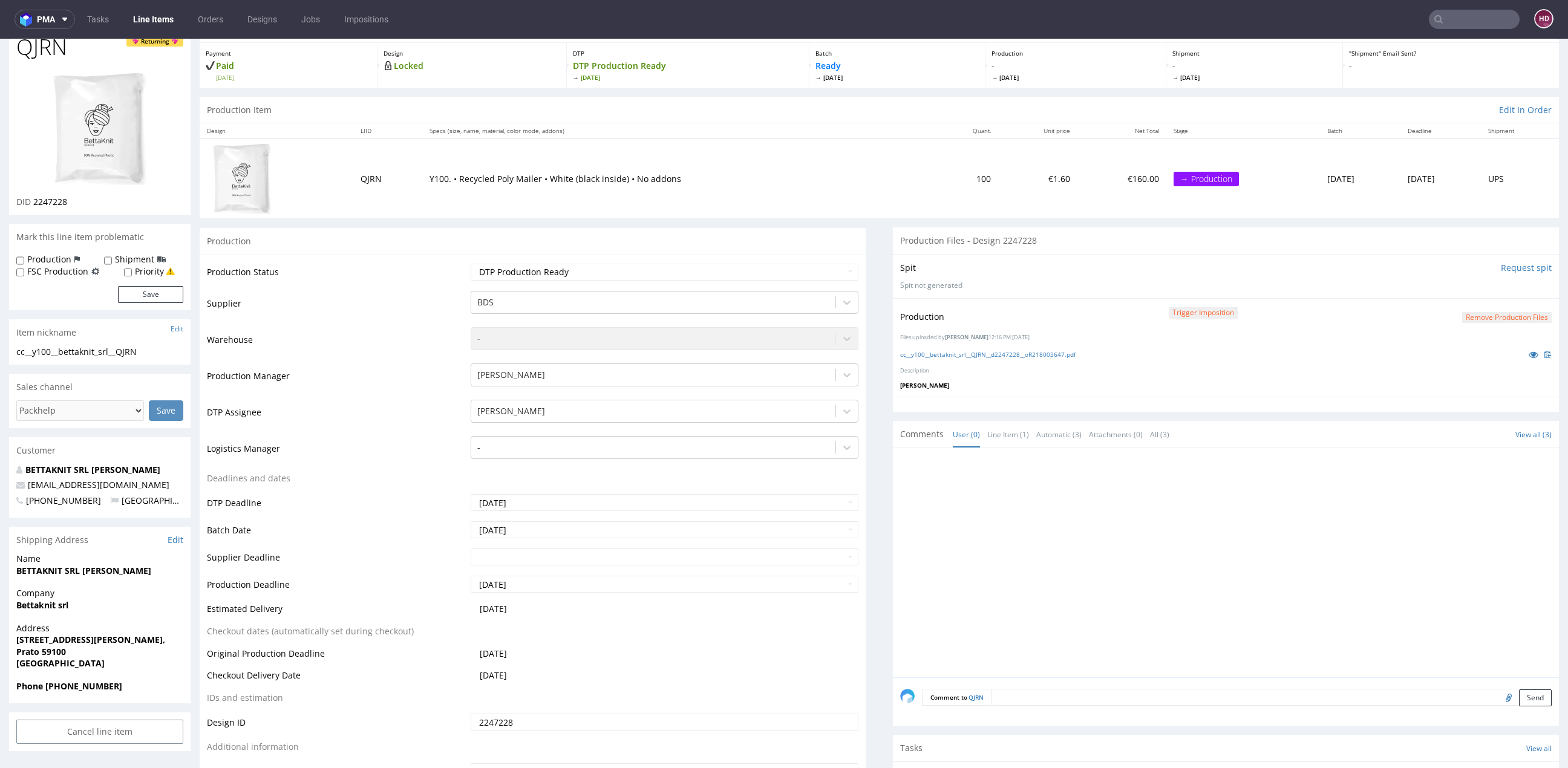
scroll to position [0, 0]
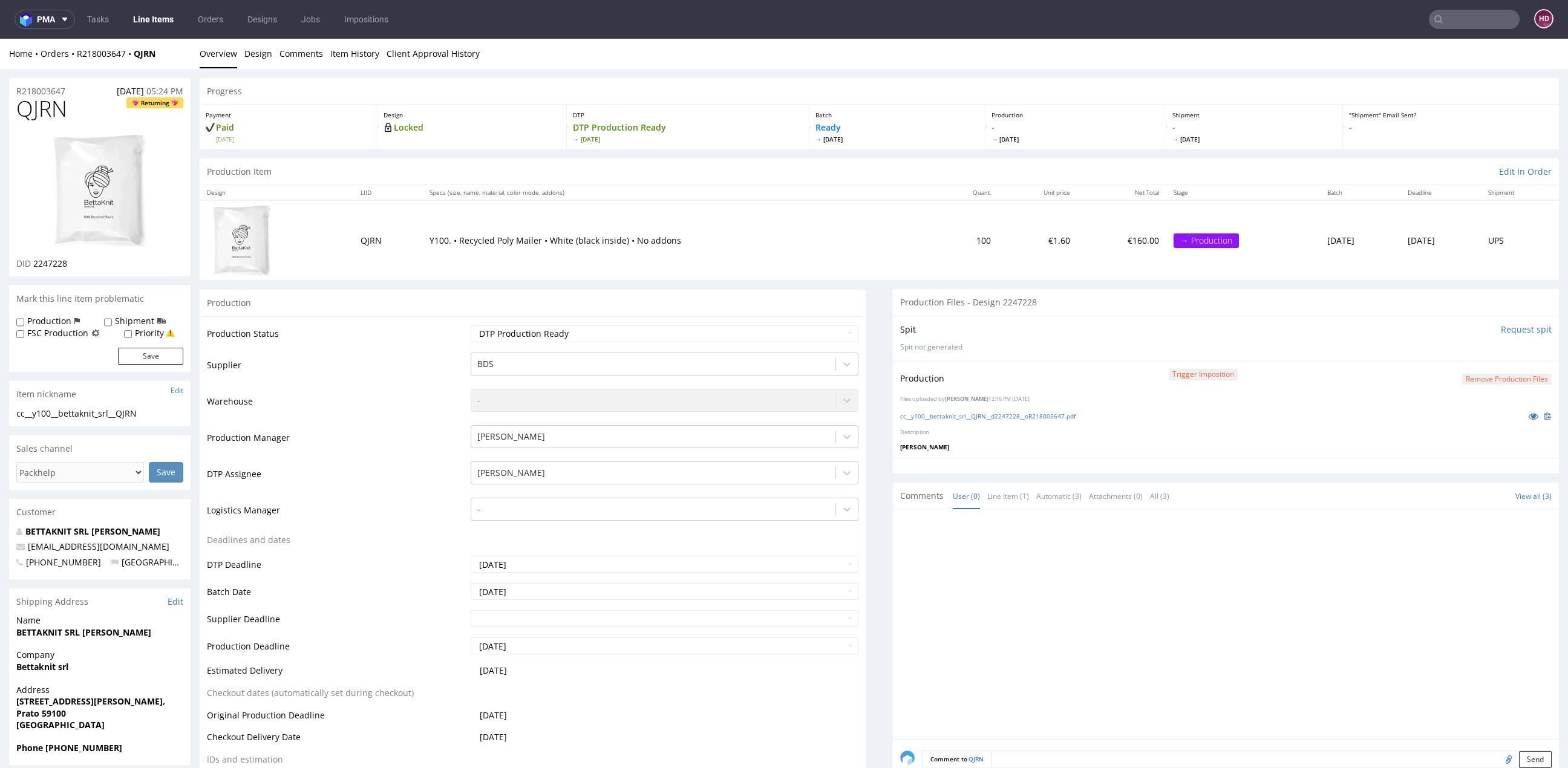
click at [148, 17] on link "Line Items" at bounding box center [153, 19] width 55 height 19
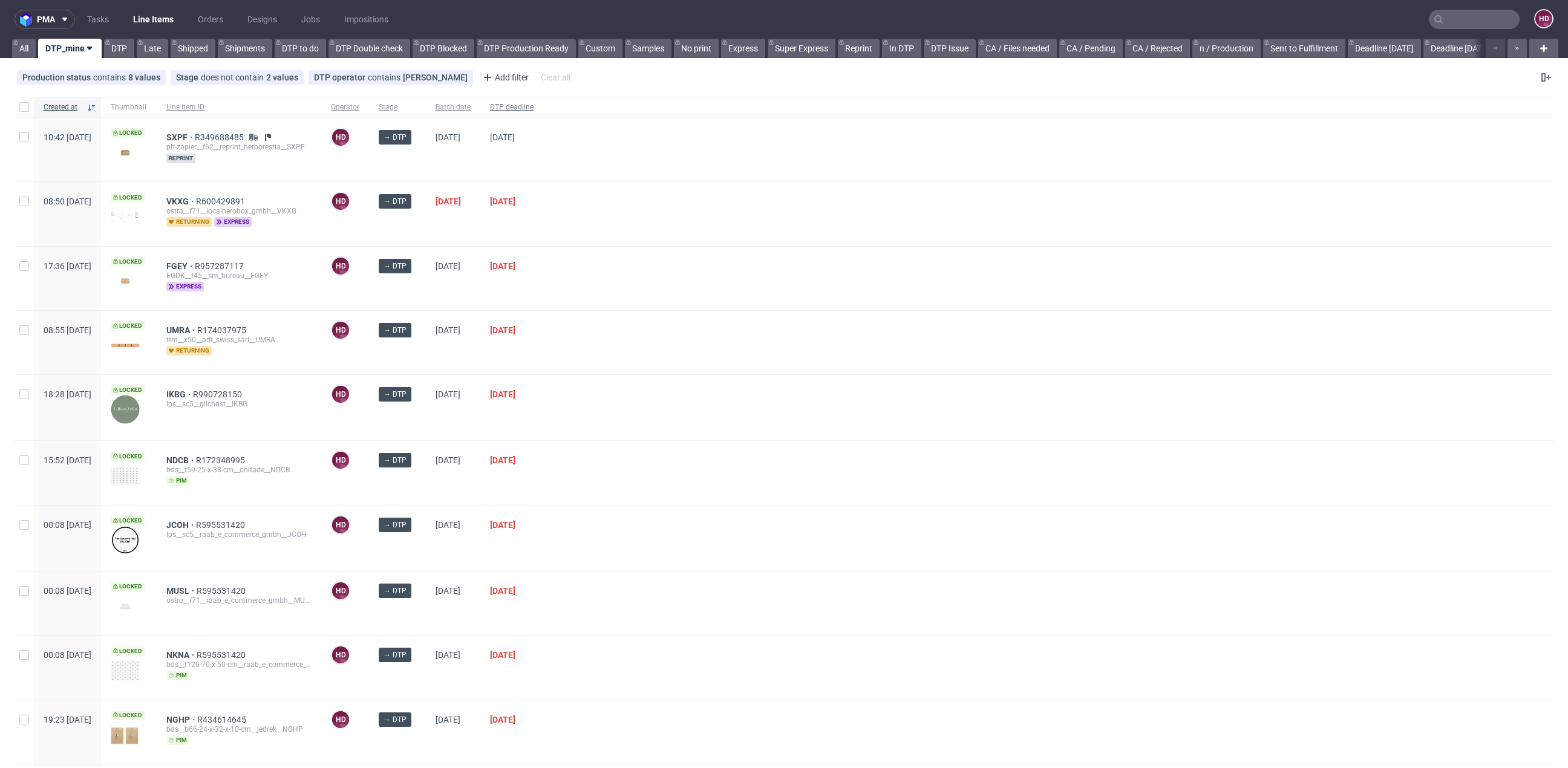
click at [534, 109] on span "DTP deadline" at bounding box center [511, 107] width 43 height 10
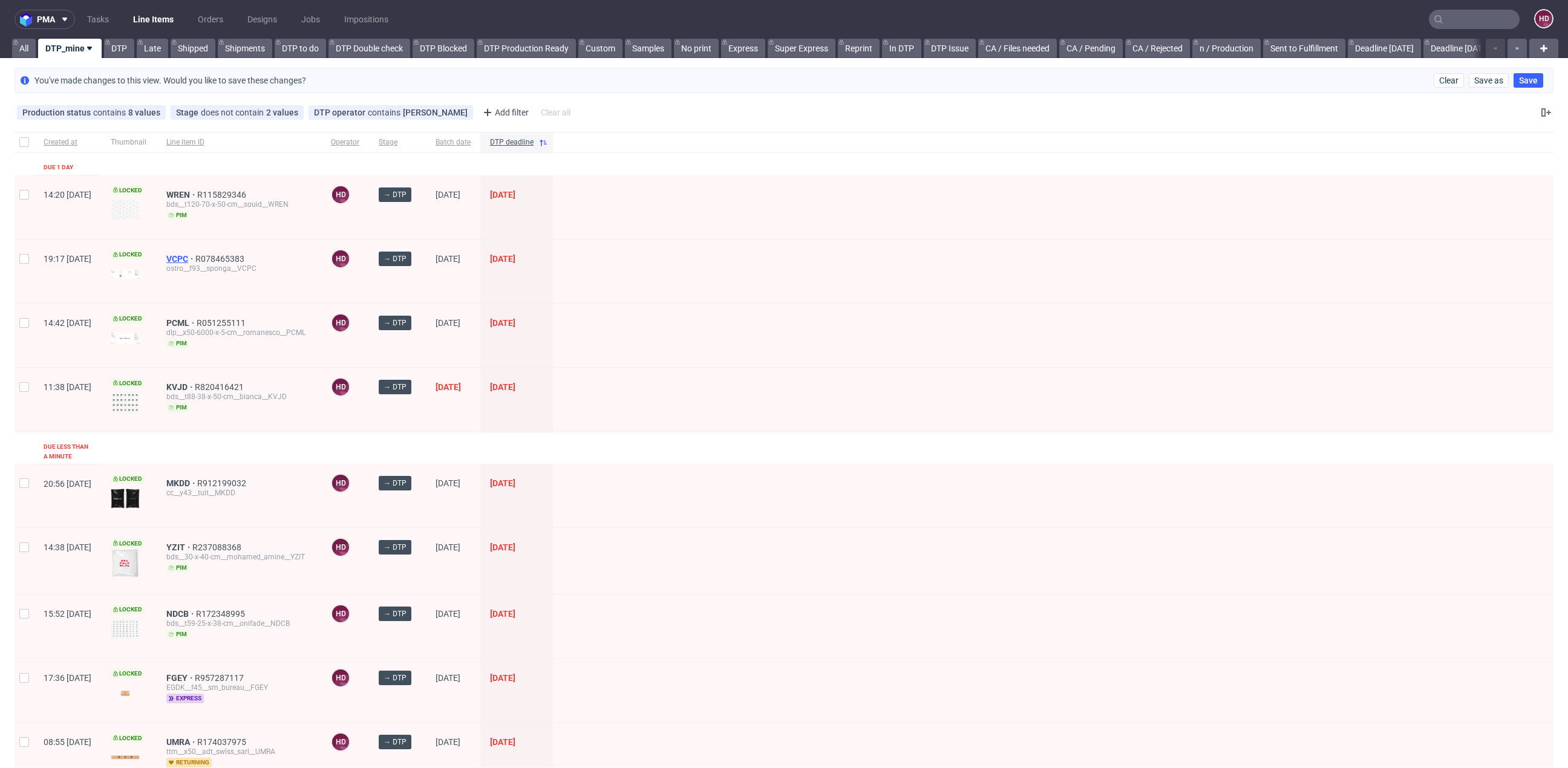
click at [195, 257] on span "VCPC" at bounding box center [180, 258] width 29 height 10
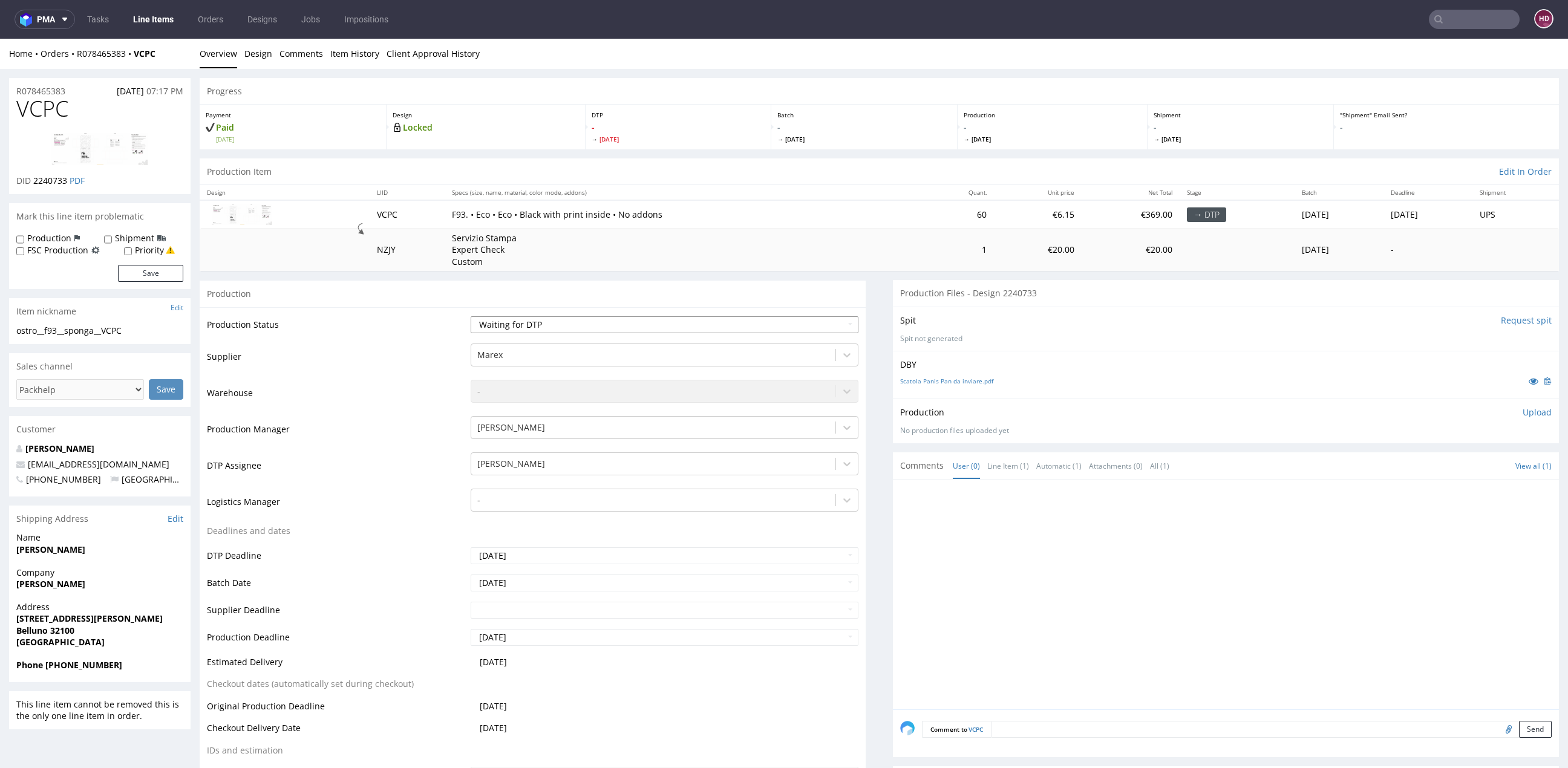
click at [508, 332] on div "Waiting for Artwork Waiting for Diecut Waiting for Mockup Waiting for DTP Waiti…" at bounding box center [664, 325] width 388 height 17
click at [510, 327] on select "Waiting for Artwork Waiting for Diecut Waiting for Mockup Waiting for DTP Waiti…" at bounding box center [664, 325] width 388 height 17
select select "dtp_in_process"
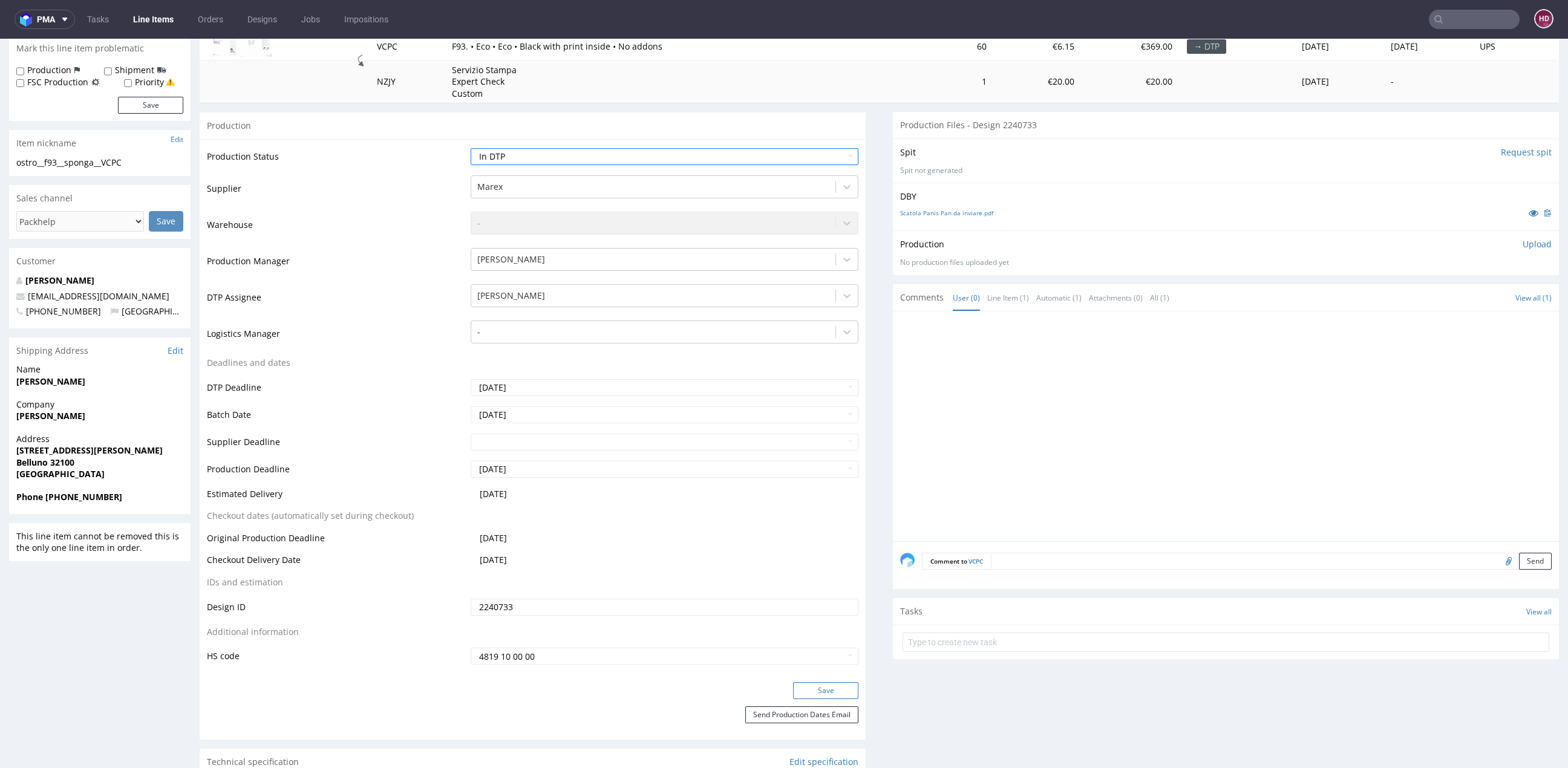
click at [793, 695] on button "Save" at bounding box center [825, 690] width 65 height 17
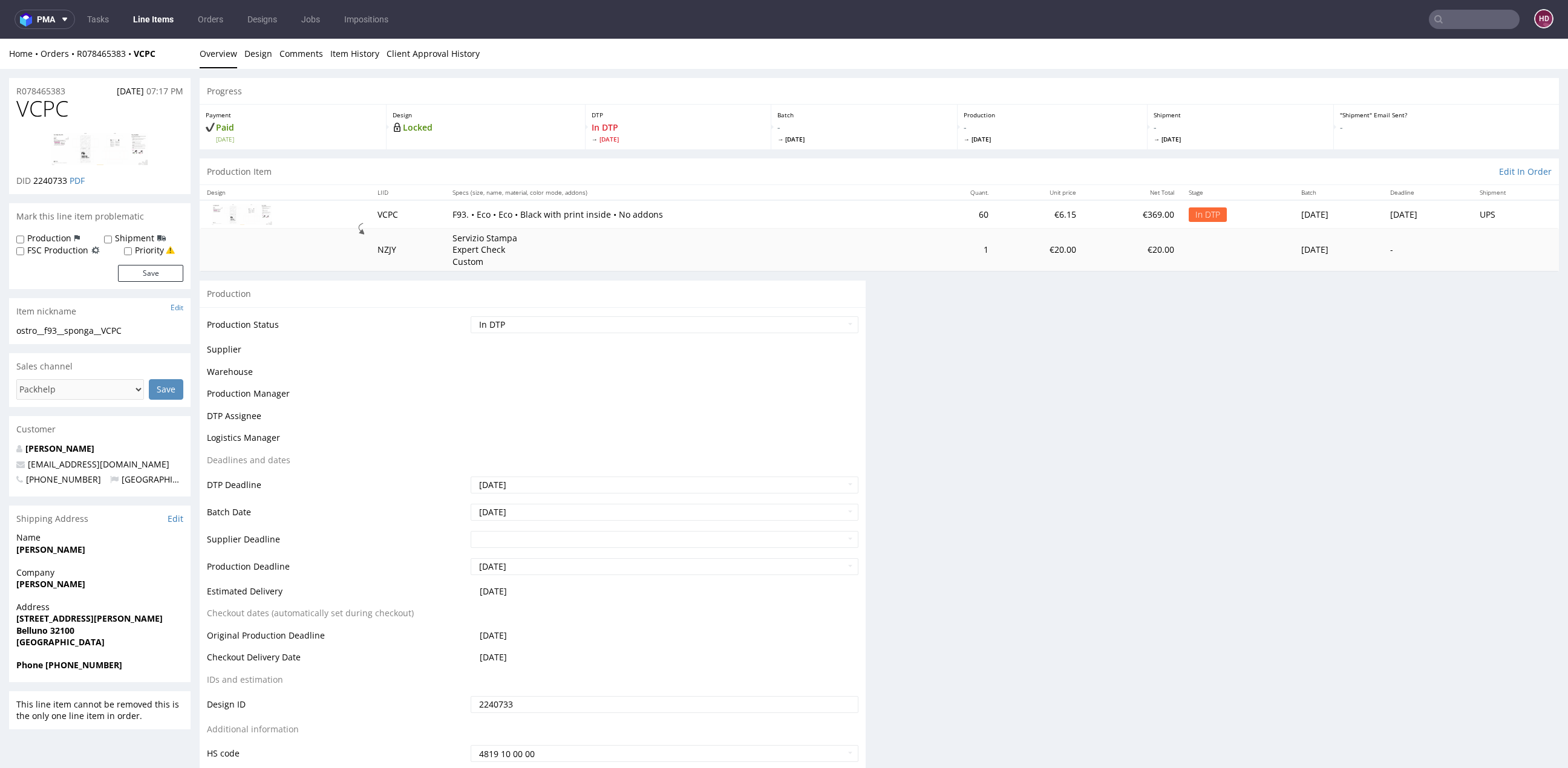
scroll to position [160, 0]
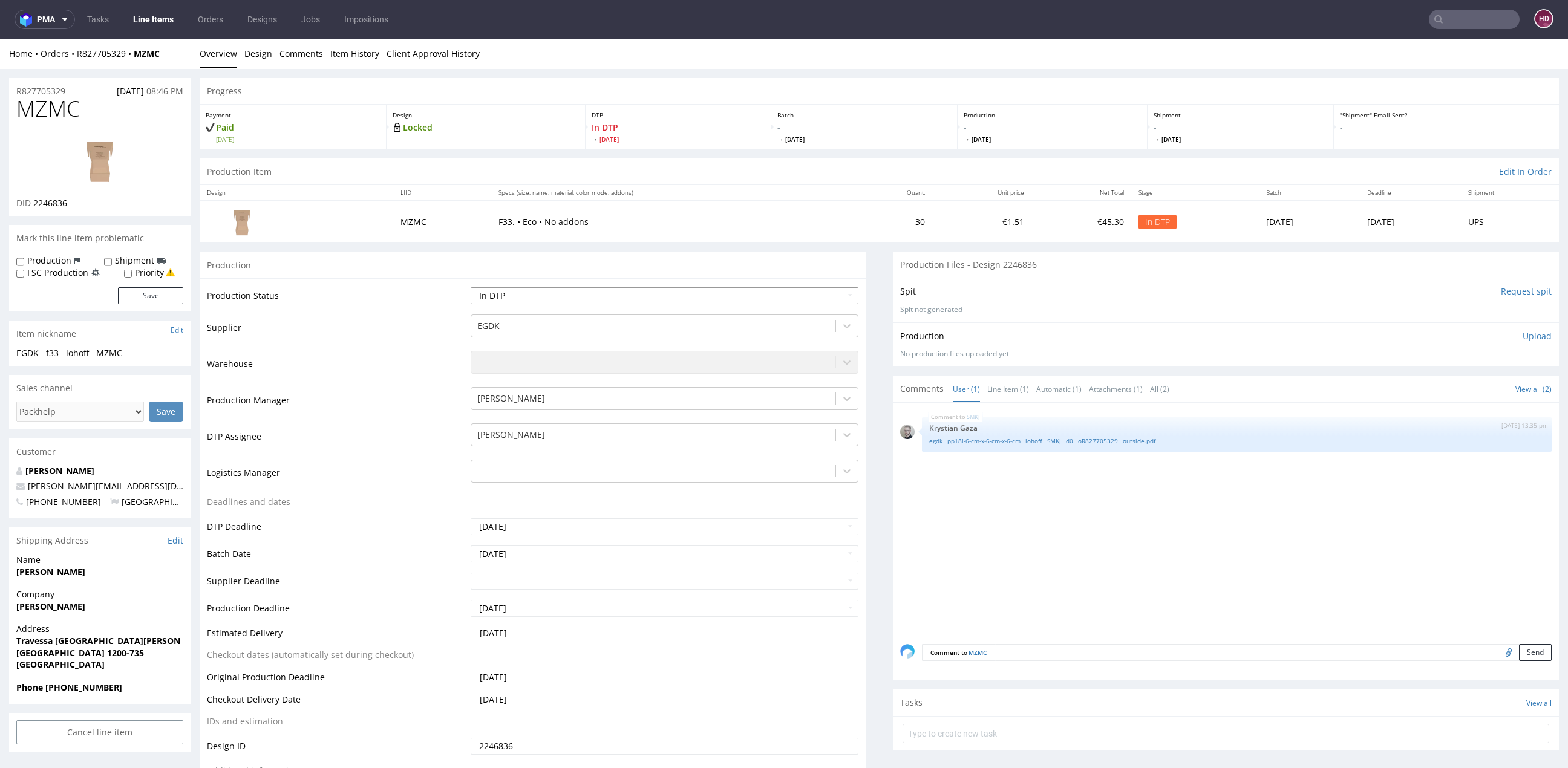
click at [489, 293] on select "Waiting for Artwork Waiting for Diecut Waiting for Mockup Waiting for DTP Waiti…" at bounding box center [664, 296] width 388 height 17
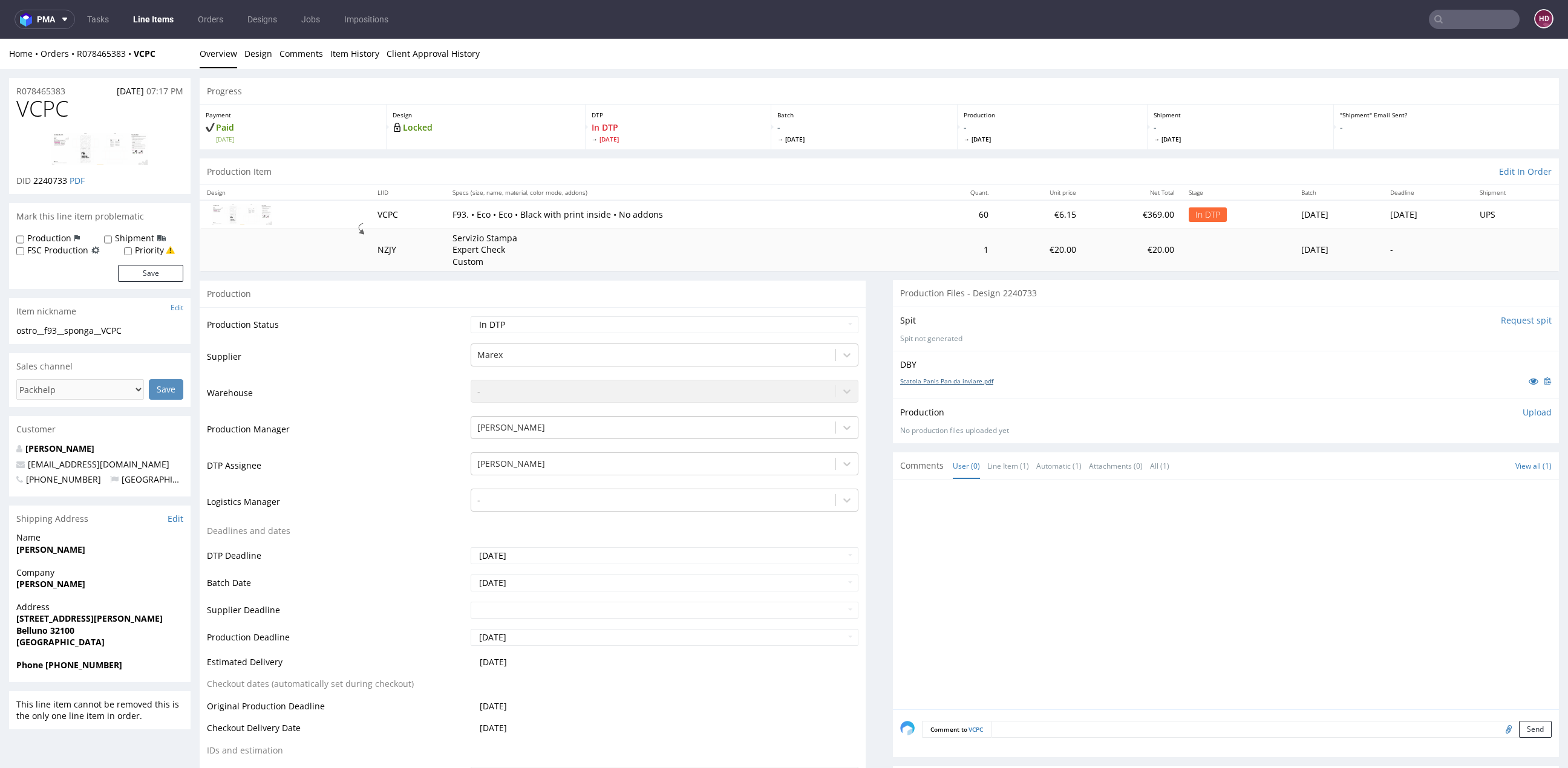
click at [932, 383] on link "Scatola Panis Pan da inviare.pdf" at bounding box center [946, 380] width 93 height 8
click at [251, 50] on link "Design" at bounding box center [258, 54] width 28 height 30
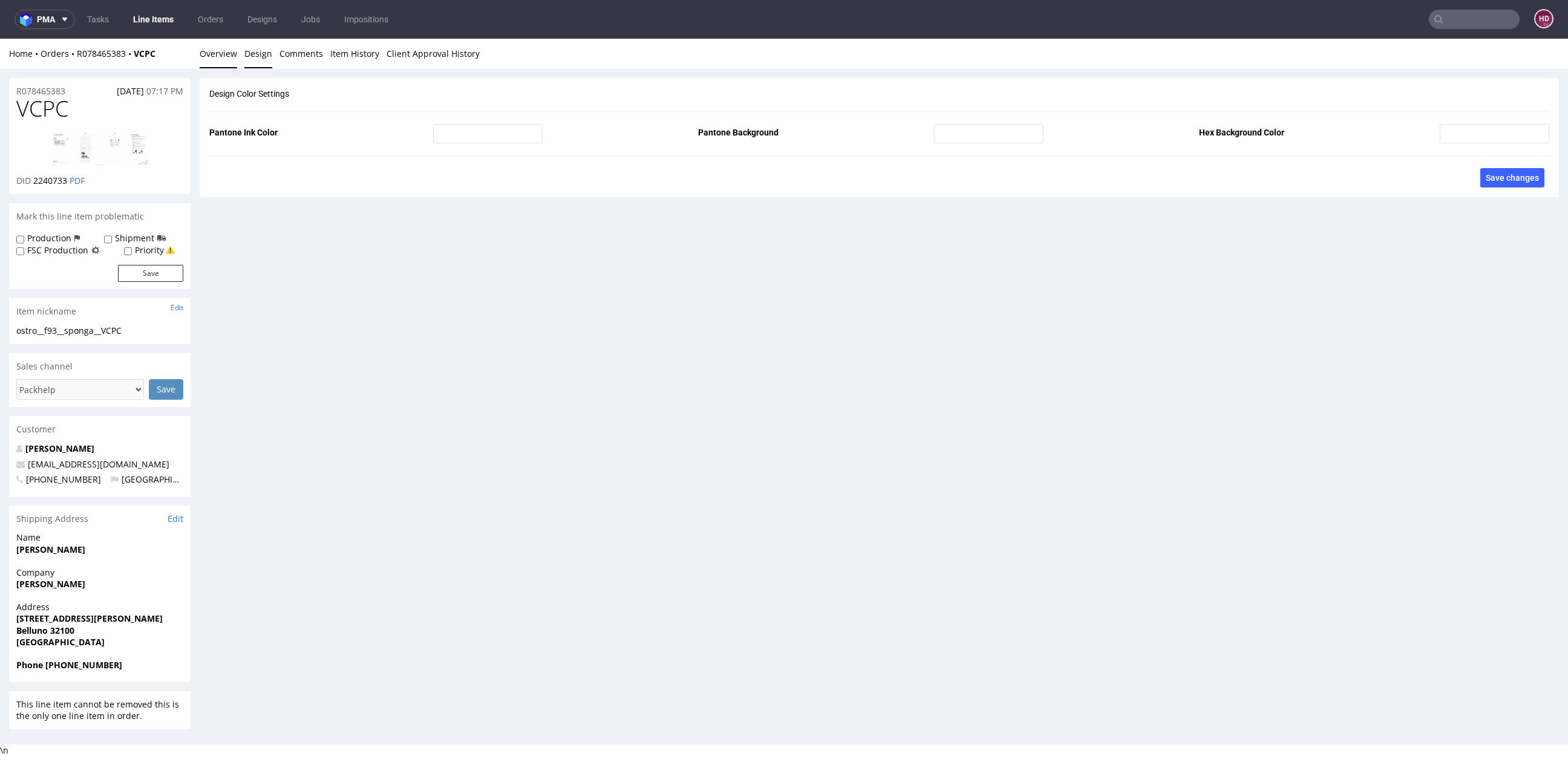
click at [208, 56] on link "Overview" at bounding box center [218, 54] width 37 height 30
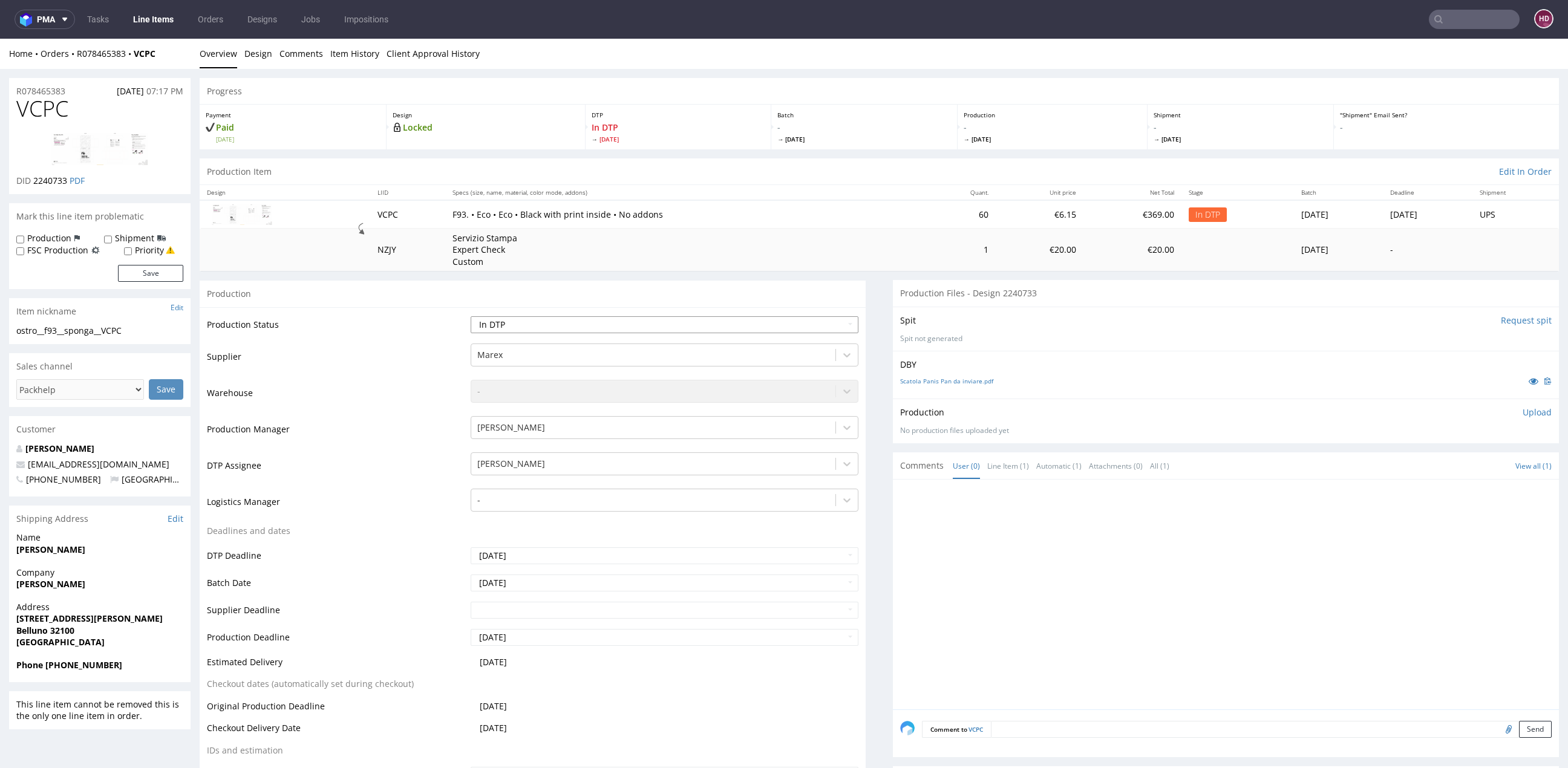
click at [502, 326] on select "Waiting for Artwork Waiting for Diecut Waiting for Mockup Waiting for DTP Waiti…" at bounding box center [664, 325] width 388 height 17
select select "dtp_issue"
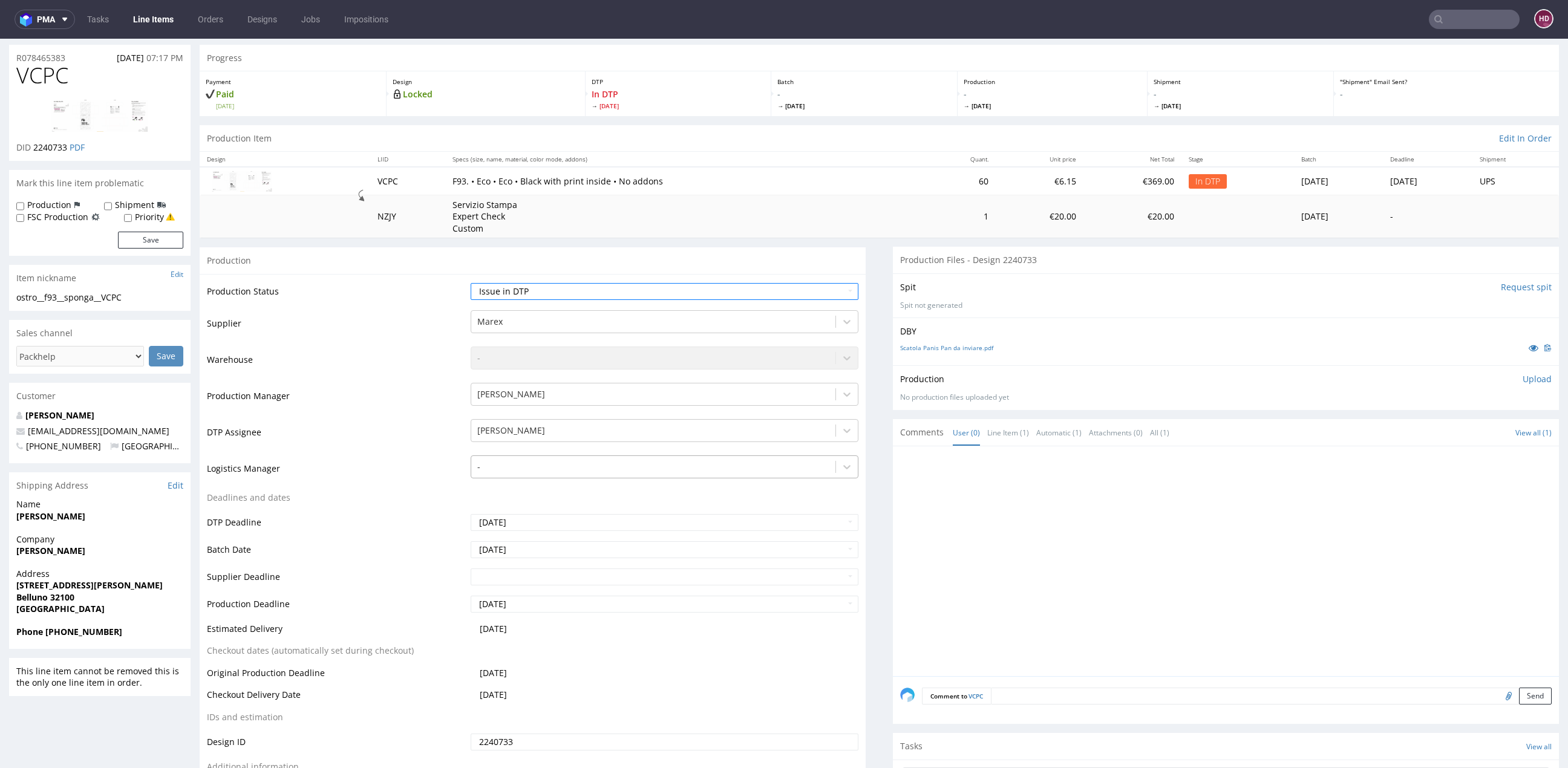
scroll to position [133, 0]
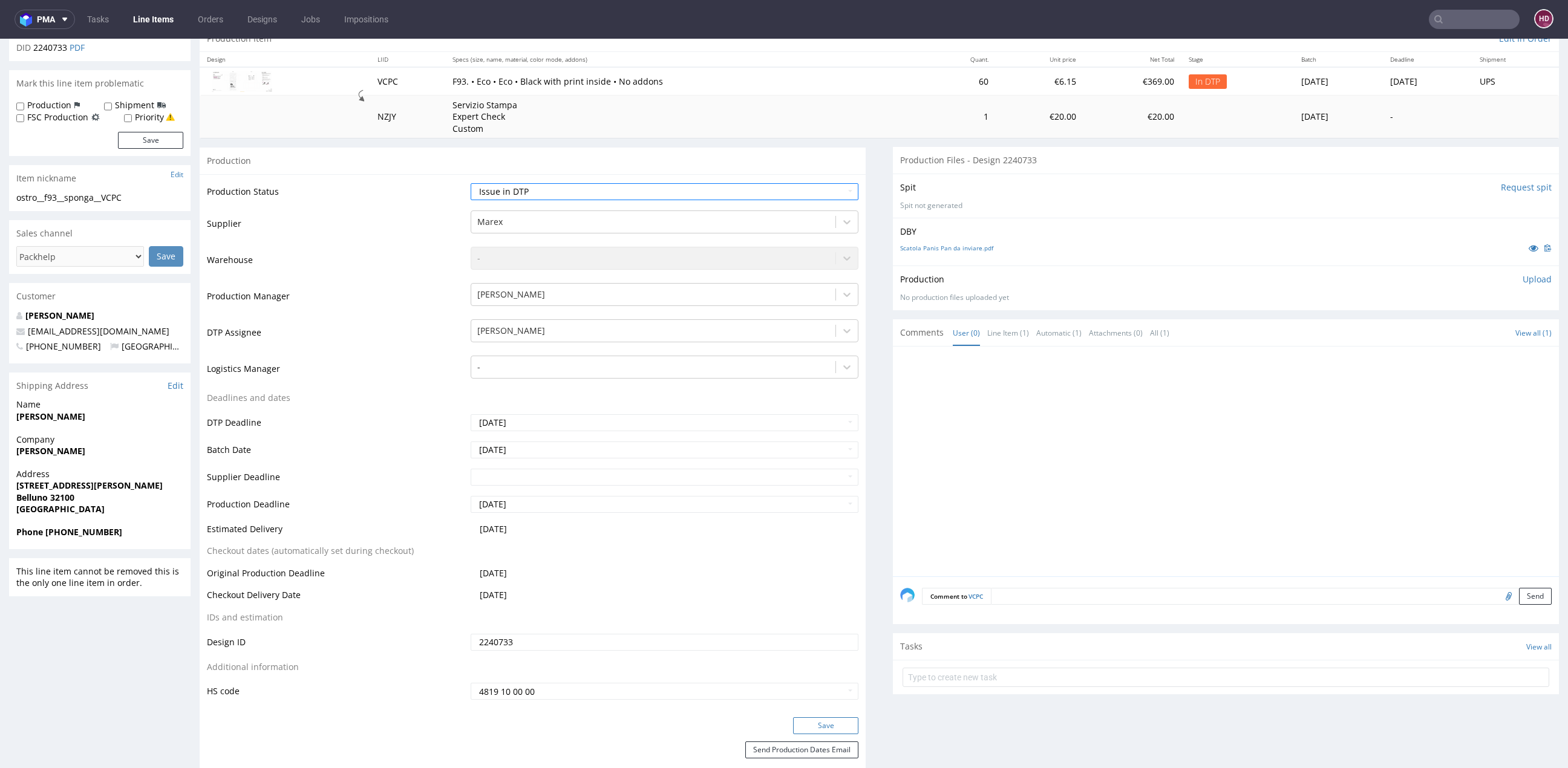
click at [805, 717] on button "Save" at bounding box center [825, 725] width 65 height 17
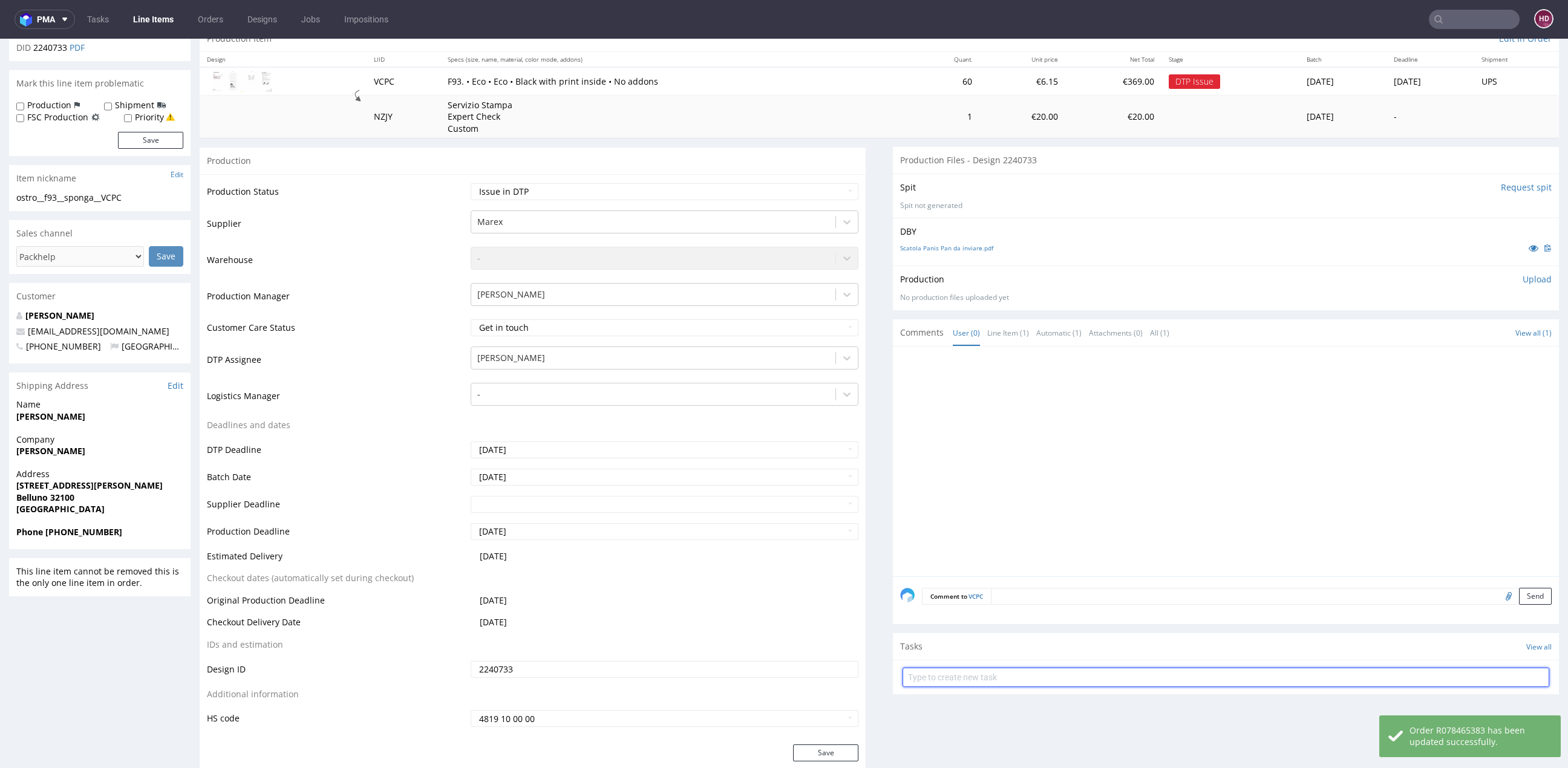
click at [934, 674] on input "text" at bounding box center [1226, 678] width 647 height 19
type input "issue"
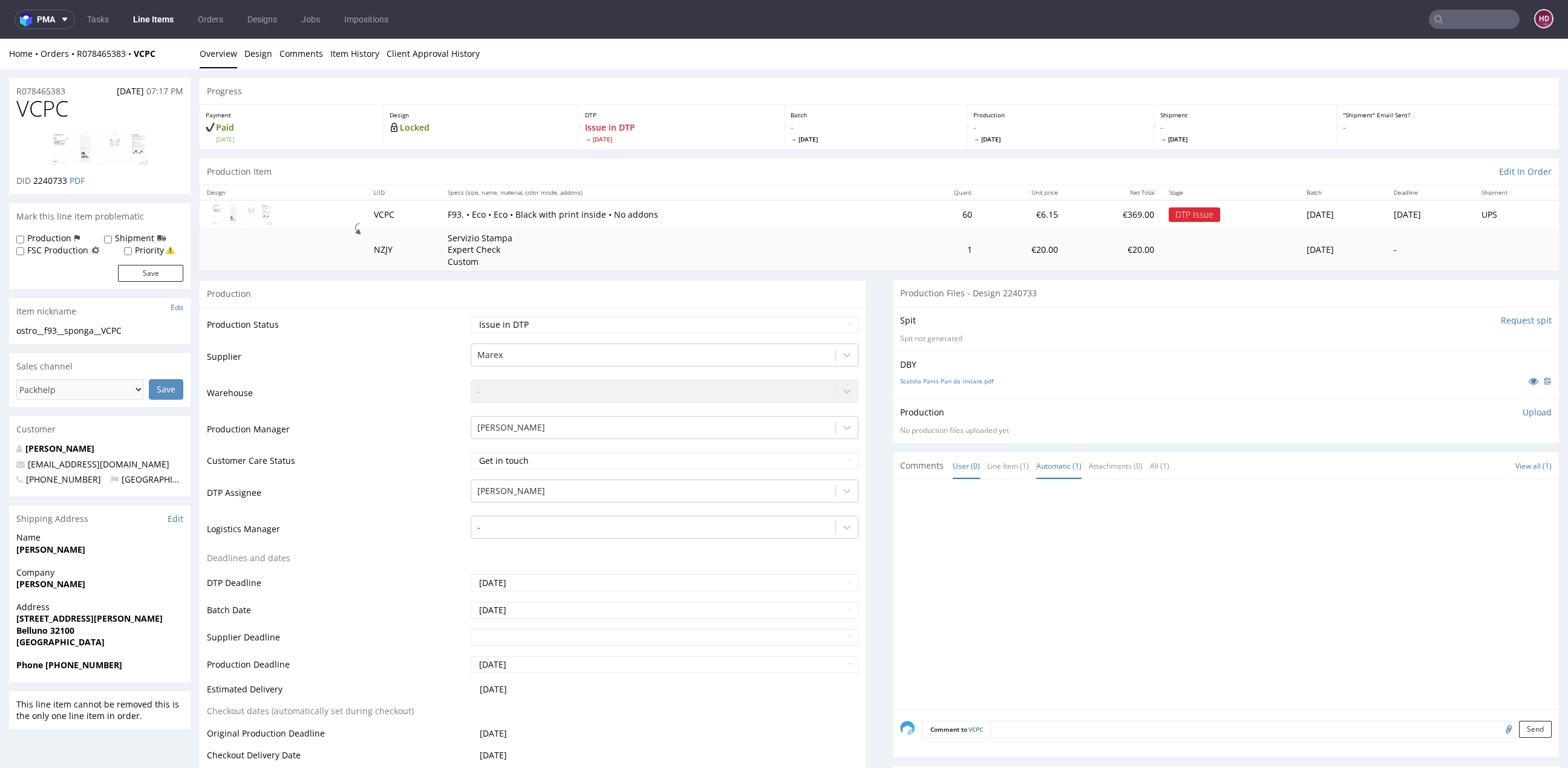
scroll to position [375, 0]
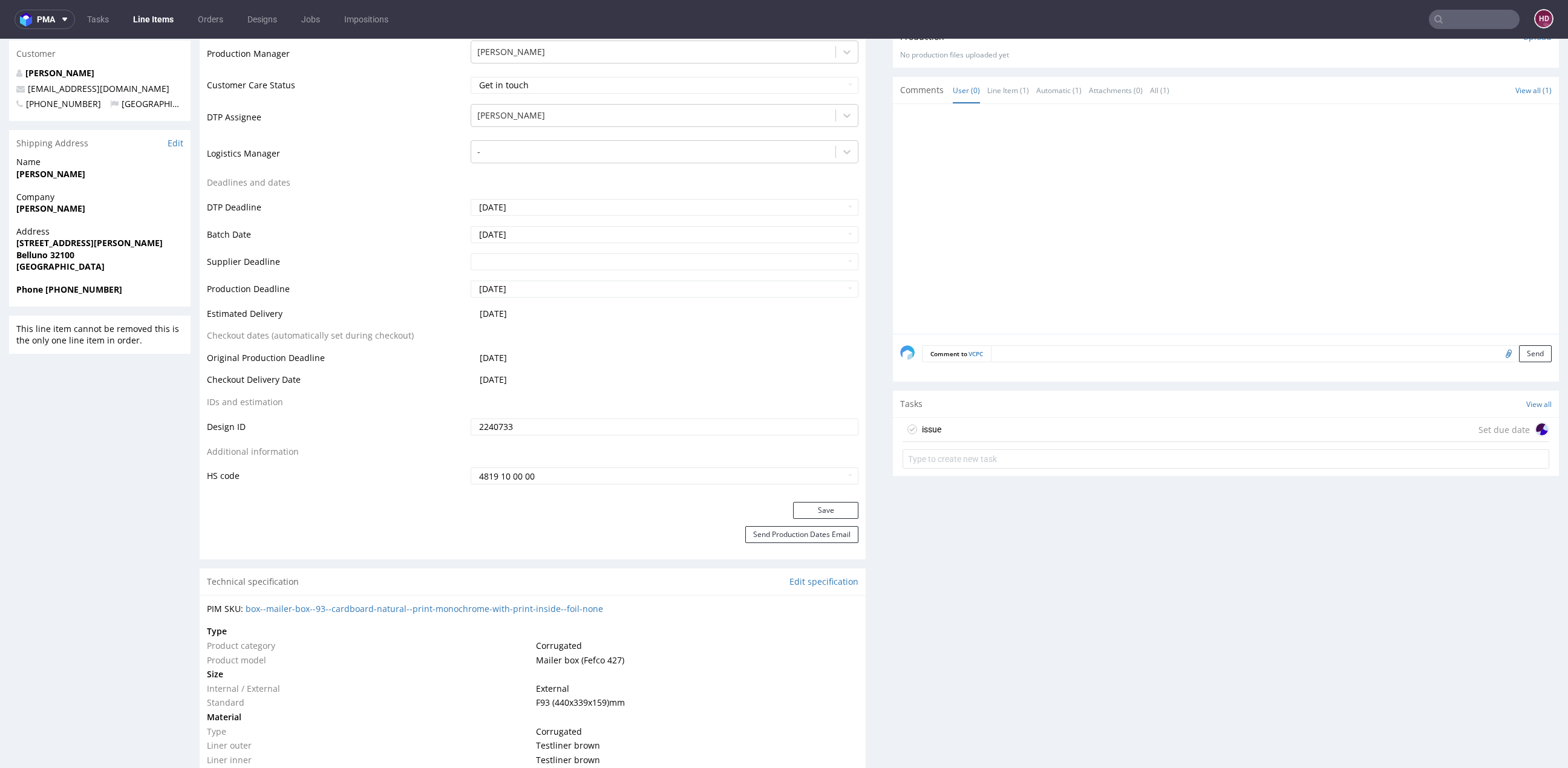
click at [976, 422] on div "issue Set due date" at bounding box center [1226, 430] width 647 height 24
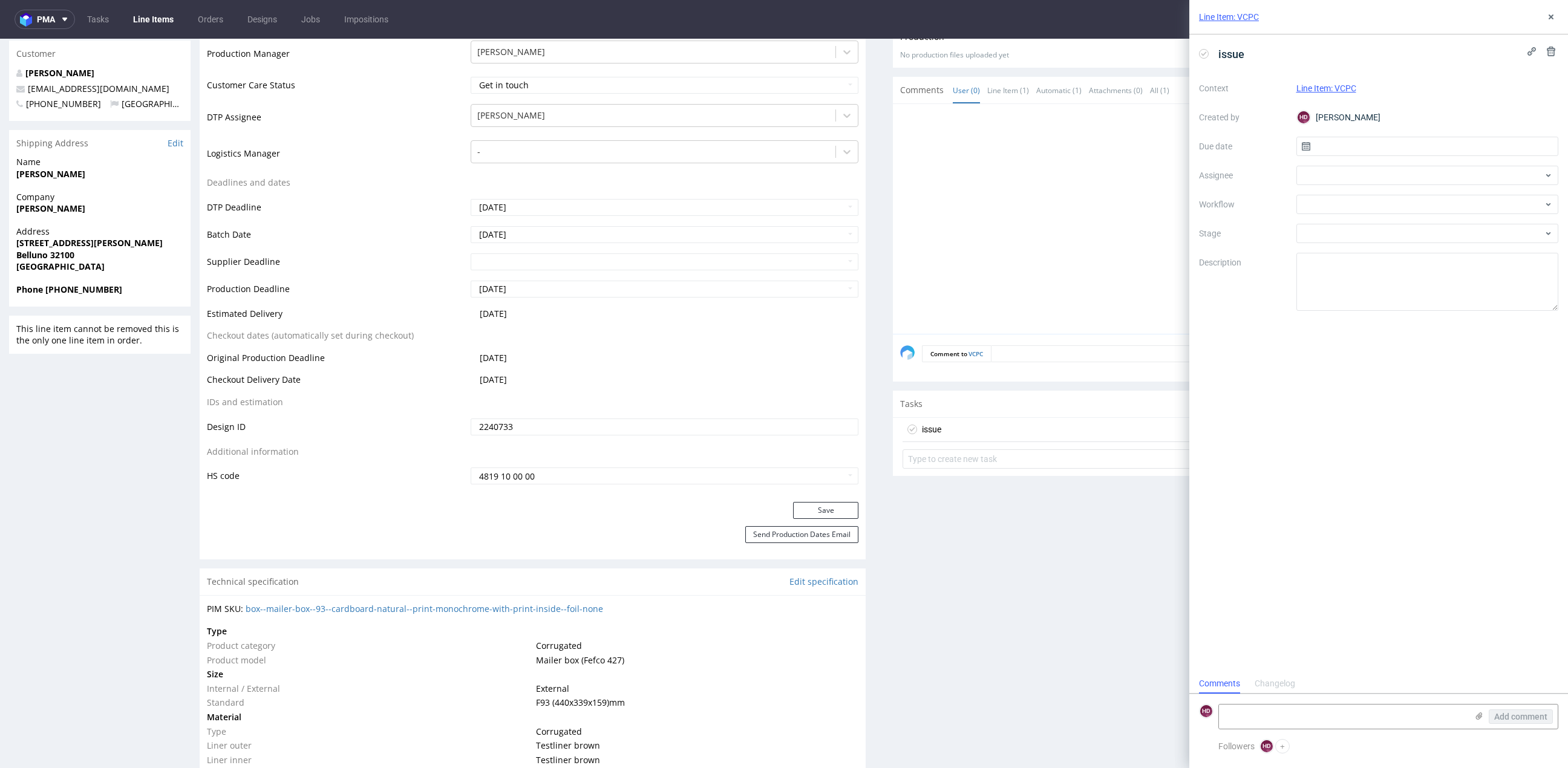
scroll to position [9, 0]
click at [1330, 150] on input "text" at bounding box center [1427, 147] width 262 height 19
click at [1425, 263] on span "13" at bounding box center [1427, 265] width 10 height 12
type input "13/08/2025"
click at [1392, 285] on textarea at bounding box center [1427, 282] width 262 height 58
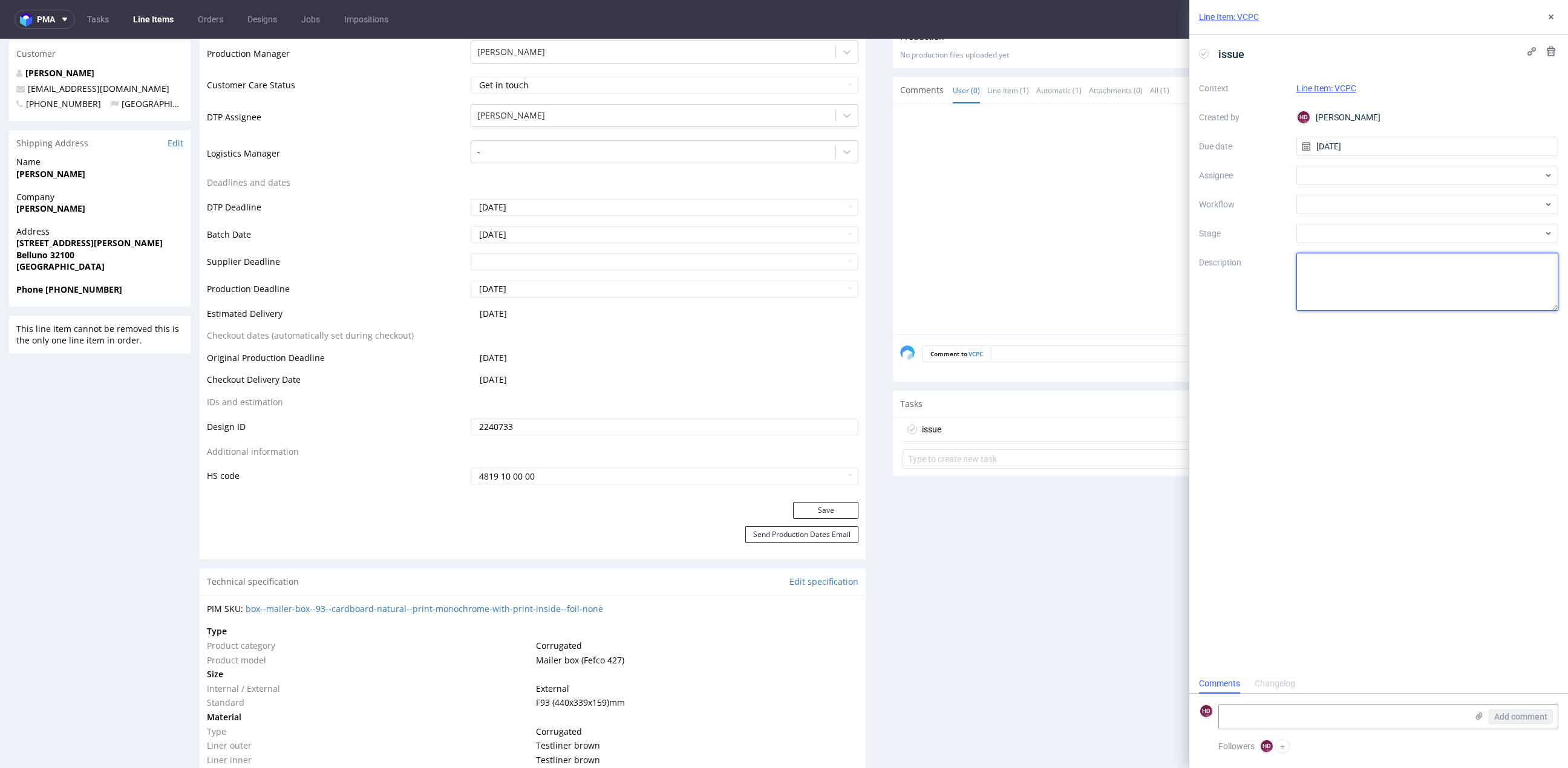
paste textarea "Layered file saving by the client."
type textarea "Layered file saving by the client."
click at [1352, 163] on div "Context Line Item: VCPC Created by HD Hapka Dominika Due date 13/08/2025 Assign…" at bounding box center [1379, 195] width 359 height 233
click at [1350, 172] on div at bounding box center [1427, 176] width 262 height 19
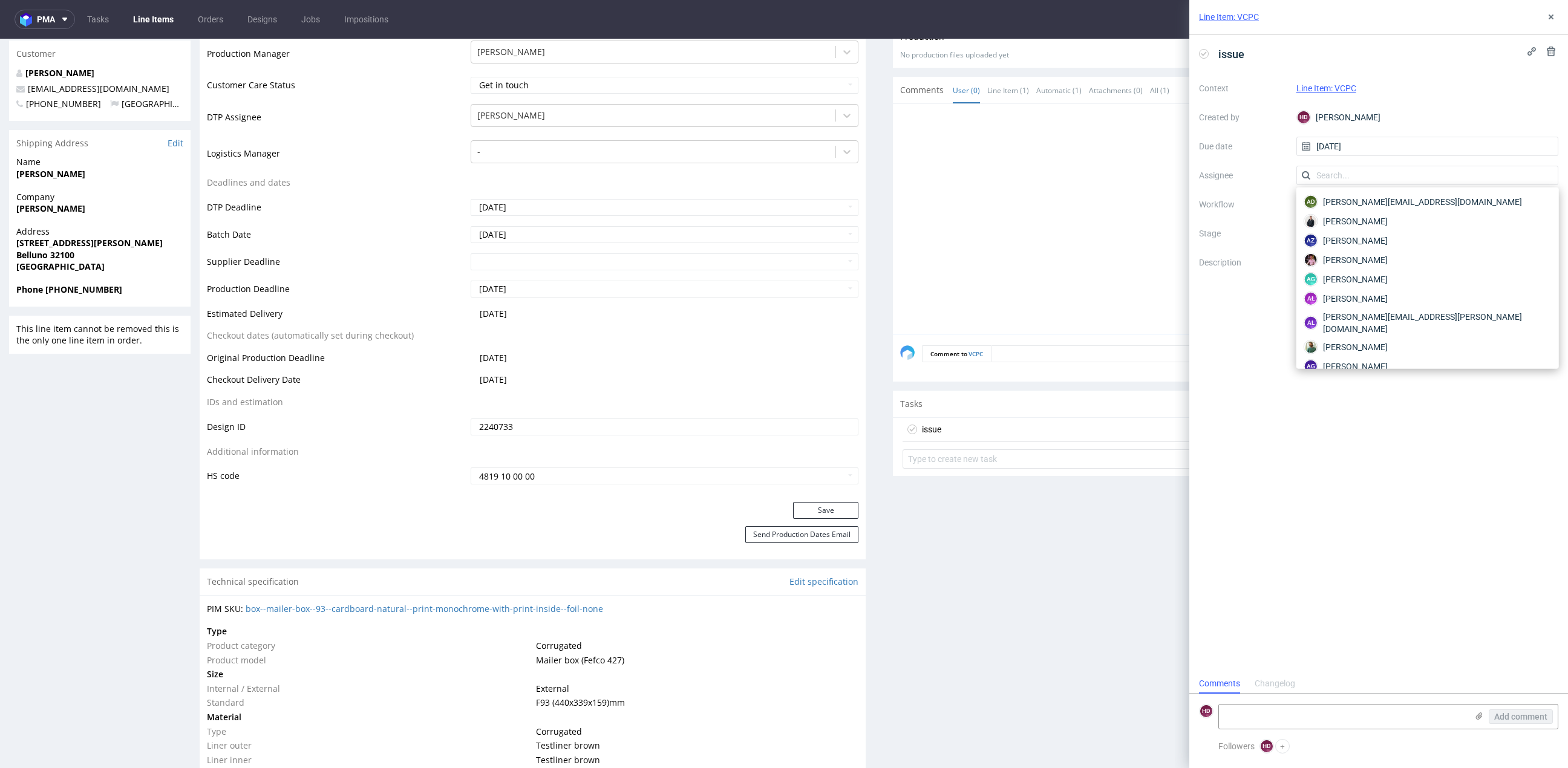
click at [1350, 172] on input "text" at bounding box center [1427, 176] width 262 height 19
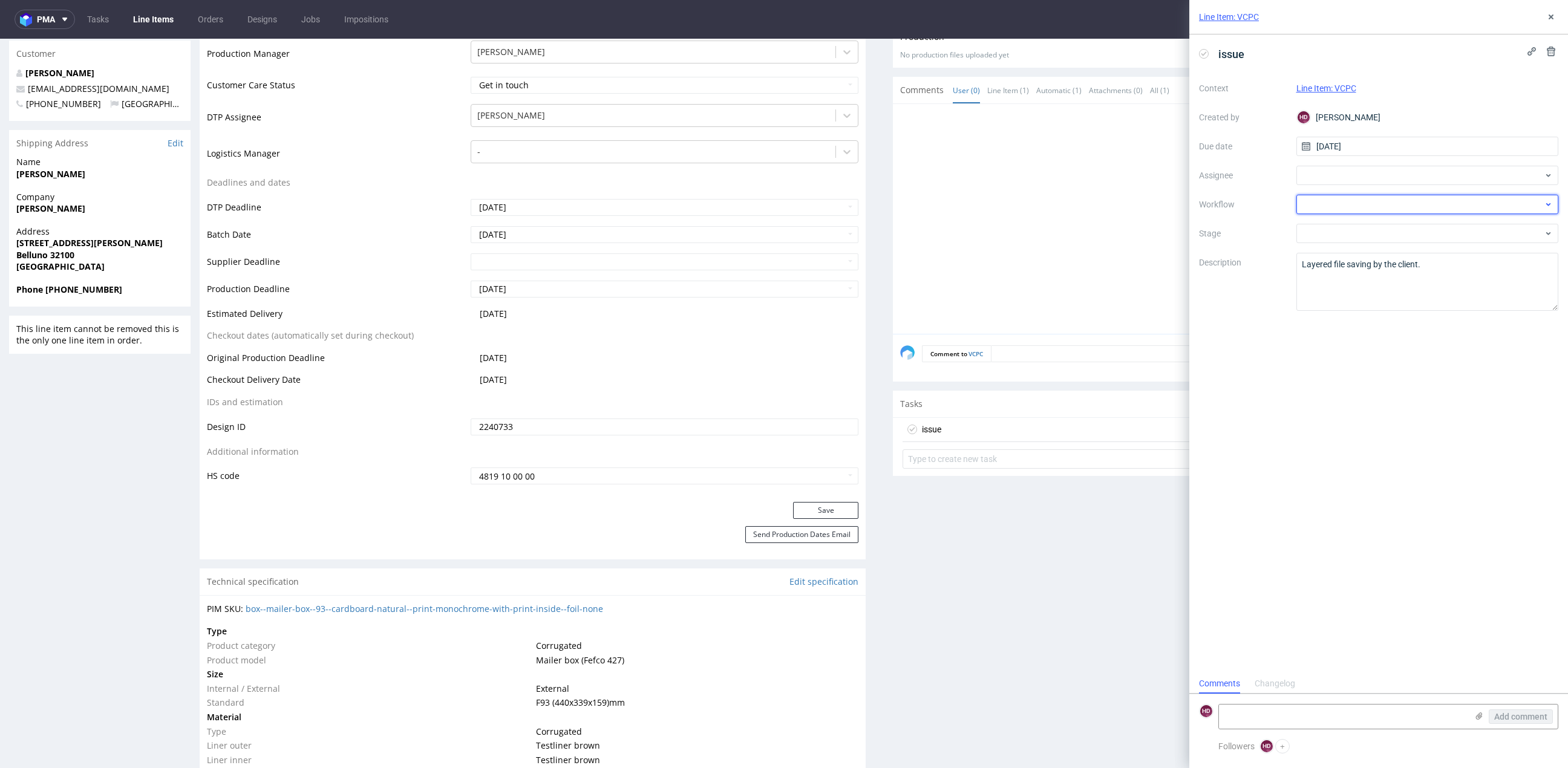
click at [1323, 203] on div at bounding box center [1427, 204] width 262 height 19
click at [1361, 247] on div "DTP - Issue" at bounding box center [1427, 253] width 253 height 22
click at [1448, 311] on div "issue Context Line Item: VCPC Created by HD Hapka Dominika Due date 13/08/2025 …" at bounding box center [1379, 354] width 379 height 639
click at [1388, 267] on textarea "Problem: Impact: What is needed?:" at bounding box center [1427, 282] width 262 height 58
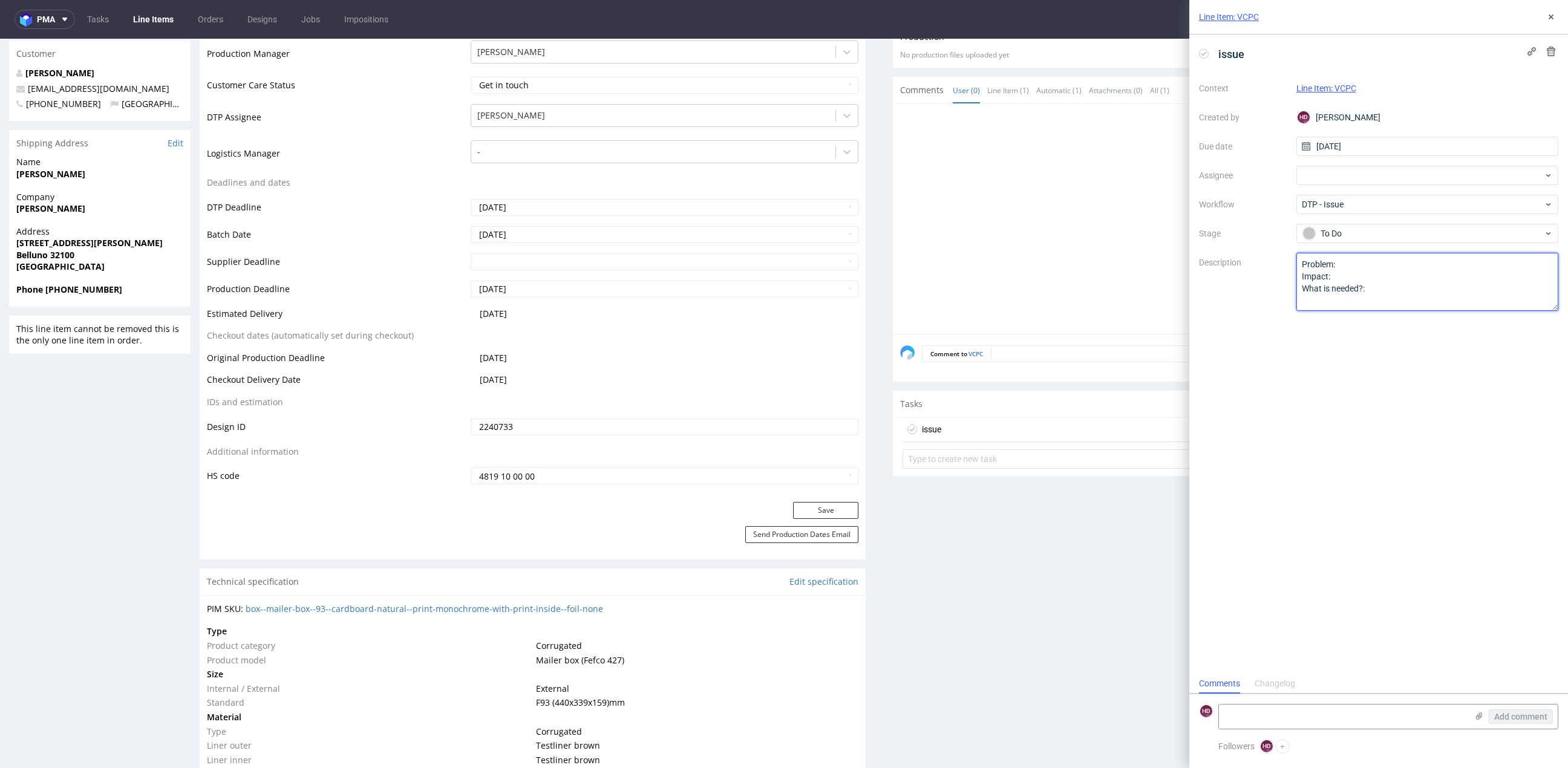
click at [1386, 276] on textarea "Problem: Impact: What is needed?:" at bounding box center [1427, 282] width 262 height 58
click at [1386, 270] on textarea "Problem: Impact: What is needed?:" at bounding box center [1427, 282] width 262 height 58
click at [1392, 298] on textarea "Problem: Impact: What is needed?:" at bounding box center [1427, 282] width 262 height 58
click at [1385, 282] on textarea "Problem: Impact: What is needed?:" at bounding box center [1427, 282] width 262 height 58
drag, startPoint x: 1384, startPoint y: 280, endPoint x: 1195, endPoint y: 276, distance: 189.0
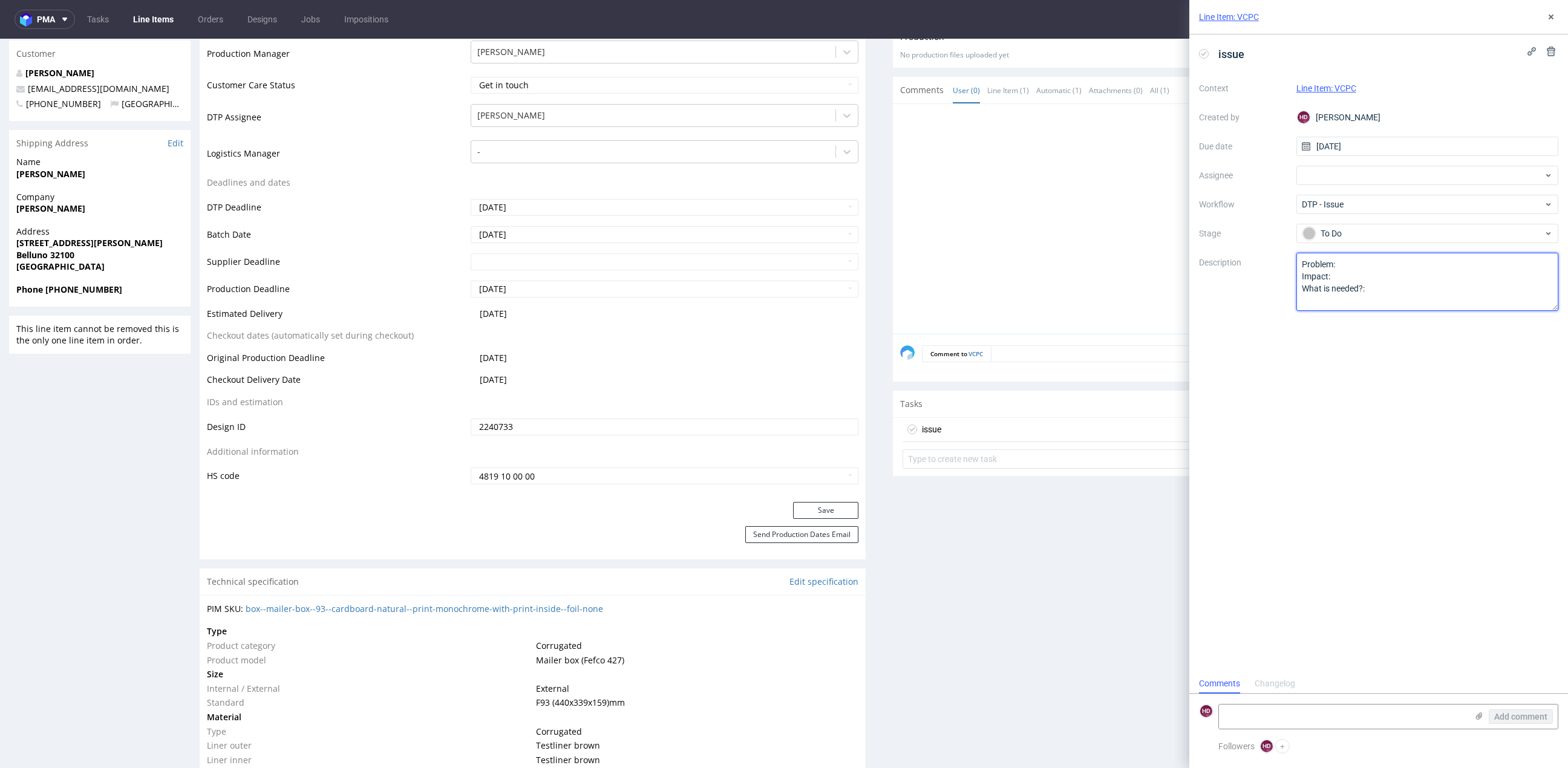
click at [1195, 276] on div "issue Context Line Item: VCPC Created by HD Hapka Dominika Due date 13/08/2025 …" at bounding box center [1379, 354] width 379 height 639
paste textarea "Layered file saving by the client."
drag, startPoint x: 1427, startPoint y: 275, endPoint x: 1259, endPoint y: 274, distance: 168.0
click at [1259, 274] on div "Context Line Item: VCPC Created by HD Hapka Dominika Due date 13/08/2025 Assign…" at bounding box center [1379, 195] width 359 height 233
click at [1445, 275] on textarea "Problem: Impact: What is needed?:" at bounding box center [1427, 282] width 262 height 58
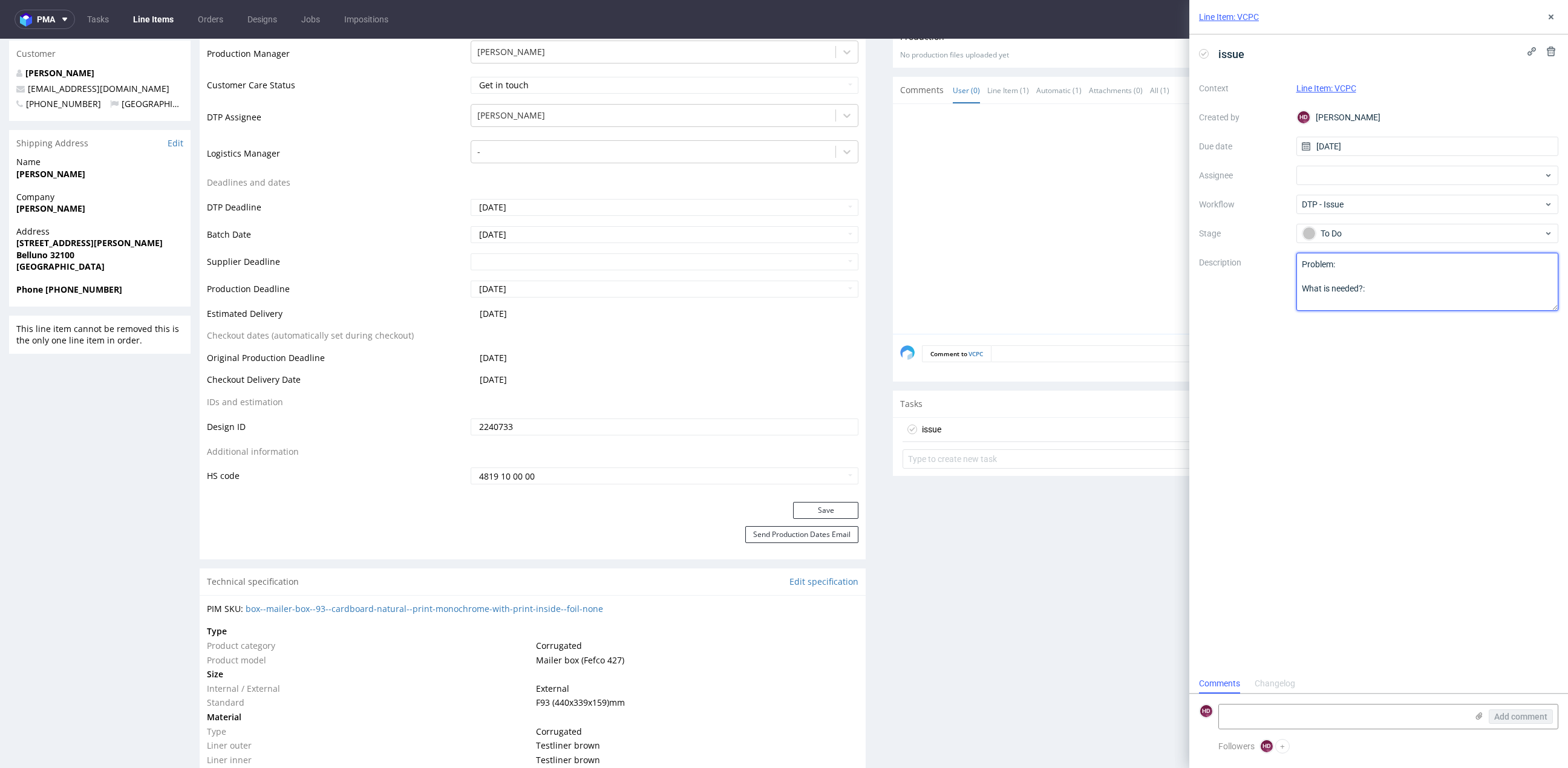
click at [1443, 283] on textarea "Problem: Impact: What is needed?:" at bounding box center [1427, 282] width 262 height 58
paste textarea "Layered file saving by the client."
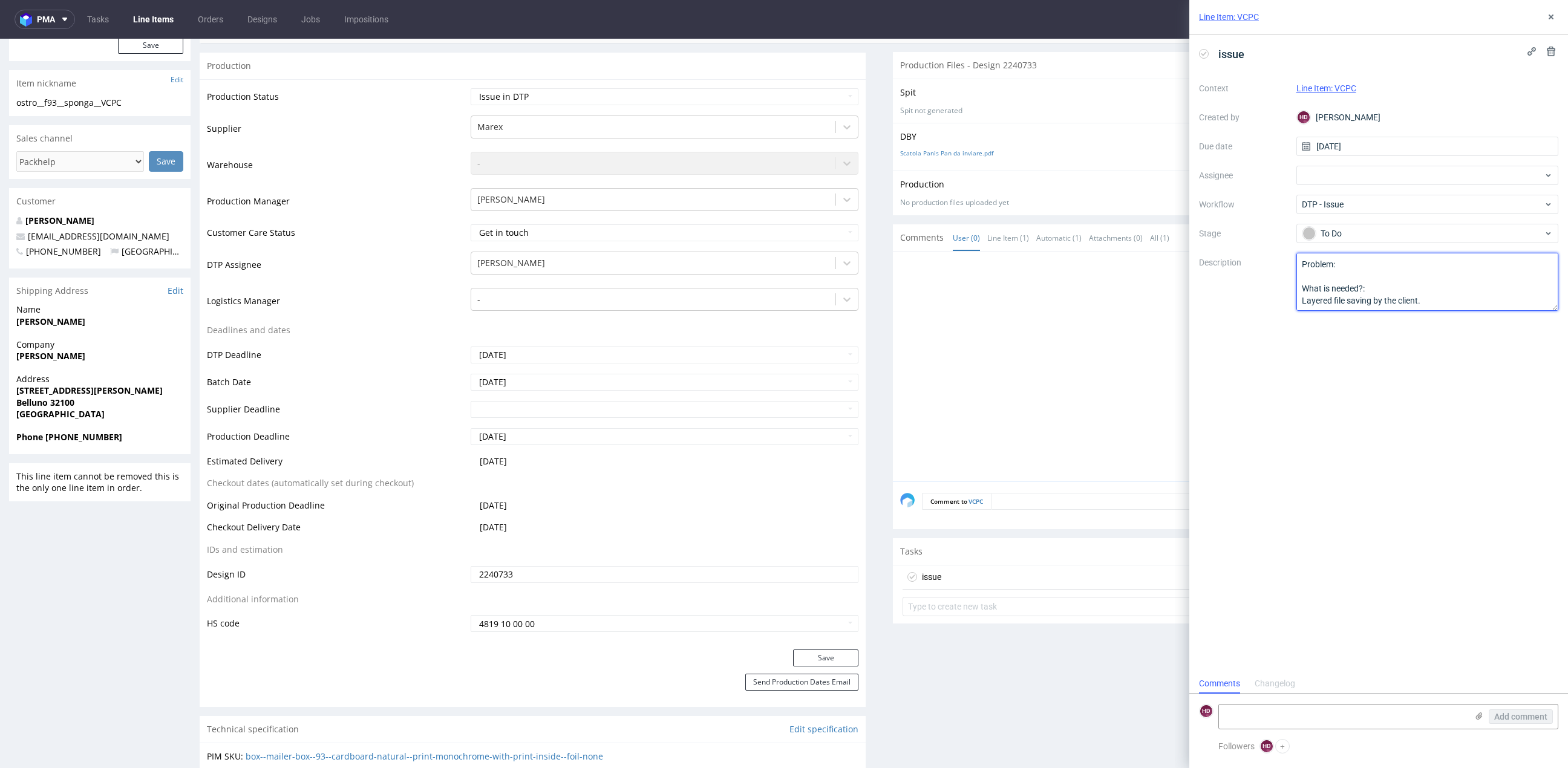
scroll to position [47, 0]
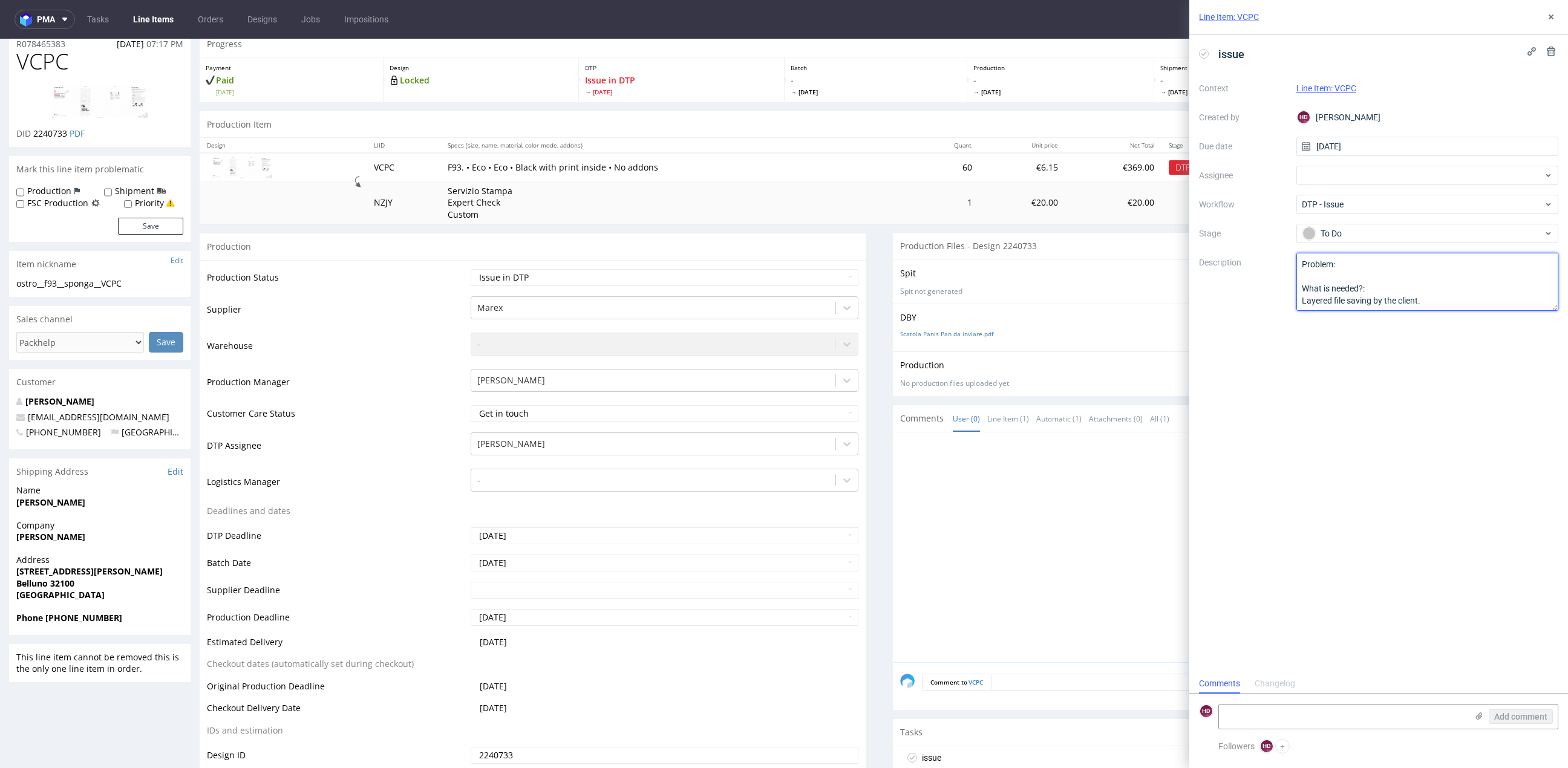
click at [1439, 298] on textarea "Problem: What is needed?: Layered file saving by the client." at bounding box center [1427, 282] width 262 height 58
drag, startPoint x: 1439, startPoint y: 298, endPoint x: 1286, endPoint y: 300, distance: 153.0
click at [1286, 300] on div "Context Line Item: VCPC Created by HD Hapka Dominika Due date 13/08/2025 Assign…" at bounding box center [1379, 195] width 359 height 233
paste textarea "For text and illustrations, we recommend using objects in vector format."
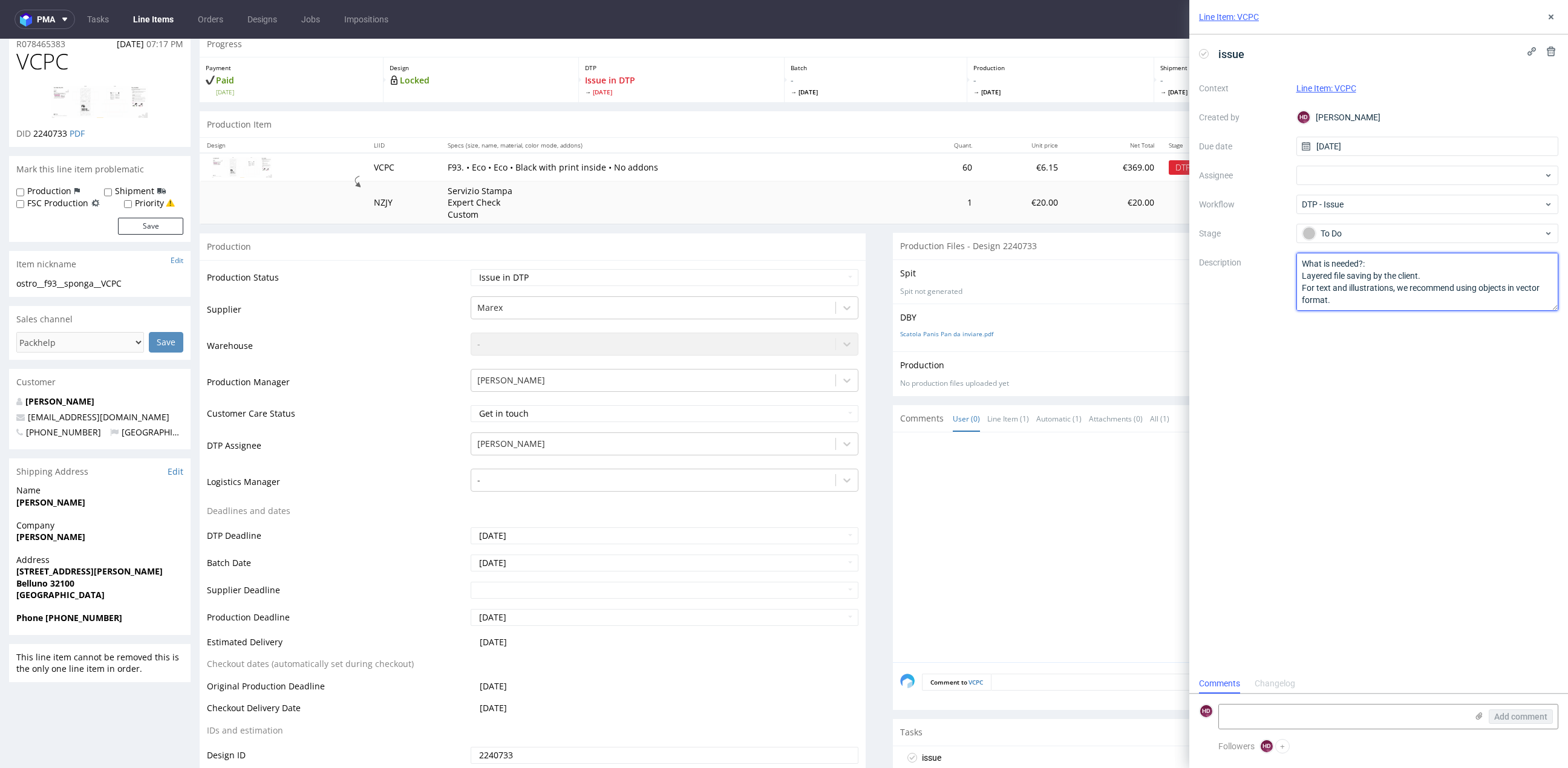
scroll to position [0, 0]
click at [1341, 270] on textarea "Problem: What is needed?: Layered file saving by the client." at bounding box center [1427, 282] width 262 height 58
click at [1355, 268] on textarea "Problem: What is needed?: Layered file saving by the client. For text and illus…" at bounding box center [1427, 282] width 262 height 58
paste textarea "The file as a single bitmap"
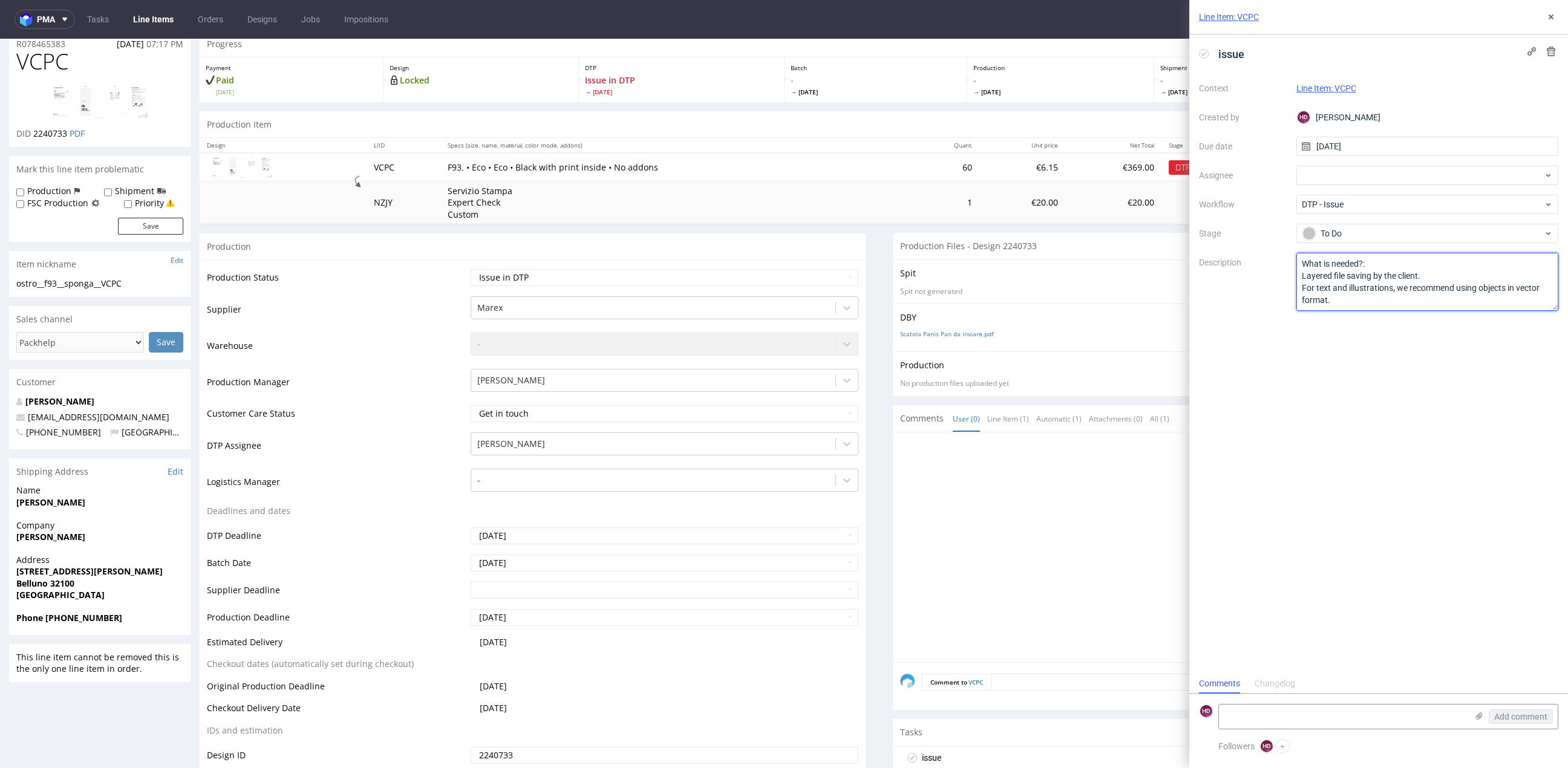
drag, startPoint x: 1301, startPoint y: 301, endPoint x: 1503, endPoint y: 404, distance: 226.7
click at [1503, 404] on div "issue Context Line Item: VCPC Created by HD Hapka Dominika Due date 13/08/2025 …" at bounding box center [1379, 354] width 379 height 639
type textarea "Problem: The file as a single bitmap What is needed?: Layered file saving by th…"
click at [1546, 17] on icon at bounding box center [1551, 17] width 10 height 10
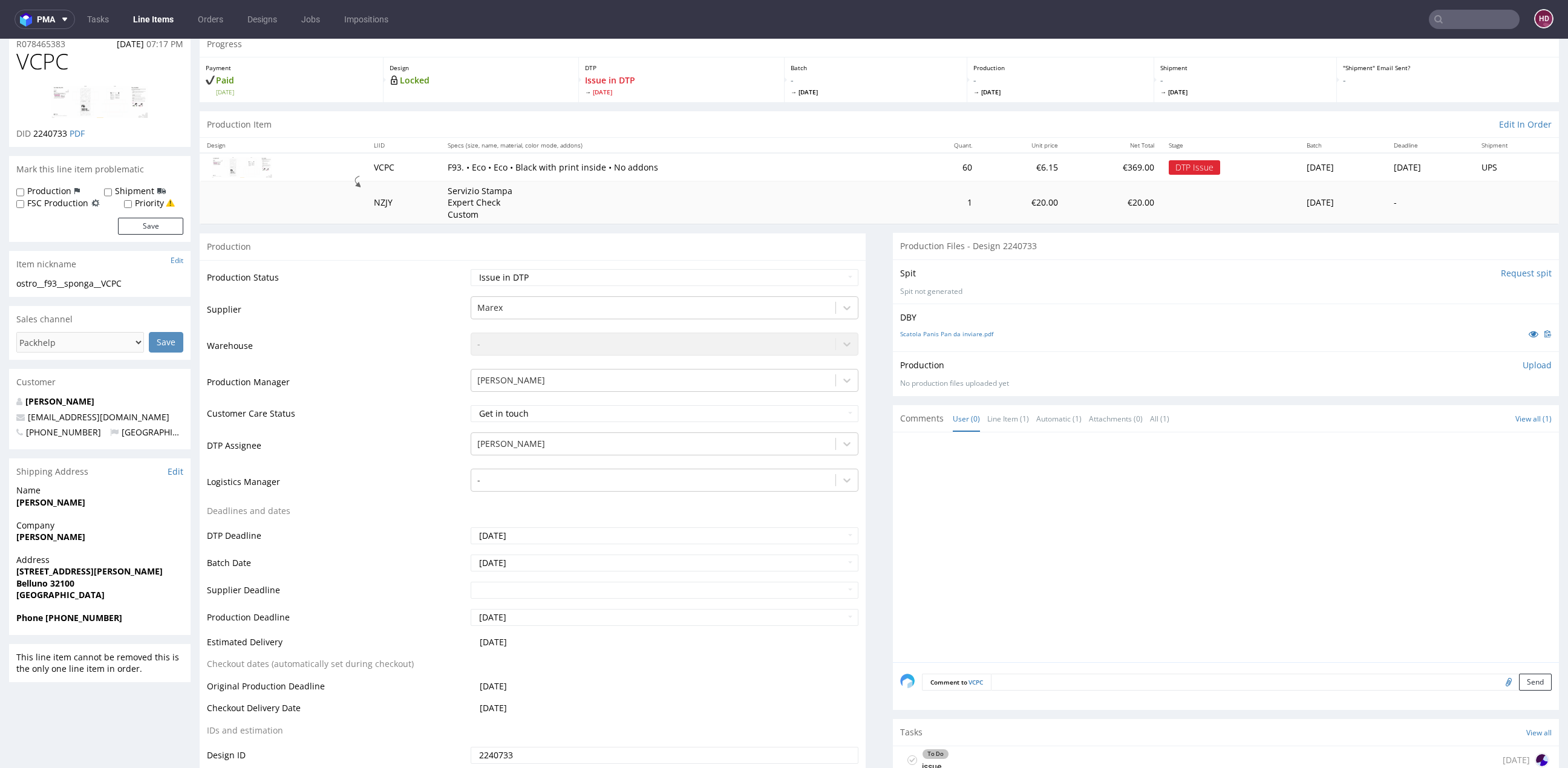
click at [81, 74] on div "VCPC DID 2240733 PDF" at bounding box center [99, 98] width 182 height 97
drag, startPoint x: 56, startPoint y: 63, endPoint x: -15, endPoint y: 57, distance: 71.3
copy span "VCPC"
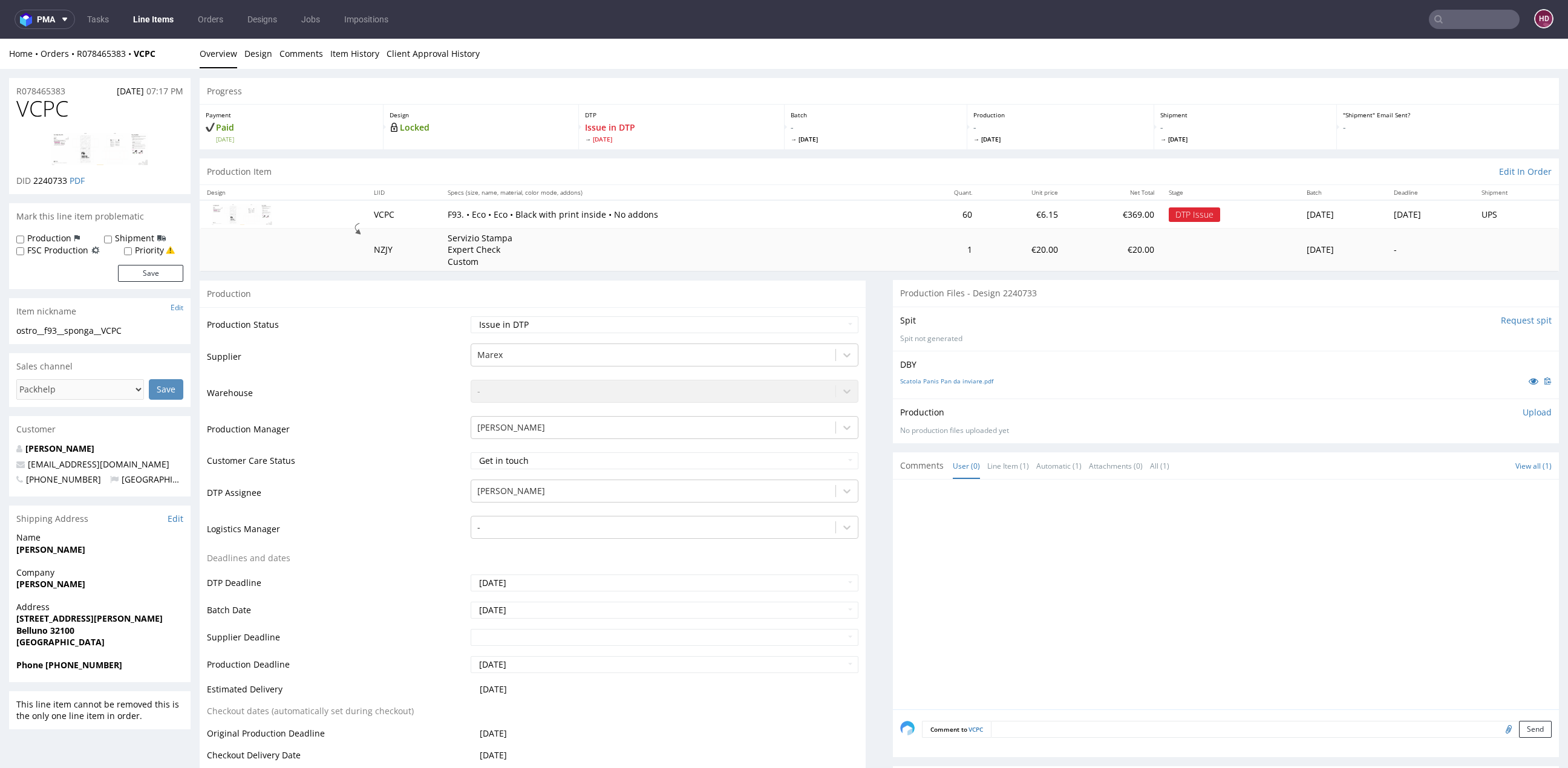
click at [136, 20] on link "Line Items" at bounding box center [153, 19] width 55 height 19
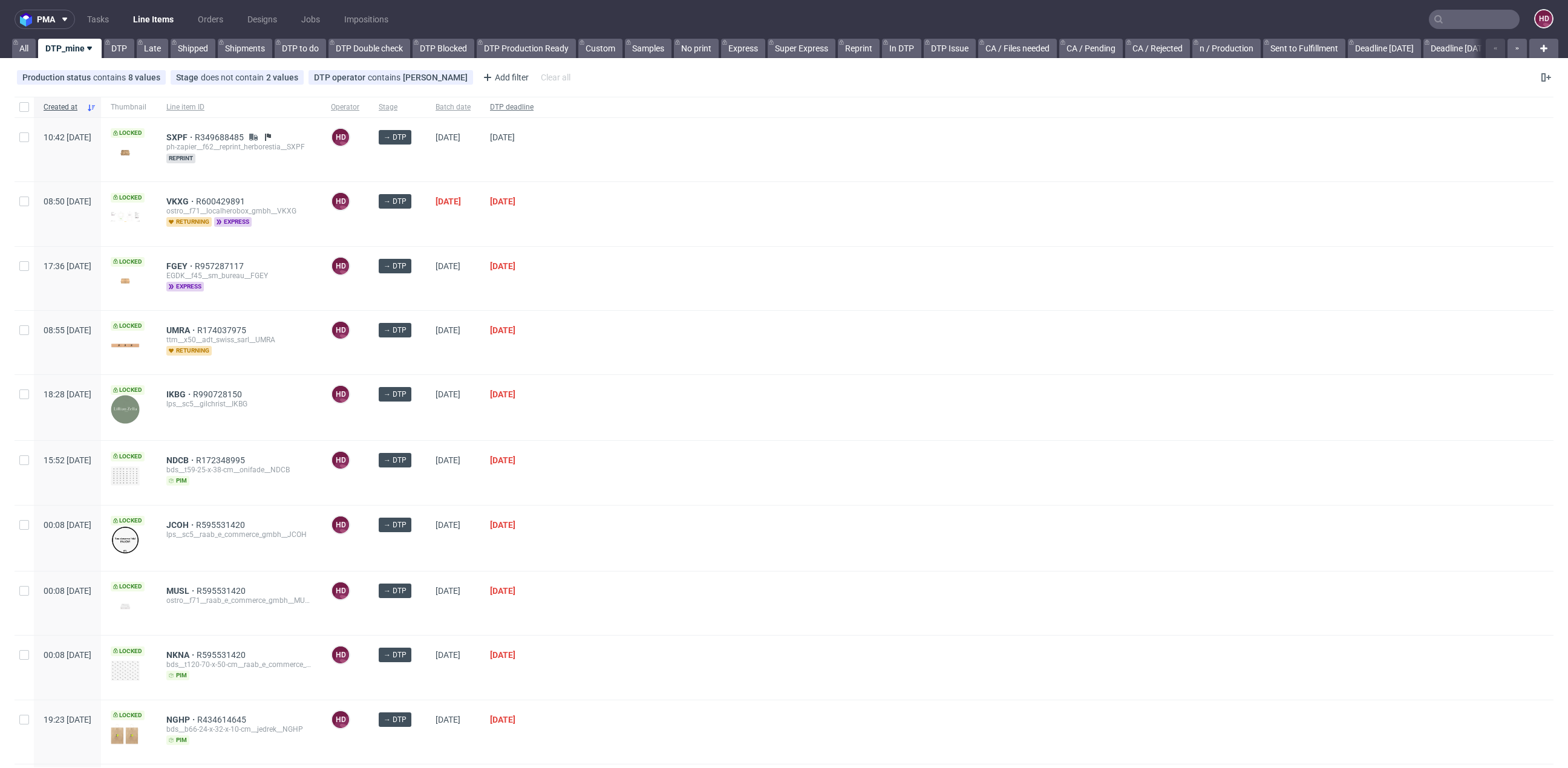
click at [534, 109] on span "DTP deadline" at bounding box center [511, 107] width 43 height 10
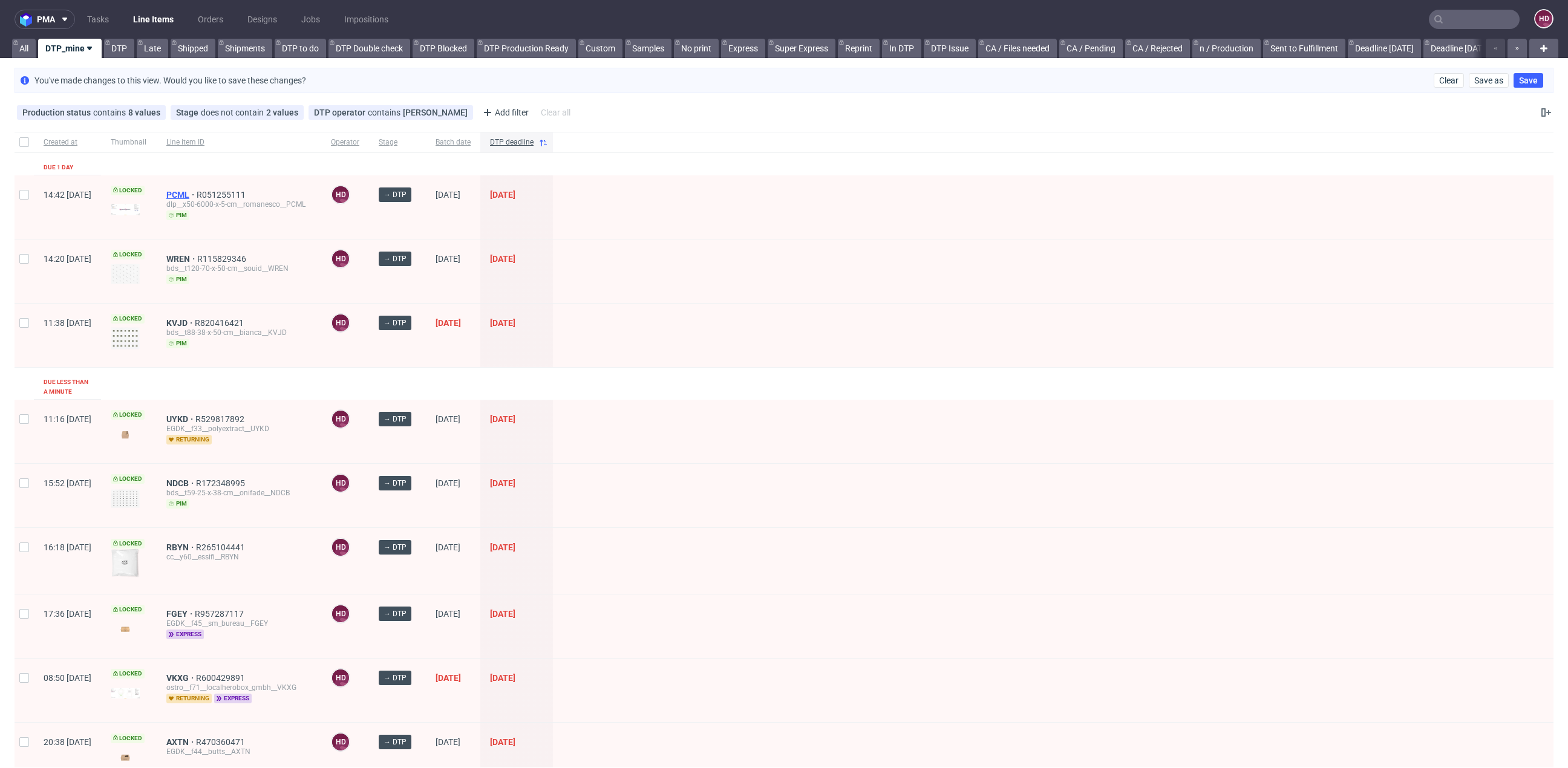
click at [196, 194] on span "PCML" at bounding box center [181, 194] width 30 height 10
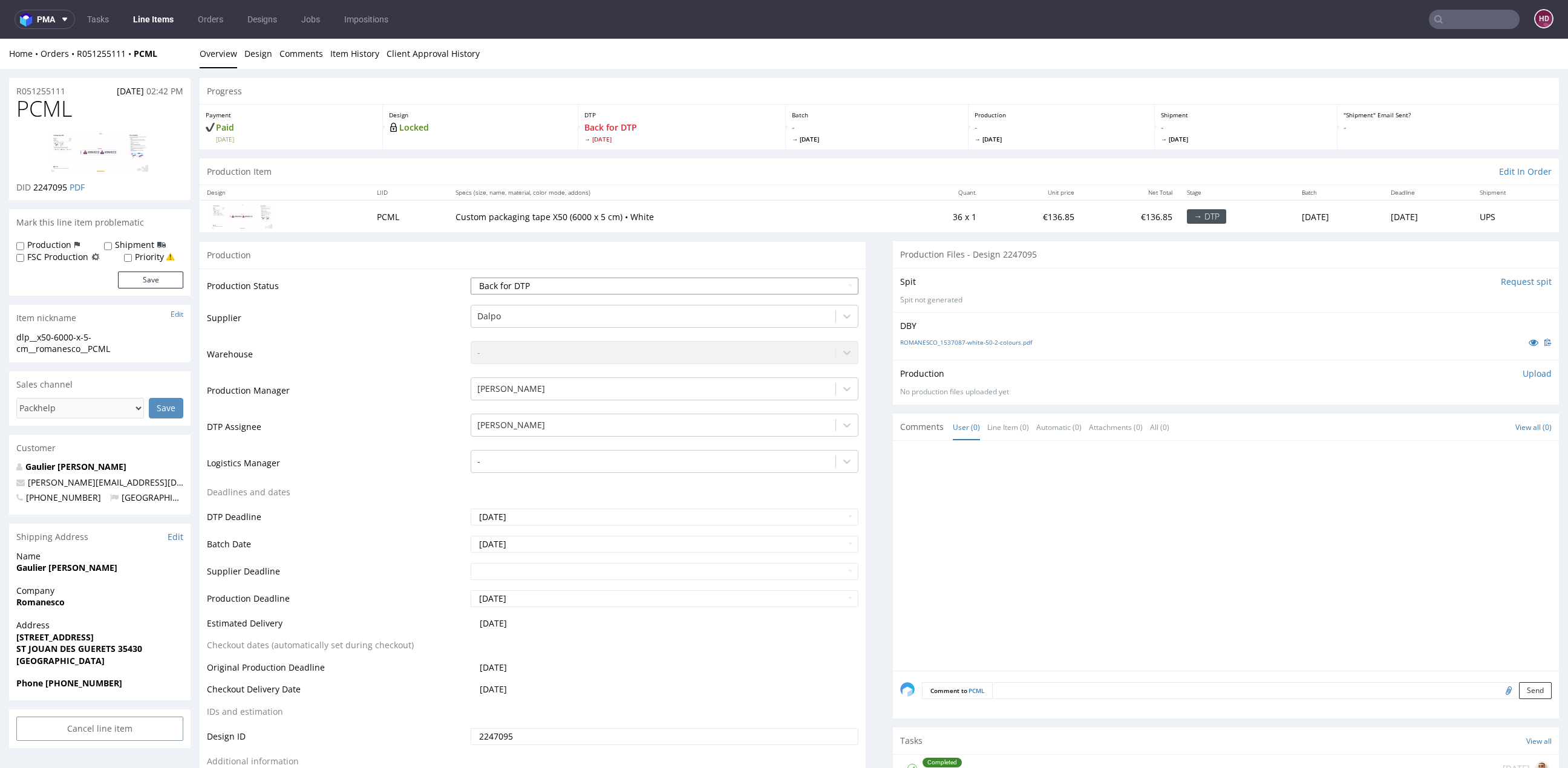
click at [610, 280] on select "Waiting for Artwork Waiting for Diecut Waiting for Mockup Waiting for DTP Waiti…" at bounding box center [664, 286] width 388 height 17
select select "dtp_in_process"
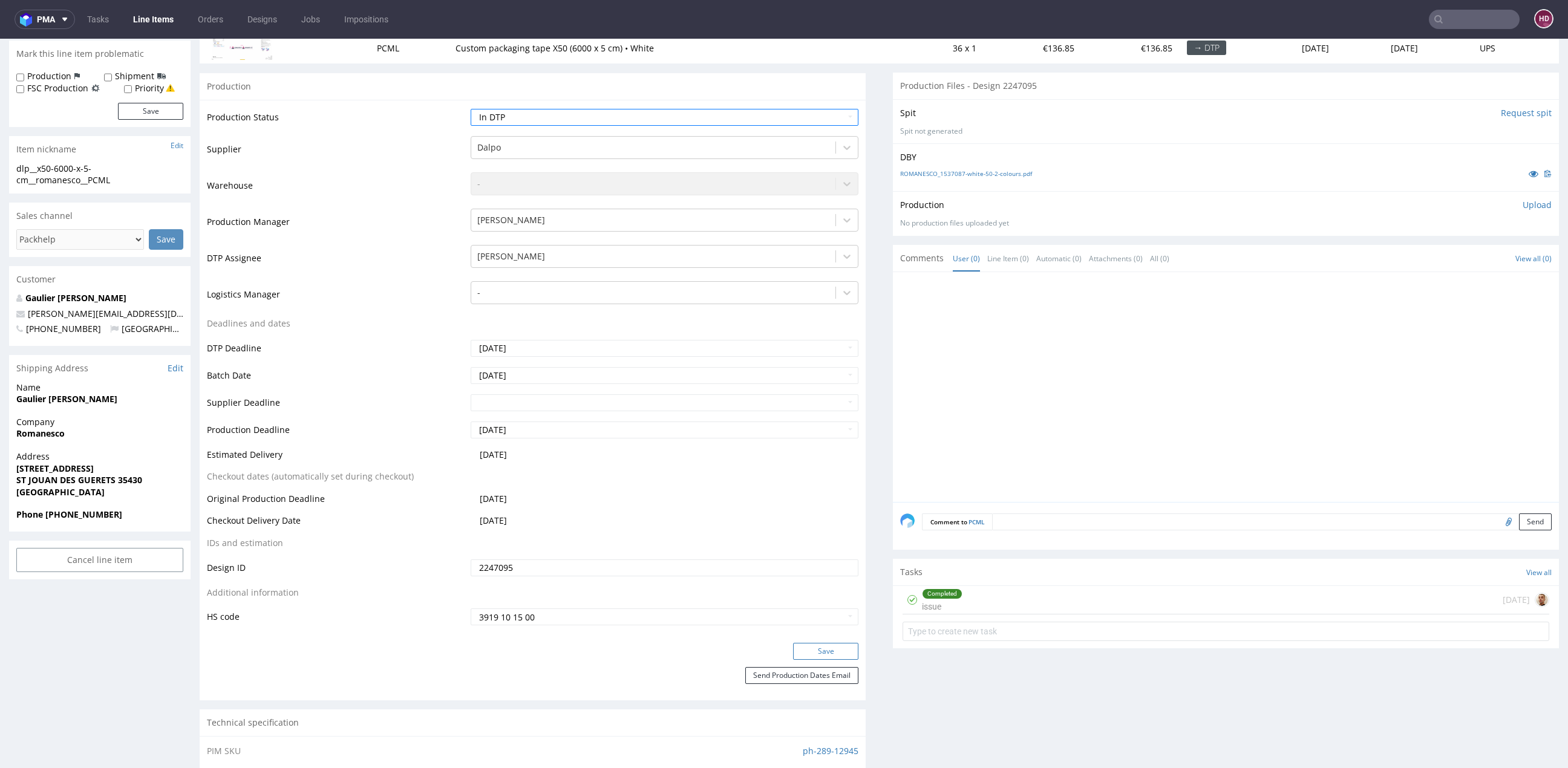
click at [817, 649] on button "Save" at bounding box center [825, 651] width 65 height 17
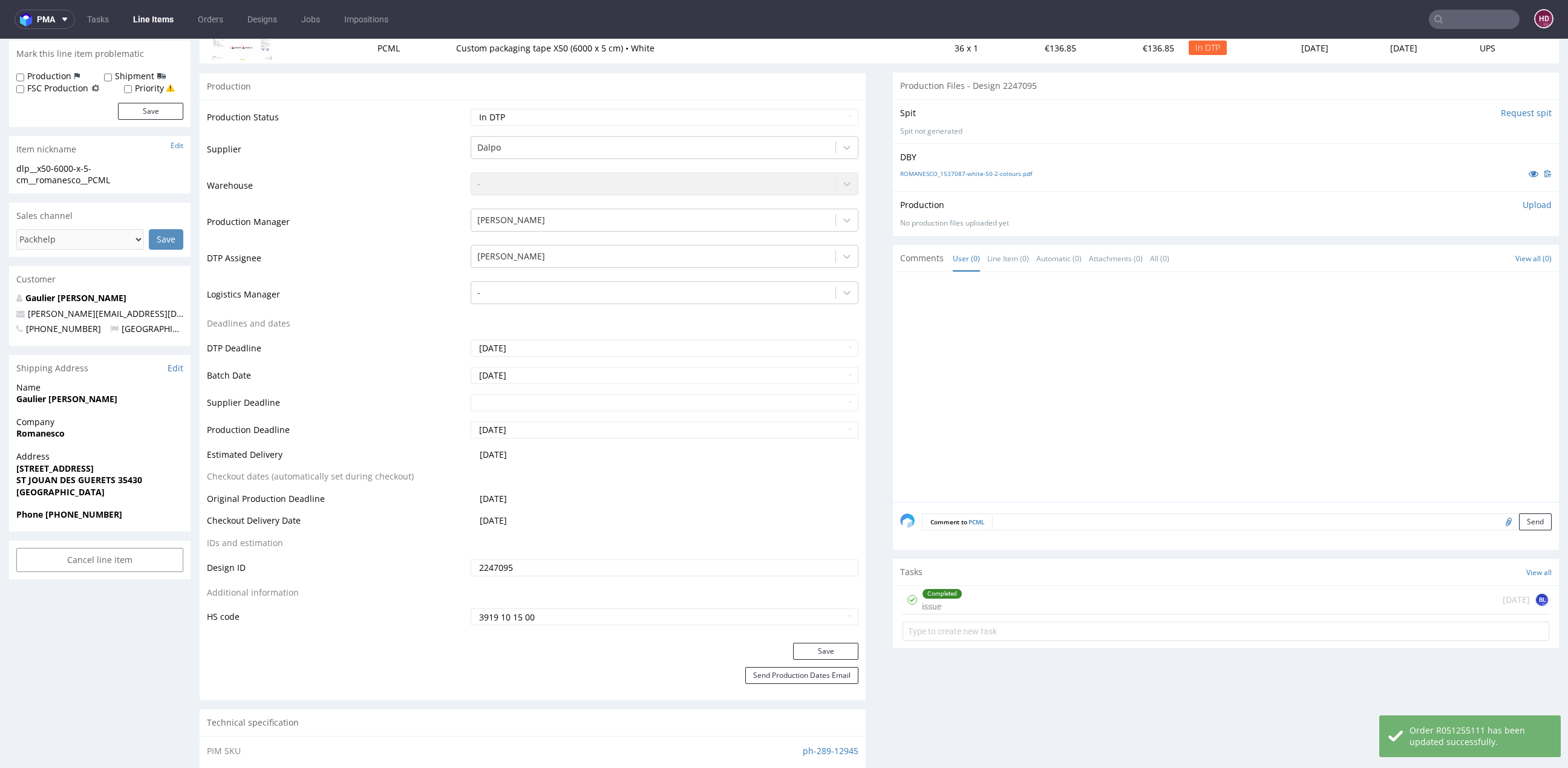
click at [999, 607] on div "Completed issue [DATE] BL" at bounding box center [1226, 600] width 647 height 28
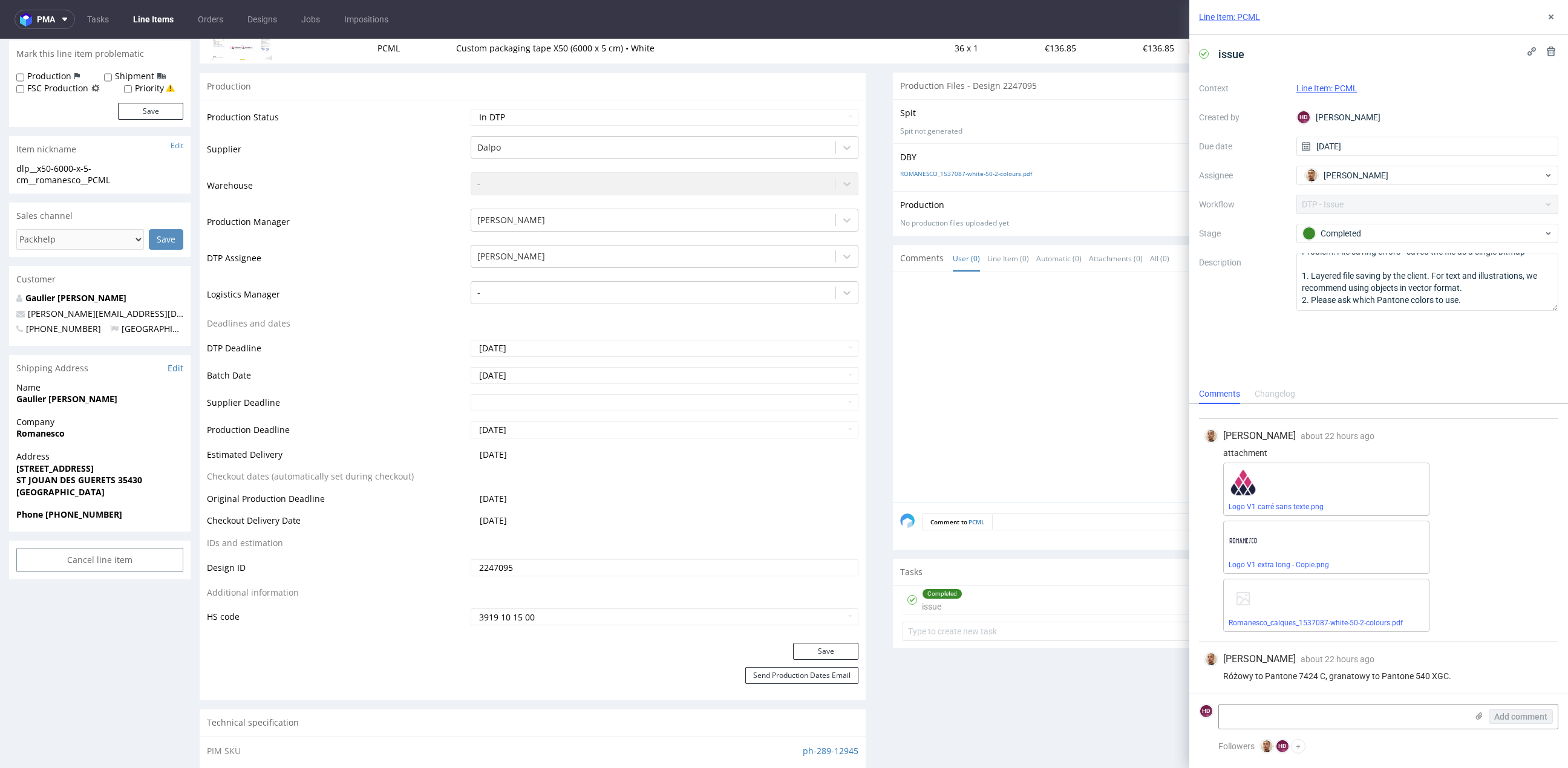
scroll to position [39, 0]
click at [1363, 624] on link "Romanesco_calques_1537087-white-50-2-colours.pdf" at bounding box center [1315, 622] width 174 height 8
click at [1236, 564] on link "Logo V1 extra long - Copie.png" at bounding box center [1278, 564] width 100 height 8
click at [1244, 623] on link "Romanesco_calques_1537087-white-50-2-colours.pdf" at bounding box center [1315, 622] width 174 height 8
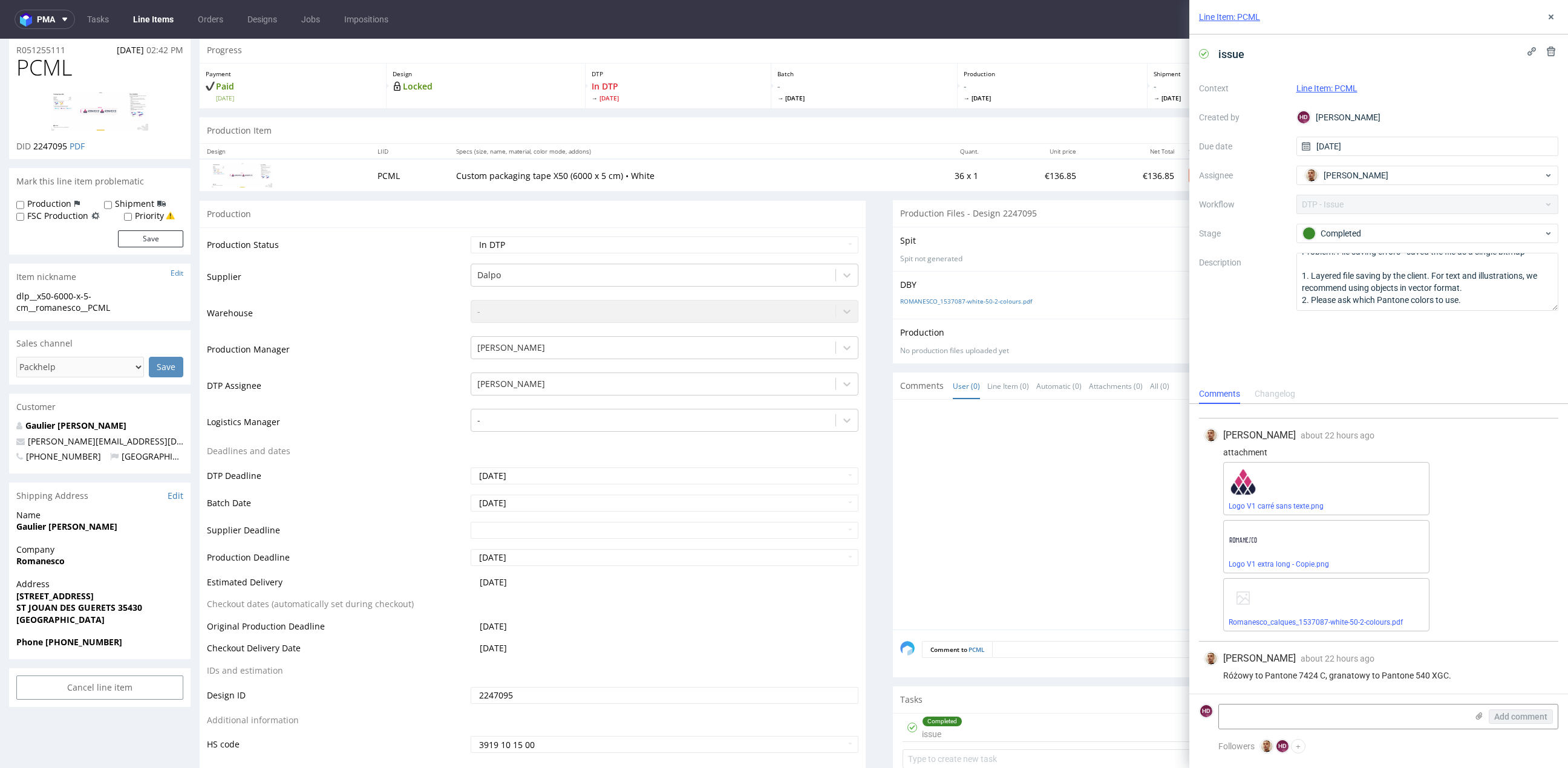
scroll to position [0, 0]
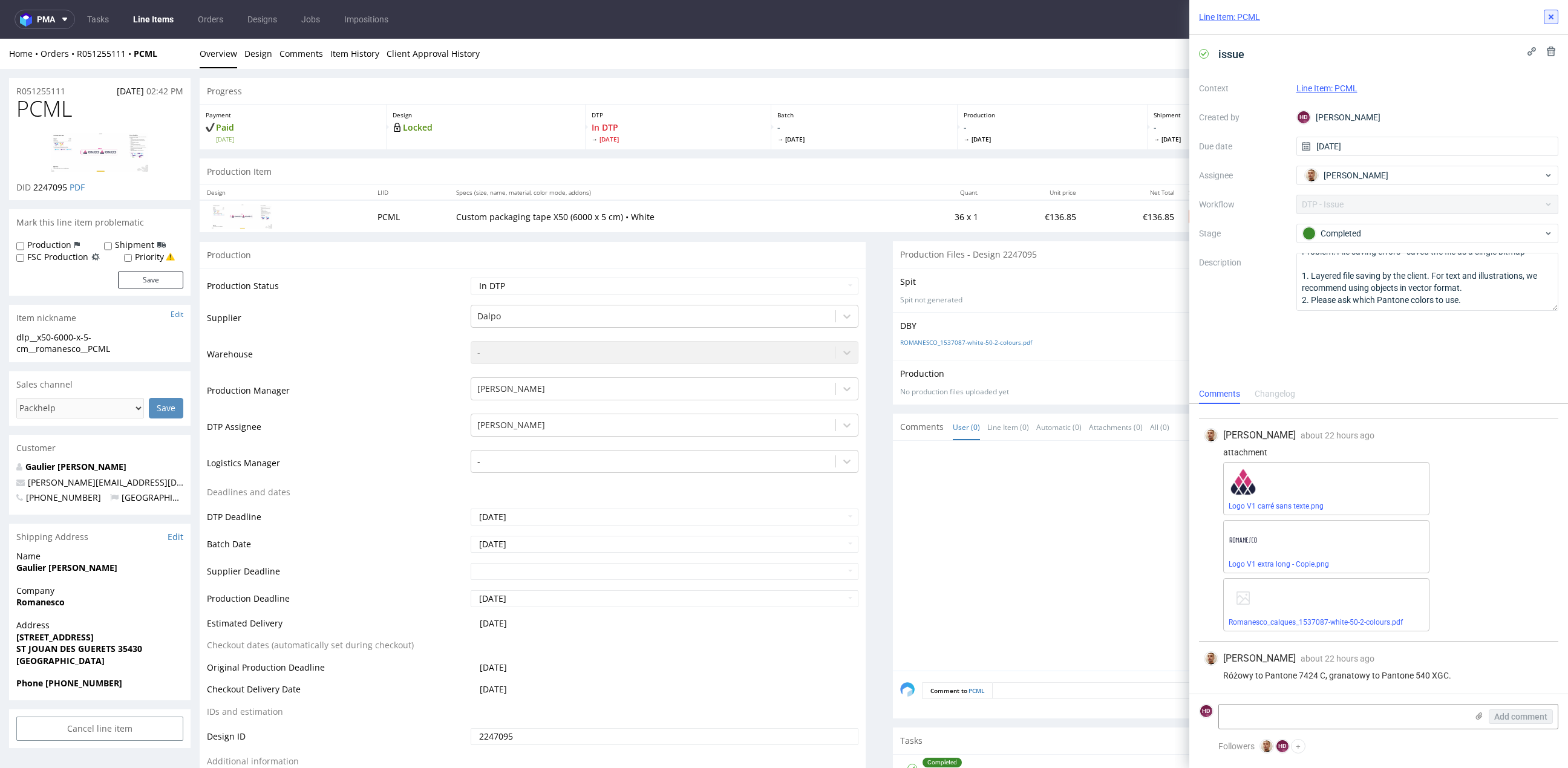
click at [1548, 17] on icon at bounding box center [1551, 17] width 10 height 10
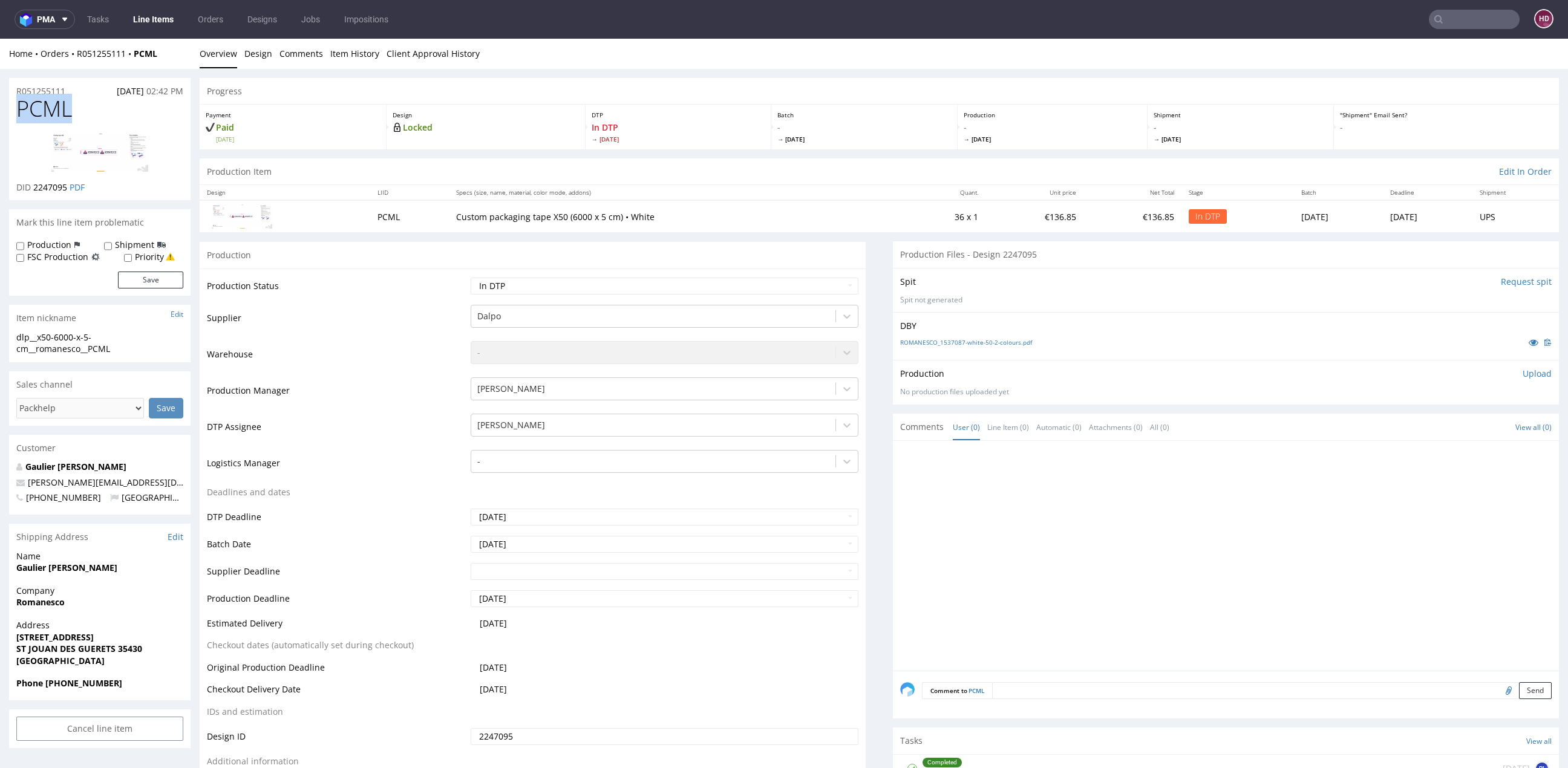
drag, startPoint x: 81, startPoint y: 108, endPoint x: 10, endPoint y: 102, distance: 71.3
click at [10, 102] on div "PCML DID 2247095 PDF" at bounding box center [99, 149] width 182 height 103
copy span "PCML"
drag, startPoint x: 69, startPoint y: 191, endPoint x: 34, endPoint y: 185, distance: 35.5
click at [34, 185] on p "DID 2247095 PDF" at bounding box center [50, 187] width 68 height 12
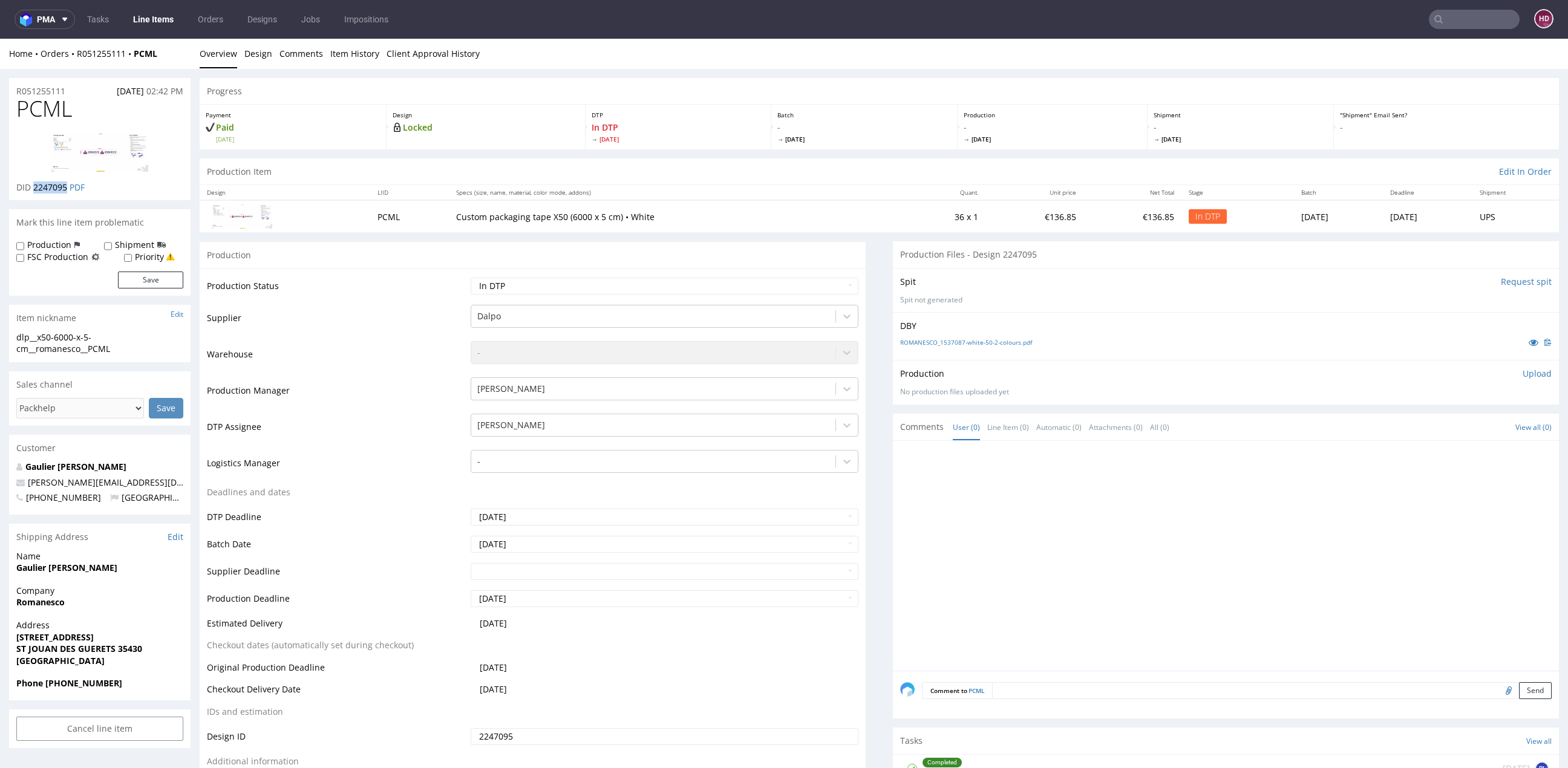
copy span "2247095"
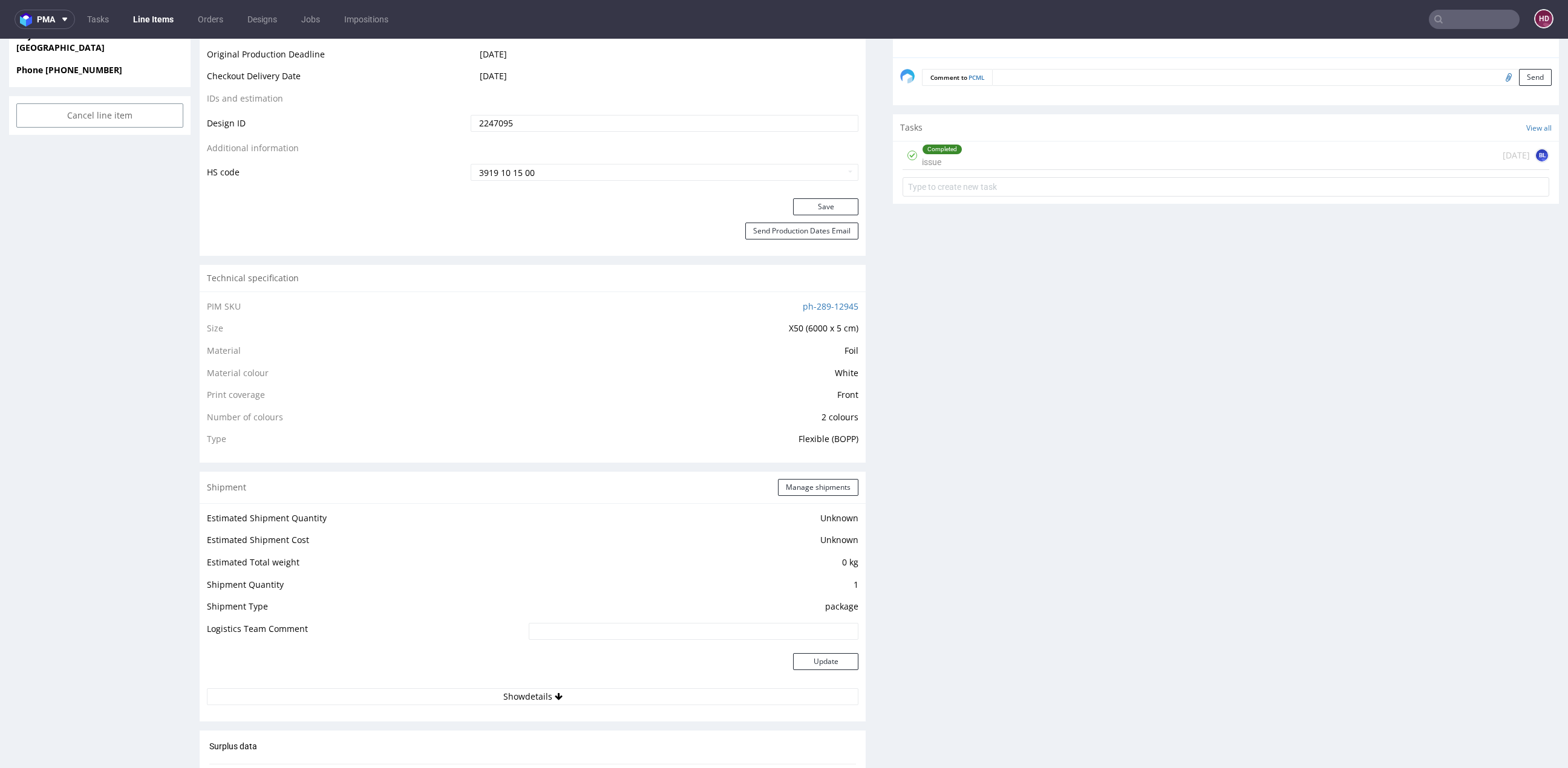
scroll to position [621, 0]
click at [975, 149] on div "Completed issue [DATE] BL" at bounding box center [1226, 149] width 647 height 28
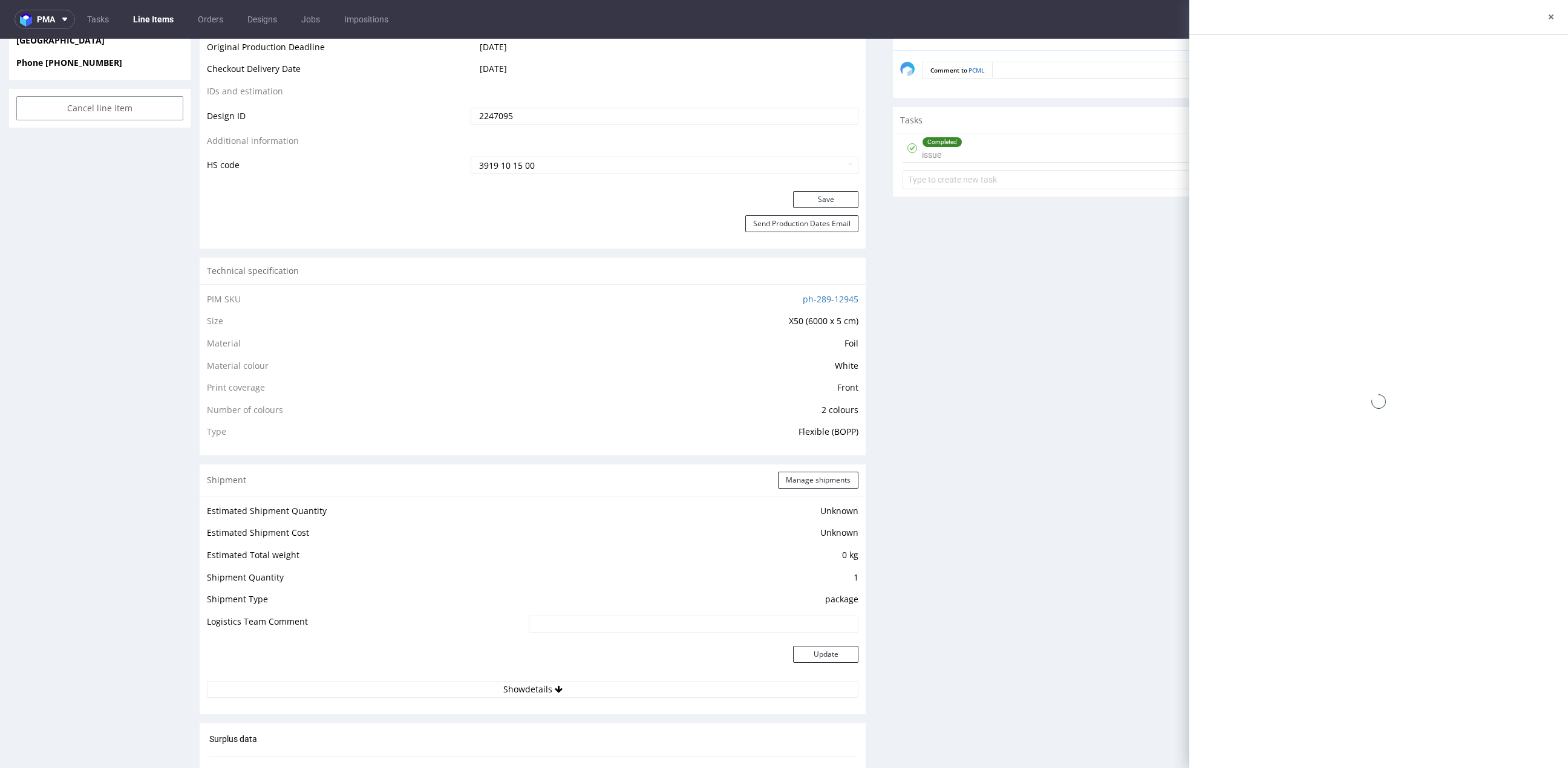
click at [975, 149] on div "Completed issue [DATE] BL" at bounding box center [1226, 149] width 647 height 28
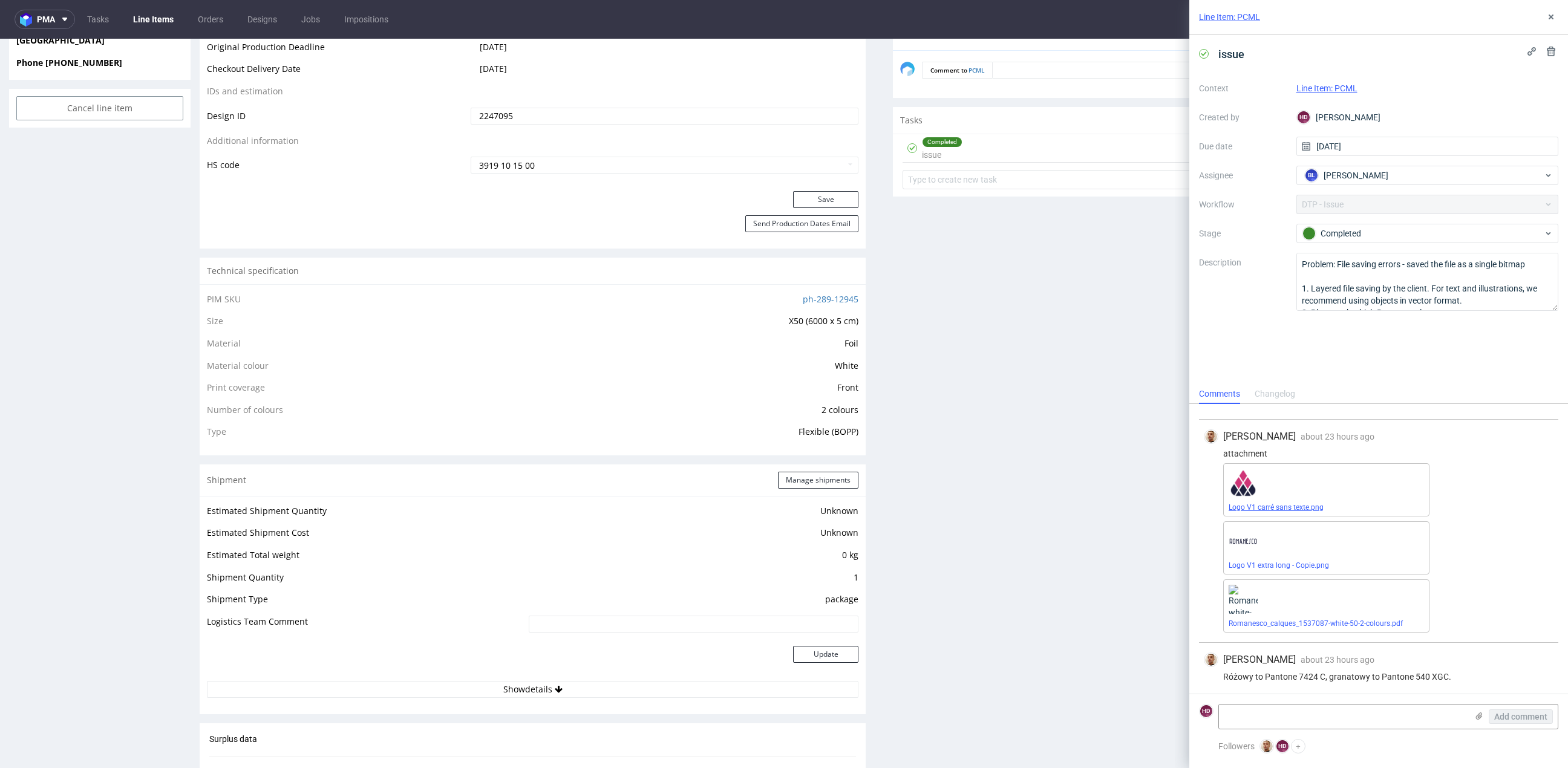
scroll to position [39, 0]
click at [1265, 507] on link "Logo V1 carré sans texte.png" at bounding box center [1275, 506] width 95 height 8
click at [964, 508] on div "Production Files - Design 2247095 Spit Request spit Spit not generated DBY ROMA…" at bounding box center [1226, 328] width 666 height 1415
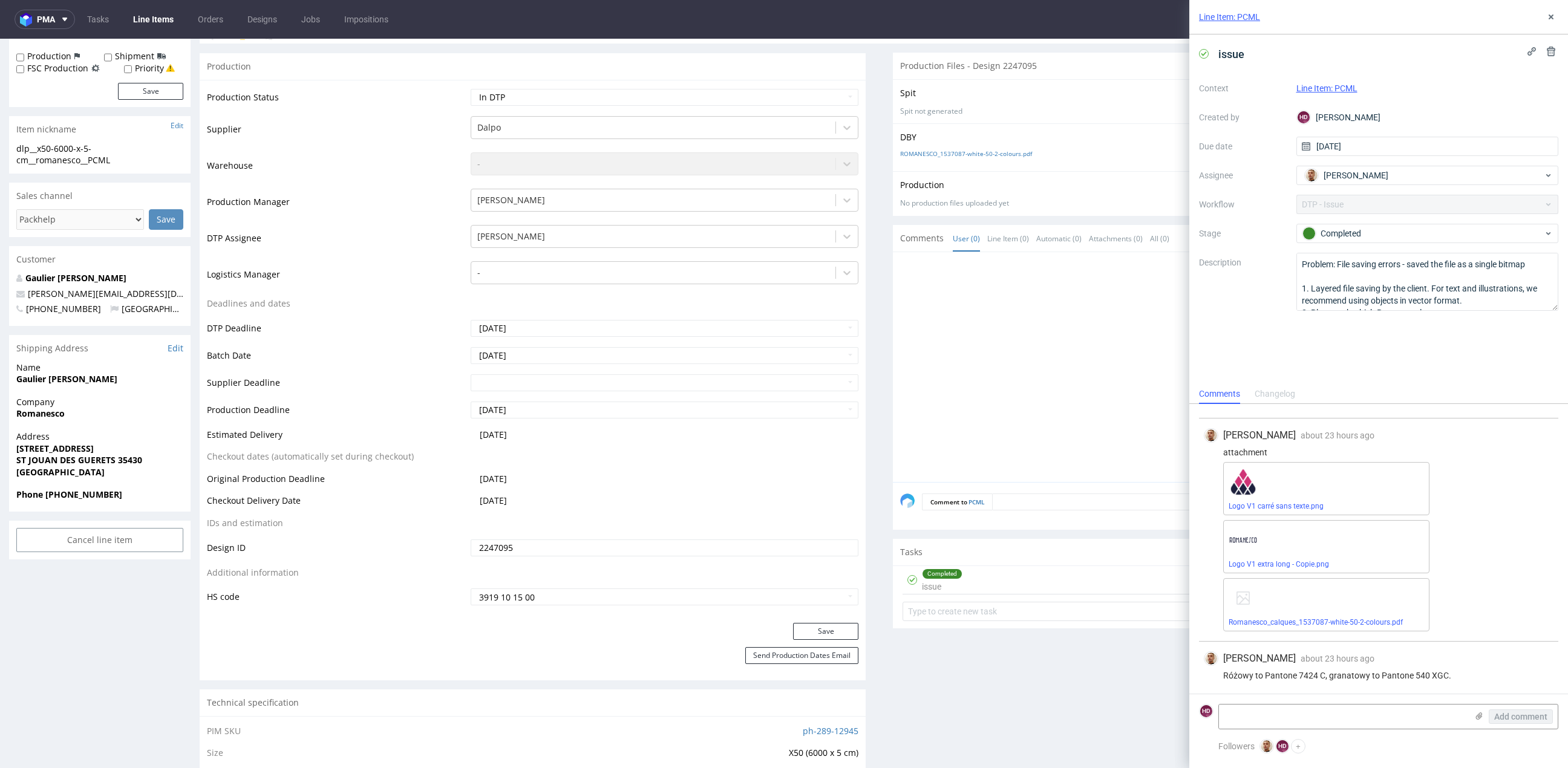
scroll to position [0, 0]
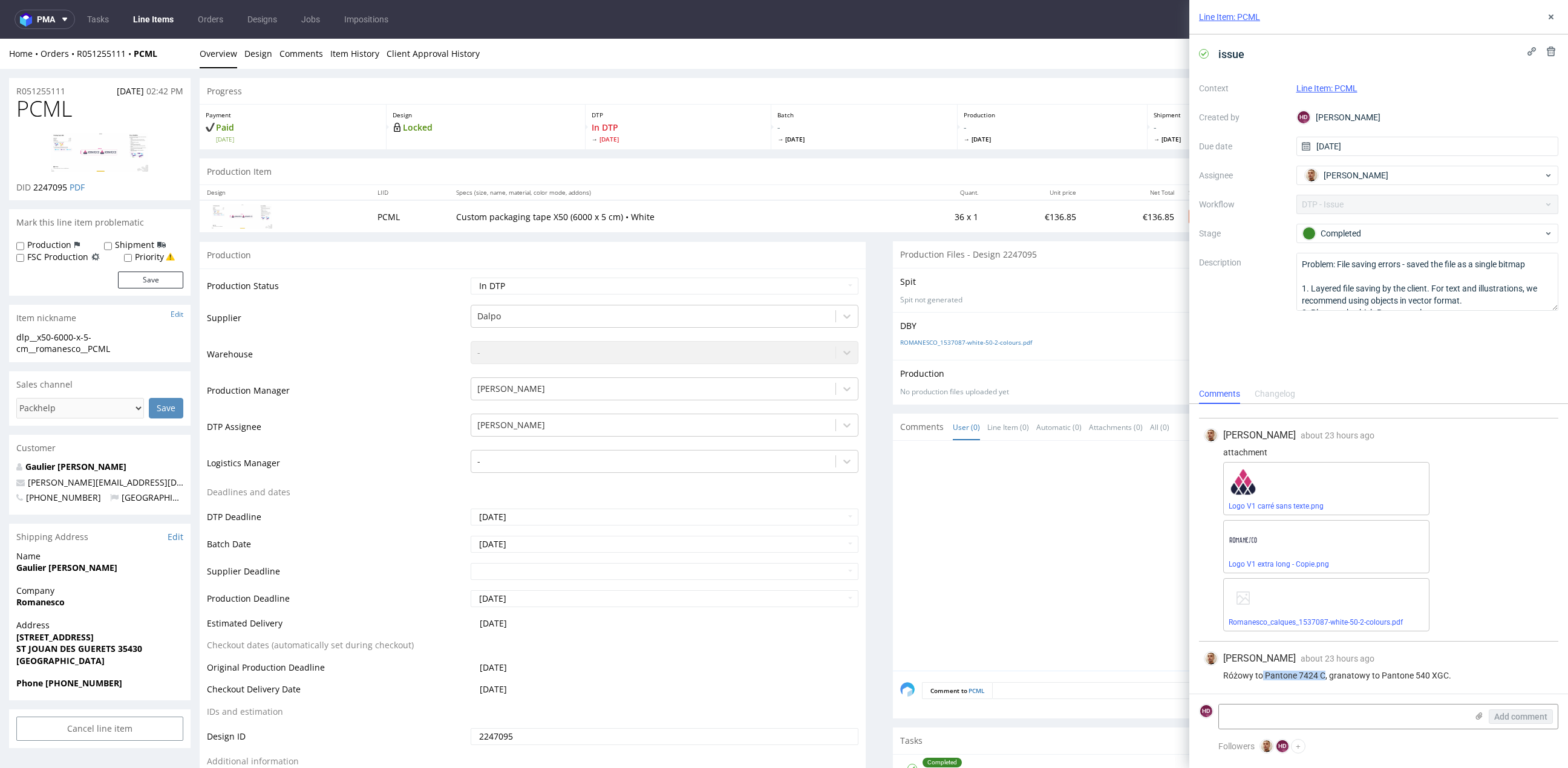
drag, startPoint x: 1323, startPoint y: 676, endPoint x: 1262, endPoint y: 675, distance: 61.0
click at [1262, 675] on div "Różowy to Pantone 7424 C, granatowy to Pantone 540 XGC." at bounding box center [1378, 675] width 350 height 10
copy div "Pantone 7424 C"
drag, startPoint x: 1378, startPoint y: 674, endPoint x: 1446, endPoint y: 672, distance: 68.0
click at [1447, 673] on div "Różowy to Pantone 7424 C, granatowy to Pantone 540 XGC." at bounding box center [1378, 675] width 350 height 10
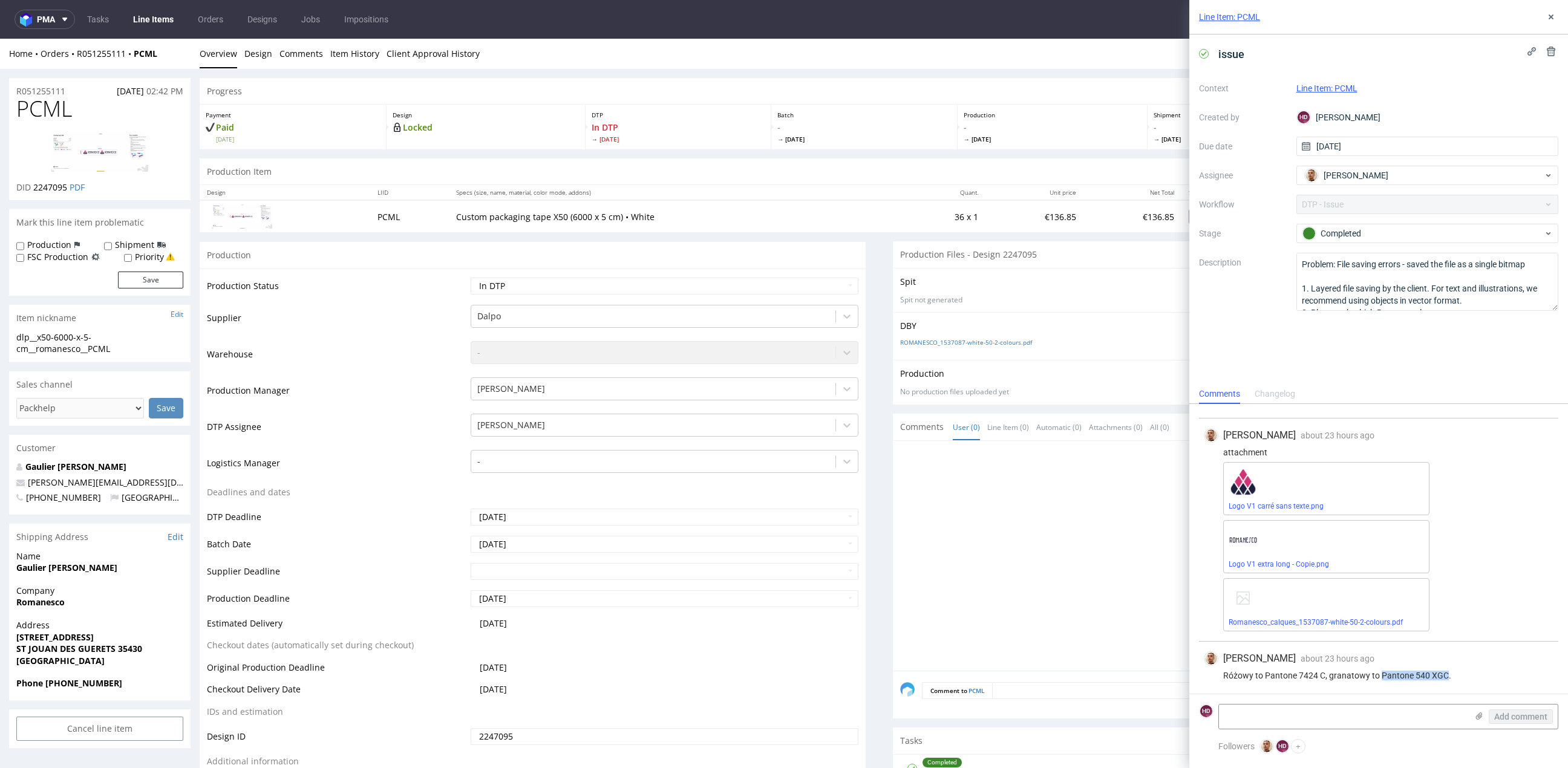
drag, startPoint x: 1446, startPoint y: 672, endPoint x: 1380, endPoint y: 677, distance: 66.2
click at [1380, 677] on div "Różowy to Pantone 7424 C, granatowy to Pantone 540 XGC." at bounding box center [1378, 675] width 350 height 10
copy div "Pantone 540 XGC"
click at [957, 631] on div at bounding box center [1229, 559] width 659 height 223
drag, startPoint x: 136, startPoint y: 351, endPoint x: -26, endPoint y: 328, distance: 163.6
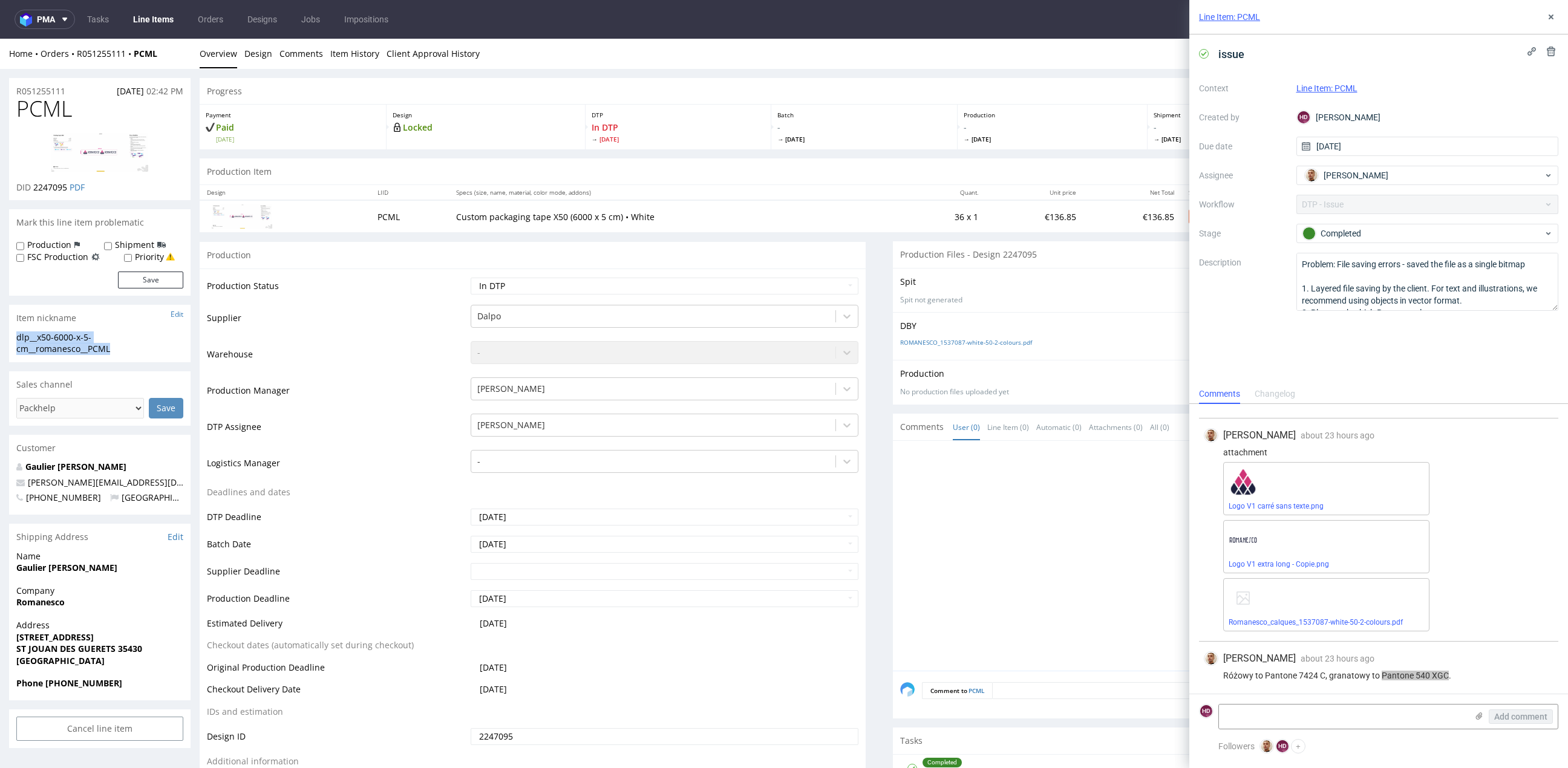
copy section "dlp__x50-6000-x-5-cm__romanesco__PCML"
click at [74, 89] on div "R051255111 [DATE] 02:42 PM" at bounding box center [99, 88] width 182 height 19
drag, startPoint x: 74, startPoint y: 89, endPoint x: 10, endPoint y: 83, distance: 64.3
click at [10, 83] on div "R051255111 [DATE] 02:42 PM" at bounding box center [99, 88] width 182 height 19
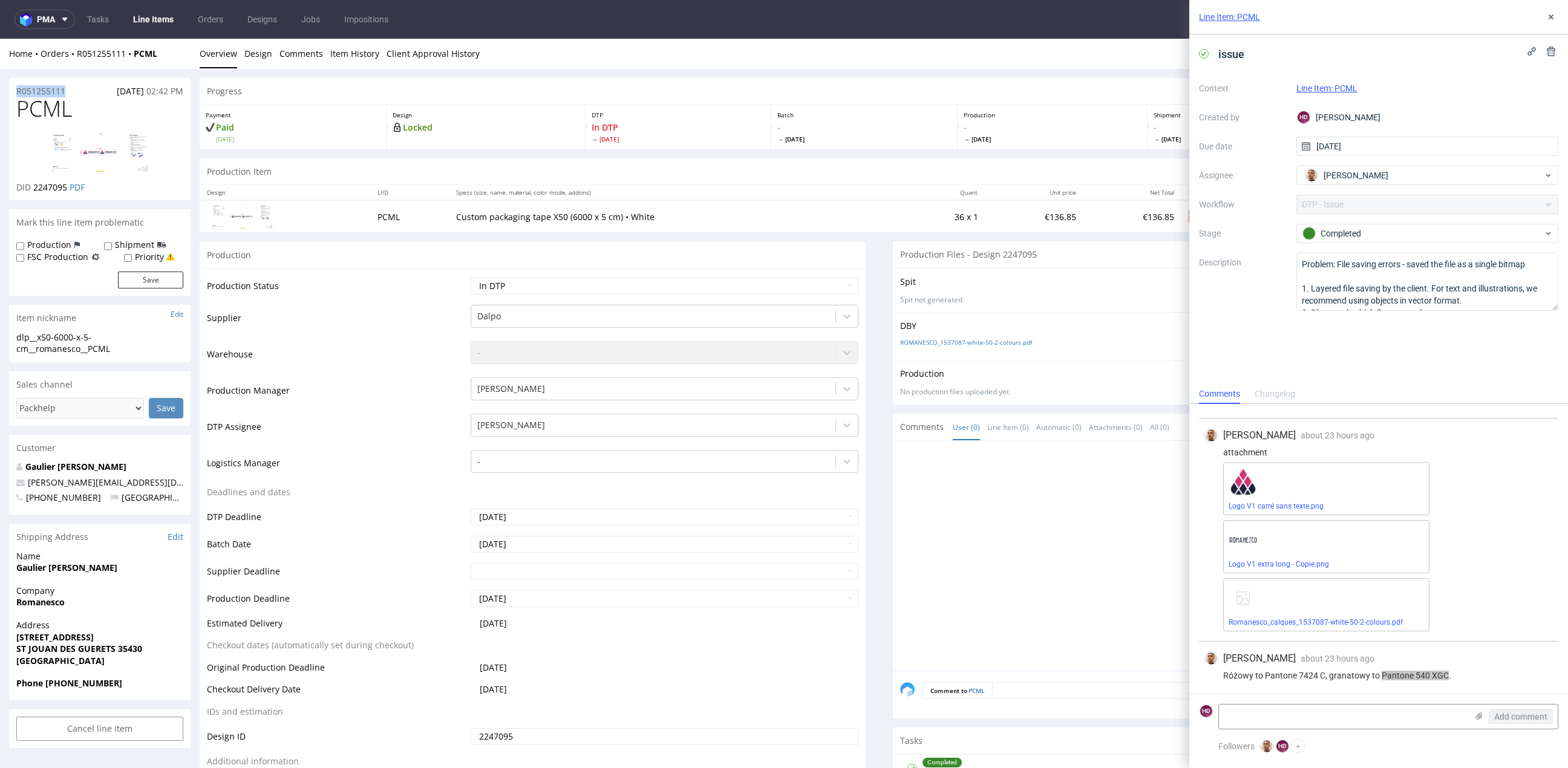
copy p "R051255111"
drag, startPoint x: 70, startPoint y: 187, endPoint x: 33, endPoint y: 184, distance: 37.1
click at [33, 184] on p "DID 2247095 PDF" at bounding box center [50, 187] width 68 height 12
copy p "2247095"
click at [1549, 14] on use at bounding box center [1551, 16] width 5 height 5
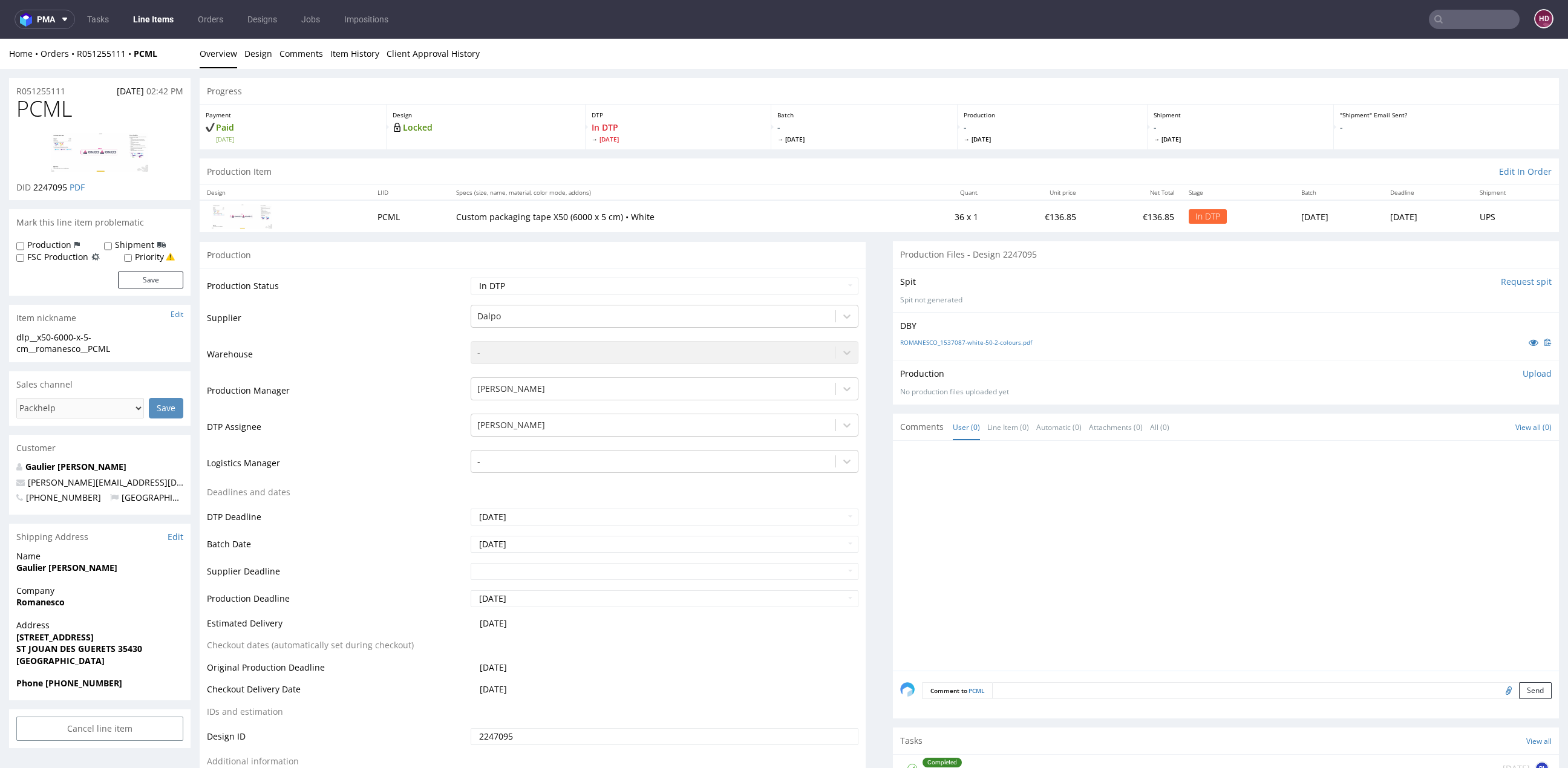
click at [1505, 379] on div "Production Upload No production files uploaded yet Description (optional) Add f…" at bounding box center [1226, 382] width 651 height 29
click at [1522, 373] on p "Upload" at bounding box center [1536, 373] width 29 height 12
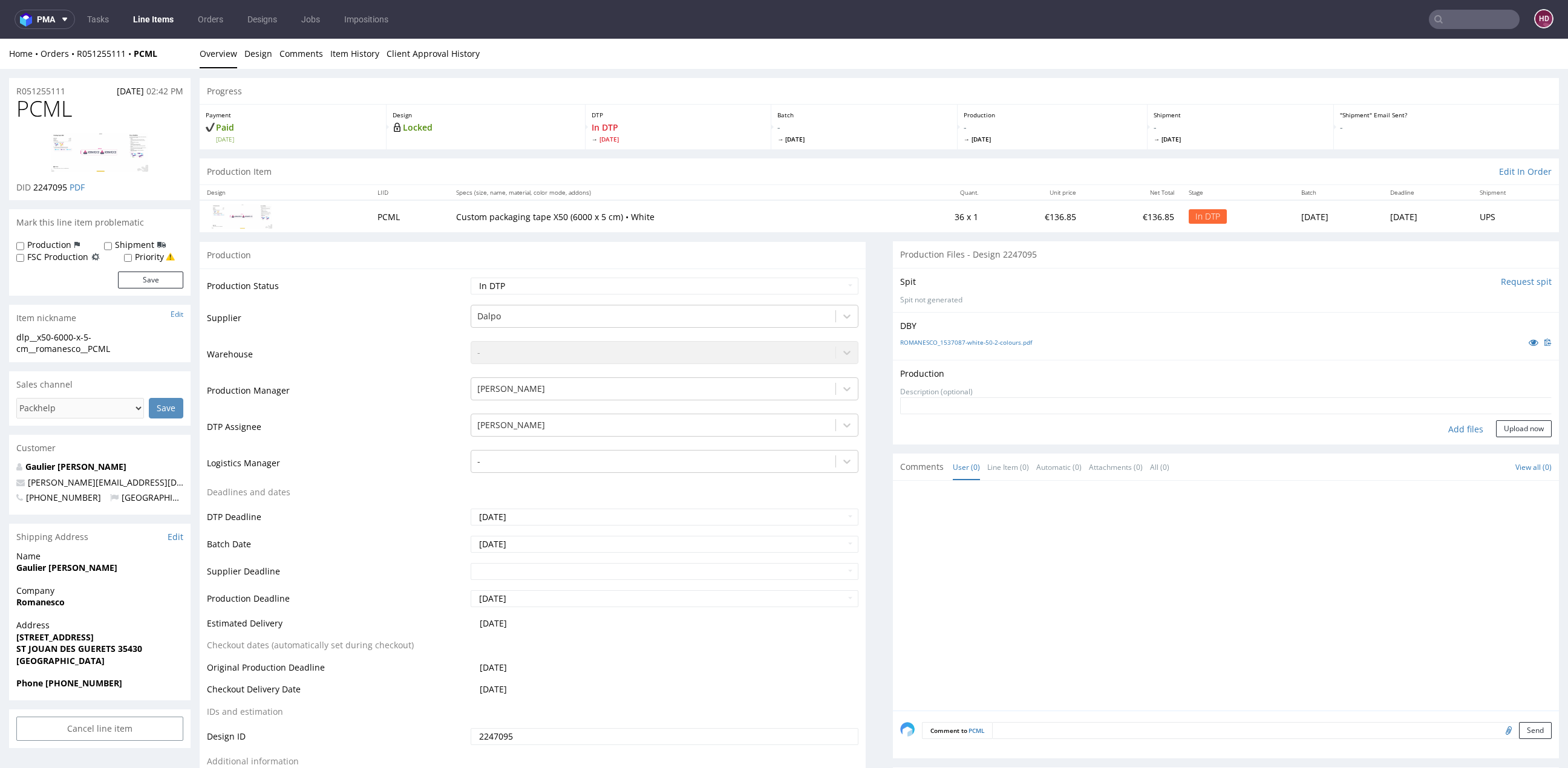
click at [1440, 430] on div "Add files" at bounding box center [1466, 430] width 61 height 18
type input "C:\fakepath\ dlp__x50-6000-x-5-cm__romanesco__PCML__d2247095__oR051255111.pdf"
click at [1496, 445] on button "Upload now" at bounding box center [1523, 448] width 56 height 17
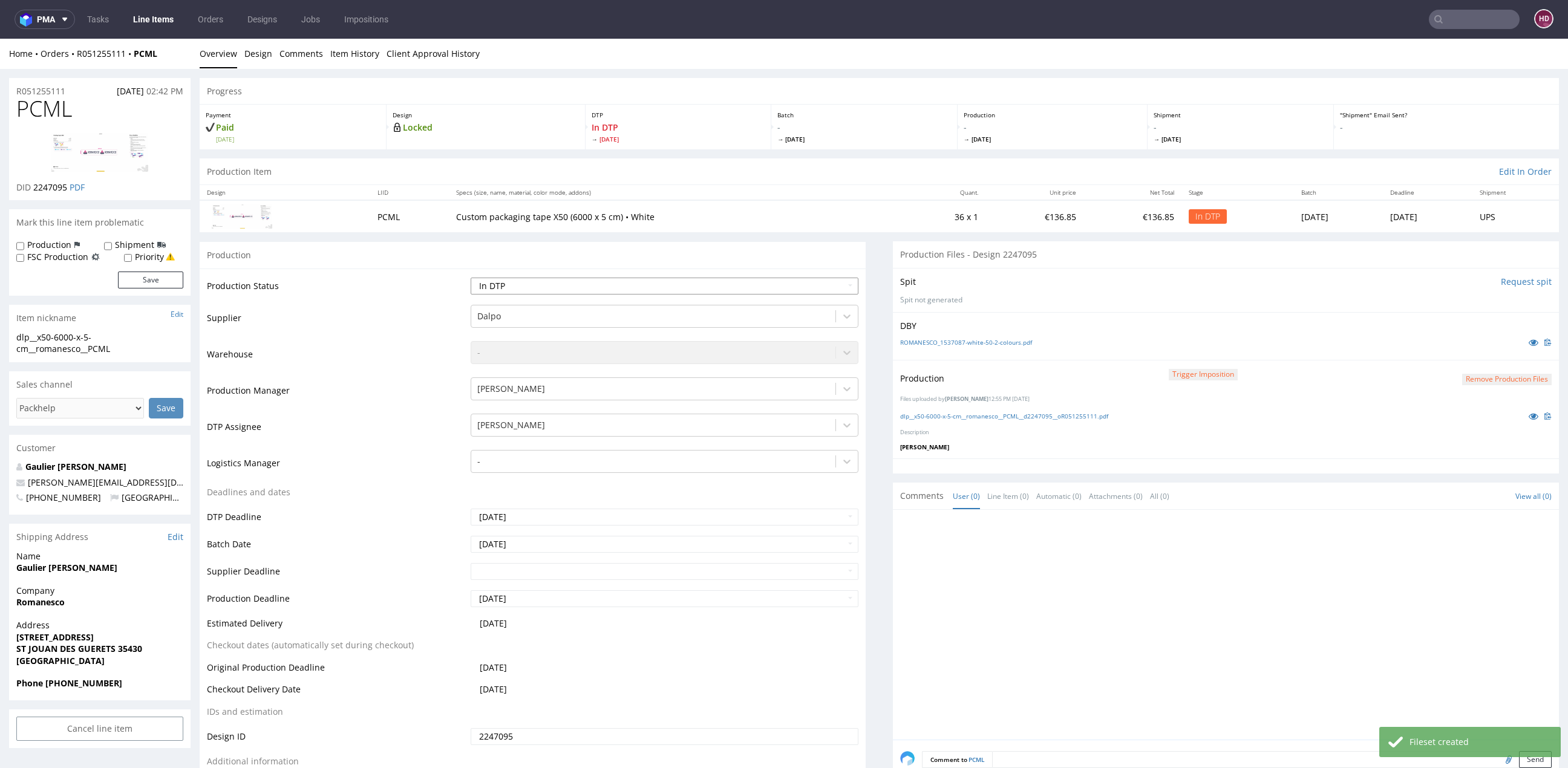
click at [497, 286] on select "Waiting for Artwork Waiting for Diecut Waiting for Mockup Waiting for DTP Waiti…" at bounding box center [664, 286] width 388 height 17
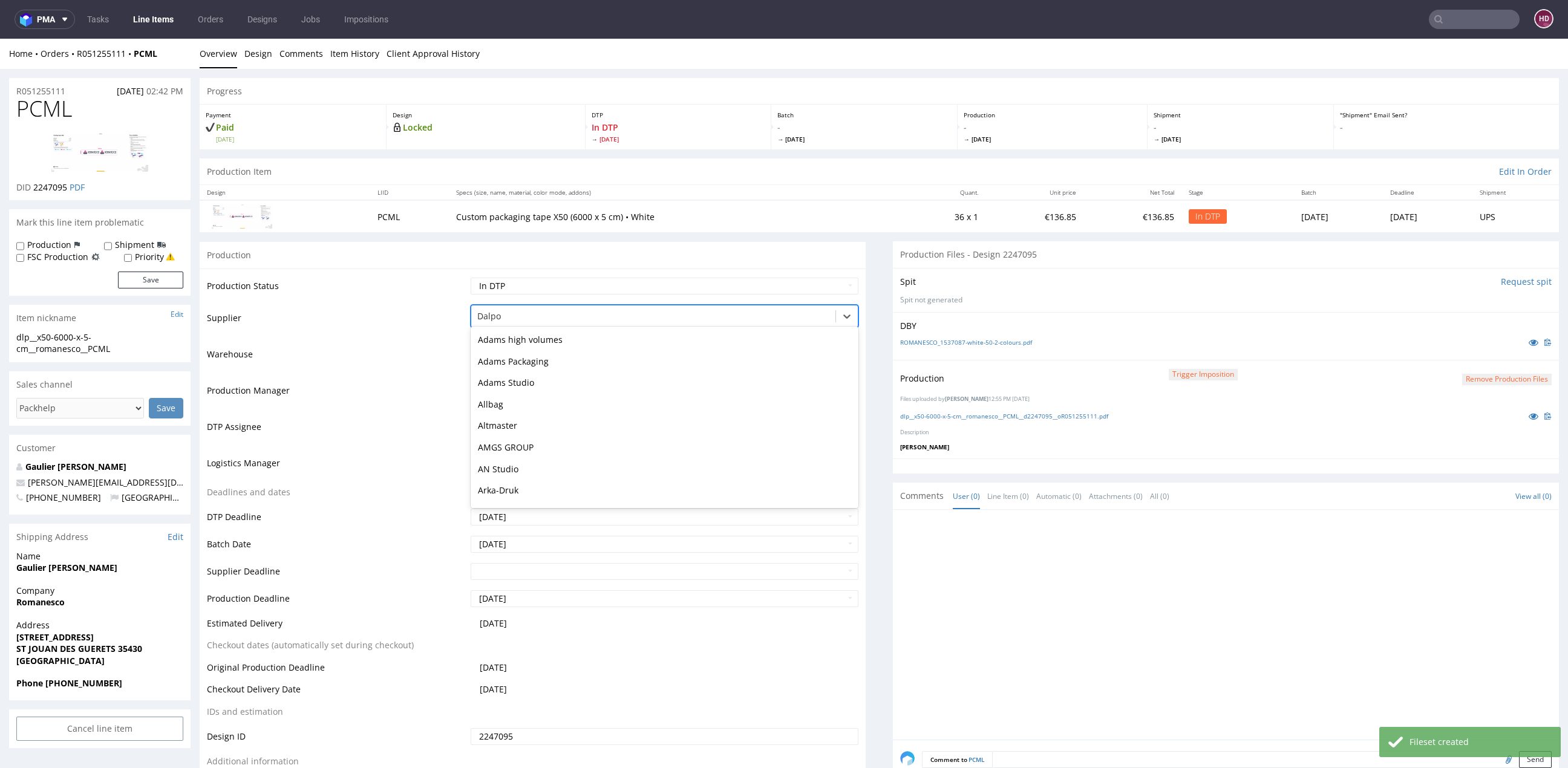
click at [509, 313] on div at bounding box center [653, 316] width 352 height 14
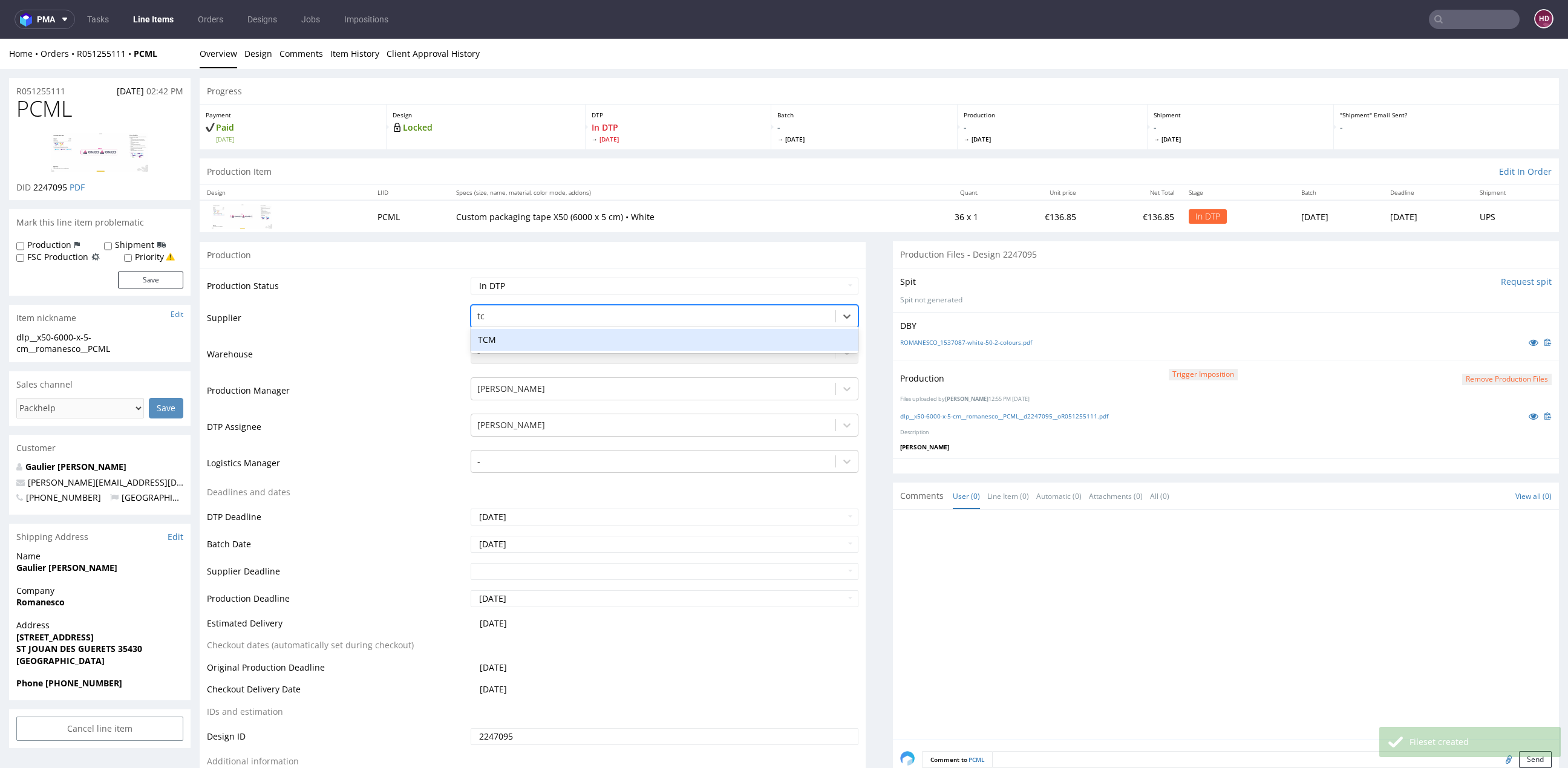
type input "tcm"
click at [525, 337] on div "TCM" at bounding box center [664, 340] width 388 height 22
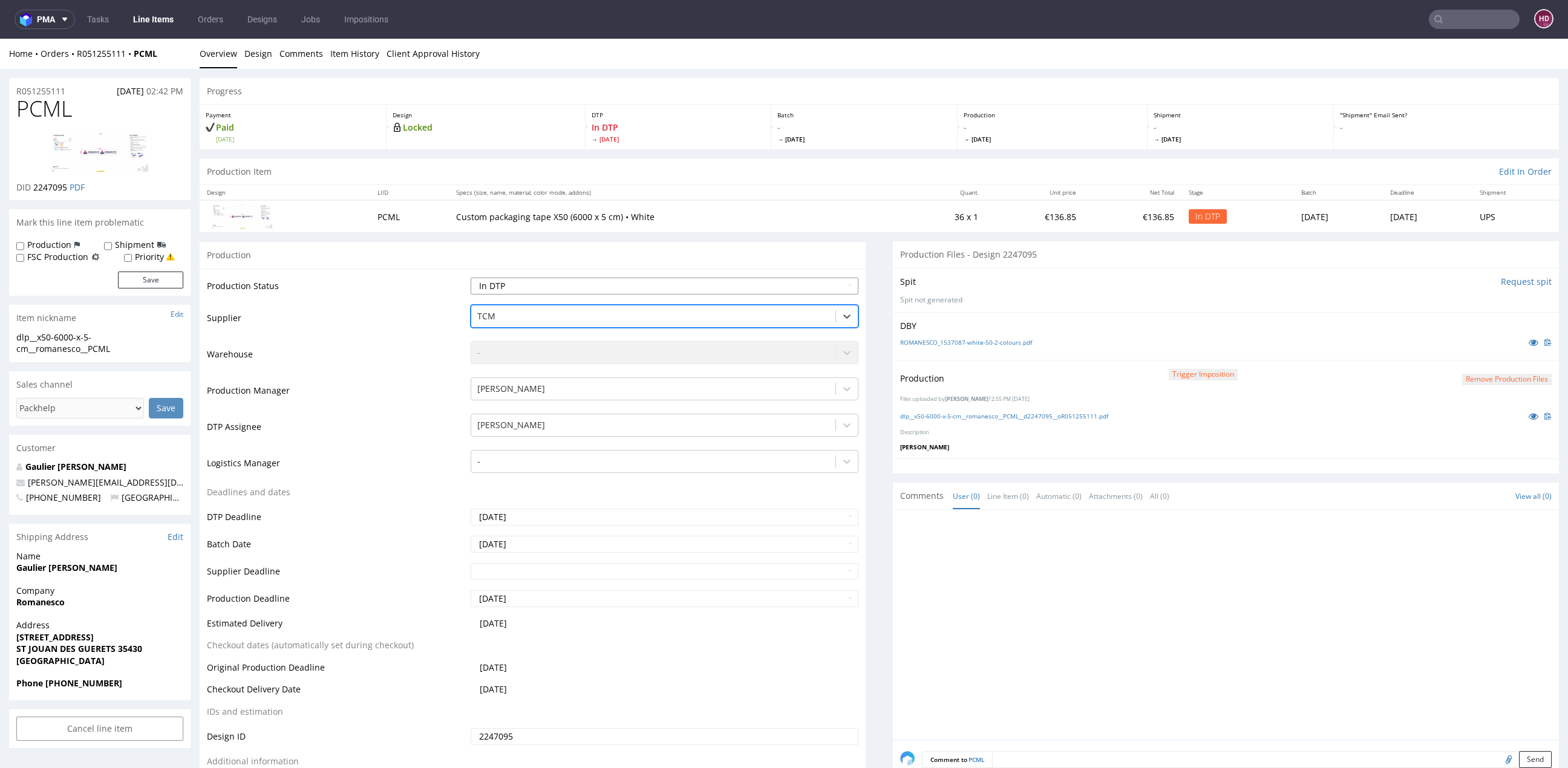
click at [548, 286] on select "Waiting for Artwork Waiting for Diecut Waiting for Mockup Waiting for DTP Waiti…" at bounding box center [664, 286] width 388 height 17
select select "dtp_production_ready"
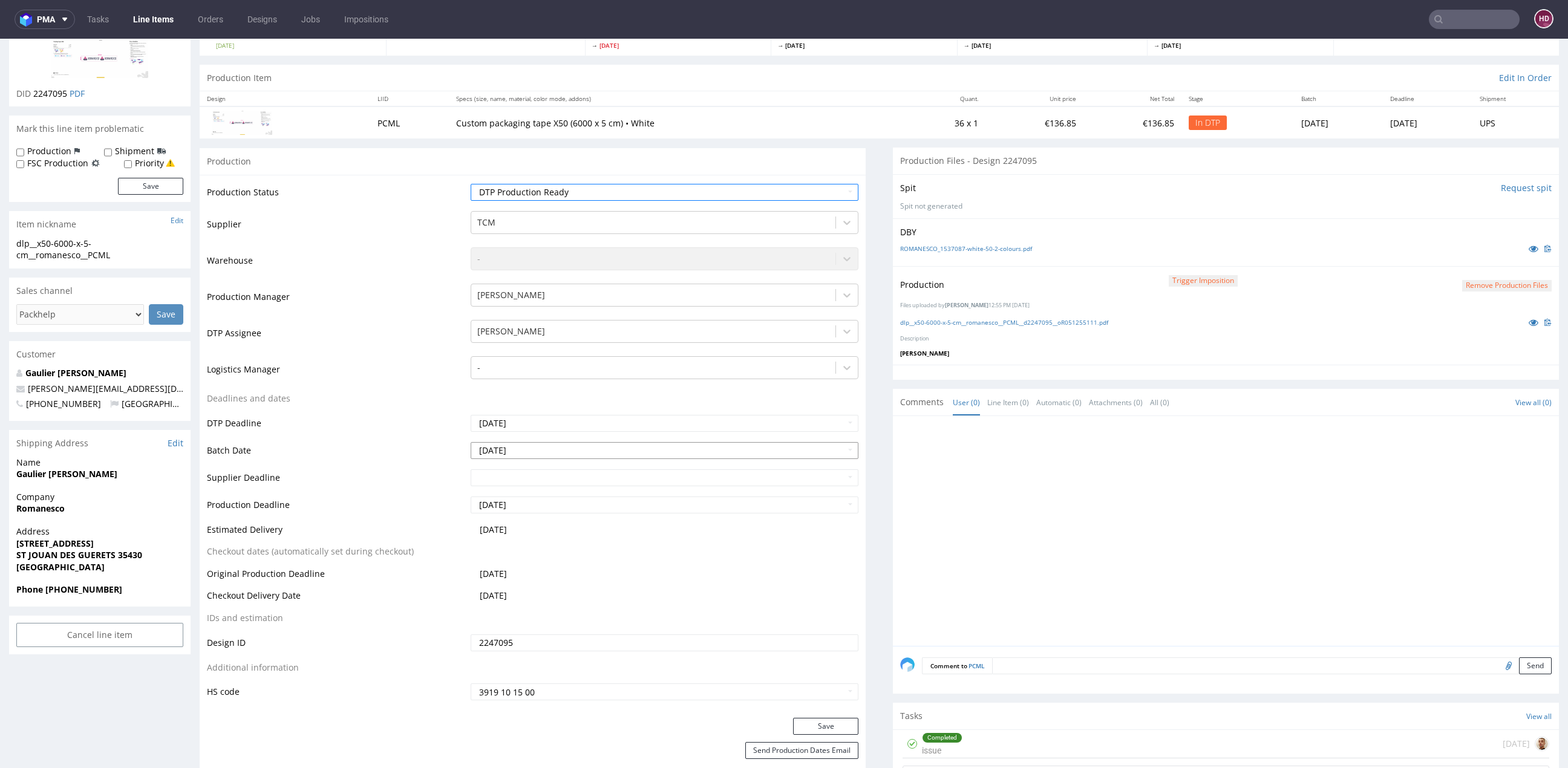
scroll to position [333, 0]
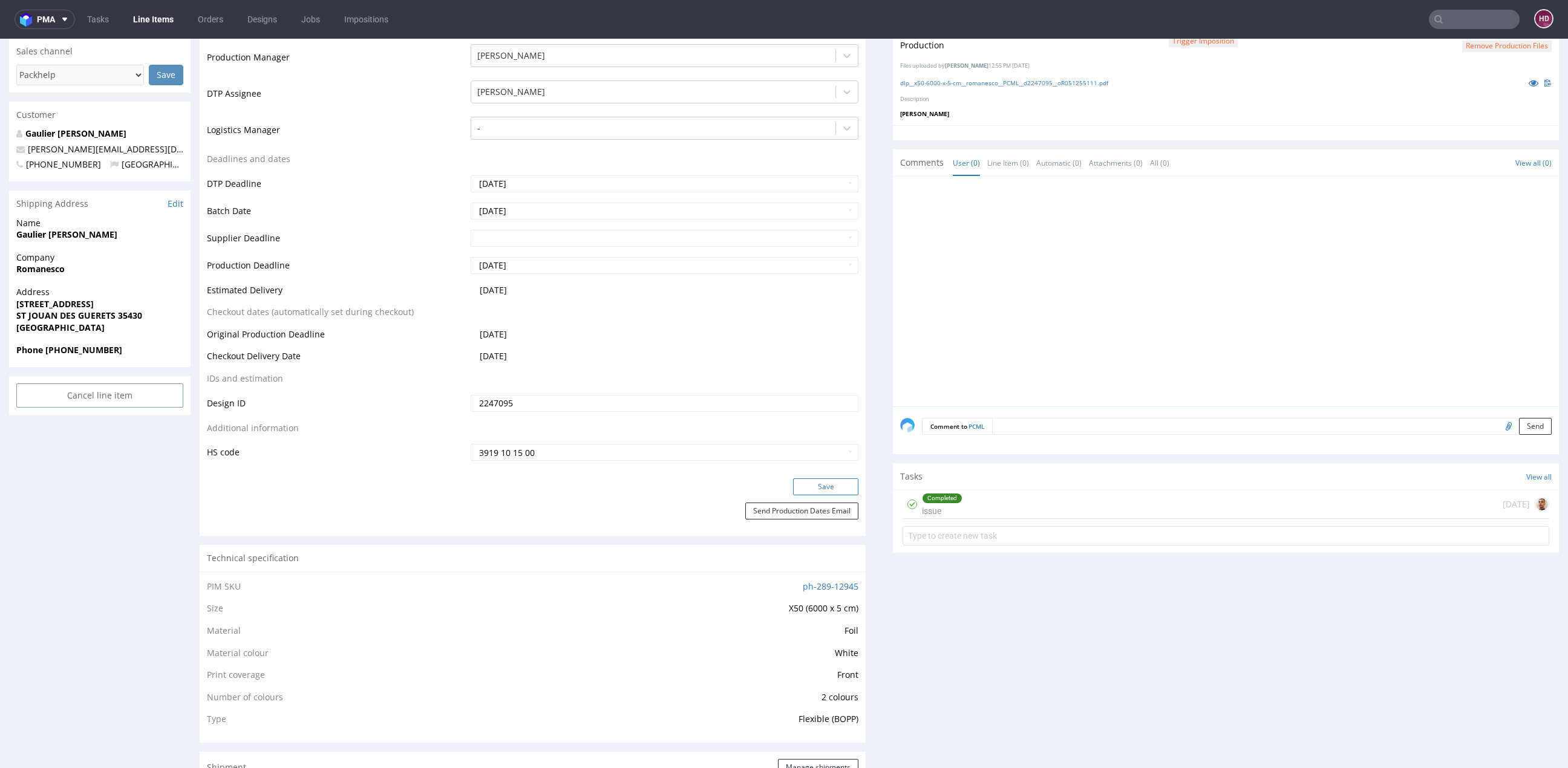
click at [794, 479] on button "Save" at bounding box center [825, 487] width 65 height 17
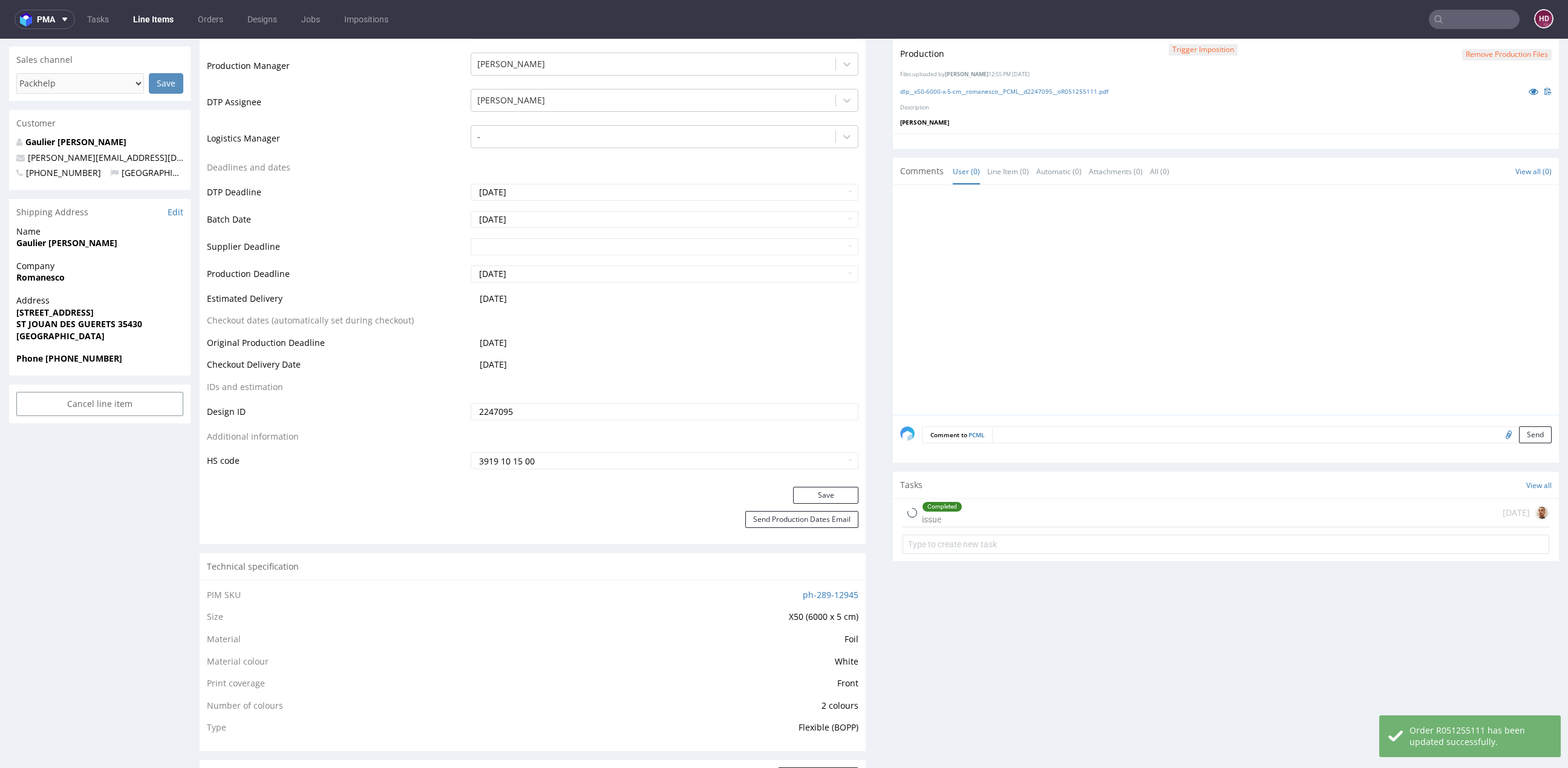
scroll to position [0, 0]
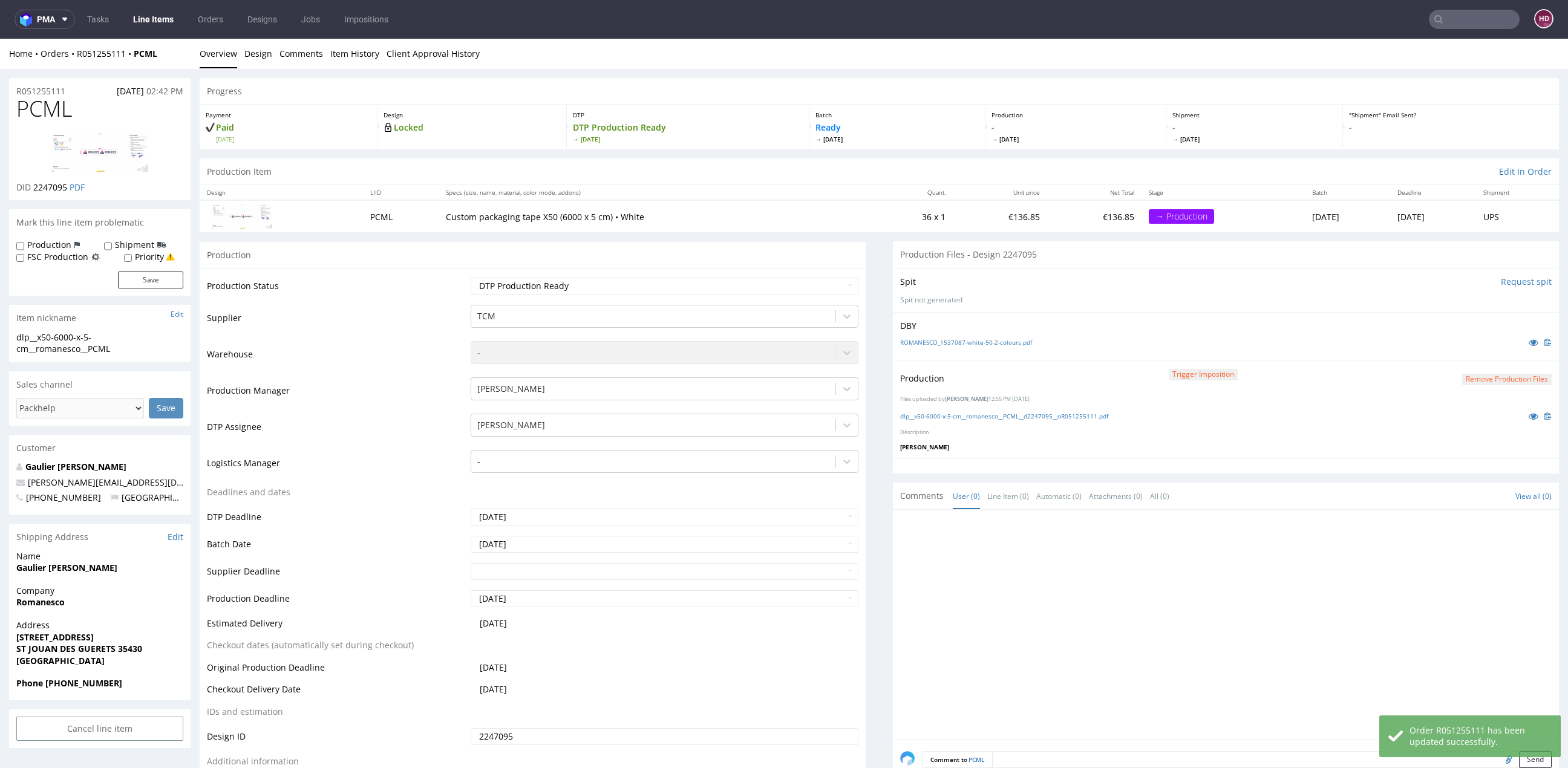
click at [166, 21] on link "Line Items" at bounding box center [153, 19] width 55 height 19
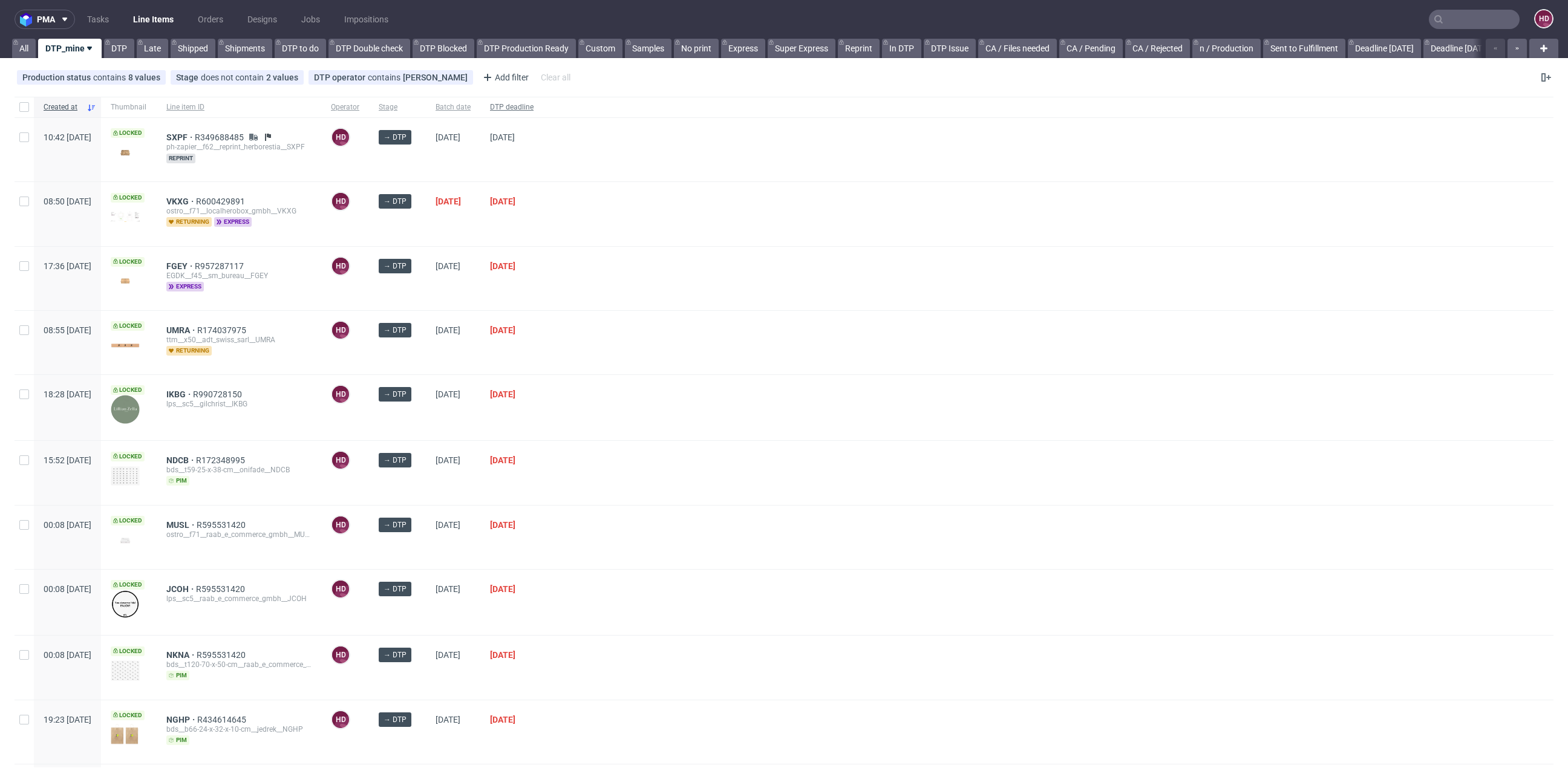
click at [543, 99] on div "DTP deadline" at bounding box center [511, 107] width 63 height 21
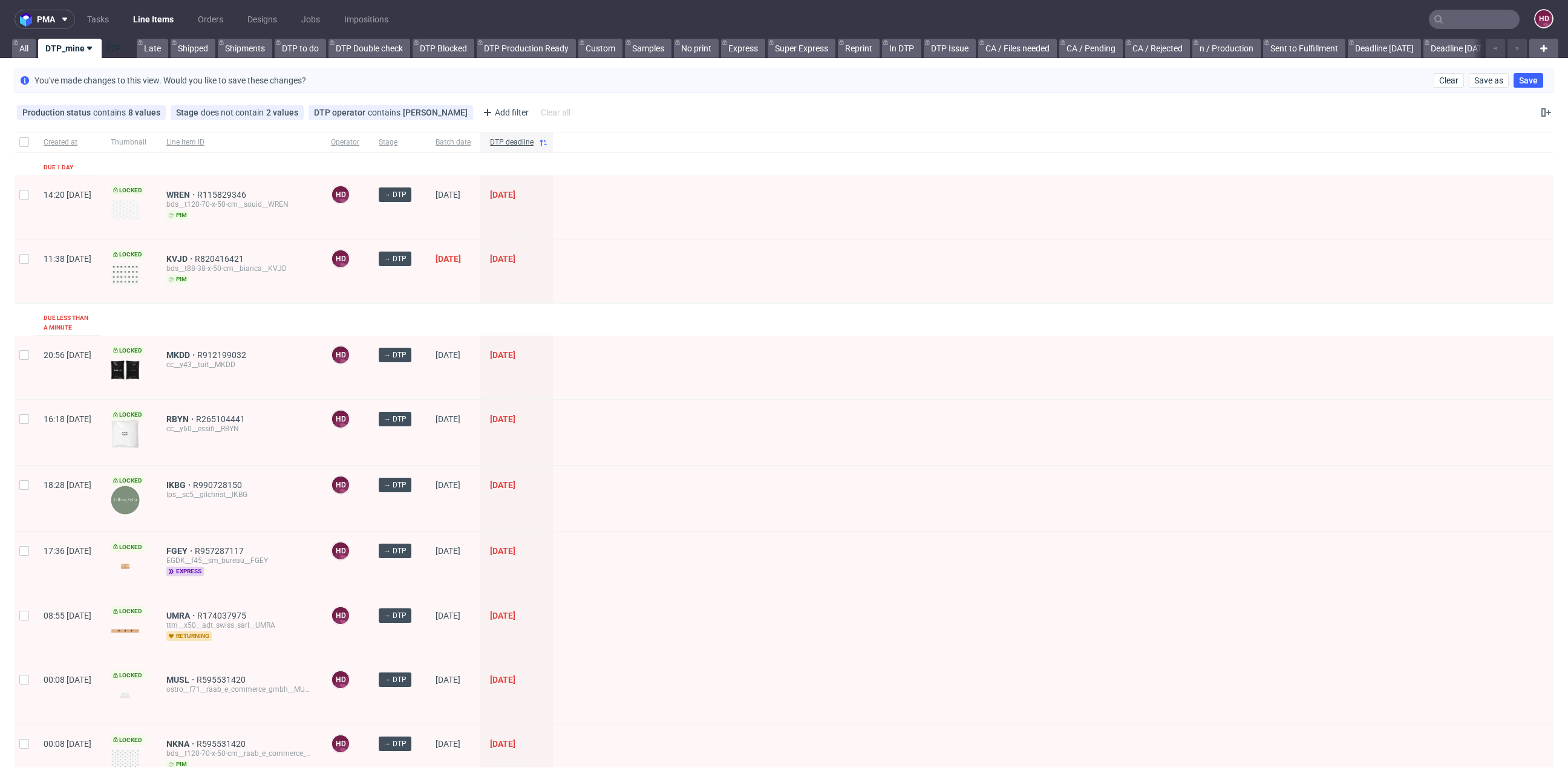
click at [73, 43] on link "DTP_mine" at bounding box center [70, 48] width 63 height 19
click at [120, 42] on link "DTP" at bounding box center [119, 48] width 30 height 19
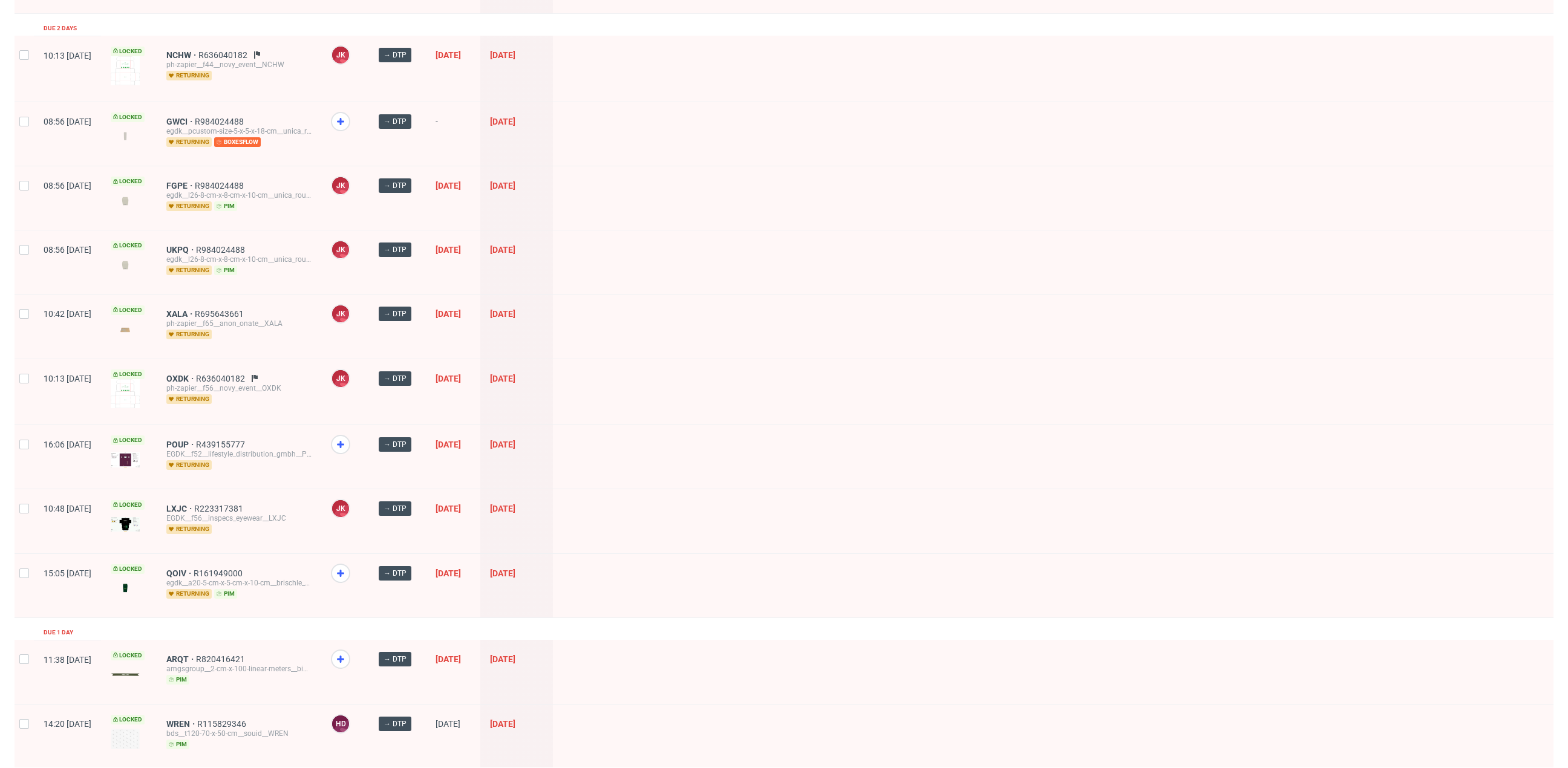
scroll to position [191, 0]
click at [194, 568] on span "QOIV" at bounding box center [180, 573] width 27 height 10
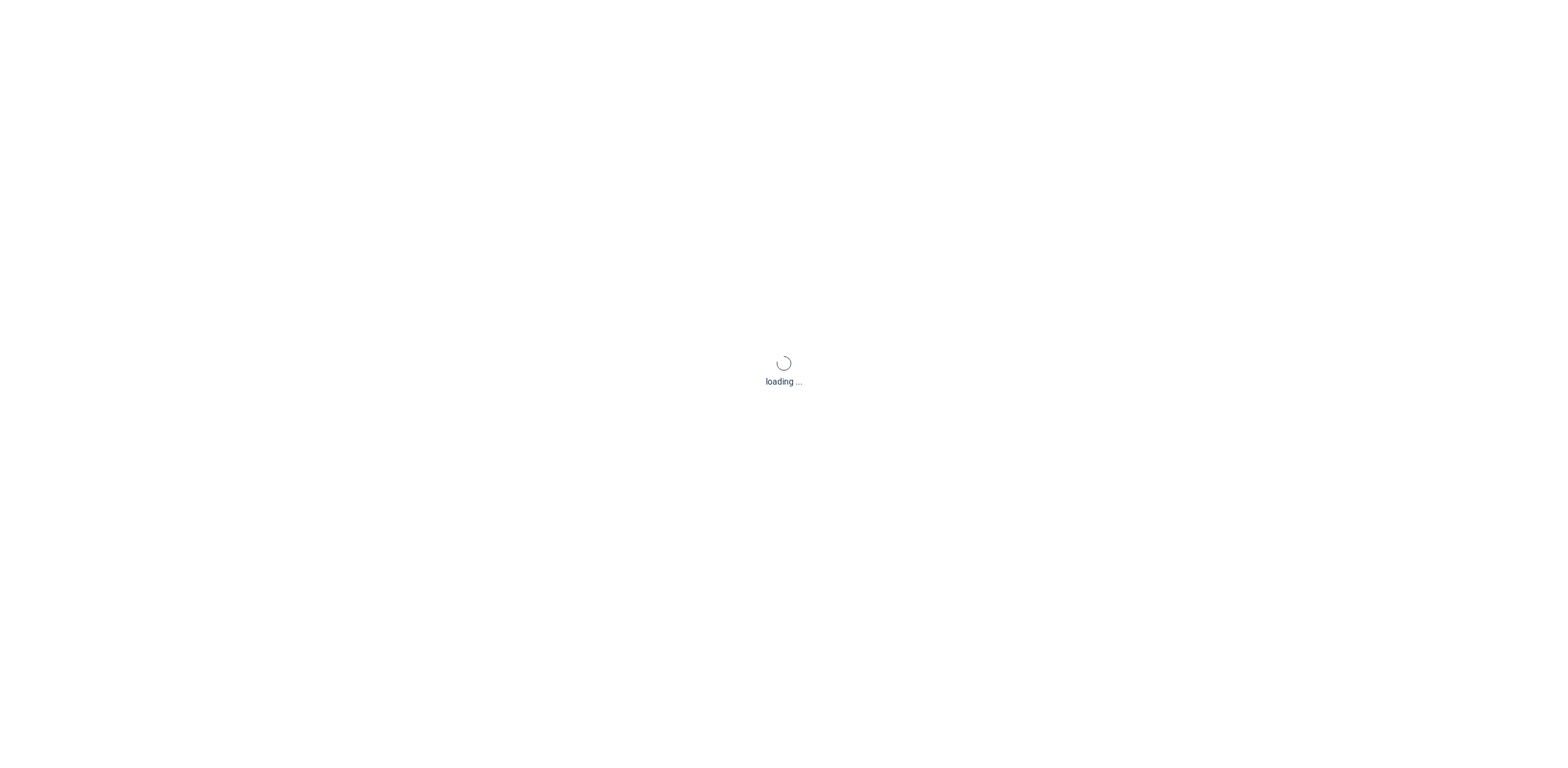
scroll to position [4, 0]
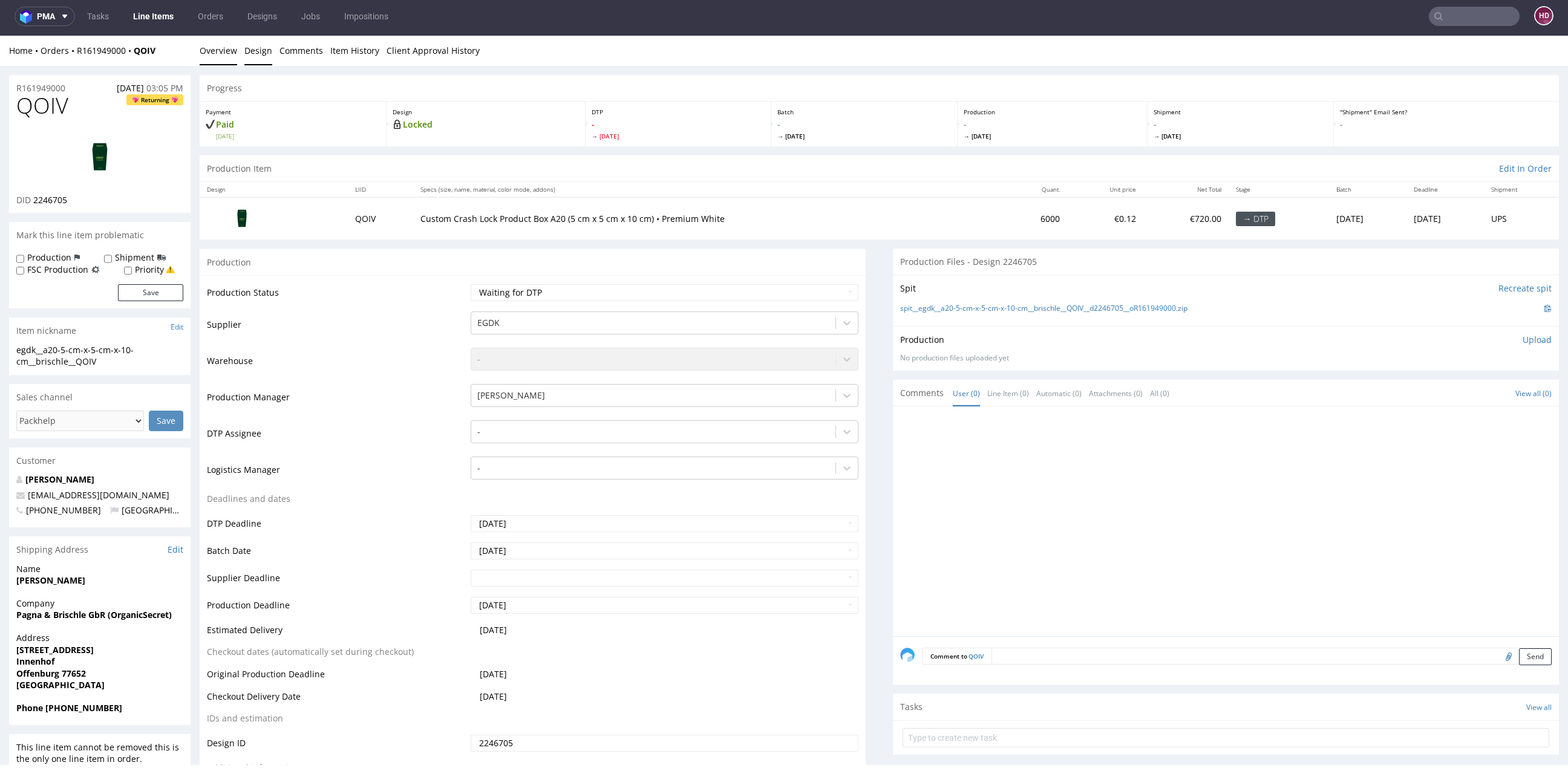
click at [254, 48] on link "Design" at bounding box center [258, 50] width 28 height 30
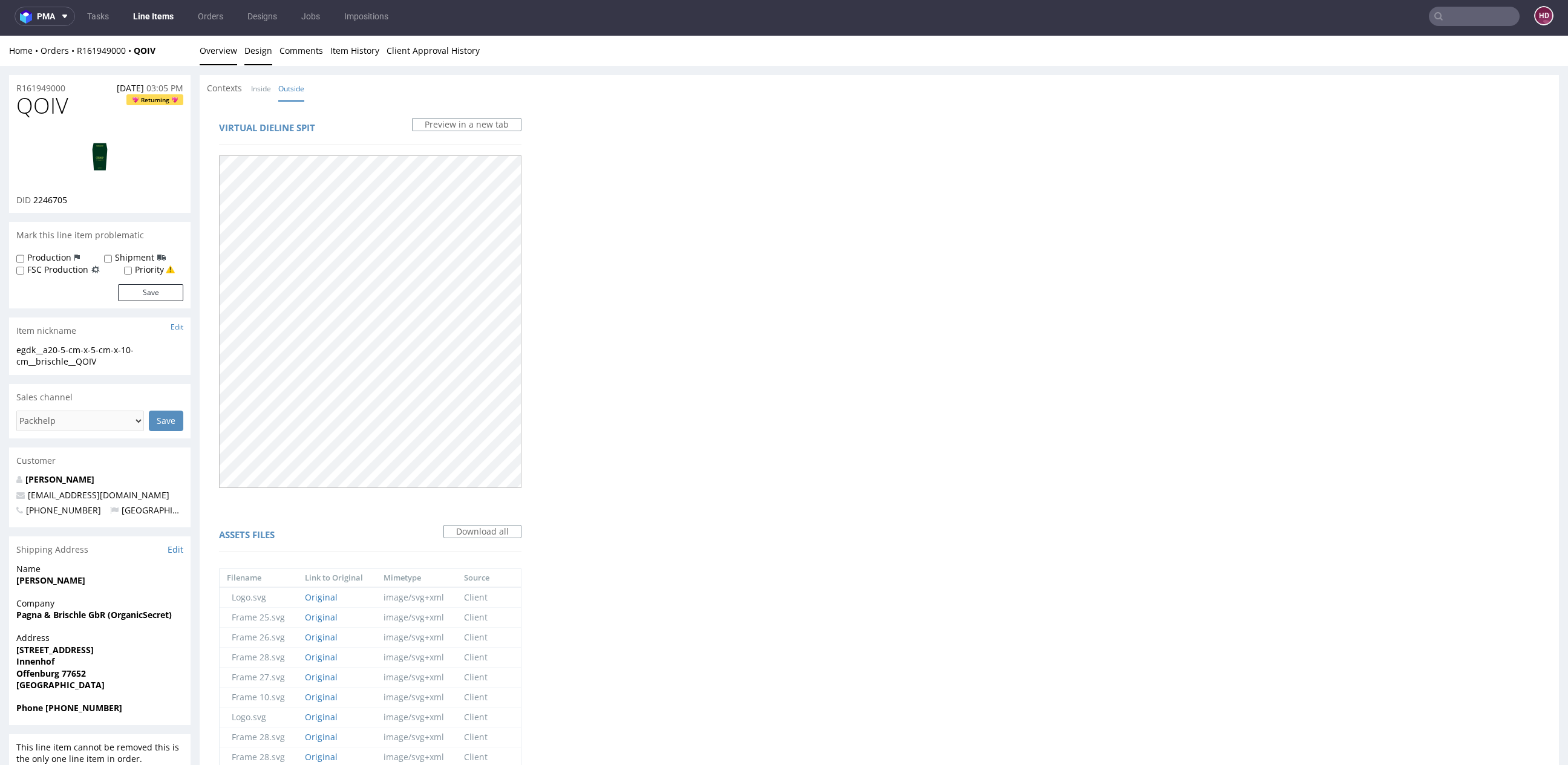
click at [218, 52] on link "Overview" at bounding box center [218, 50] width 37 height 30
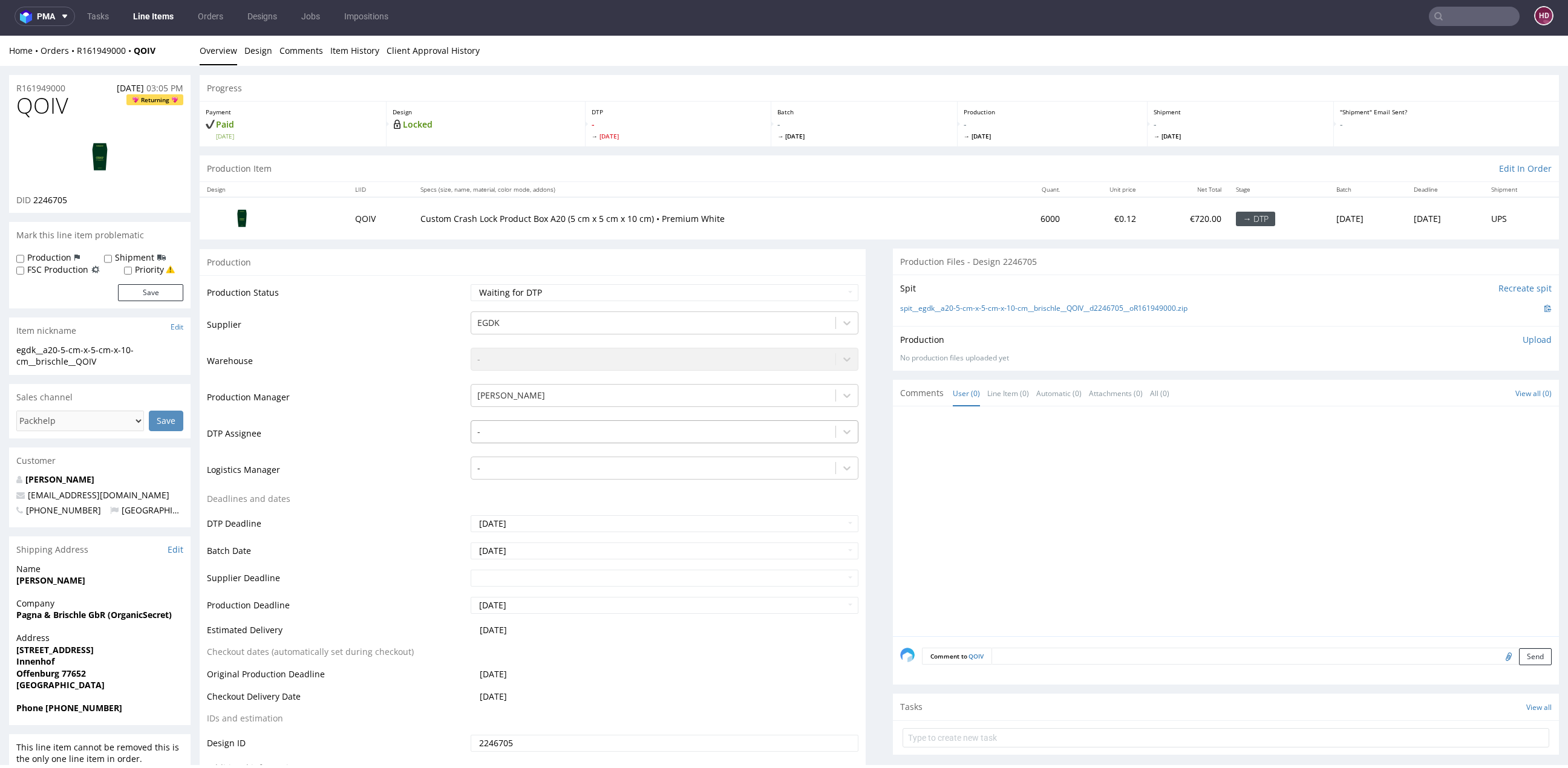
click at [558, 437] on div "-" at bounding box center [664, 429] width 388 height 17
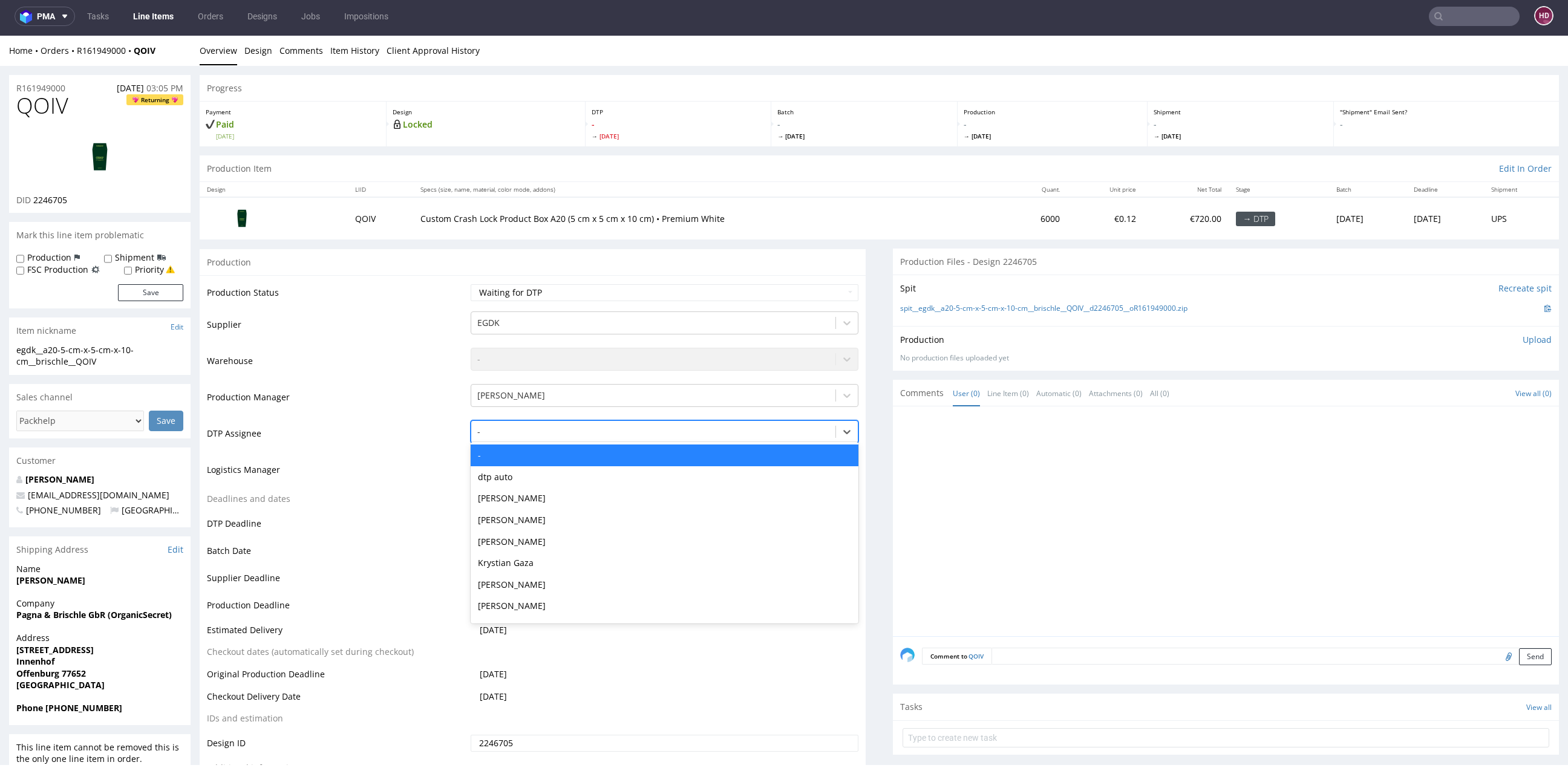
click at [552, 429] on div at bounding box center [653, 431] width 352 height 14
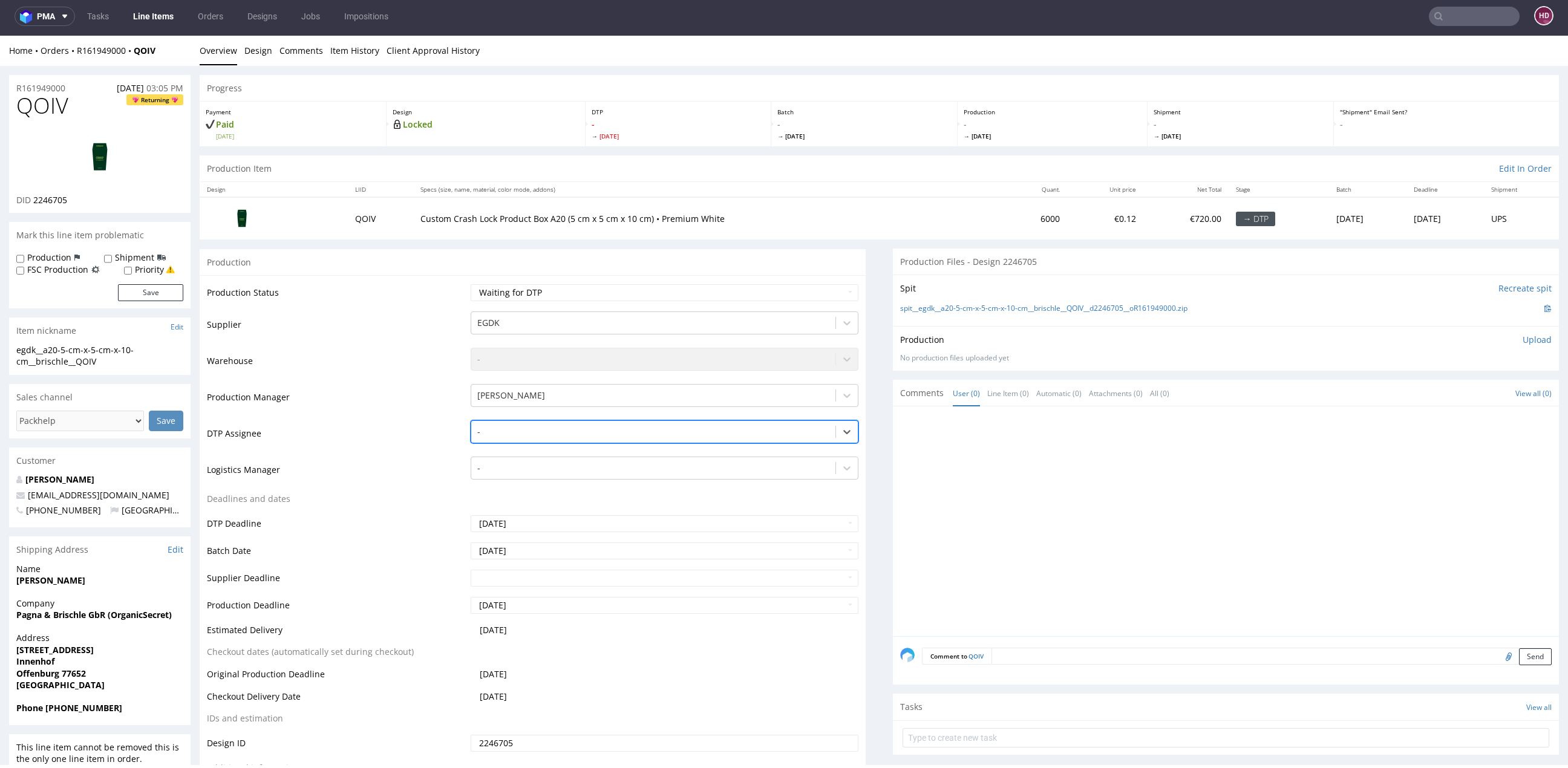
click at [552, 429] on div at bounding box center [653, 431] width 352 height 14
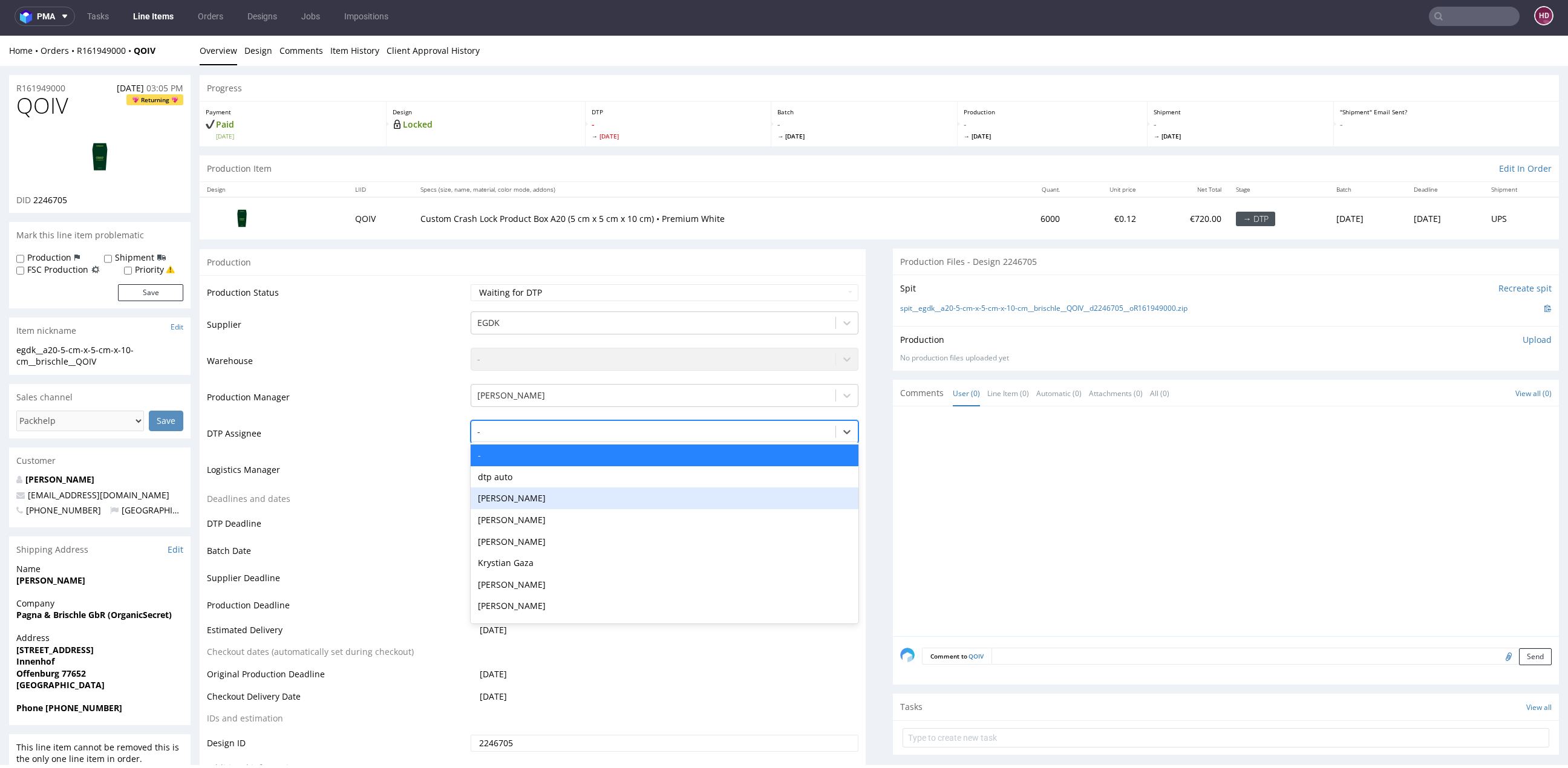
drag, startPoint x: 532, startPoint y: 500, endPoint x: 543, endPoint y: 511, distance: 15.6
click at [532, 500] on div "[PERSON_NAME]" at bounding box center [664, 499] width 388 height 22
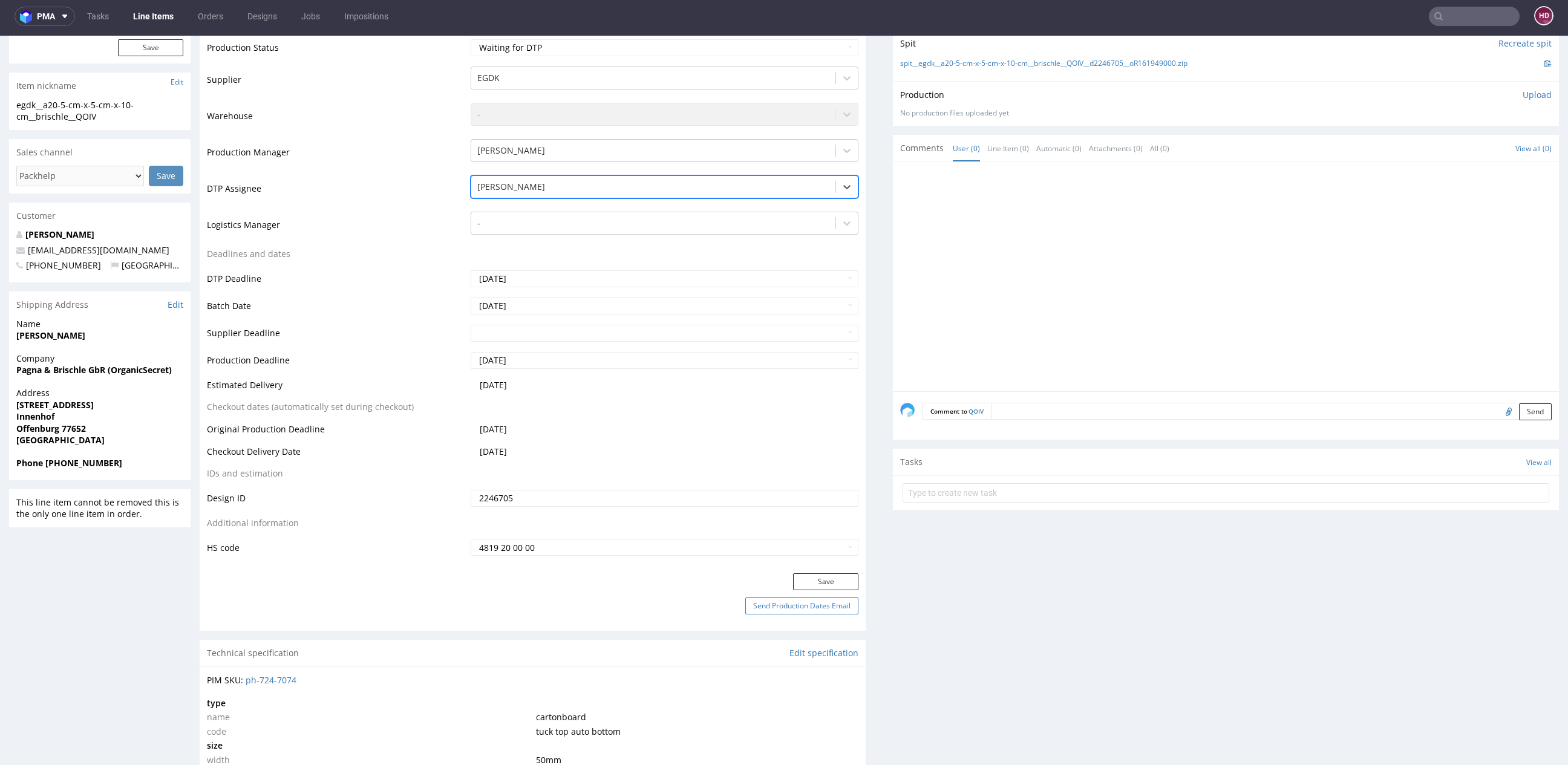
scroll to position [245, 0]
click at [810, 573] on button "Save" at bounding box center [825, 581] width 65 height 17
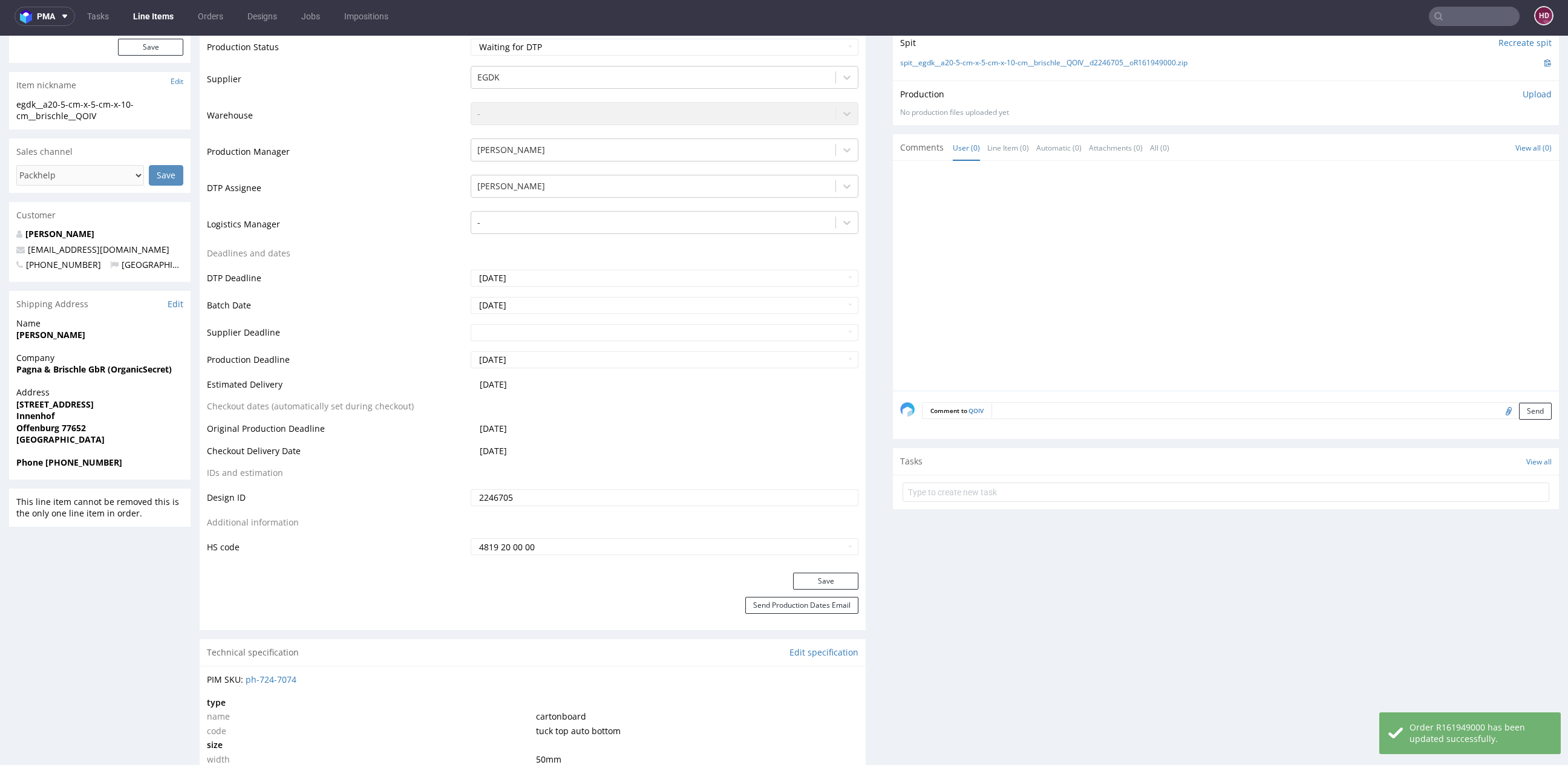
click at [140, 8] on link "Line Items" at bounding box center [153, 16] width 55 height 19
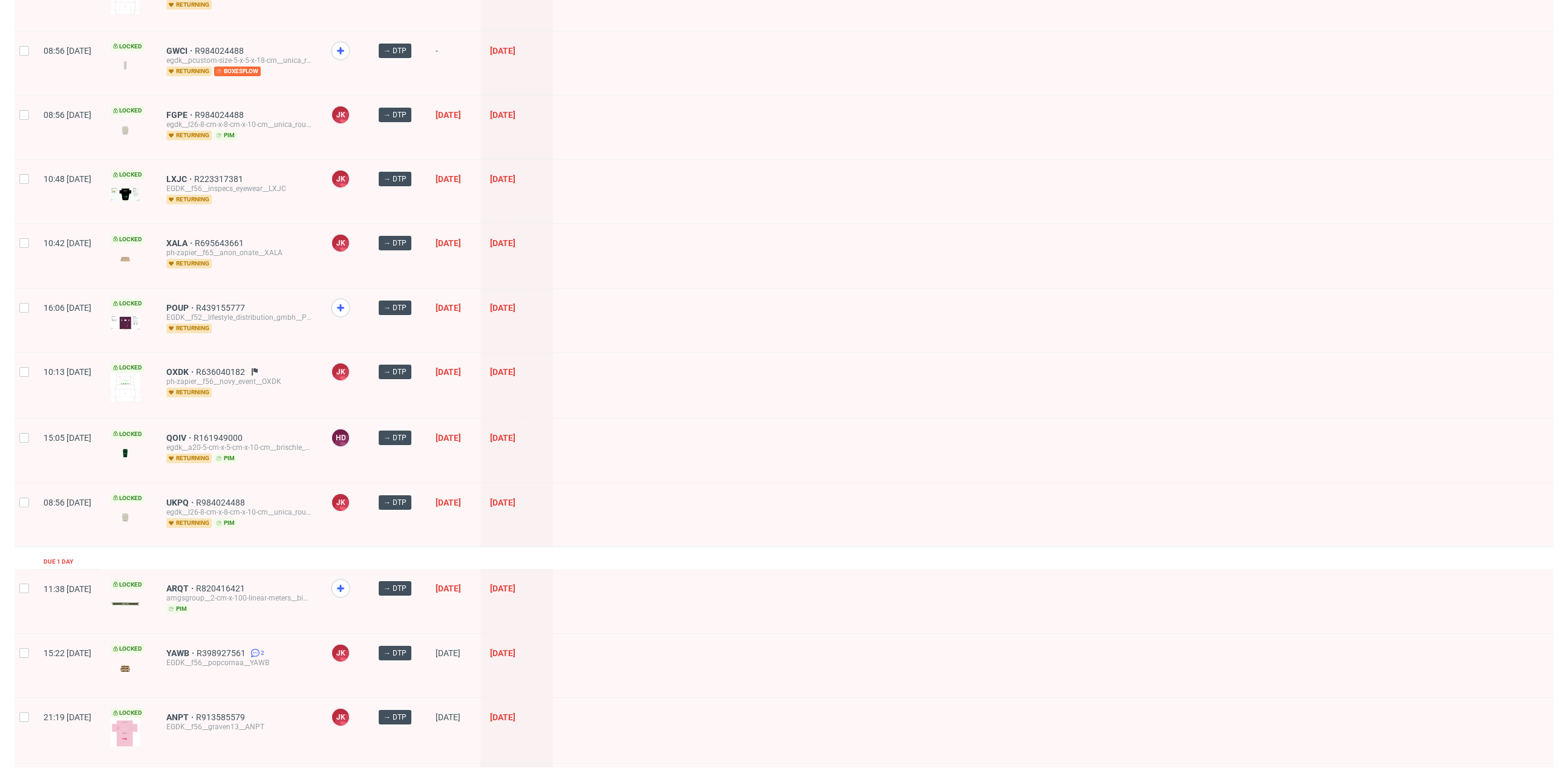
scroll to position [242, 0]
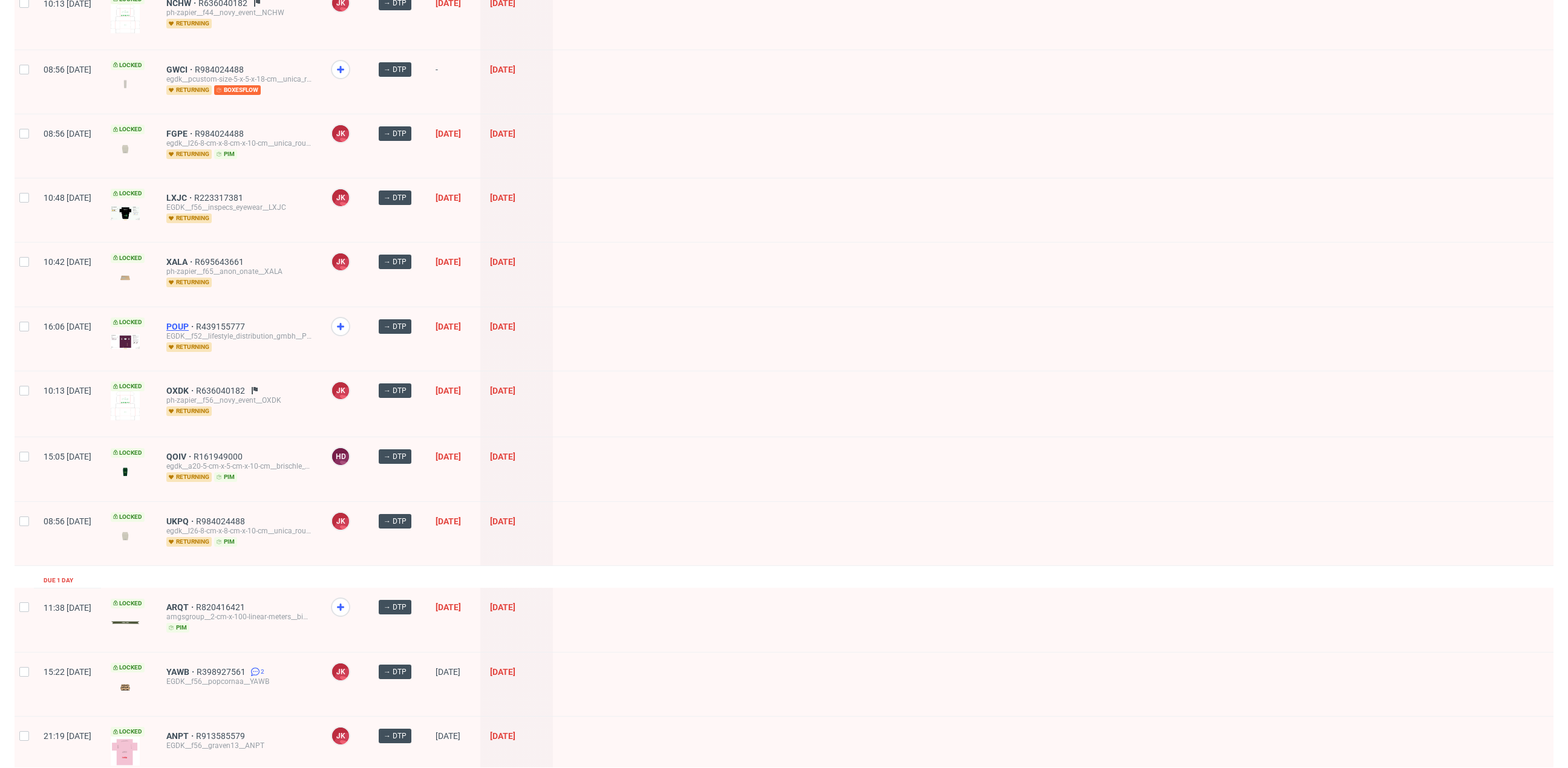
click at [196, 322] on span "POUP" at bounding box center [181, 326] width 30 height 10
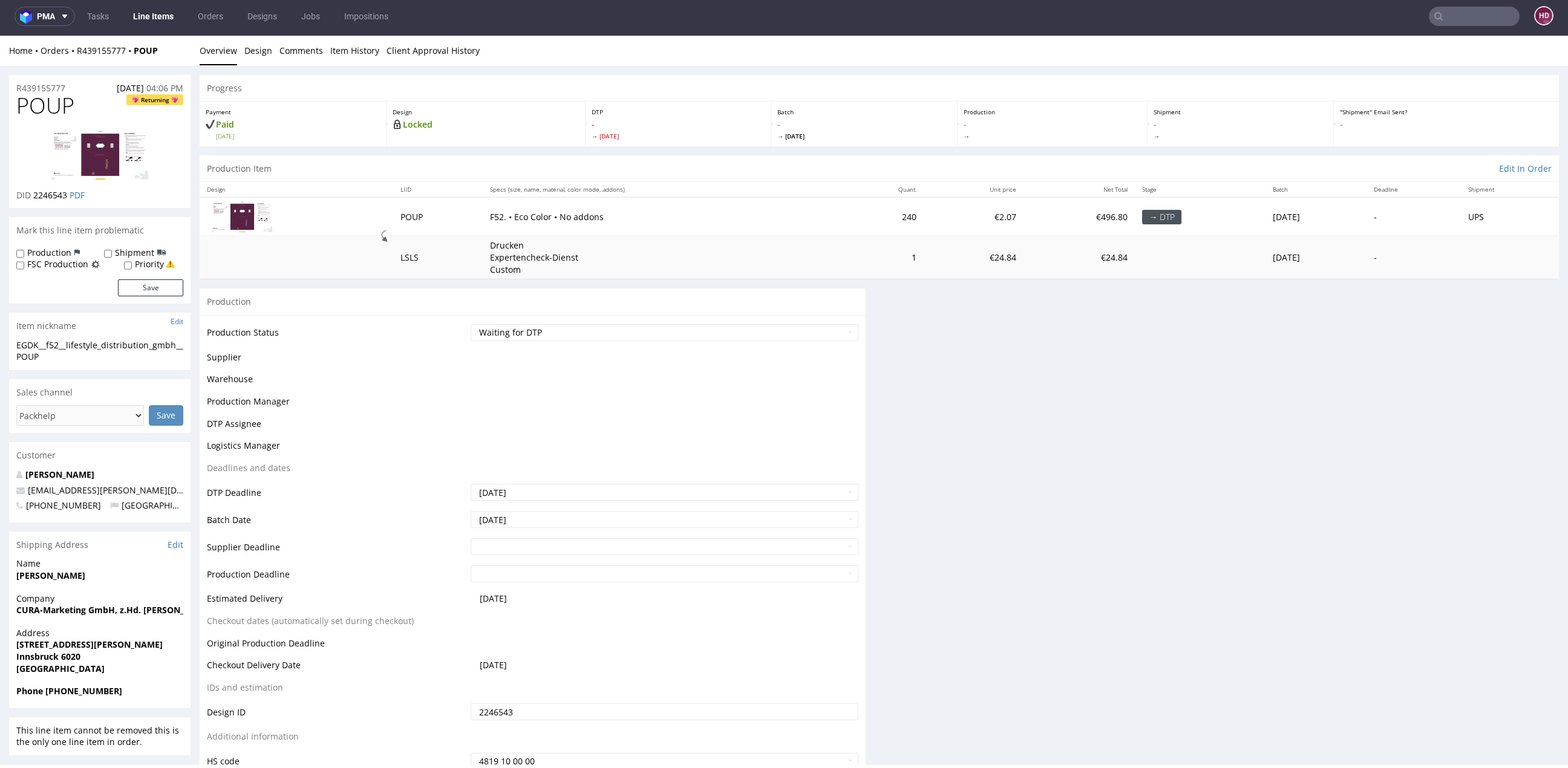
scroll to position [4, 0]
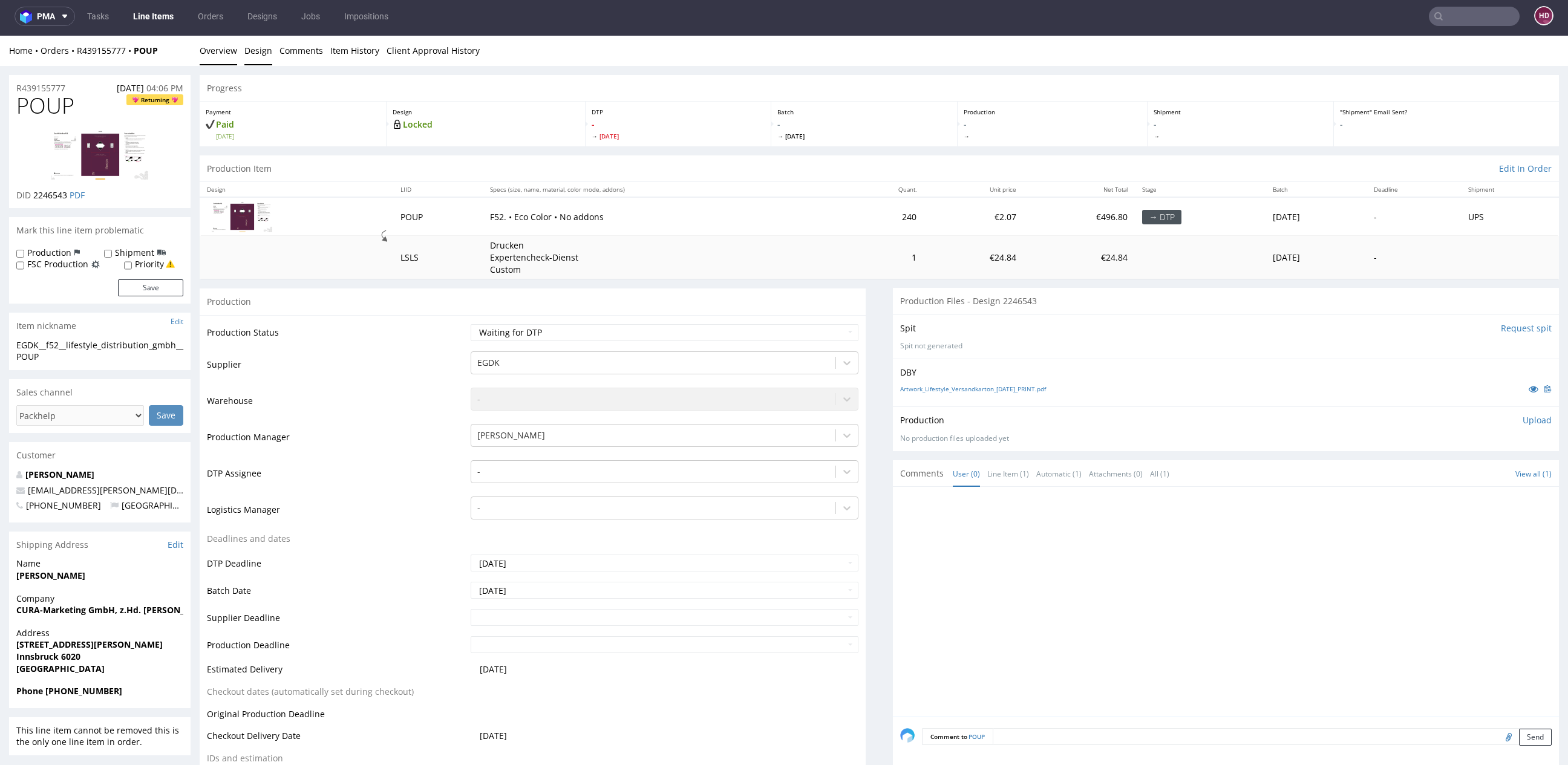
click at [262, 44] on link "Design" at bounding box center [258, 50] width 28 height 30
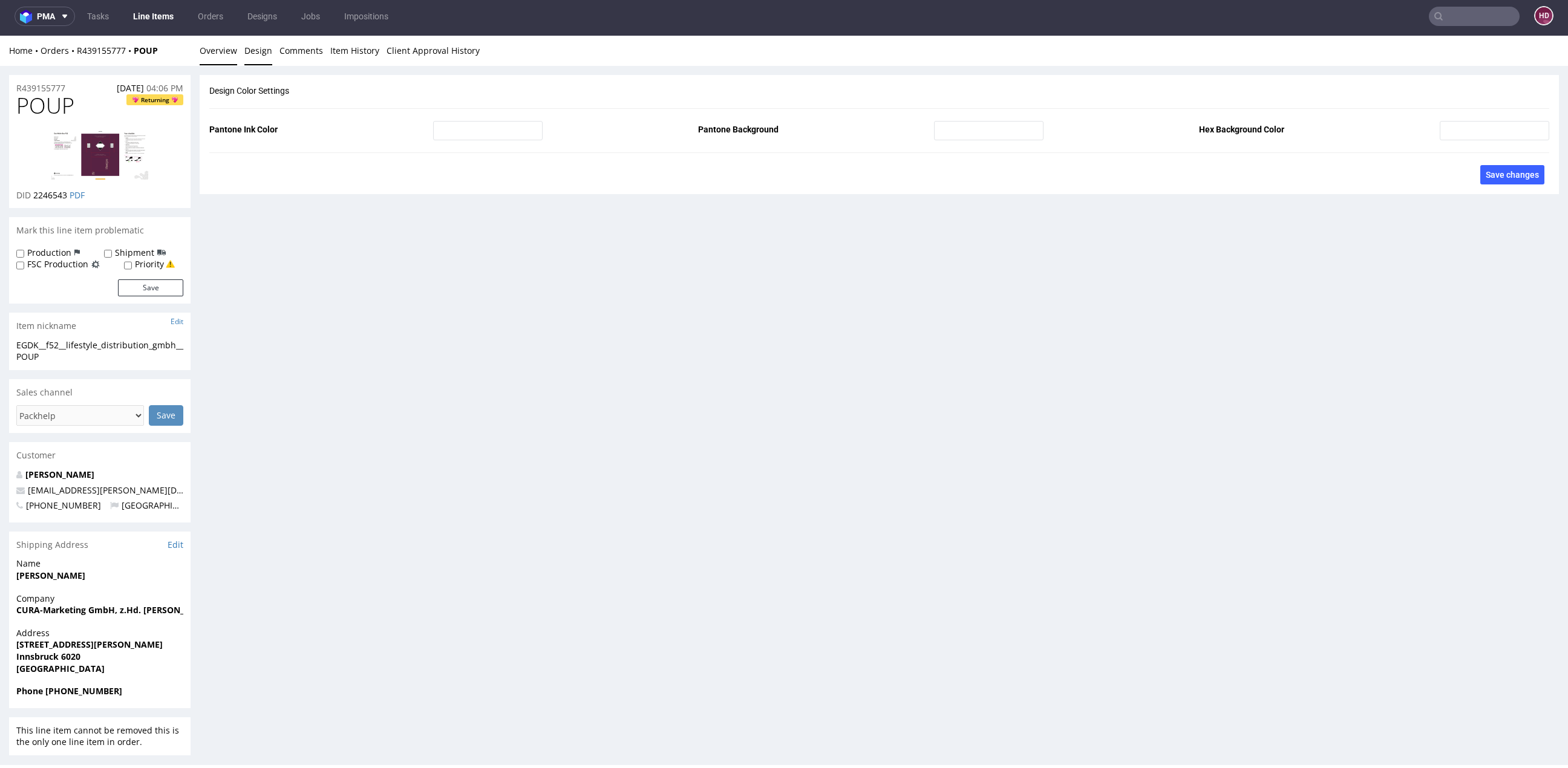
click at [226, 55] on link "Overview" at bounding box center [218, 50] width 37 height 30
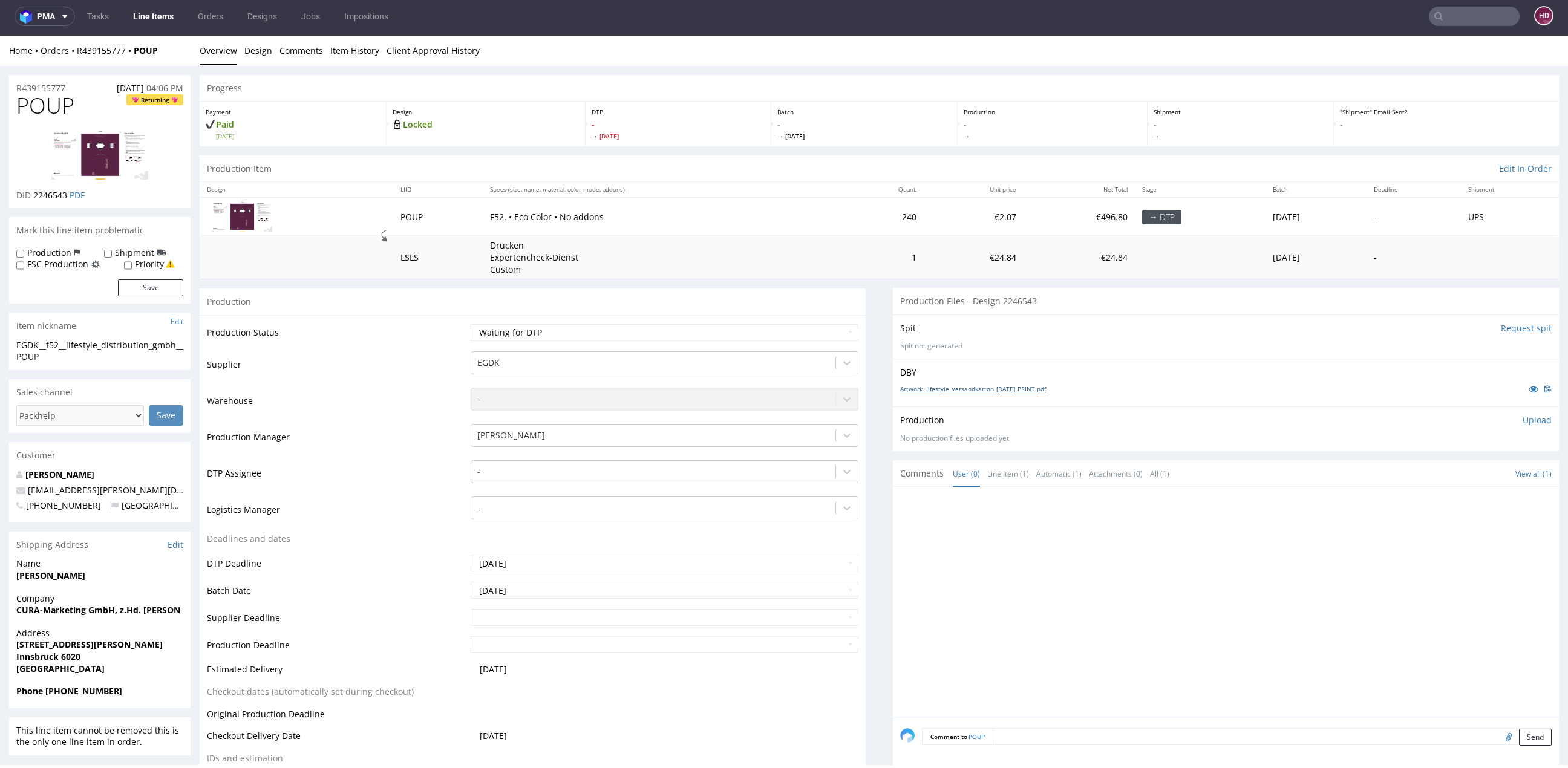
click at [953, 385] on link "Artwork_Lifestyle_Versandkarton_[DATE]_PRINT.pdf" at bounding box center [973, 388] width 146 height 8
click at [512, 466] on div at bounding box center [653, 472] width 352 height 14
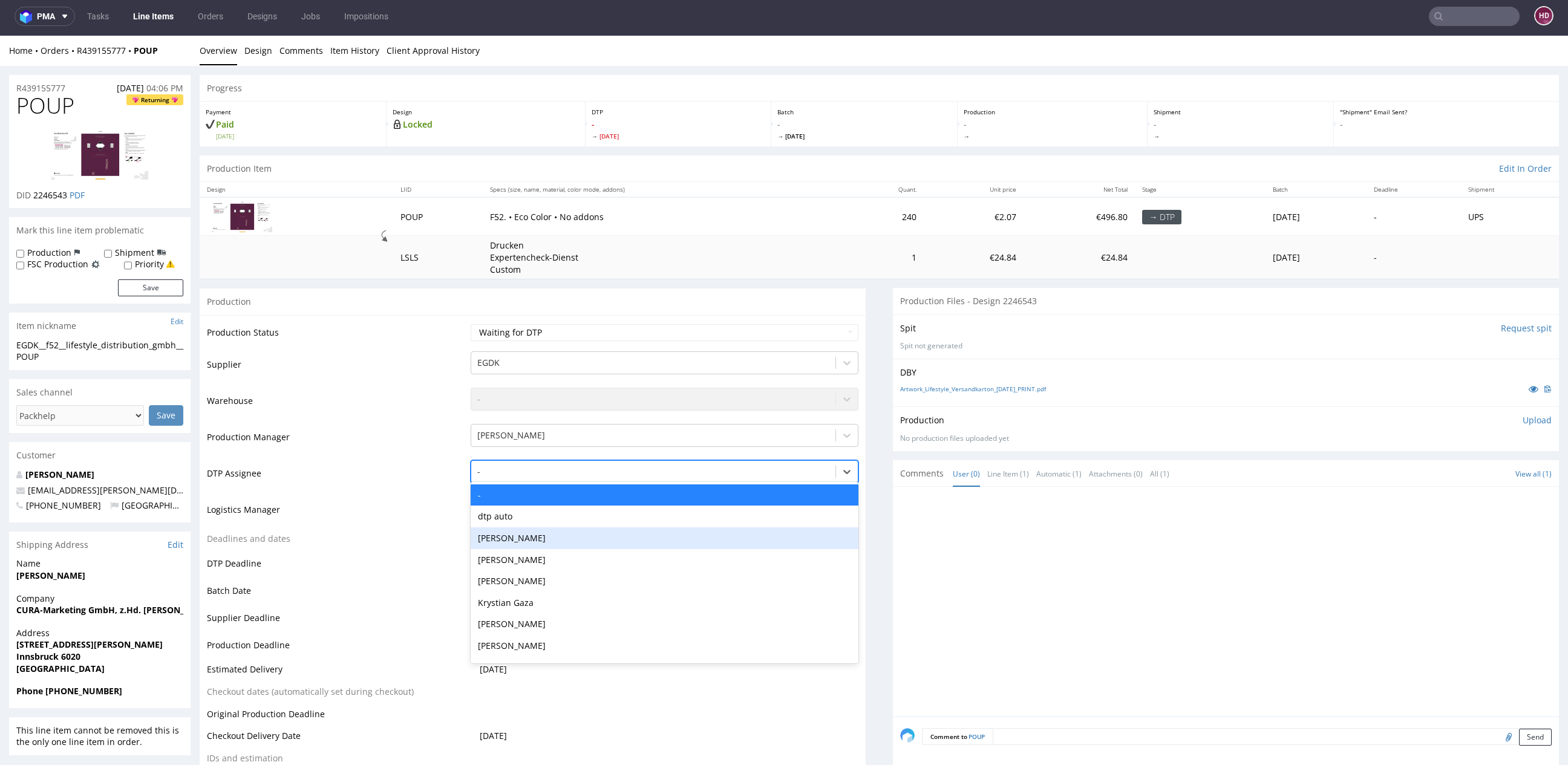
click at [544, 532] on div "[PERSON_NAME]" at bounding box center [664, 538] width 388 height 22
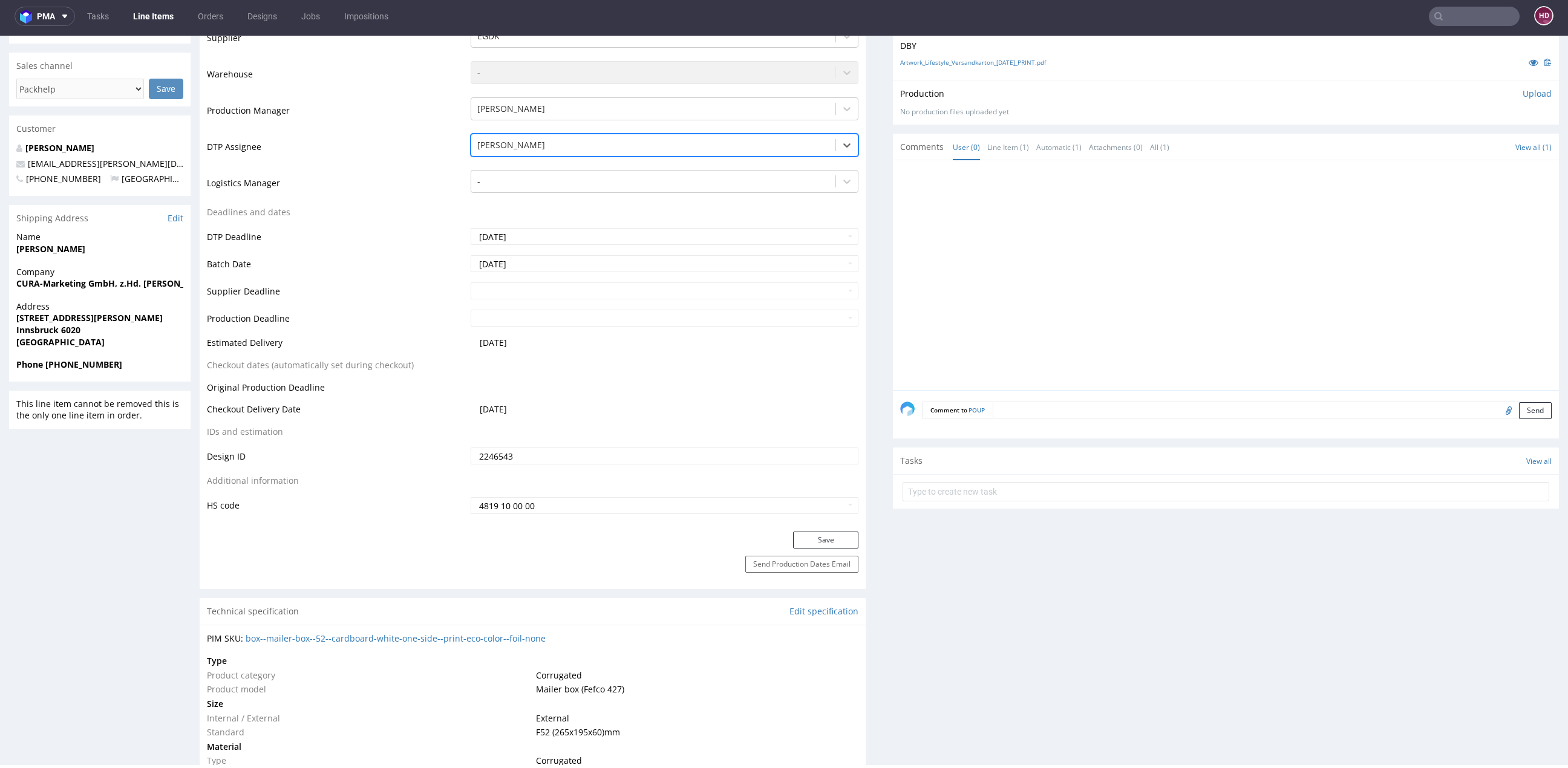
scroll to position [333, 0]
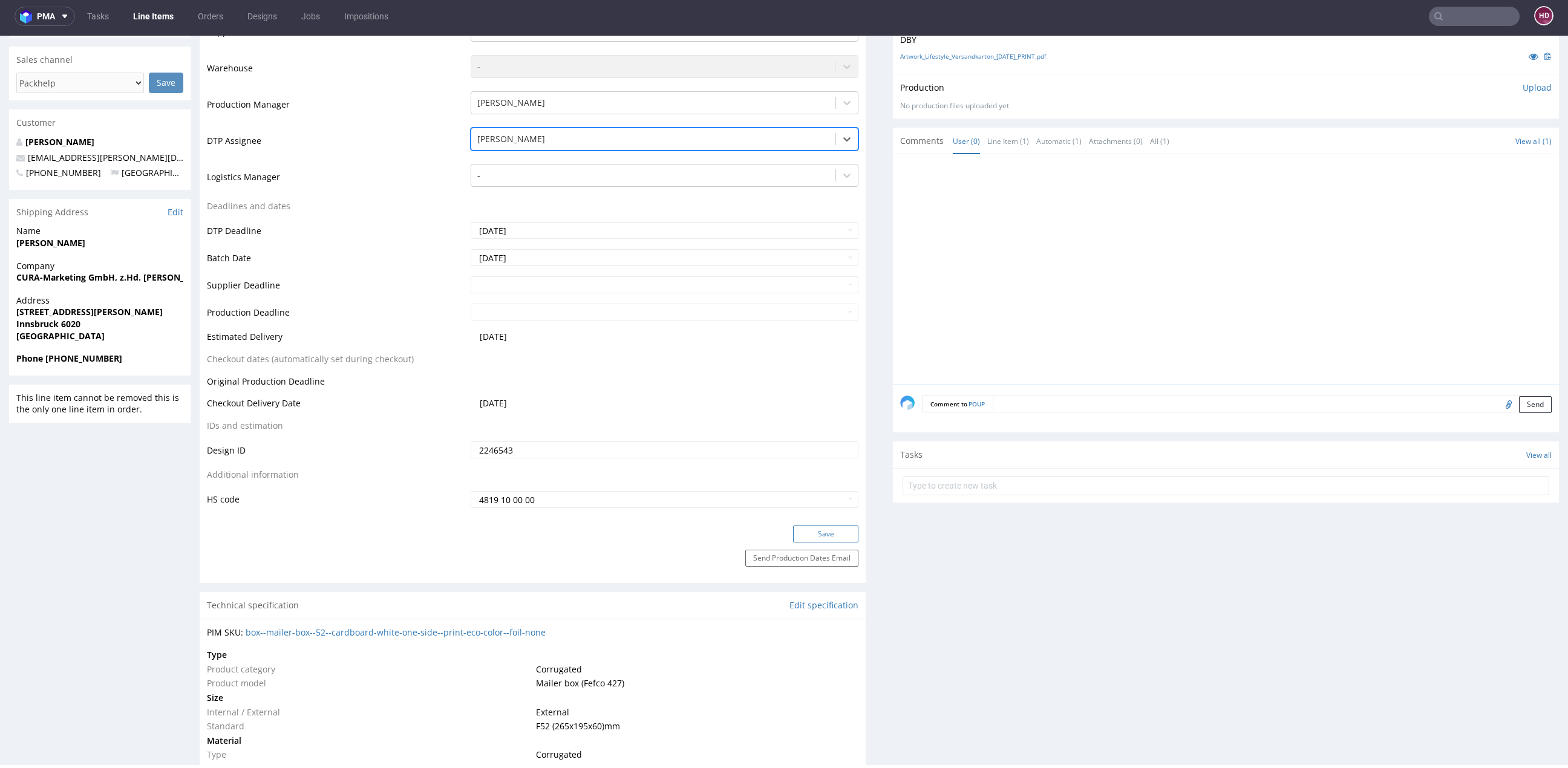
click at [805, 531] on button "Save" at bounding box center [825, 534] width 65 height 17
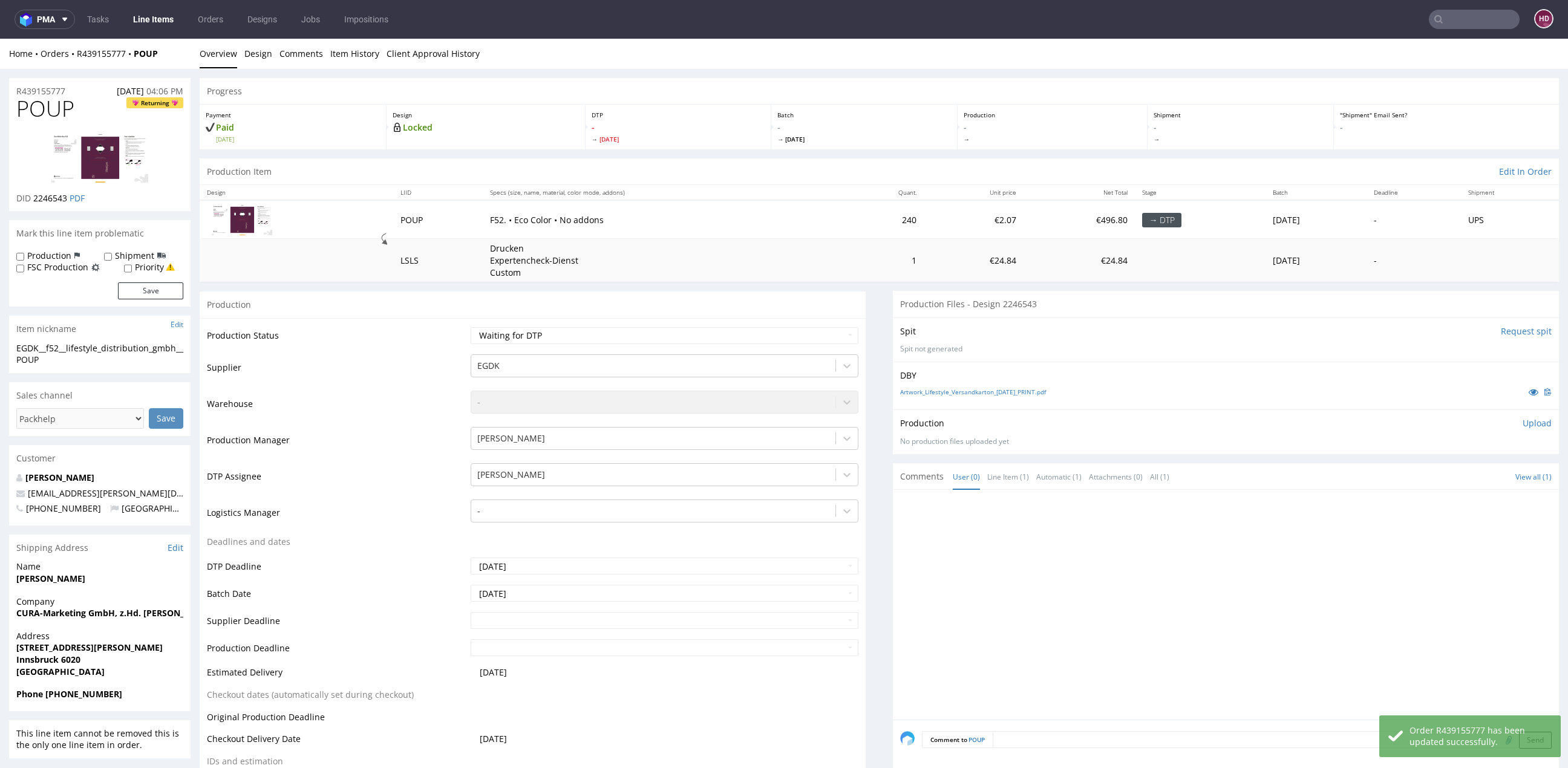
scroll to position [0, 0]
click at [148, 33] on nav "pma Tasks Line Items Orders Designs Jobs Impositions HD" at bounding box center [784, 19] width 1568 height 39
click at [149, 23] on link "Line Items" at bounding box center [153, 19] width 55 height 19
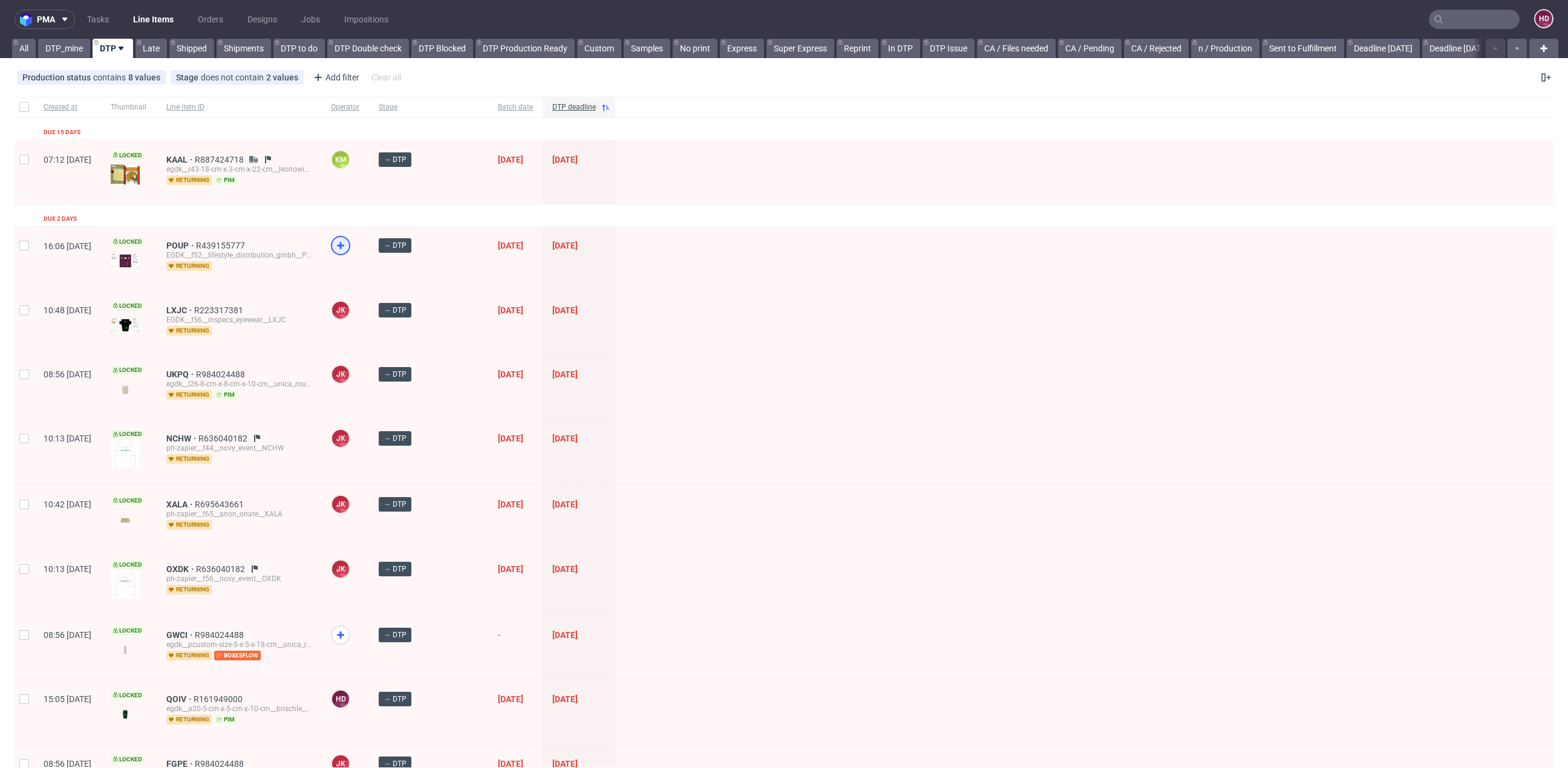
click at [348, 242] on icon at bounding box center [340, 245] width 14 height 14
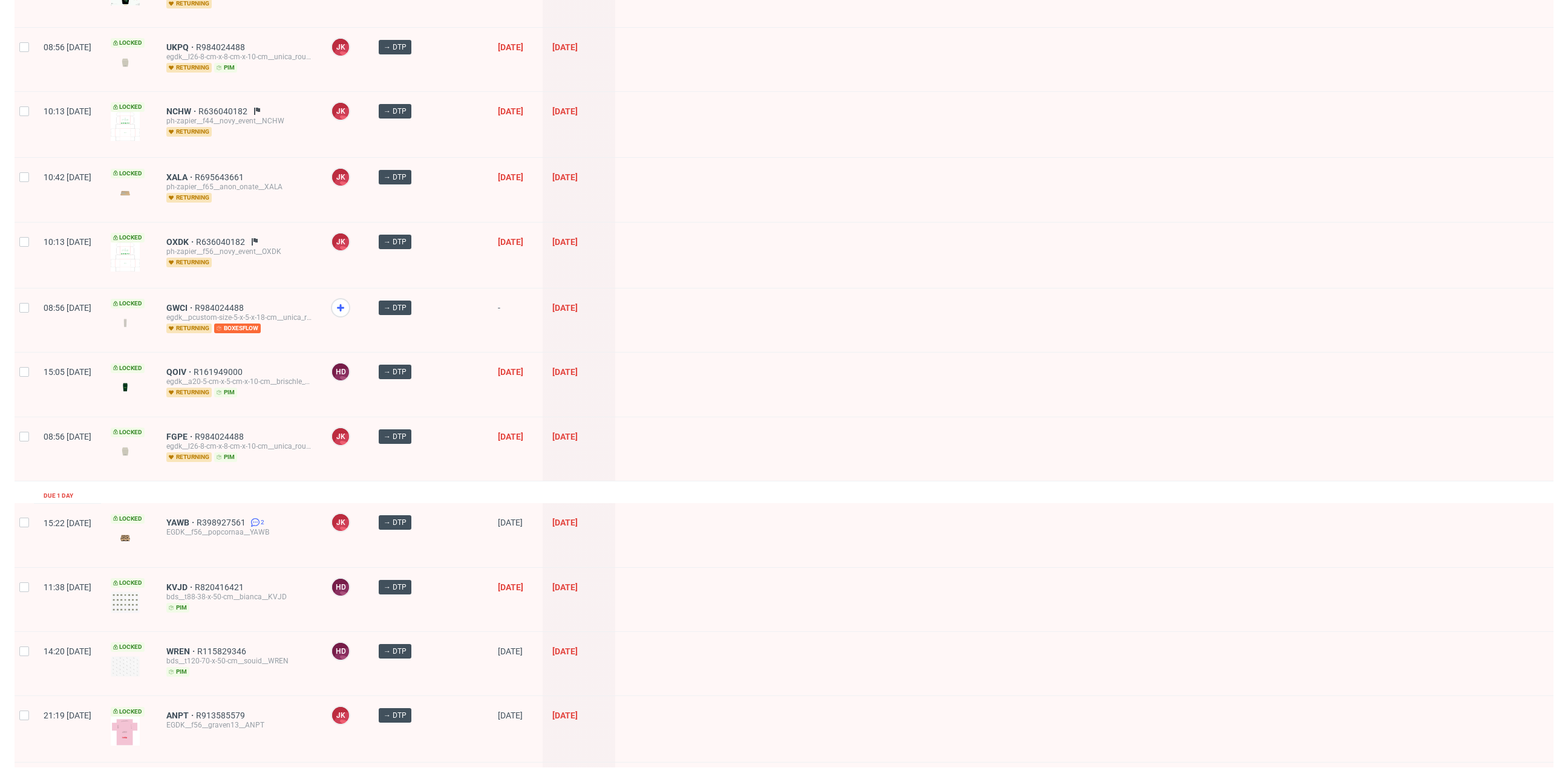
scroll to position [713, 0]
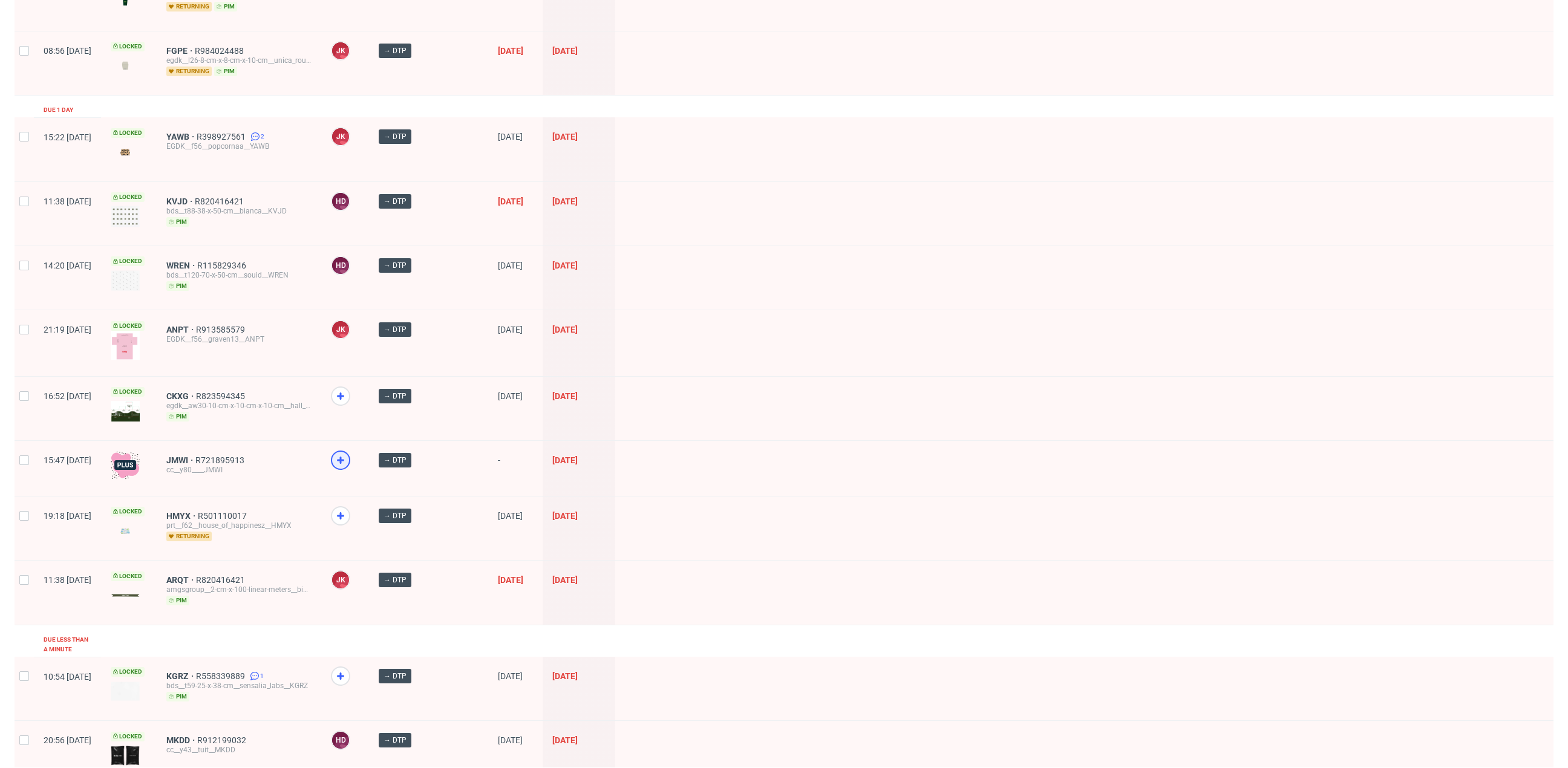
click at [348, 453] on icon at bounding box center [340, 460] width 14 height 14
click at [198, 511] on span "HMYX" at bounding box center [182, 515] width 32 height 10
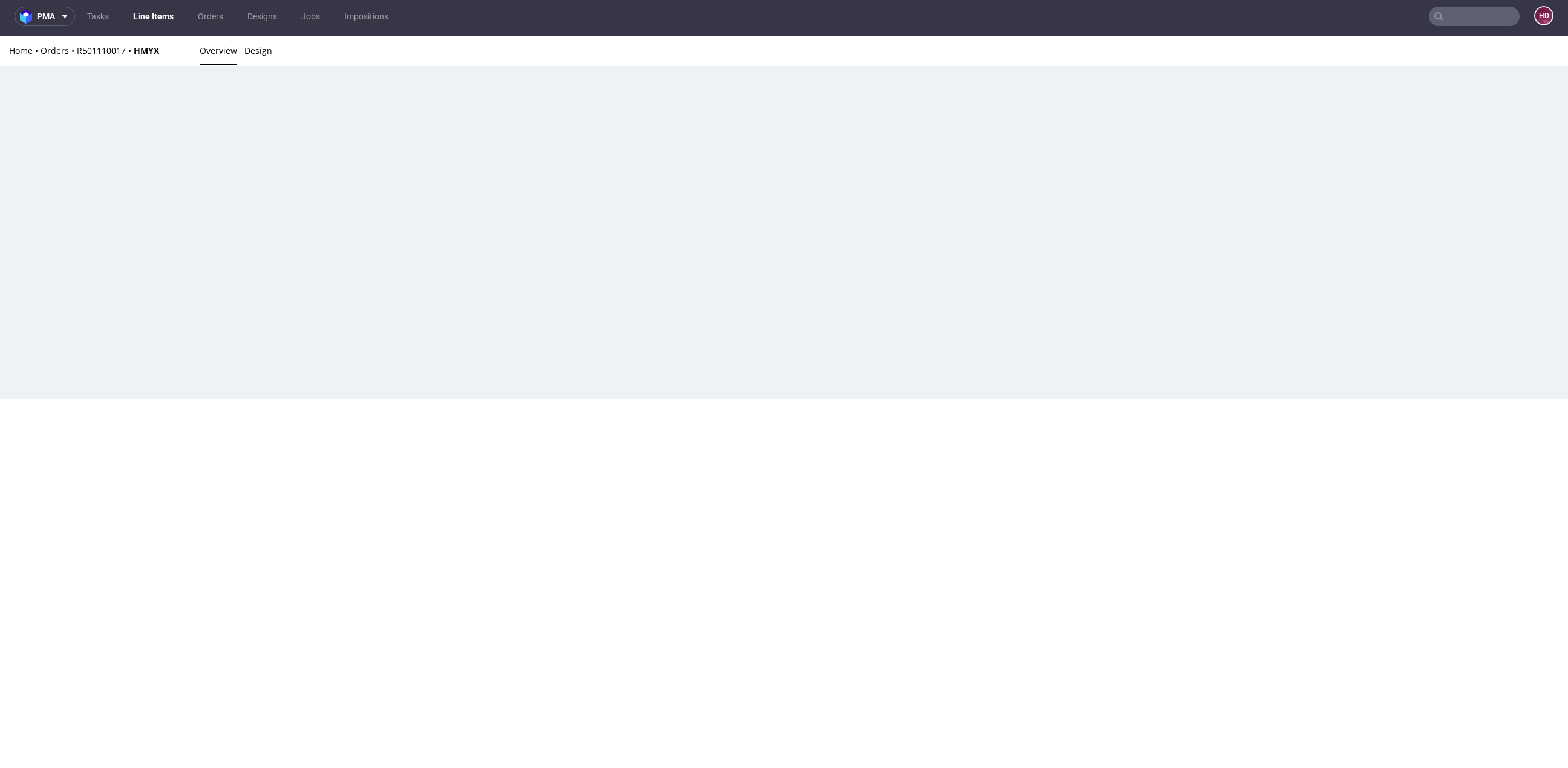
scroll to position [4, 0]
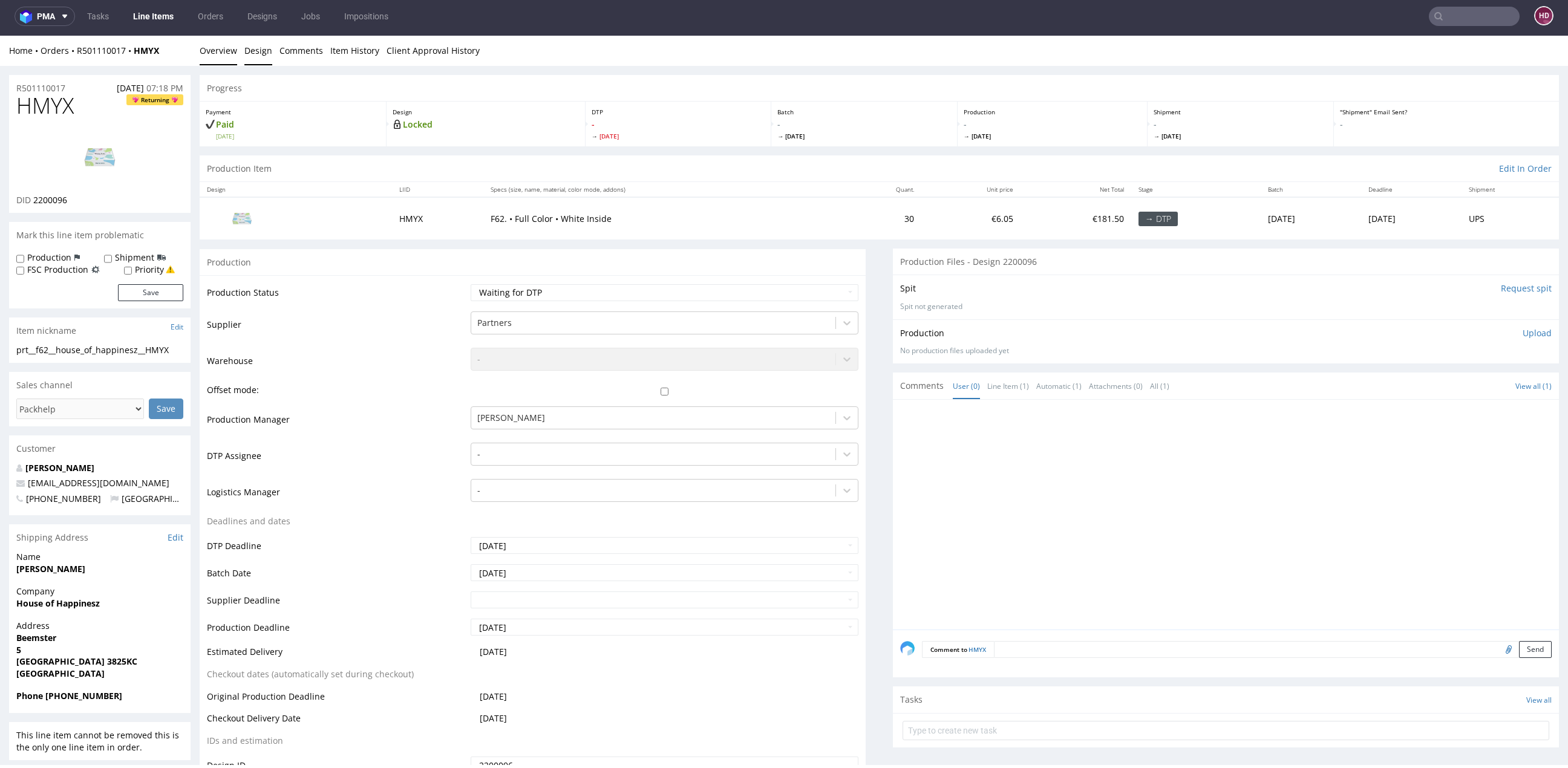
click at [258, 49] on link "Design" at bounding box center [258, 50] width 28 height 30
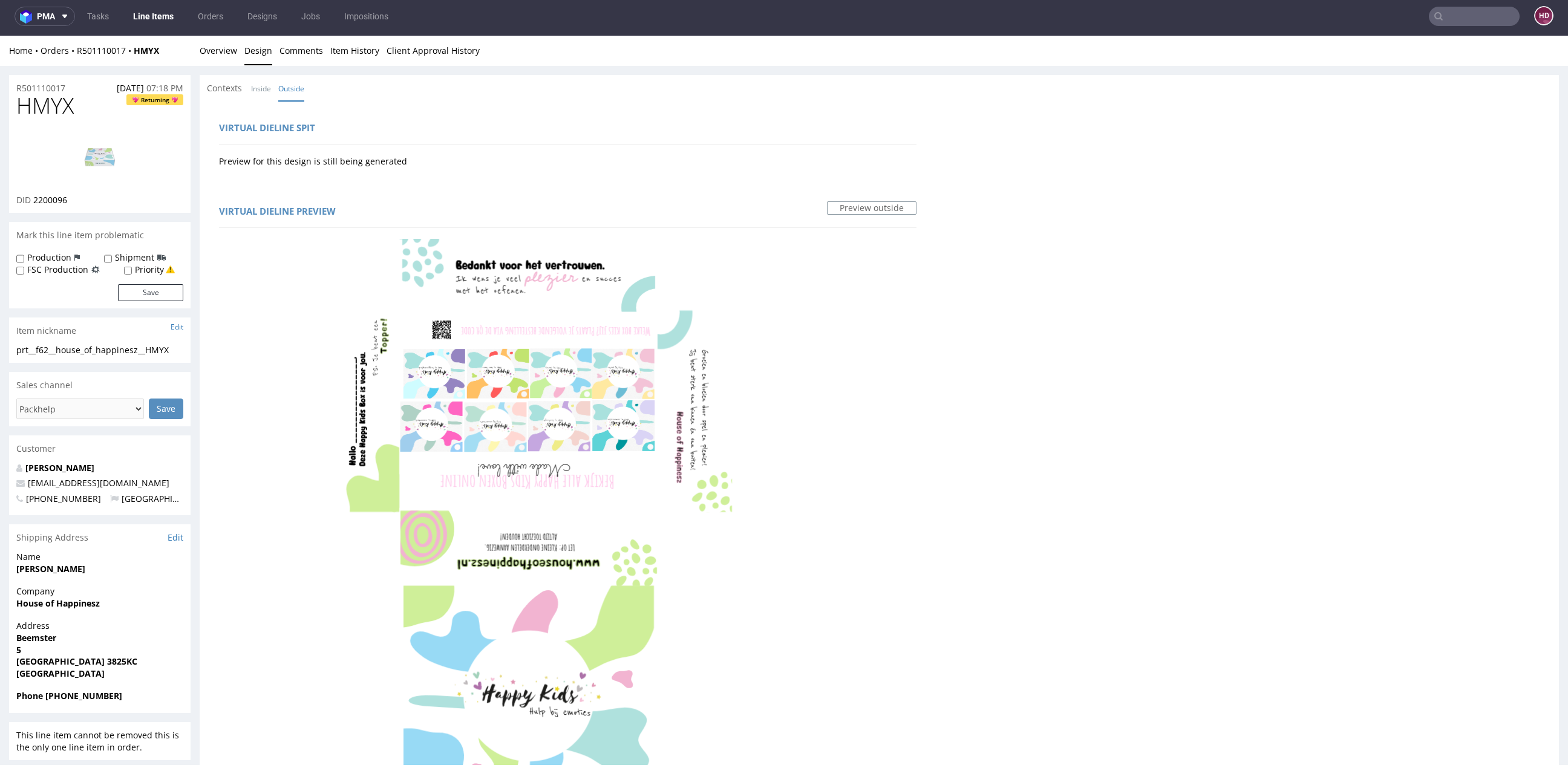
click at [141, 10] on link "Line Items" at bounding box center [153, 16] width 55 height 19
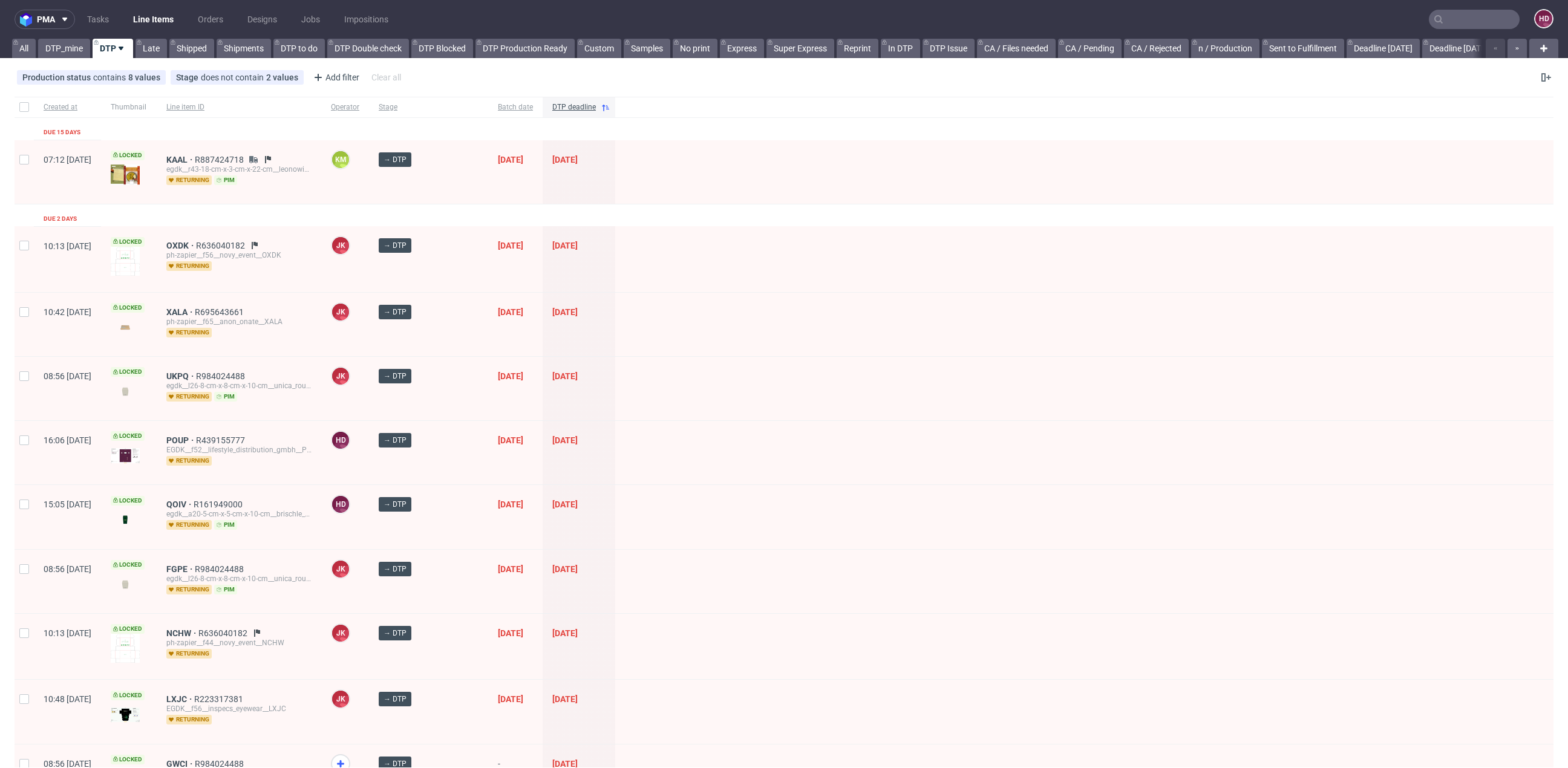
scroll to position [640, 0]
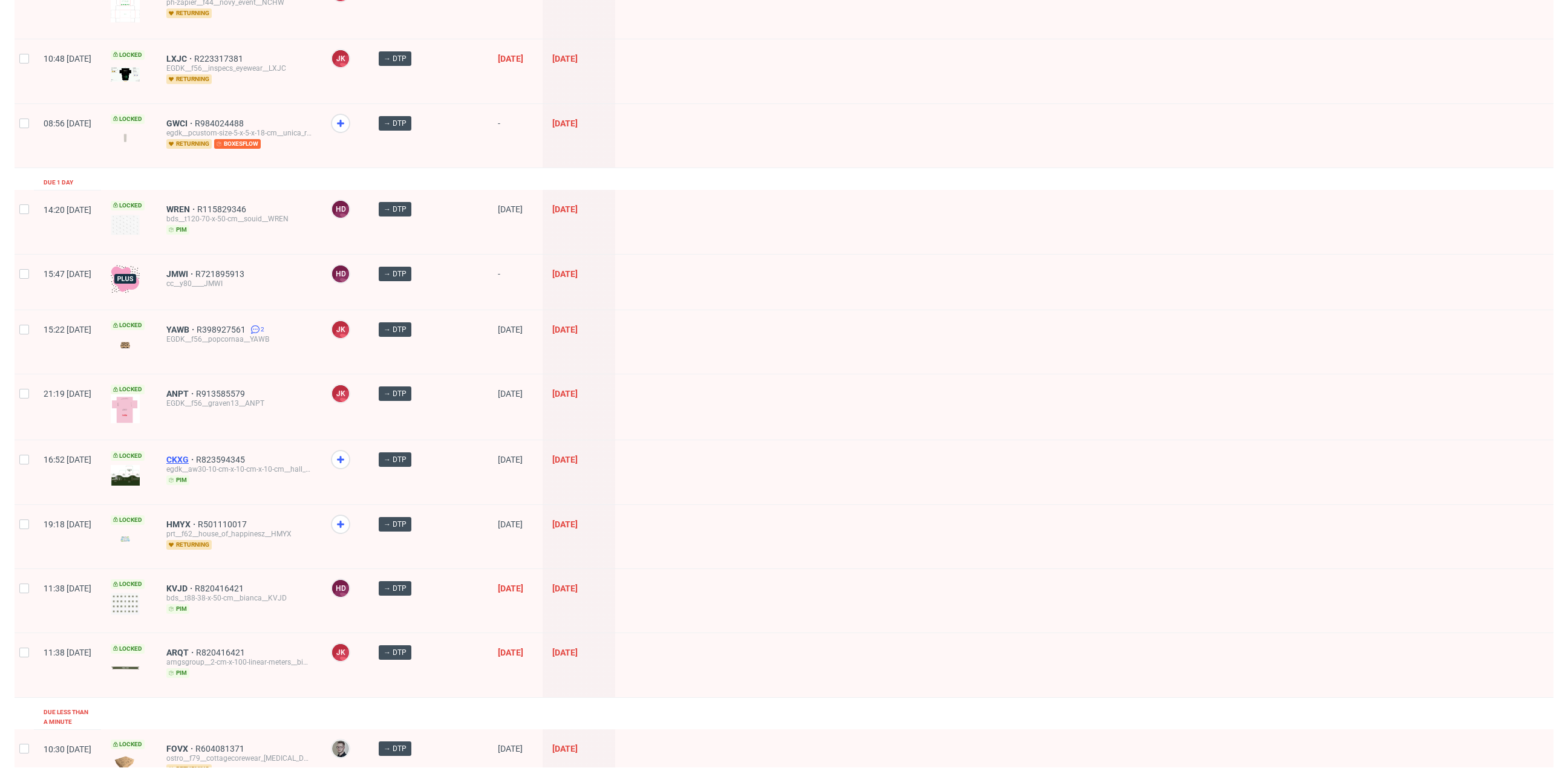
click at [196, 455] on span "CKXG" at bounding box center [181, 459] width 30 height 10
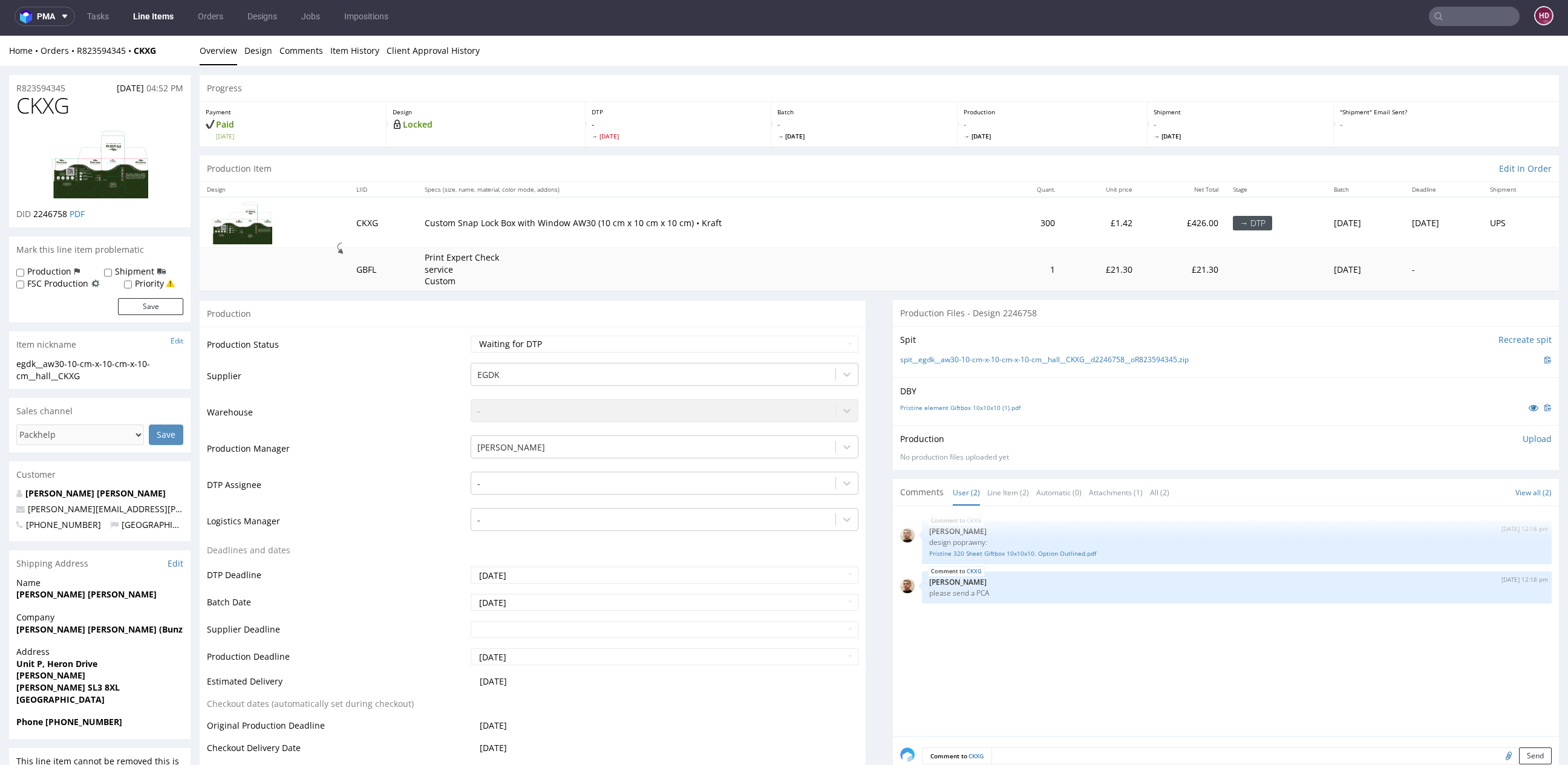
click at [154, 12] on link "Line Items" at bounding box center [153, 16] width 55 height 19
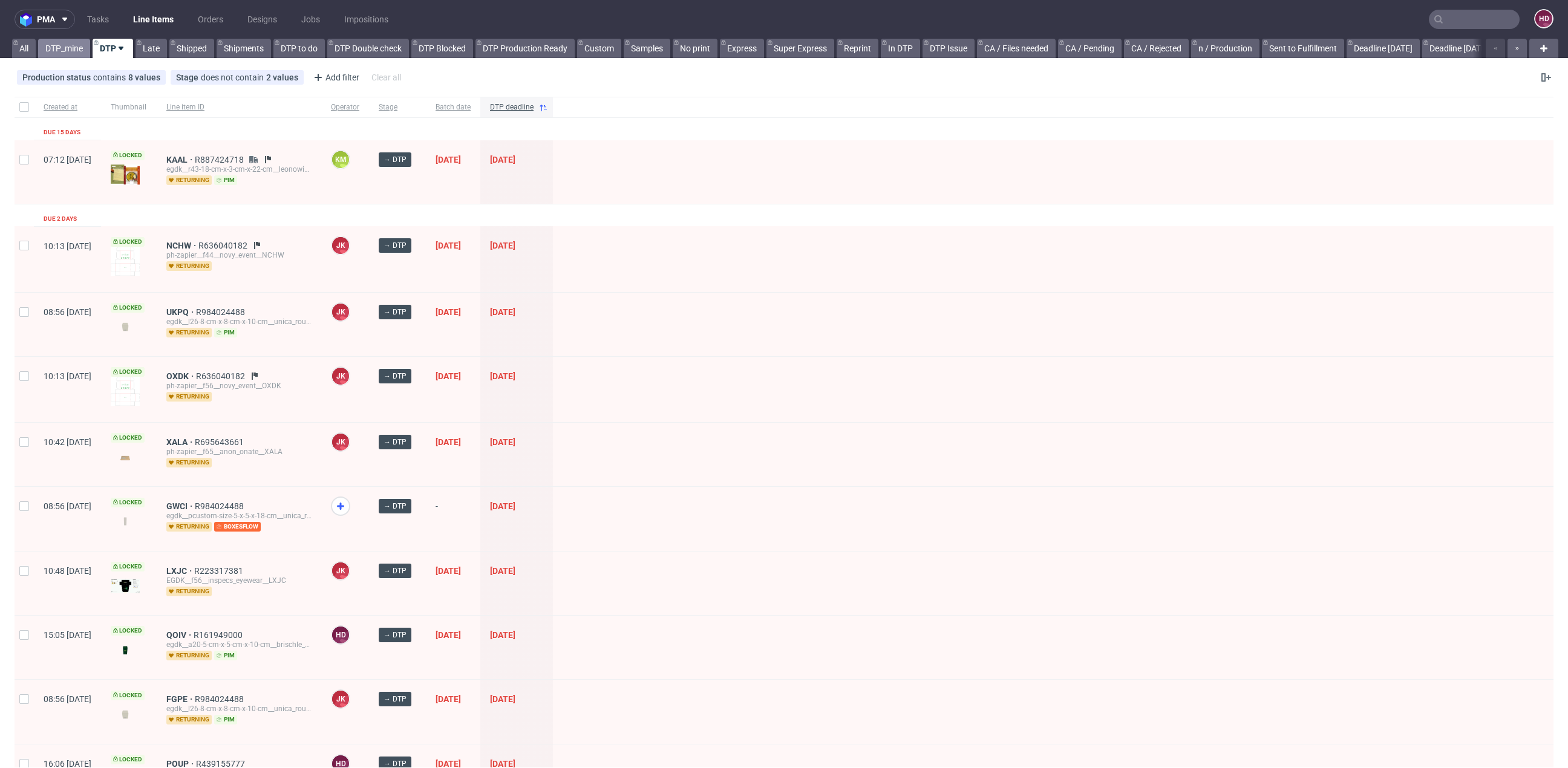
click at [59, 47] on link "DTP_mine" at bounding box center [64, 48] width 52 height 19
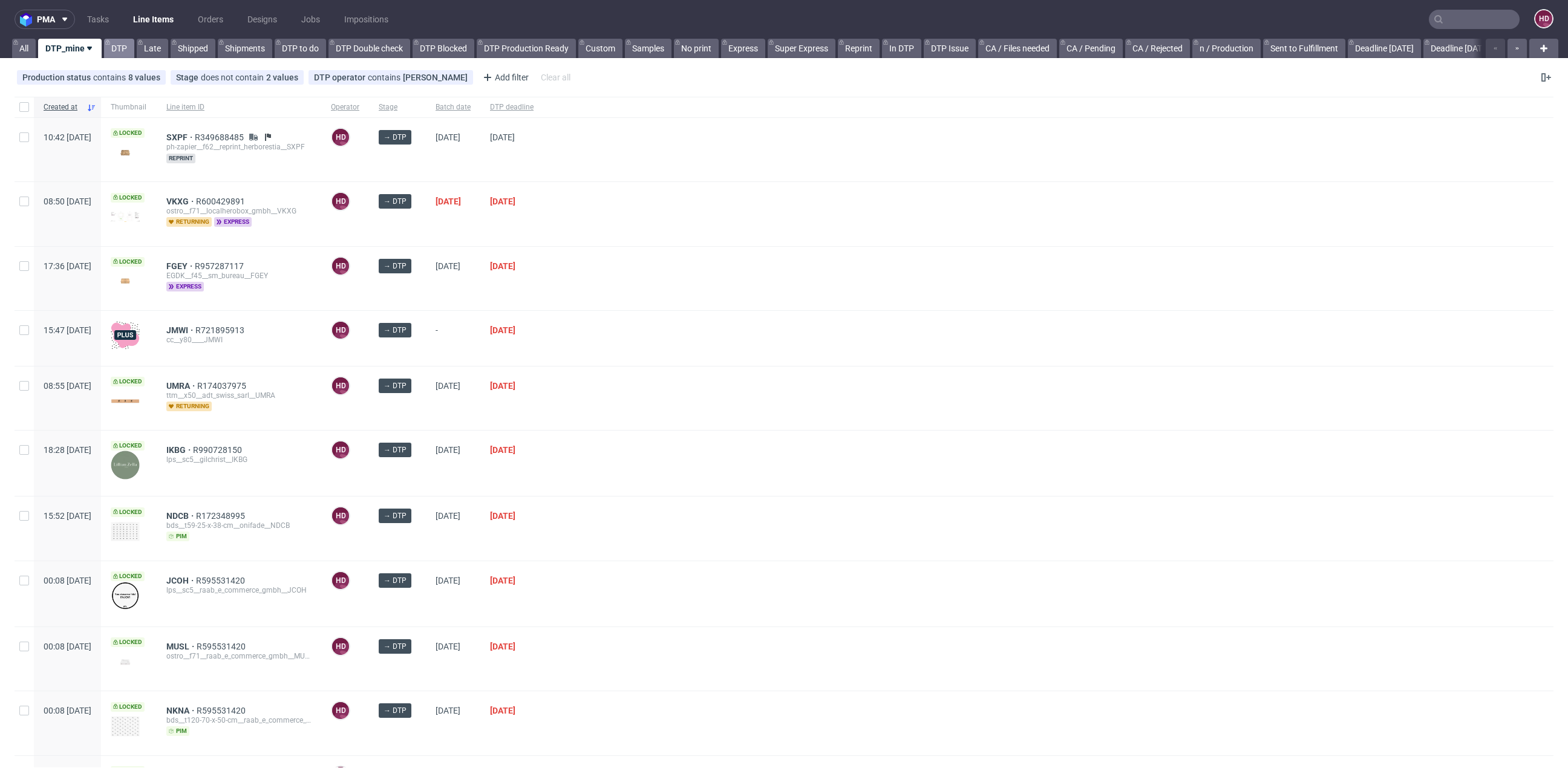
click at [117, 50] on link "DTP" at bounding box center [119, 48] width 30 height 19
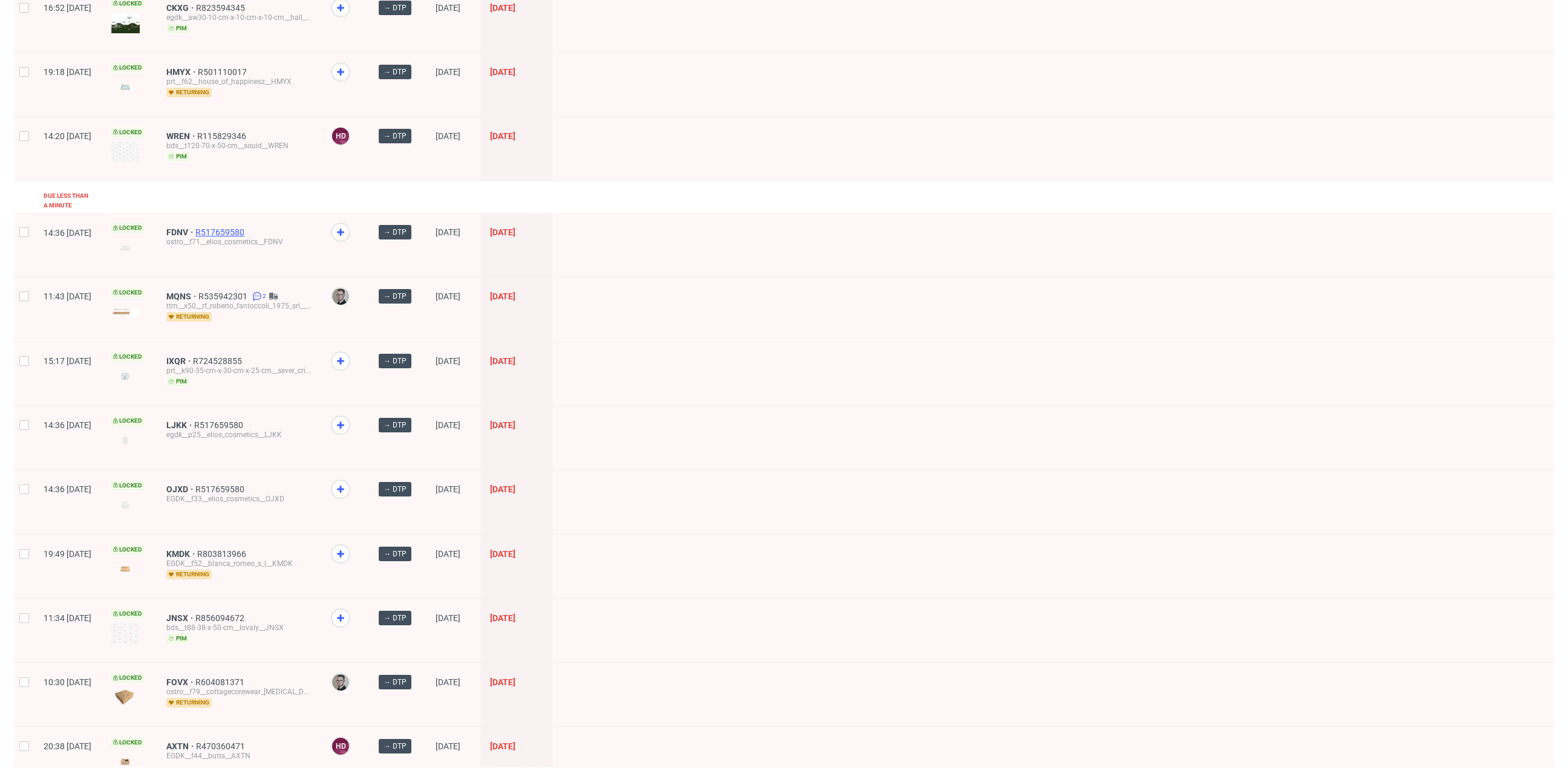
scroll to position [1157, 0]
click at [344, 550] on use at bounding box center [340, 553] width 7 height 7
click at [348, 610] on icon at bounding box center [340, 618] width 14 height 14
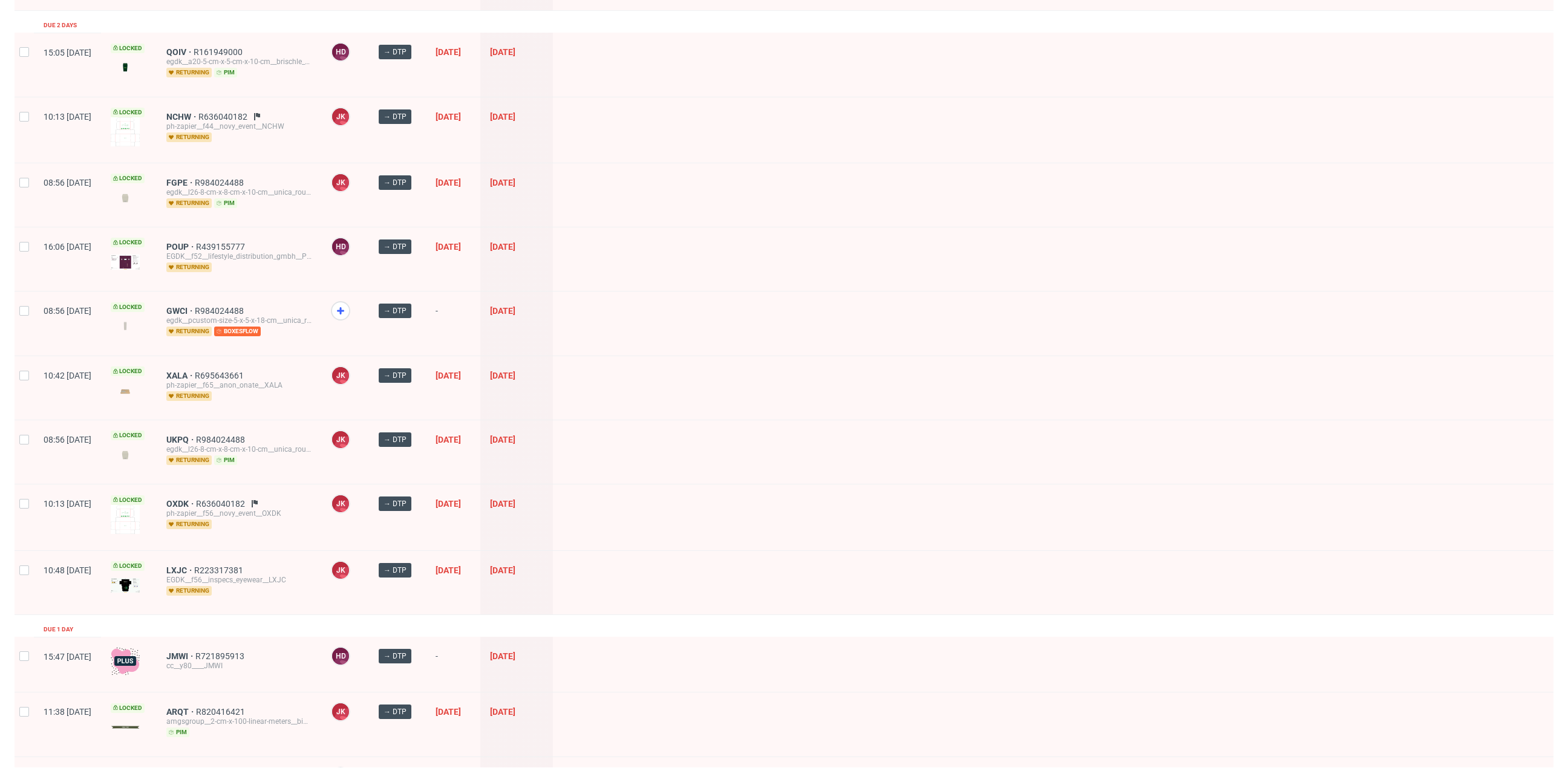
scroll to position [0, 0]
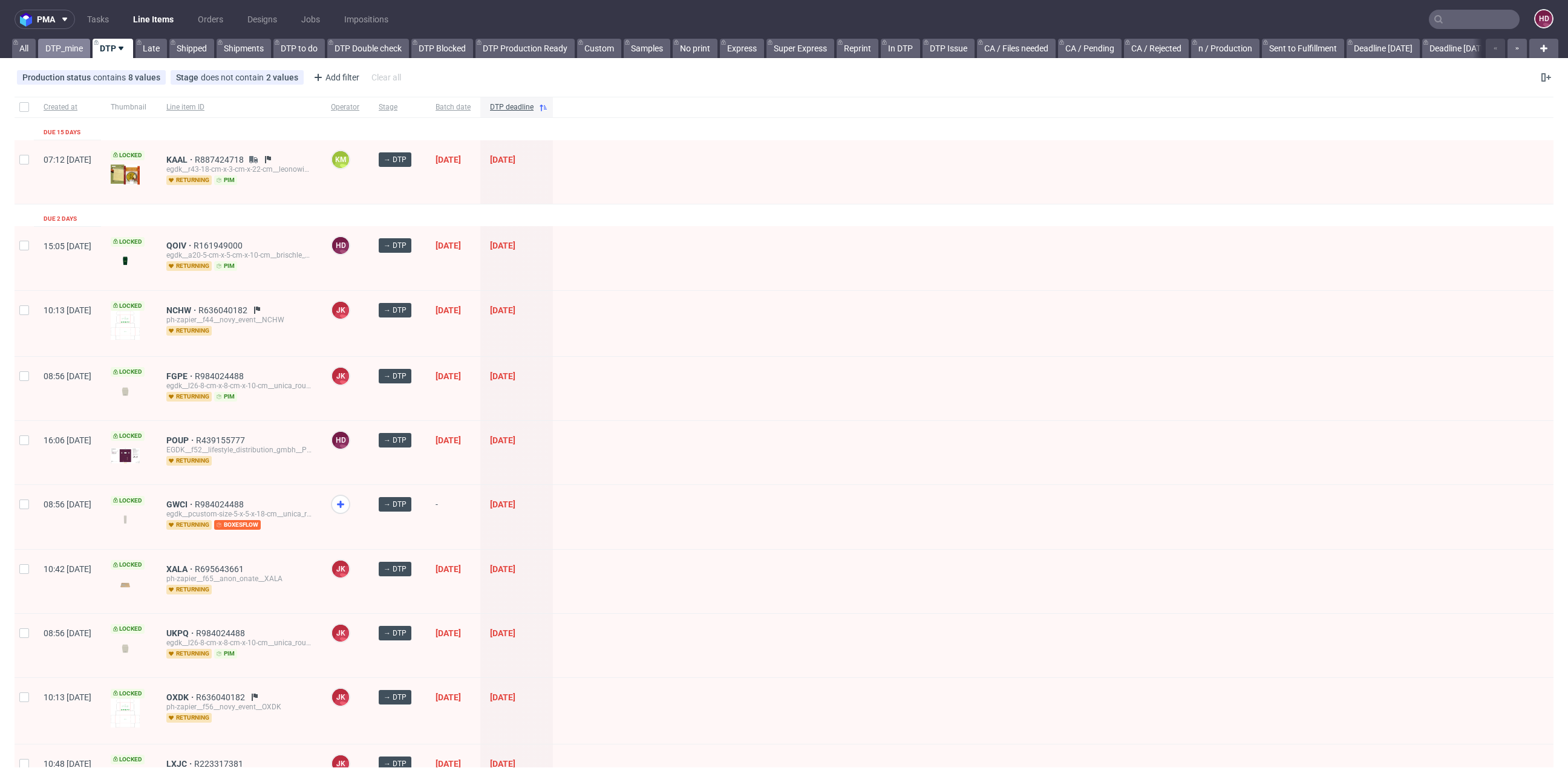
click at [71, 43] on link "DTP_mine" at bounding box center [64, 48] width 52 height 19
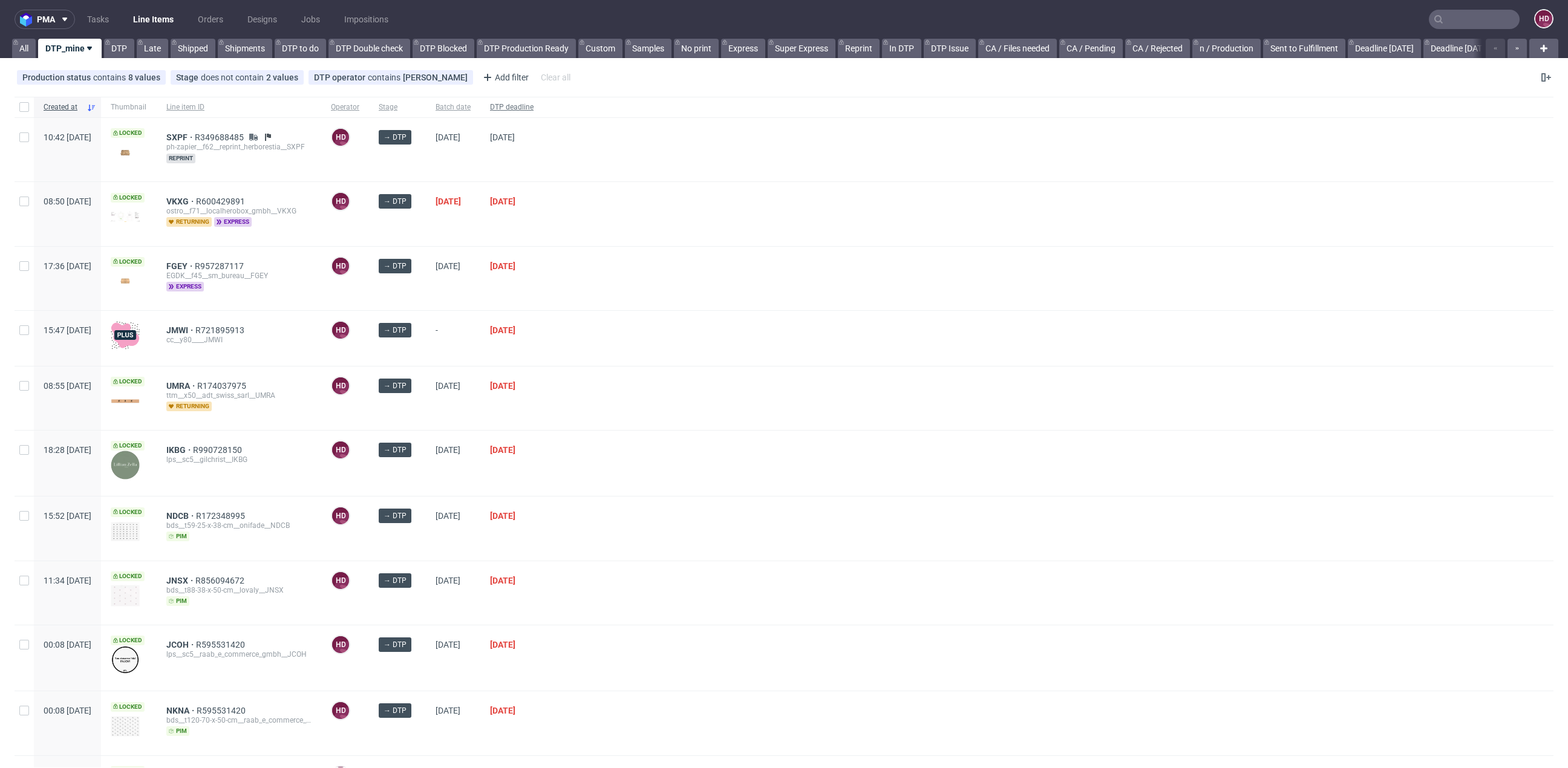
click at [534, 106] on span "DTP deadline" at bounding box center [511, 107] width 43 height 10
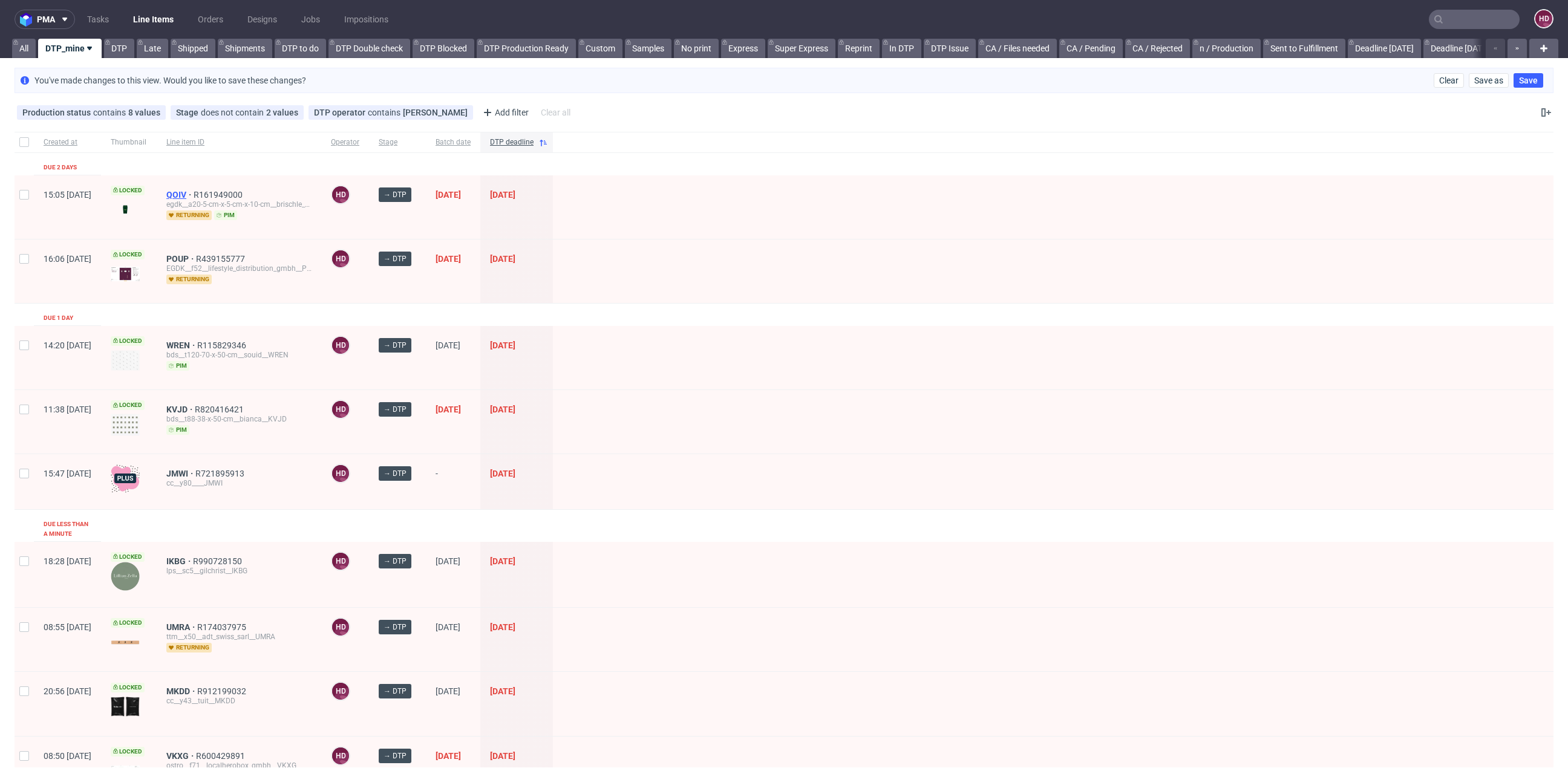
click at [194, 194] on span "QOIV" at bounding box center [180, 194] width 27 height 10
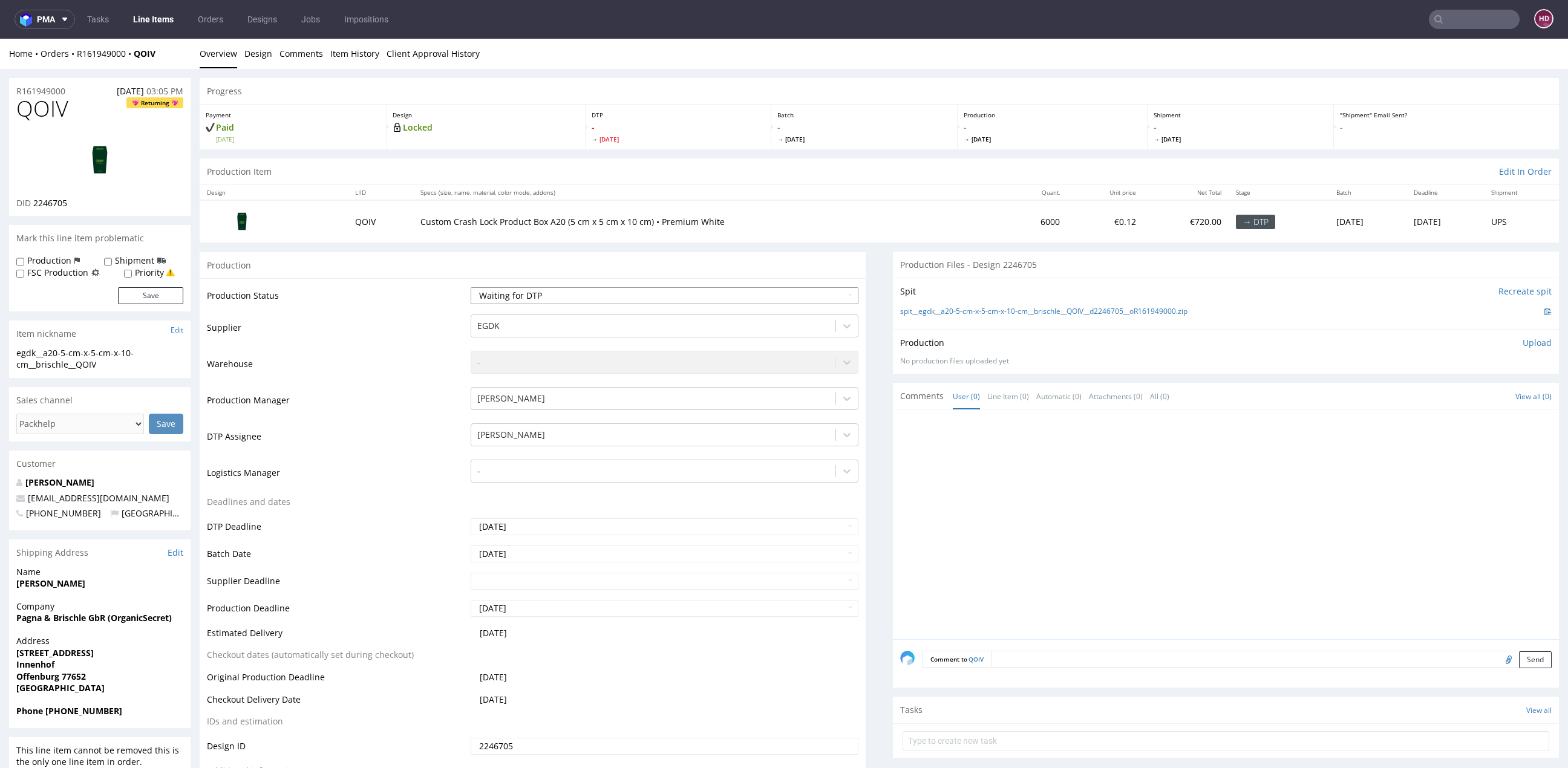
click at [494, 297] on select "Waiting for Artwork Waiting for Diecut Waiting for Mockup Waiting for DTP Waiti…" at bounding box center [664, 296] width 388 height 17
select select "dtp_in_process"
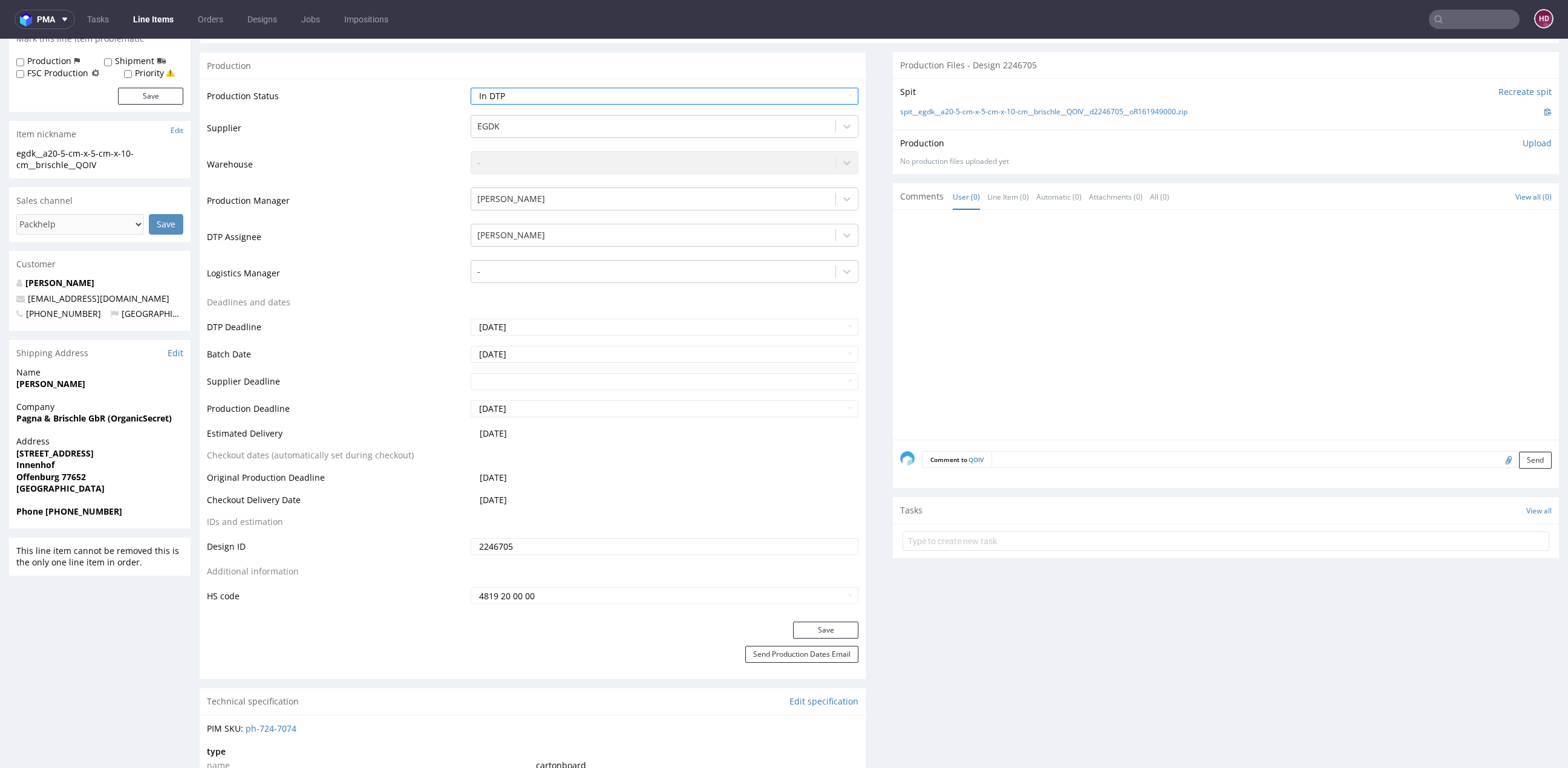
scroll to position [360, 0]
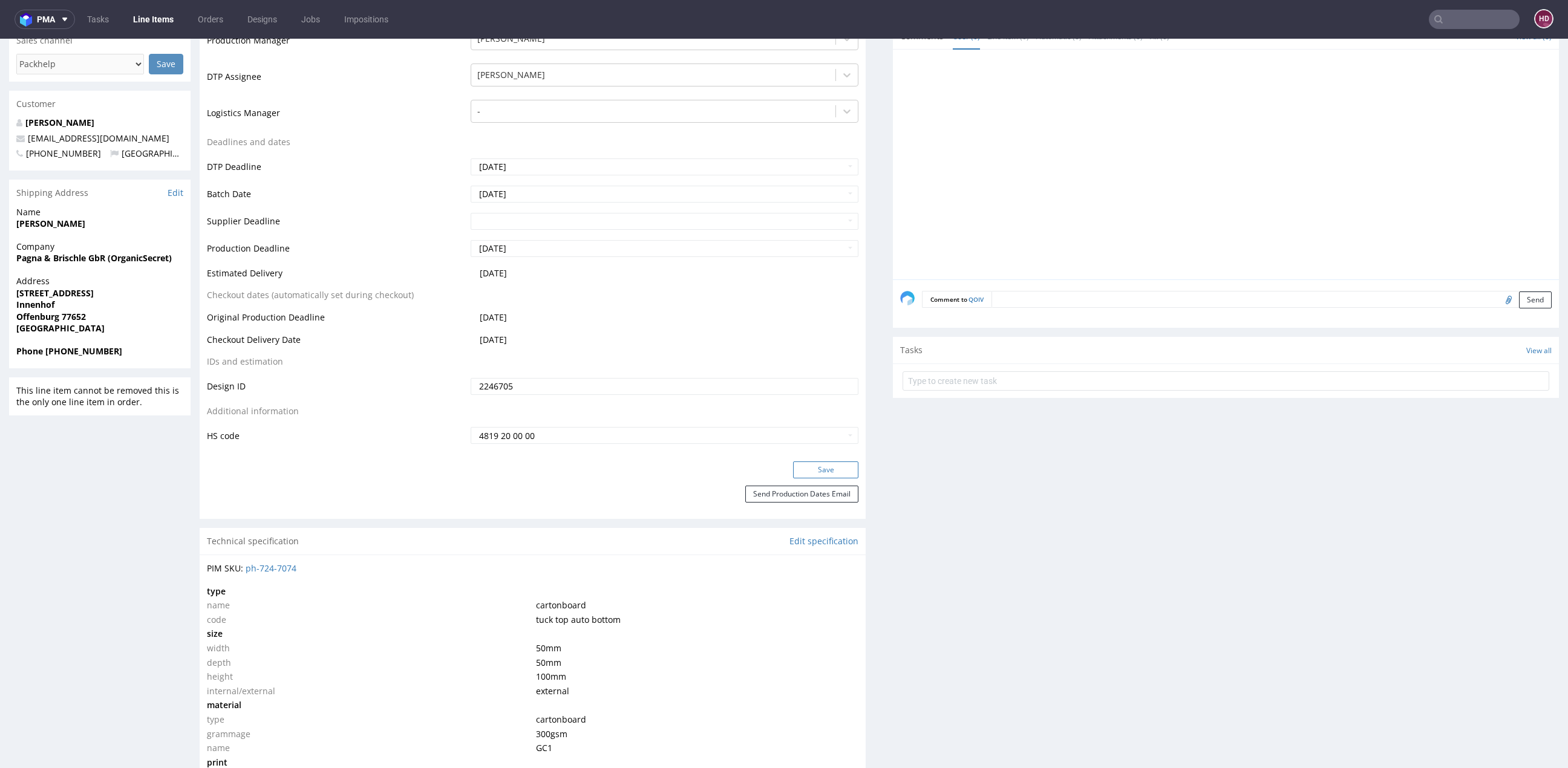
click at [800, 471] on button "Save" at bounding box center [825, 470] width 65 height 17
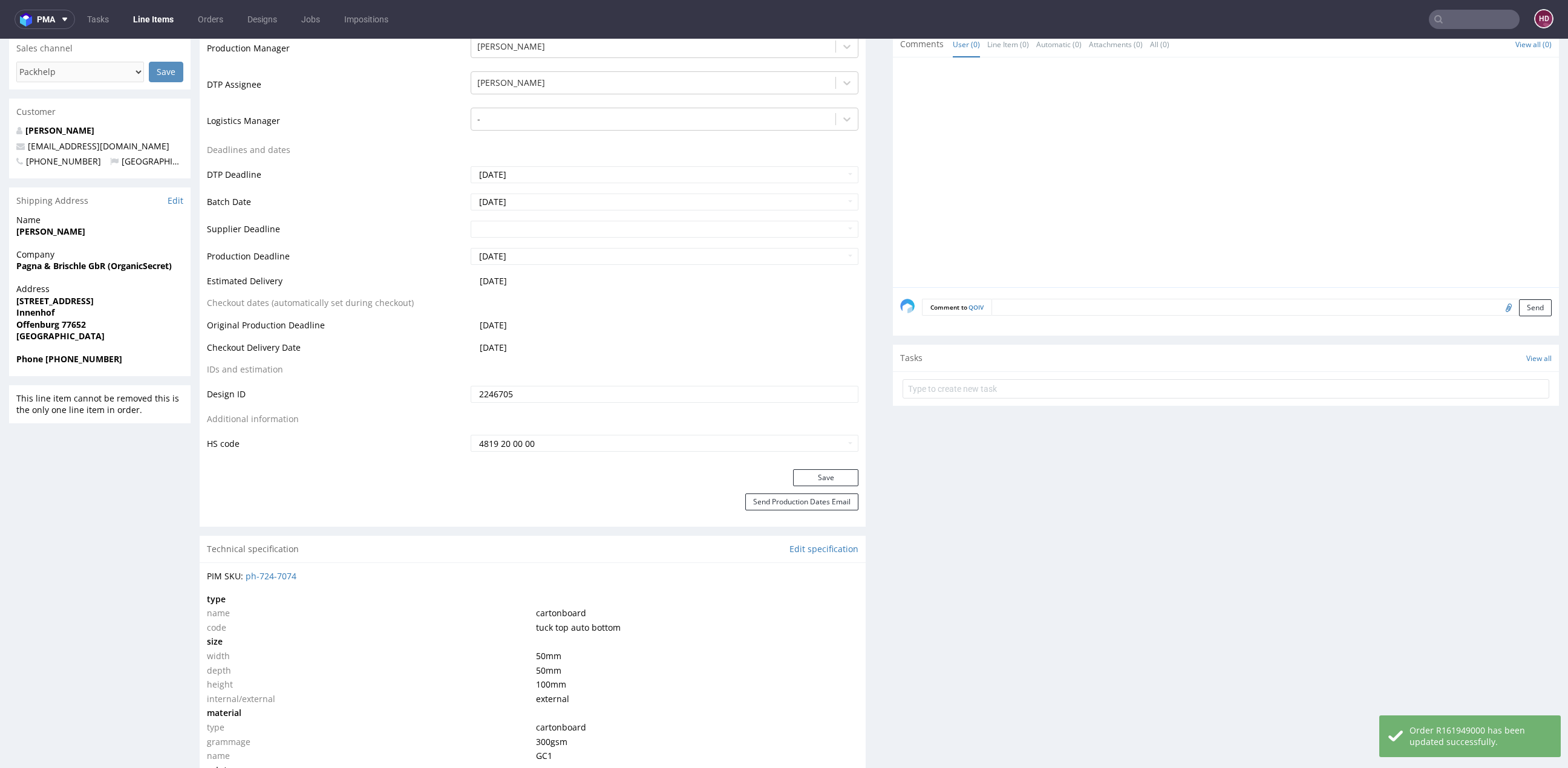
scroll to position [0, 0]
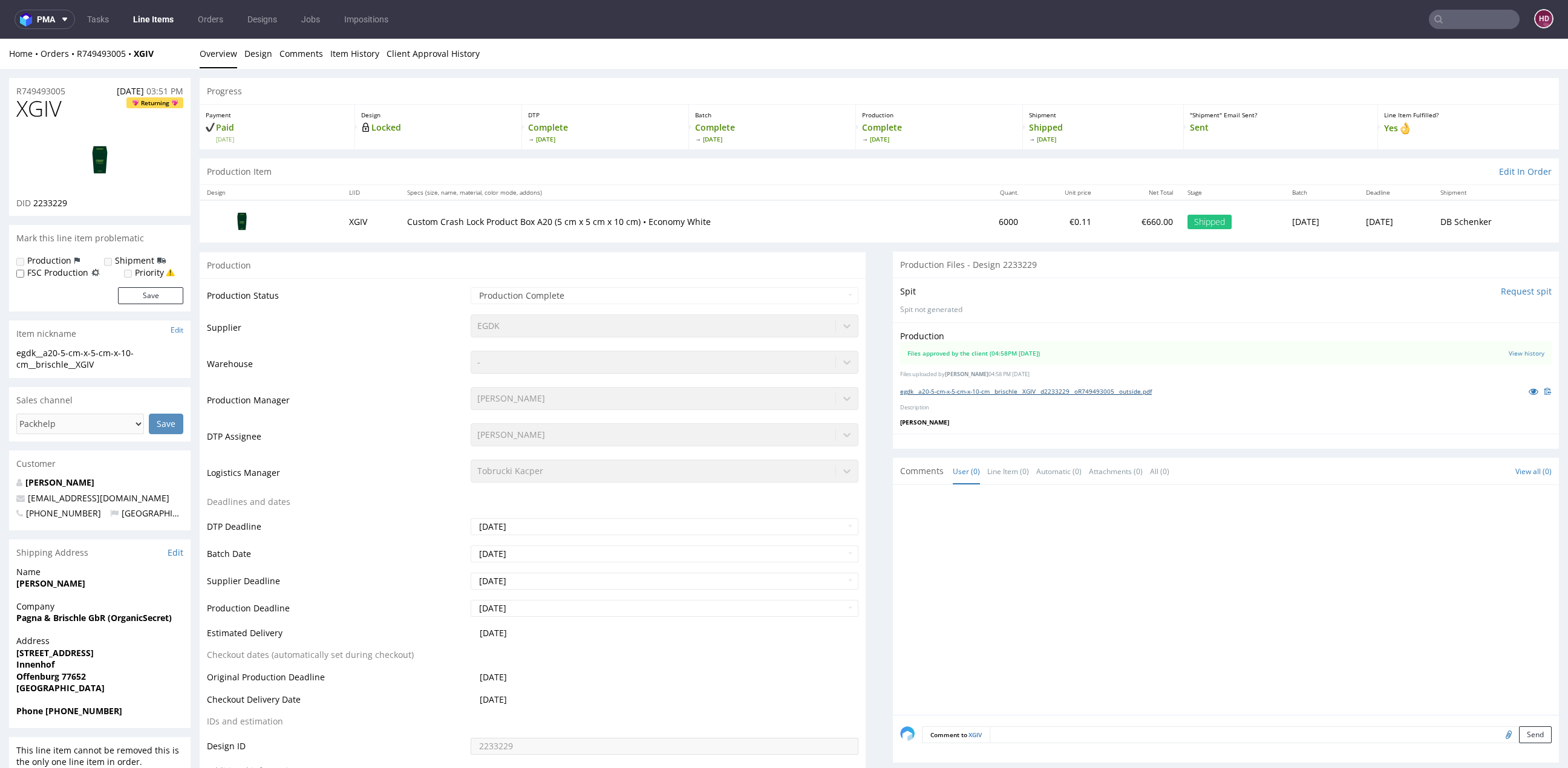
click at [940, 387] on link "egdk__a20-5-cm-x-5-cm-x-10-cm__brischle__XGIV__d2233229__oR749493005__outside.p…" at bounding box center [1025, 391] width 251 height 8
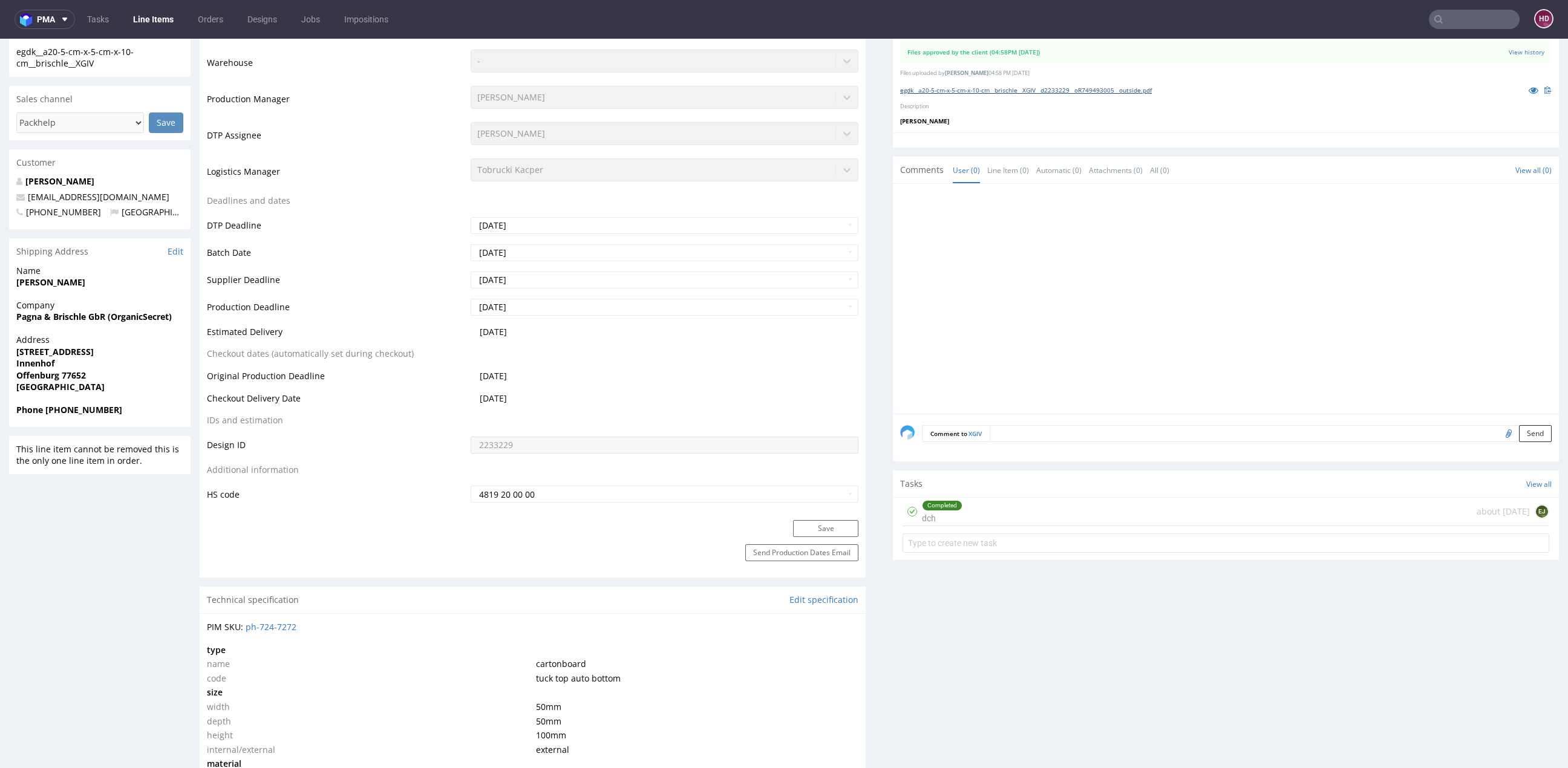
scroll to position [311, 0]
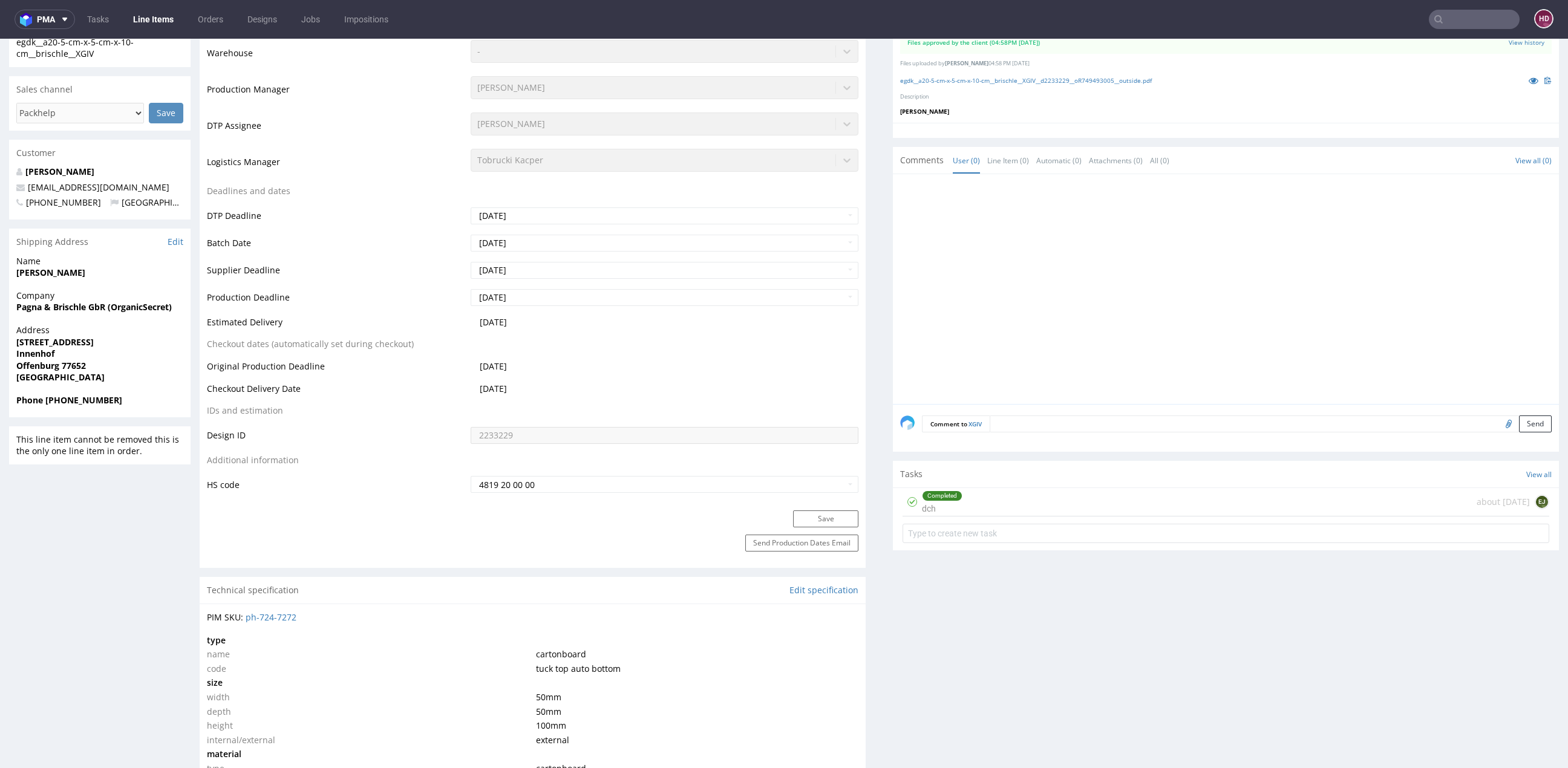
click at [1113, 494] on div "Completed dch about [DATE] EJ" at bounding box center [1226, 503] width 647 height 28
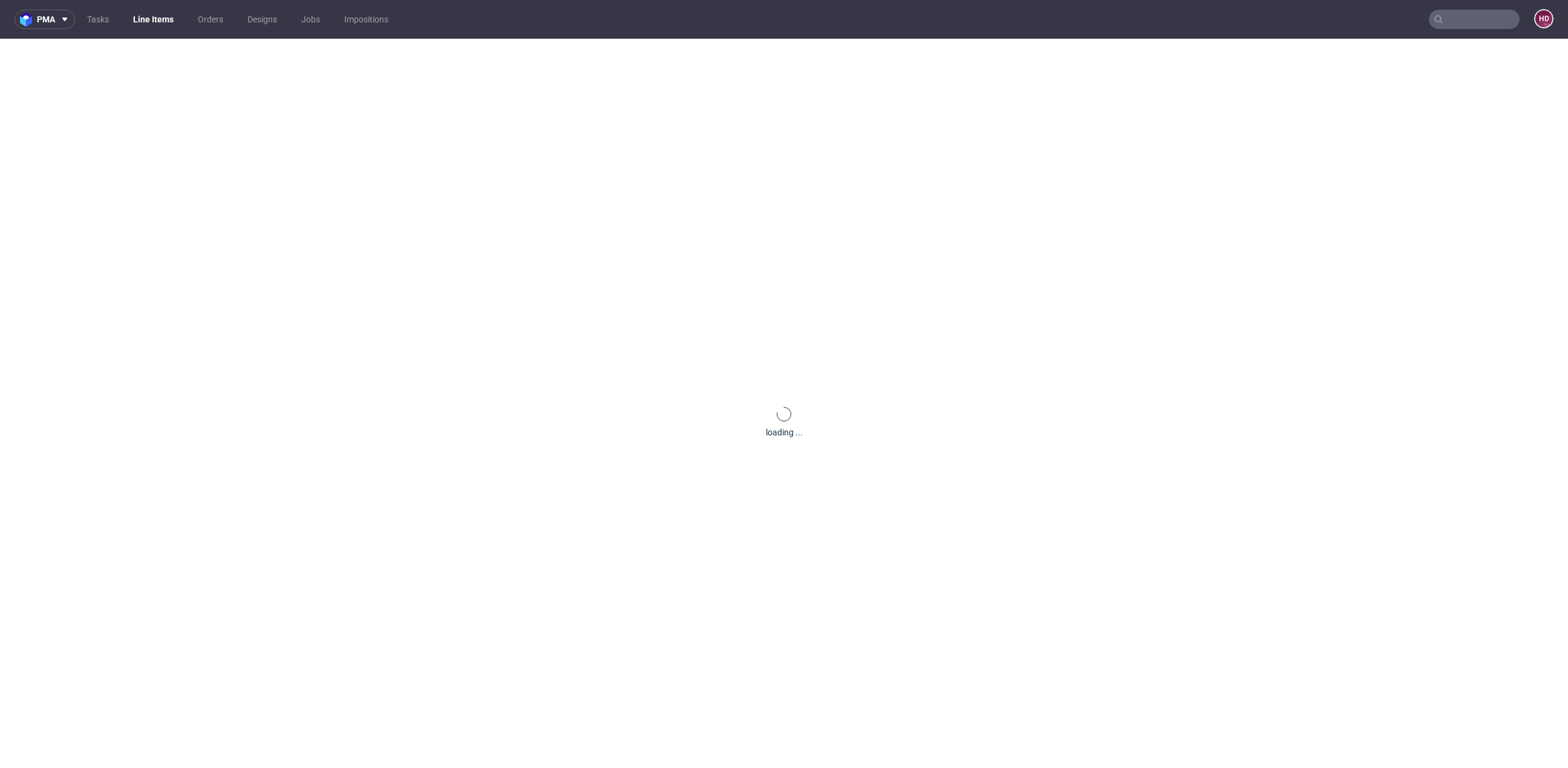
click at [1439, 25] on input "text" at bounding box center [1474, 19] width 90 height 19
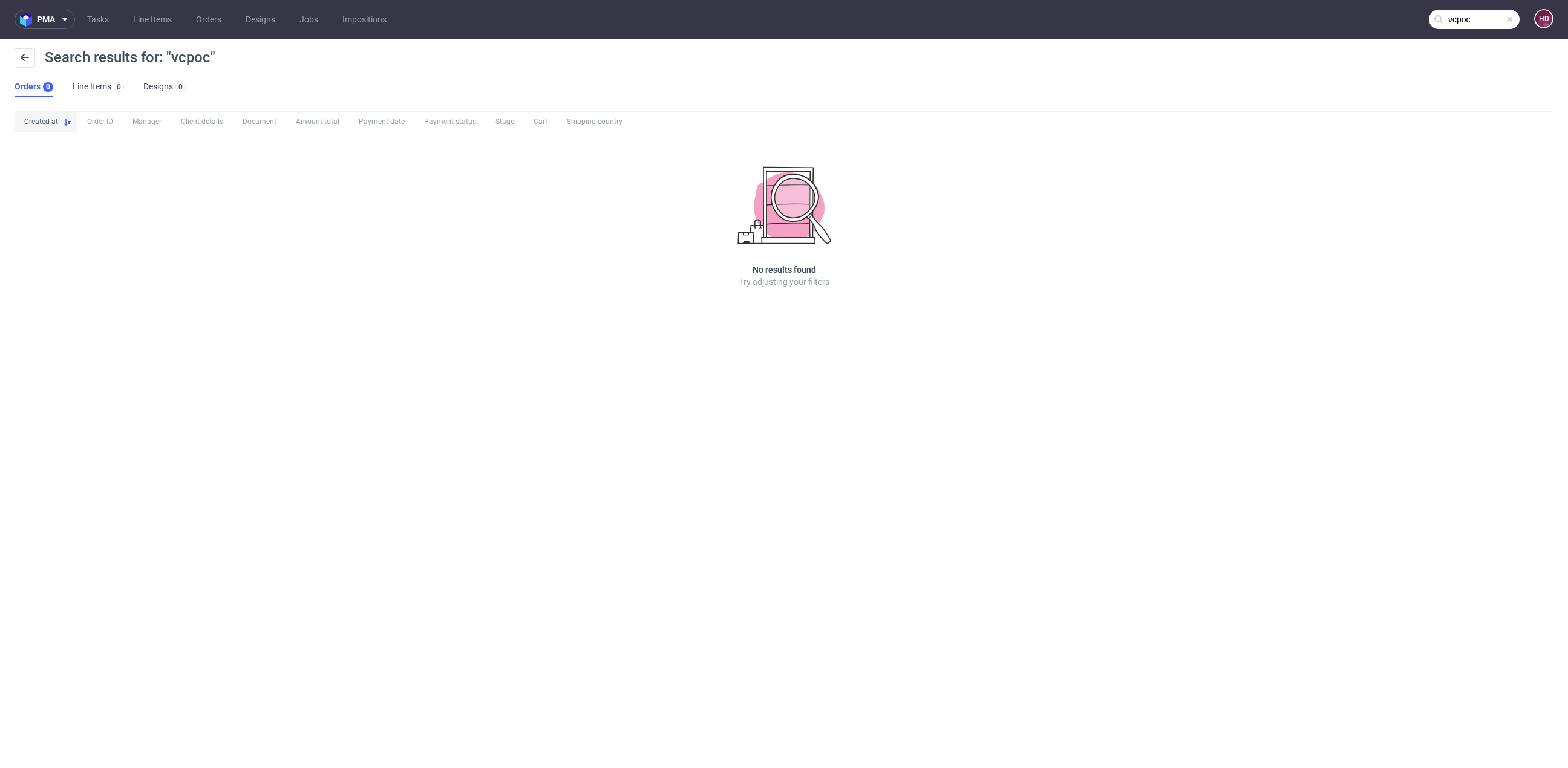
click at [1489, 14] on input "vcpoc" at bounding box center [1474, 19] width 90 height 19
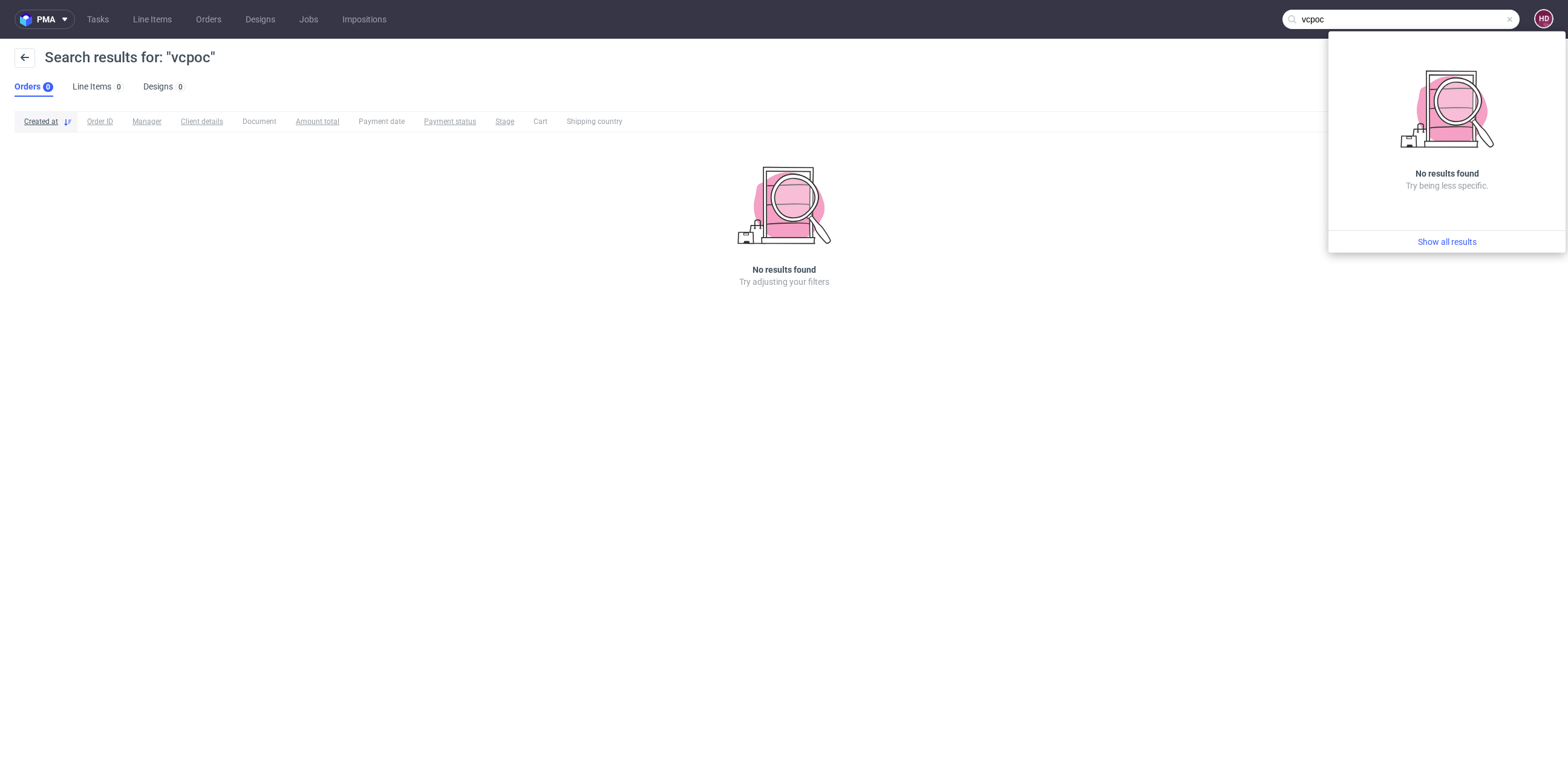
click at [1374, 26] on input "vcpoc" at bounding box center [1401, 19] width 237 height 19
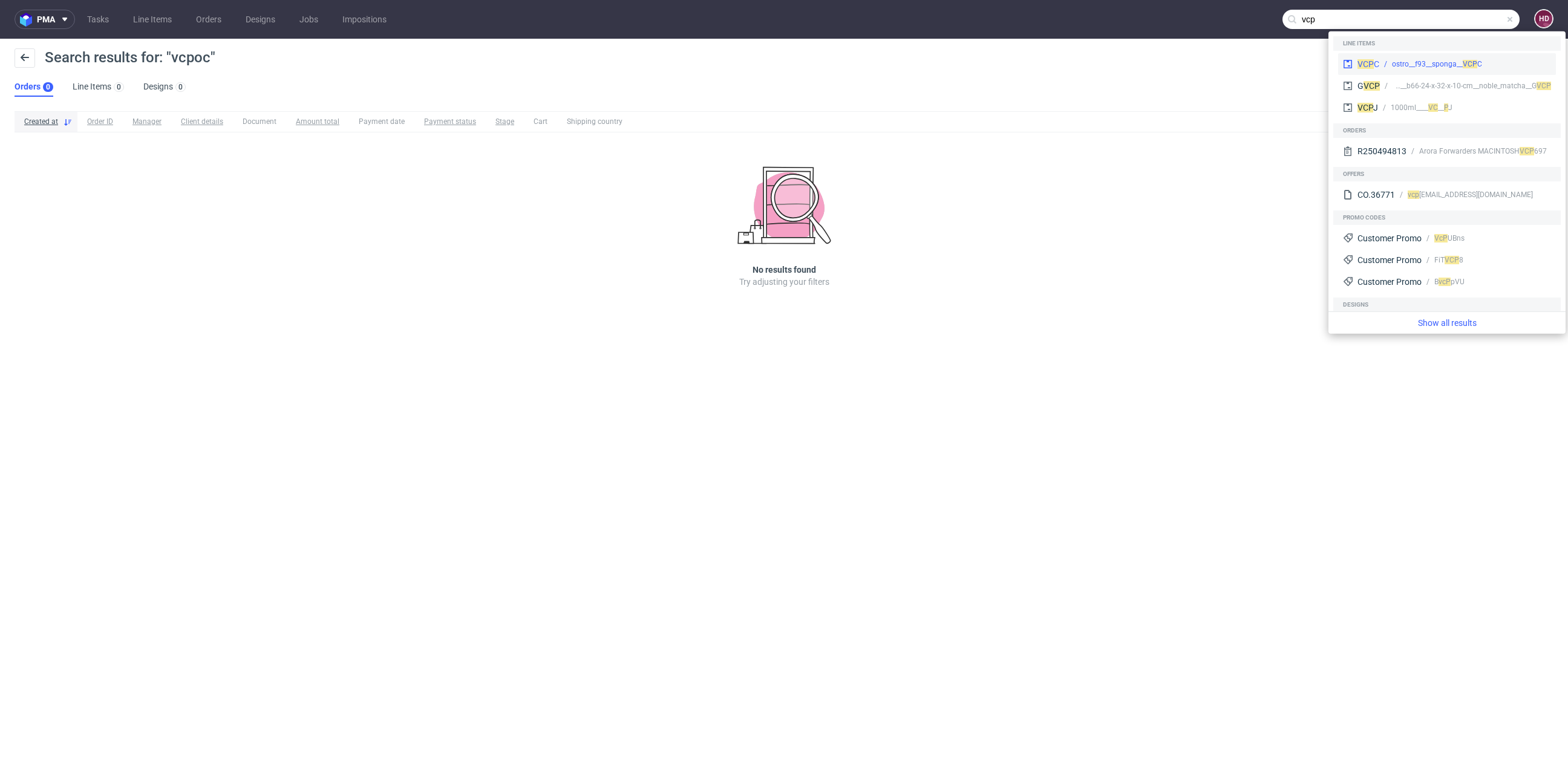
type input "vcp"
click at [1396, 56] on div "VCP C ostro__f93__sponga__ VC P C" at bounding box center [1447, 64] width 218 height 22
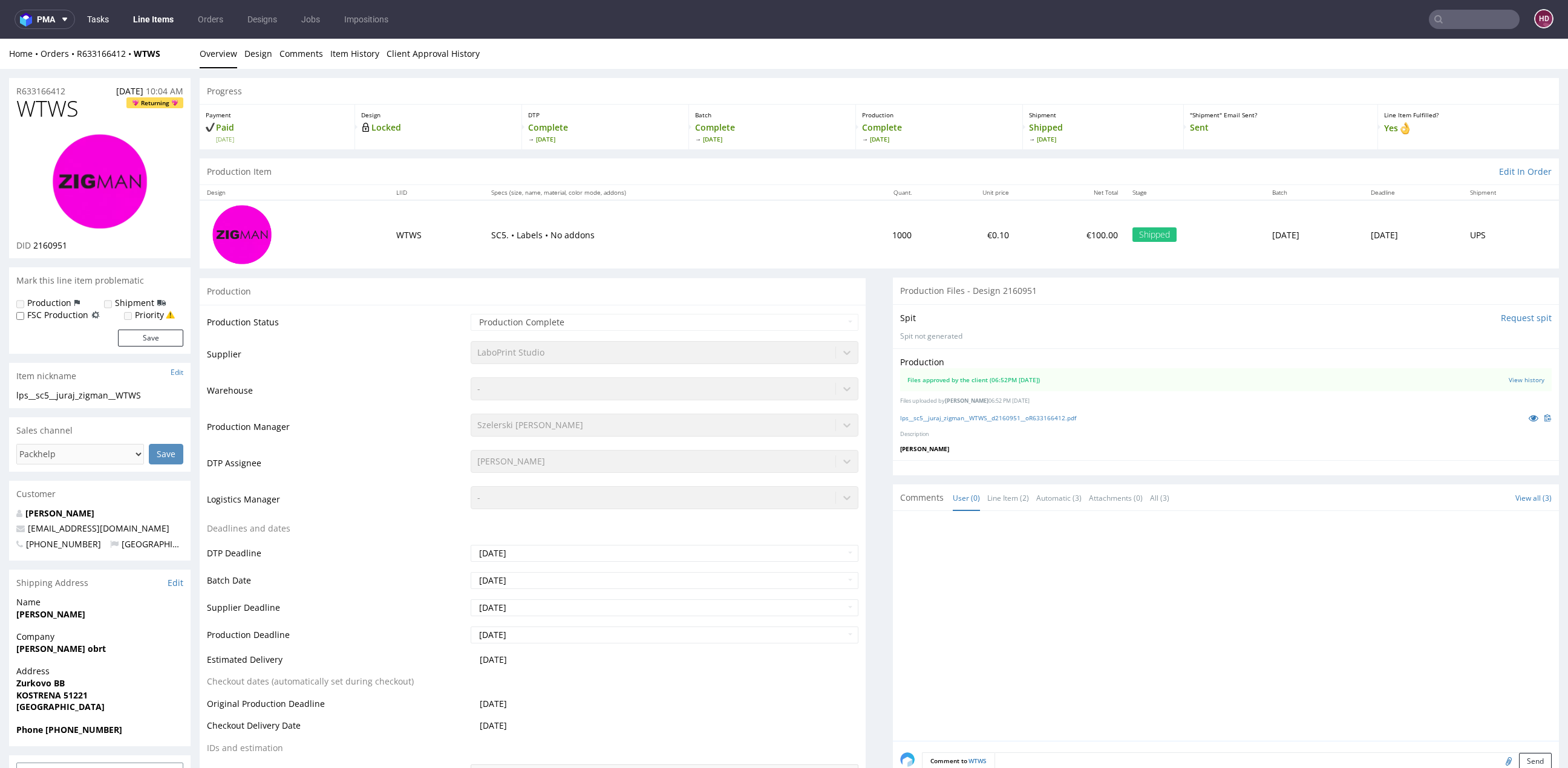
click at [110, 21] on link "Tasks" at bounding box center [98, 19] width 36 height 19
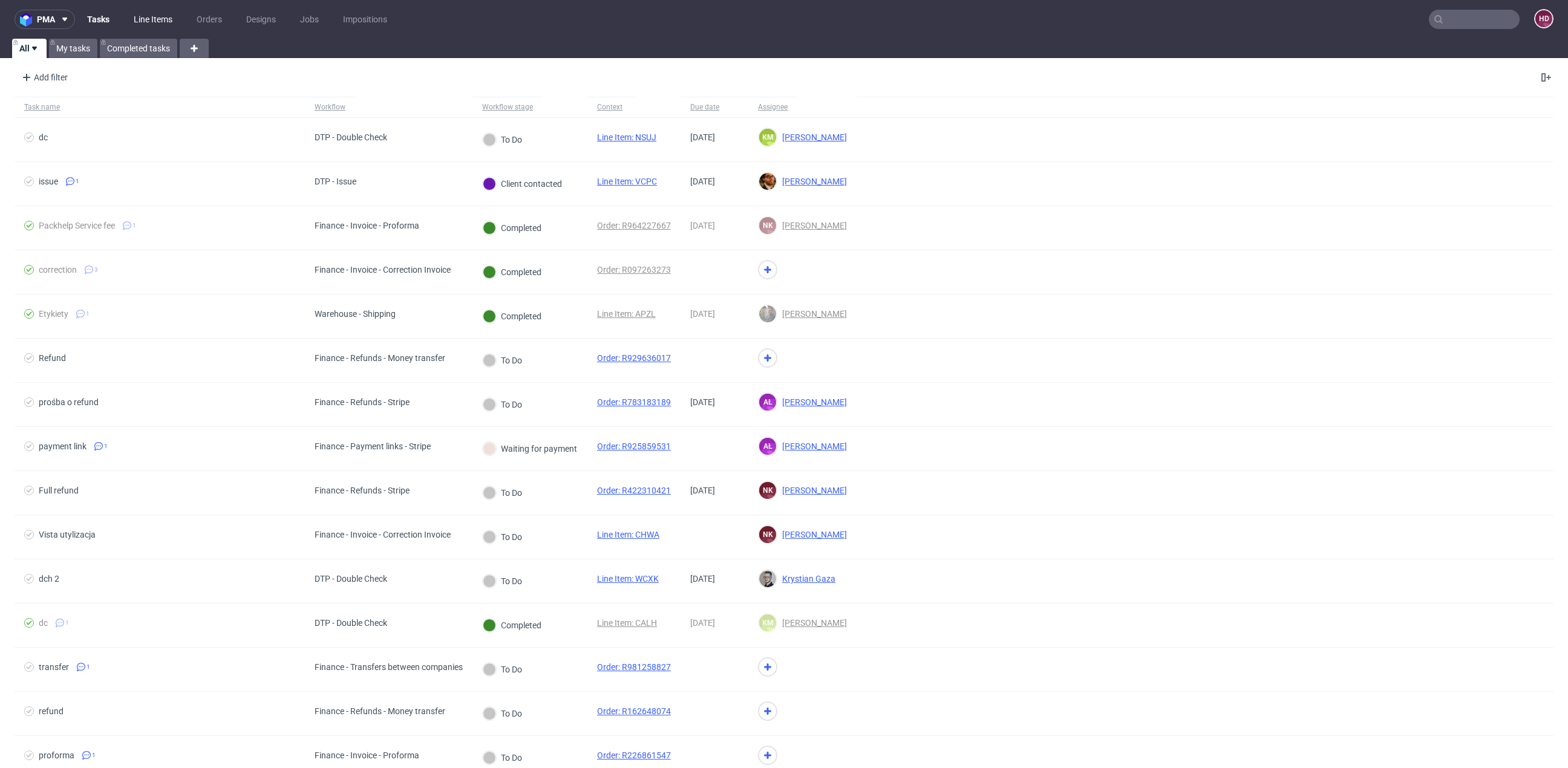
click at [147, 25] on link "Line Items" at bounding box center [153, 19] width 53 height 19
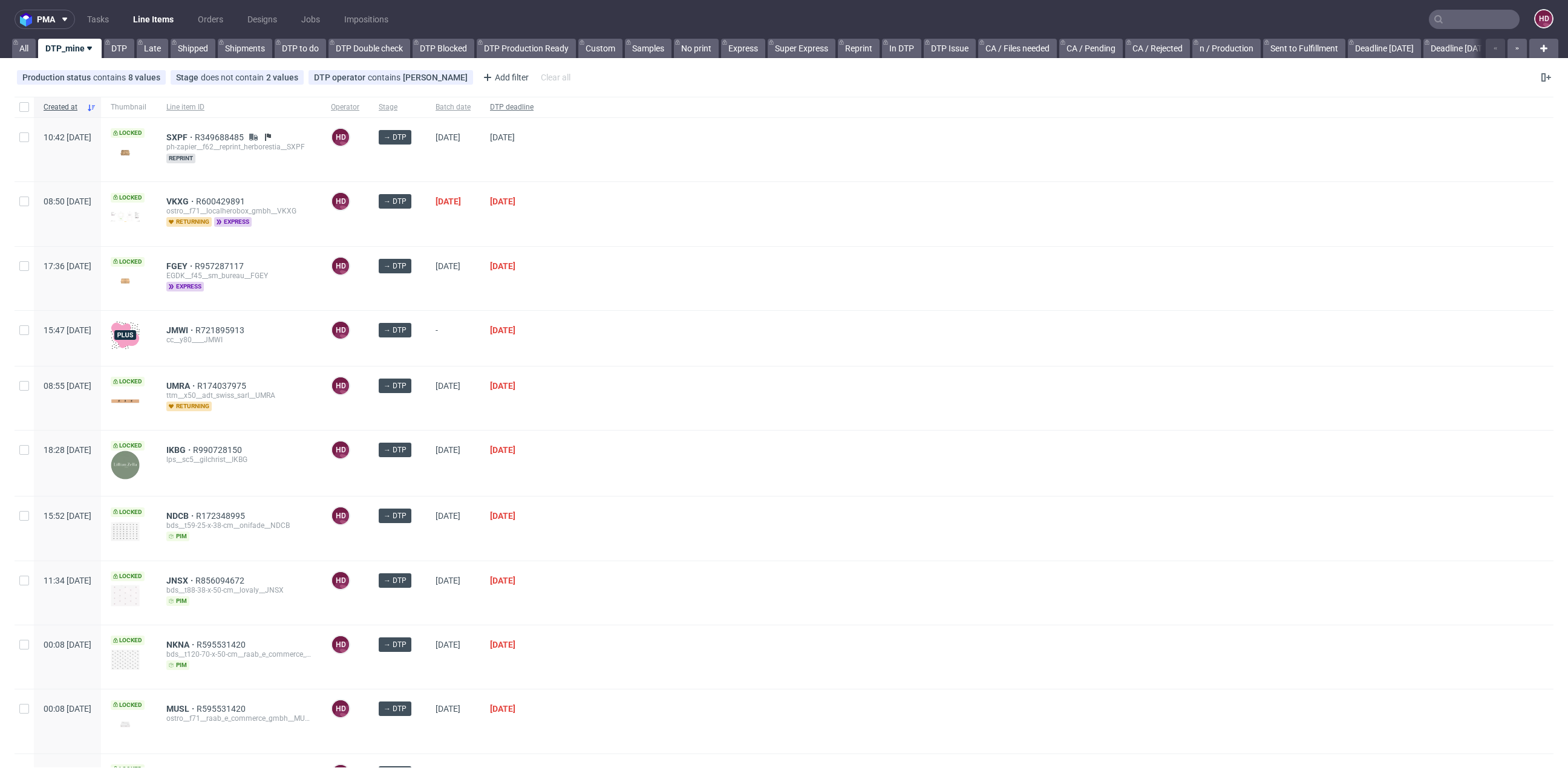
click at [543, 110] on div "DTP deadline" at bounding box center [511, 107] width 63 height 21
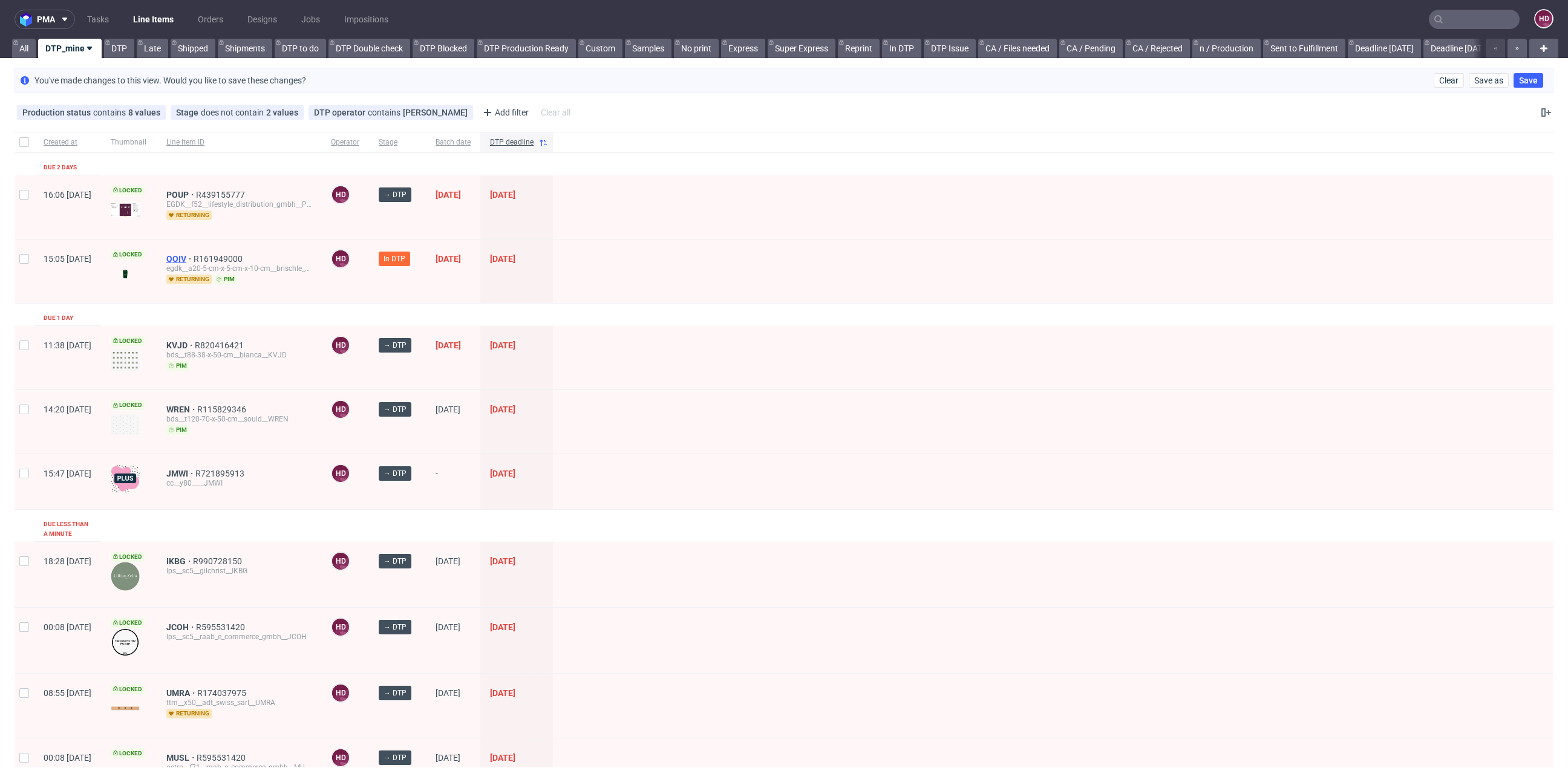
click at [194, 254] on span "QOIV" at bounding box center [180, 258] width 27 height 10
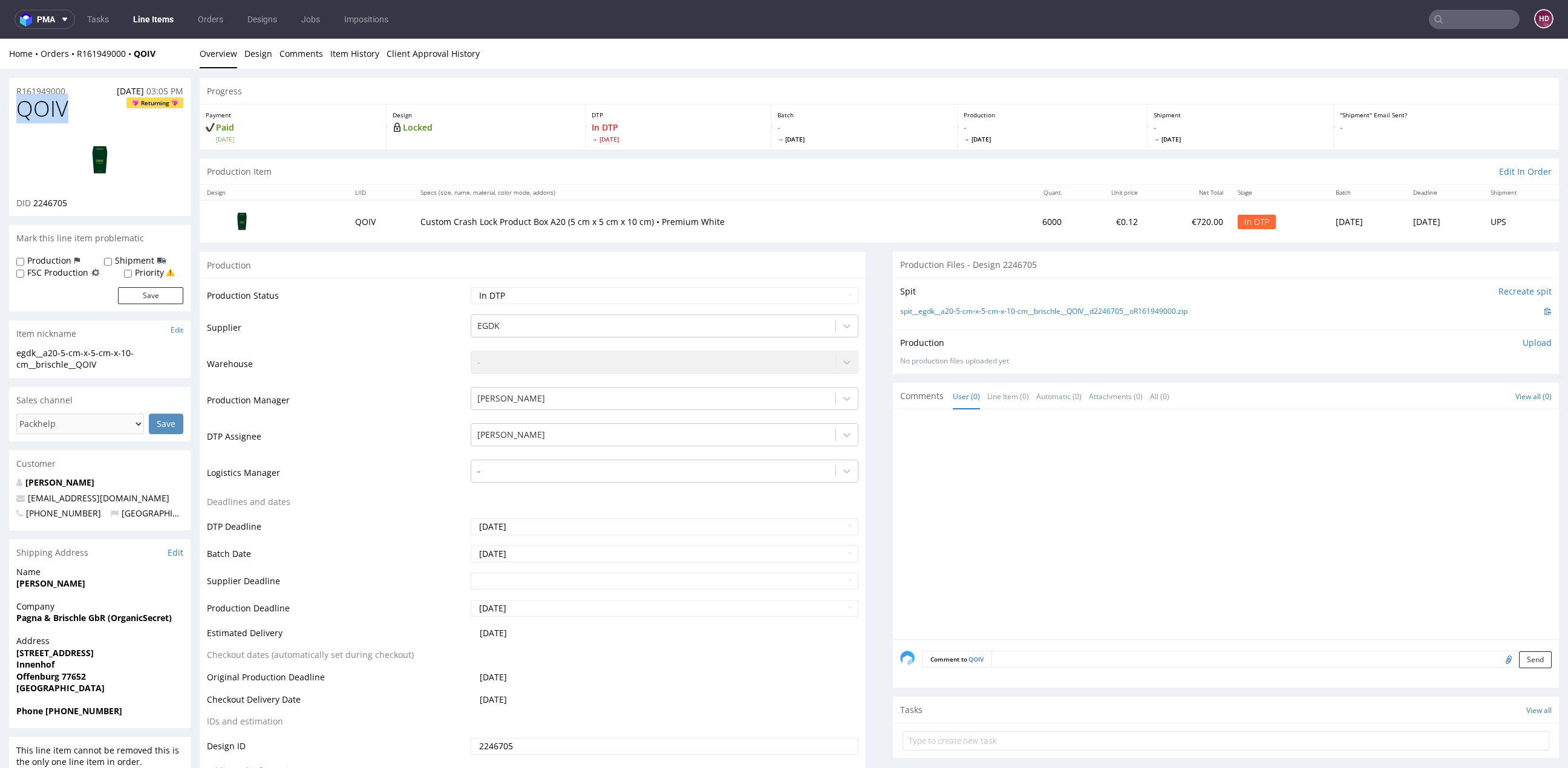
drag, startPoint x: 68, startPoint y: 110, endPoint x: -32, endPoint y: 99, distance: 100.6
copy span "QOIV"
drag, startPoint x: 88, startPoint y: 211, endPoint x: 39, endPoint y: 203, distance: 49.6
click at [39, 204] on div "QOIV Returning DID 2246705" at bounding box center [99, 156] width 182 height 119
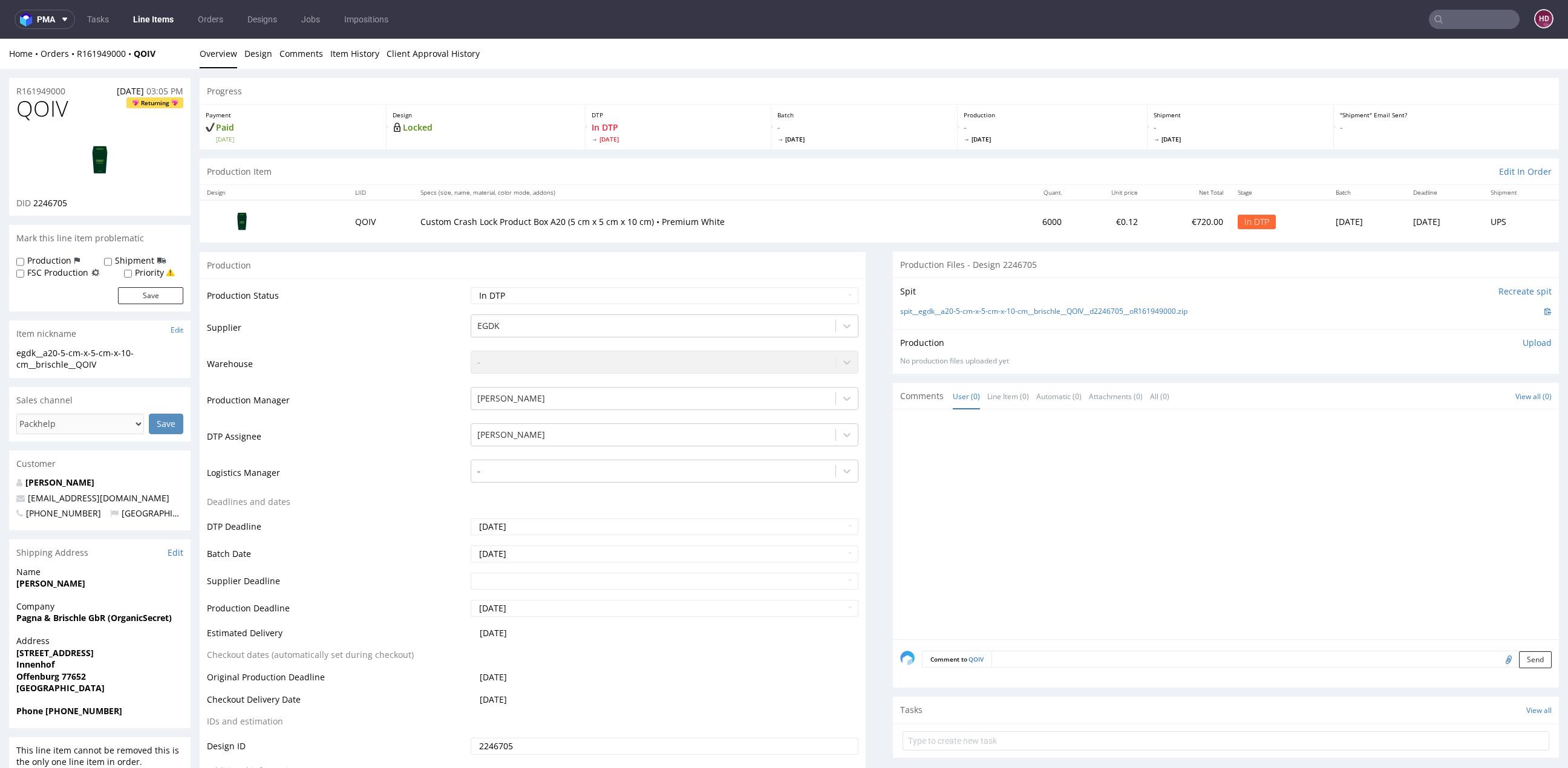
click at [33, 202] on span "2246705" at bounding box center [50, 203] width 34 height 12
drag, startPoint x: 33, startPoint y: 202, endPoint x: 72, endPoint y: 202, distance: 39.0
click at [72, 202] on div "DID 2246705" at bounding box center [99, 203] width 167 height 12
copy span "2246705"
click at [258, 52] on link "Design" at bounding box center [258, 54] width 28 height 30
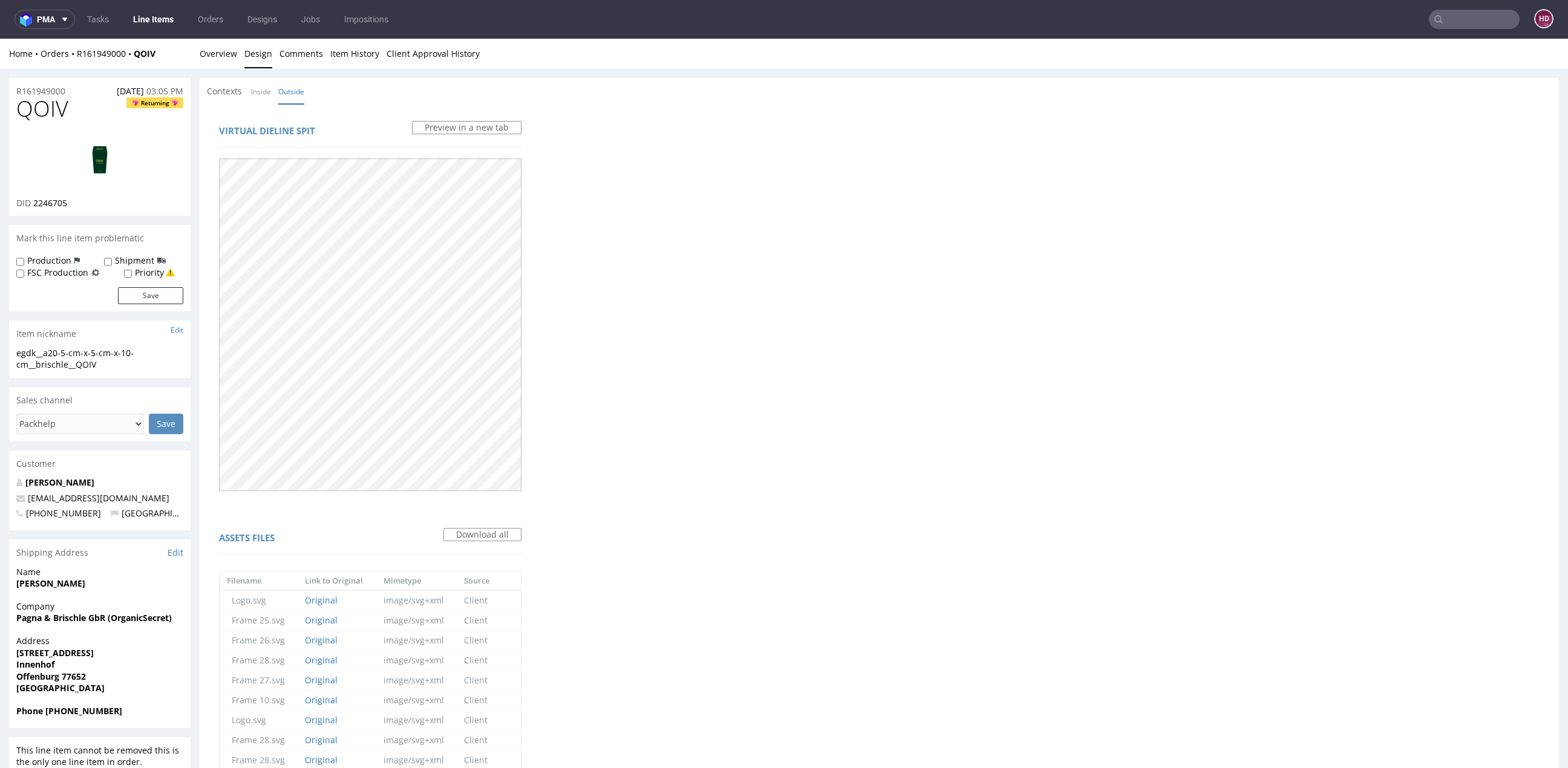
click at [109, 164] on img at bounding box center [100, 160] width 97 height 54
click at [208, 55] on link "Overview" at bounding box center [218, 54] width 37 height 30
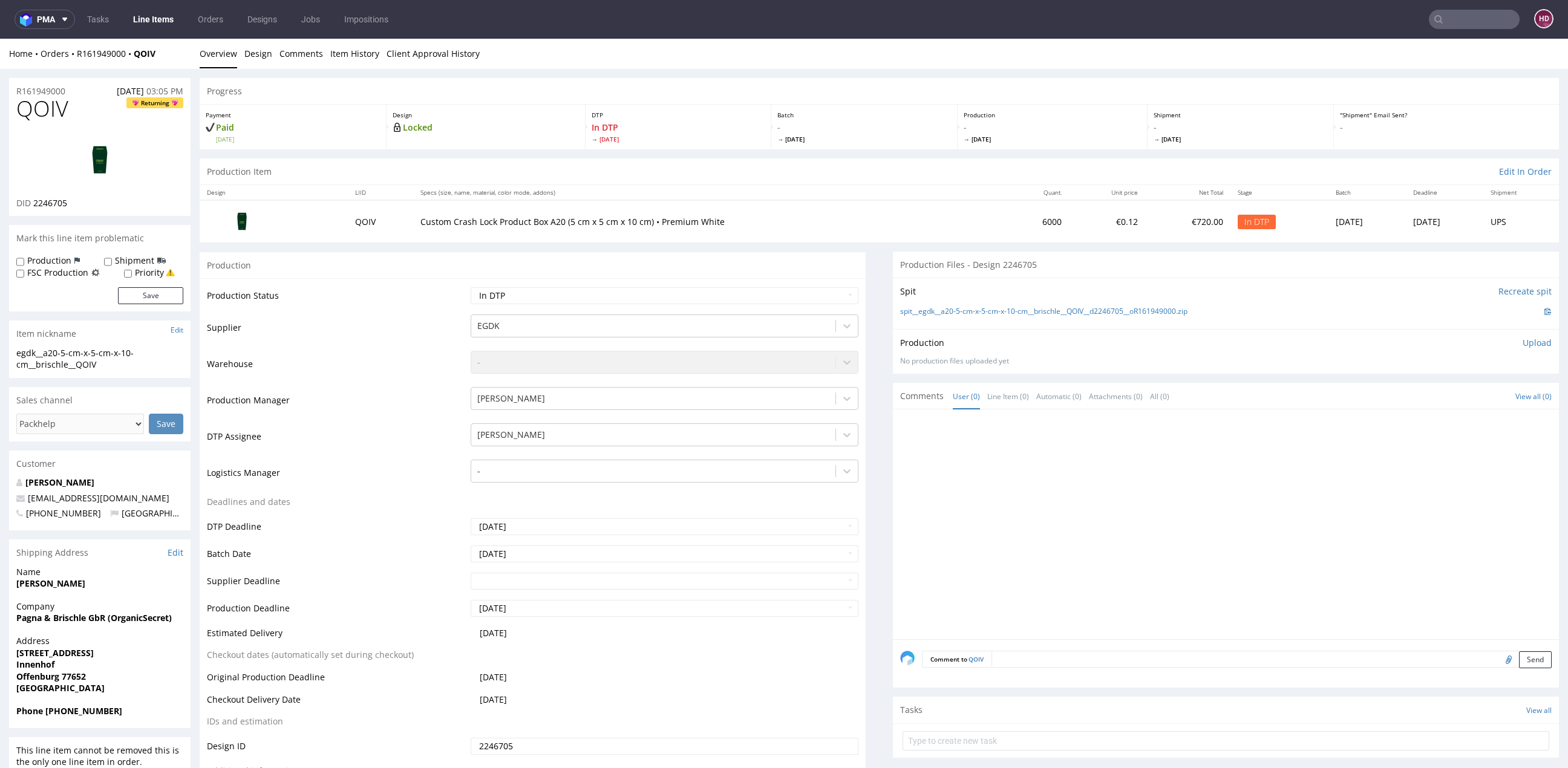
click at [256, 35] on nav "pma Tasks Line Items Orders Designs Jobs Impositions HD" at bounding box center [784, 19] width 1568 height 39
click at [256, 40] on link "Design" at bounding box center [258, 54] width 28 height 30
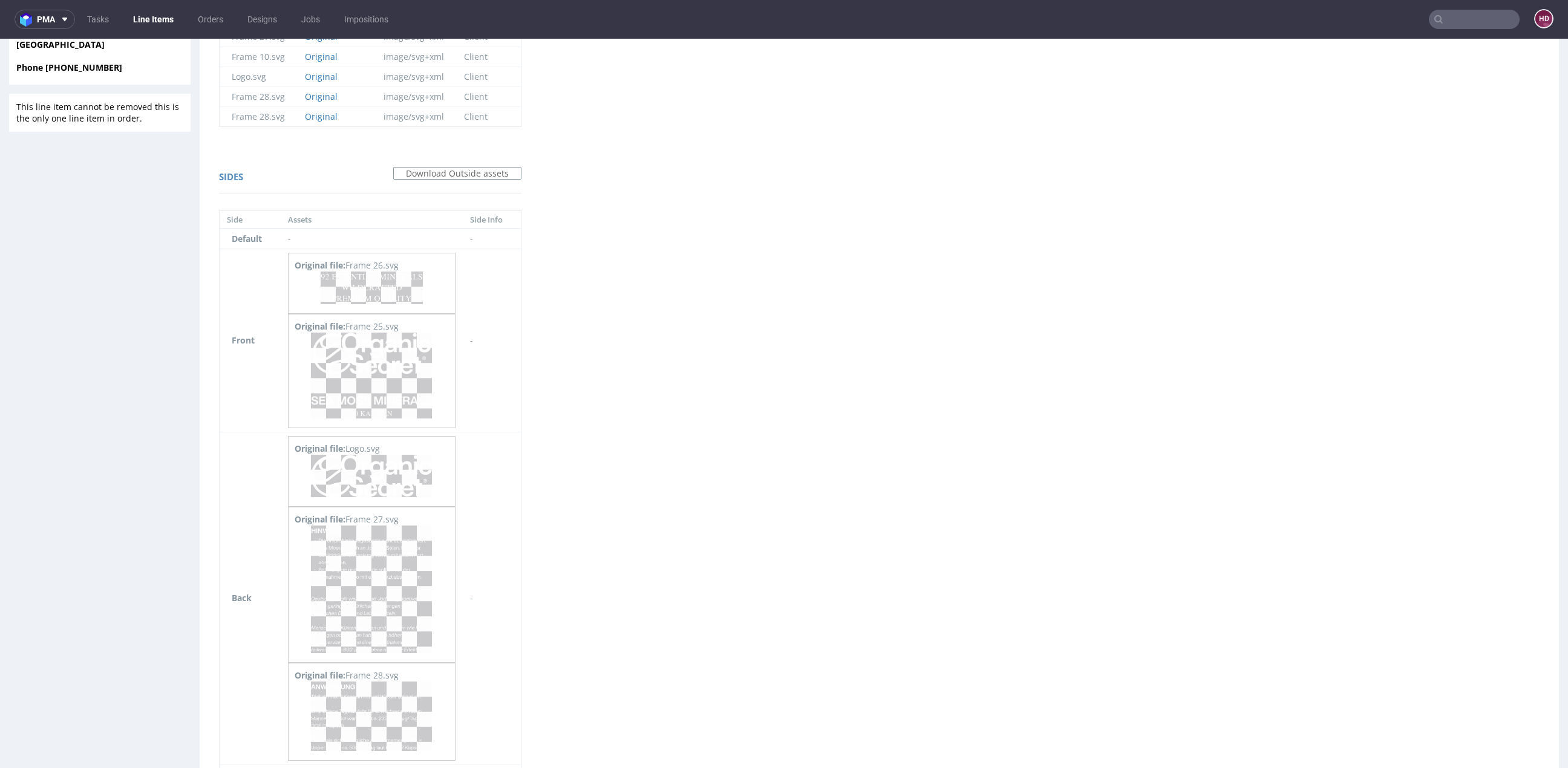
scroll to position [682, 0]
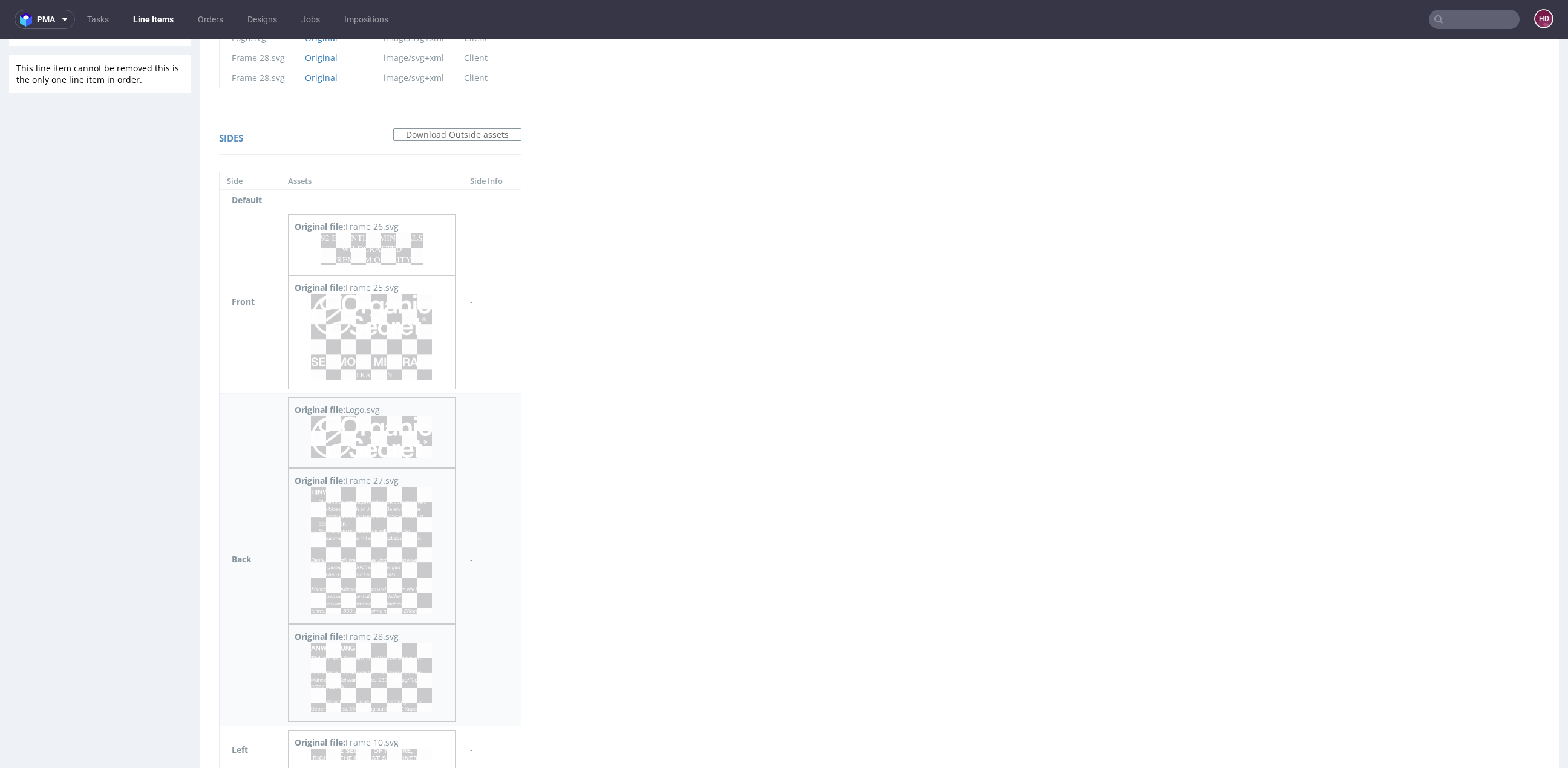
click at [350, 552] on img at bounding box center [371, 551] width 121 height 128
click at [341, 696] on img at bounding box center [371, 678] width 121 height 70
